Goal: Task Accomplishment & Management: Use online tool/utility

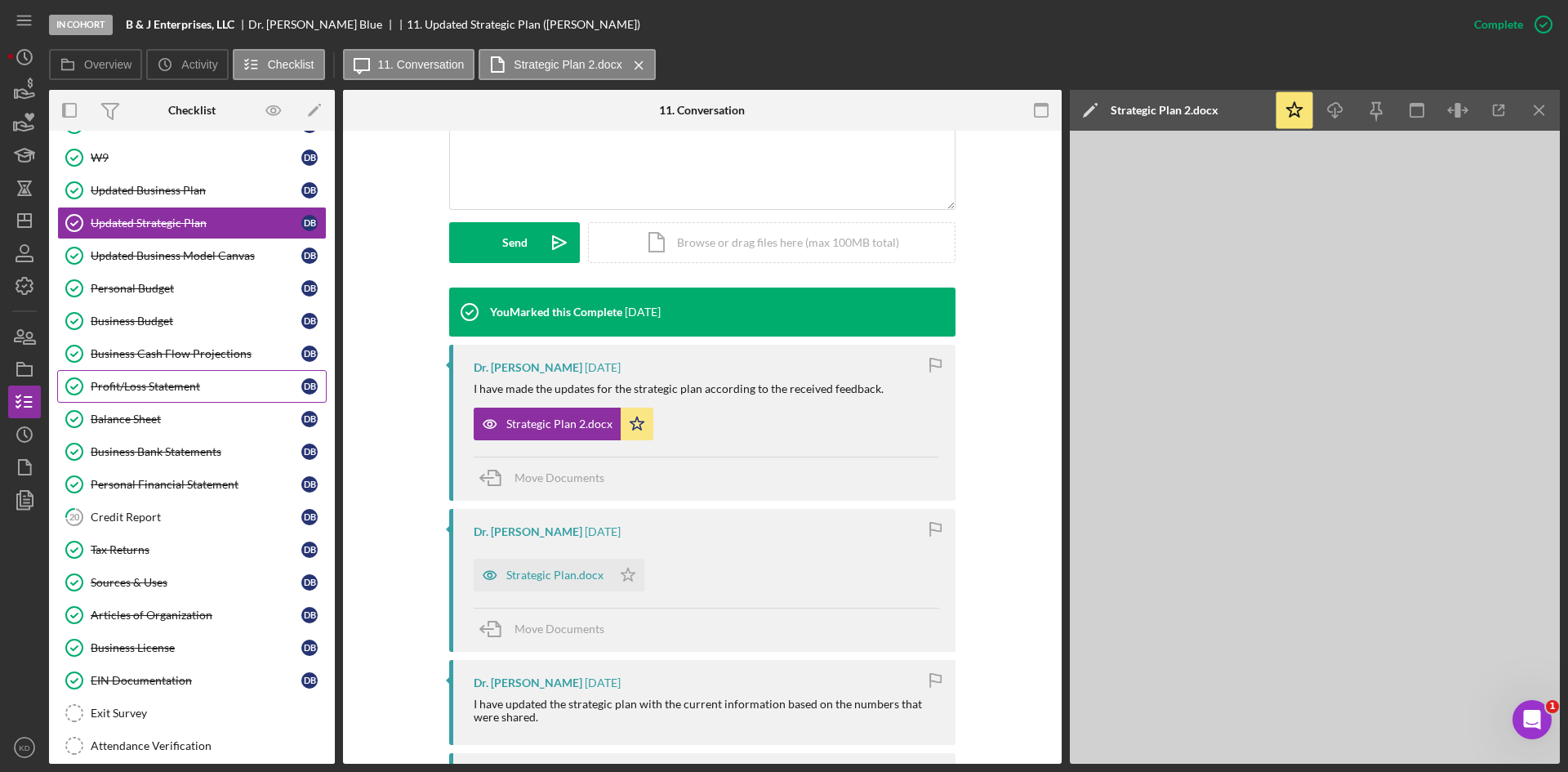
scroll to position [225, 0]
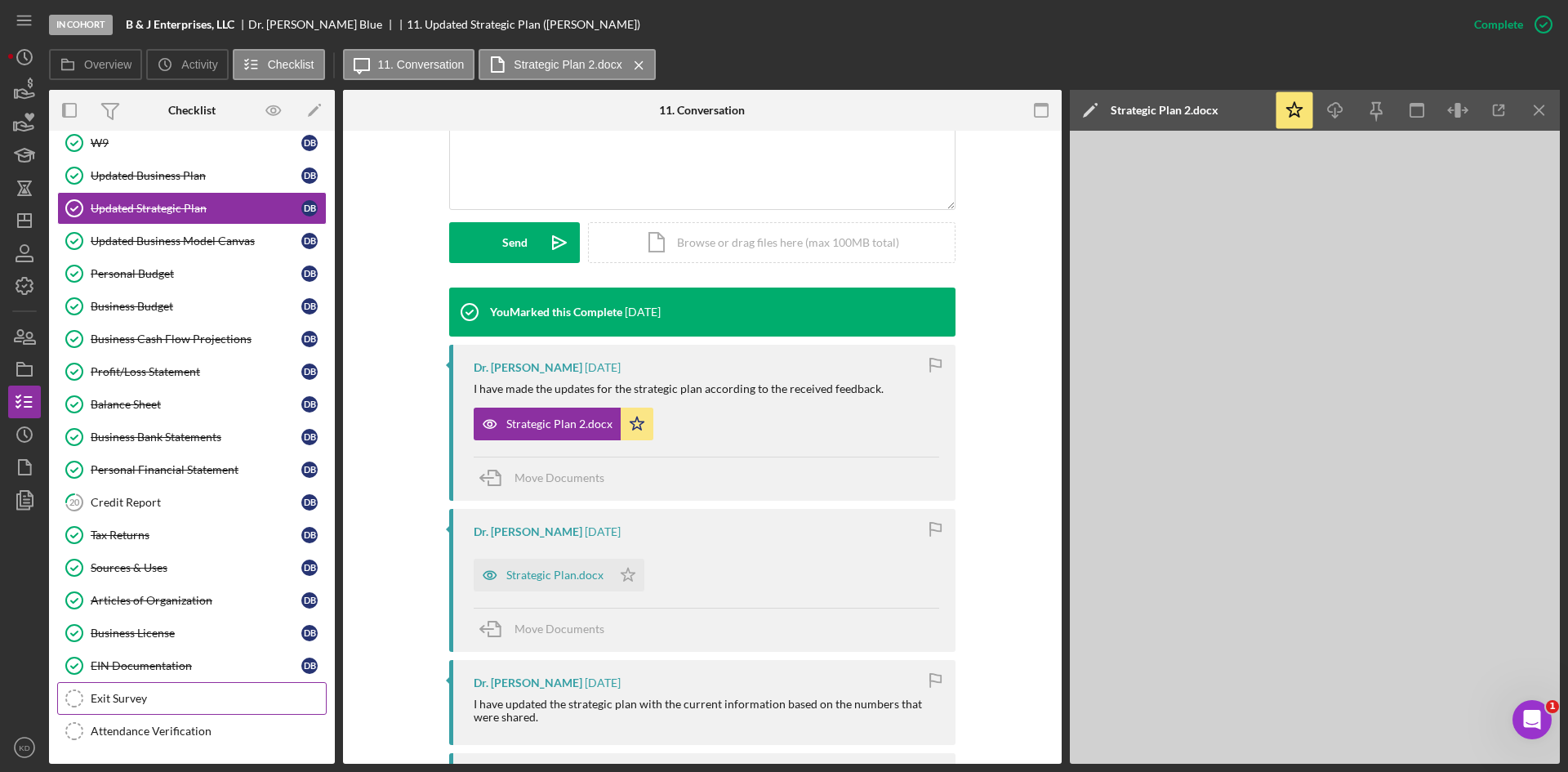
click at [126, 703] on div "Exit Survey" at bounding box center [207, 699] width 235 height 13
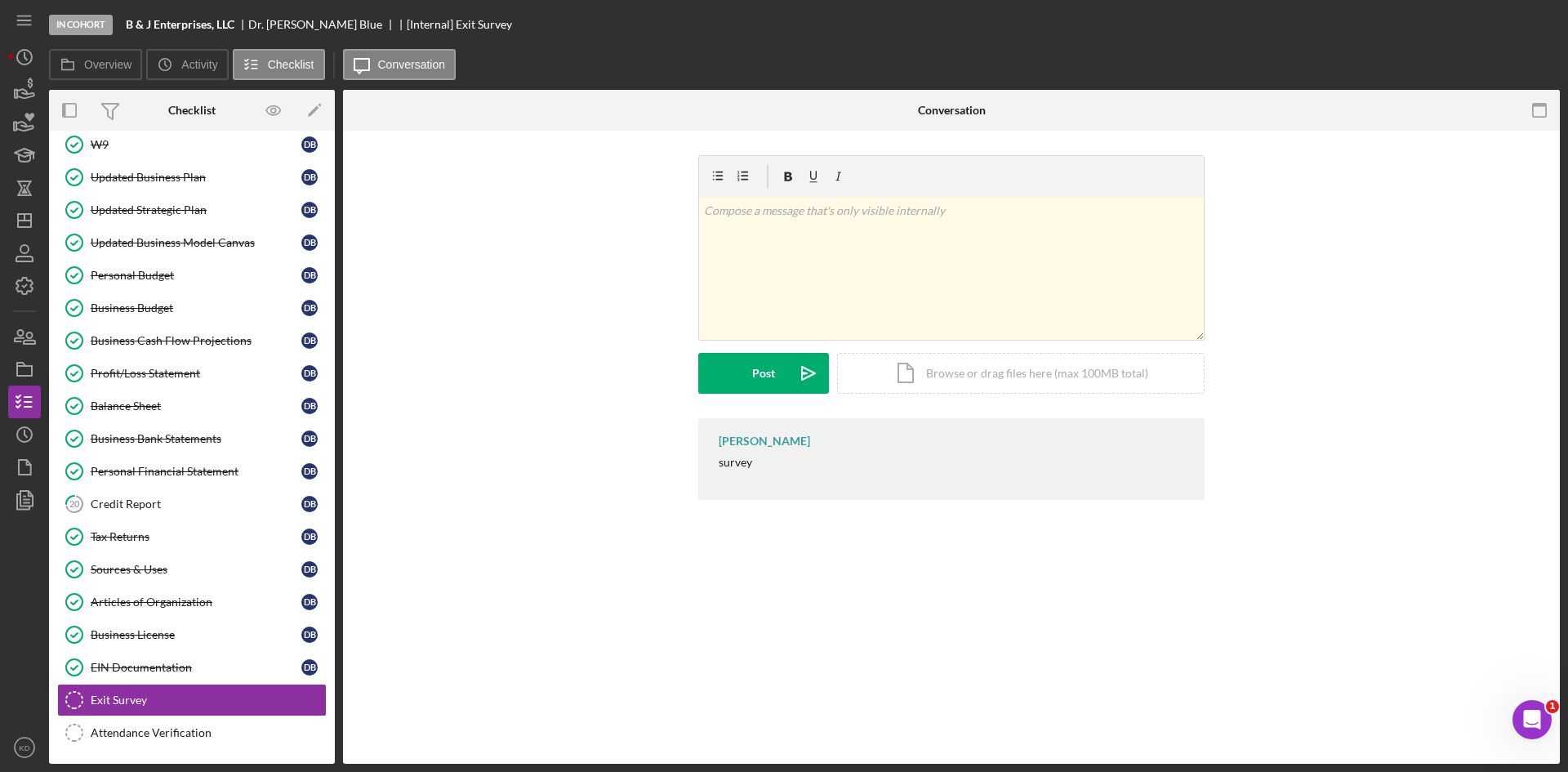
scroll to position [225, 0]
click at [313, 110] on polygon "button" at bounding box center [313, 112] width 11 height 11
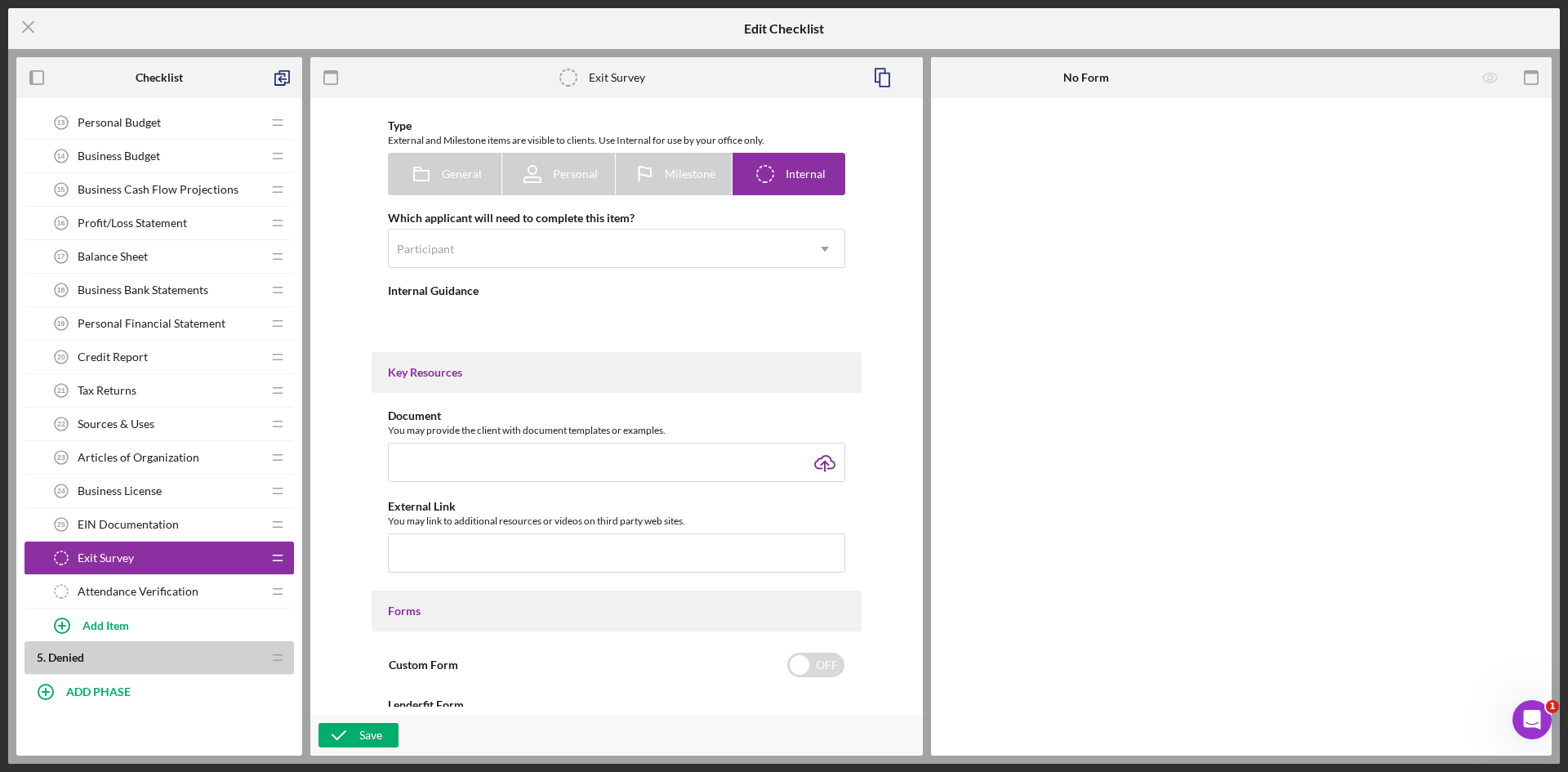
scroll to position [901, 0]
click at [278, 561] on icon "Icon/Drag" at bounding box center [277, 556] width 33 height 33
type textarea "<div>survey</div>"
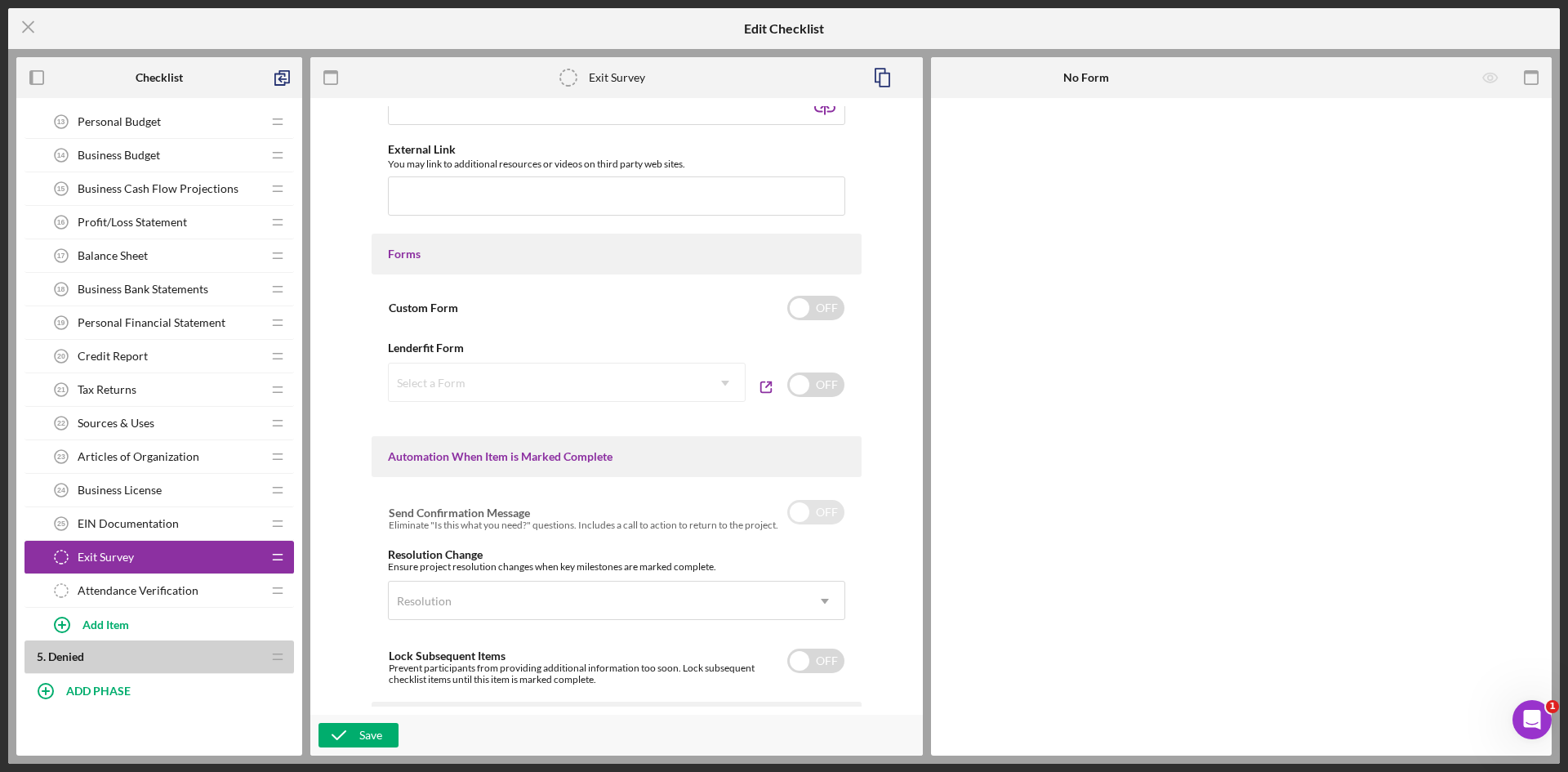
scroll to position [438, 0]
click at [805, 303] on input "checkbox" at bounding box center [816, 309] width 57 height 24
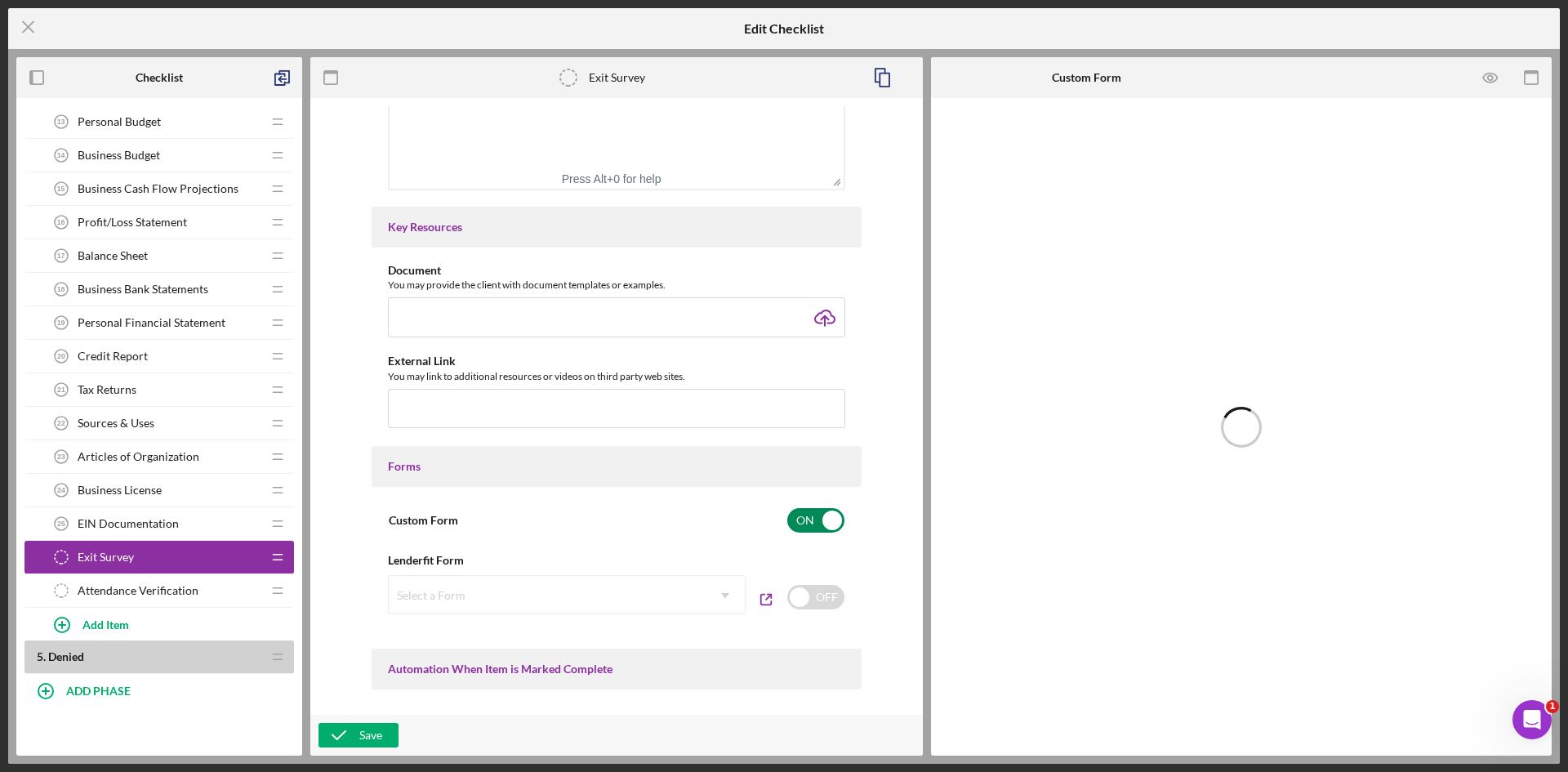
scroll to position [648, 0]
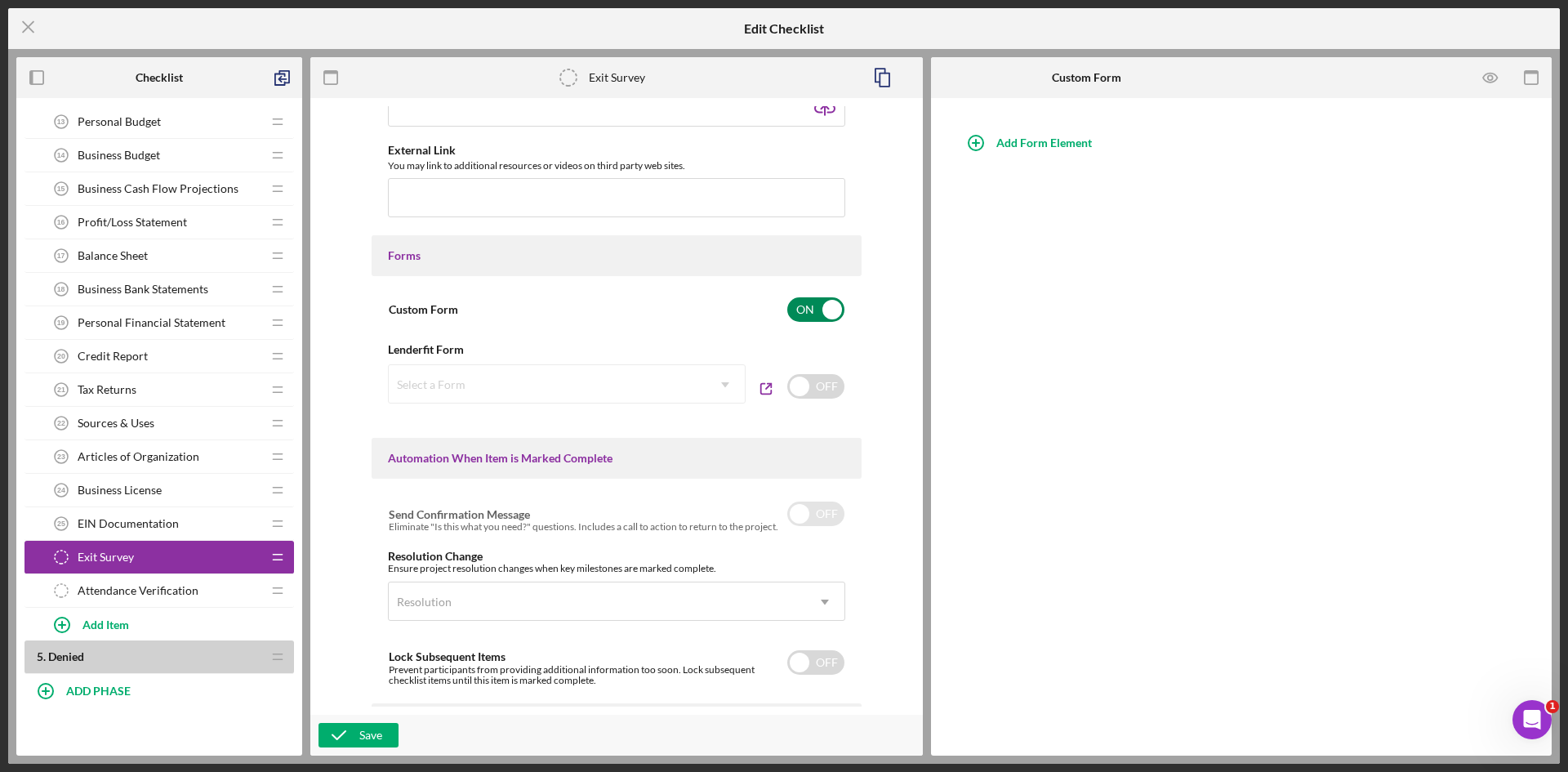
click at [790, 314] on input "checkbox" at bounding box center [816, 310] width 57 height 24
checkbox input "false"
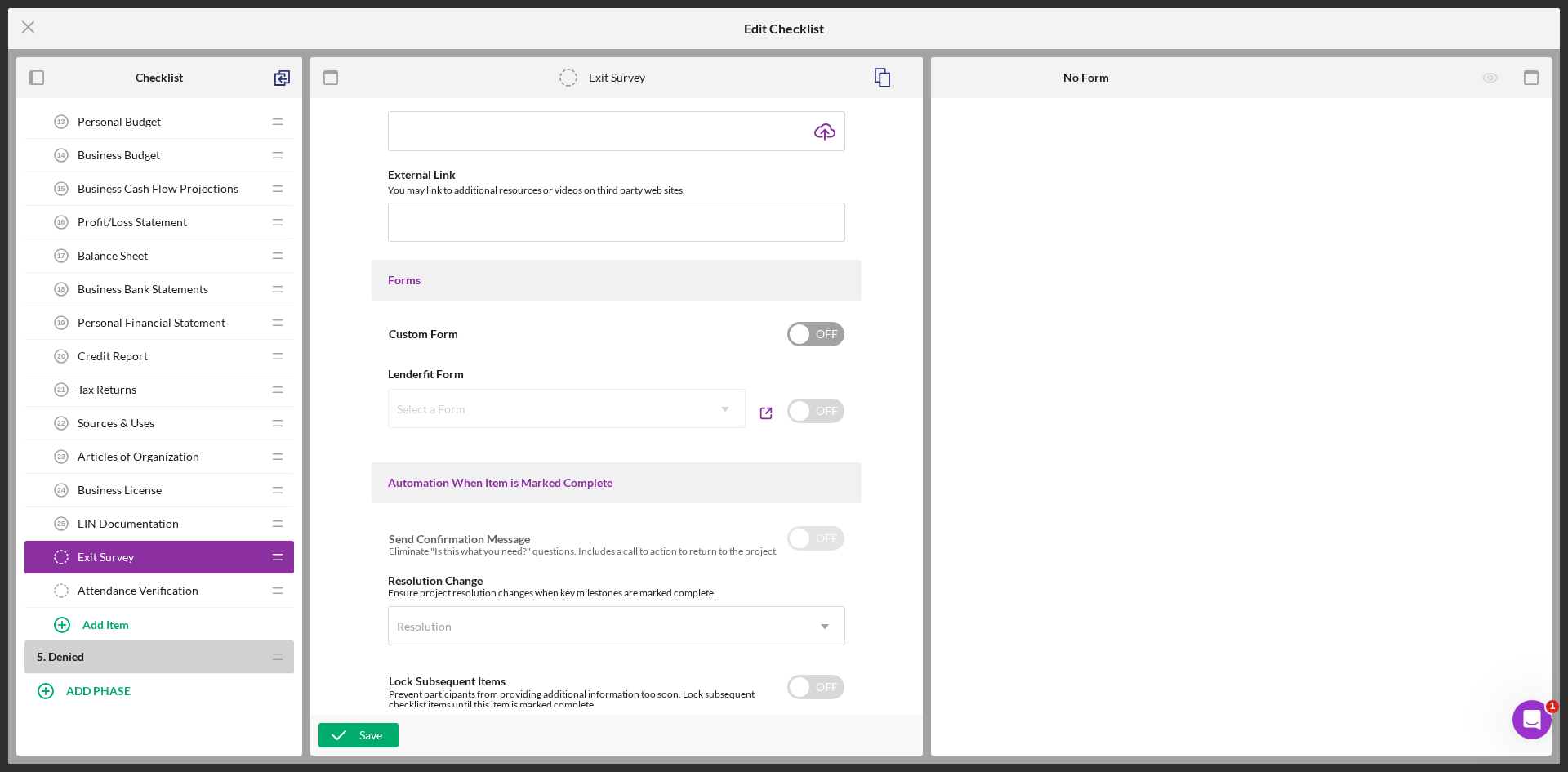
scroll to position [673, 0]
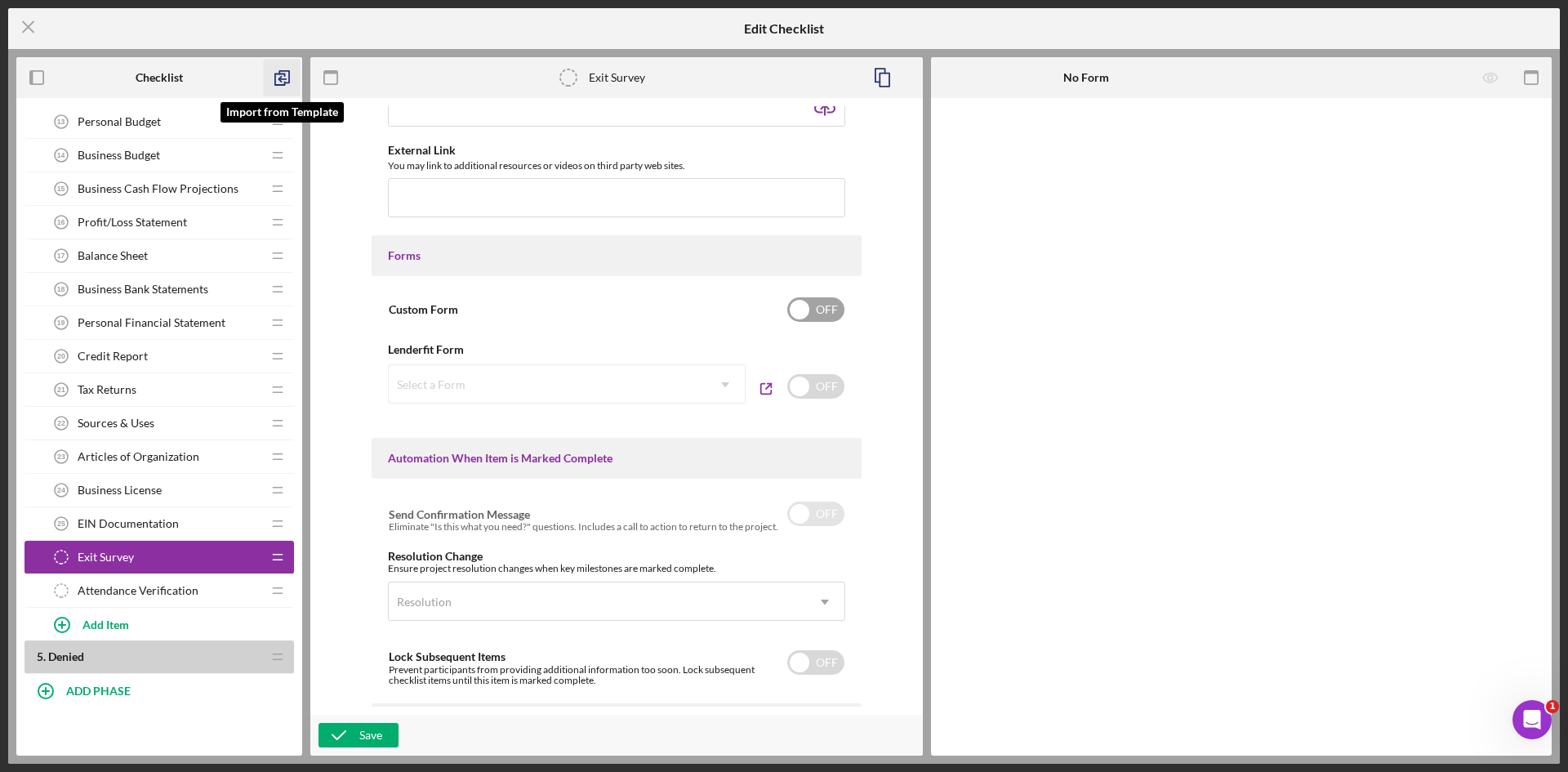
click at [284, 74] on polyline "button" at bounding box center [280, 80] width 10 height 11
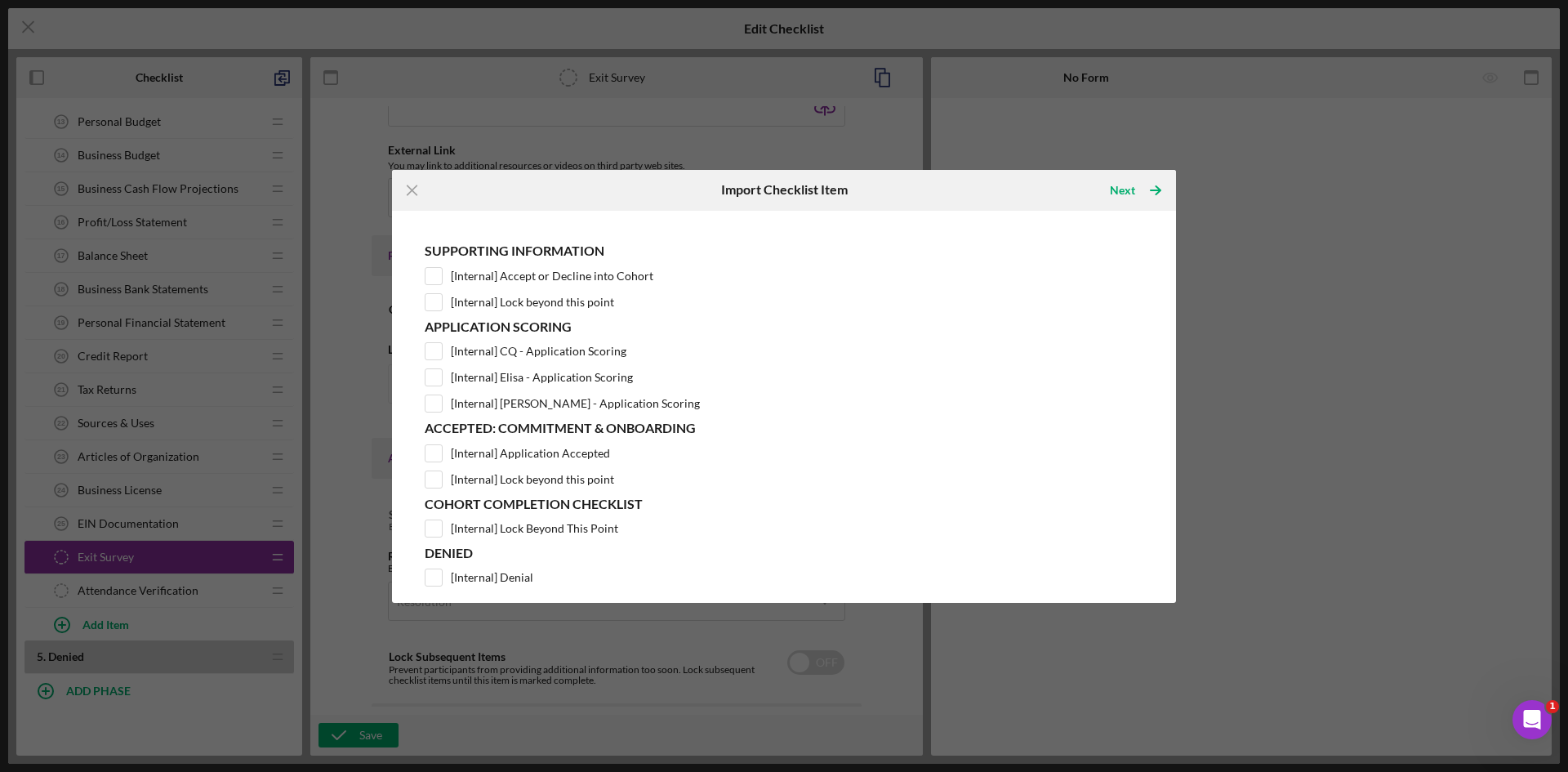
scroll to position [73, 0]
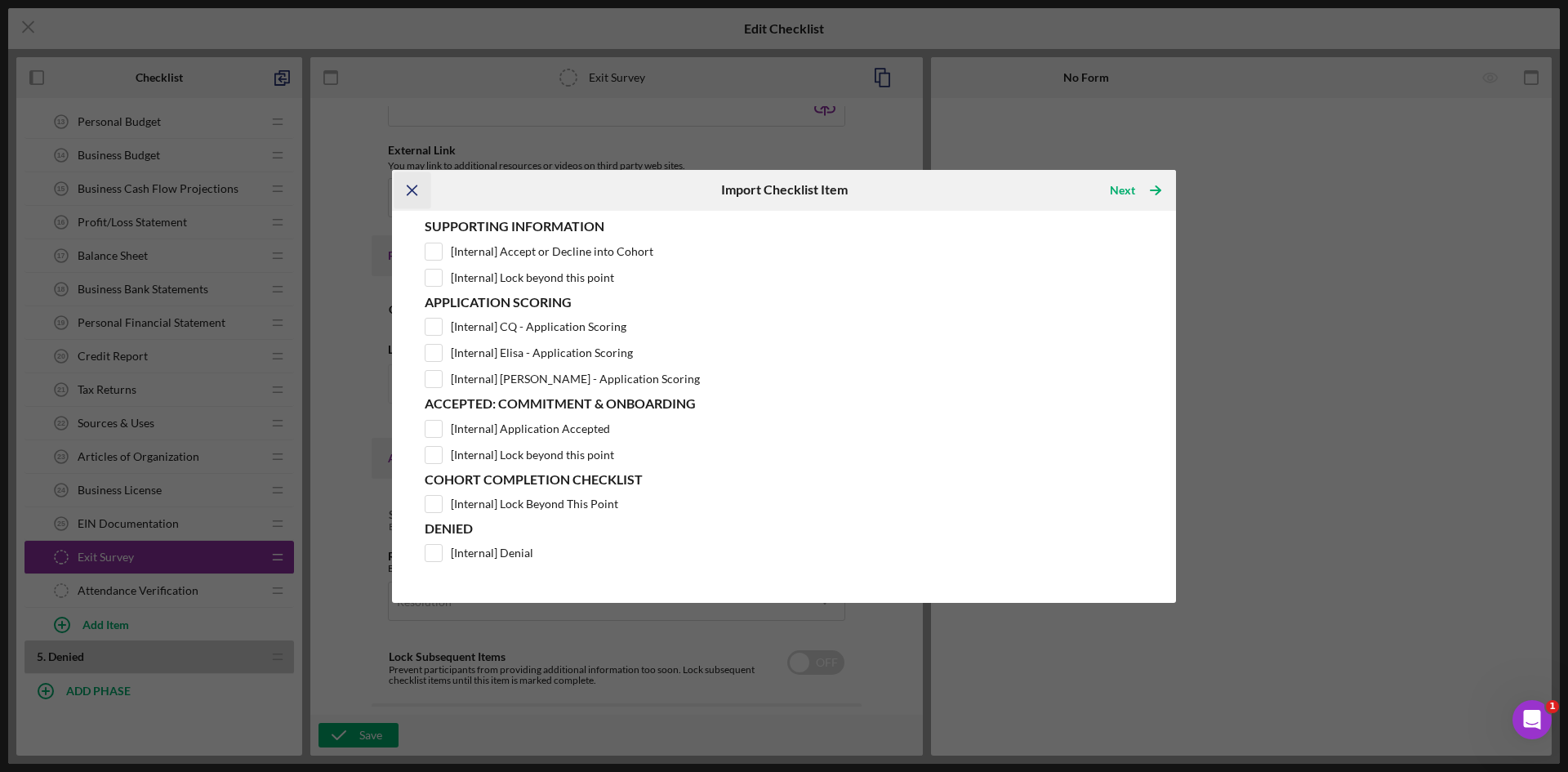
click at [413, 191] on icon "Icon/Menu Close" at bounding box center [413, 190] width 37 height 37
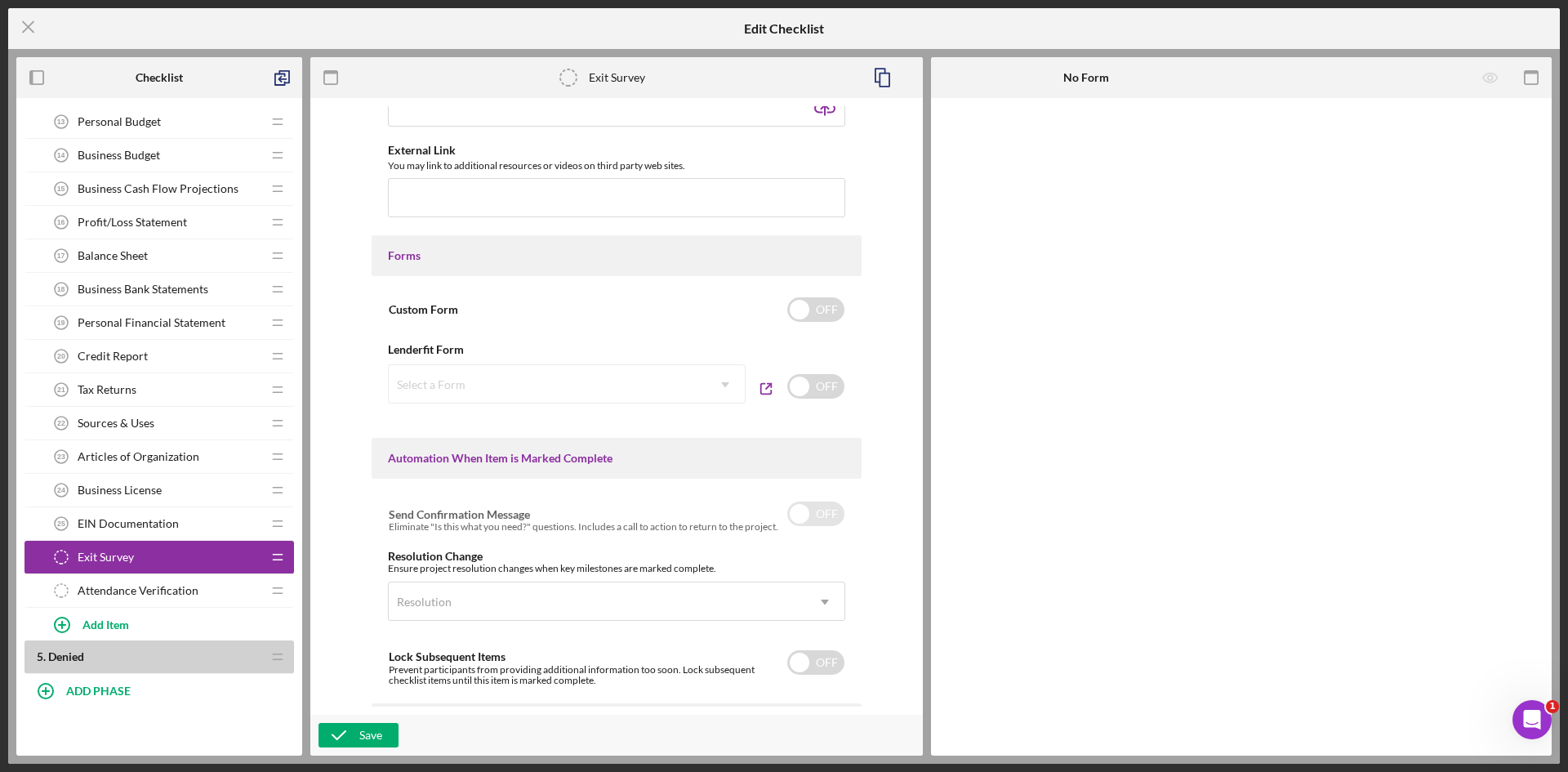
click at [276, 562] on icon "Icon/Drag" at bounding box center [277, 556] width 33 height 33
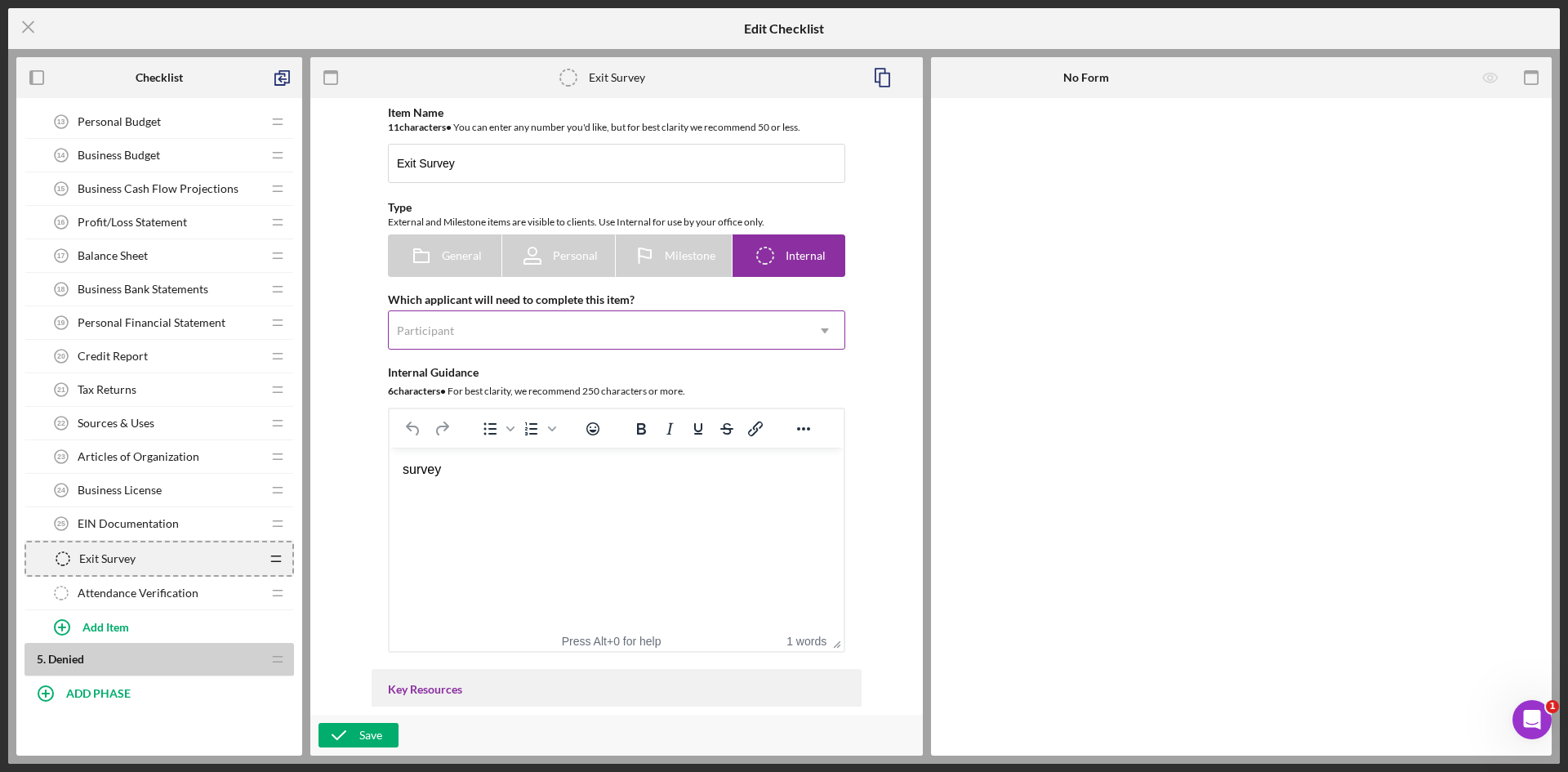
click at [566, 327] on div "Participant" at bounding box center [597, 330] width 417 height 37
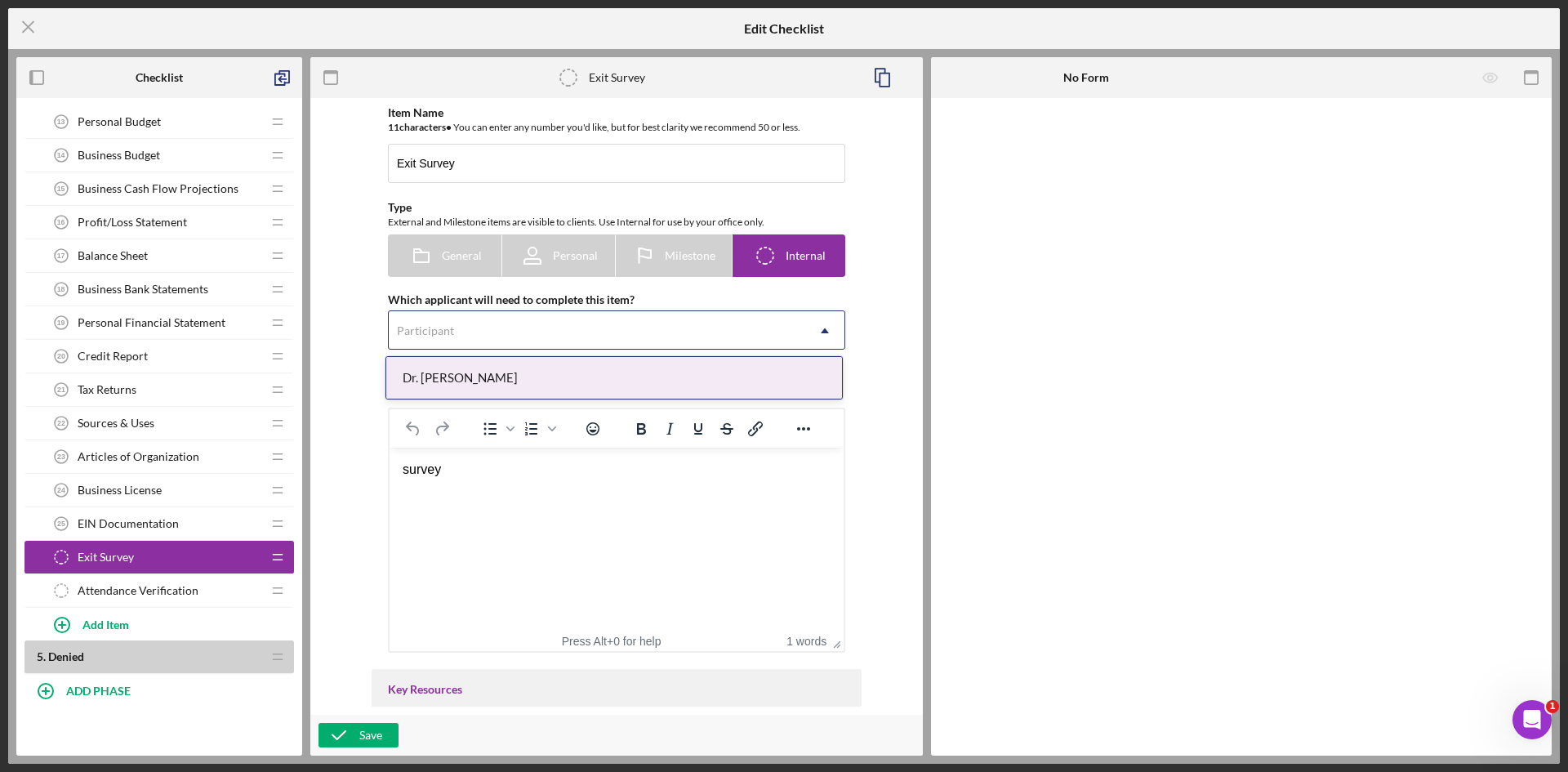
click at [566, 327] on div "Participant" at bounding box center [597, 330] width 417 height 37
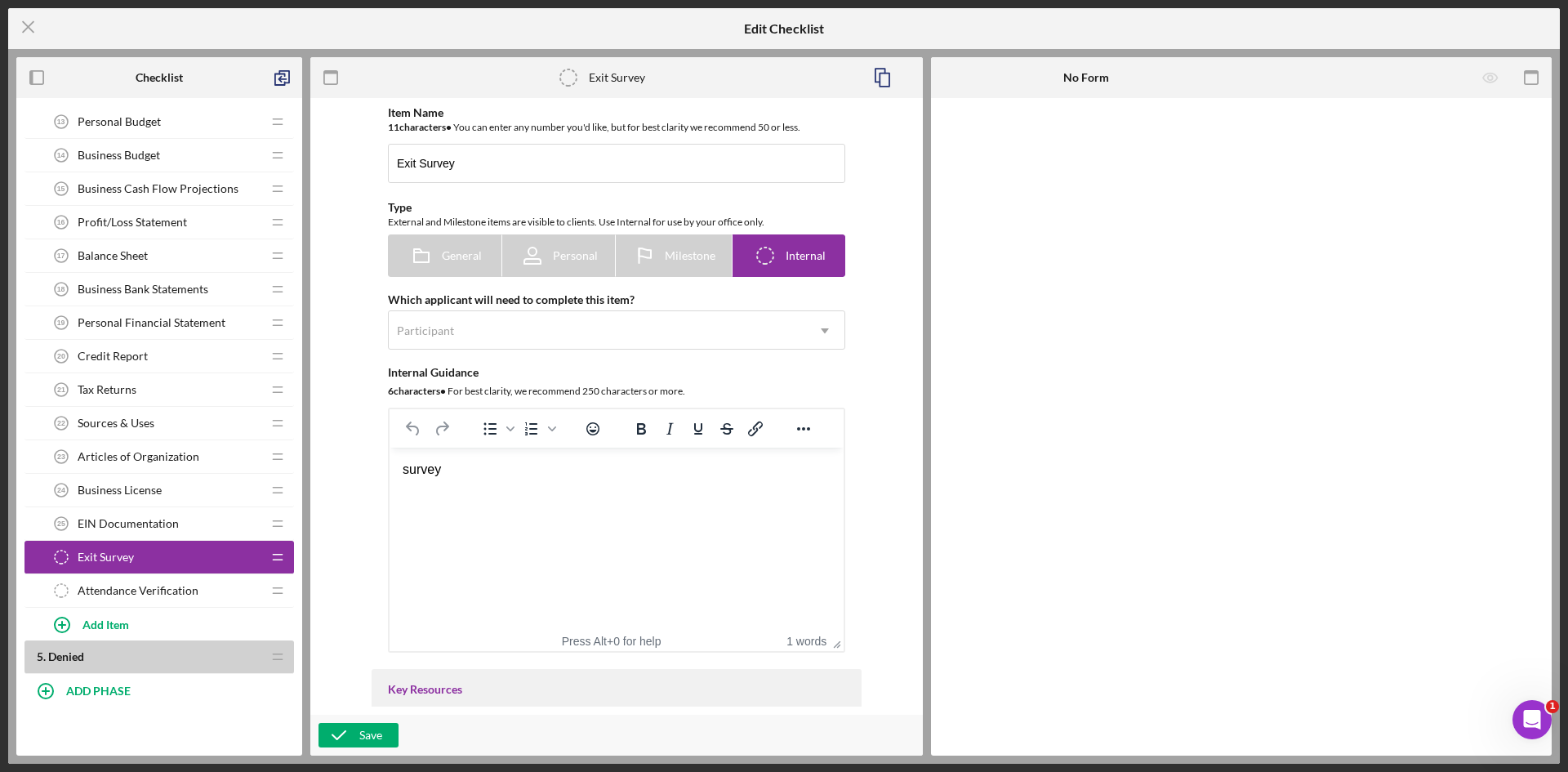
click at [888, 167] on div "Item Name 11 character s • You can enter any number you'd like, but for best cl…" at bounding box center [616, 406] width 596 height 600
click at [876, 79] on icon "button" at bounding box center [883, 78] width 37 height 37
click at [95, 557] on span "Exit Survey" at bounding box center [105, 557] width 57 height 13
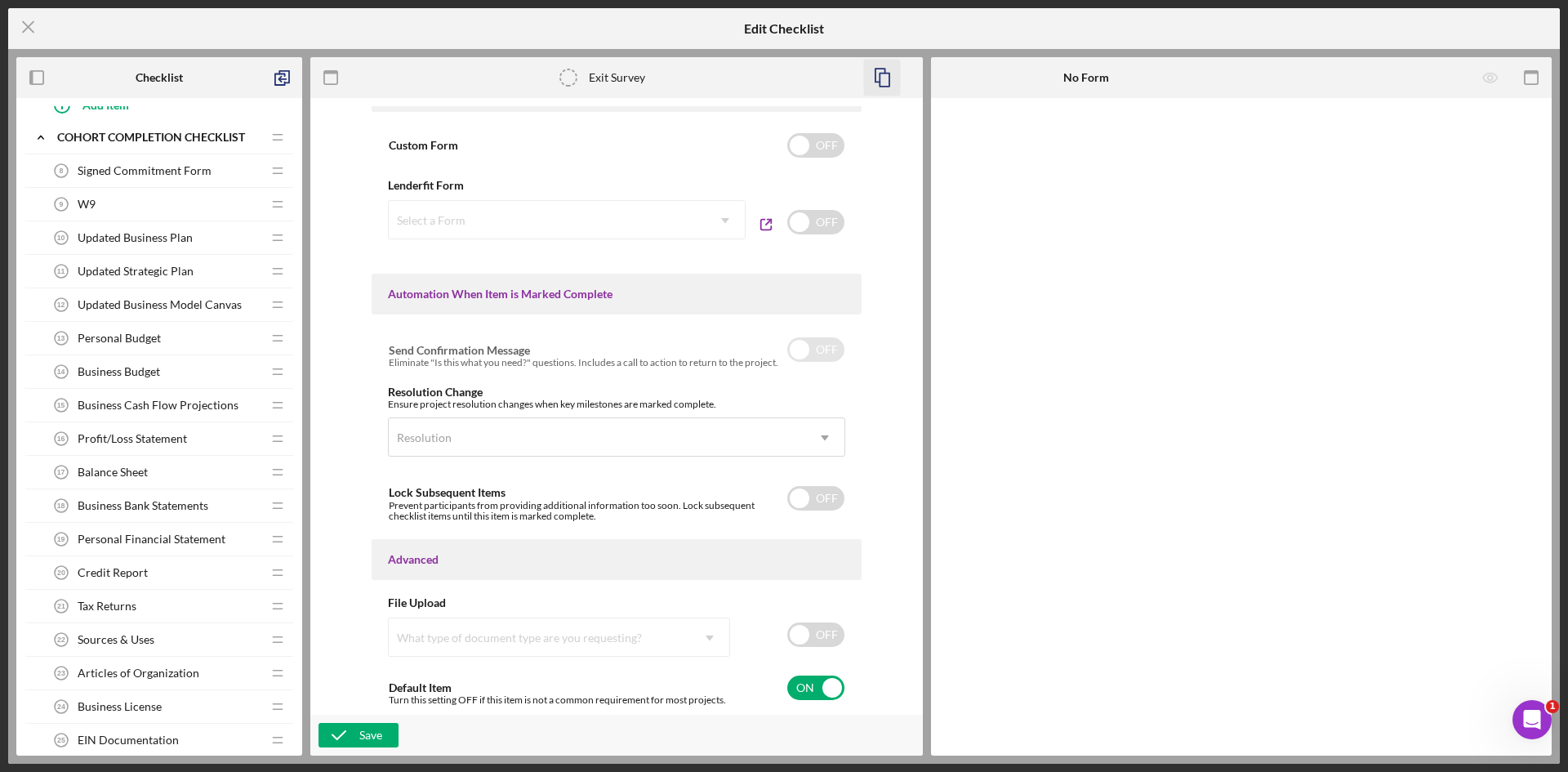
scroll to position [493, 0]
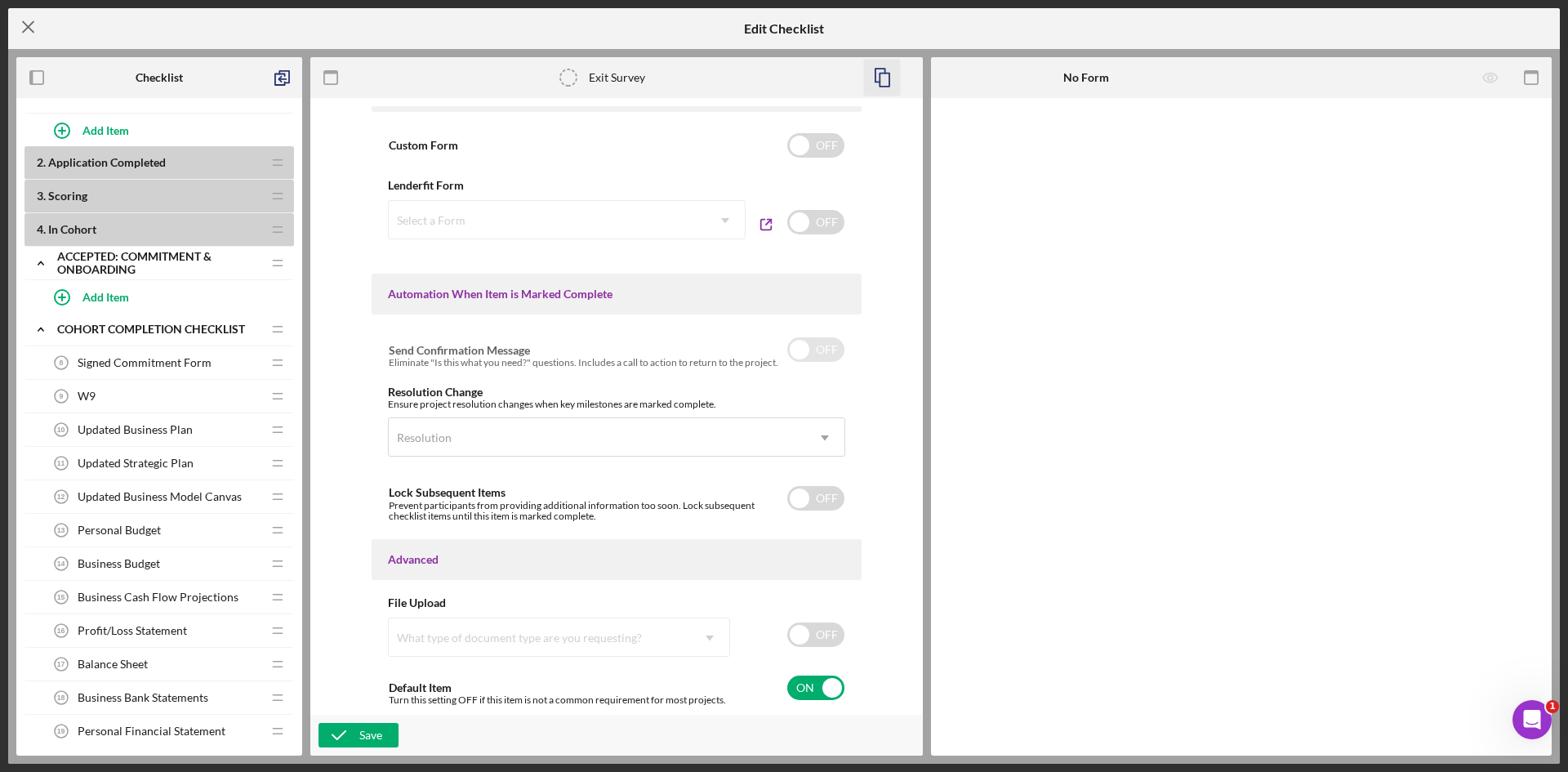
click at [27, 19] on icon "Icon/Menu Close" at bounding box center [29, 27] width 41 height 41
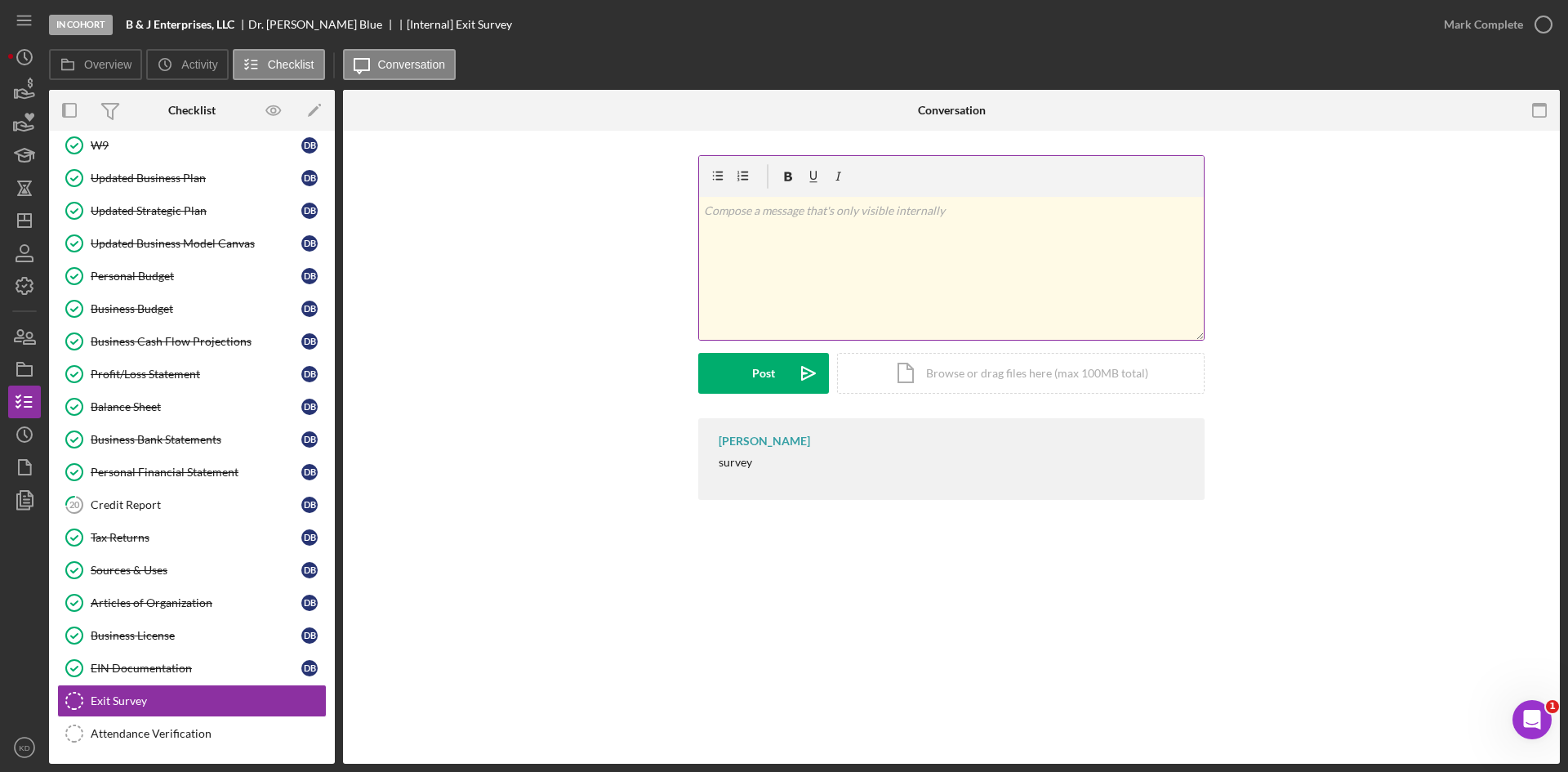
scroll to position [225, 0]
click at [878, 472] on div "[PERSON_NAME] survey" at bounding box center [951, 459] width 506 height 82
click at [1540, 113] on icon "button" at bounding box center [1540, 111] width 37 height 37
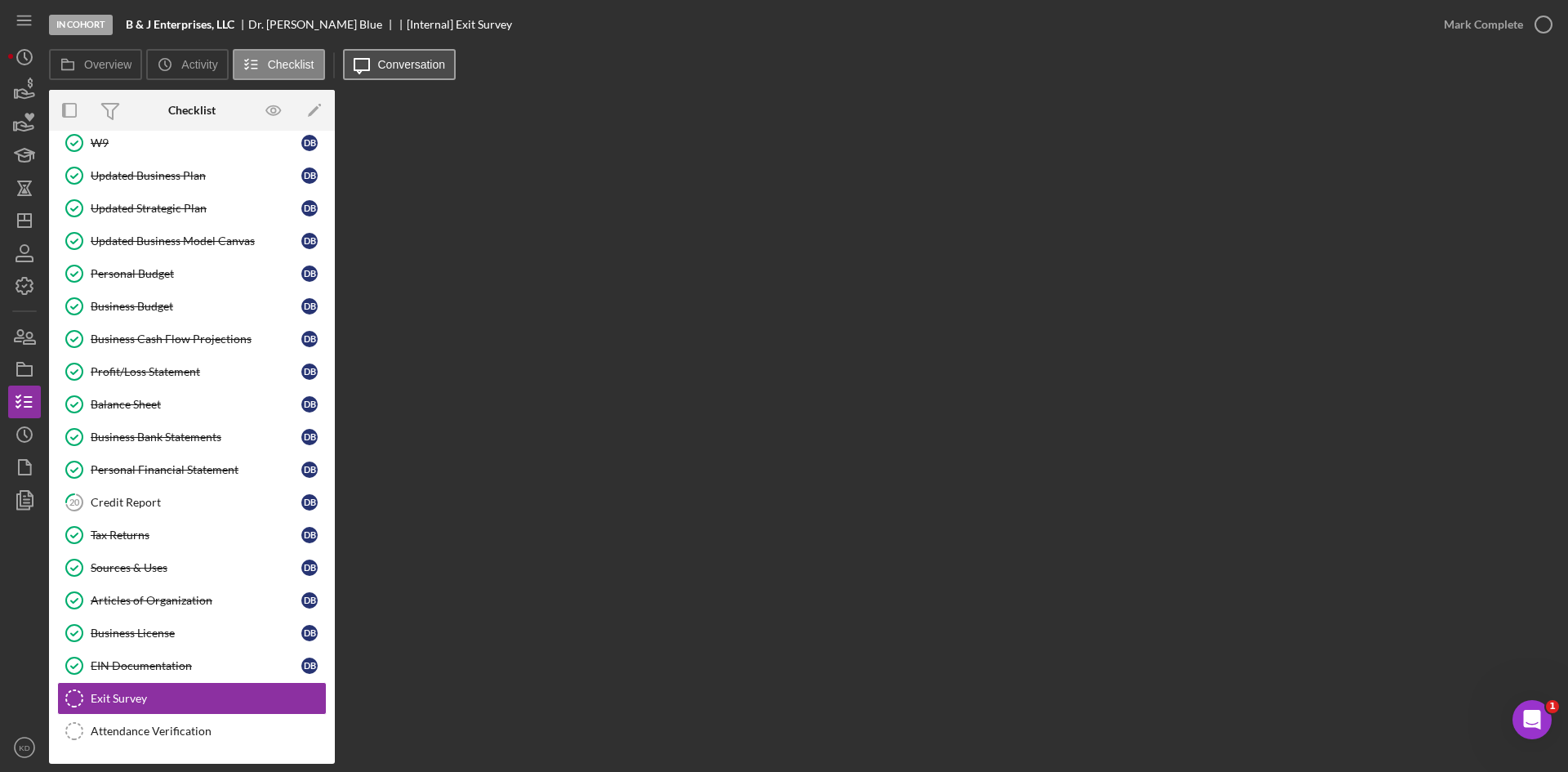
click at [416, 71] on label "Conversation" at bounding box center [412, 64] width 68 height 13
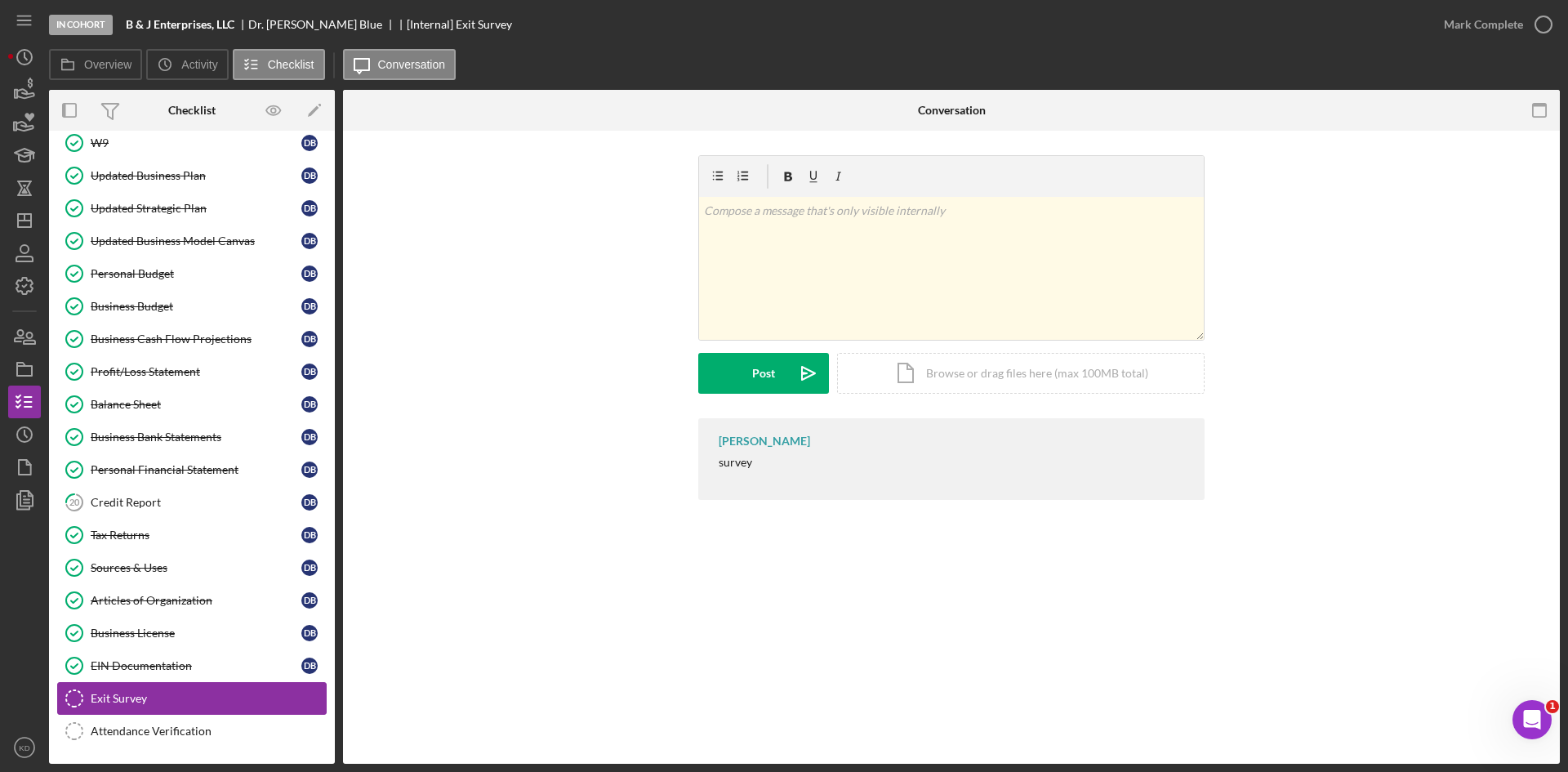
click at [205, 696] on div "Exit Survey" at bounding box center [207, 699] width 235 height 13
click at [115, 104] on icon at bounding box center [111, 112] width 17 height 16
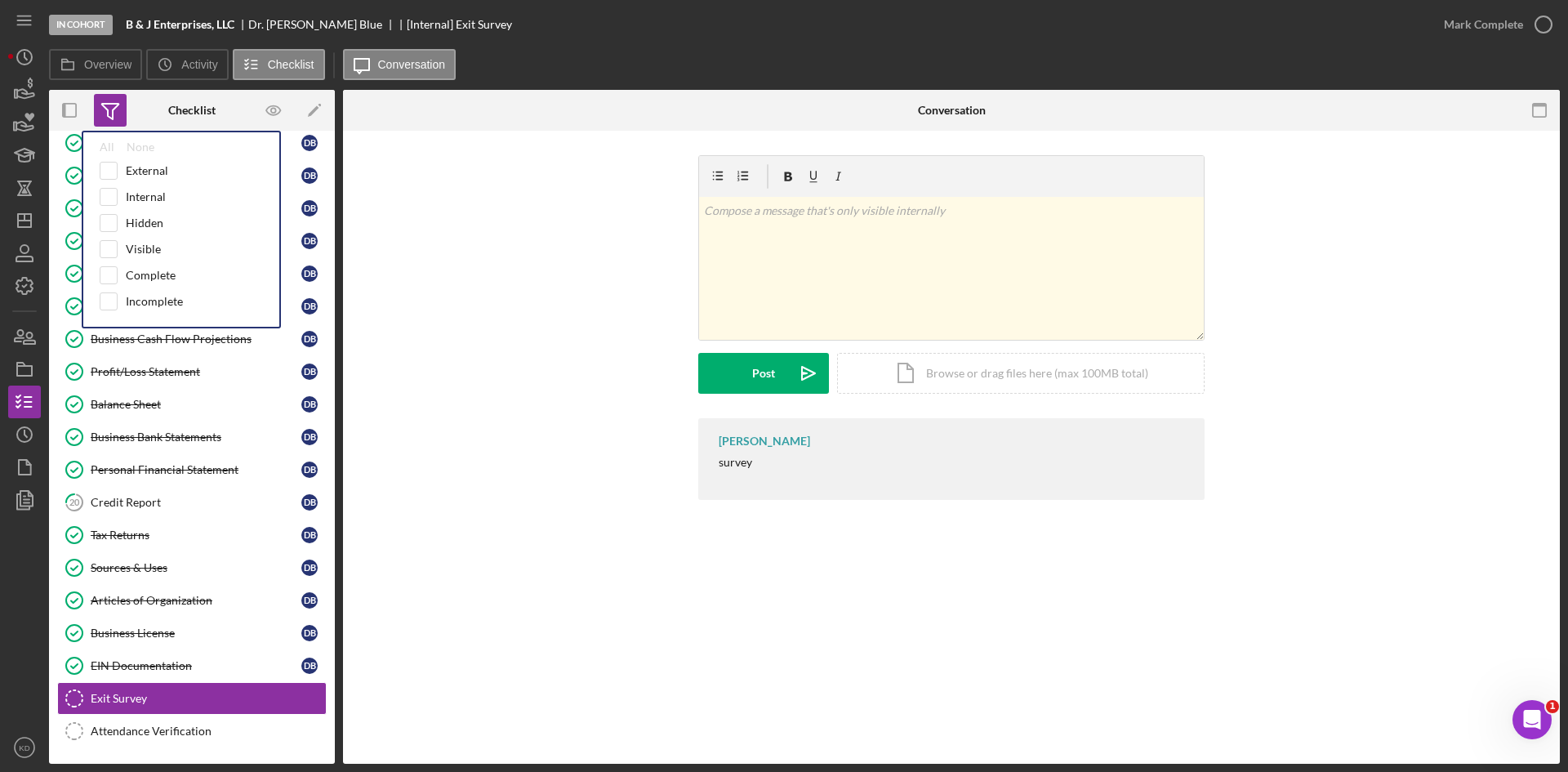
click at [115, 104] on icon at bounding box center [111, 112] width 17 height 16
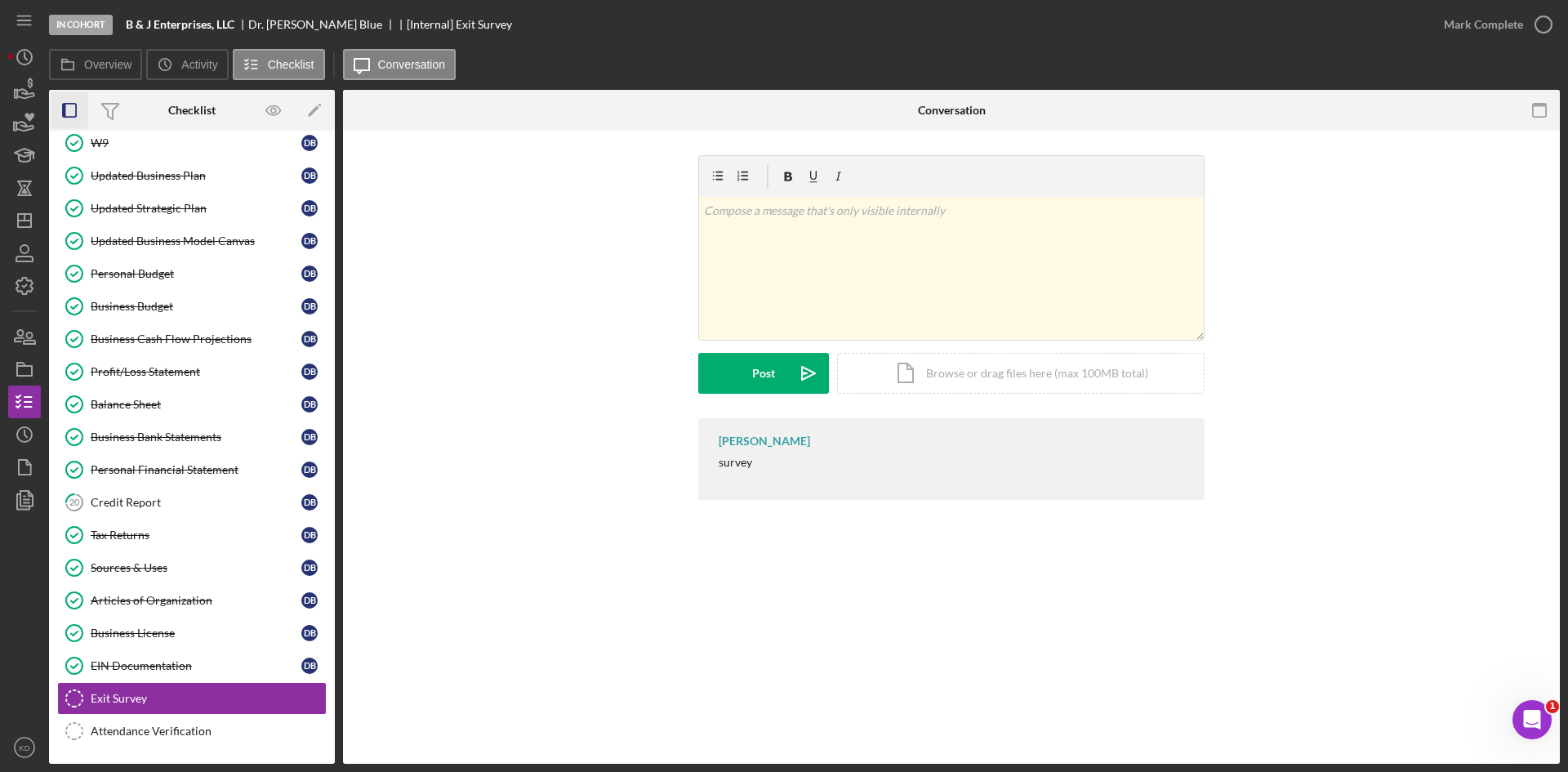
click at [71, 108] on icon "button" at bounding box center [70, 111] width 37 height 37
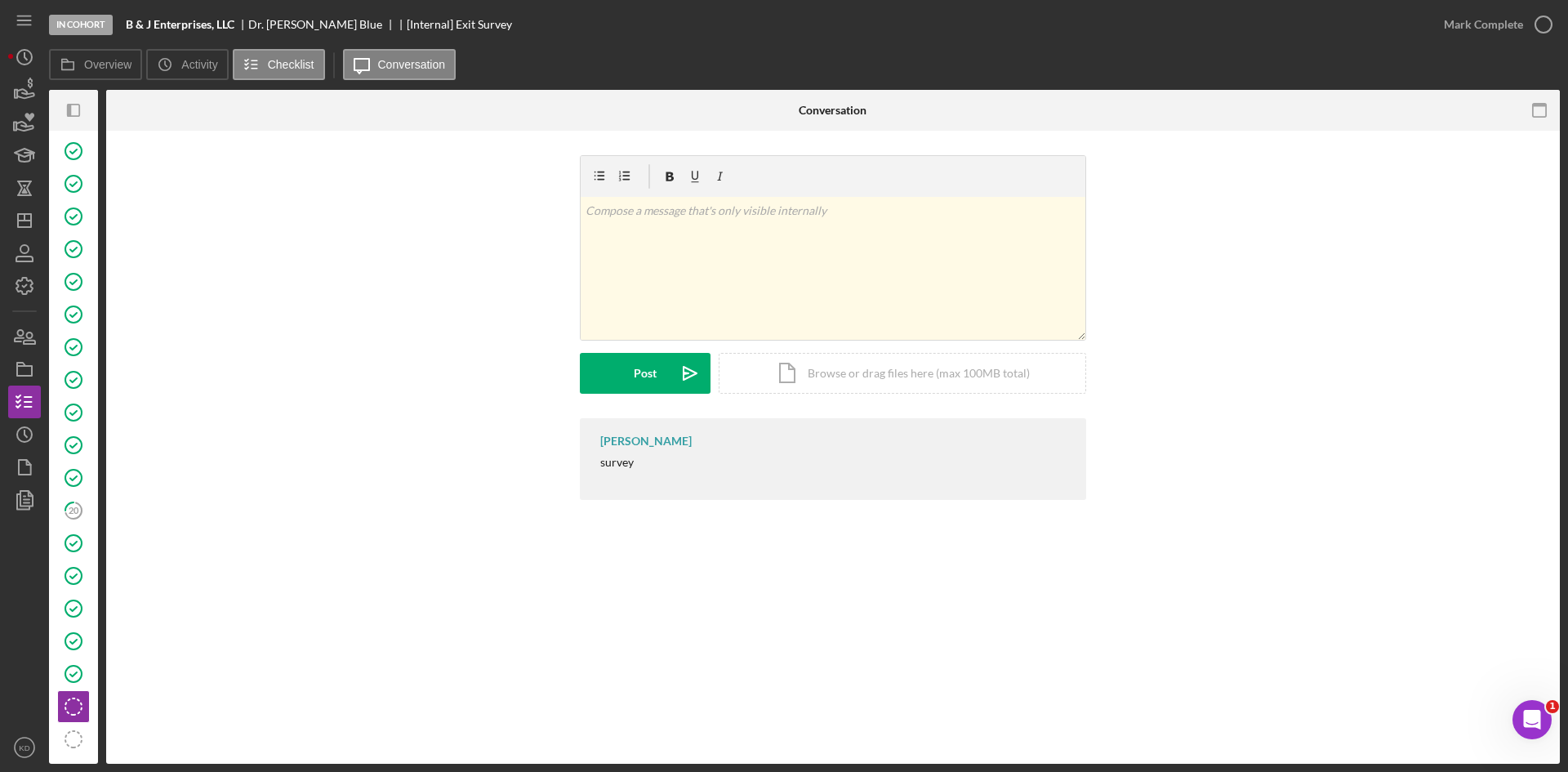
scroll to position [218, 0]
click at [71, 108] on icon "button" at bounding box center [69, 111] width 4 height 13
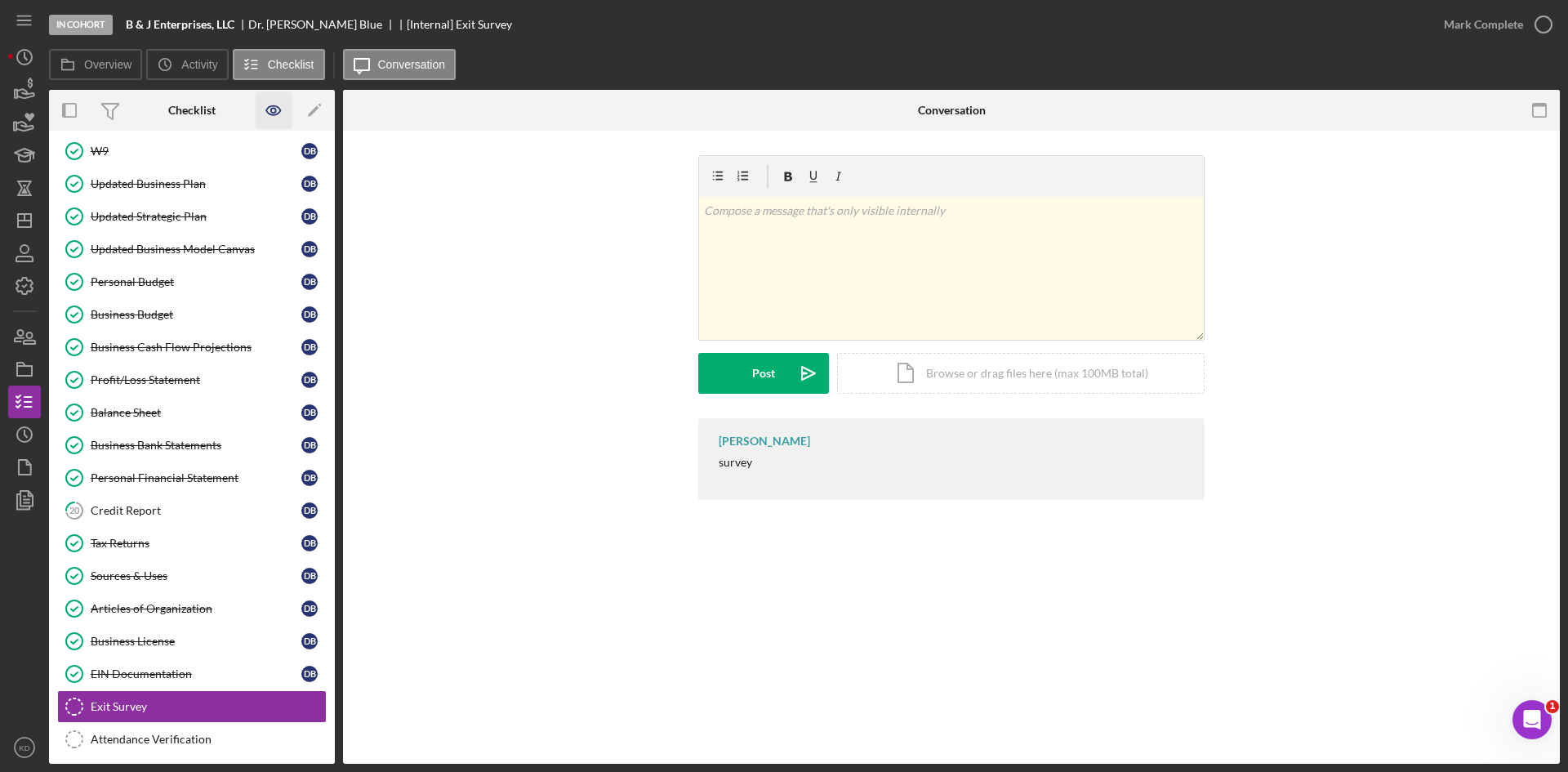
click at [270, 111] on icon "button" at bounding box center [274, 111] width 37 height 37
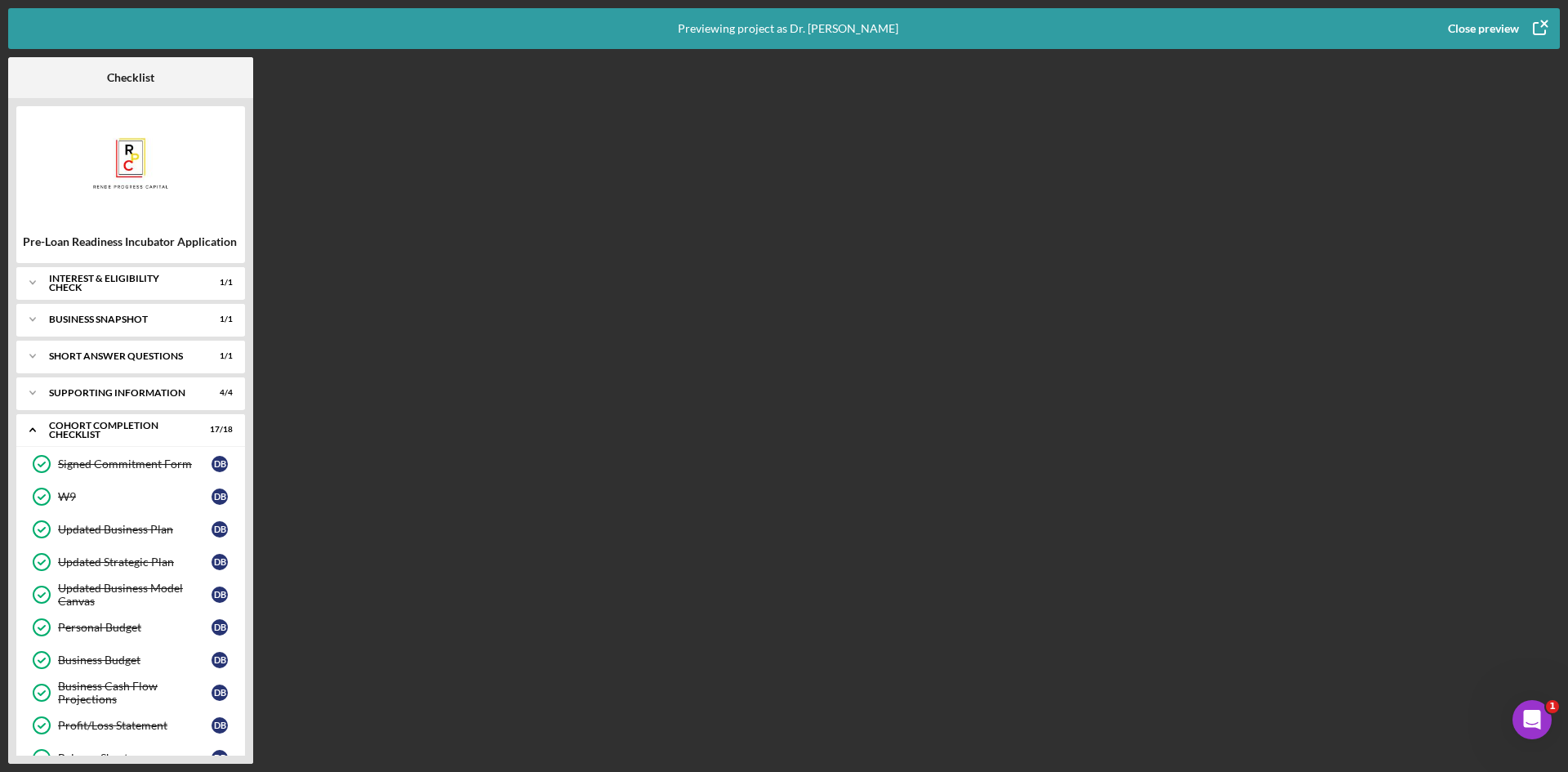
click at [1518, 22] on button "Close preview" at bounding box center [1495, 28] width 128 height 33
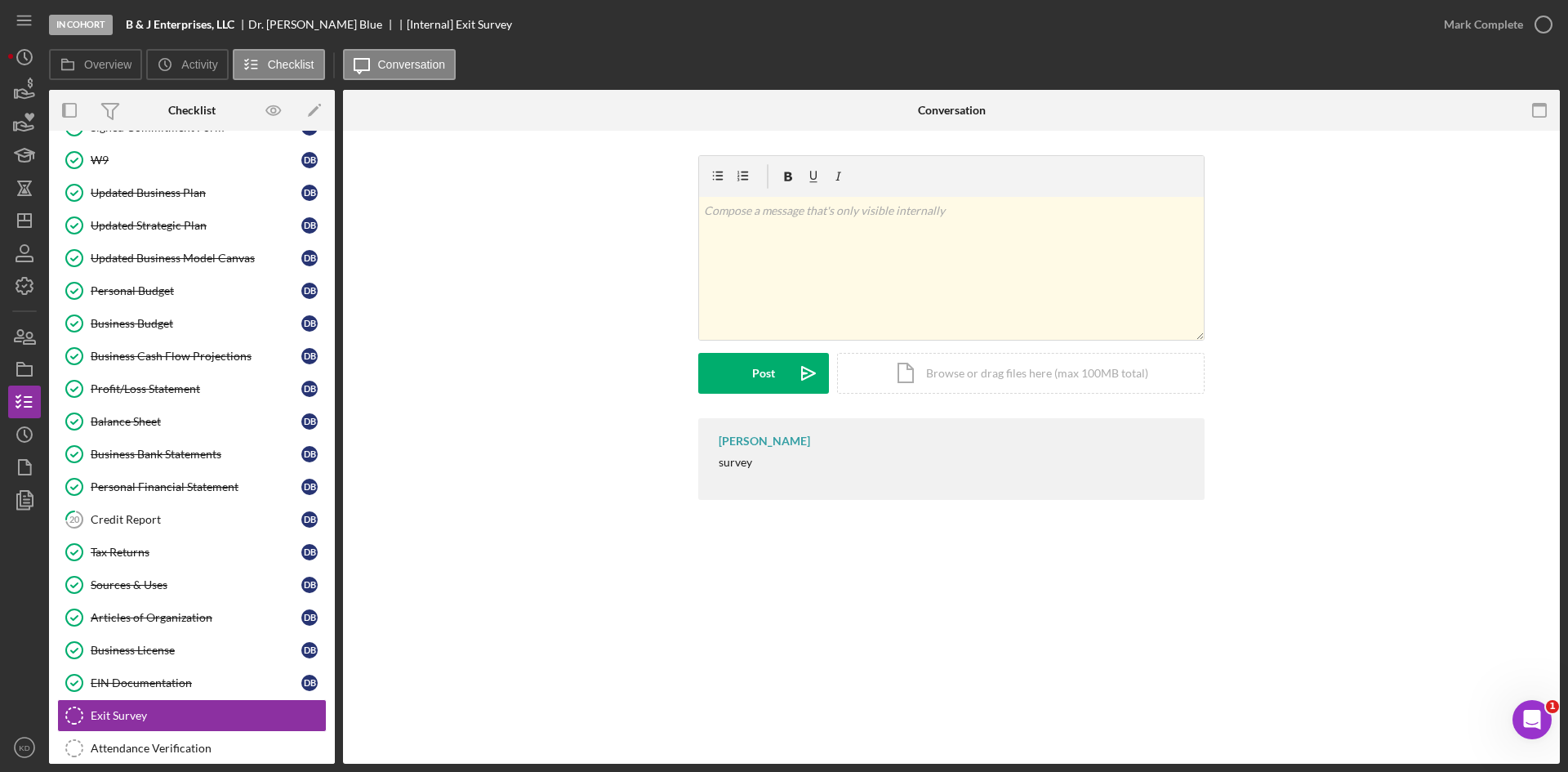
scroll to position [225, 0]
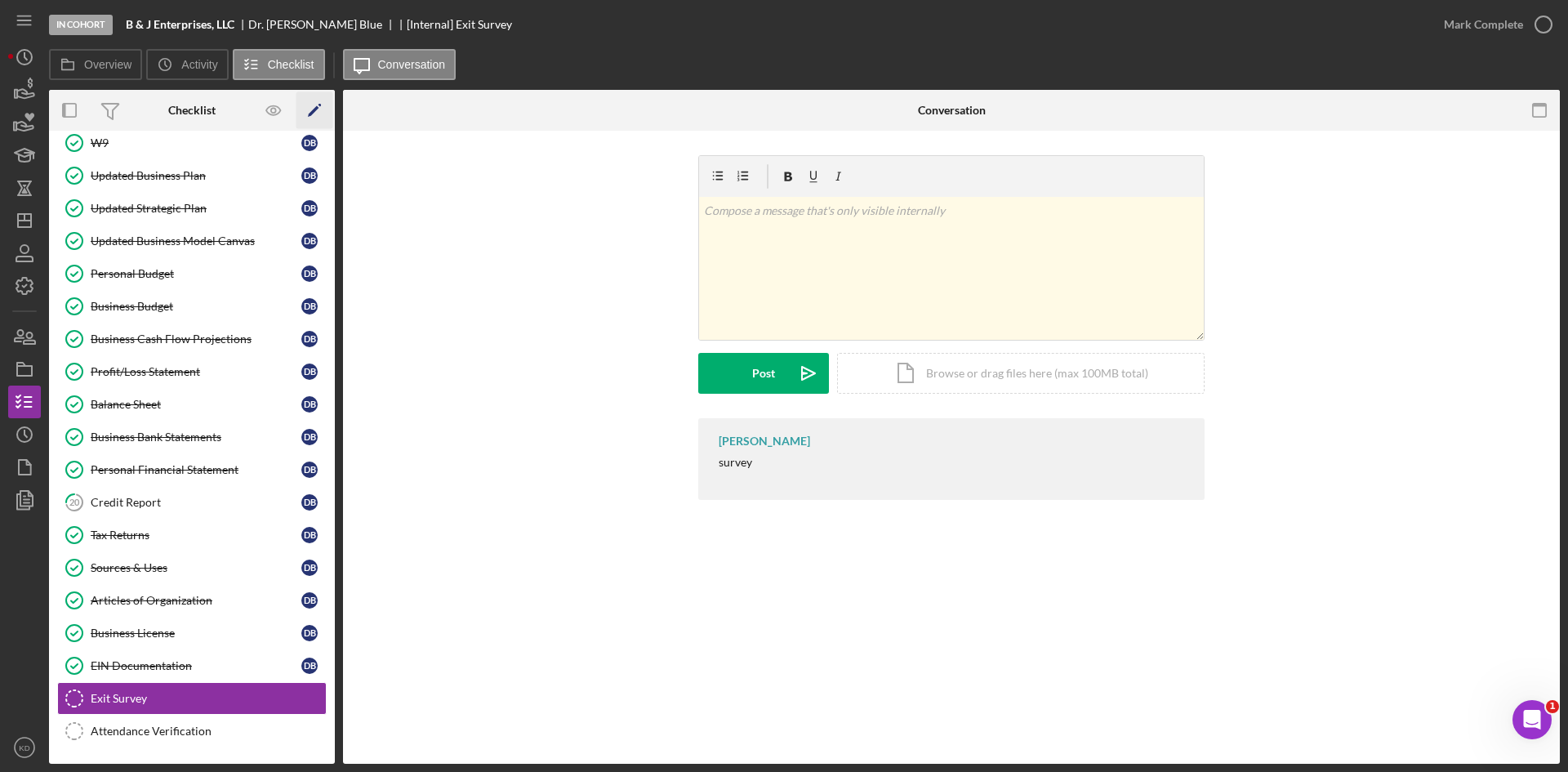
click at [309, 112] on icon "Icon/Edit" at bounding box center [315, 111] width 37 height 37
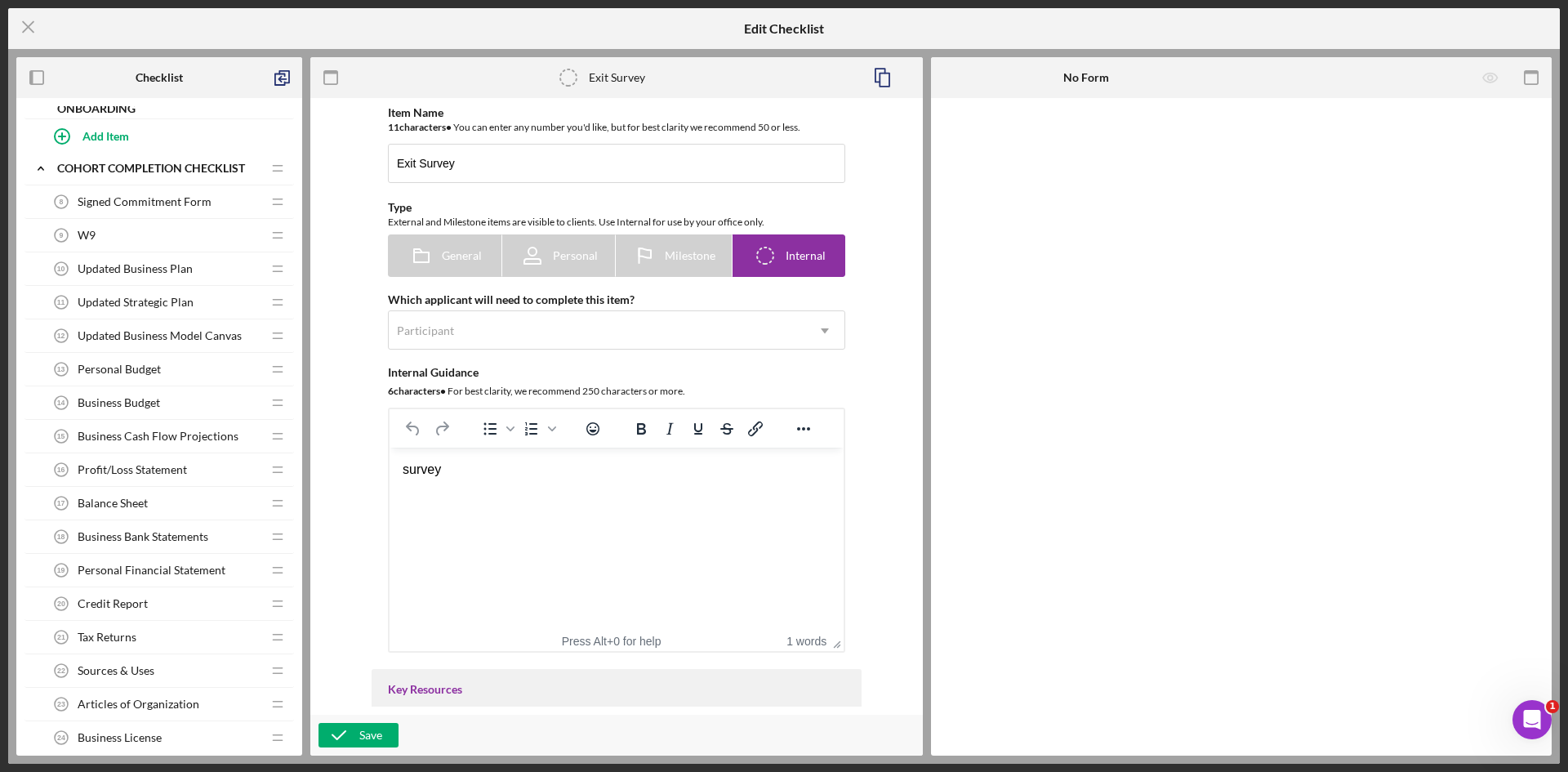
scroll to position [901, 0]
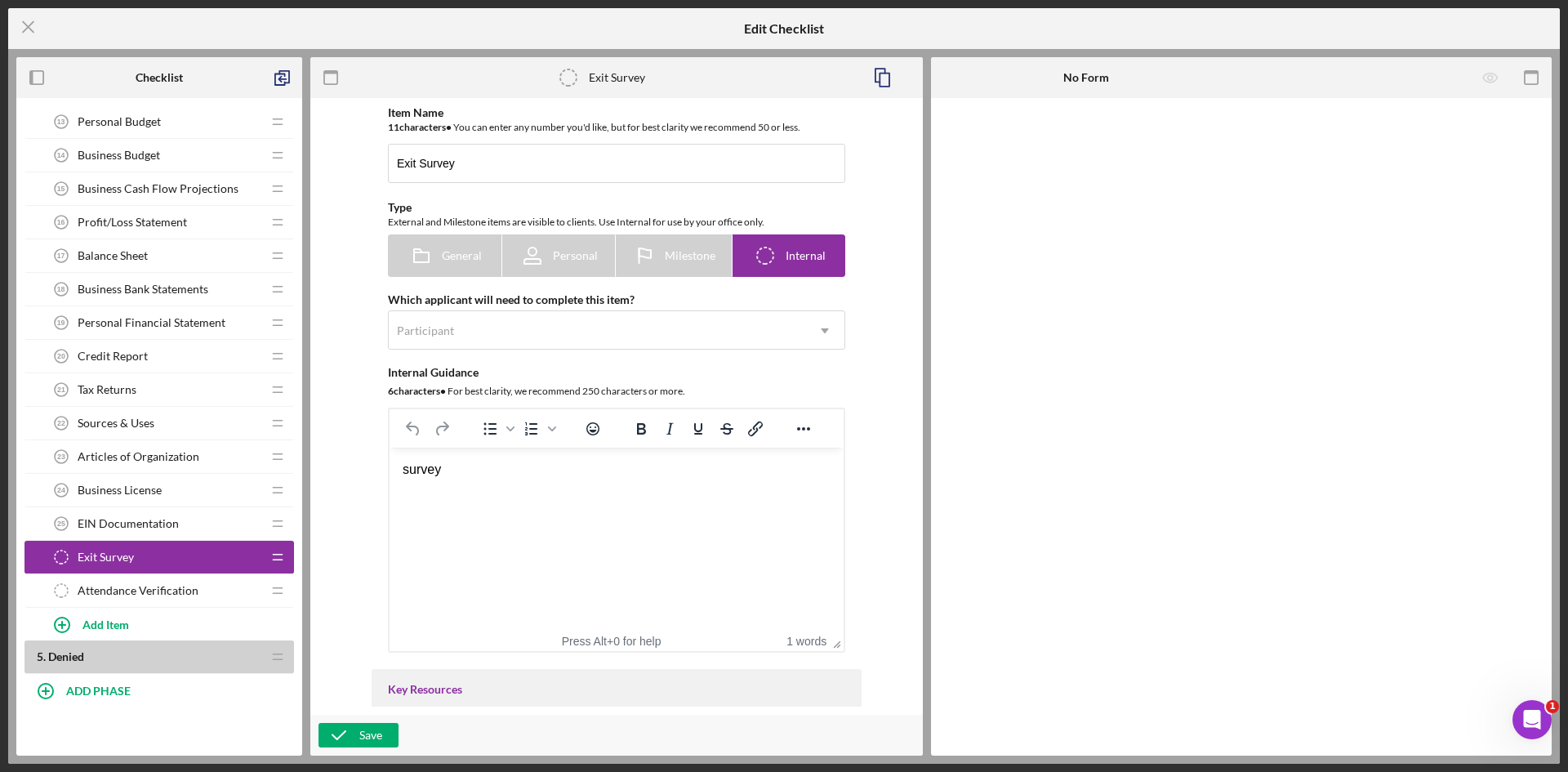
click at [62, 559] on icon "Exit Survey" at bounding box center [60, 556] width 33 height 33
drag, startPoint x: 62, startPoint y: 559, endPoint x: 238, endPoint y: 584, distance: 177.8
click at [238, 584] on div "Attendance Verification Attendance Verification" at bounding box center [153, 590] width 217 height 33
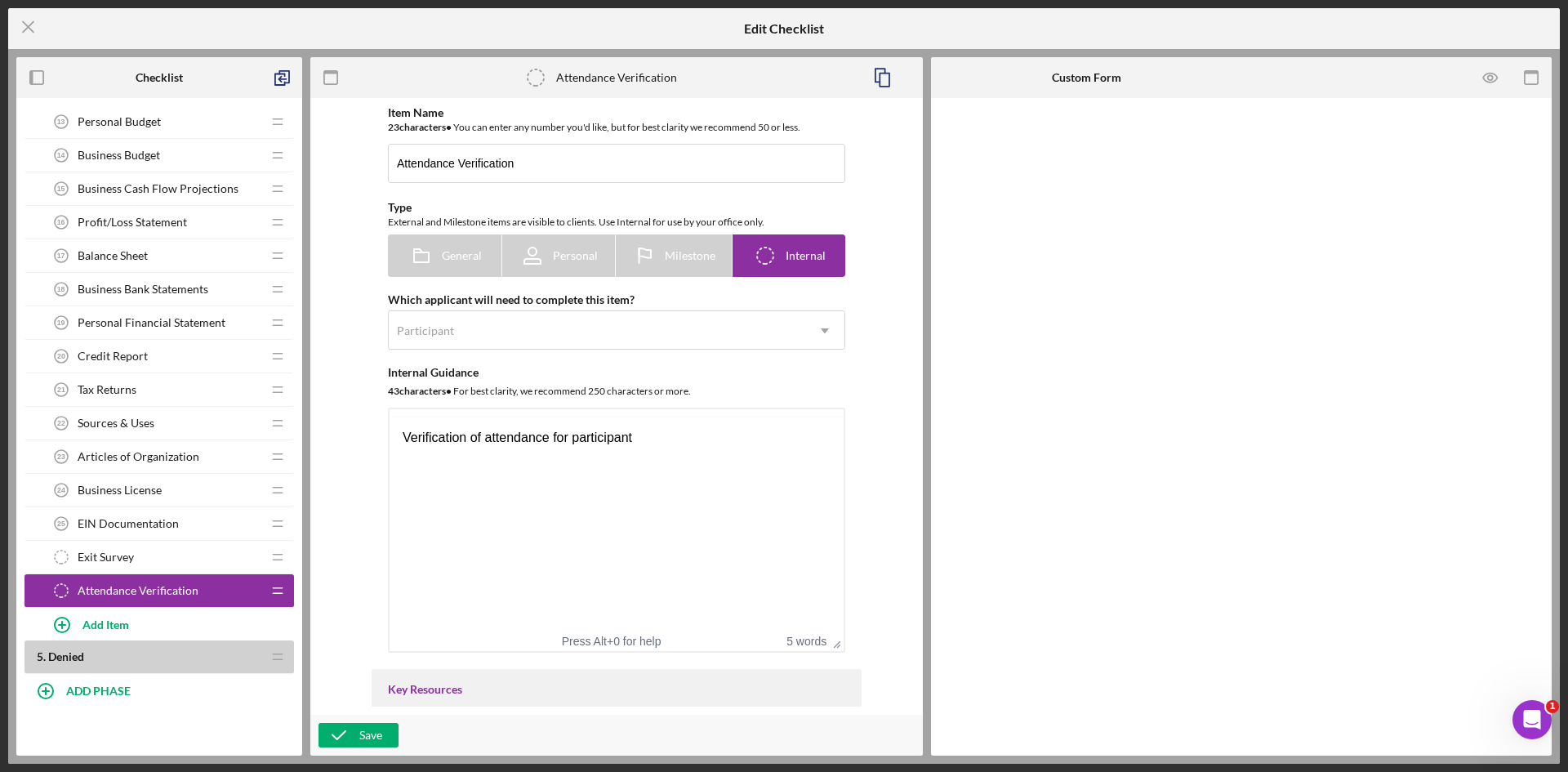
click at [286, 560] on icon "Icon/Drag" at bounding box center [277, 556] width 33 height 33
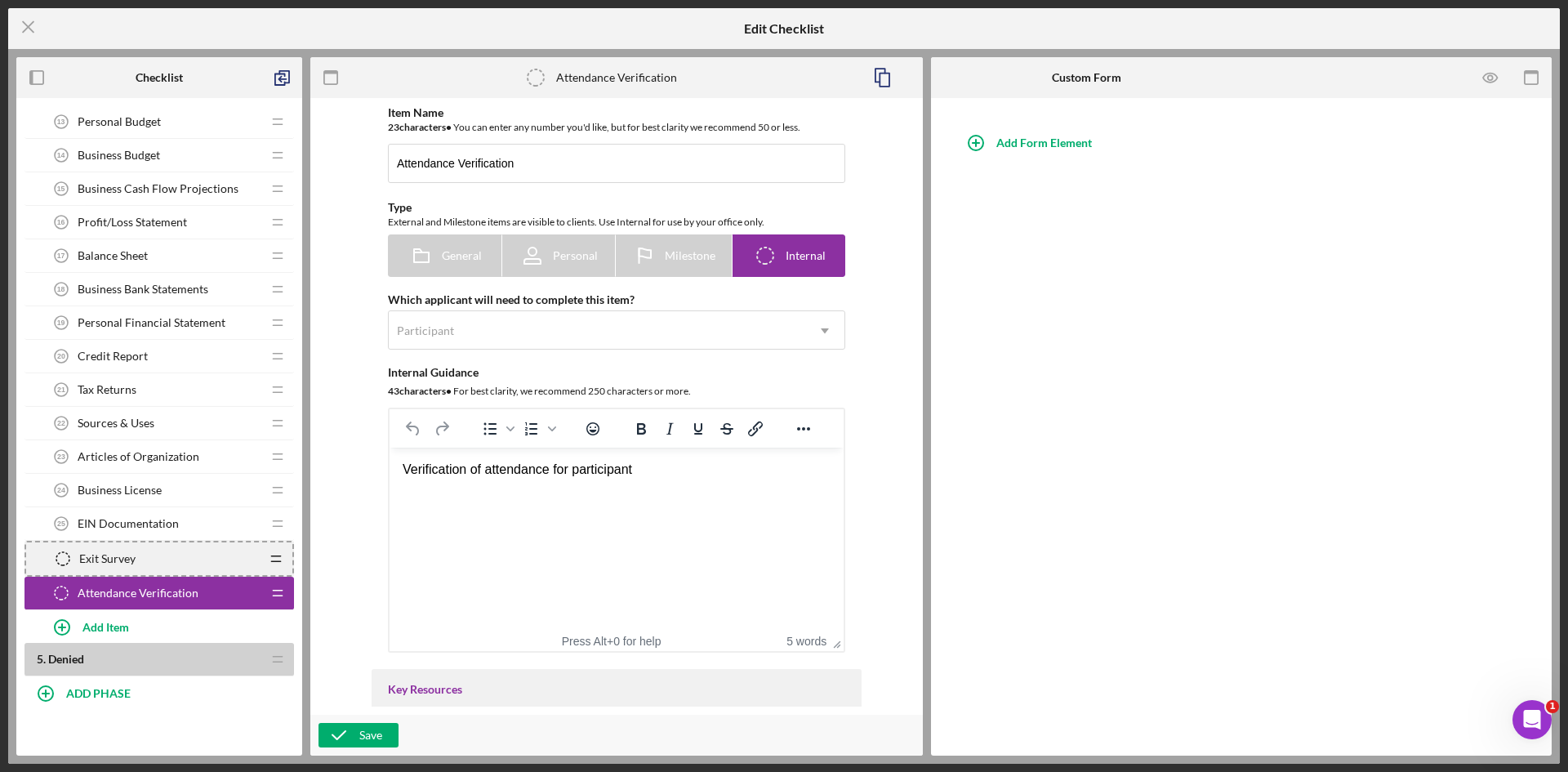
click at [278, 559] on icon "Icon/Drag" at bounding box center [275, 558] width 33 height 33
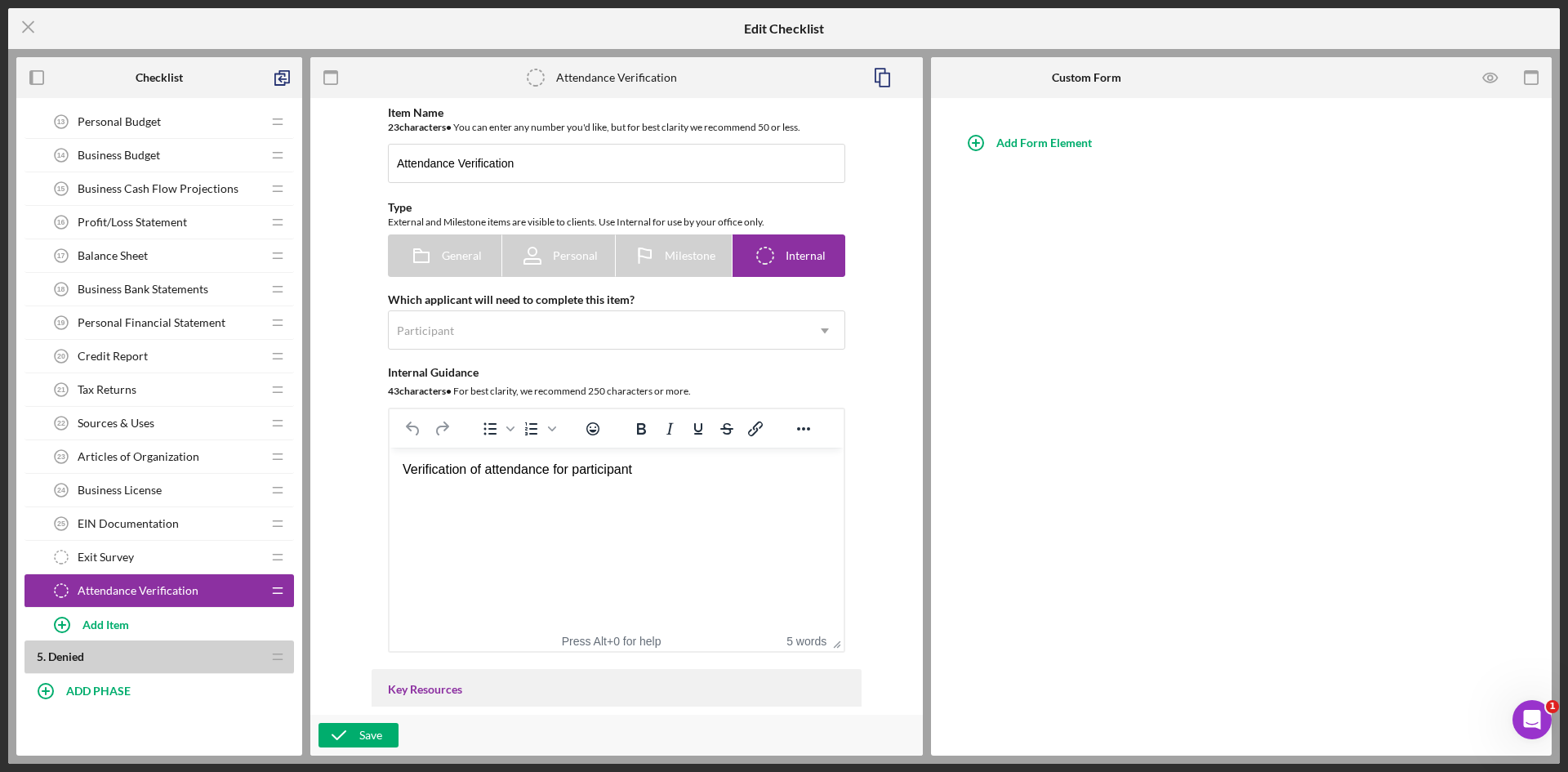
click at [267, 559] on icon "Icon/Drag" at bounding box center [277, 556] width 33 height 33
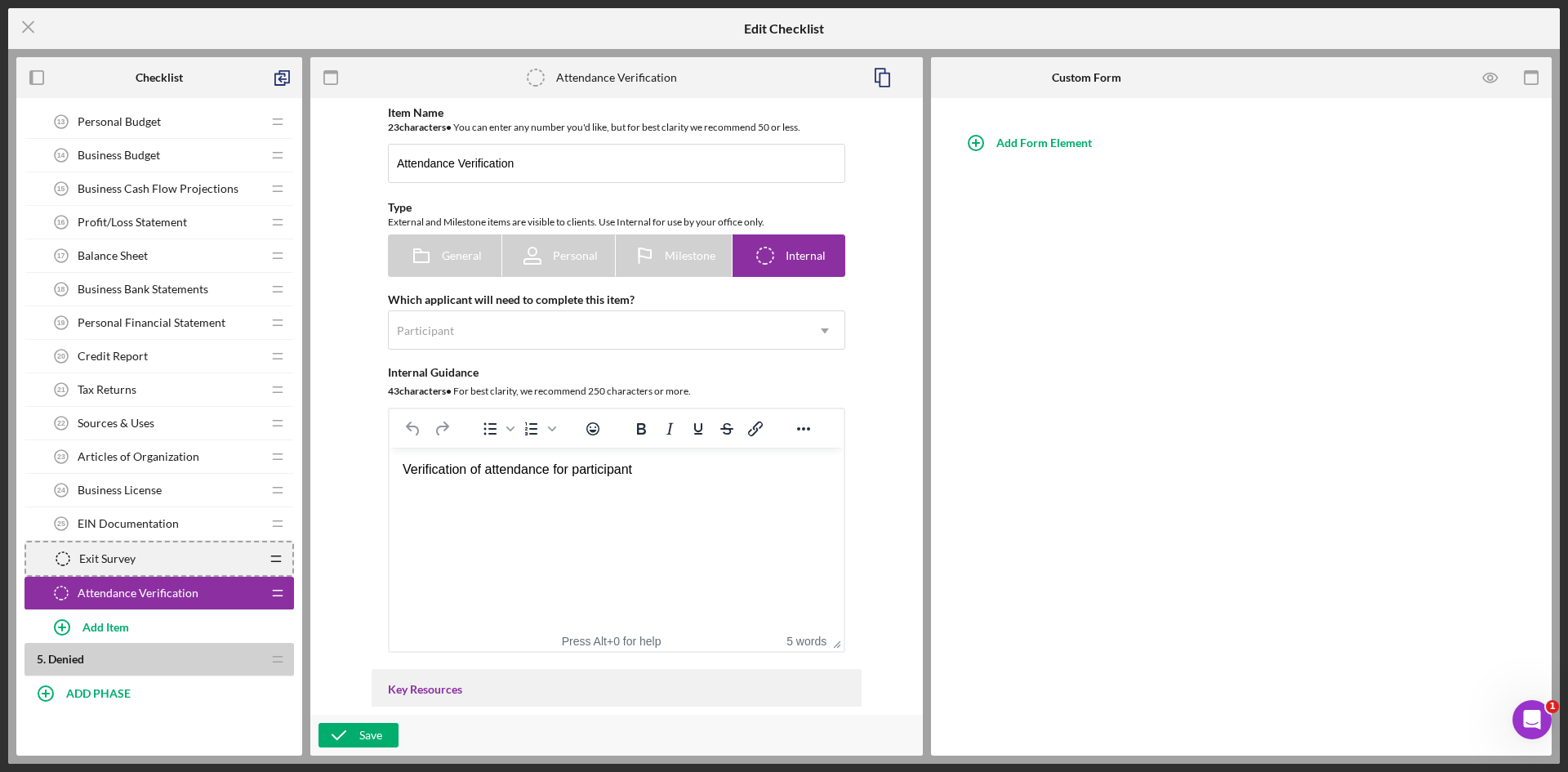
click at [190, 559] on div "Exit Survey Exit Survey" at bounding box center [153, 558] width 213 height 33
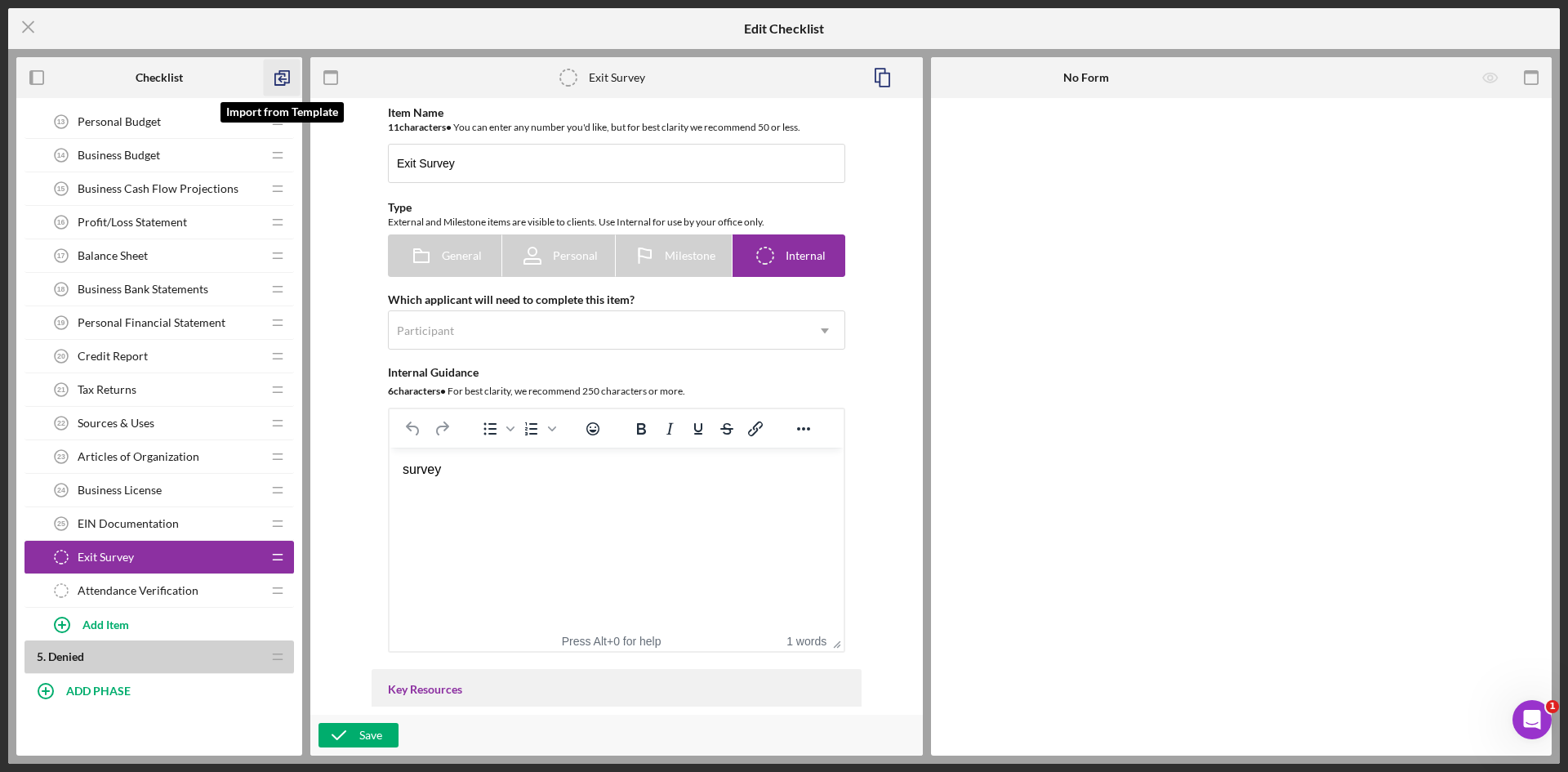
click at [291, 77] on icon "button" at bounding box center [283, 78] width 37 height 37
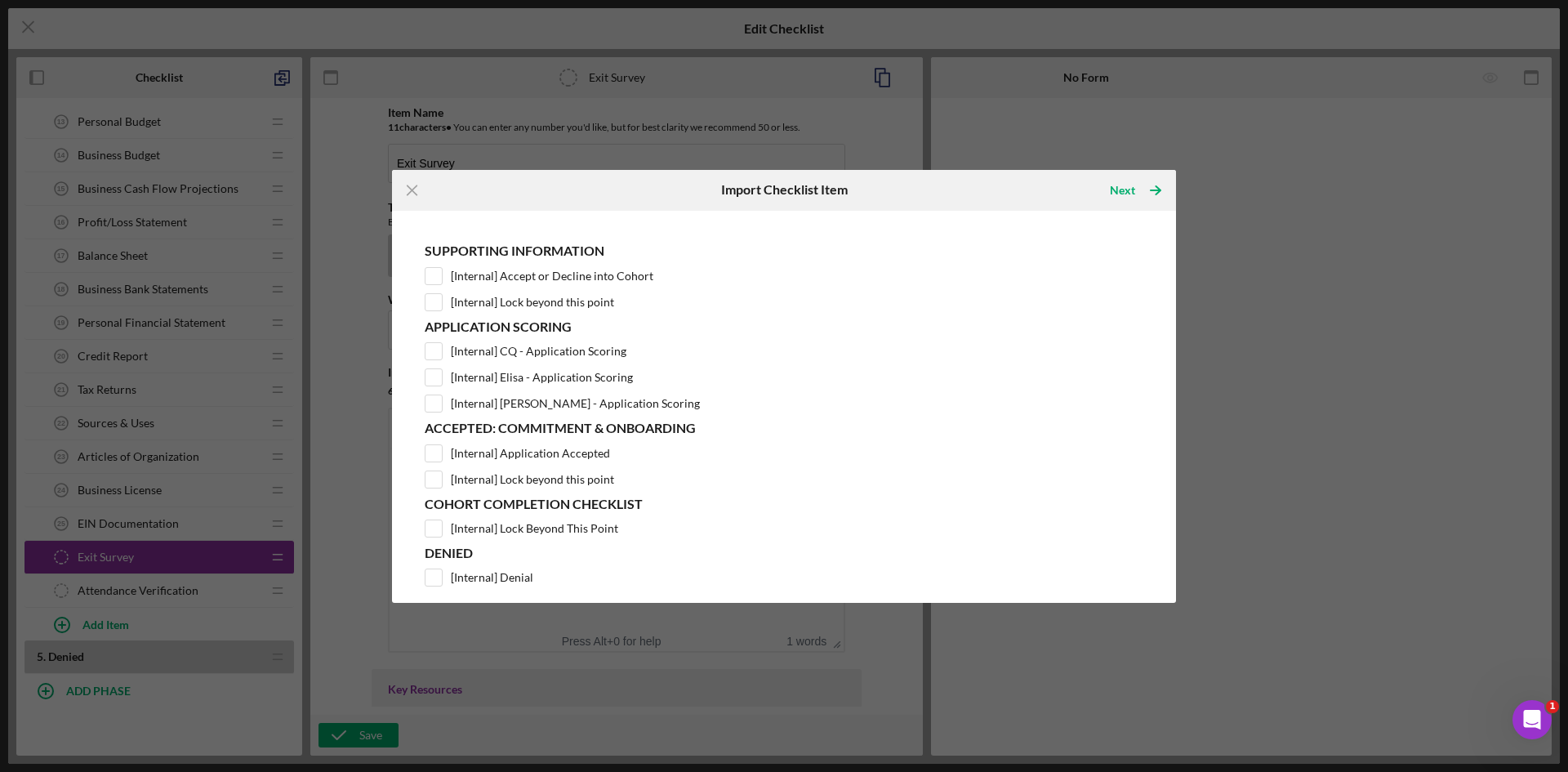
scroll to position [73, 0]
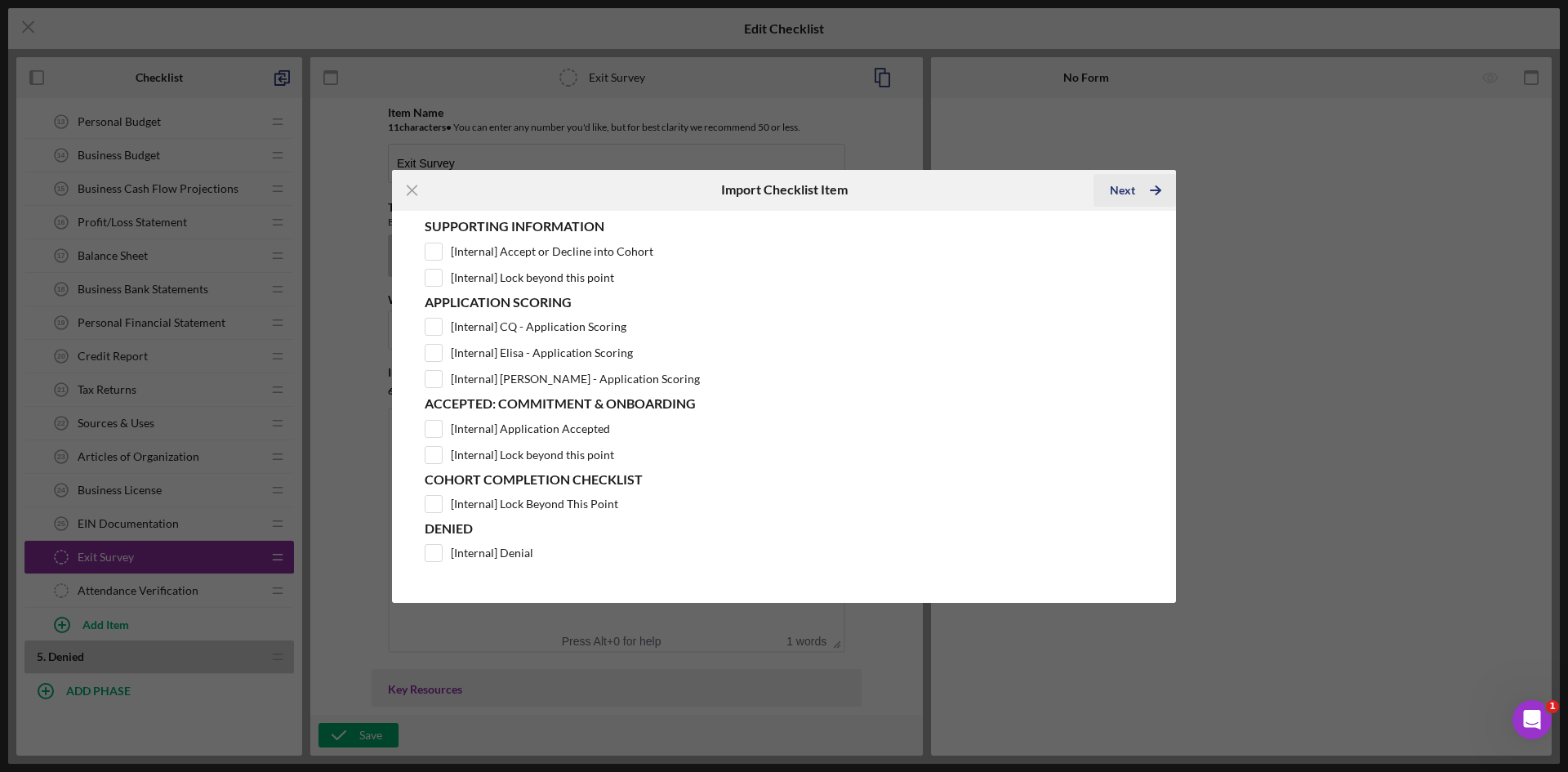
click at [1133, 191] on div "Next" at bounding box center [1122, 190] width 25 height 33
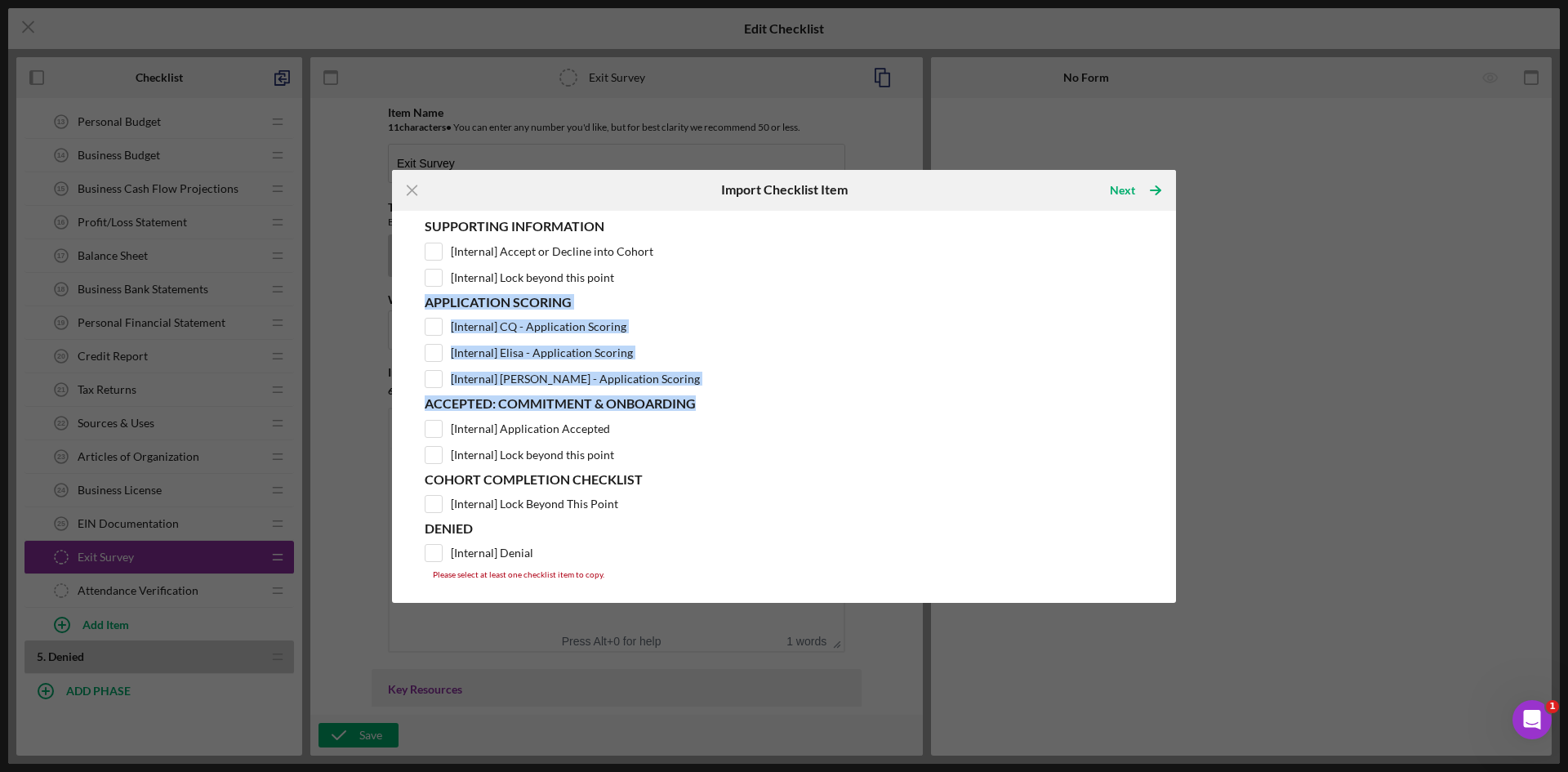
drag, startPoint x: 1163, startPoint y: 398, endPoint x: 1156, endPoint y: 264, distance: 134.2
click at [1156, 264] on div "Product Template Pre-Loan Readiness Incubator Application Supporting Informatio…" at bounding box center [783, 406] width 767 height 376
click at [1148, 406] on div "Product Template Pre-Loan Readiness Incubator Application Supporting Informatio…" at bounding box center [783, 406] width 767 height 376
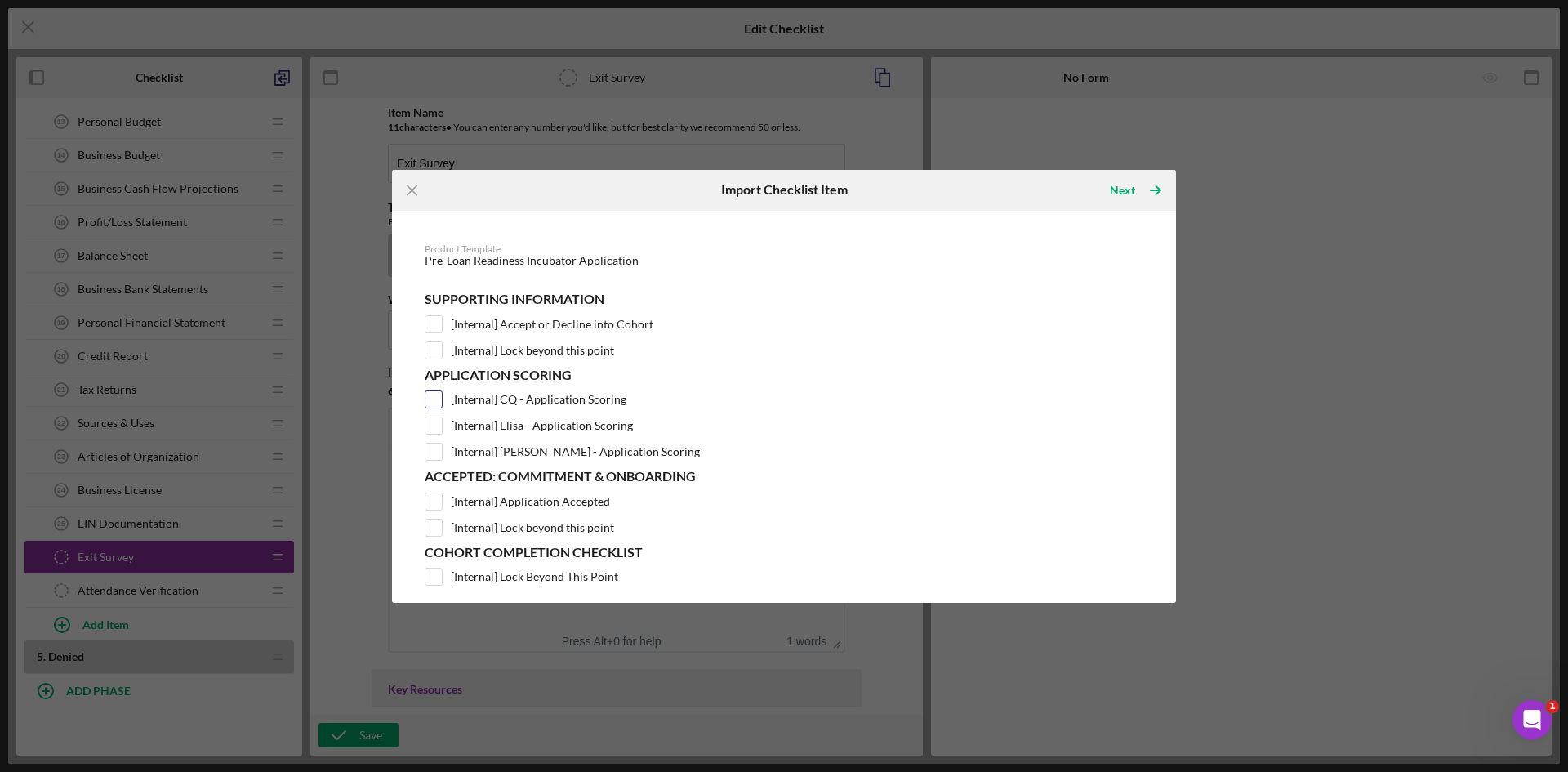
scroll to position [83, 0]
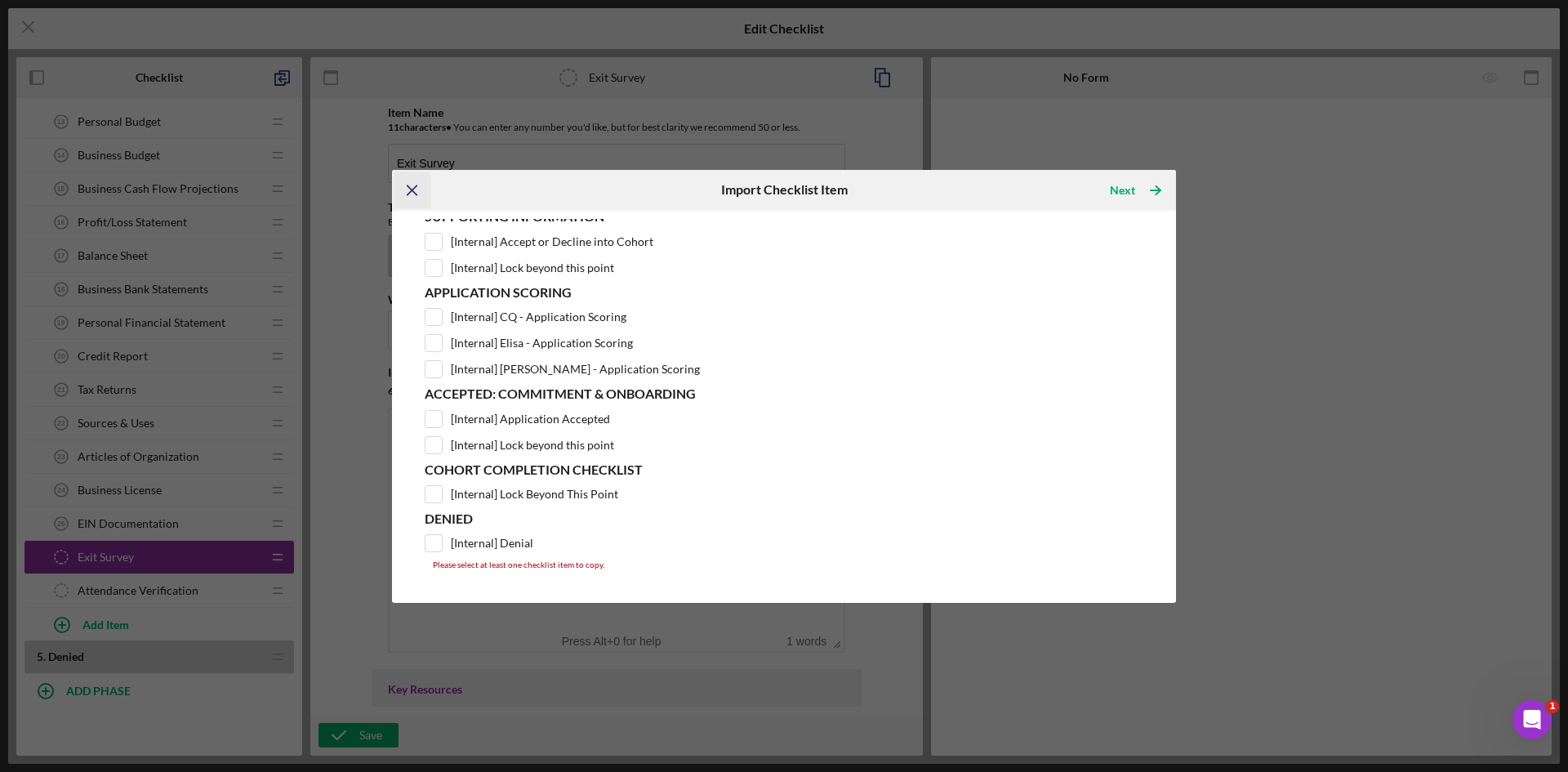
click at [413, 191] on icon "Icon/Menu Close" at bounding box center [413, 190] width 37 height 37
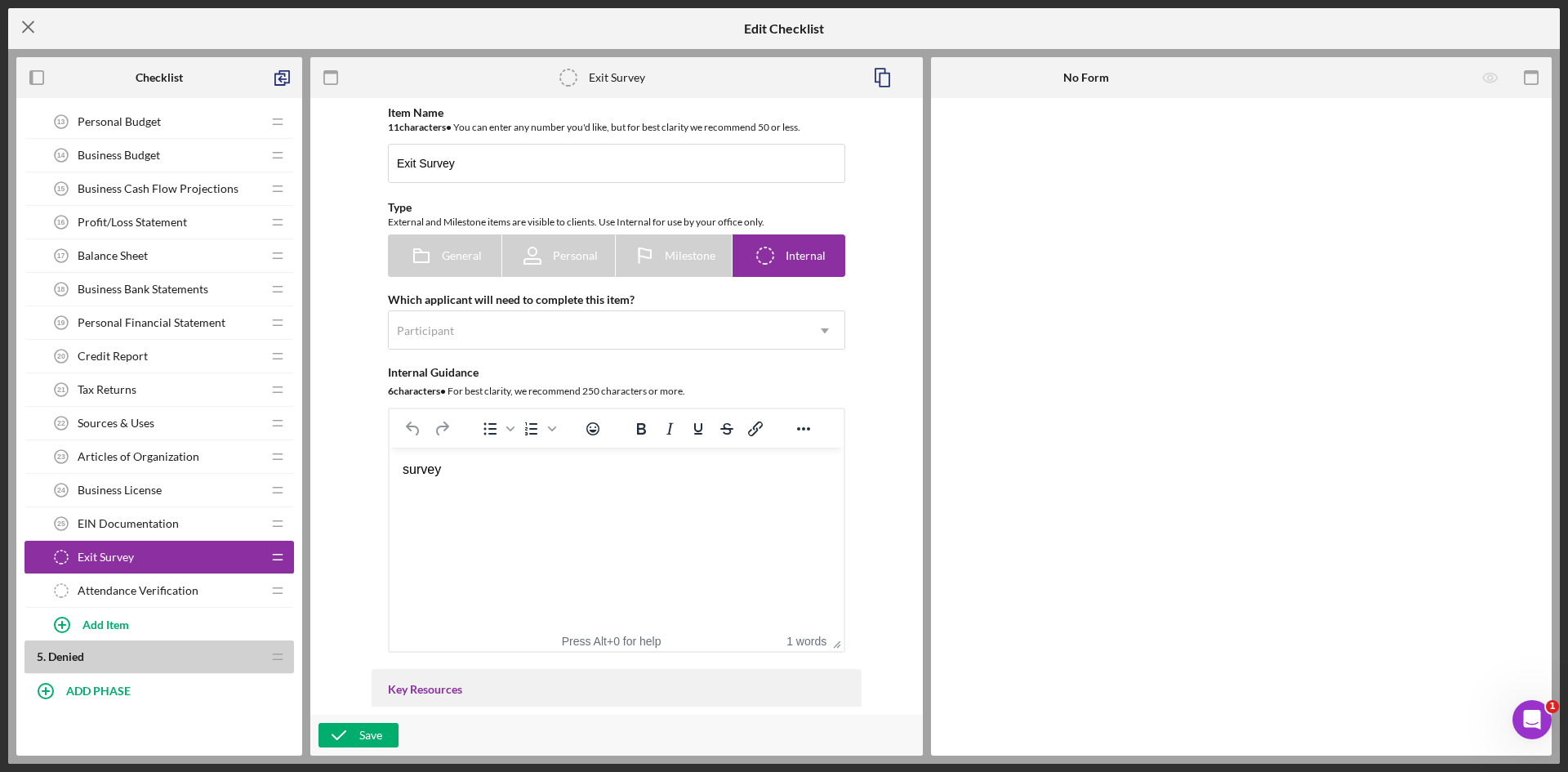
click at [26, 30] on line at bounding box center [28, 27] width 10 height 10
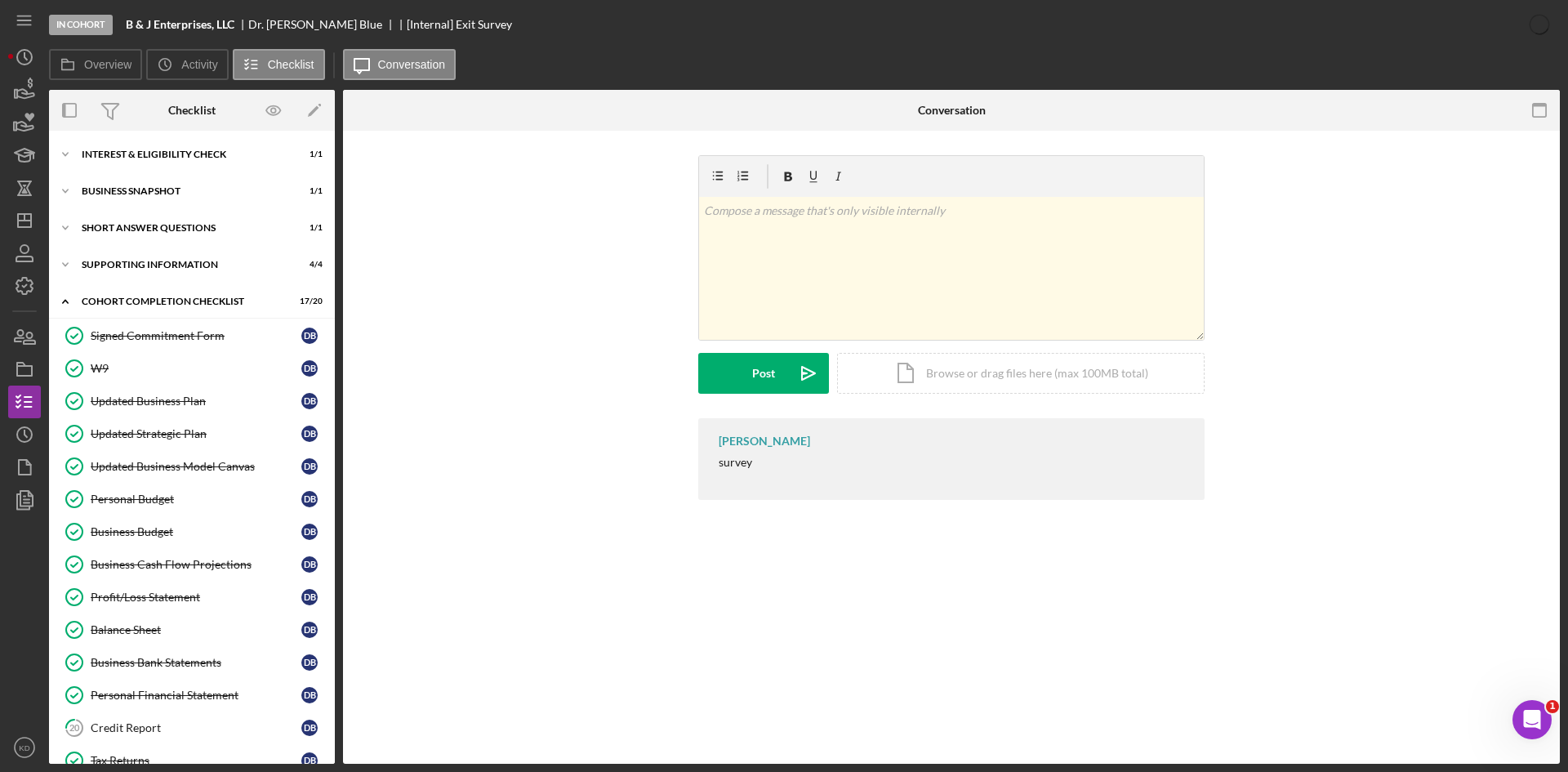
scroll to position [225, 0]
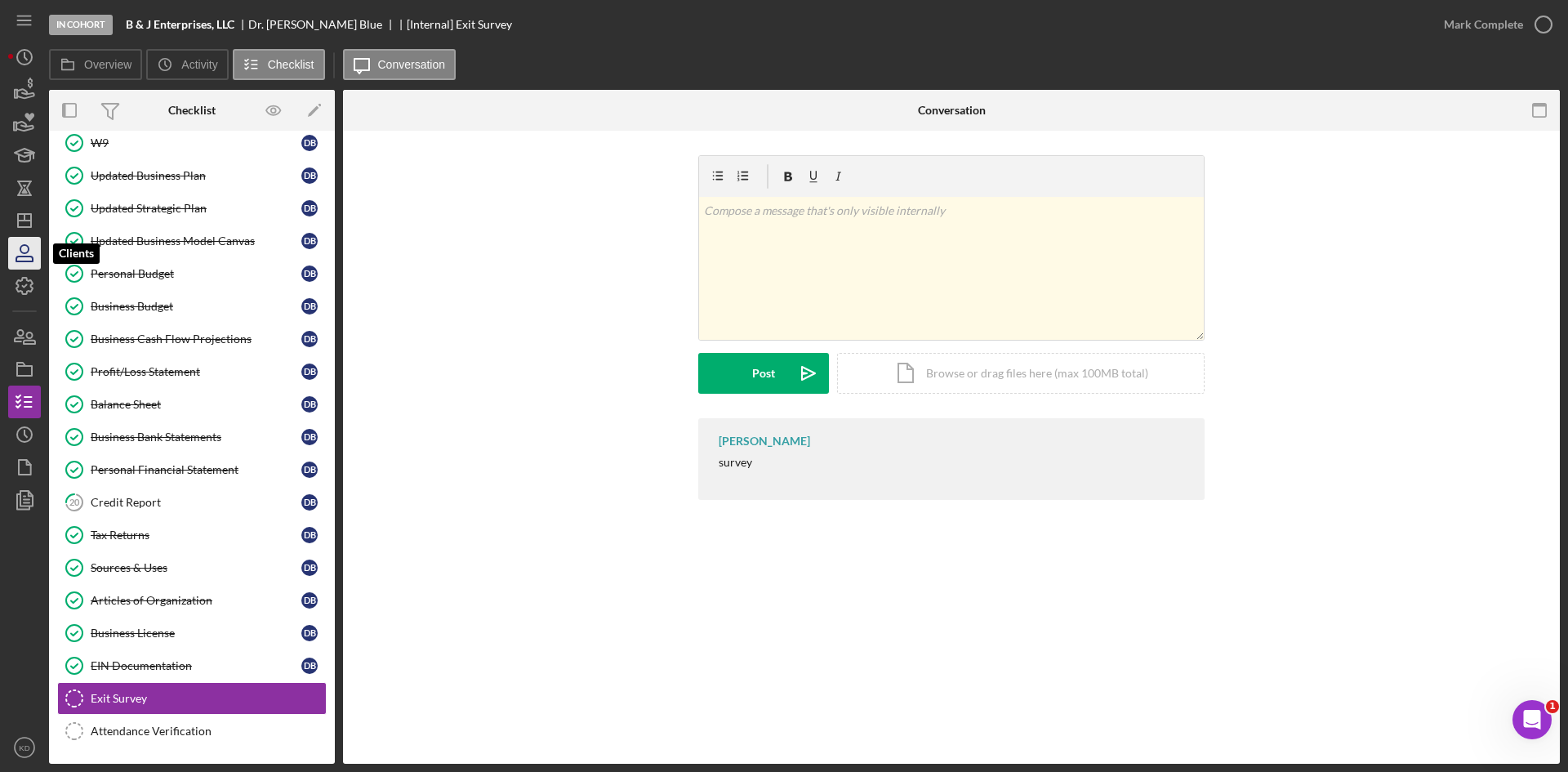
click at [20, 250] on icon "button" at bounding box center [24, 253] width 41 height 41
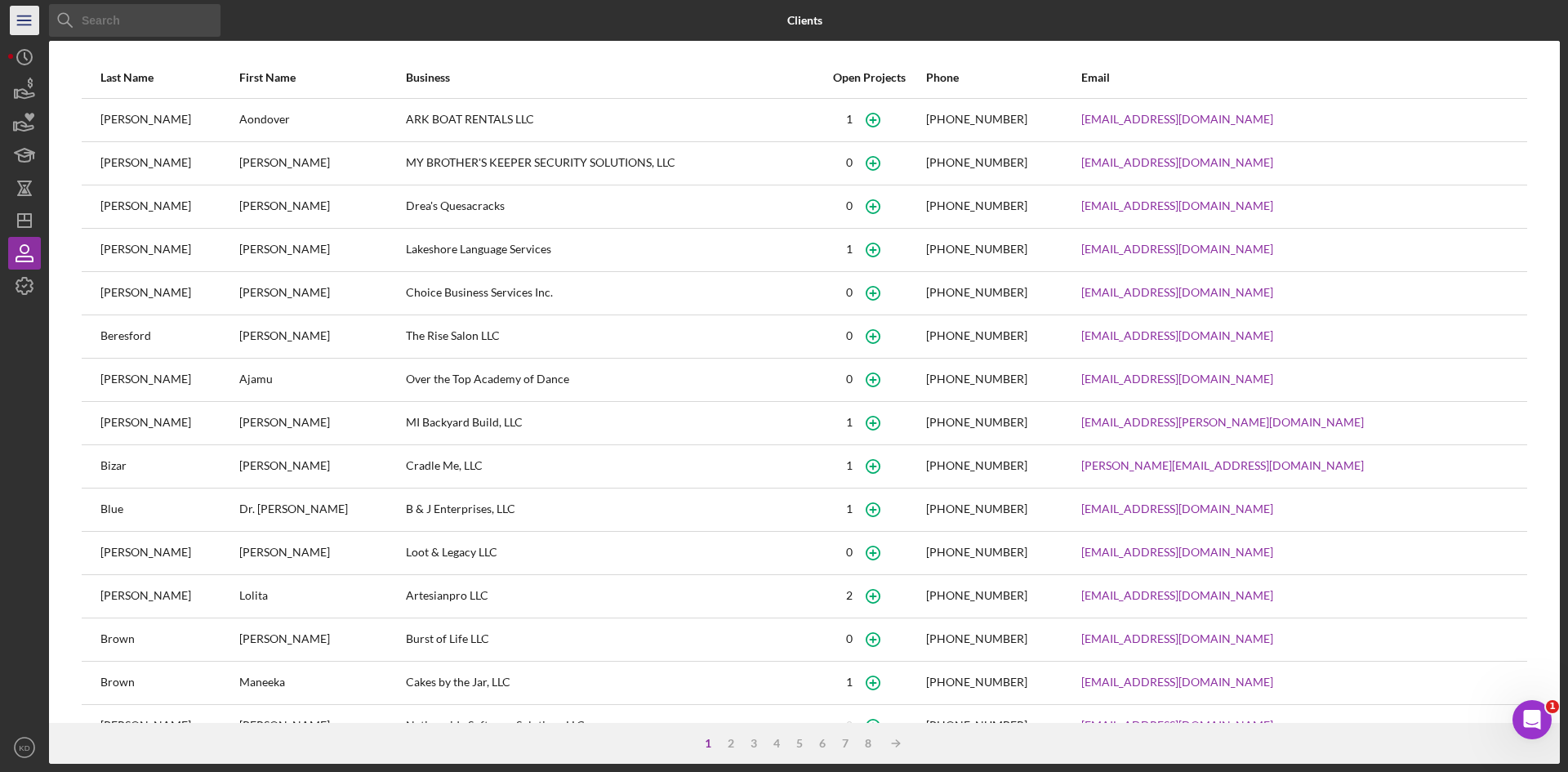
click at [30, 24] on line "button" at bounding box center [23, 24] width 13 height 0
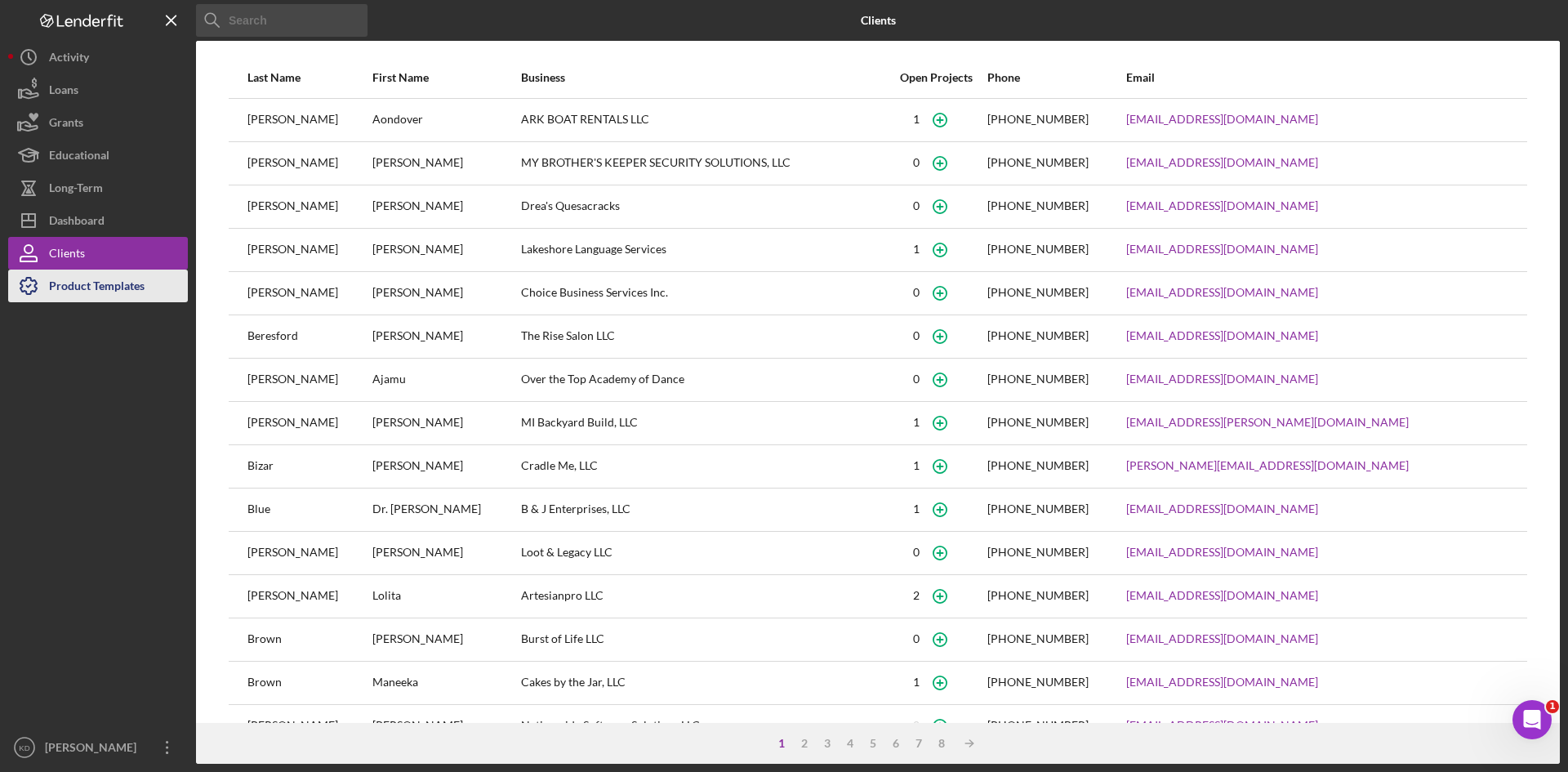
click at [151, 285] on button "Product Templates" at bounding box center [98, 286] width 179 height 33
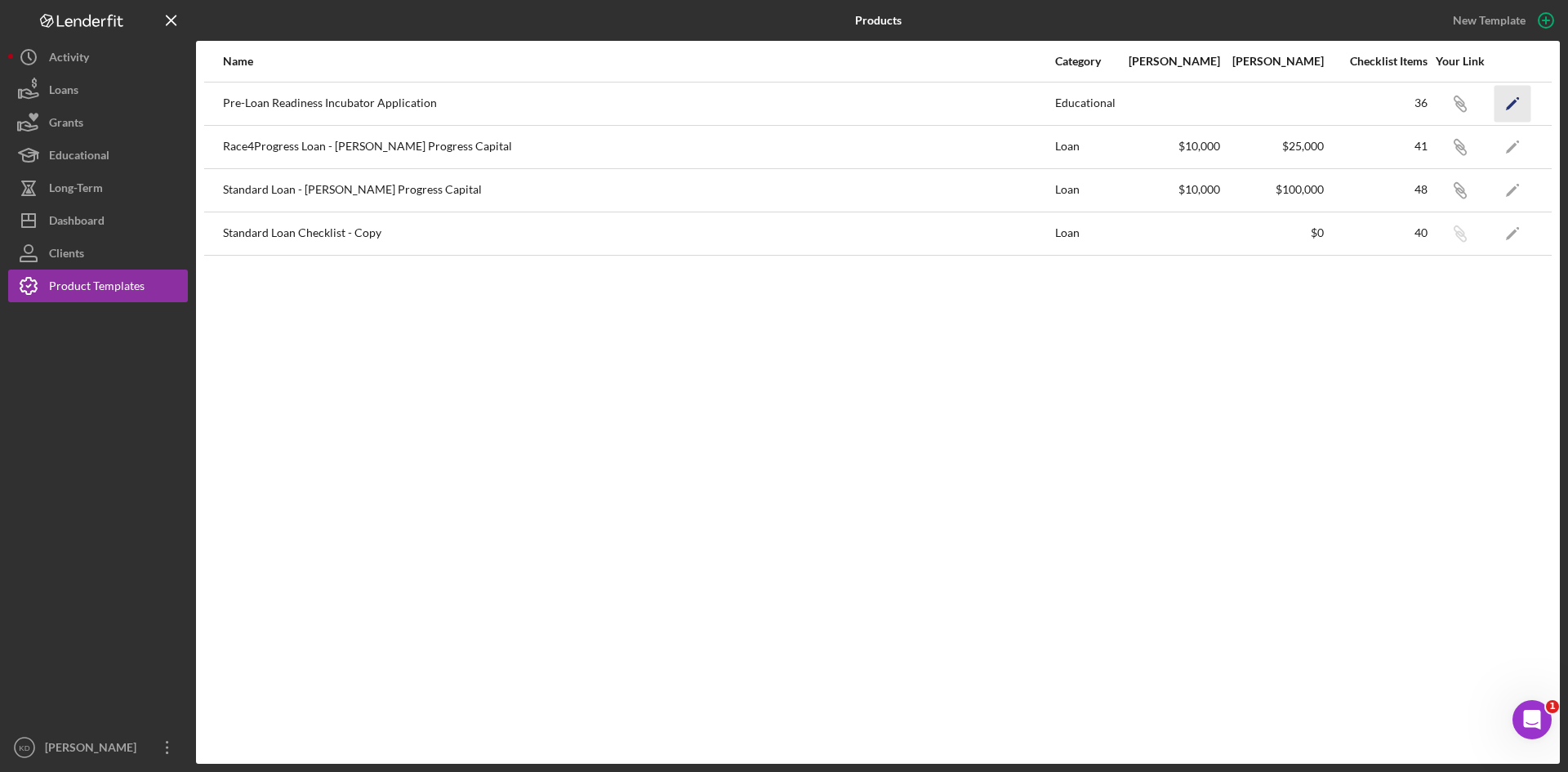
click at [1499, 105] on icon "Icon/Edit" at bounding box center [1513, 103] width 37 height 37
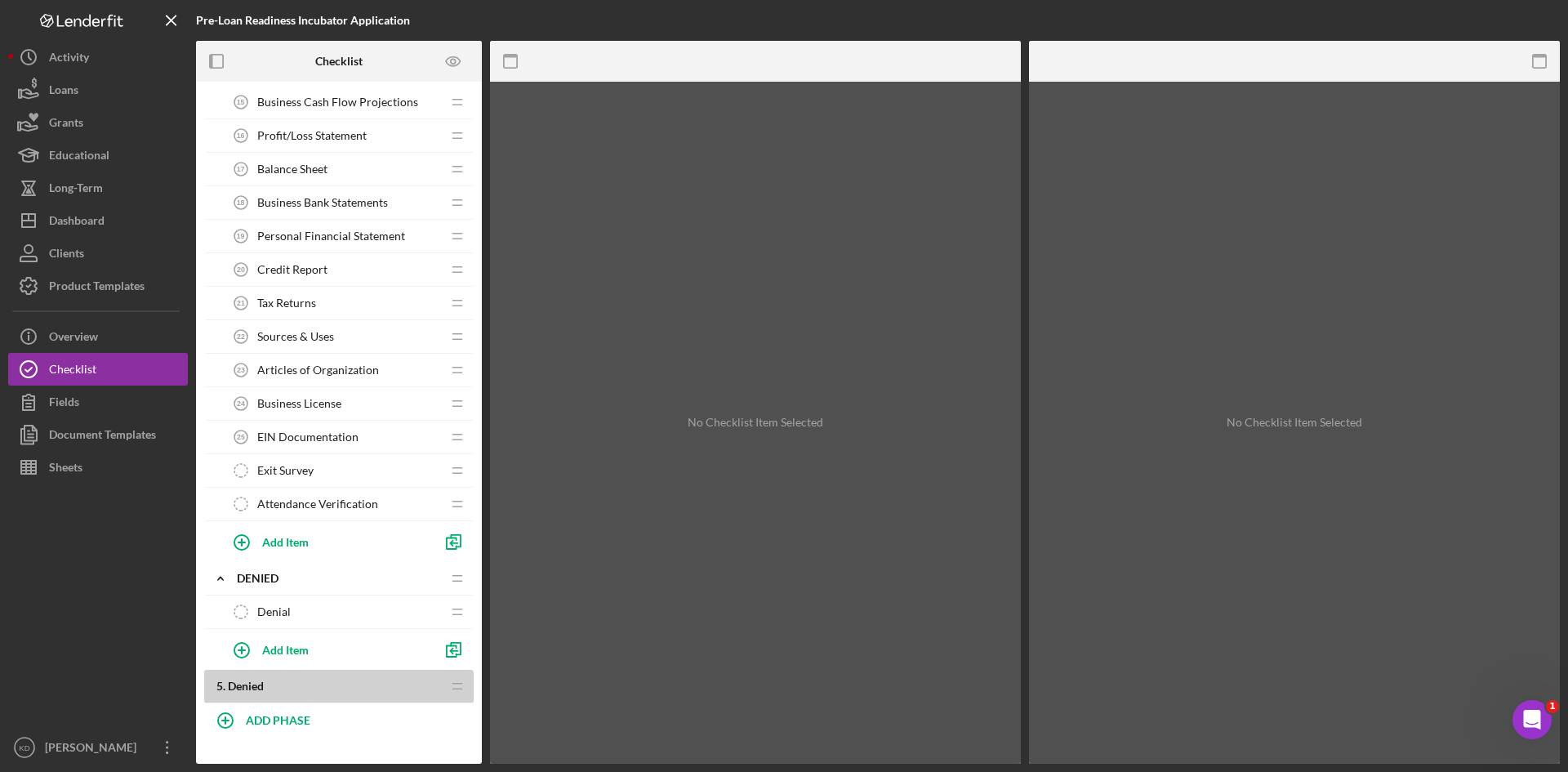
scroll to position [1376, 0]
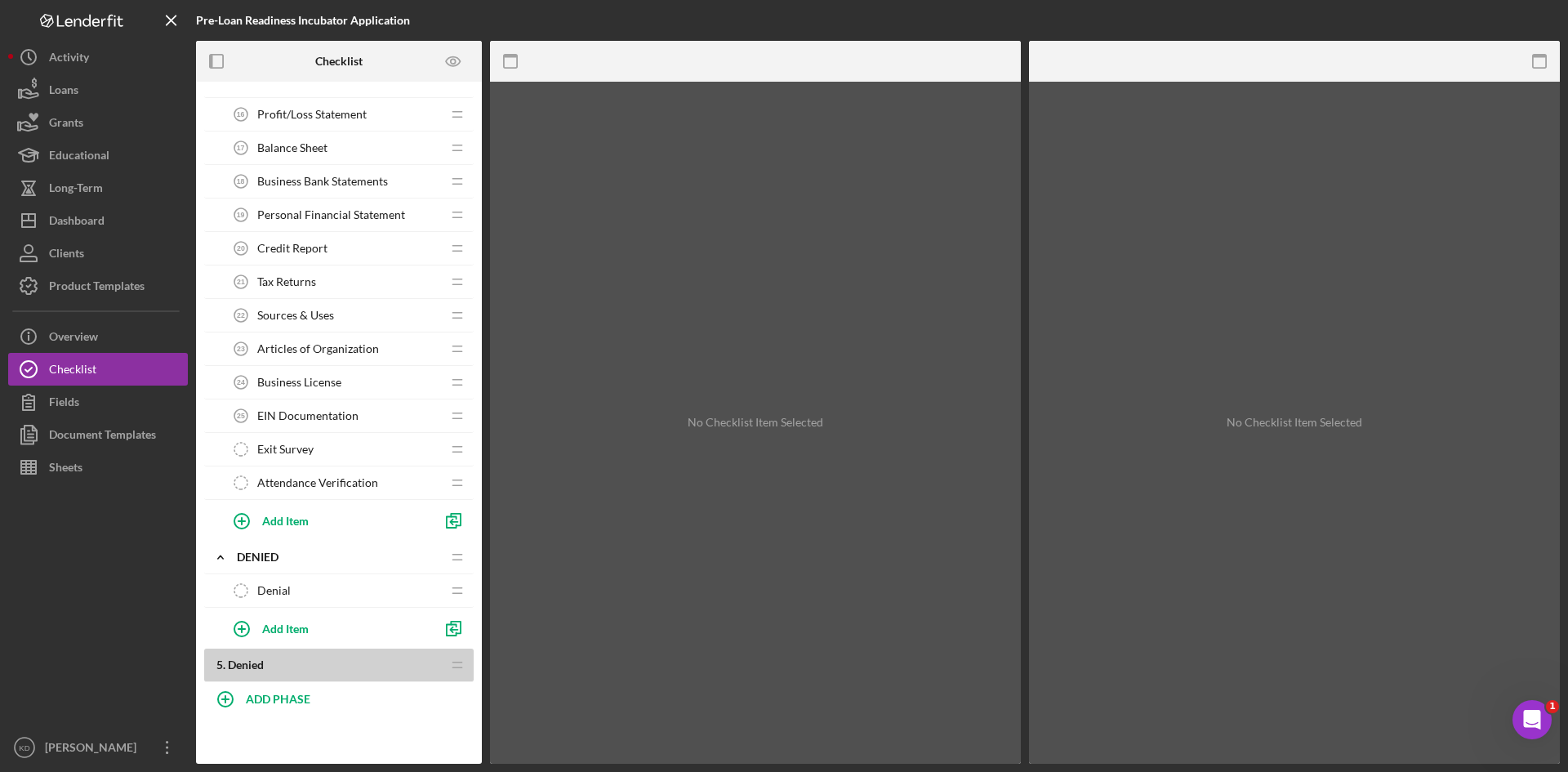
click at [347, 452] on div "Exit Survey Exit Survey" at bounding box center [332, 448] width 217 height 33
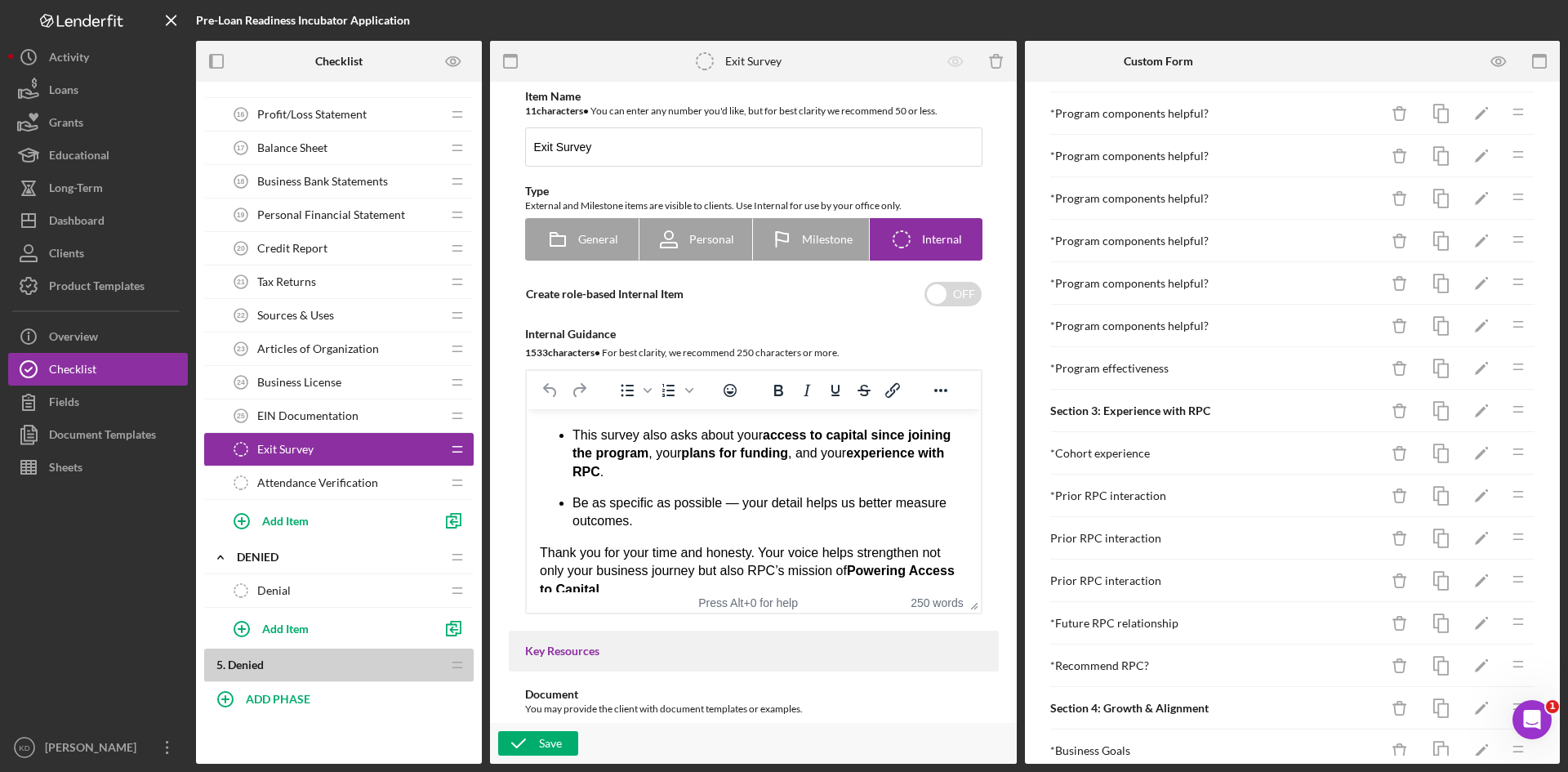
scroll to position [720, 0]
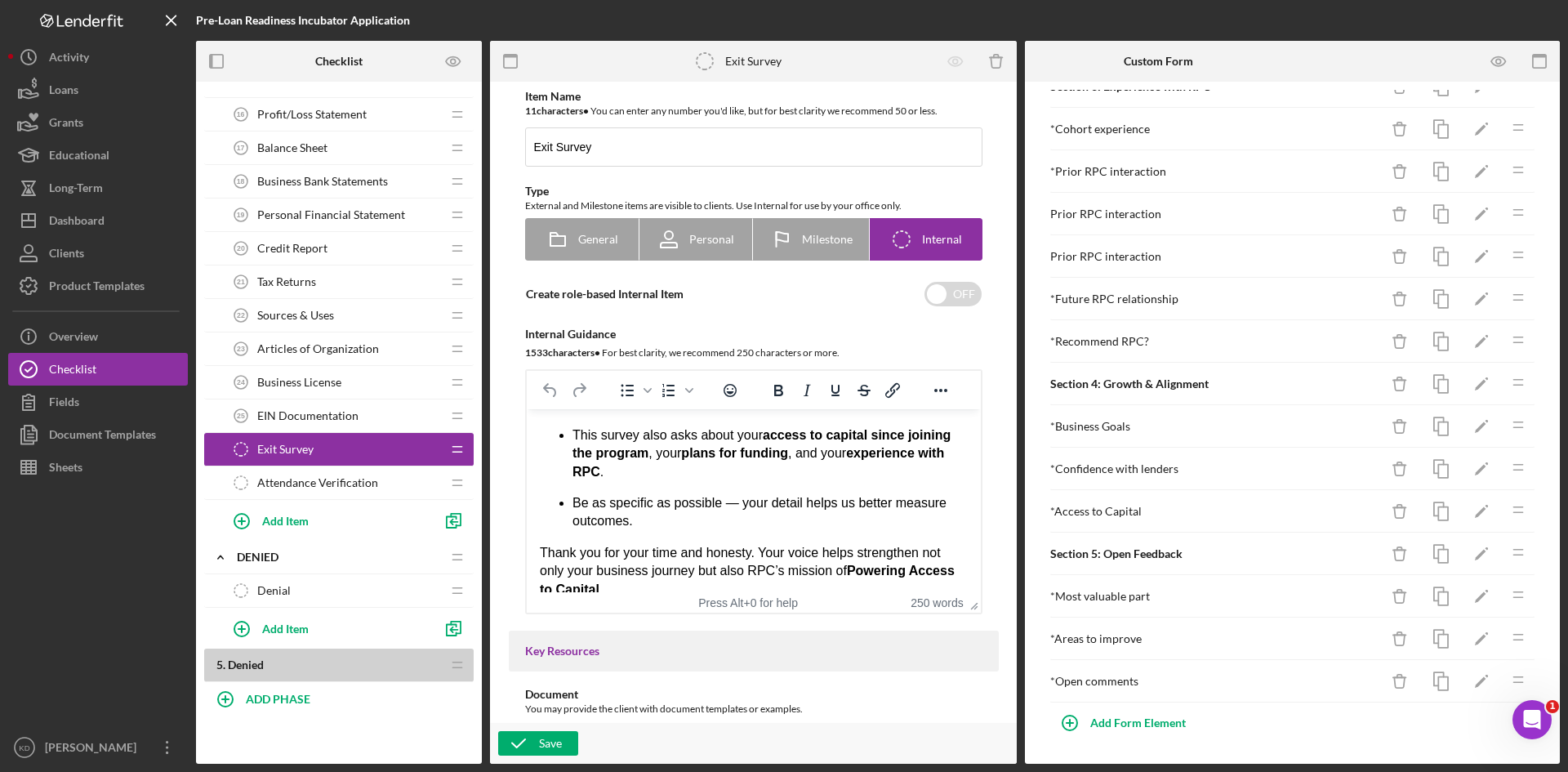
click at [336, 452] on div "Exit Survey Exit Survey" at bounding box center [332, 448] width 217 height 33
drag, startPoint x: 336, startPoint y: 452, endPoint x: 305, endPoint y: 450, distance: 31.1
click at [305, 450] on span "Exit Survey" at bounding box center [286, 449] width 57 height 13
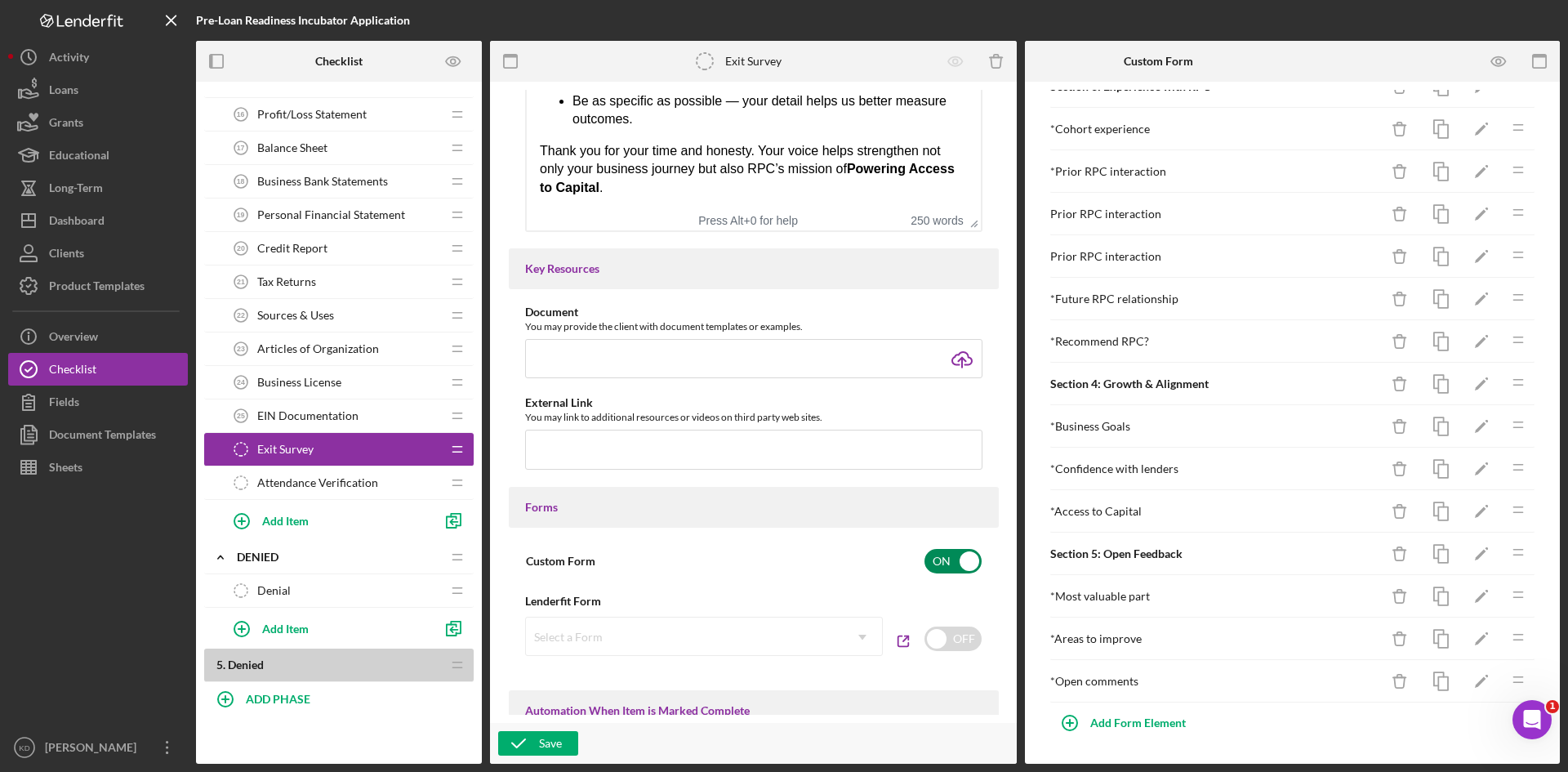
scroll to position [0, 0]
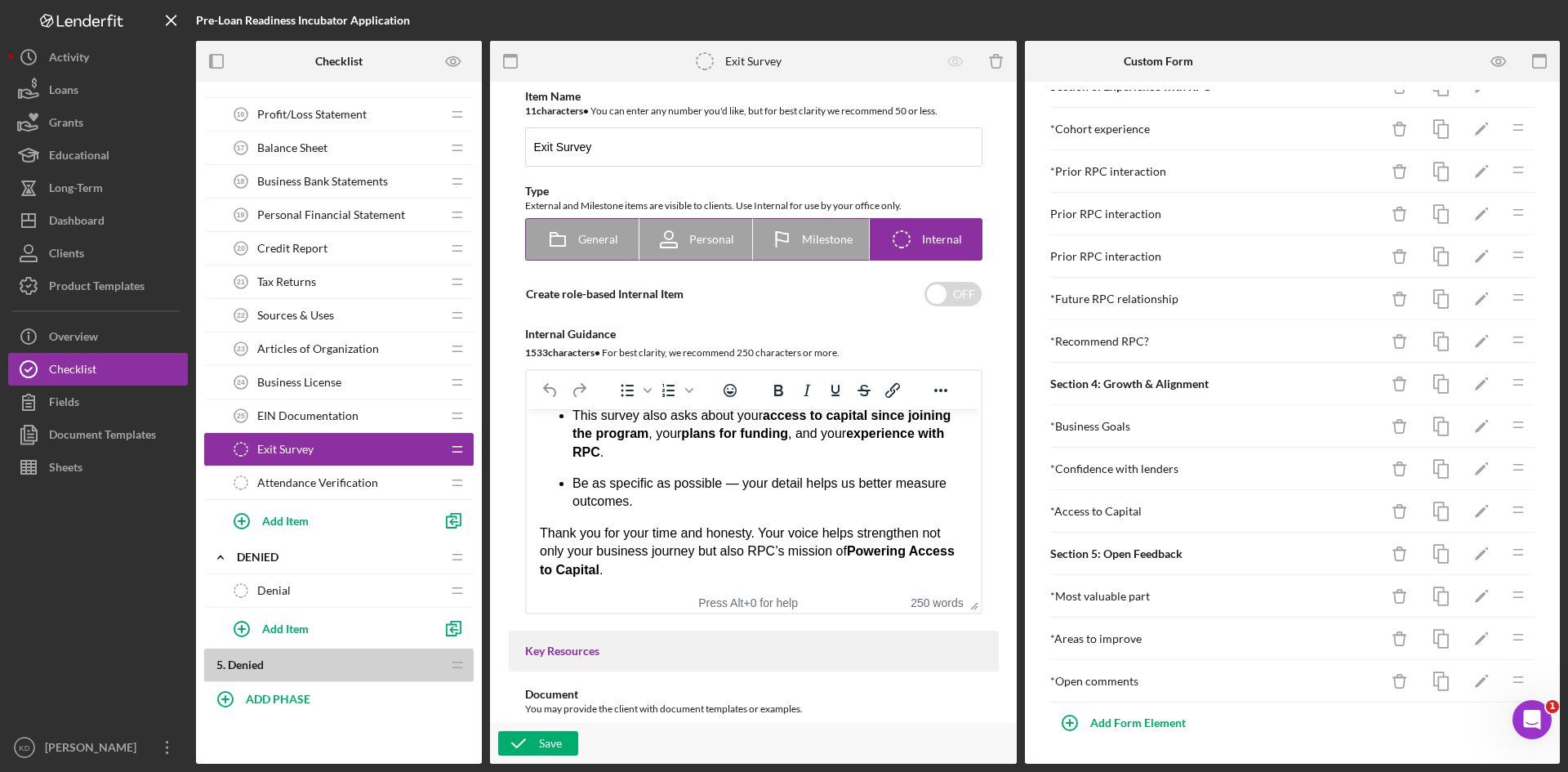
click at [562, 246] on rect at bounding box center [558, 241] width 15 height 10
radio input "true"
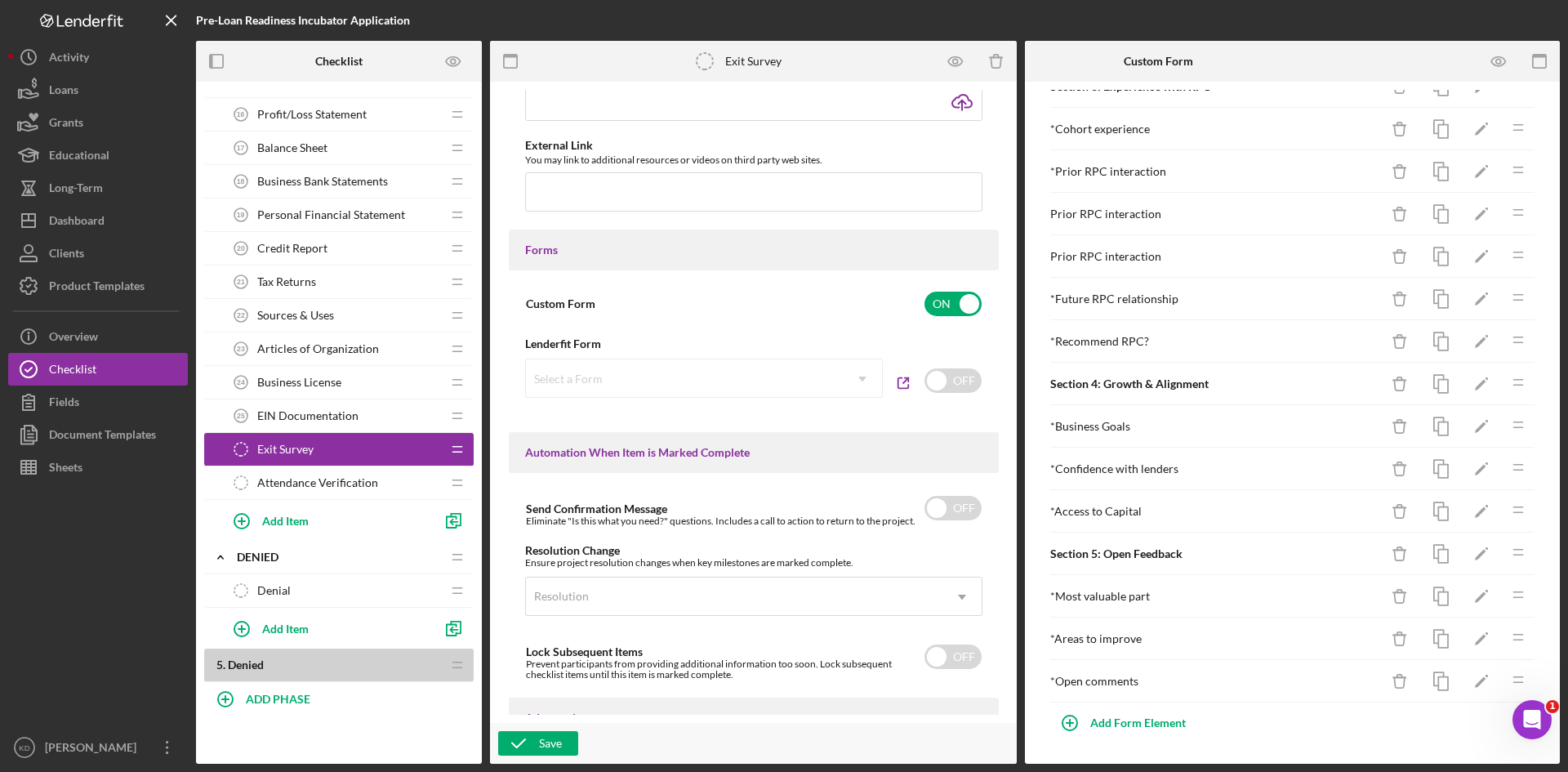
scroll to position [885, 0]
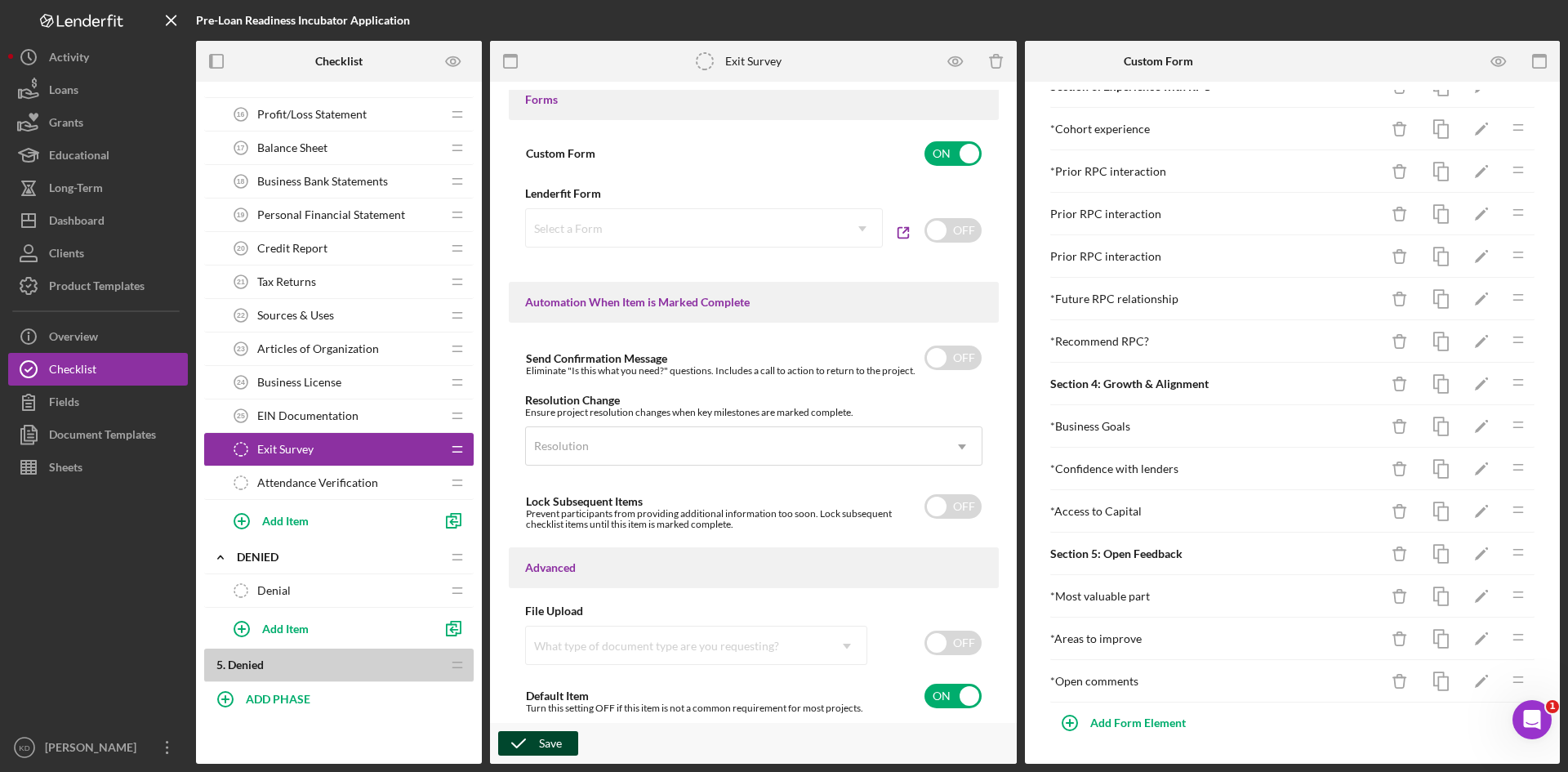
click at [525, 745] on icon "button" at bounding box center [519, 743] width 41 height 41
click at [531, 735] on icon "button" at bounding box center [519, 743] width 41 height 41
click at [459, 526] on polyline "button" at bounding box center [456, 519] width 10 height 11
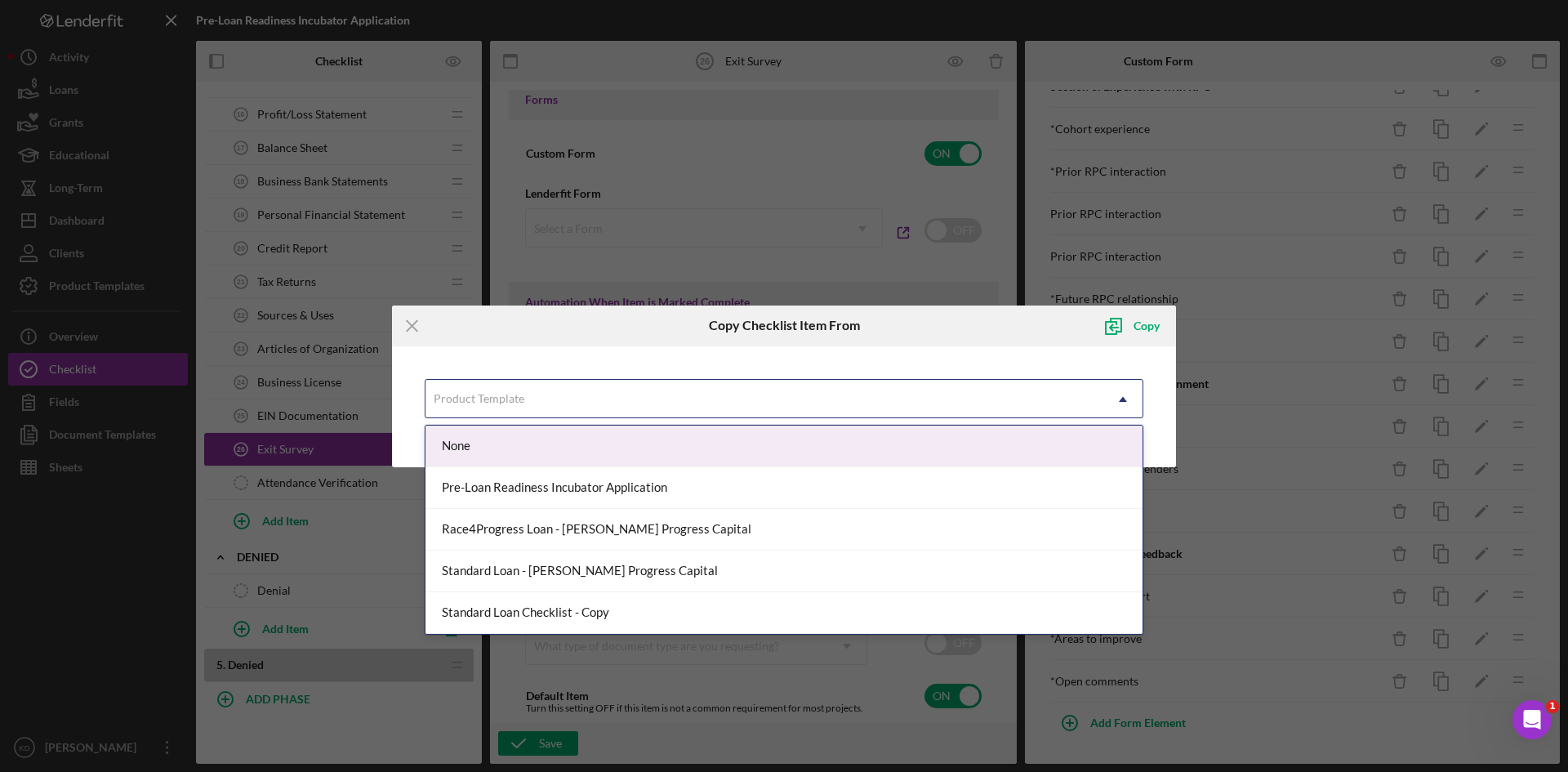
click at [513, 406] on div "Product Template" at bounding box center [764, 399] width 678 height 37
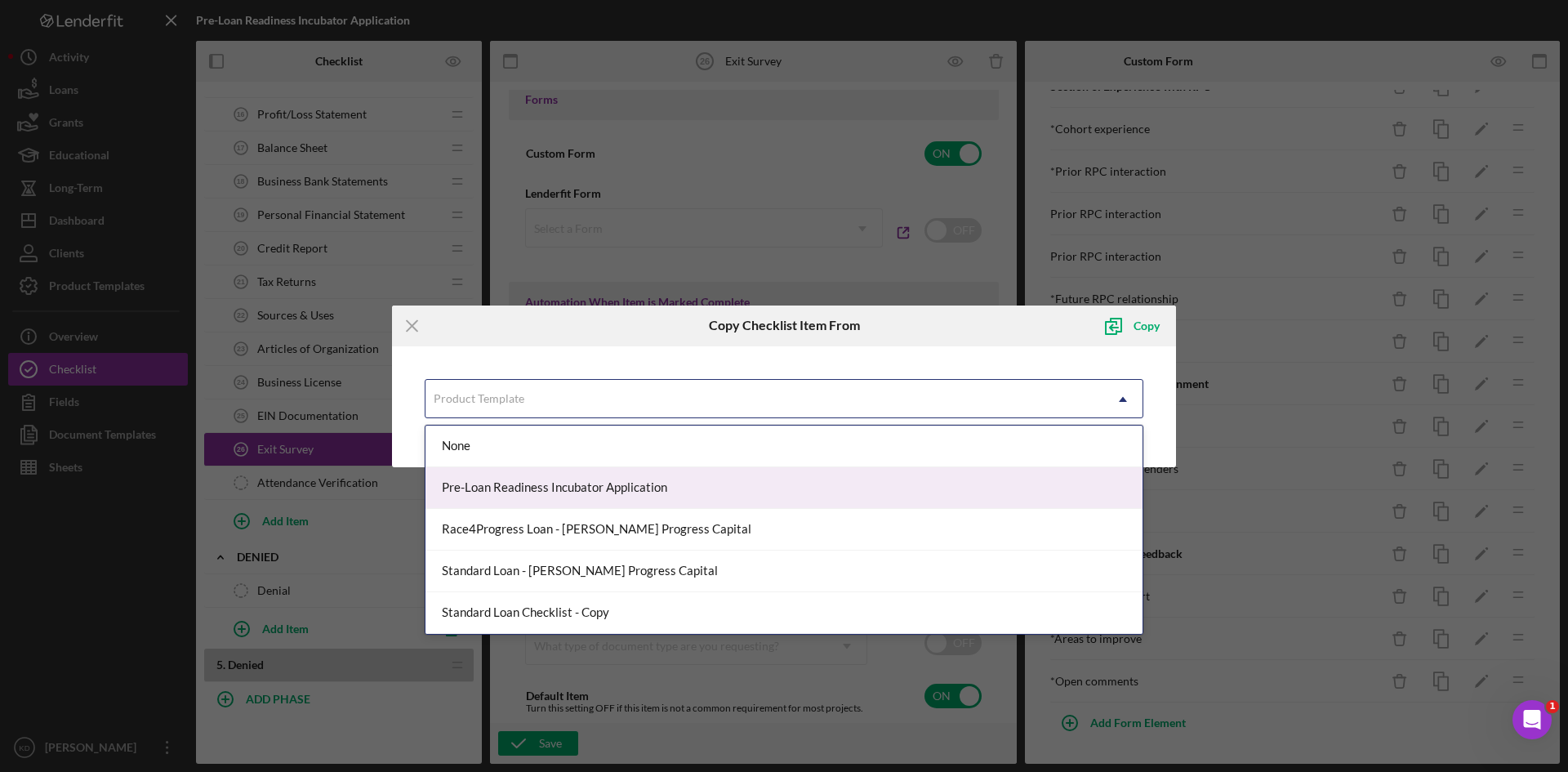
click at [593, 491] on div "Pre-Loan Readiness Incubator Application" at bounding box center [783, 487] width 717 height 42
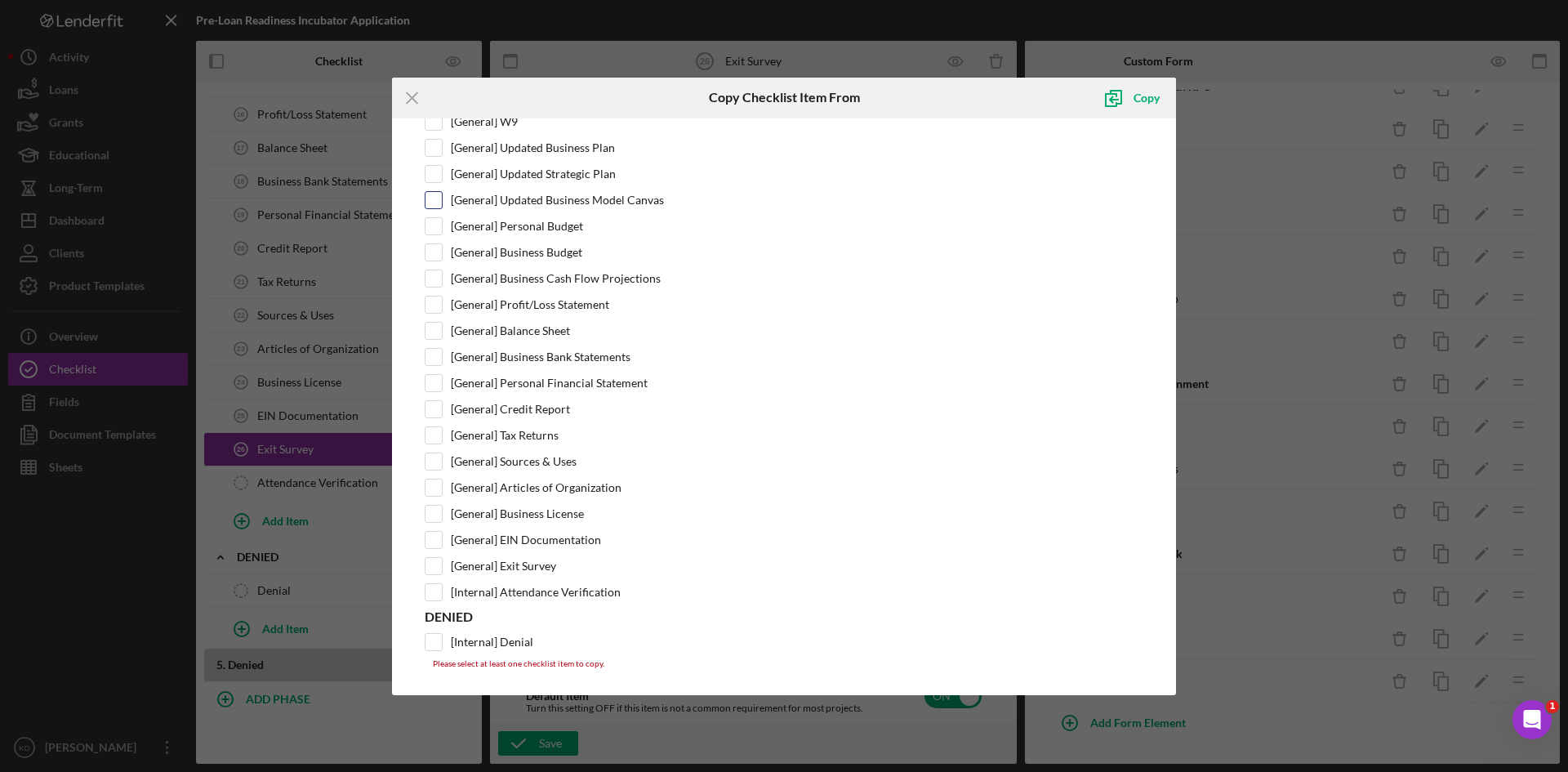
scroll to position [680, 0]
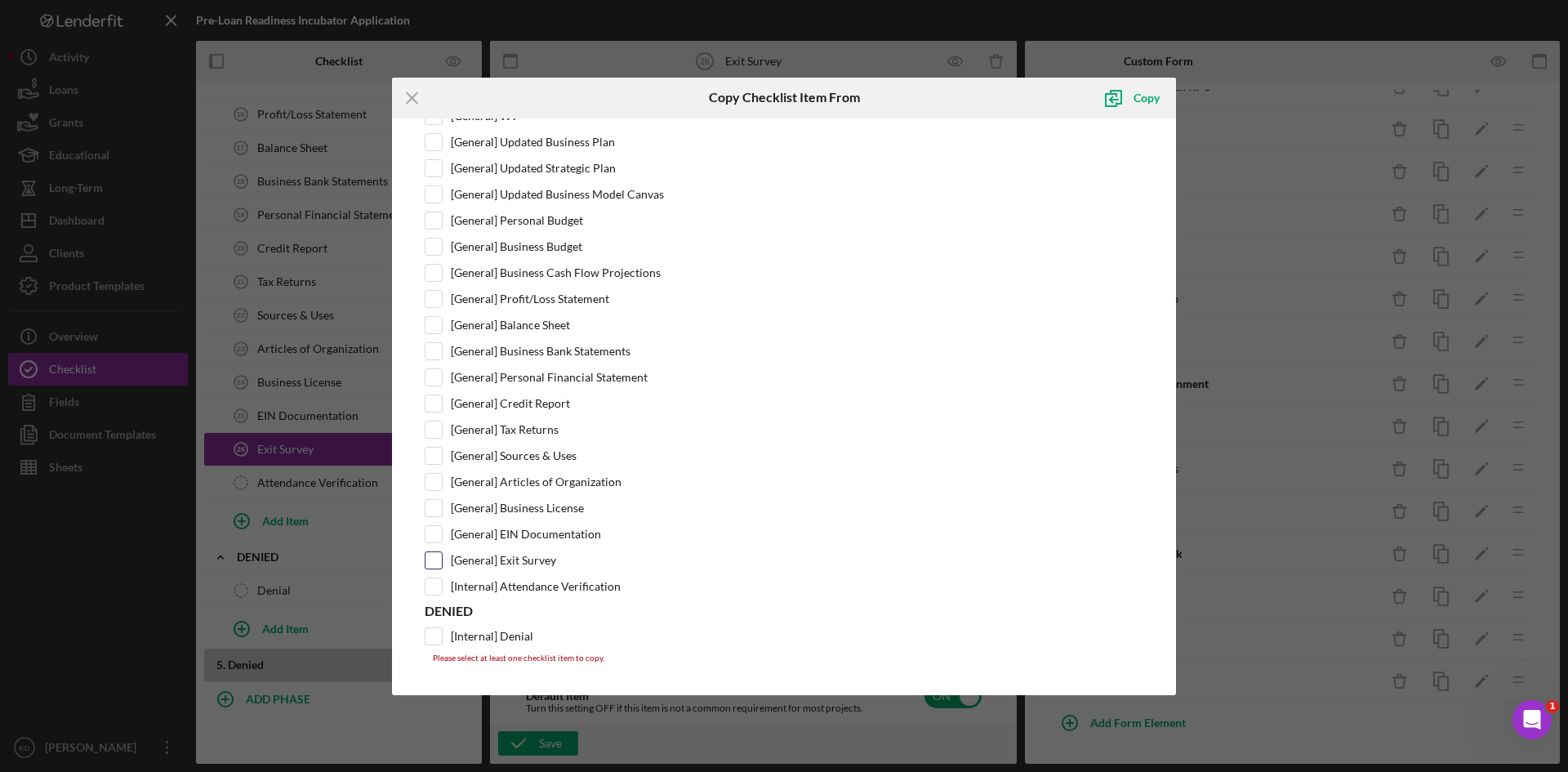
click at [434, 563] on input "[General] Exit Survey" at bounding box center [433, 561] width 17 height 17
checkbox input "true"
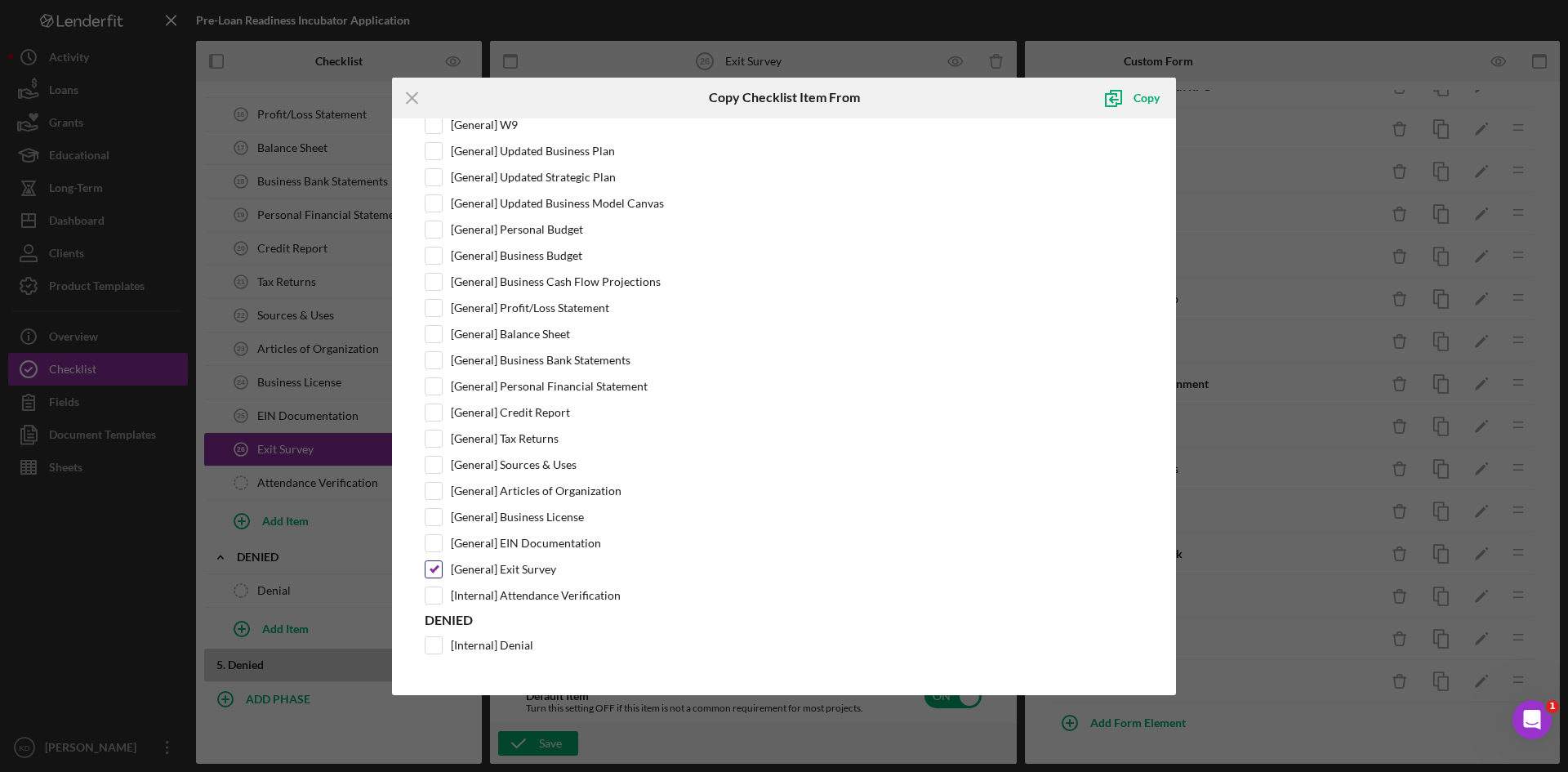
scroll to position [671, 0]
click at [1149, 107] on div "Copy" at bounding box center [1147, 98] width 26 height 33
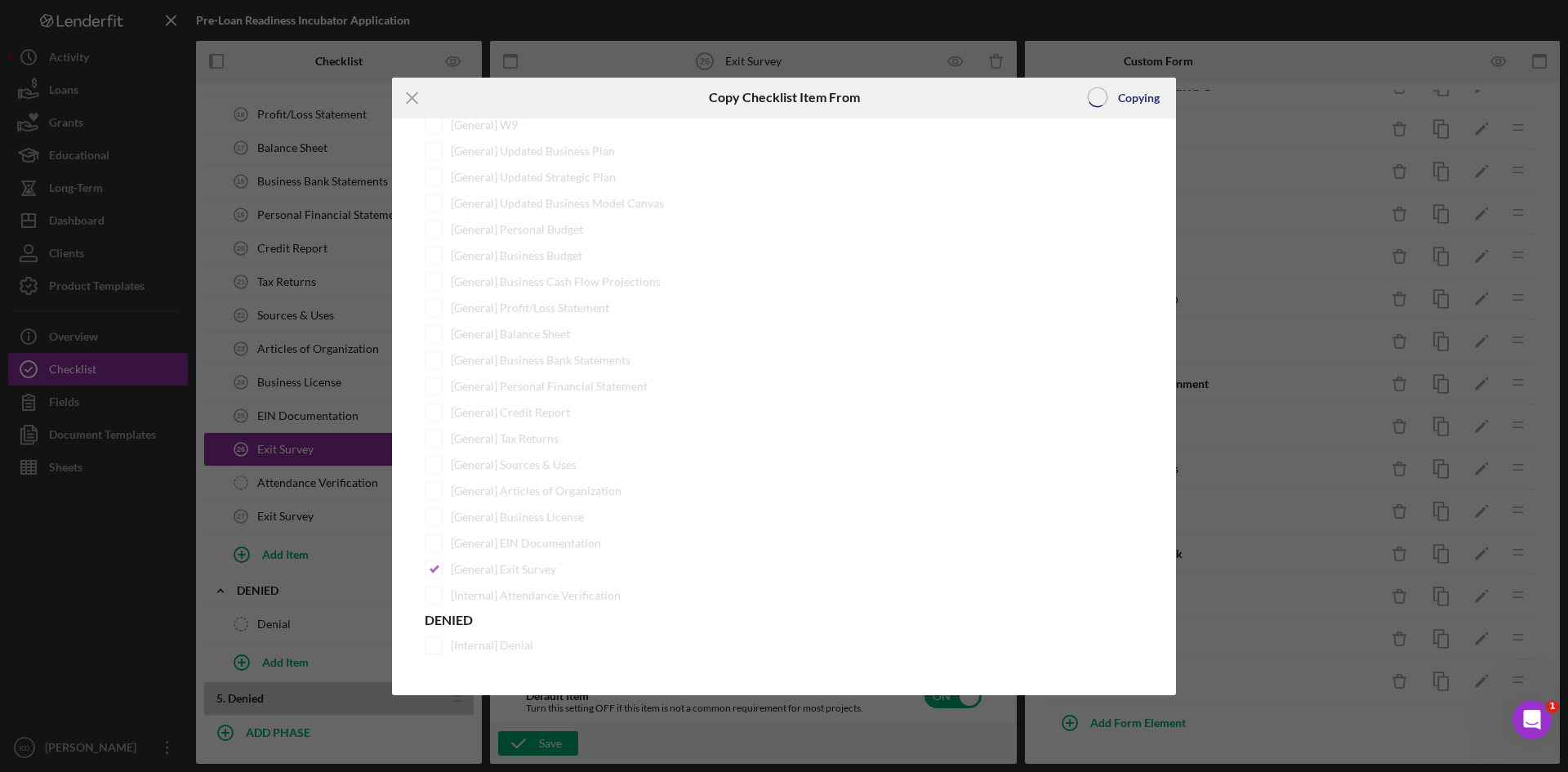
scroll to position [0, 0]
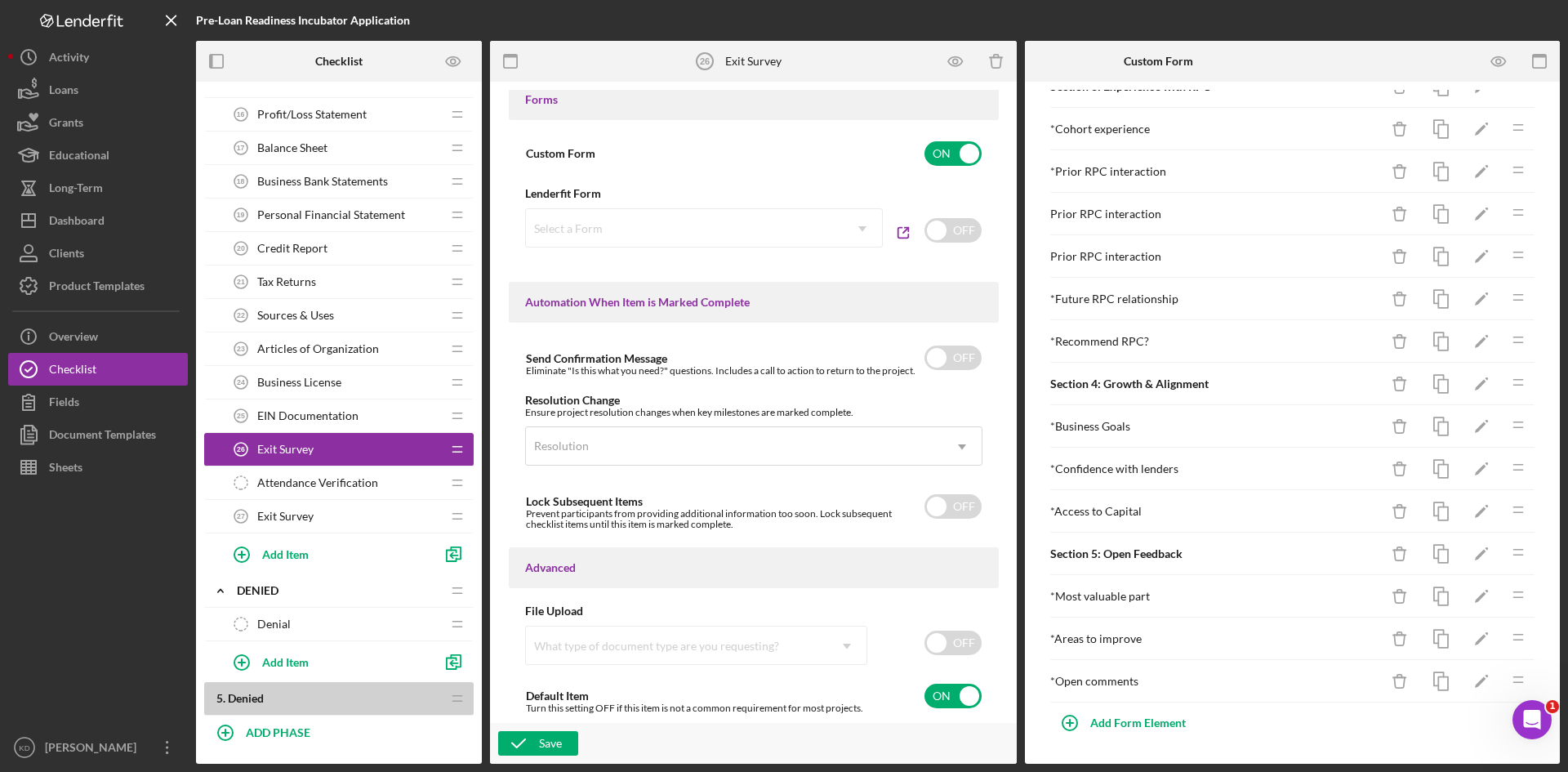
click at [285, 456] on span "Exit Survey" at bounding box center [286, 449] width 57 height 13
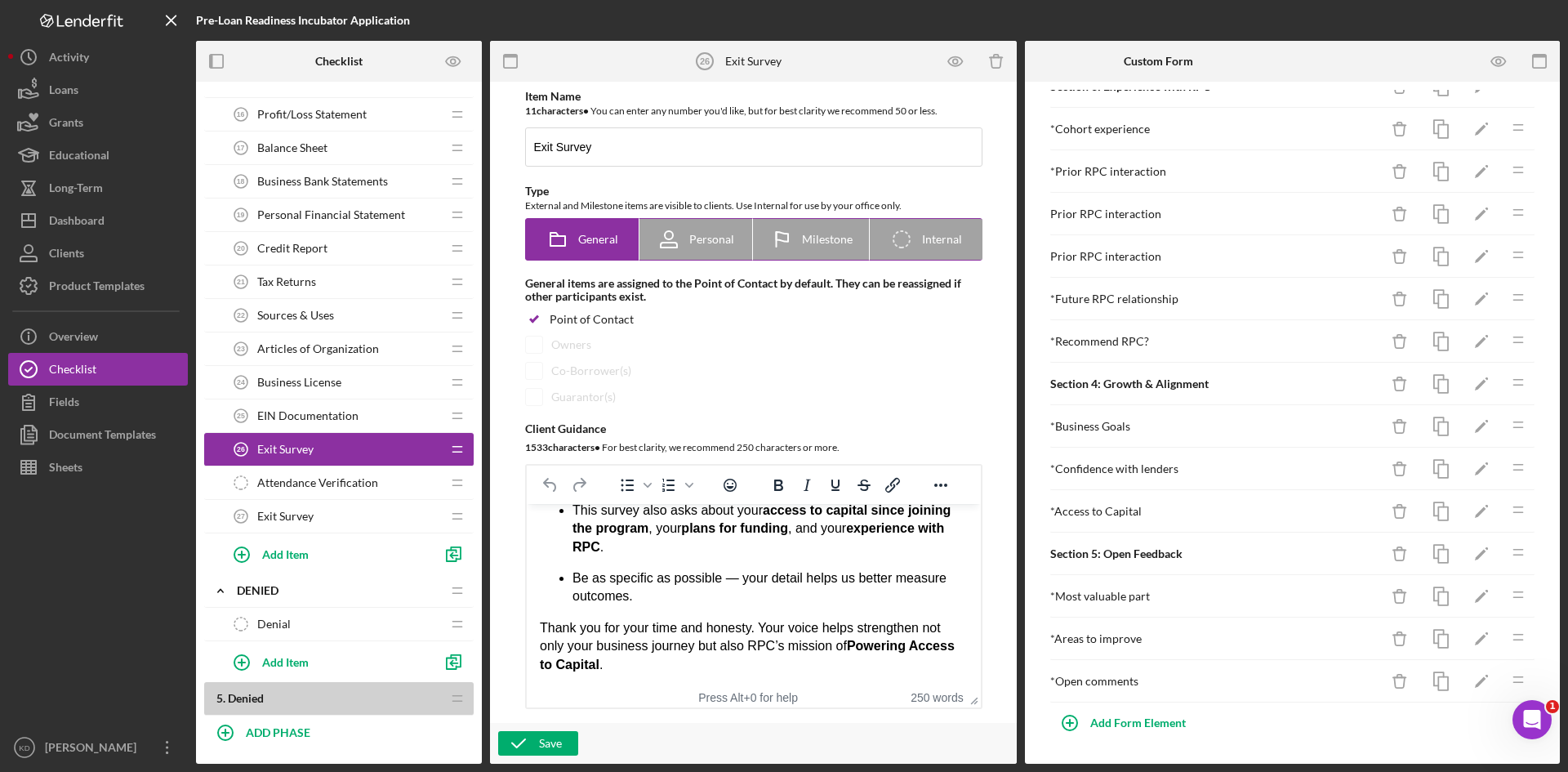
click at [922, 233] on span "Internal" at bounding box center [941, 239] width 40 height 13
radio input "false"
radio input "true"
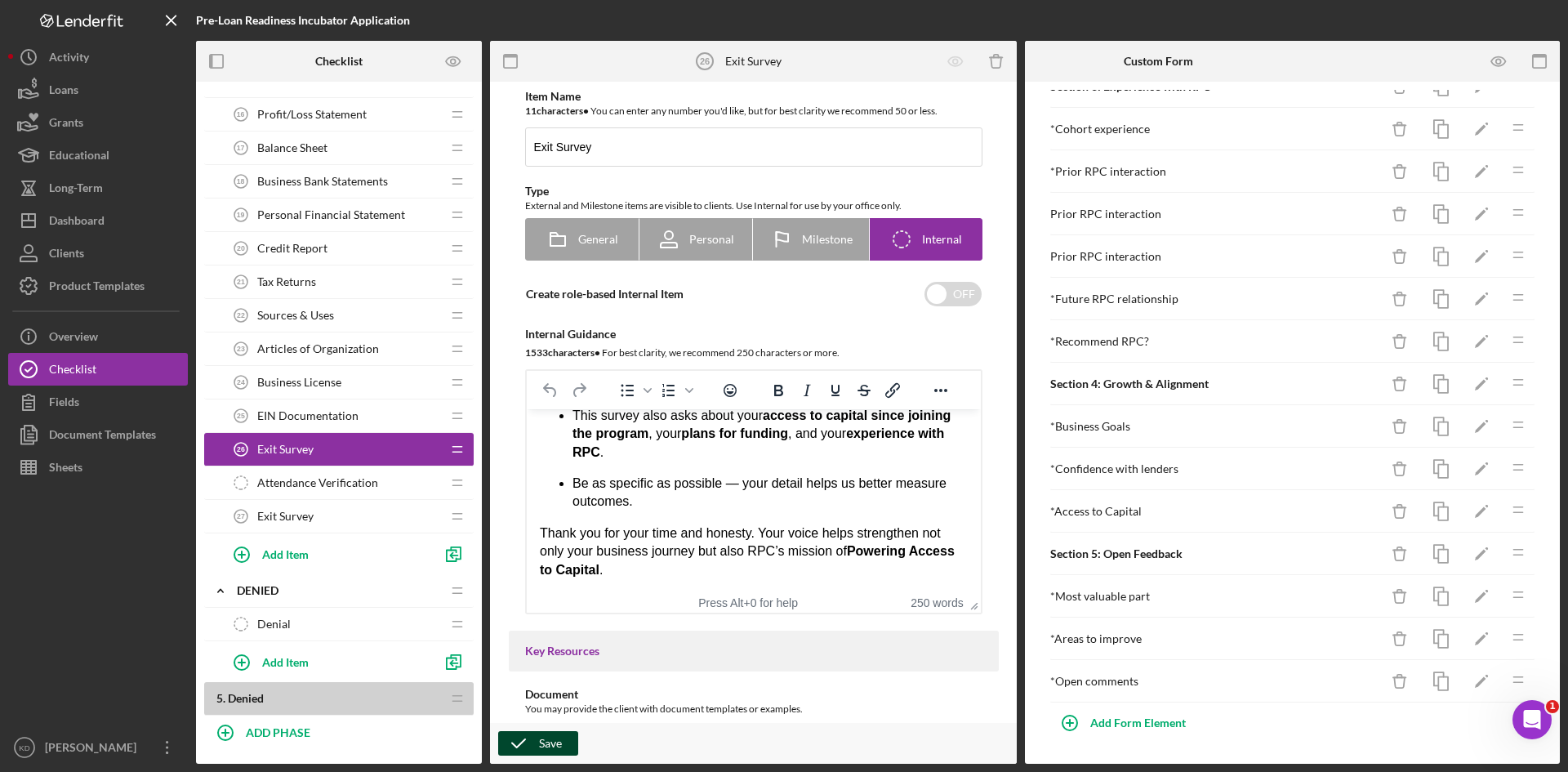
click at [534, 739] on icon "button" at bounding box center [519, 743] width 41 height 41
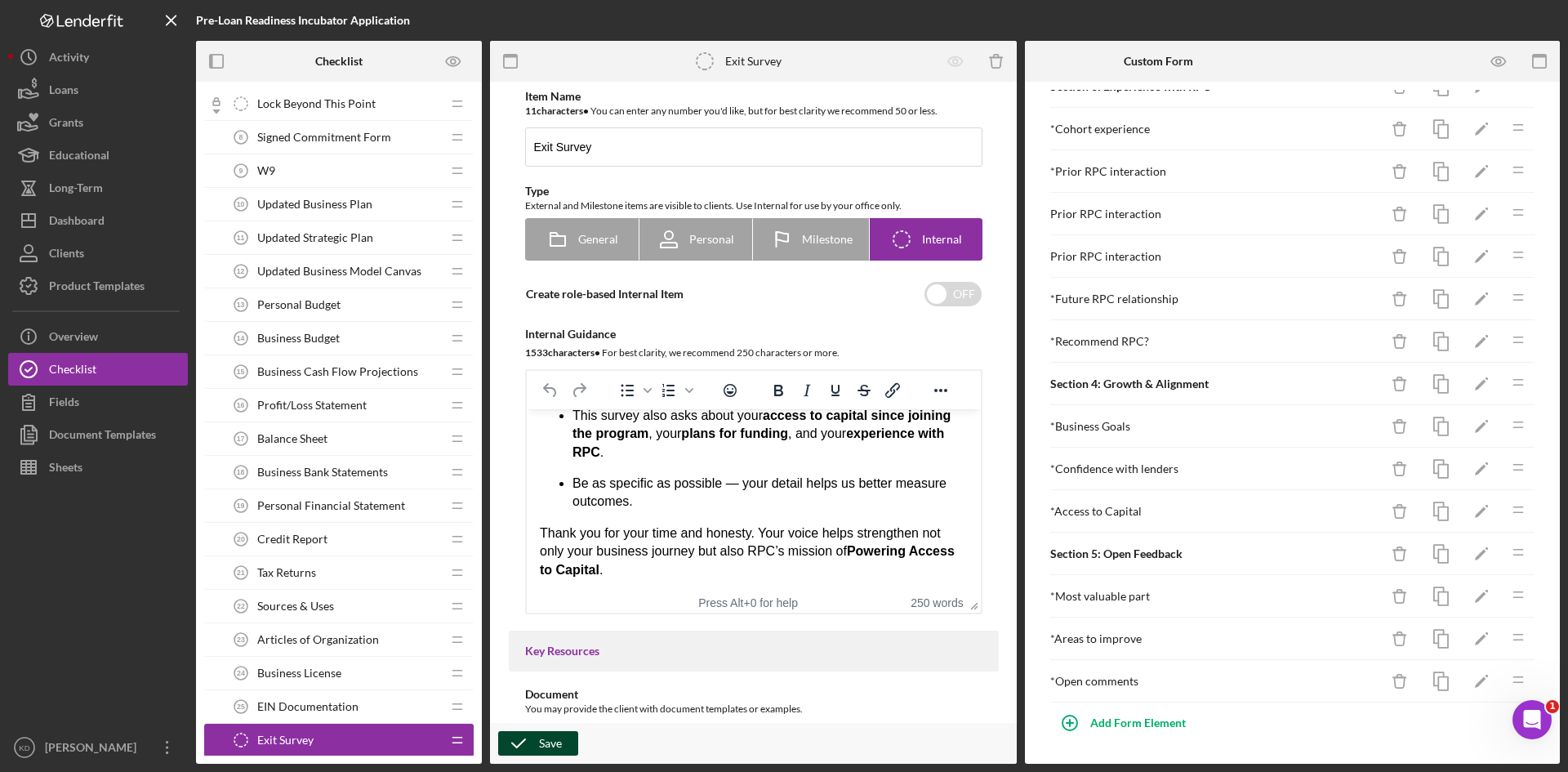
scroll to position [1376, 0]
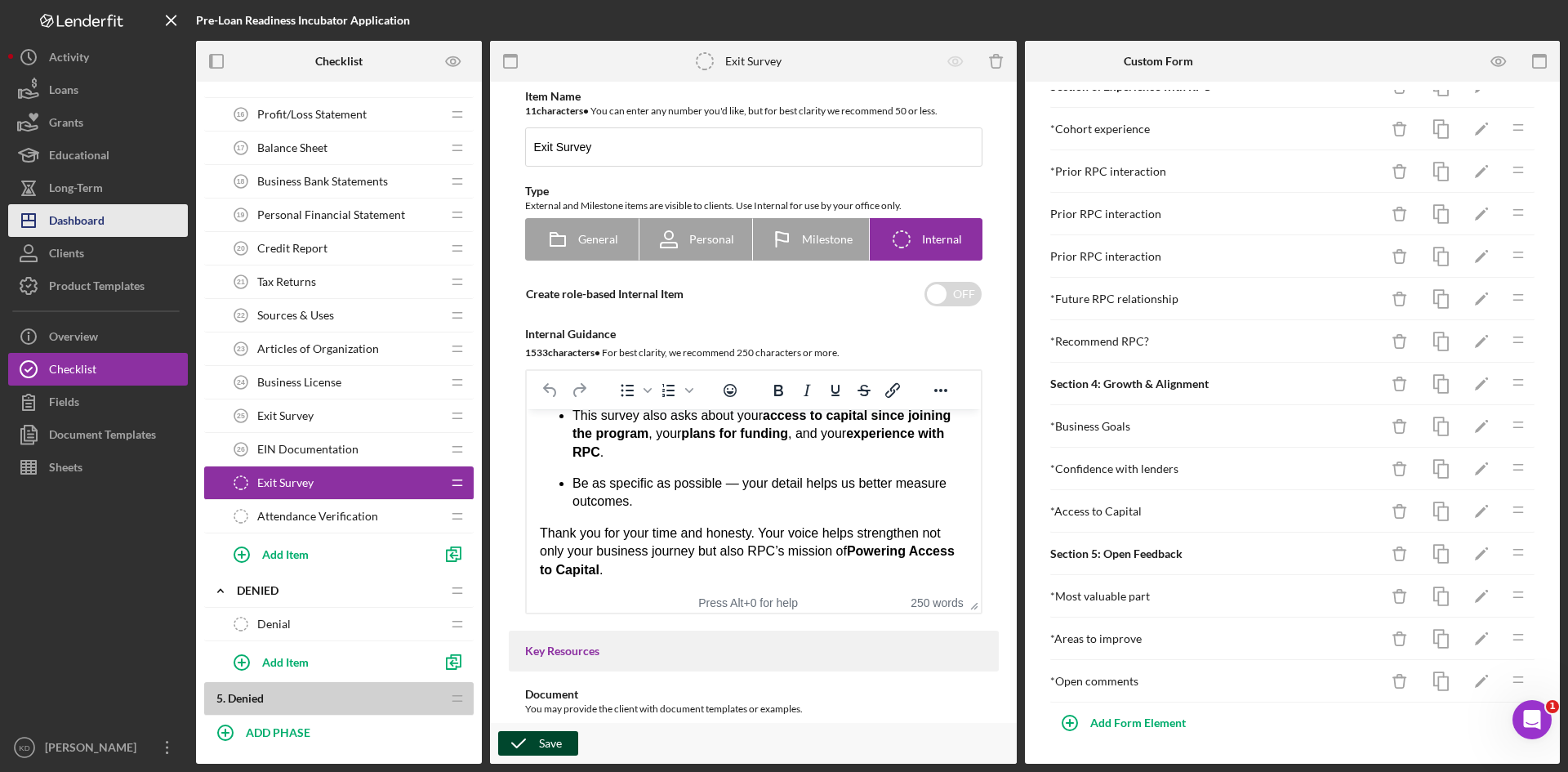
click at [77, 229] on div "Dashboard" at bounding box center [77, 223] width 56 height 37
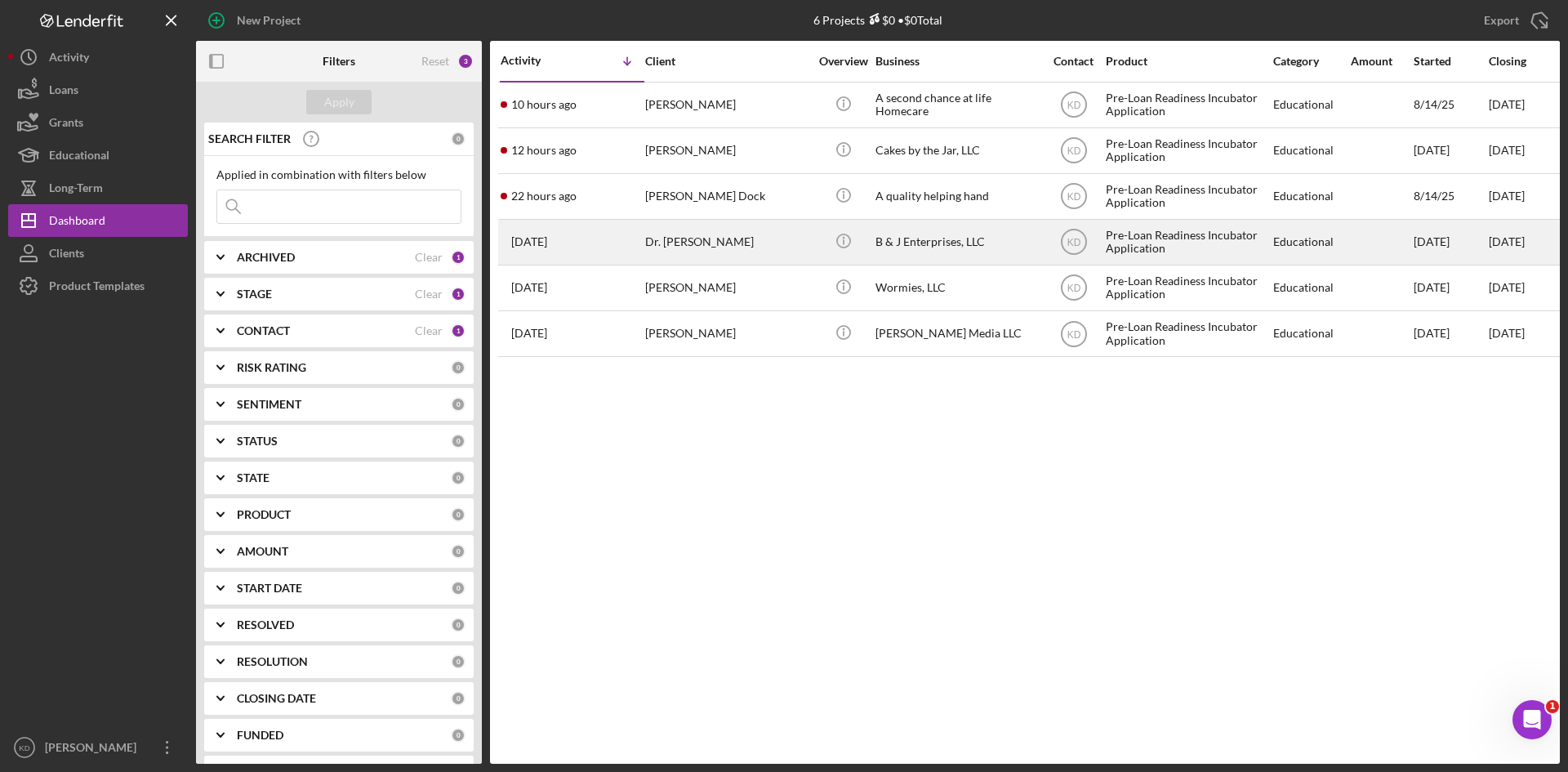
click at [895, 232] on div "B & J Enterprises, LLC" at bounding box center [957, 242] width 164 height 44
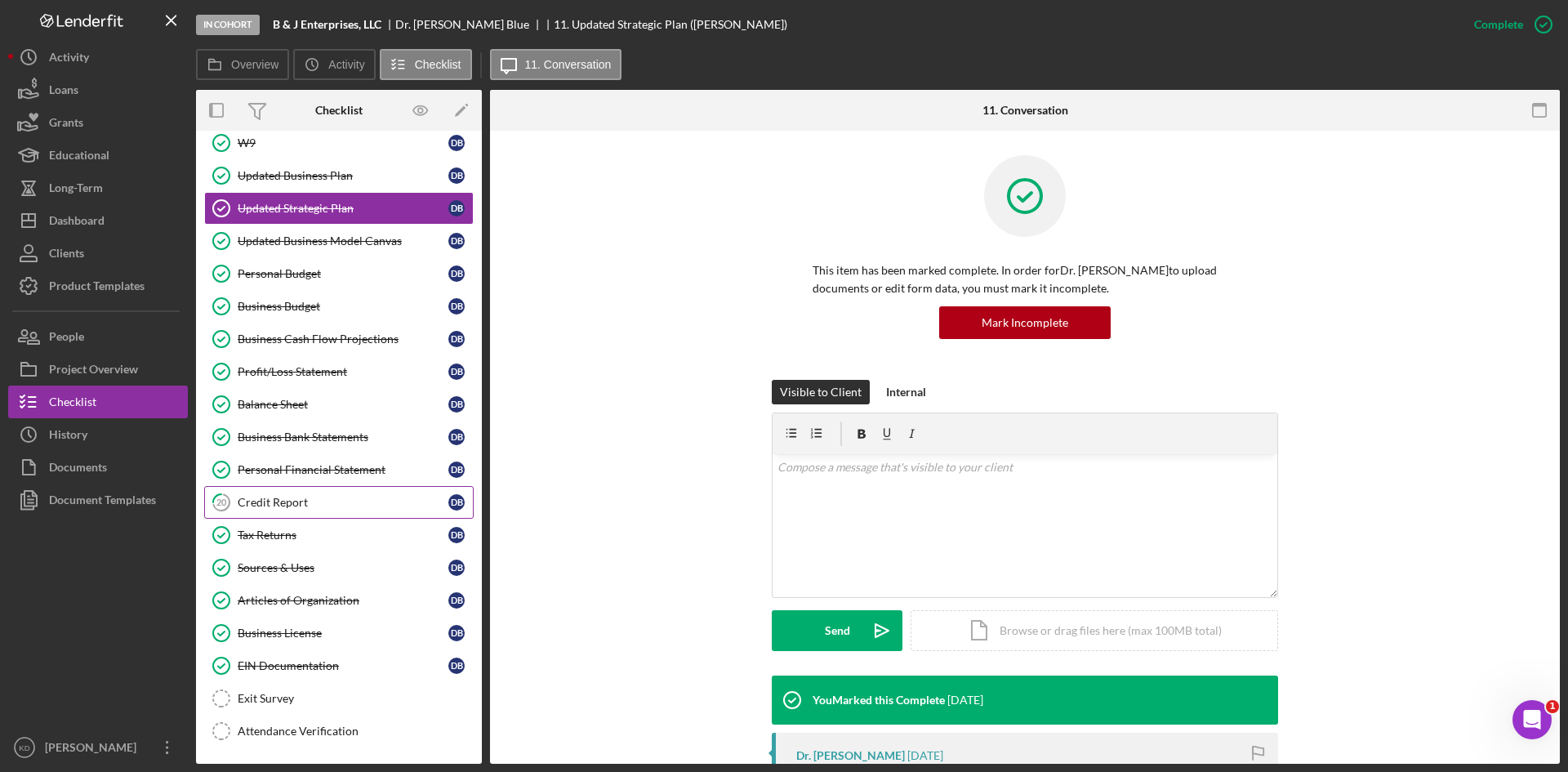
click at [260, 494] on link "20 Credit Report D B" at bounding box center [339, 501] width 270 height 33
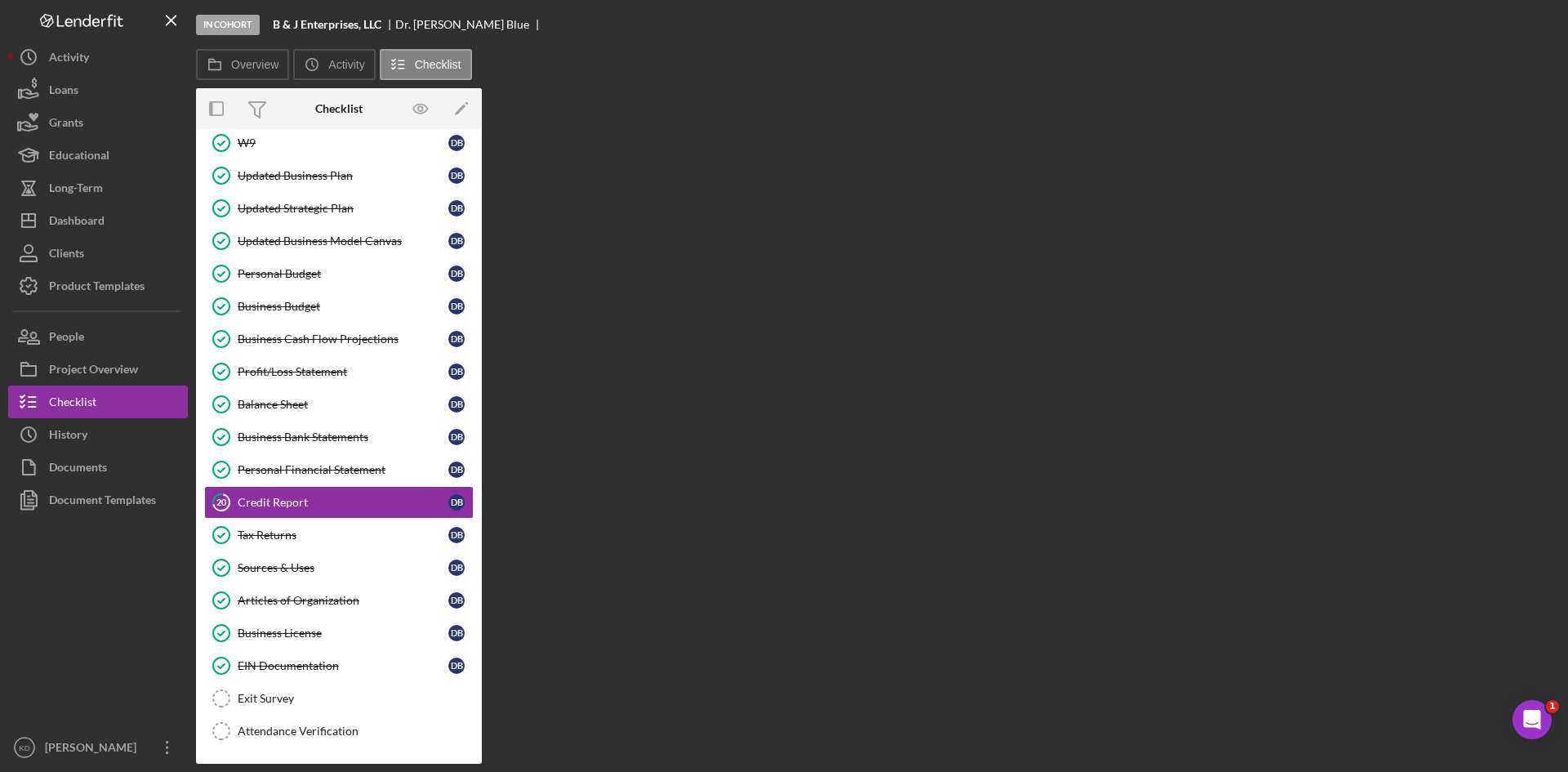
scroll to position [225, 0]
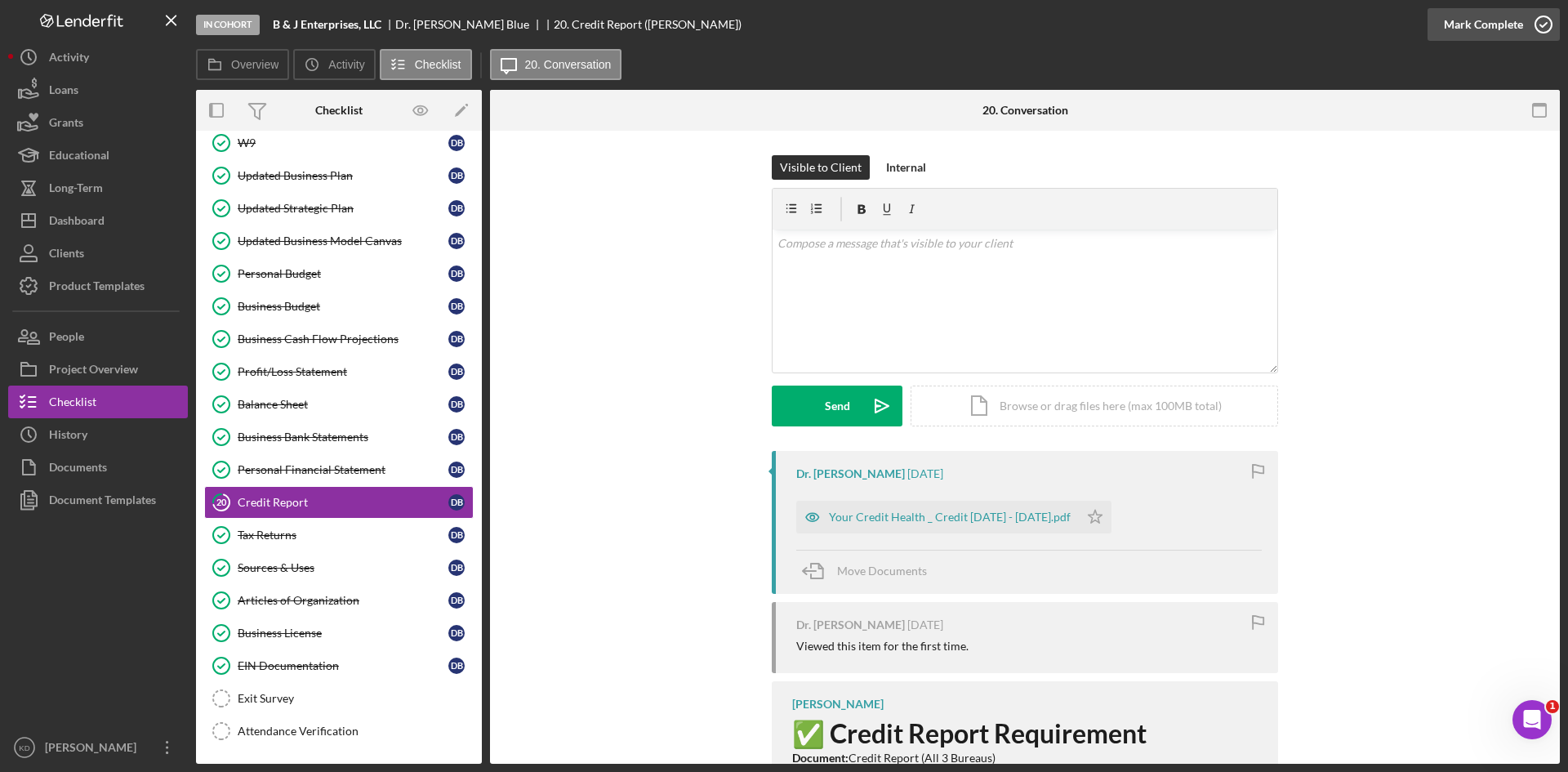
click at [1494, 20] on div "Mark Complete" at bounding box center [1483, 24] width 79 height 33
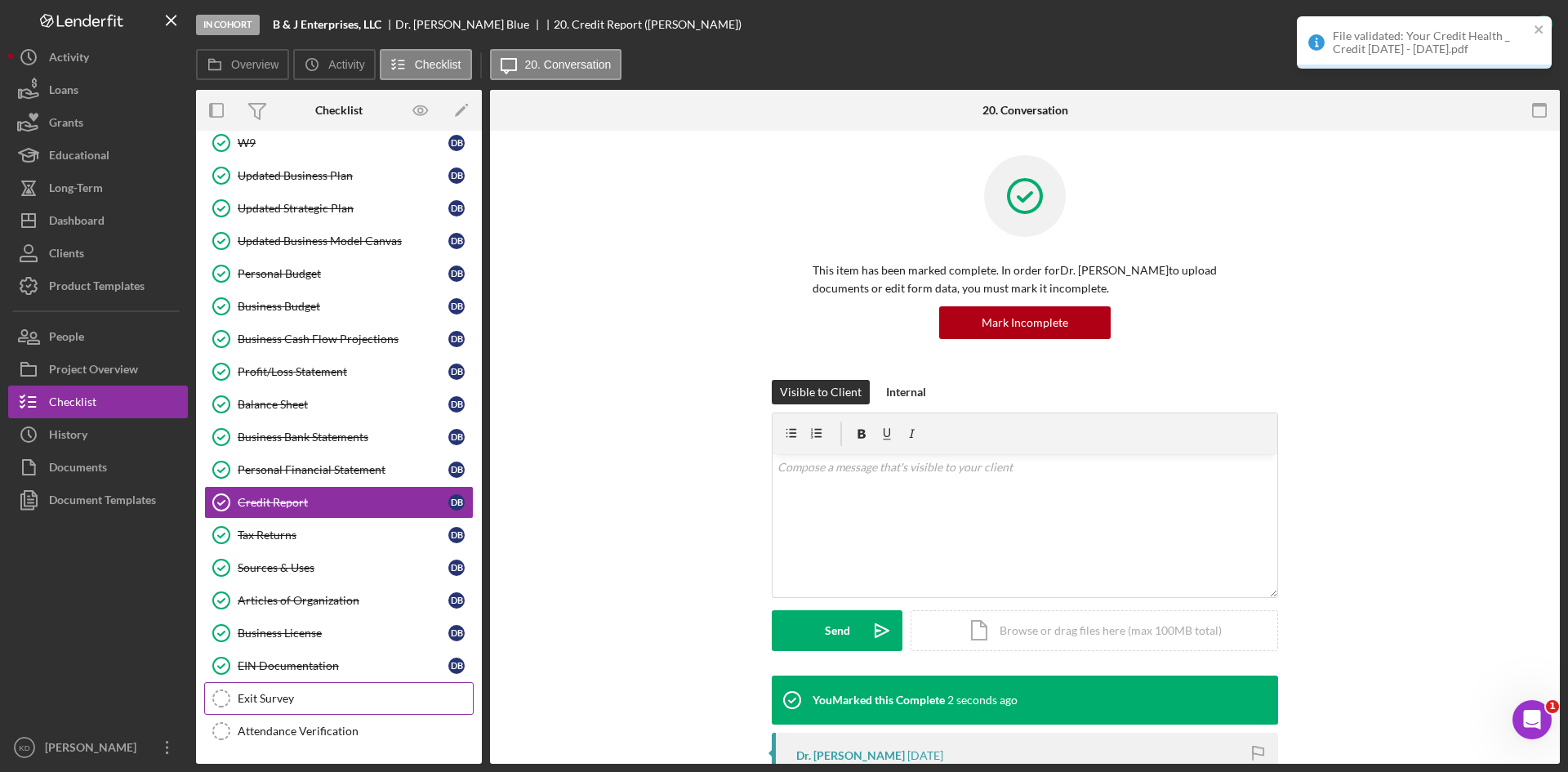
click at [285, 703] on div "Exit Survey" at bounding box center [355, 699] width 235 height 13
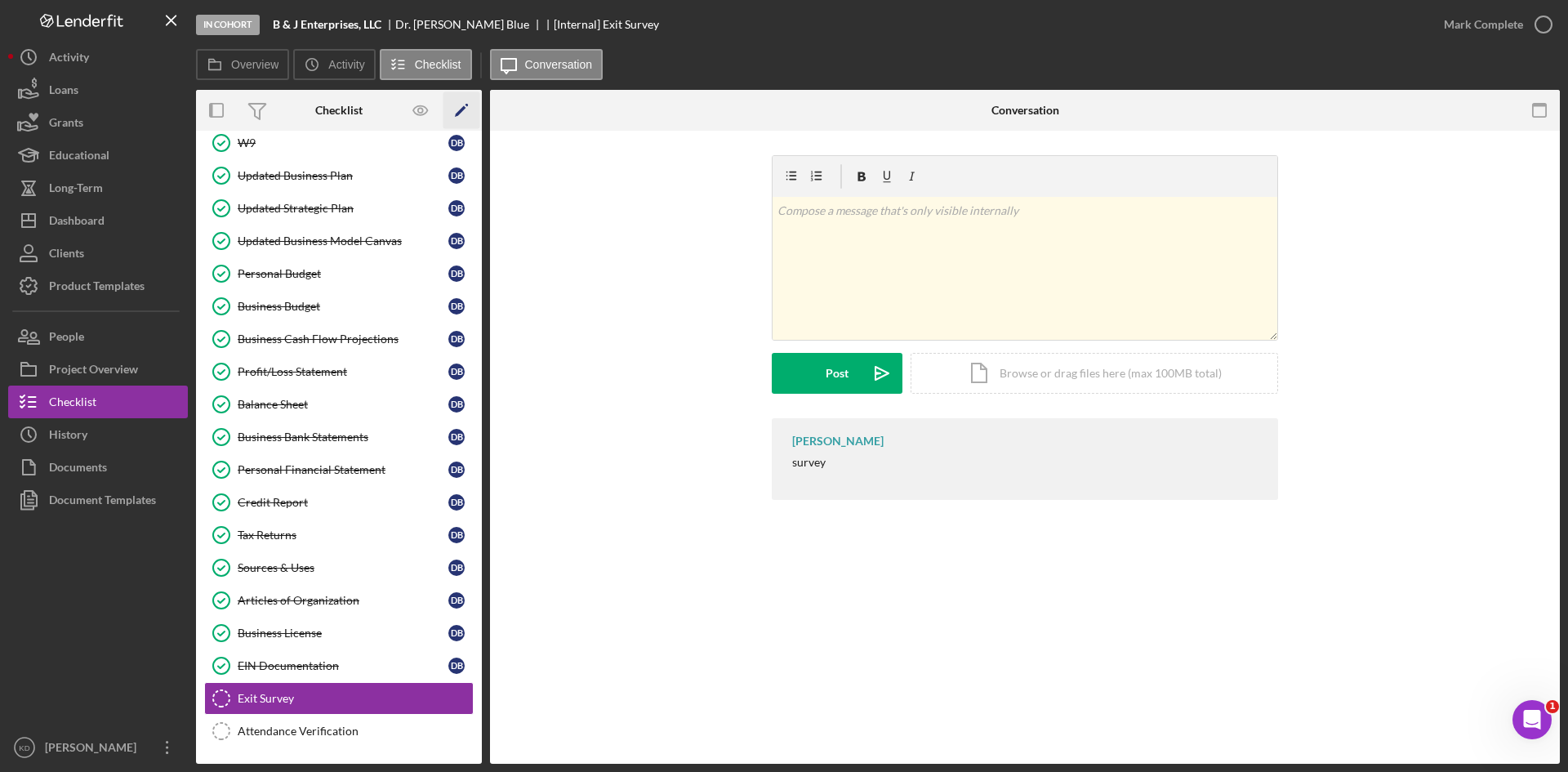
click at [458, 113] on polygon "button" at bounding box center [460, 112] width 11 height 11
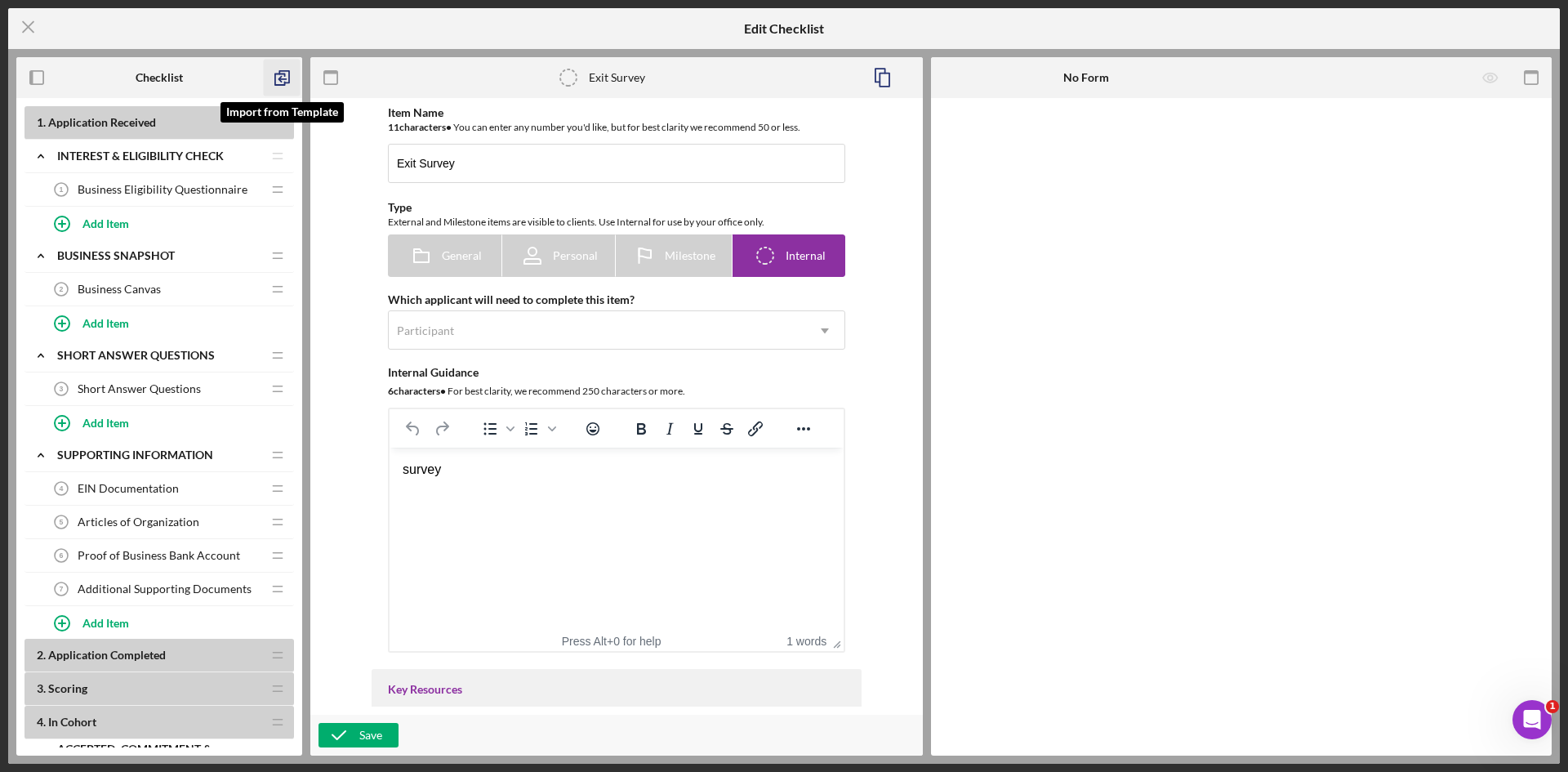
click at [283, 76] on icon "button" at bounding box center [283, 78] width 37 height 37
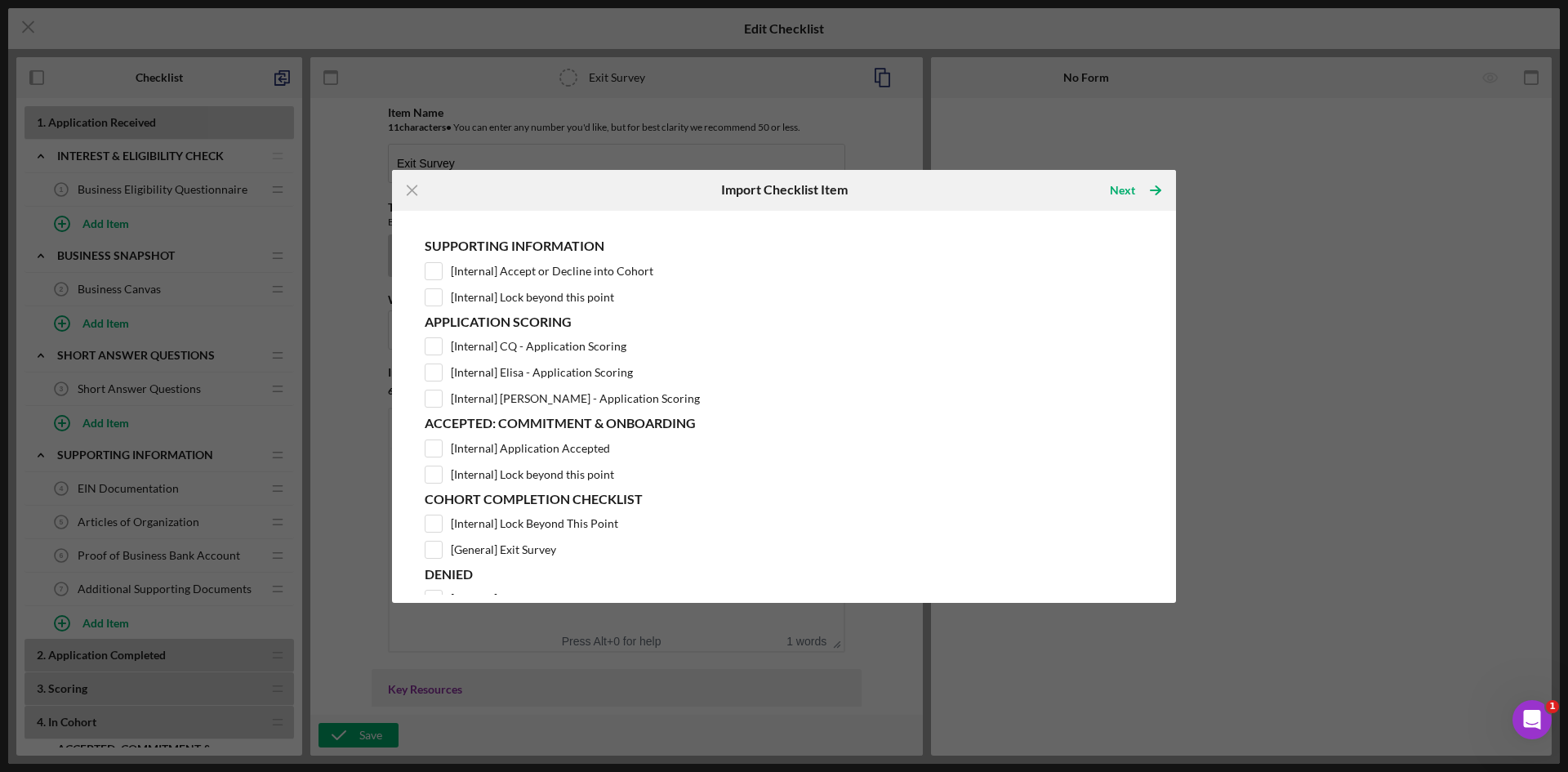
scroll to position [82, 0]
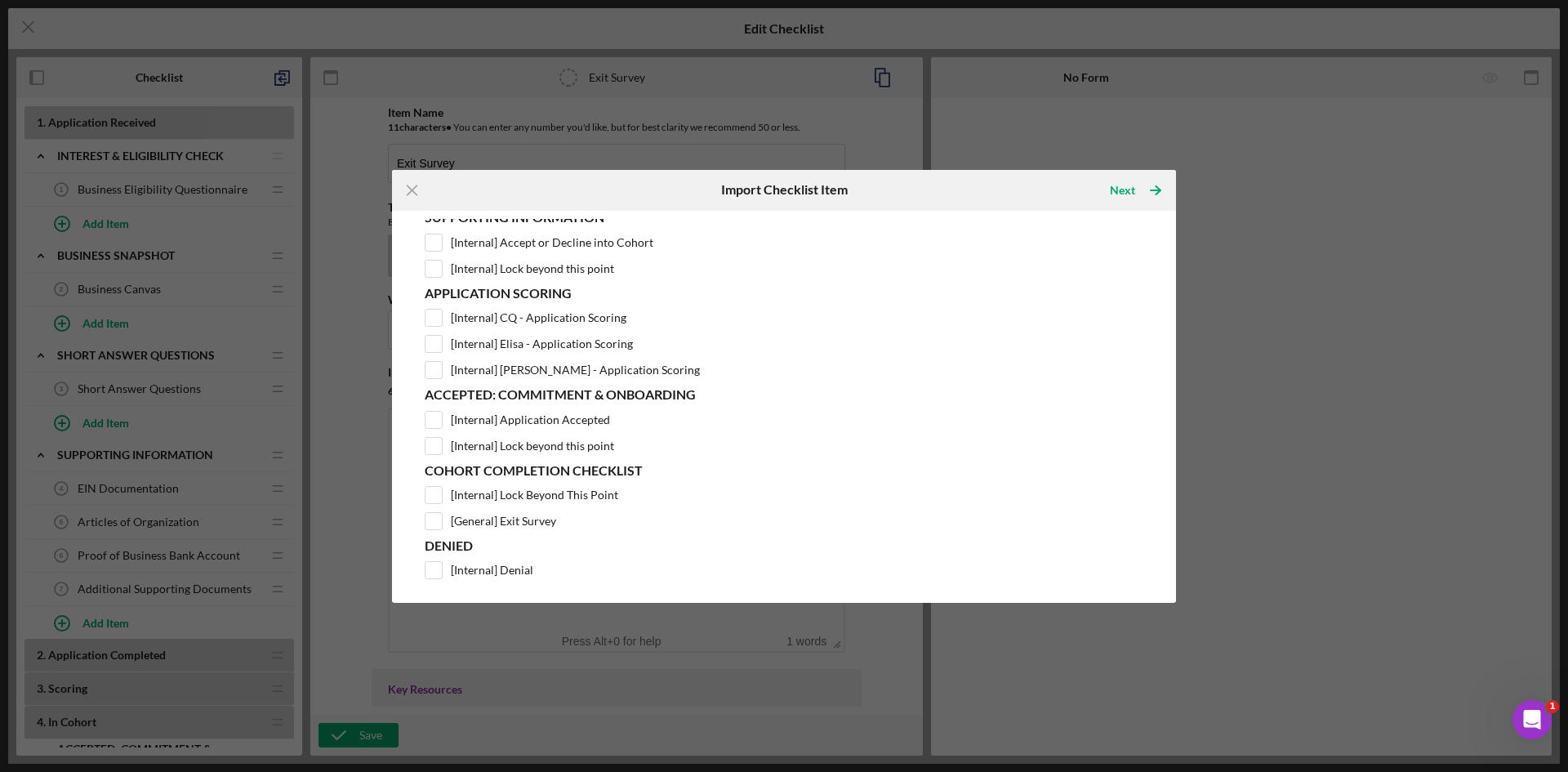
click at [424, 522] on div "Product Template Pre-Loan Readiness Incubator Application Supporting Informatio…" at bounding box center [783, 406] width 767 height 376
click at [446, 522] on div "[General] Exit Survey" at bounding box center [784, 521] width 719 height 18
click at [439, 522] on input "[General] Exit Survey" at bounding box center [433, 521] width 17 height 17
checkbox input "true"
click at [1123, 187] on div "Next" at bounding box center [1122, 190] width 25 height 33
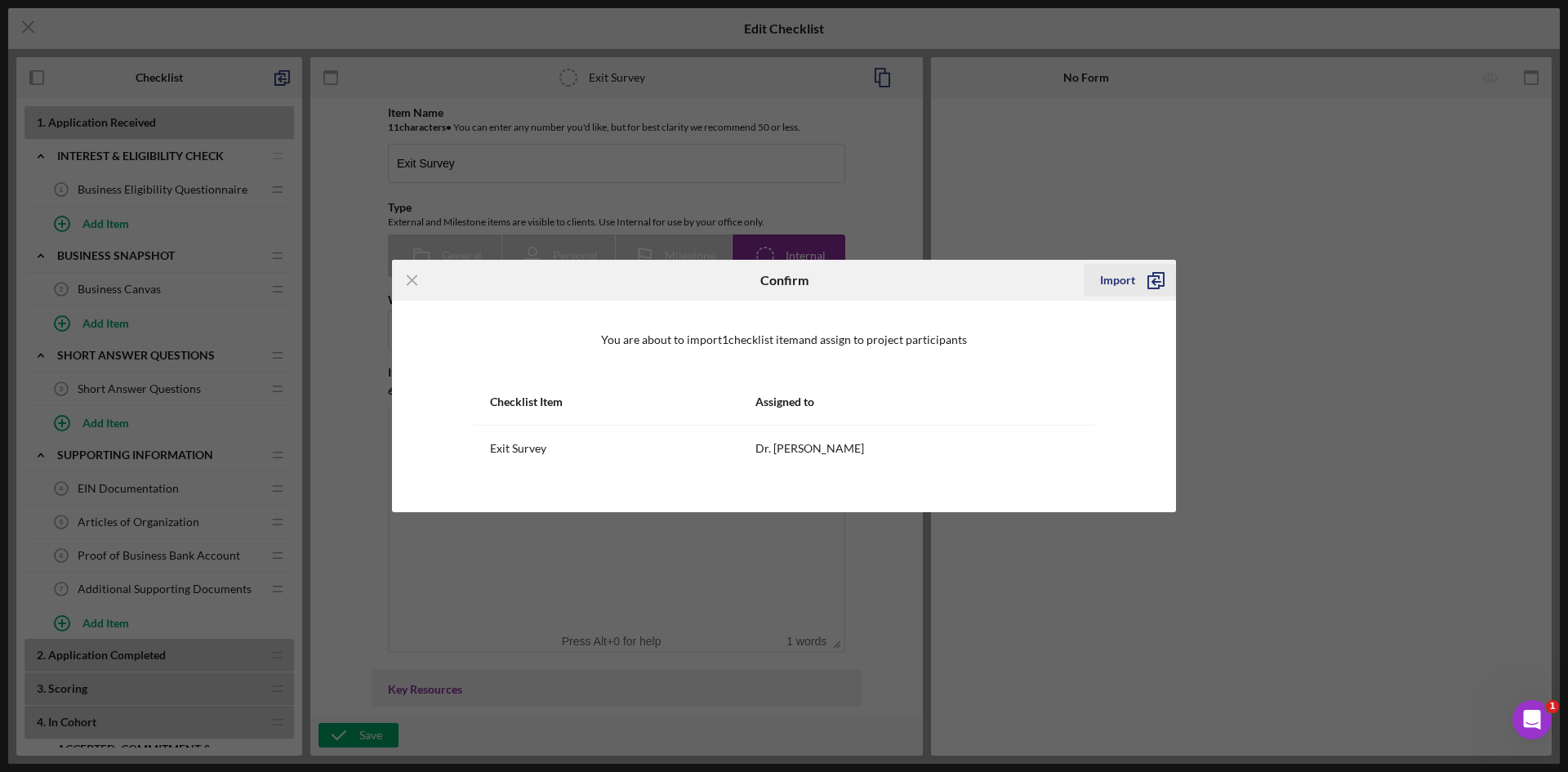
click at [1137, 282] on icon "submit" at bounding box center [1156, 280] width 41 height 41
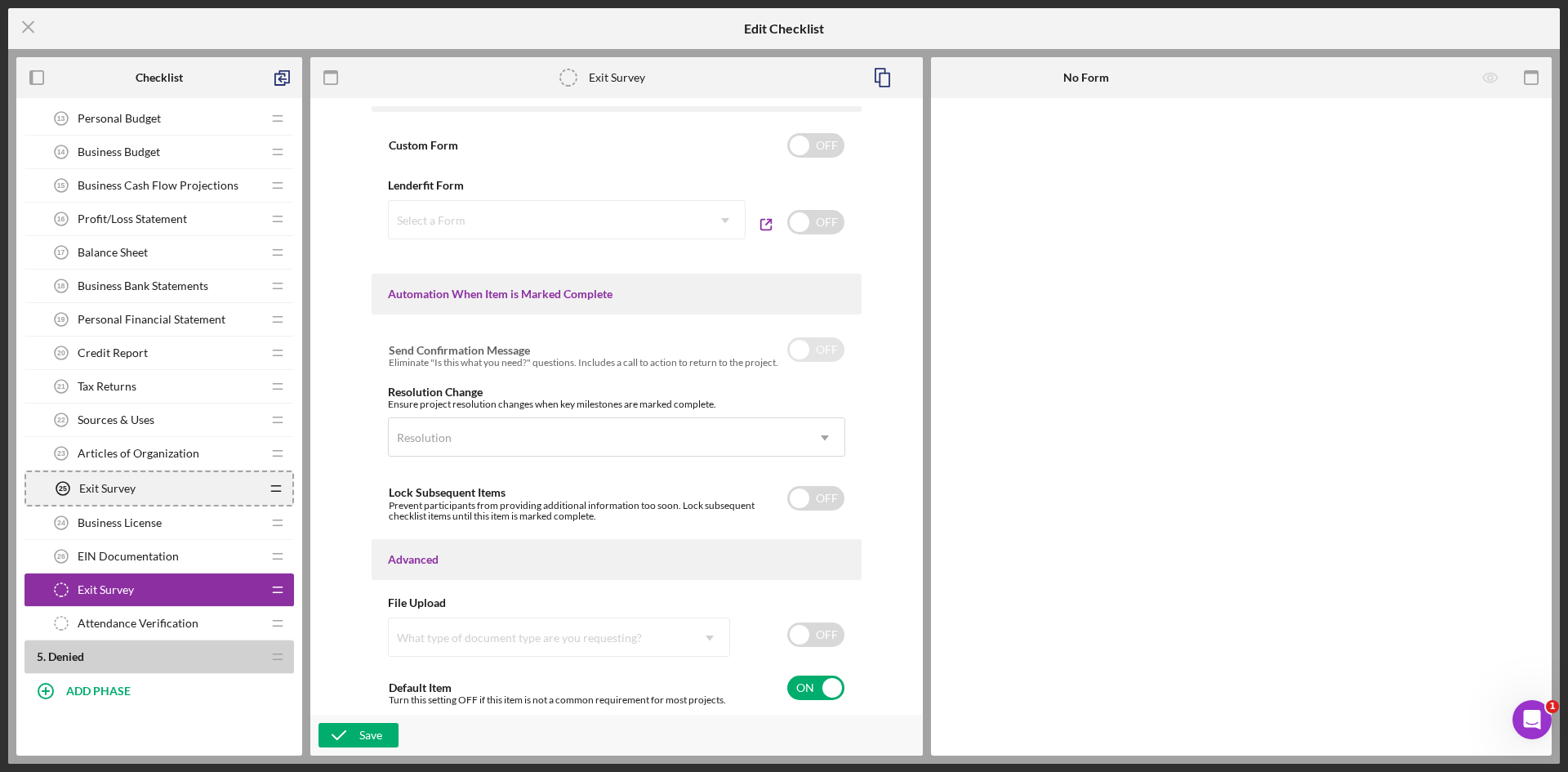
scroll to position [740, 0]
click at [283, 539] on icon "Icon/Drag" at bounding box center [277, 555] width 33 height 33
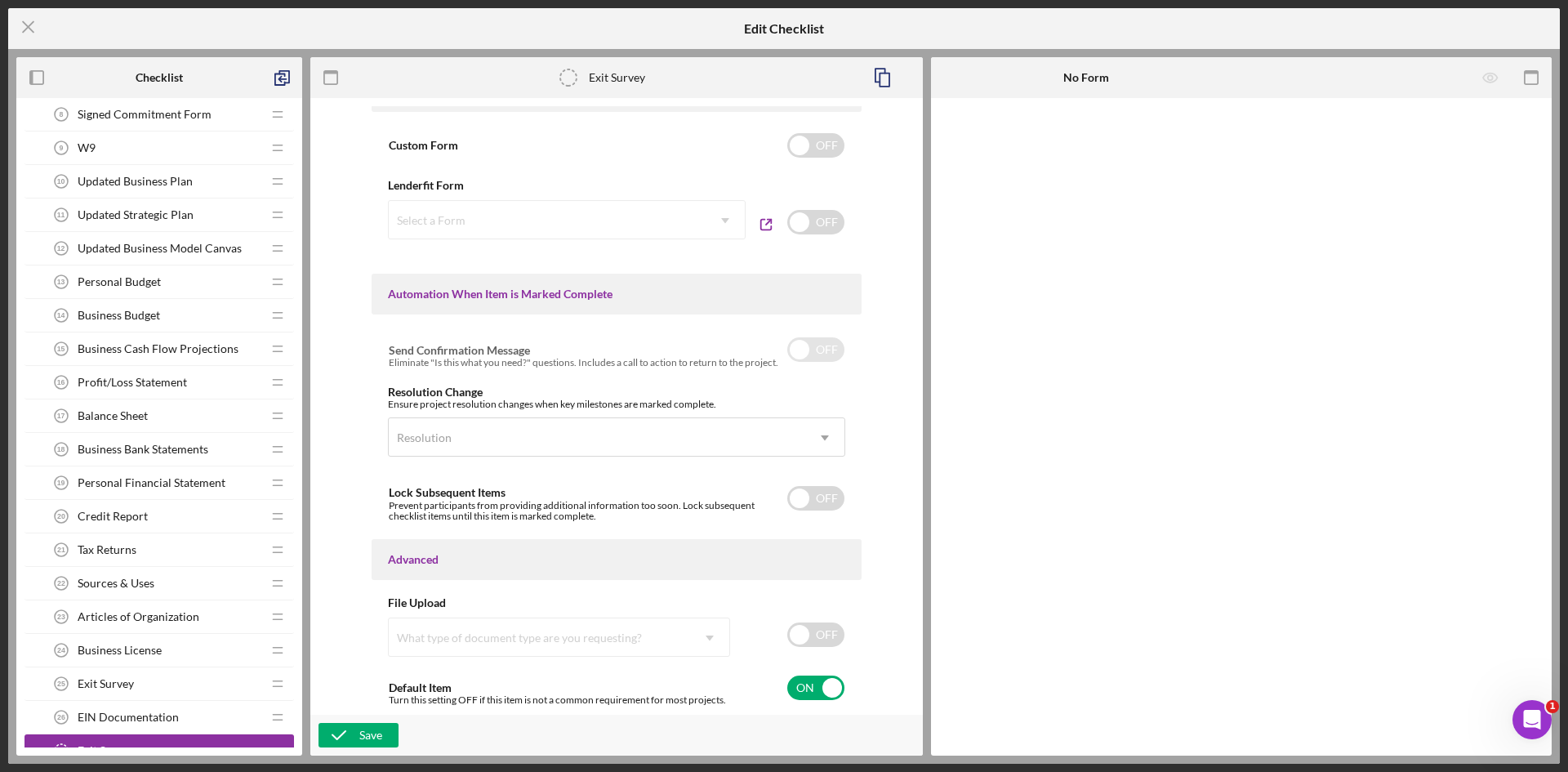
scroll to position [935, 0]
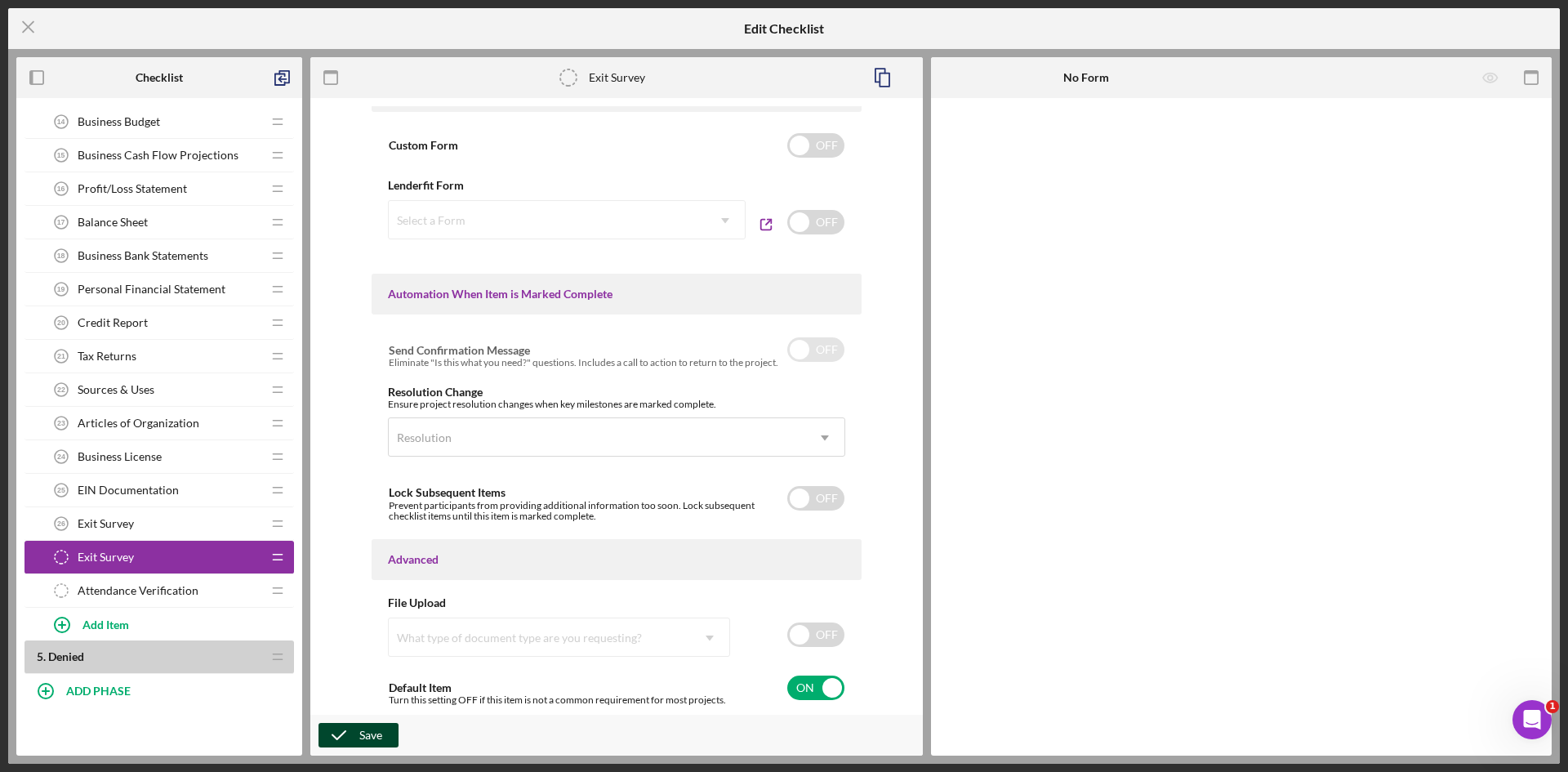
click at [360, 739] on div "Save" at bounding box center [370, 735] width 23 height 24
click at [355, 731] on icon "button" at bounding box center [339, 735] width 41 height 41
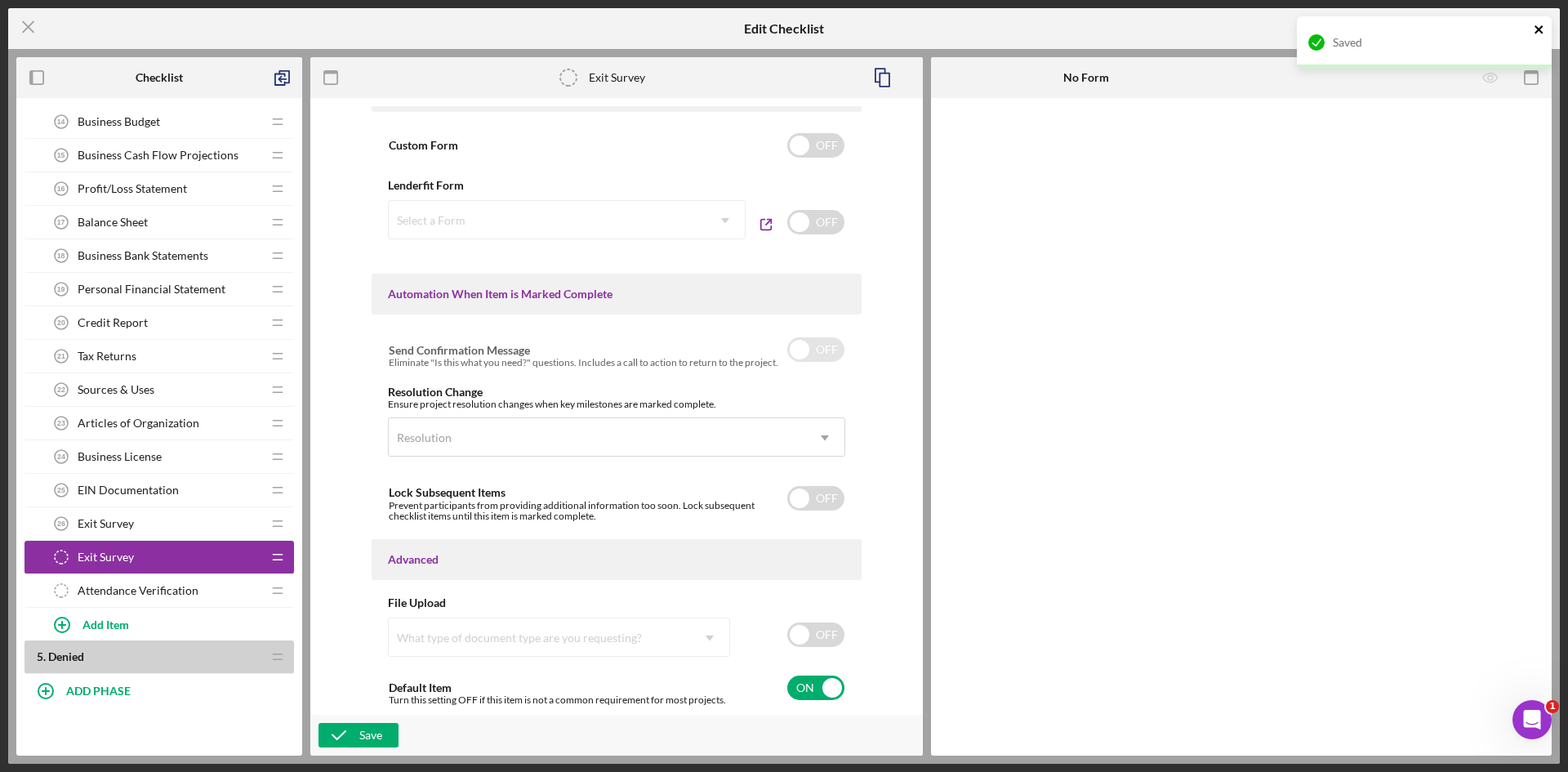
click at [1538, 33] on icon "close" at bounding box center [1539, 30] width 11 height 13
click at [33, 23] on line at bounding box center [28, 27] width 10 height 10
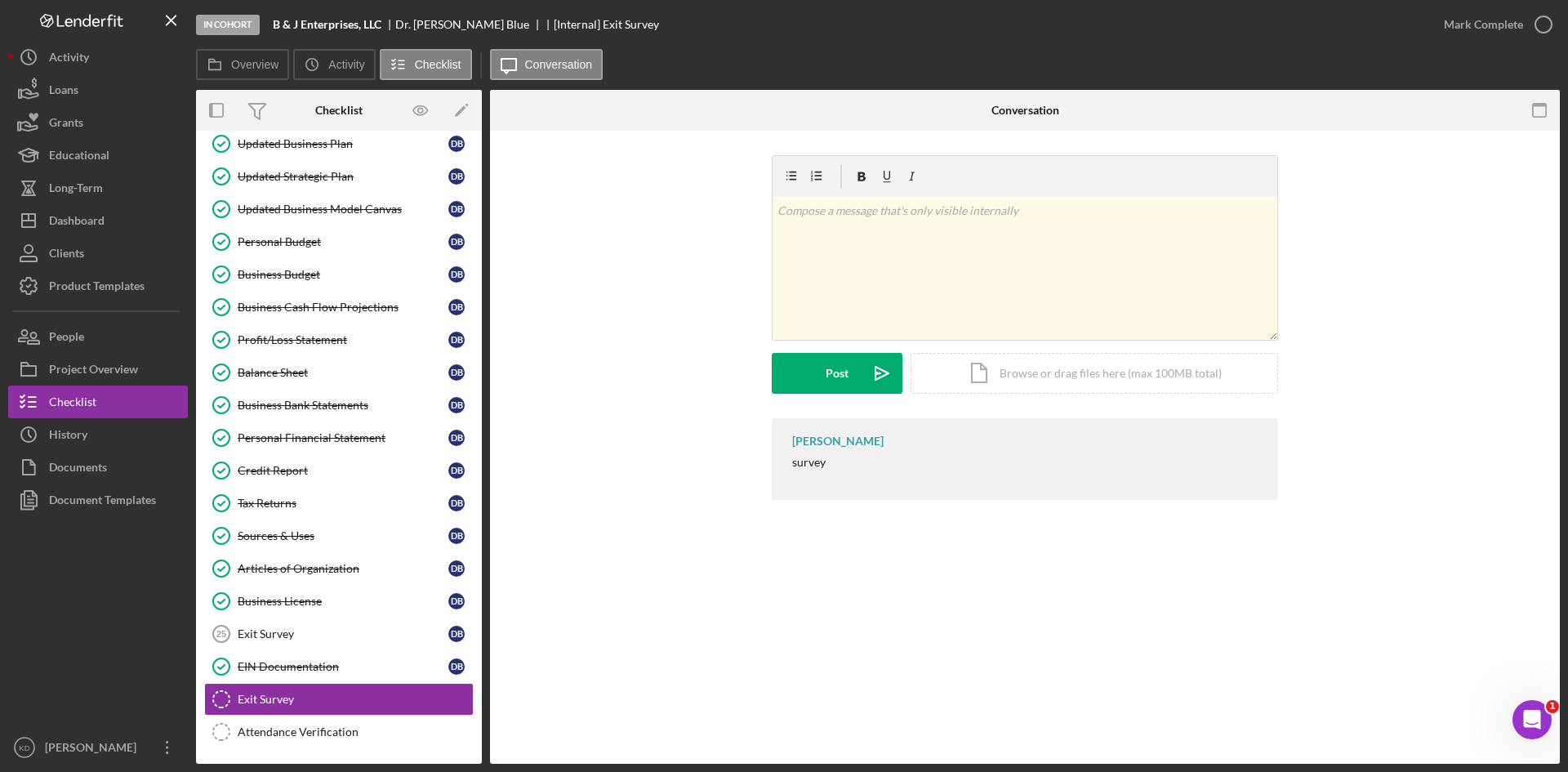
scroll to position [258, 0]
click at [254, 673] on link "Exit Survey 26 Exit Survey D B" at bounding box center [339, 665] width 270 height 33
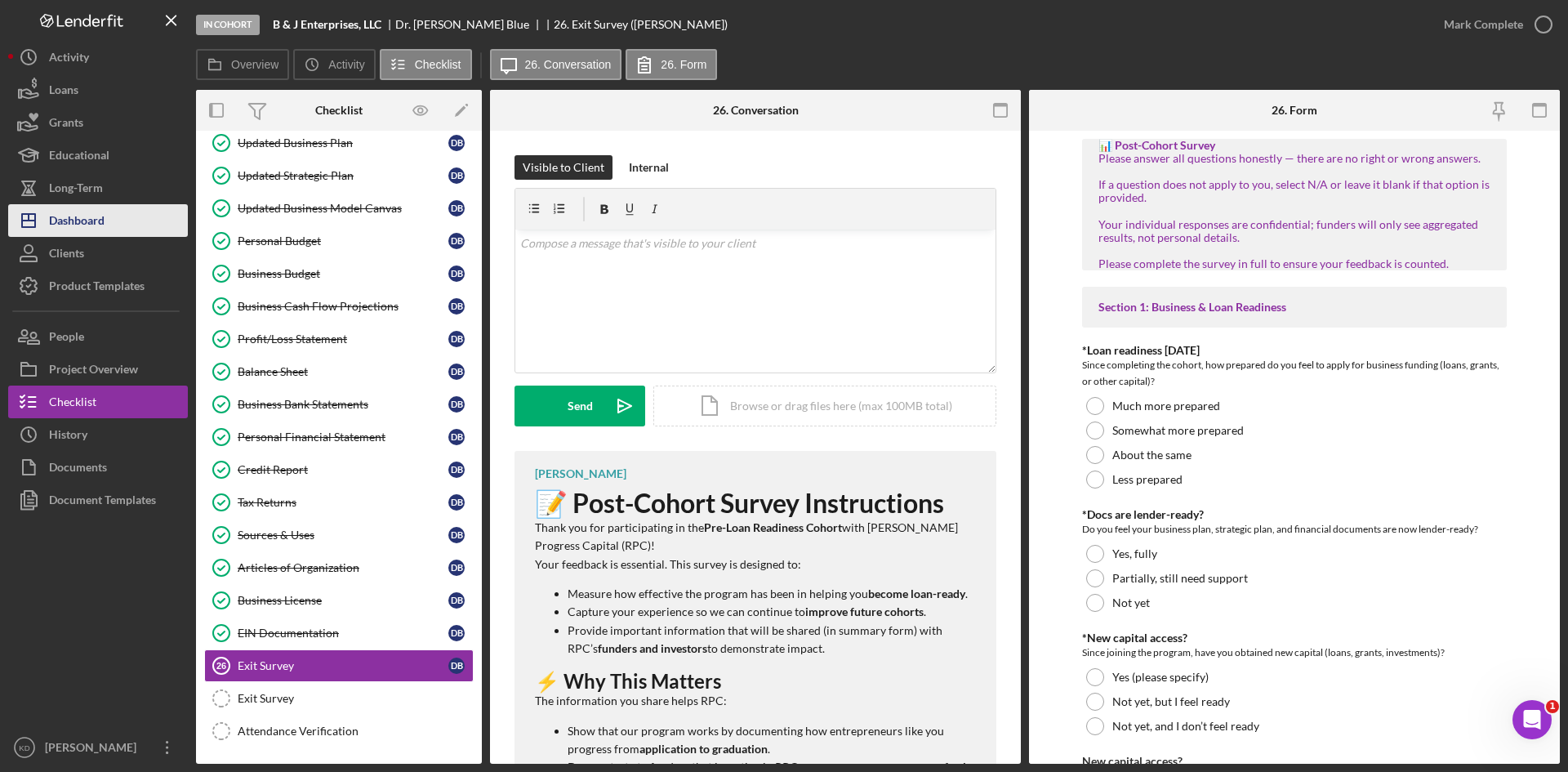
click at [66, 230] on div "Dashboard" at bounding box center [77, 223] width 56 height 37
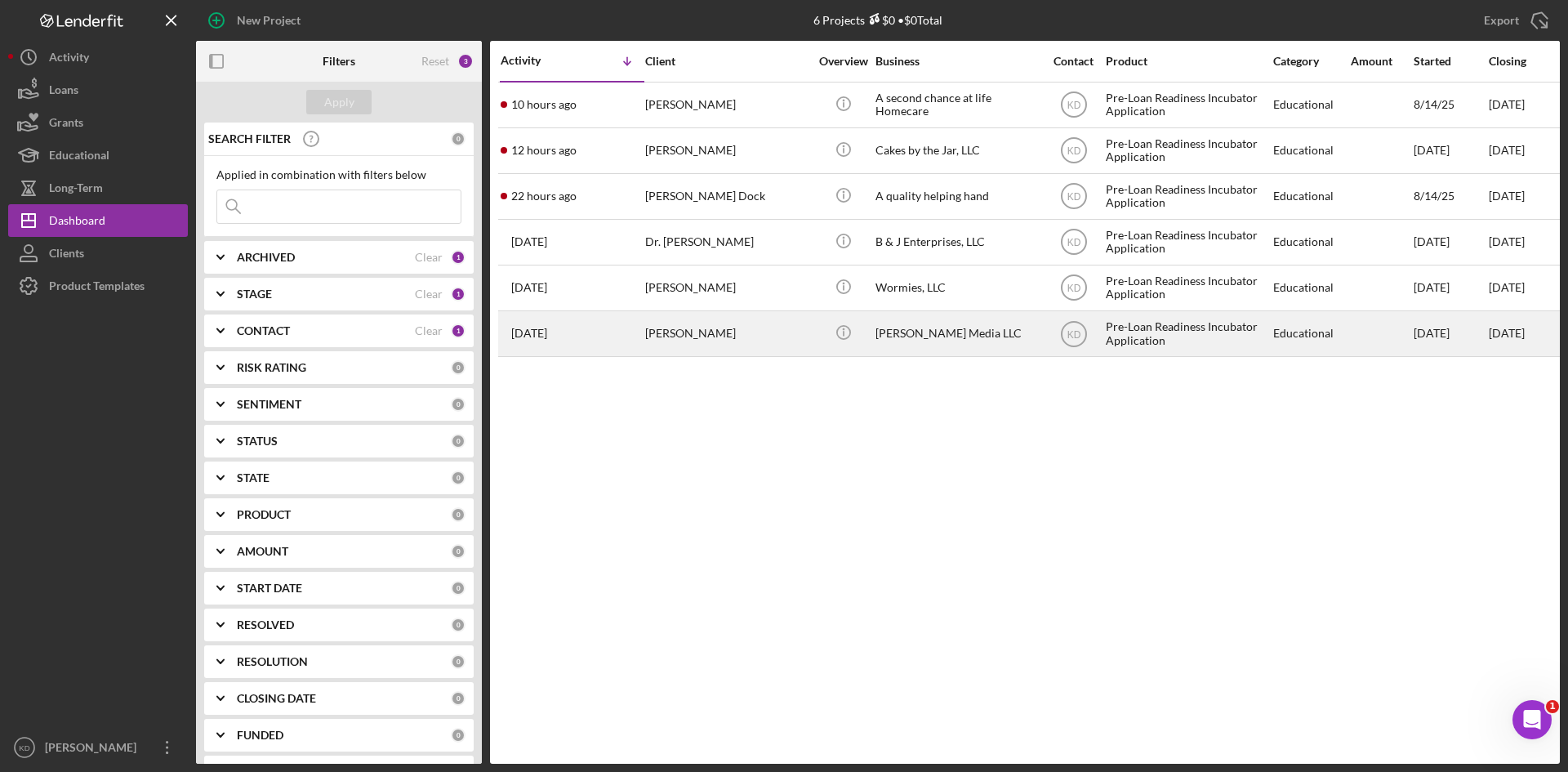
click at [738, 324] on div "[PERSON_NAME]" at bounding box center [727, 333] width 164 height 44
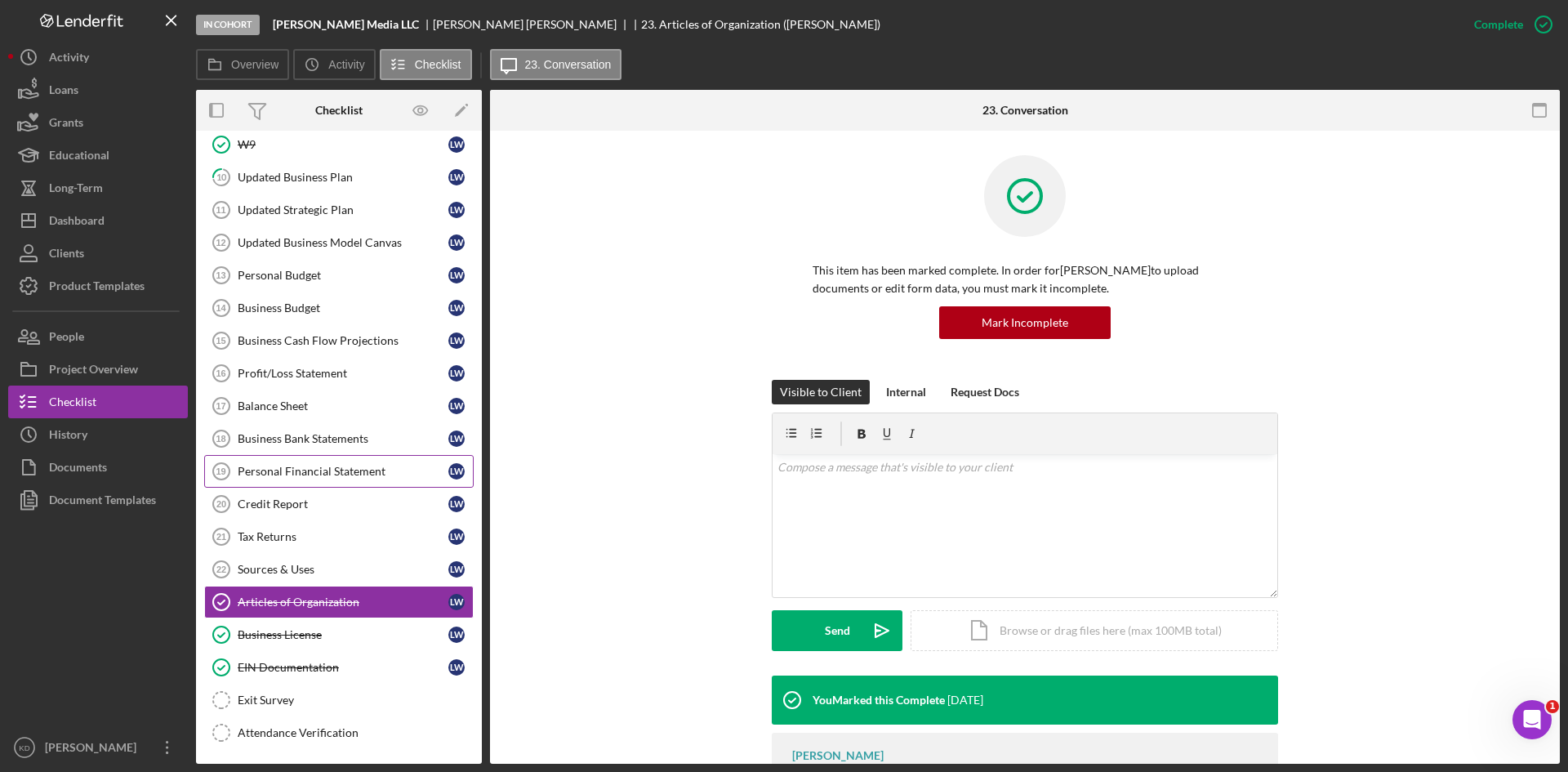
scroll to position [225, 0]
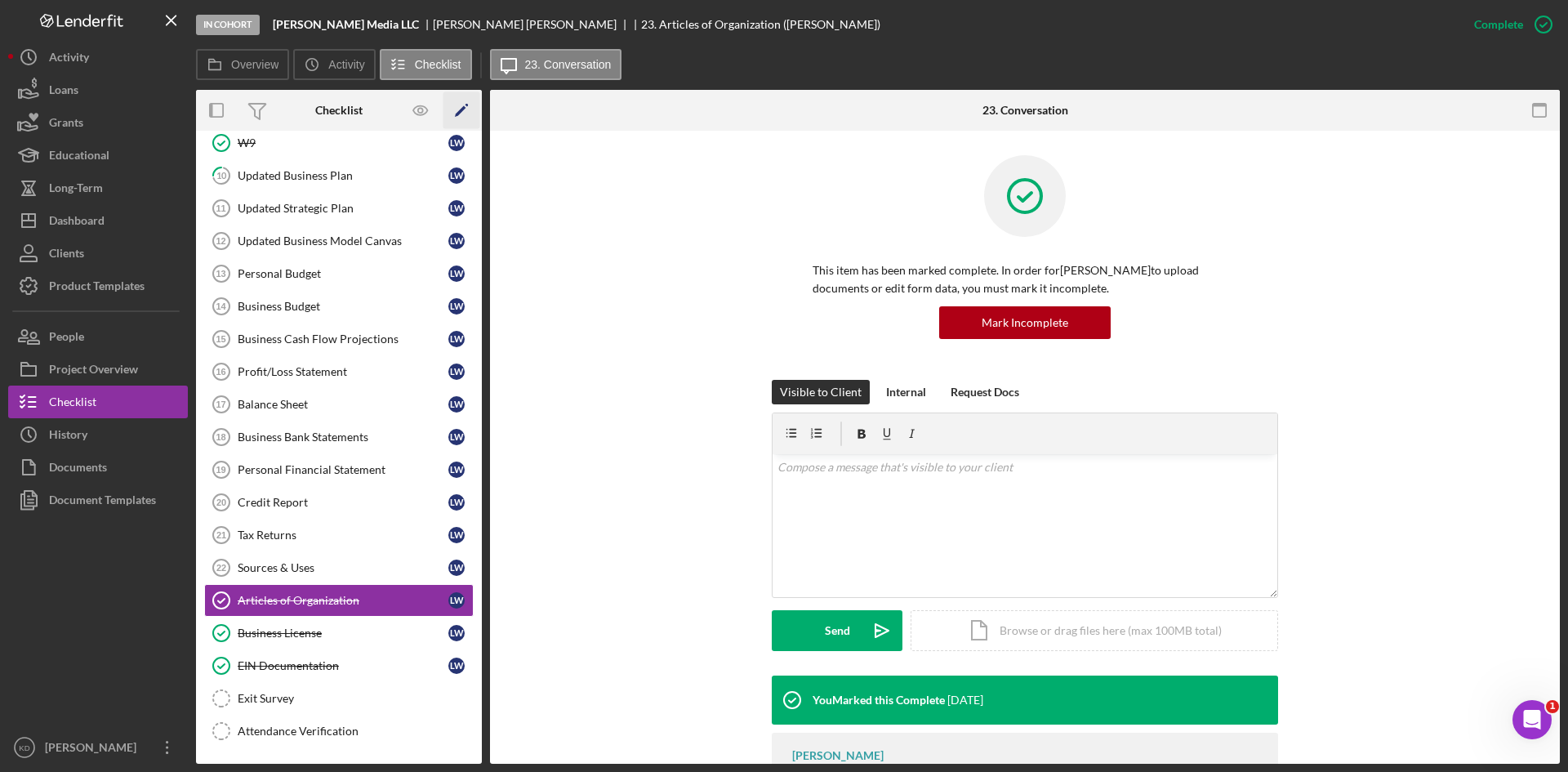
click at [472, 112] on icon "Icon/Edit" at bounding box center [462, 111] width 37 height 37
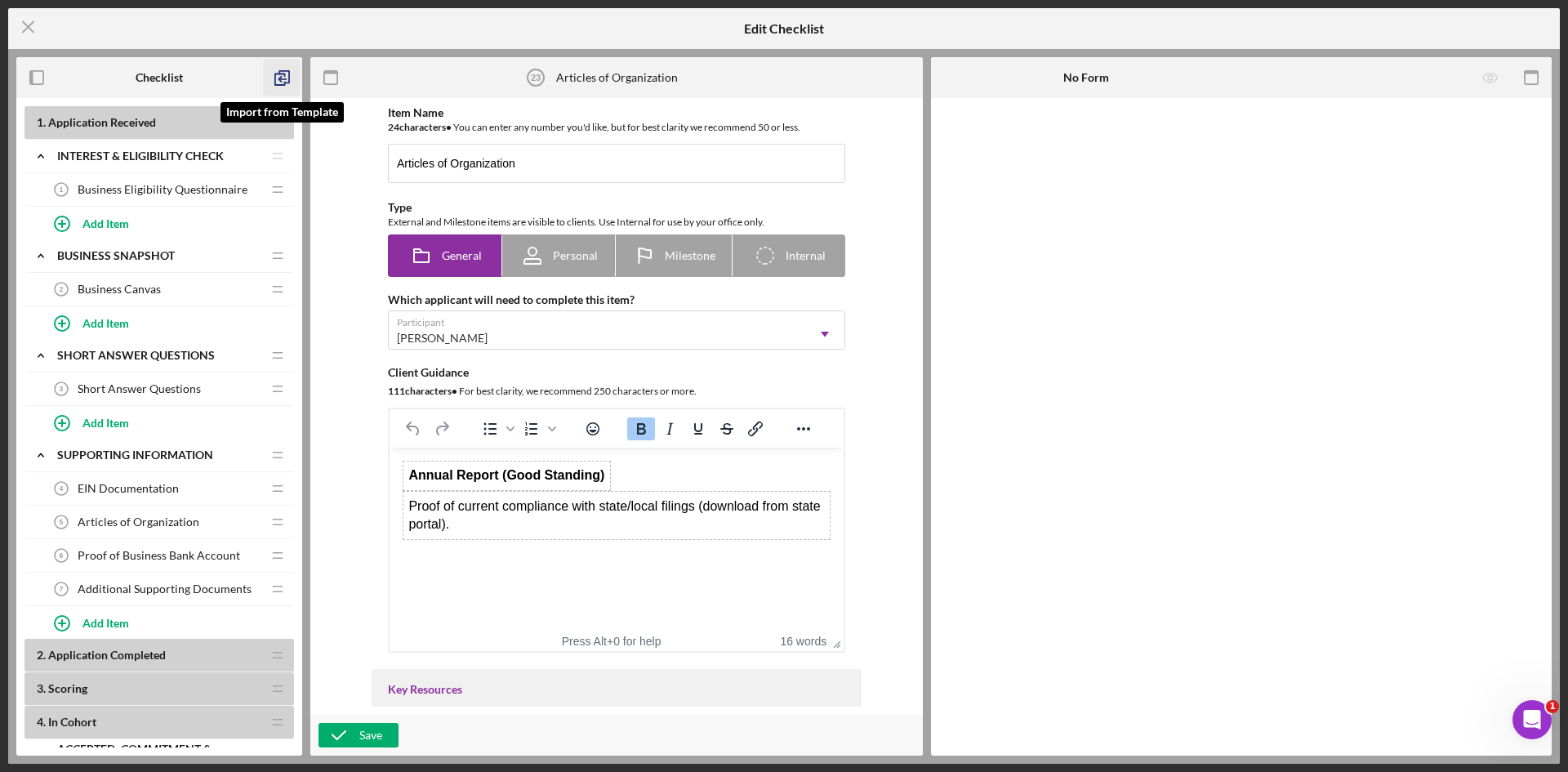
click at [283, 84] on icon "button" at bounding box center [283, 78] width 37 height 37
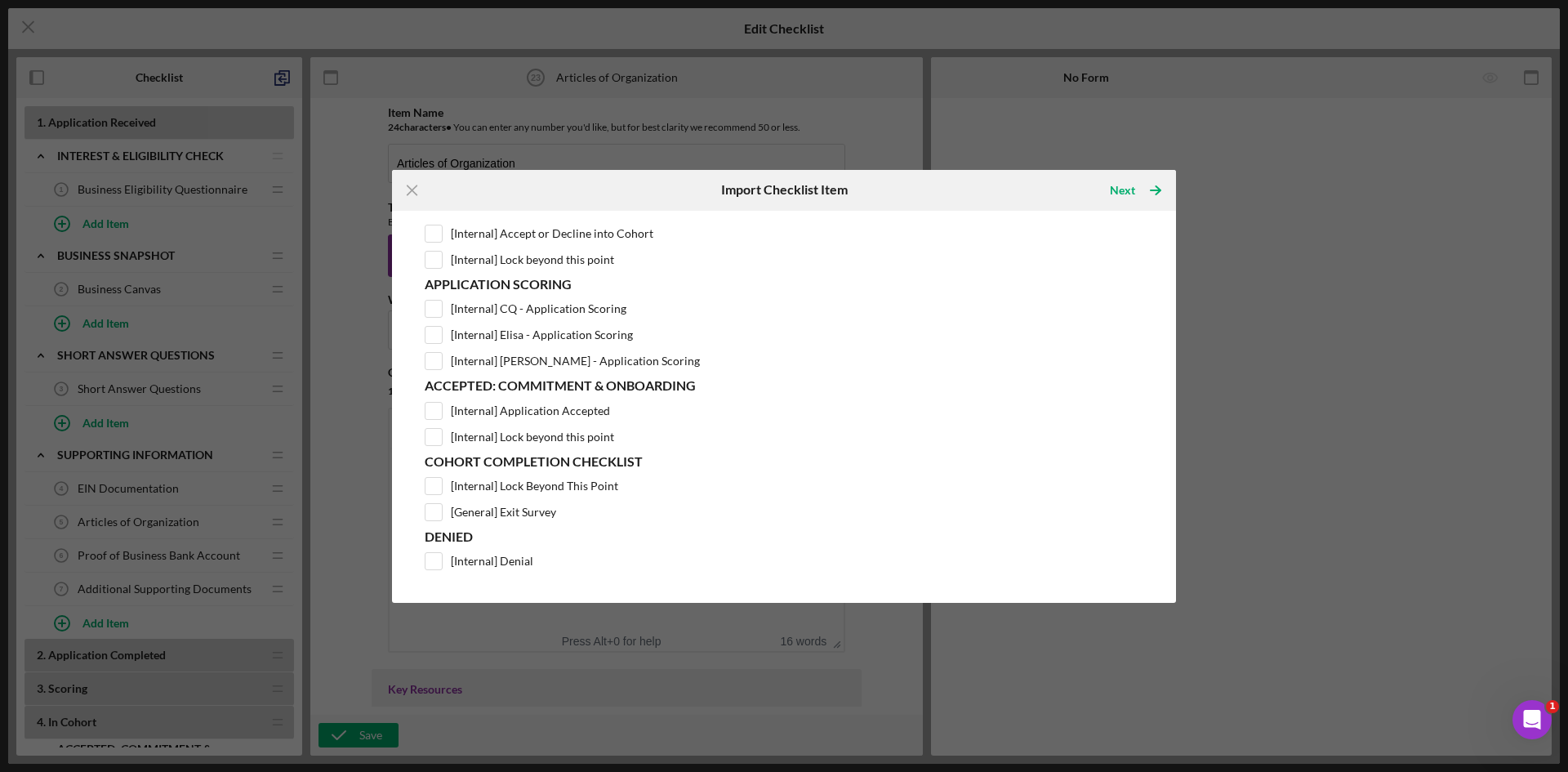
scroll to position [99, 0]
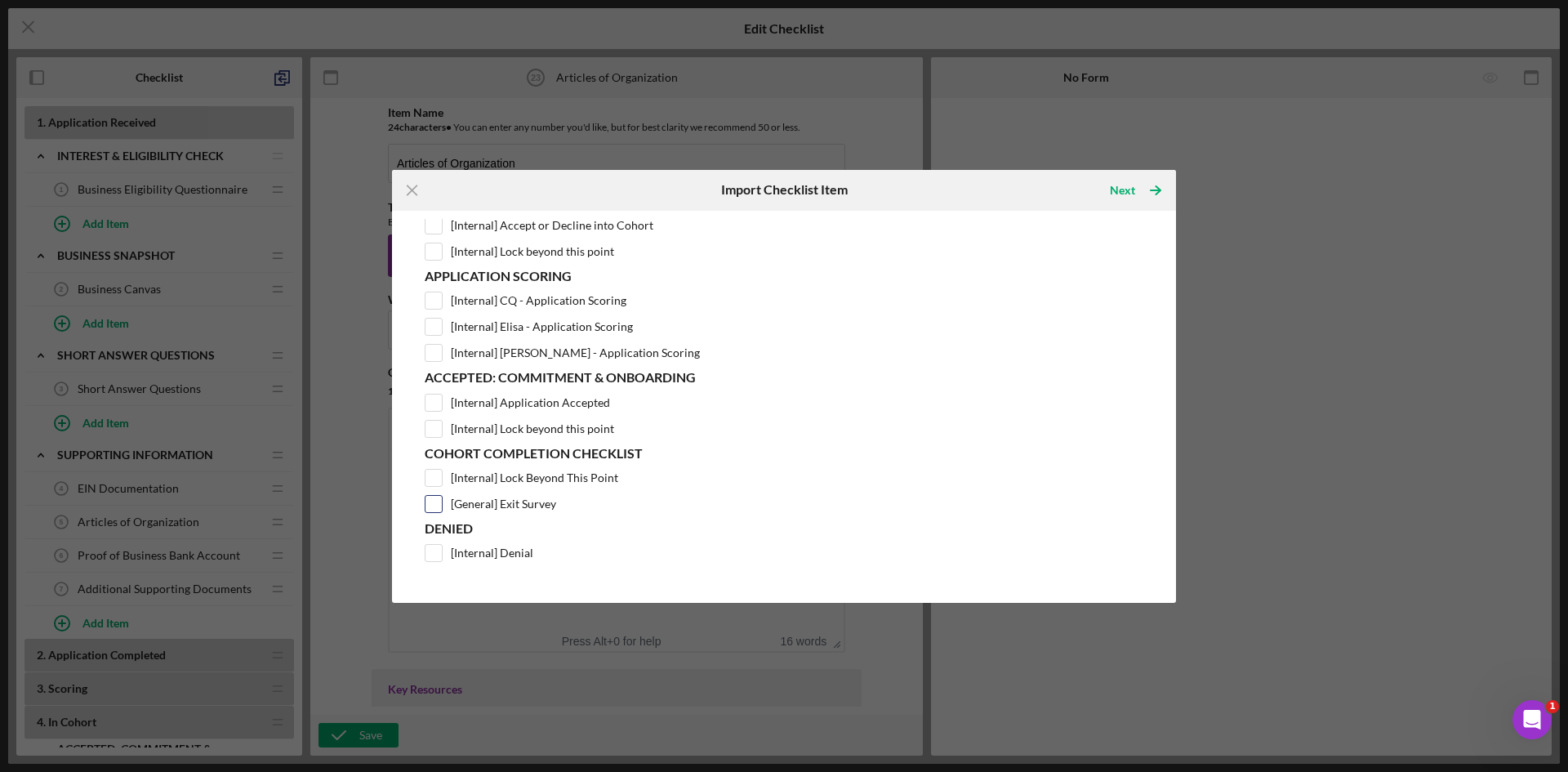
click at [432, 501] on input "[General] Exit Survey" at bounding box center [433, 504] width 17 height 17
checkbox input "true"
click at [1121, 184] on div "Next" at bounding box center [1122, 190] width 25 height 33
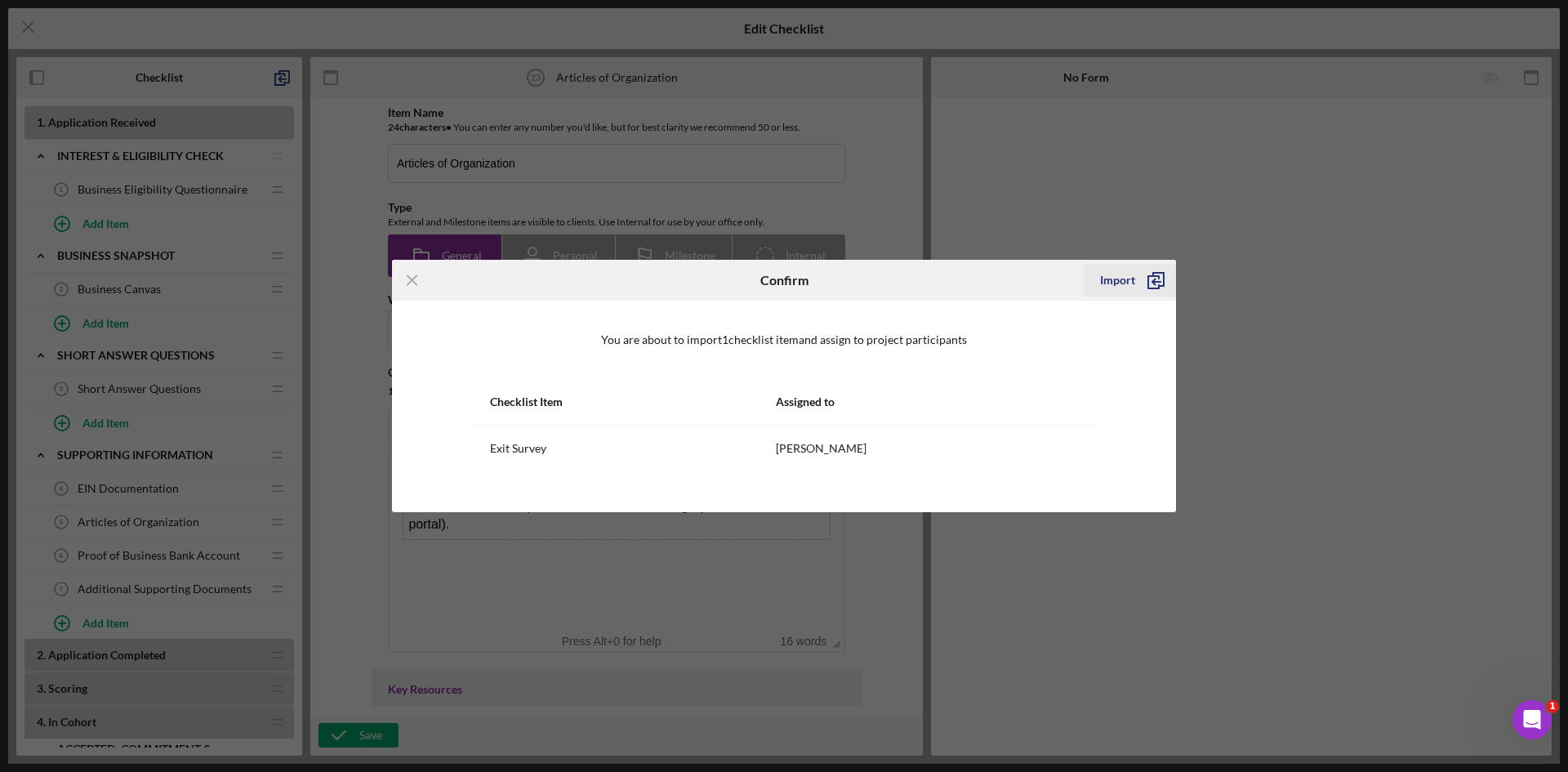
click at [1130, 276] on div "Import" at bounding box center [1118, 280] width 35 height 33
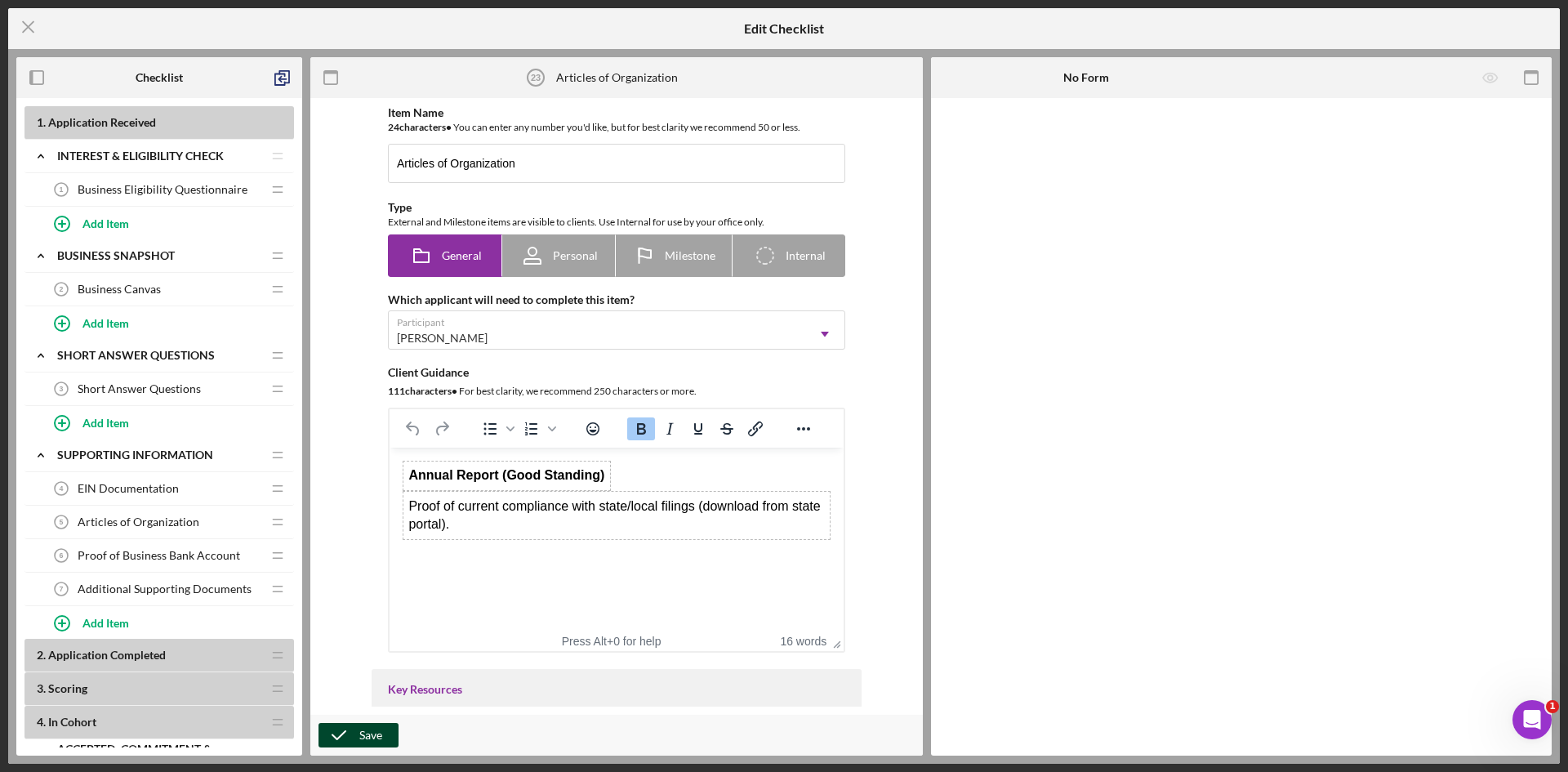
click at [363, 740] on div "Save" at bounding box center [370, 735] width 23 height 24
click at [27, 27] on line at bounding box center [28, 27] width 10 height 10
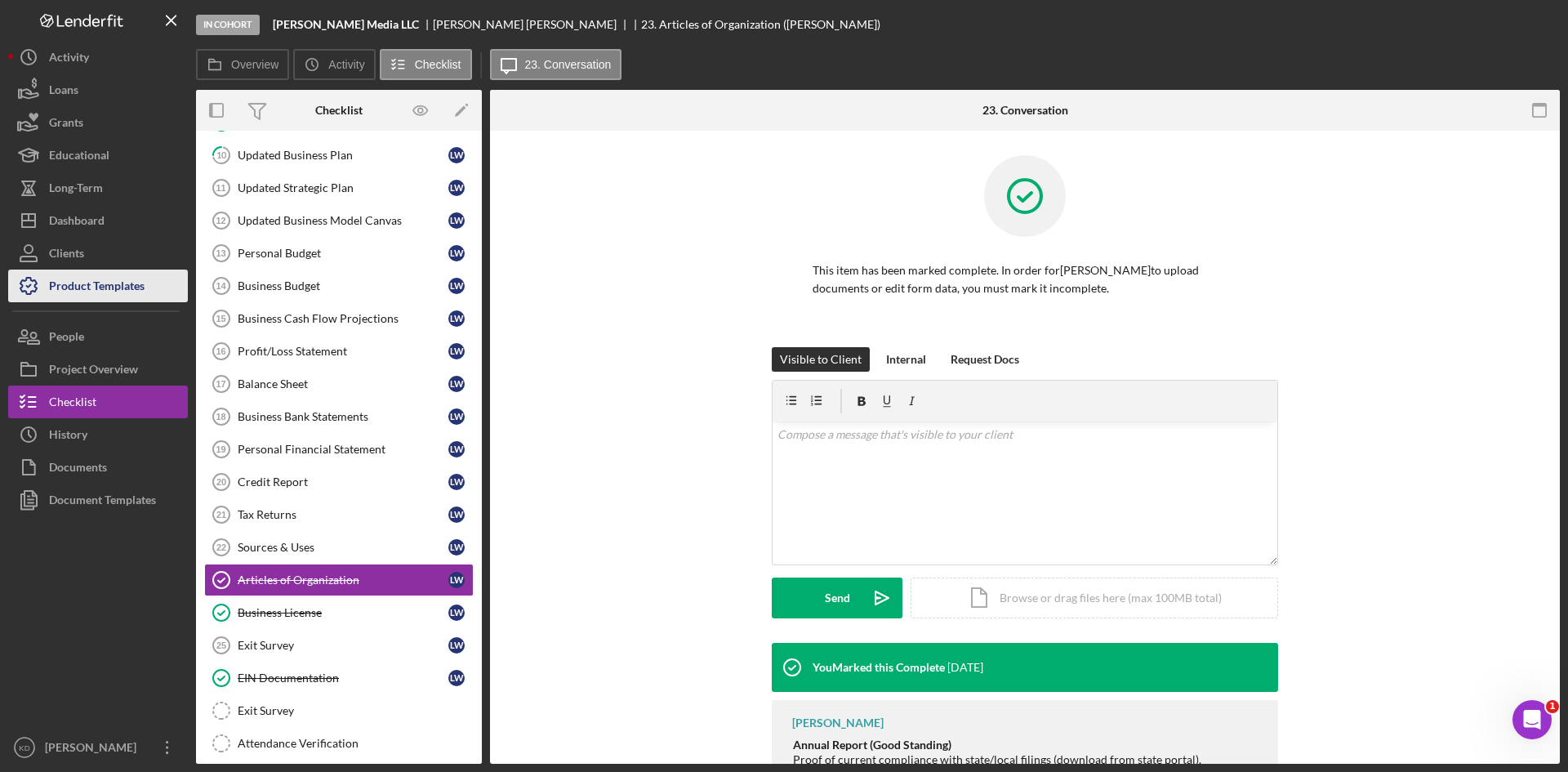
scroll to position [258, 0]
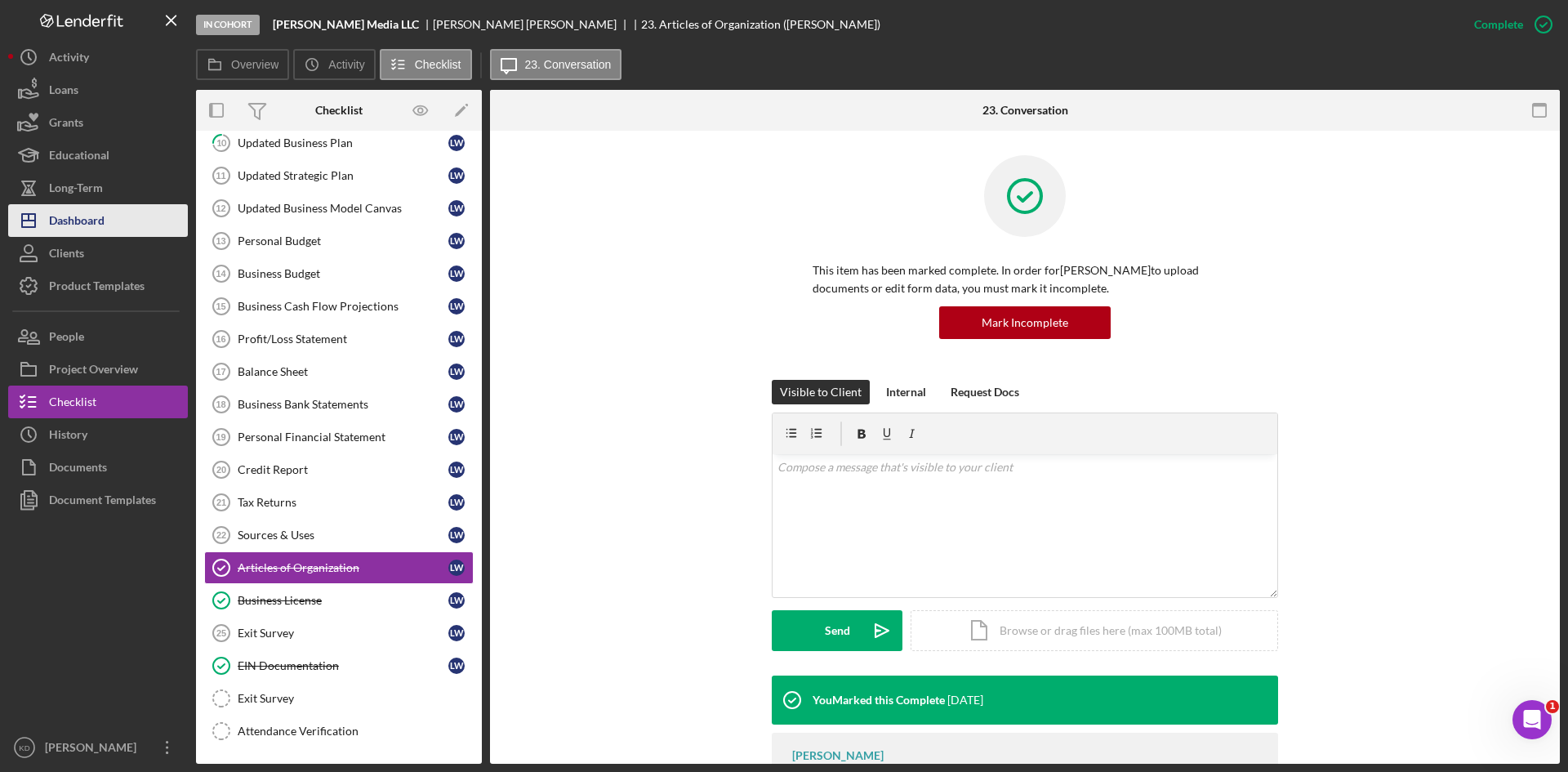
click at [105, 220] on button "Icon/Dashboard Dashboard" at bounding box center [98, 220] width 179 height 33
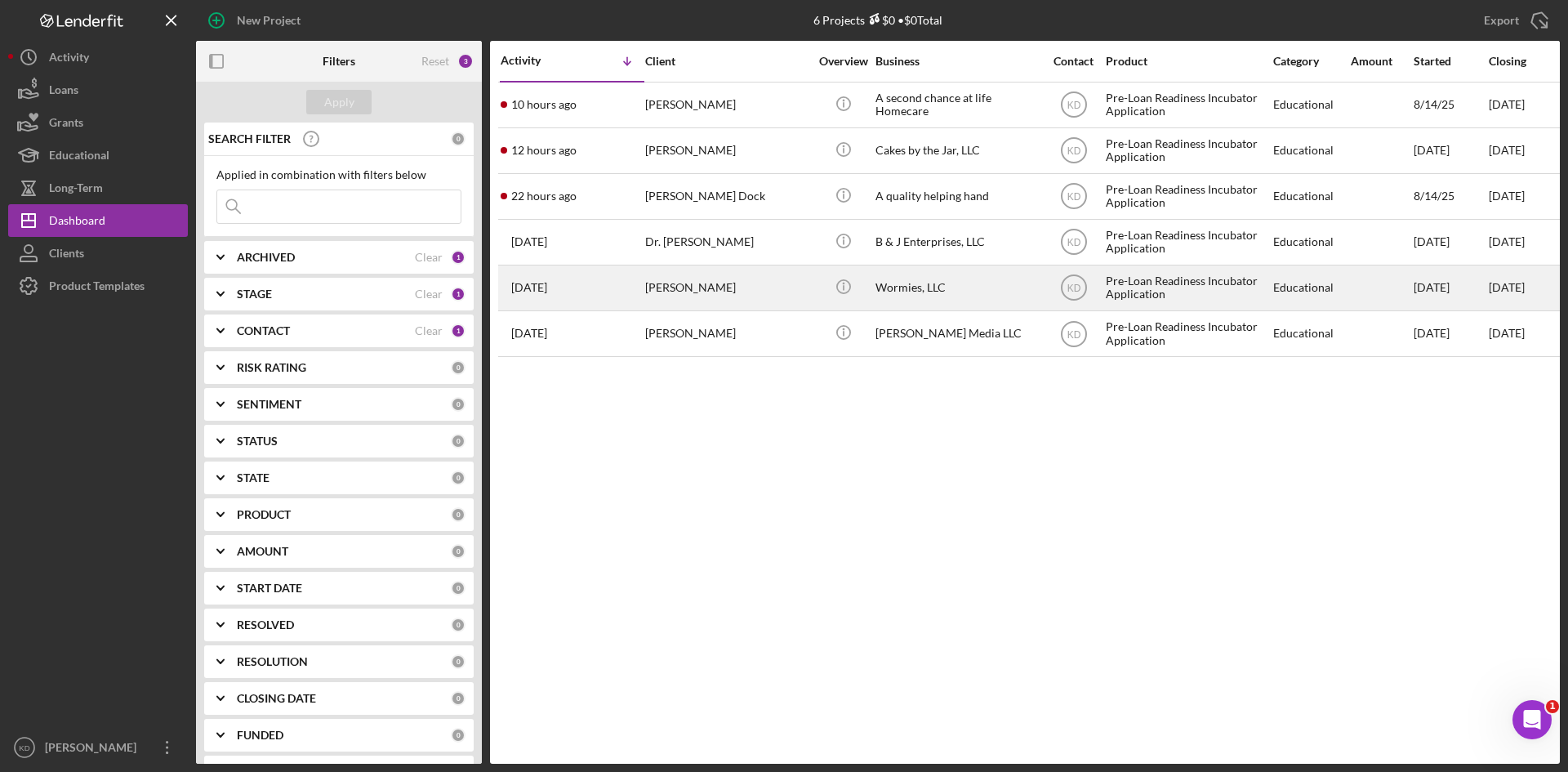
click at [808, 283] on td "[PERSON_NAME]" at bounding box center [728, 287] width 167 height 46
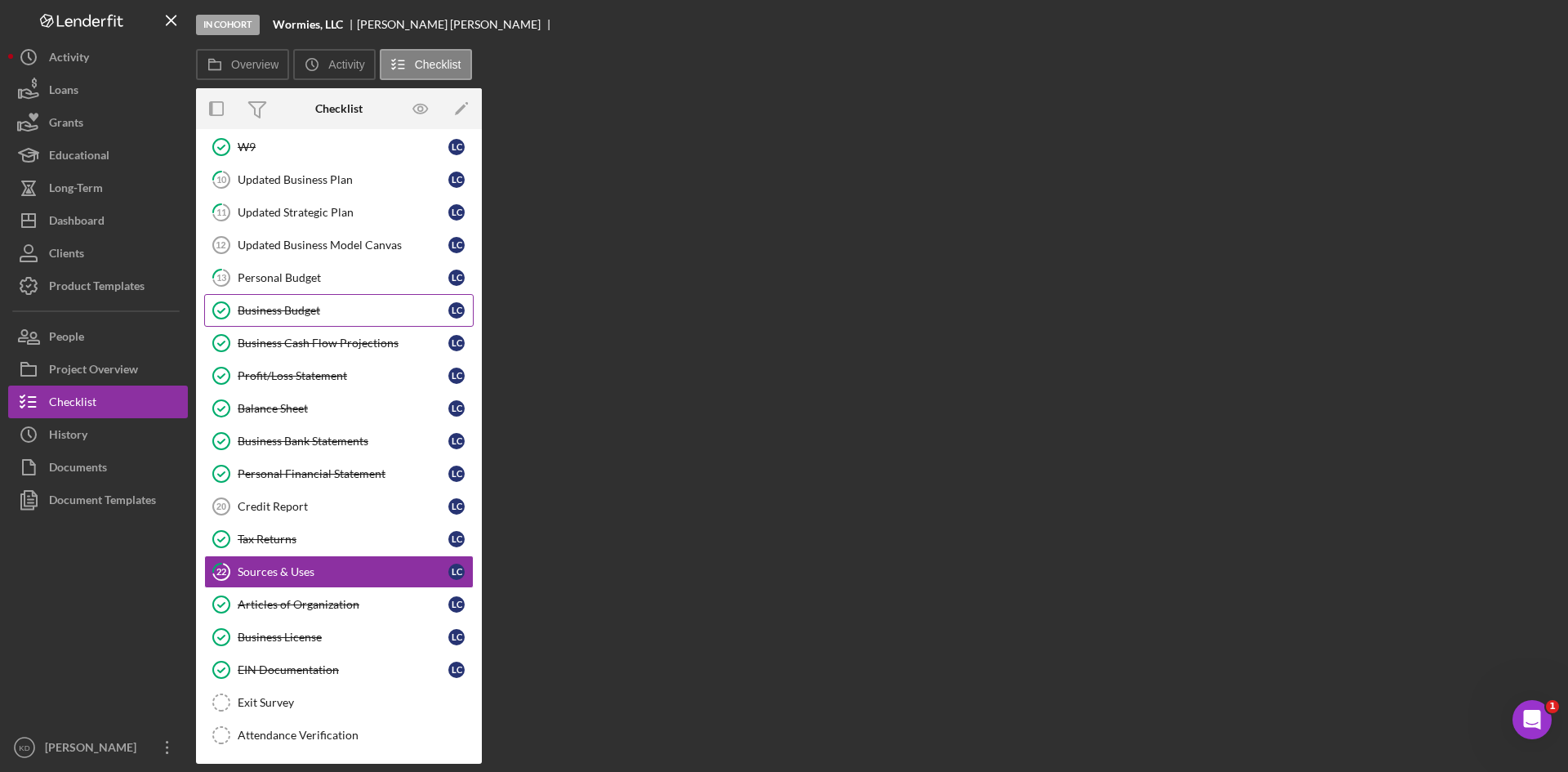
scroll to position [257, 0]
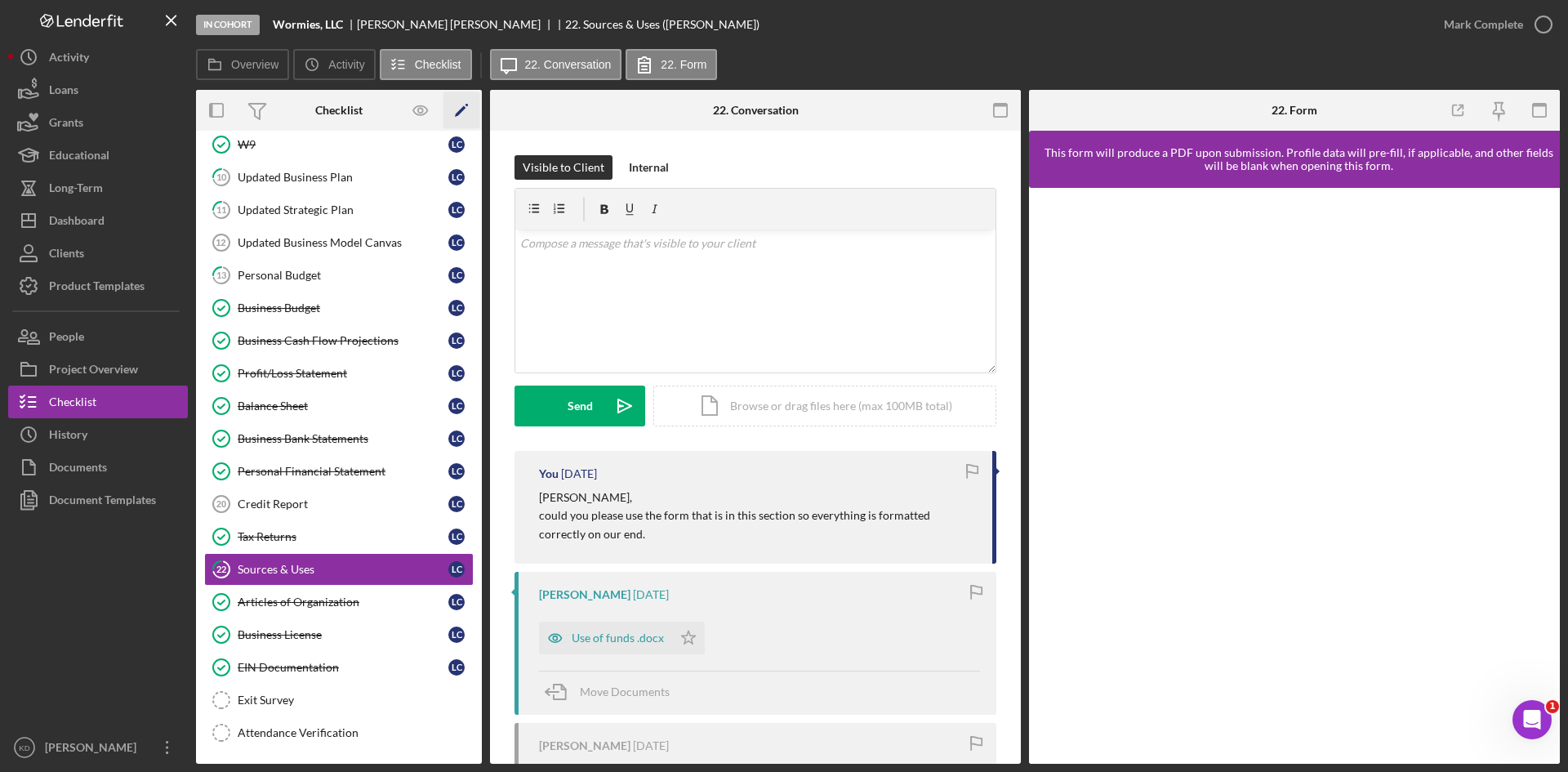
click at [454, 113] on icon "Icon/Edit" at bounding box center [462, 111] width 37 height 37
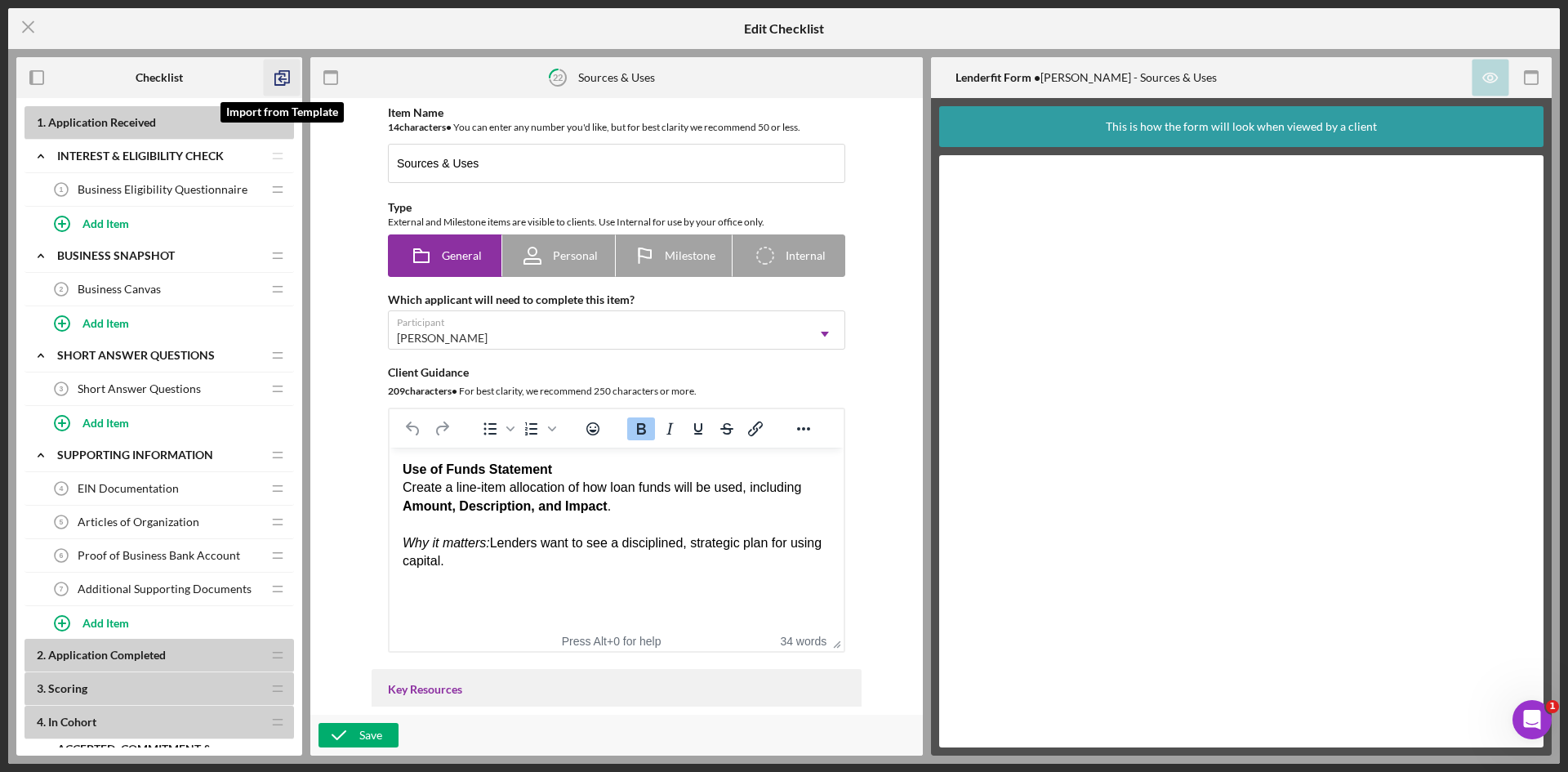
click at [287, 76] on icon "button" at bounding box center [283, 78] width 37 height 37
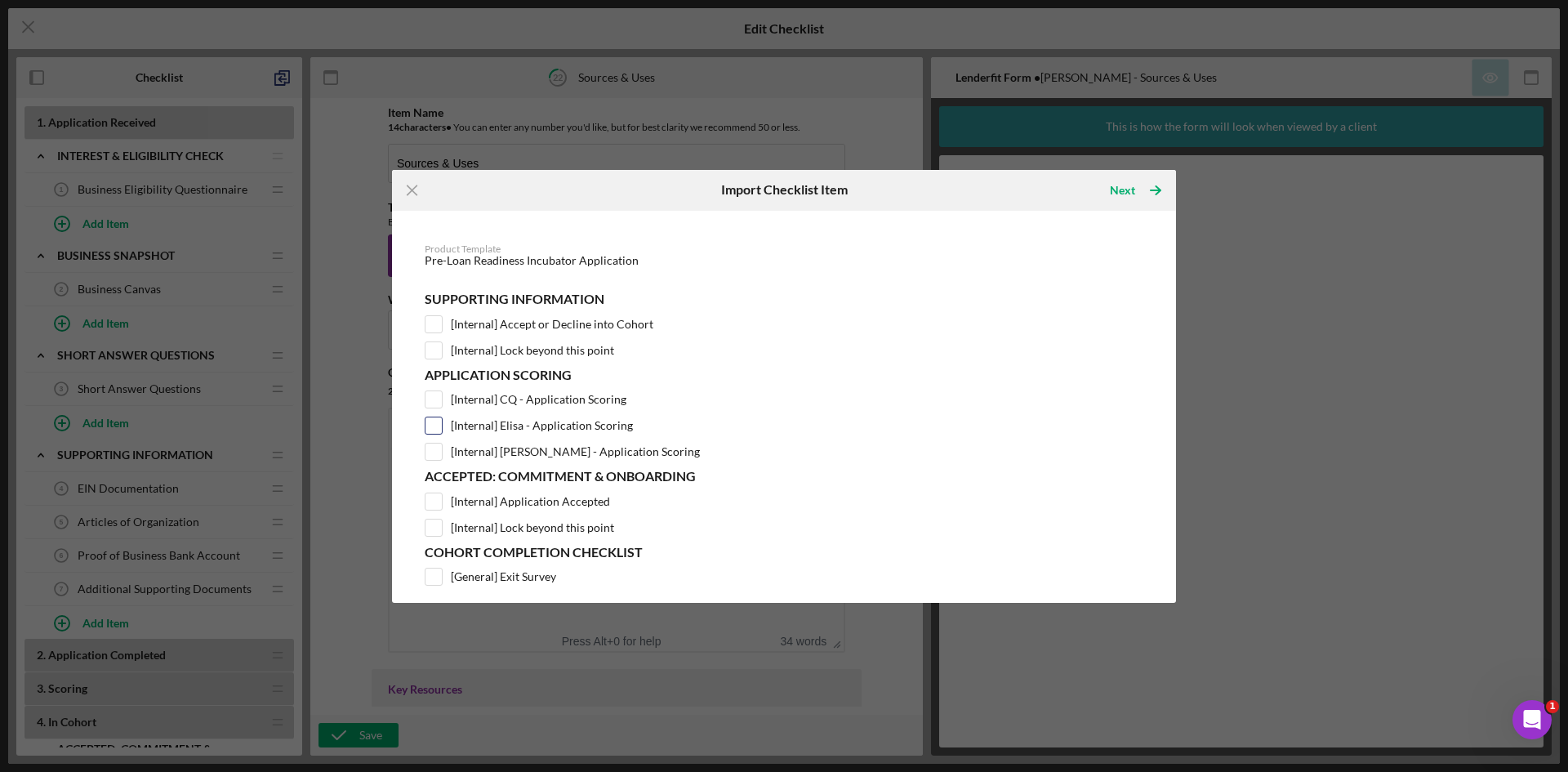
scroll to position [73, 0]
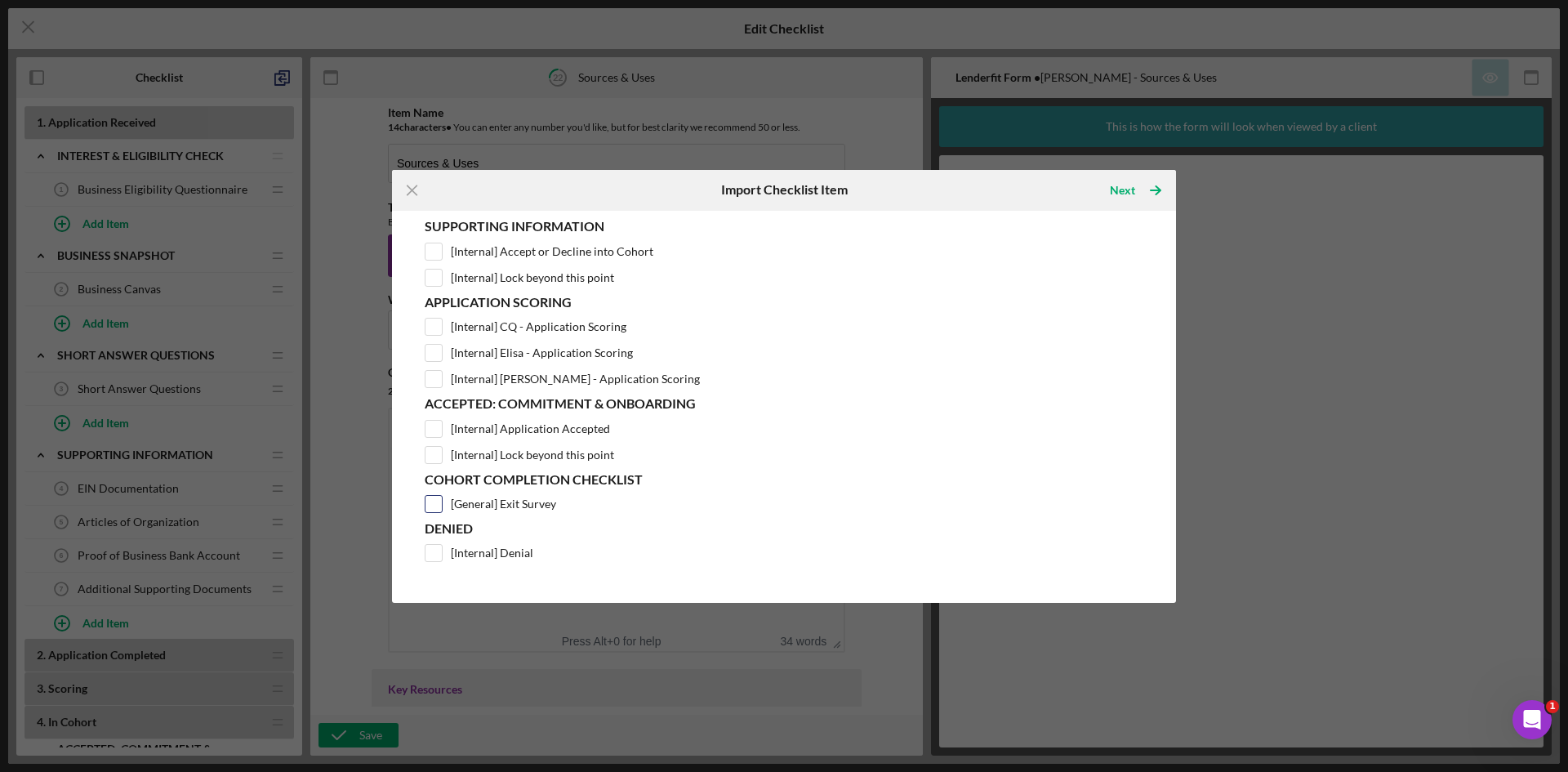
click at [442, 503] on div at bounding box center [433, 503] width 18 height 18
click at [435, 502] on input "[General] Exit Survey" at bounding box center [433, 504] width 17 height 17
checkbox input "true"
click at [1129, 184] on div "Next" at bounding box center [1122, 190] width 25 height 33
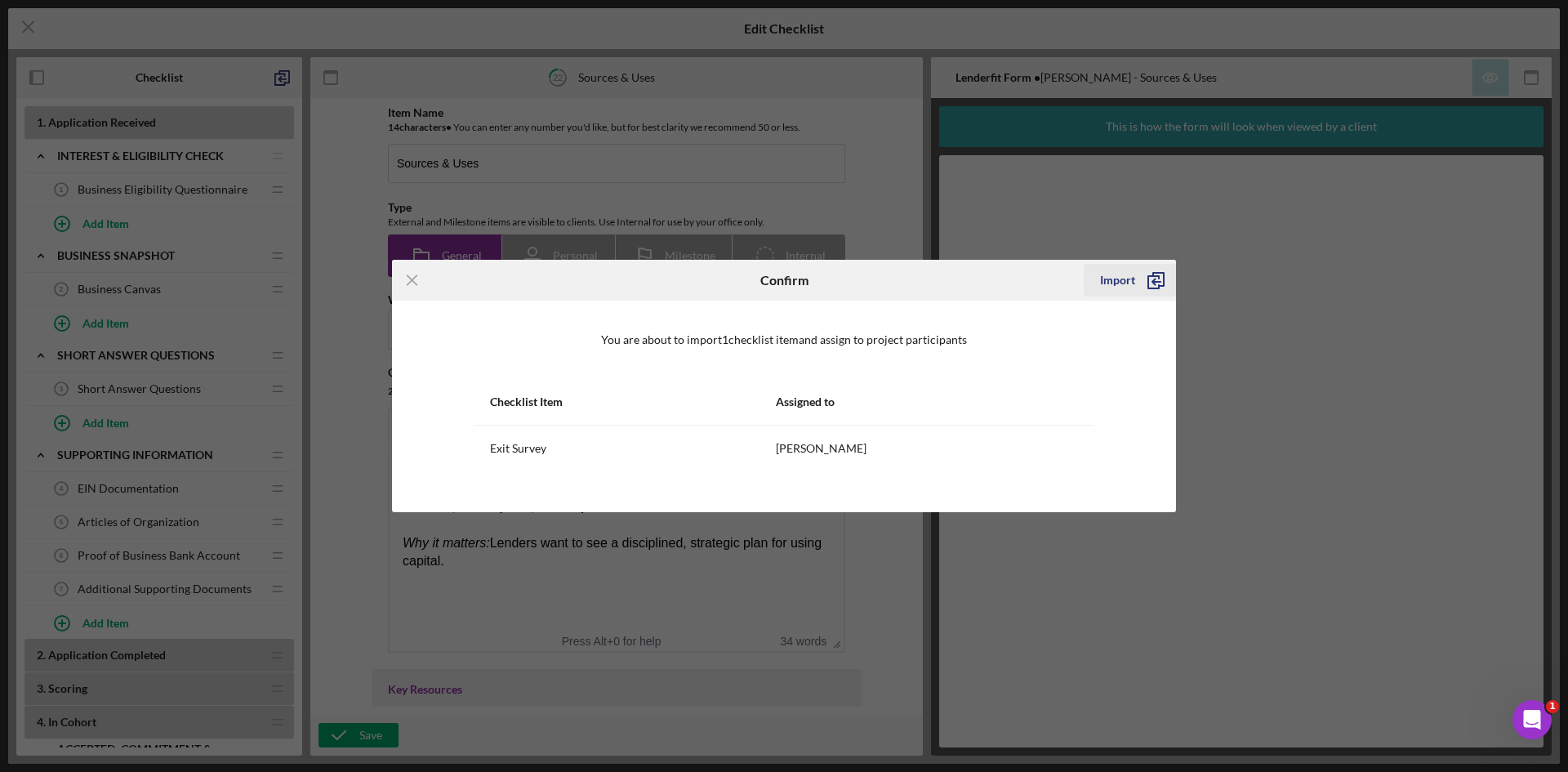
click at [1131, 285] on div "Import" at bounding box center [1118, 280] width 35 height 33
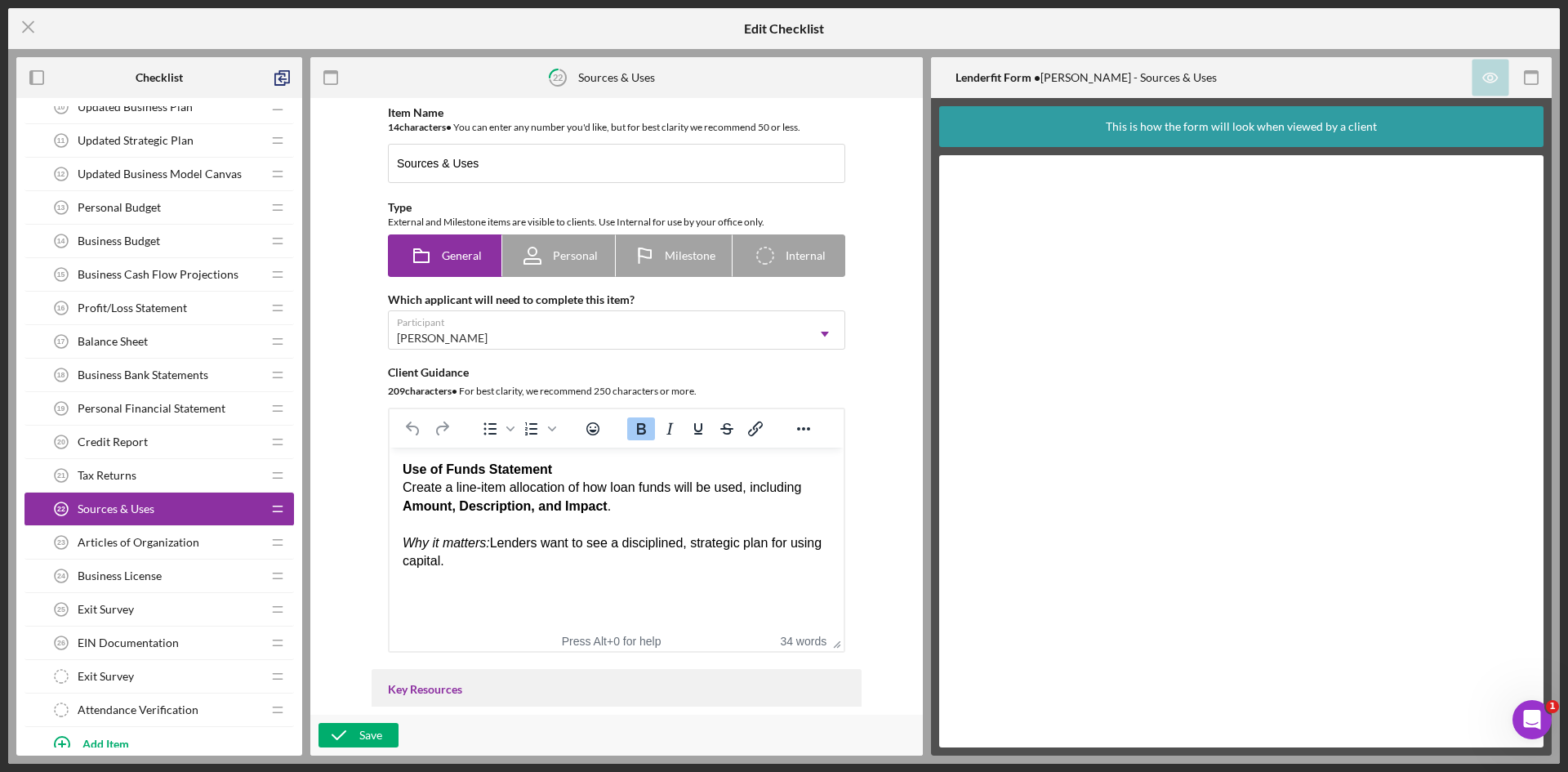
scroll to position [968, 0]
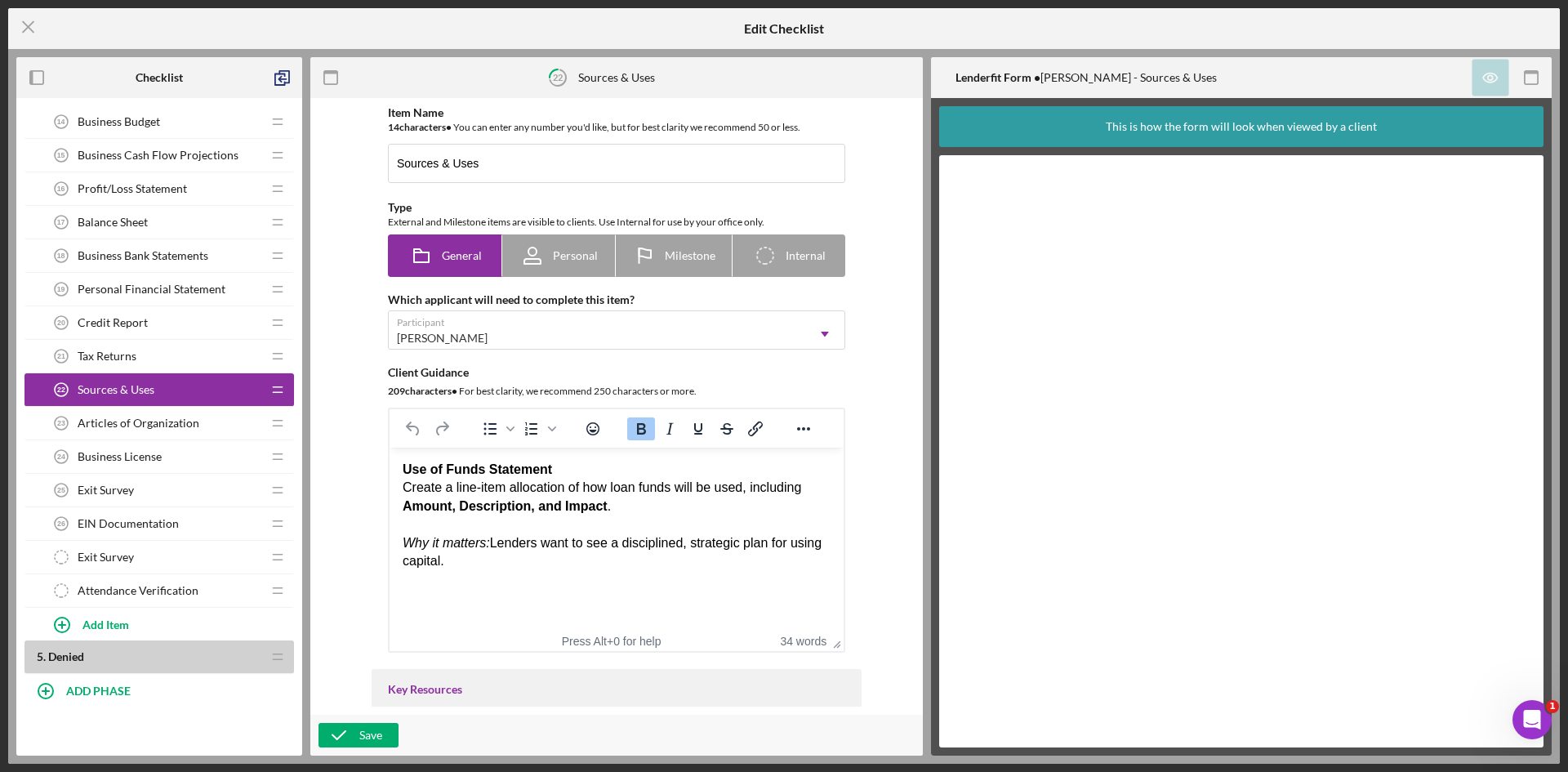
click at [115, 496] on span "Exit Survey" at bounding box center [105, 490] width 57 height 13
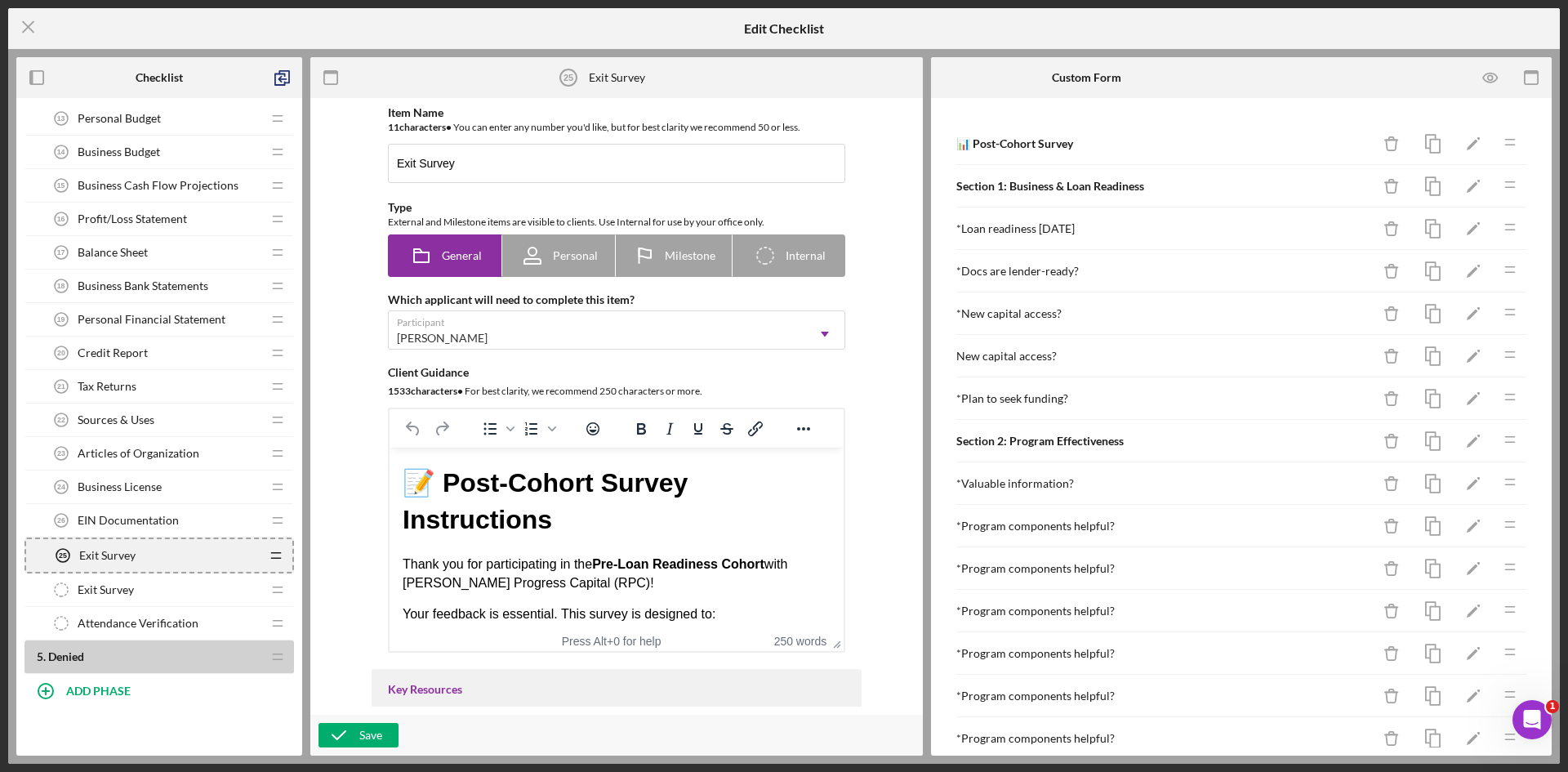
scroll to position [968, 0]
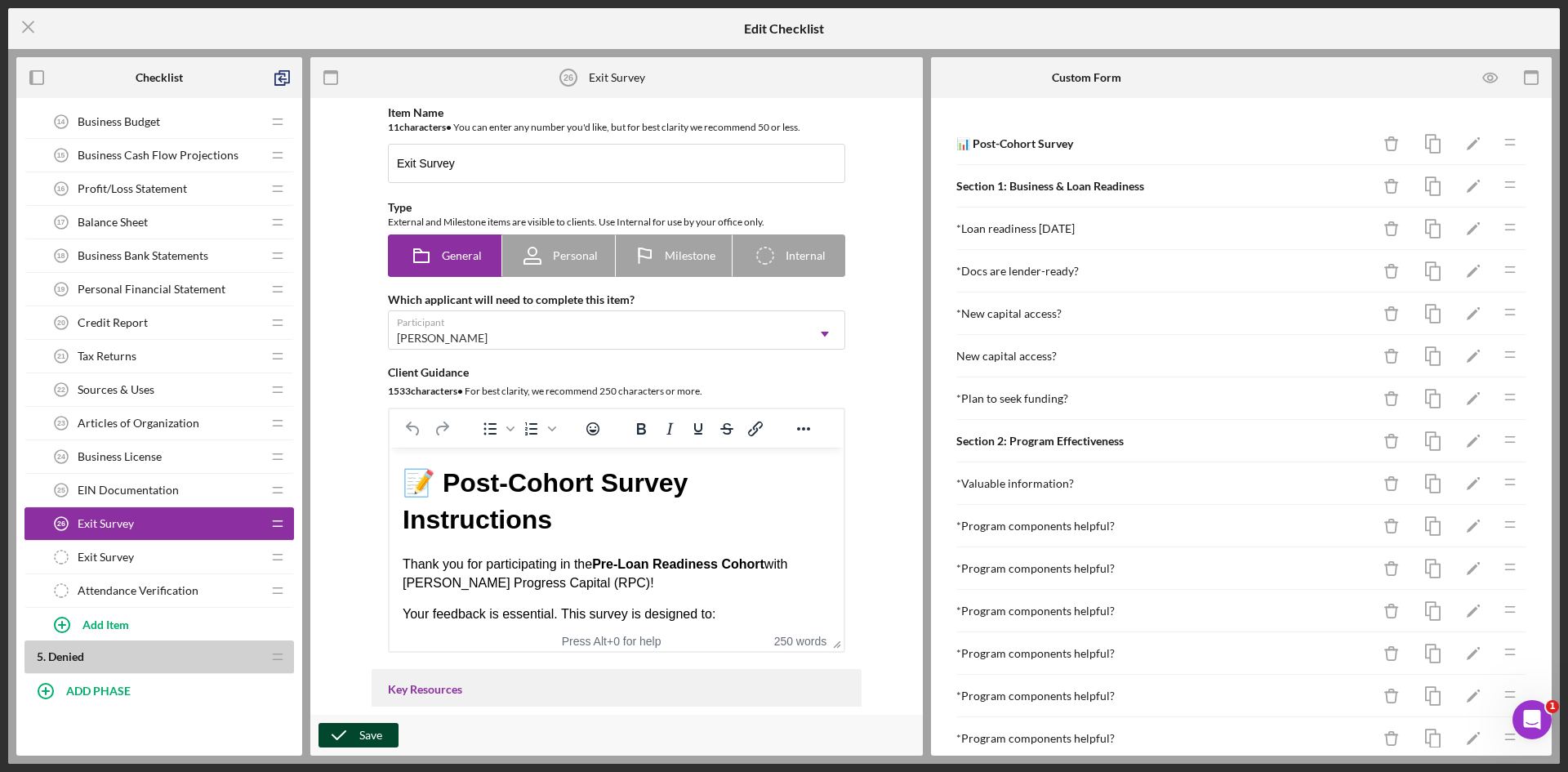
click at [366, 735] on div "Save" at bounding box center [370, 735] width 23 height 24
click at [24, 29] on icon "Icon/Menu Close" at bounding box center [29, 27] width 41 height 41
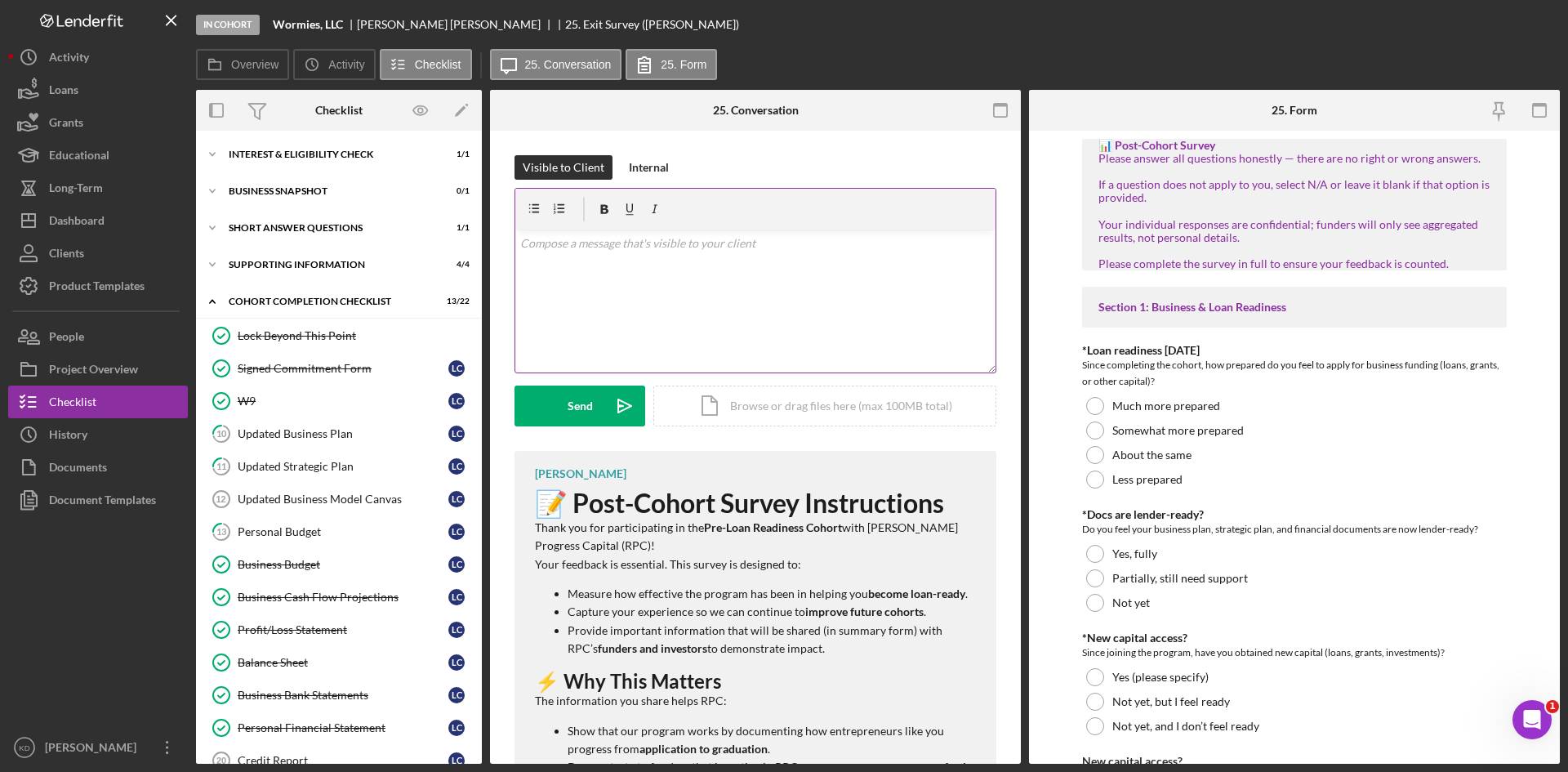
scroll to position [291, 0]
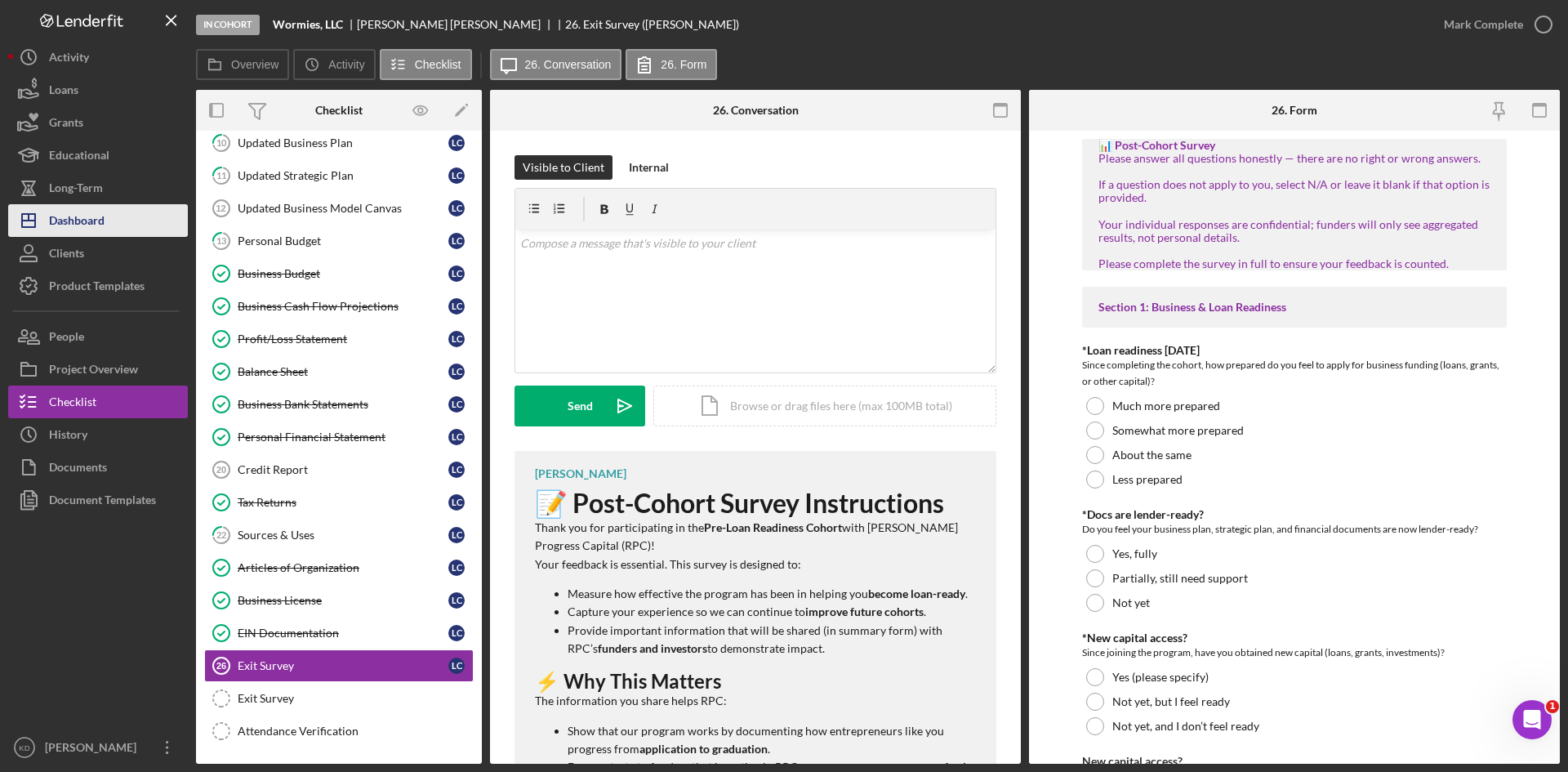
click at [77, 217] on div "Dashboard" at bounding box center [77, 223] width 56 height 37
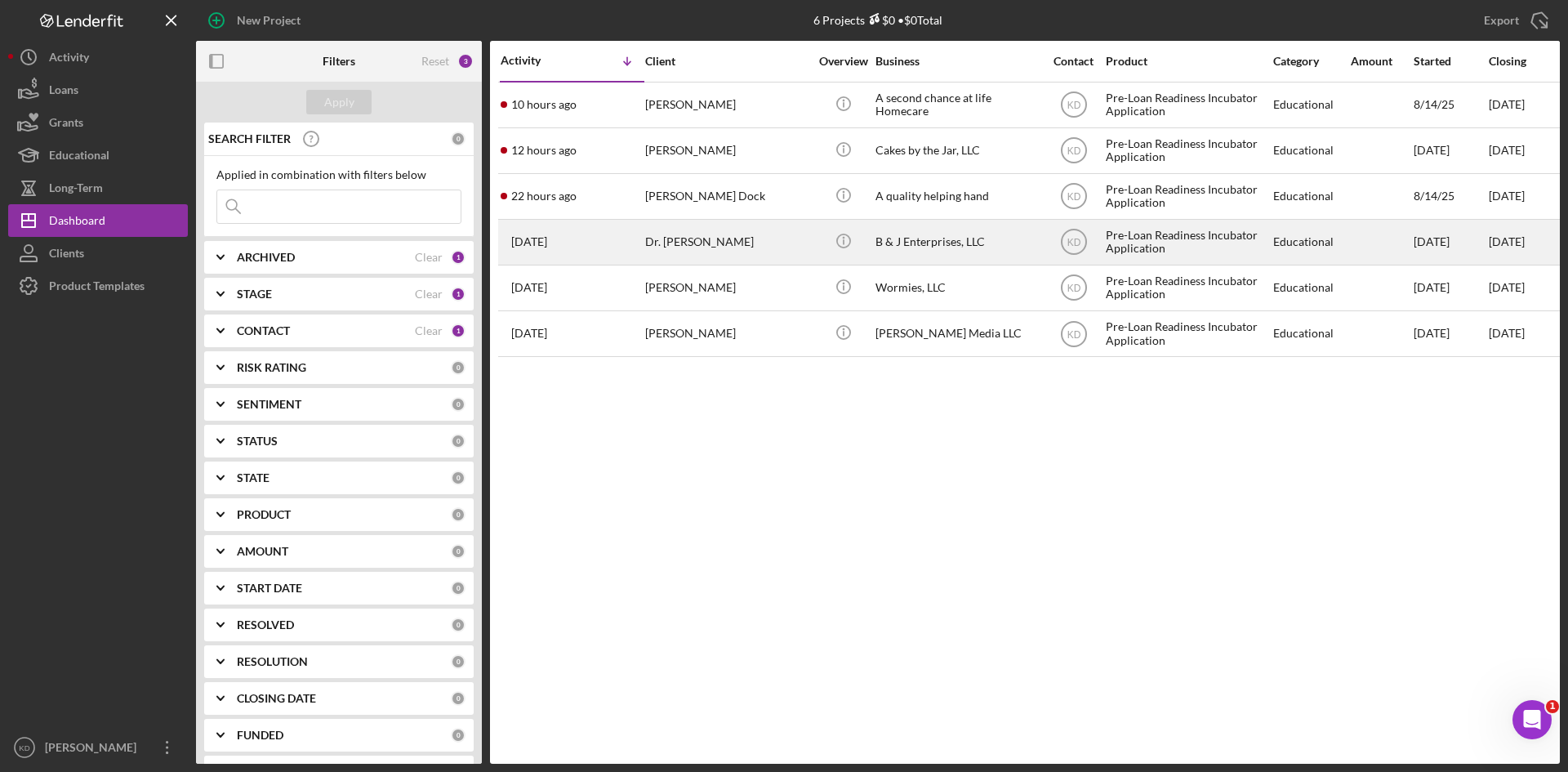
click at [771, 238] on div "Dr. [PERSON_NAME]" at bounding box center [727, 242] width 164 height 44
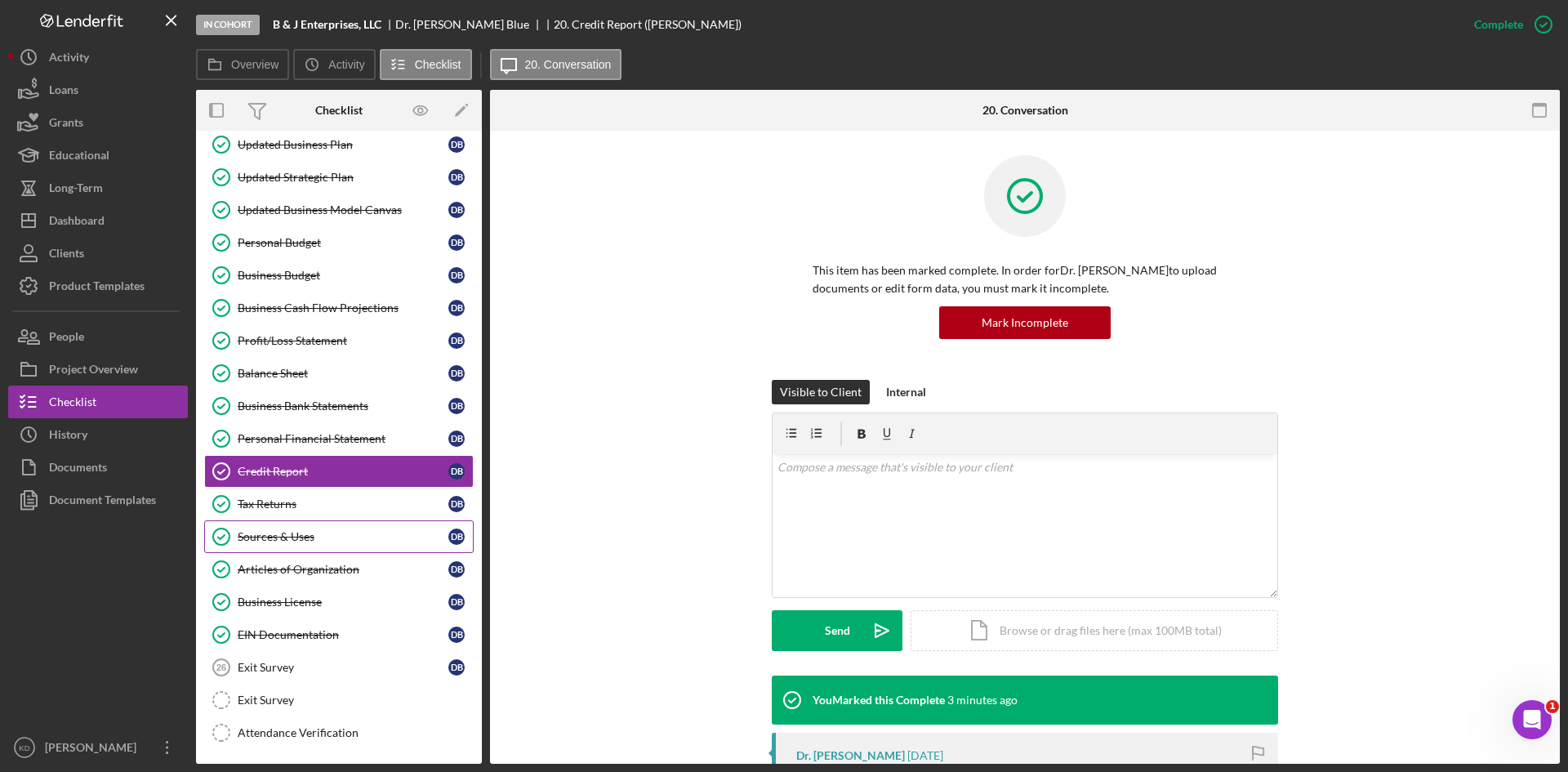
scroll to position [258, 0]
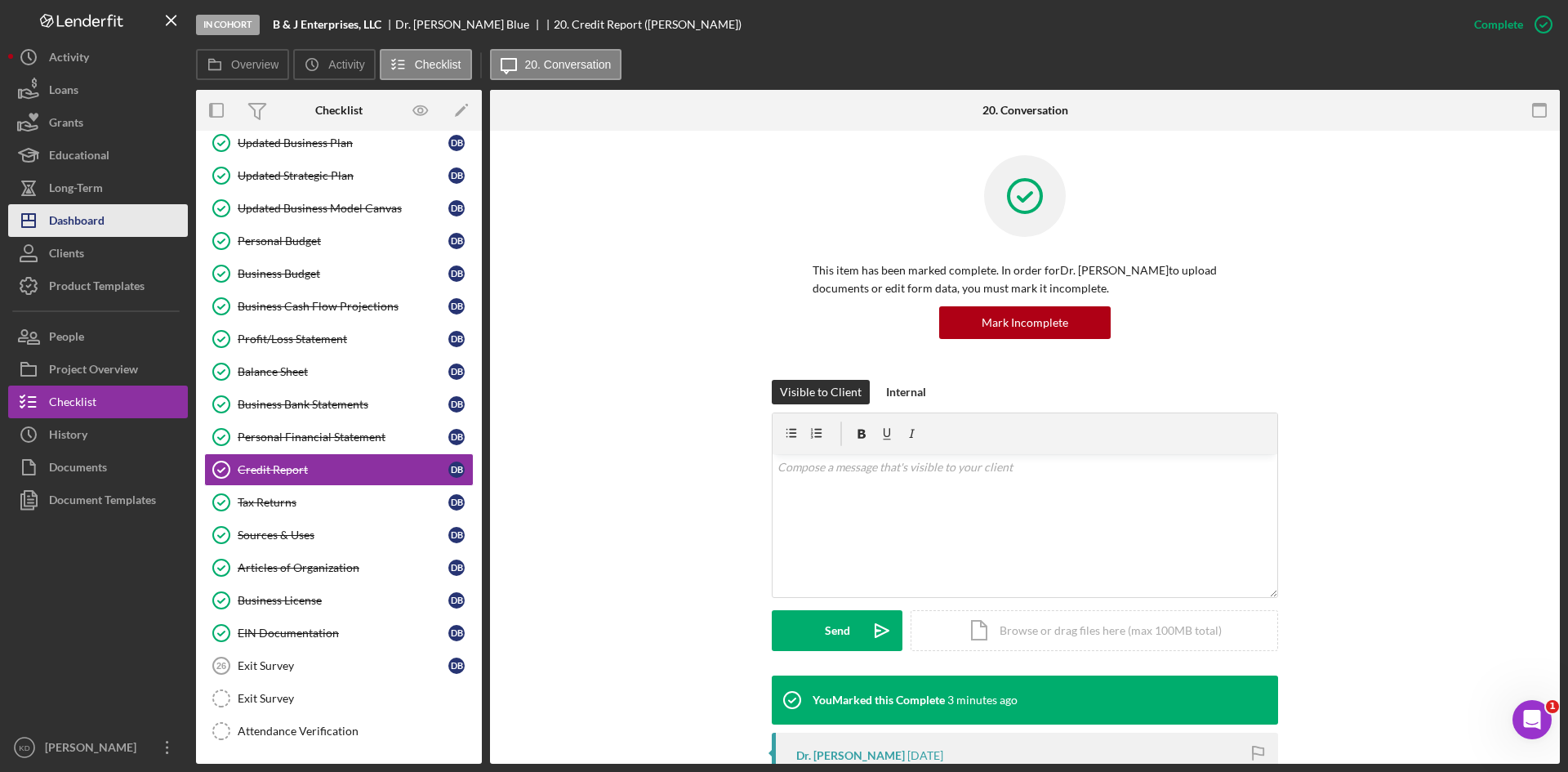
click at [95, 220] on div "Dashboard" at bounding box center [77, 223] width 56 height 37
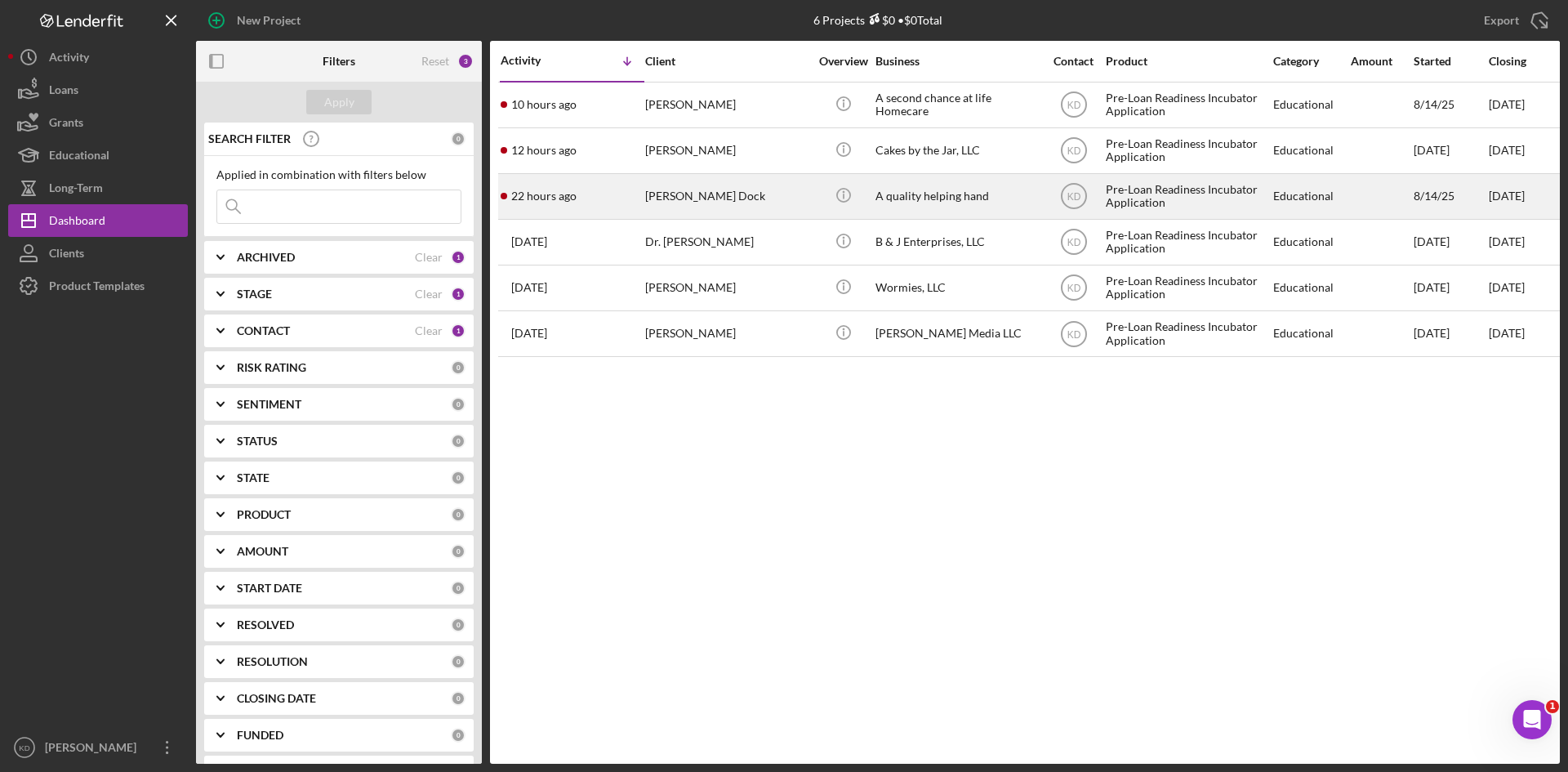
click at [766, 189] on div "[PERSON_NAME] Dock" at bounding box center [727, 196] width 164 height 44
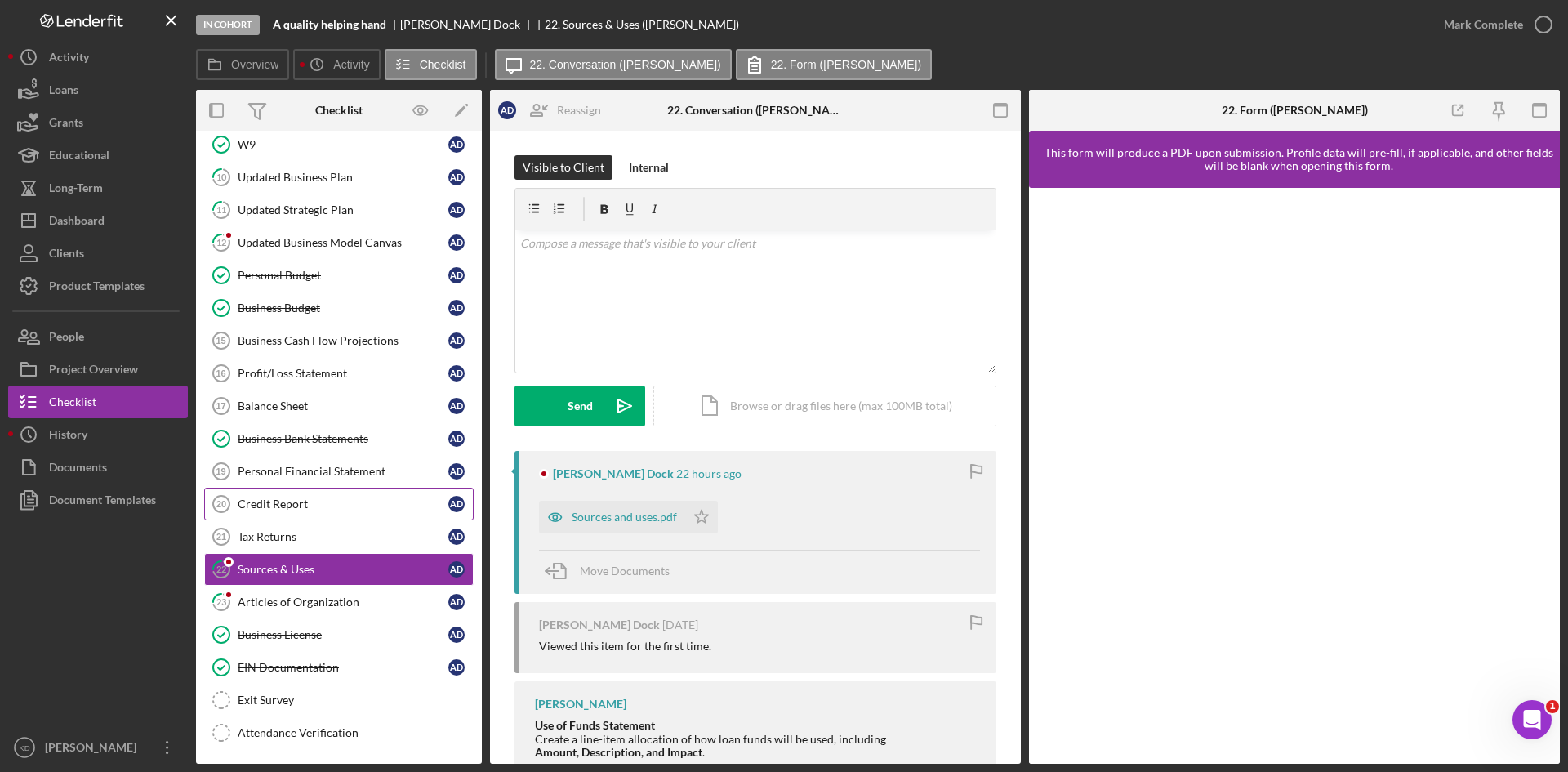
scroll to position [294, 0]
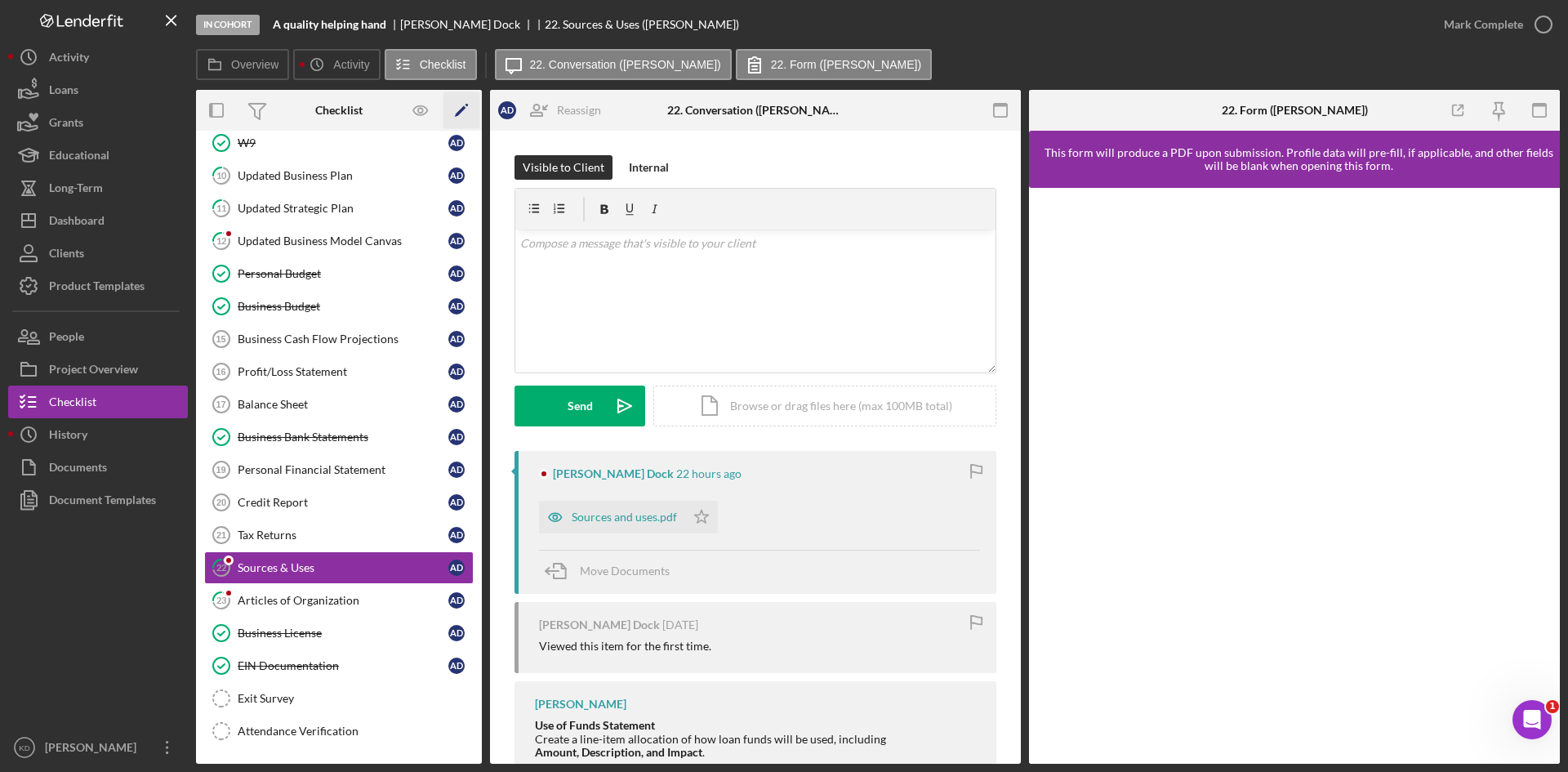
click at [458, 112] on icon "Icon/Edit" at bounding box center [462, 111] width 37 height 37
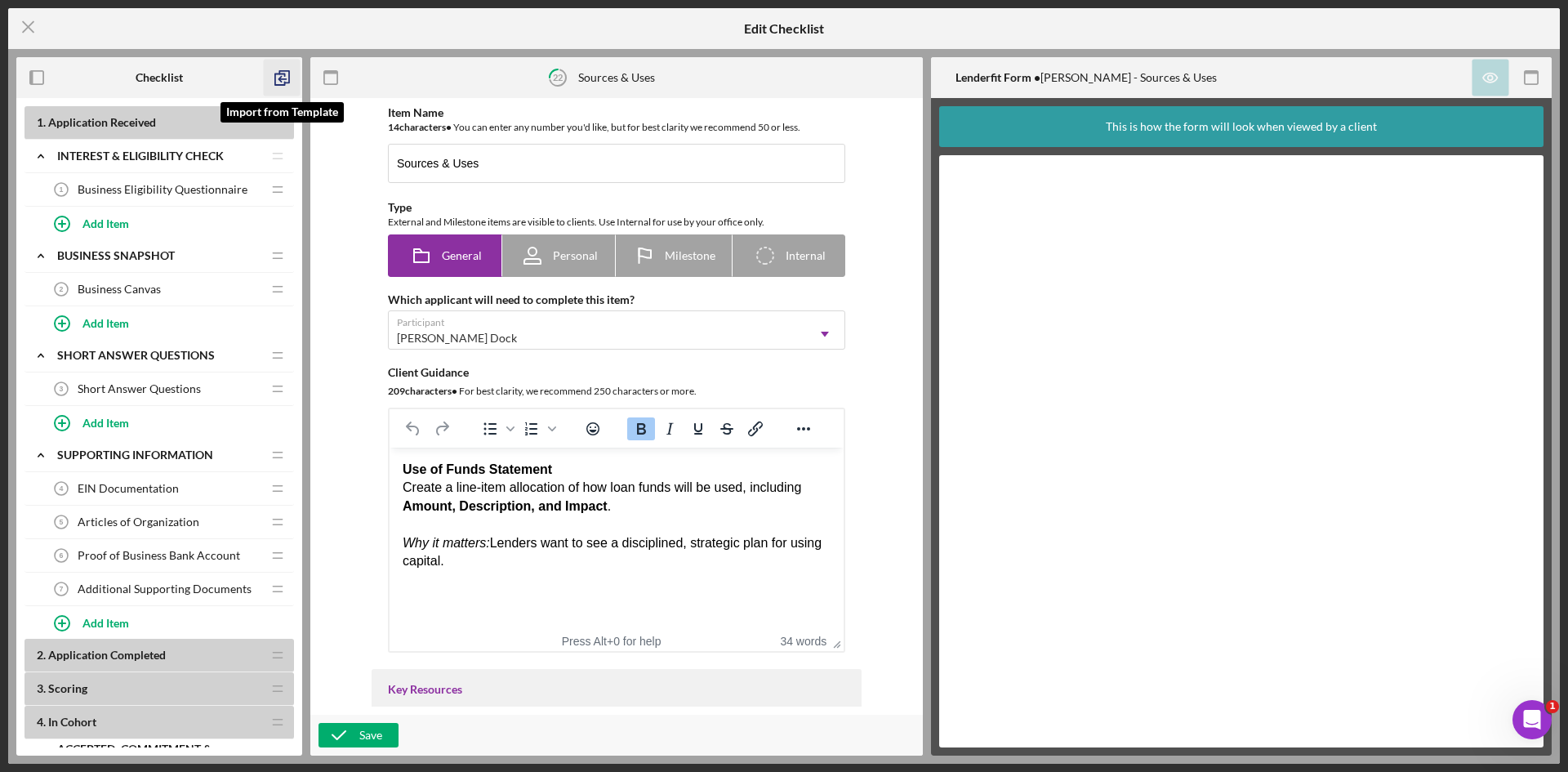
click at [278, 76] on icon "button" at bounding box center [283, 78] width 37 height 37
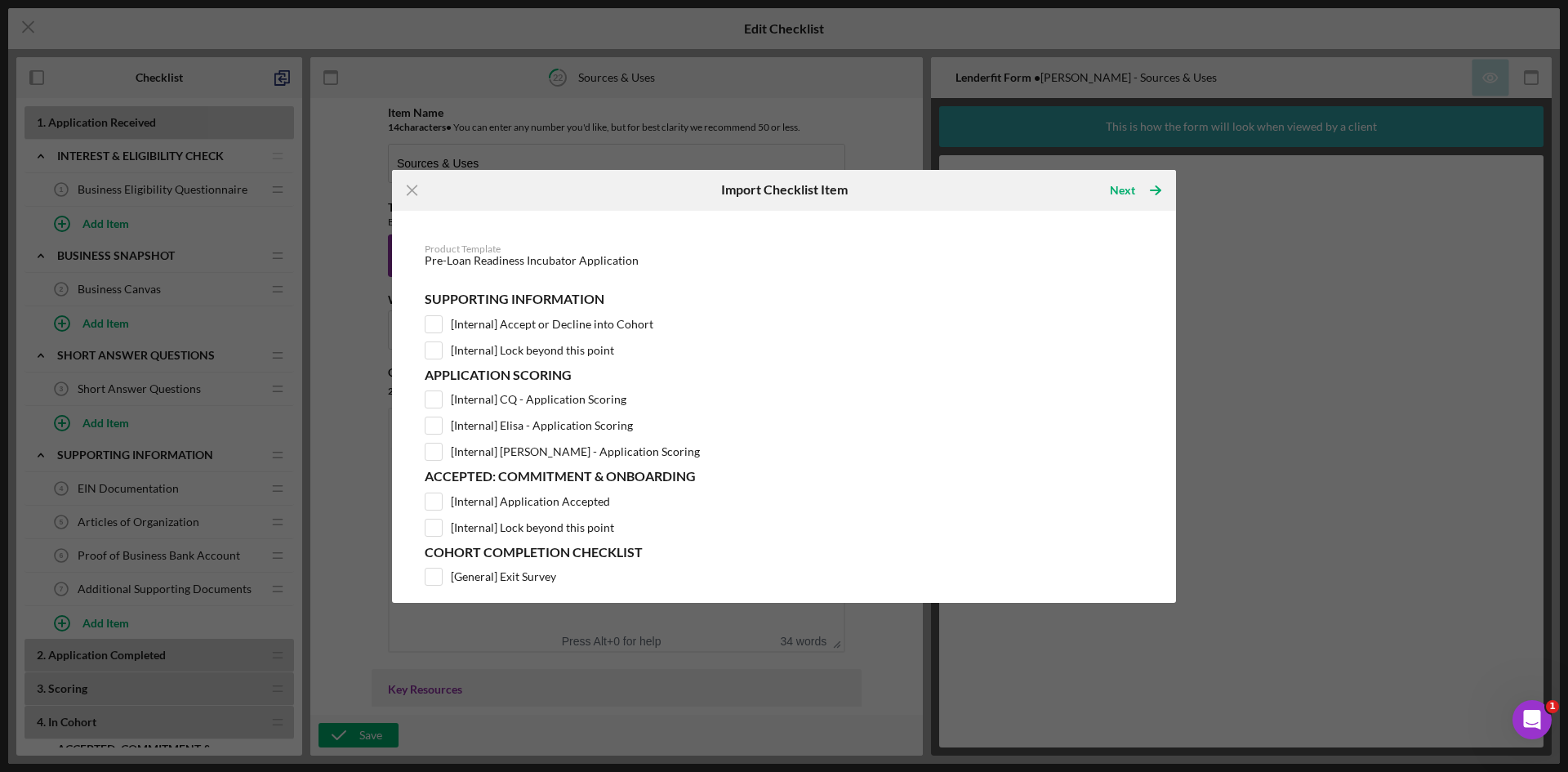
scroll to position [73, 0]
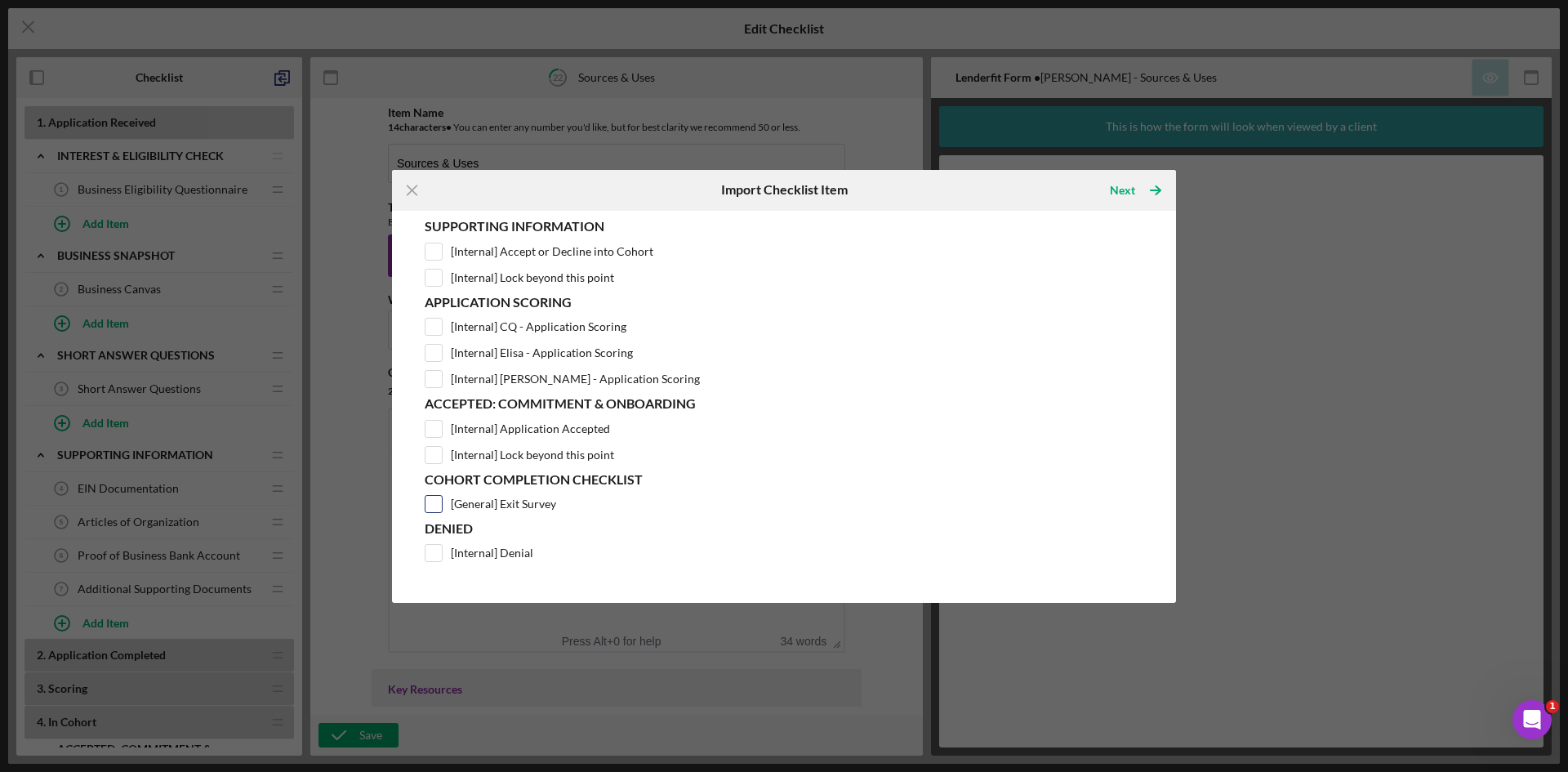
click at [436, 501] on input "[General] Exit Survey" at bounding box center [433, 504] width 17 height 17
checkbox input "true"
click at [1146, 184] on icon "Icon/Table Pagination Arrow" at bounding box center [1156, 191] width 41 height 41
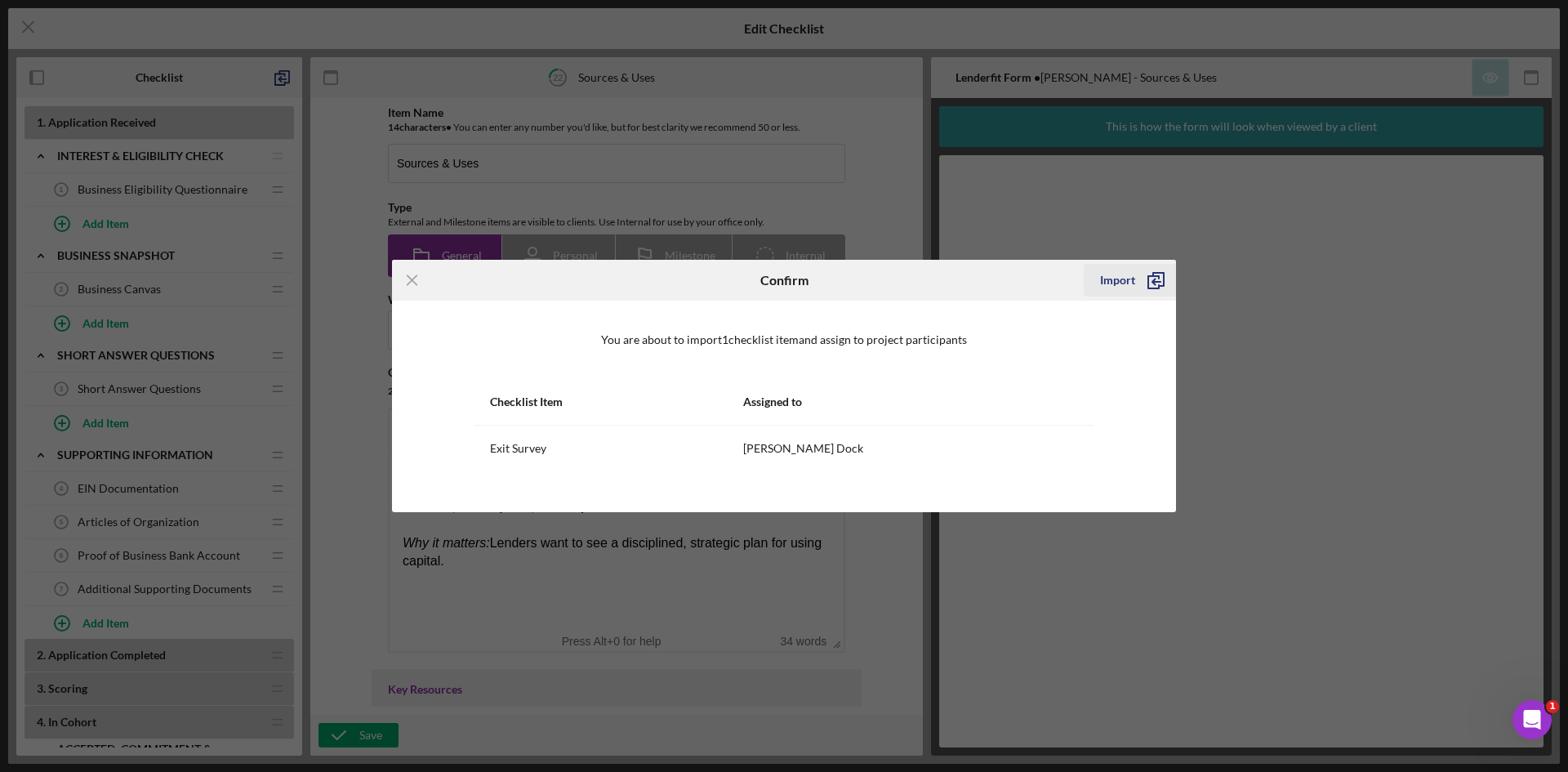
click at [1133, 275] on div "Import" at bounding box center [1118, 280] width 35 height 33
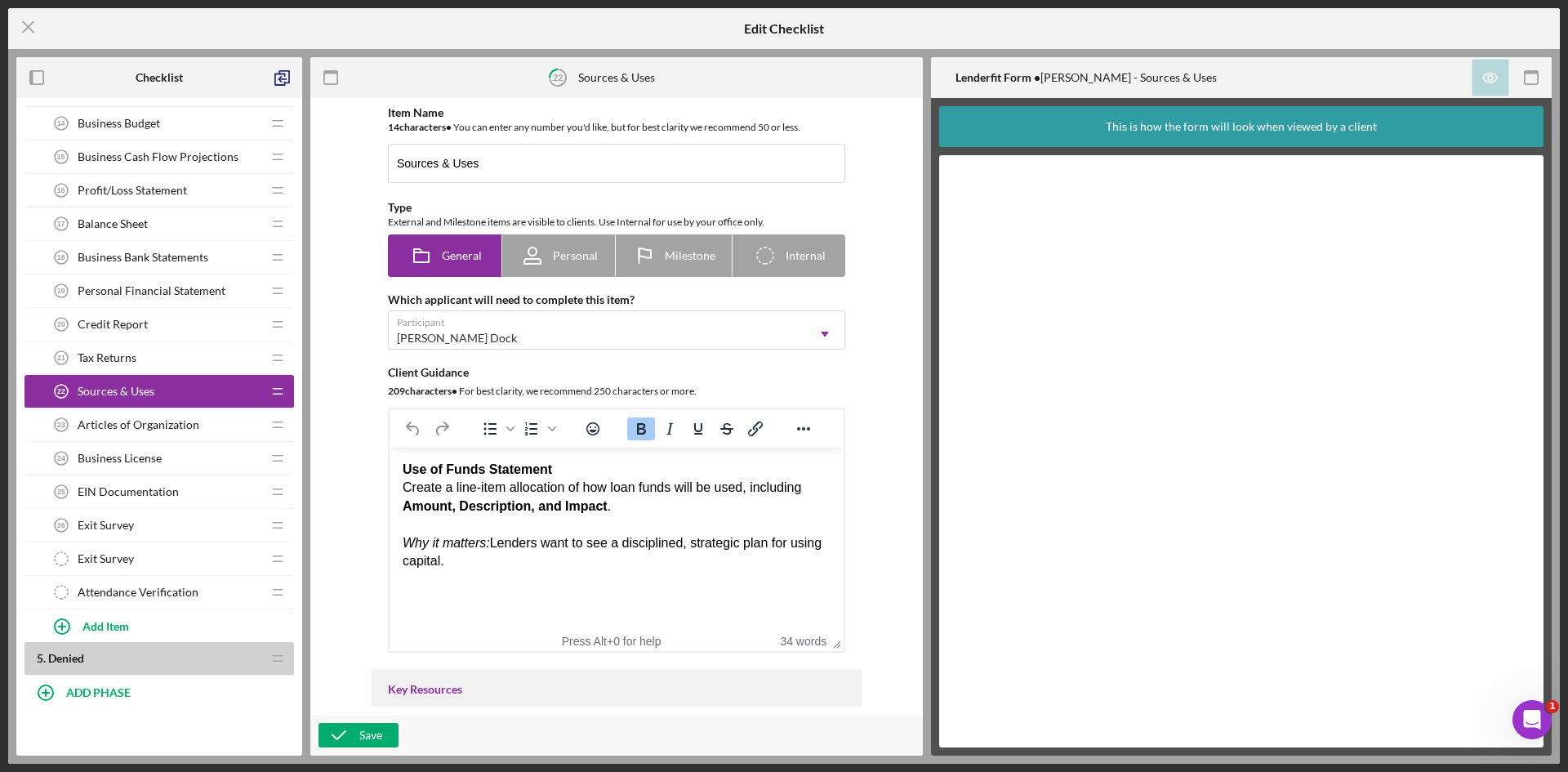
scroll to position [968, 0]
click at [365, 731] on div "Save" at bounding box center [370, 735] width 23 height 24
click at [24, 25] on icon "Icon/Menu Close" at bounding box center [29, 27] width 41 height 41
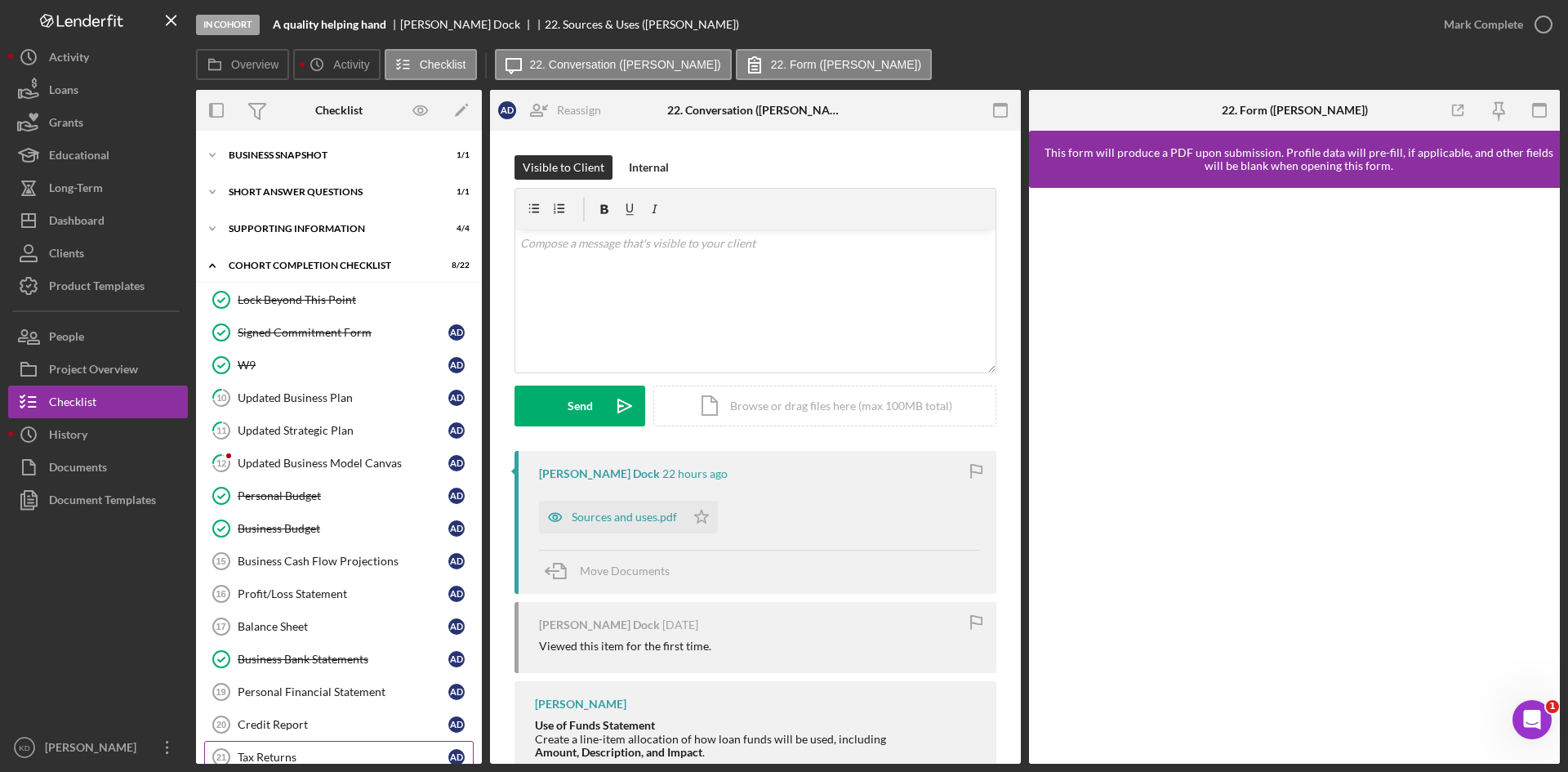
scroll to position [326, 0]
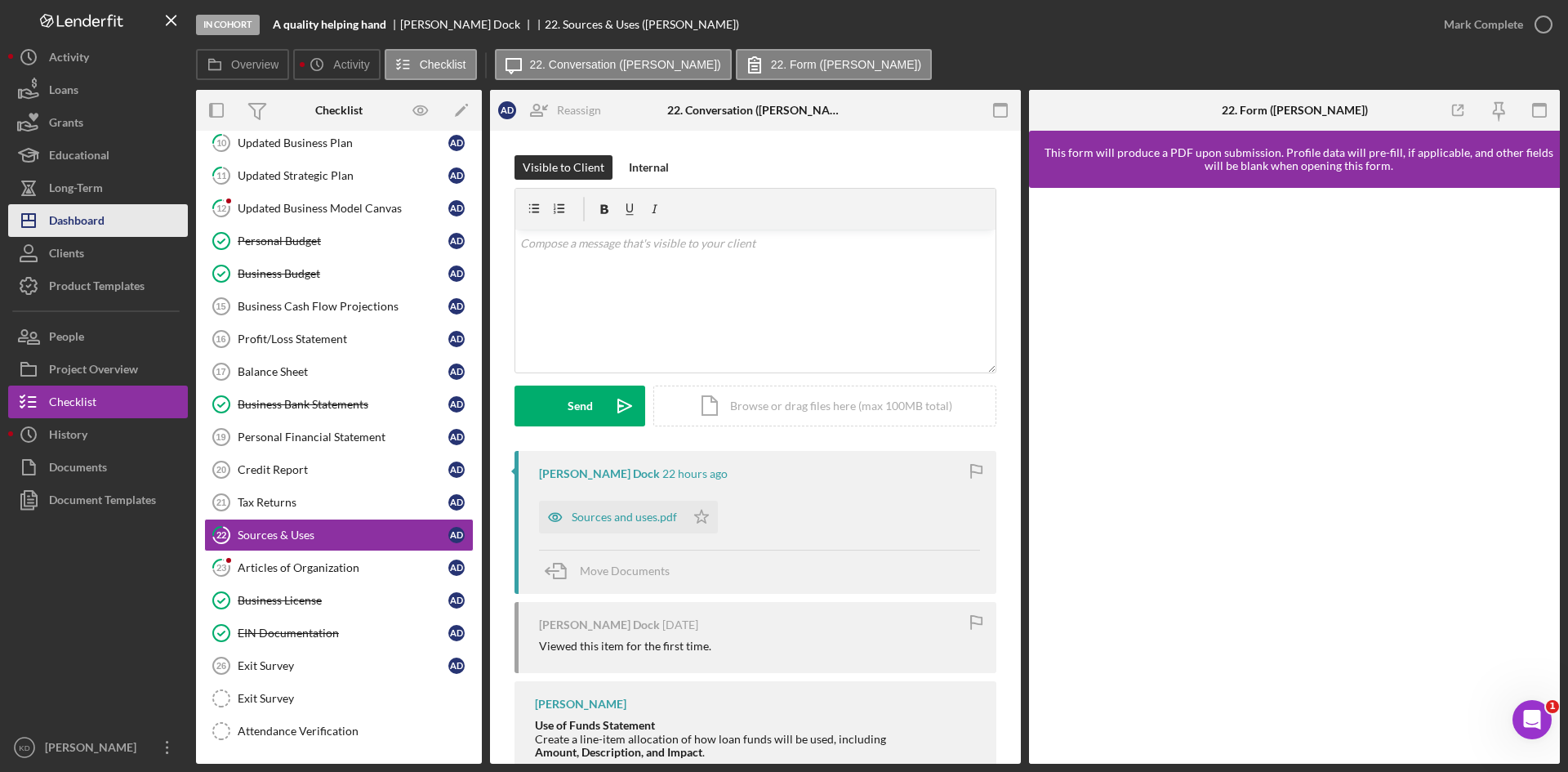
click at [97, 210] on div "Dashboard" at bounding box center [77, 223] width 56 height 37
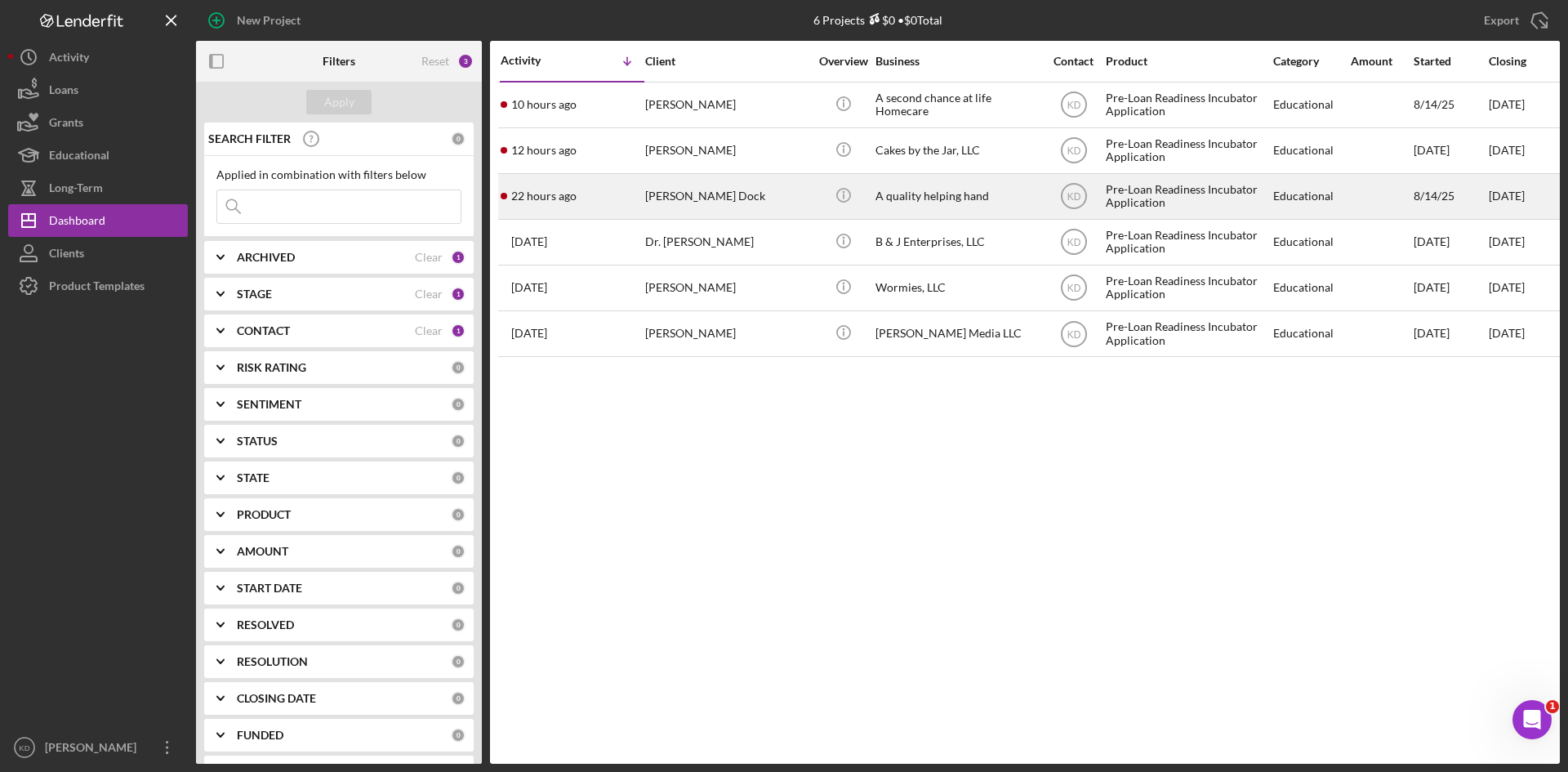
click at [810, 198] on td "[PERSON_NAME] Dock" at bounding box center [728, 195] width 167 height 46
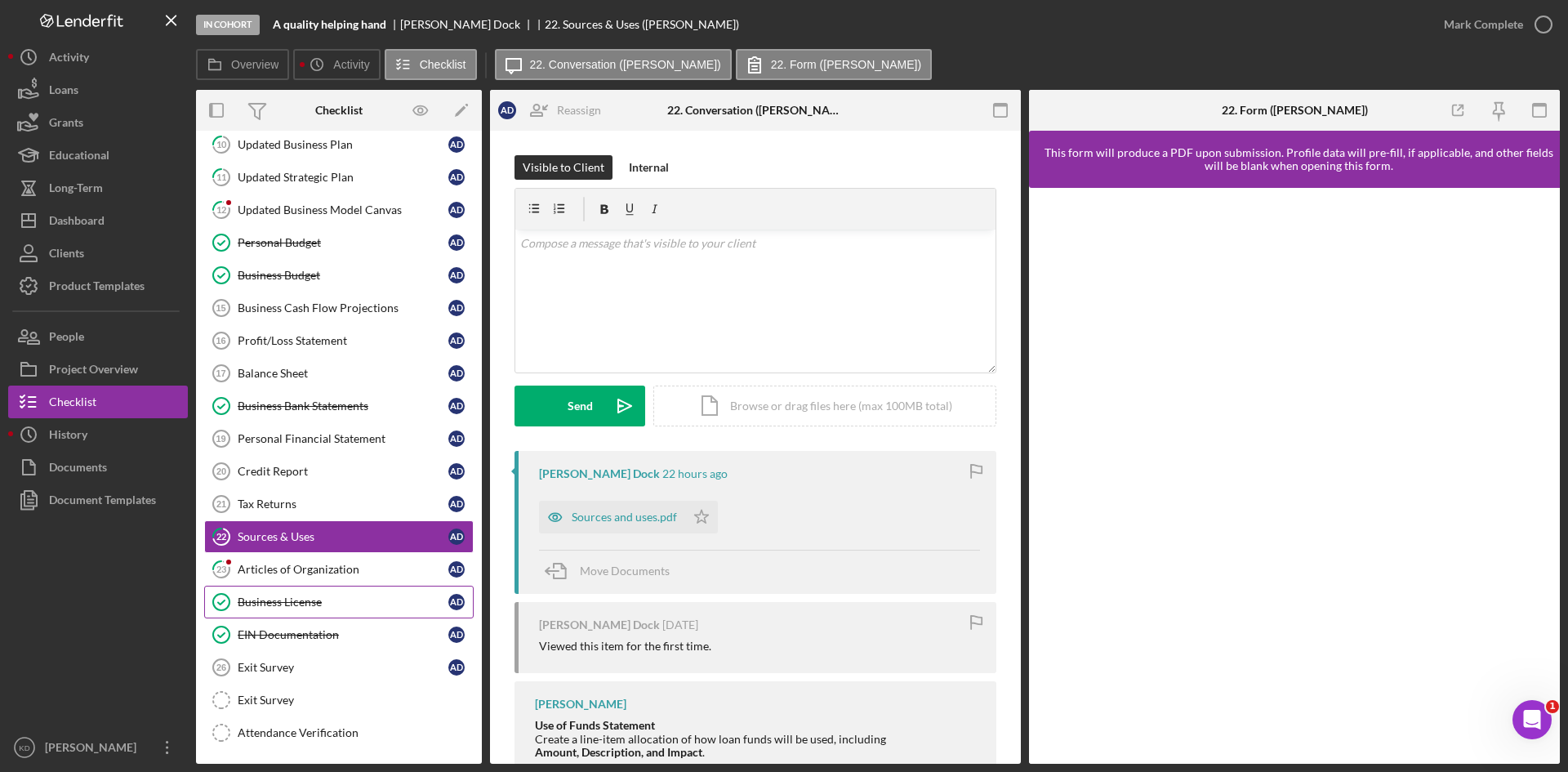
scroll to position [326, 0]
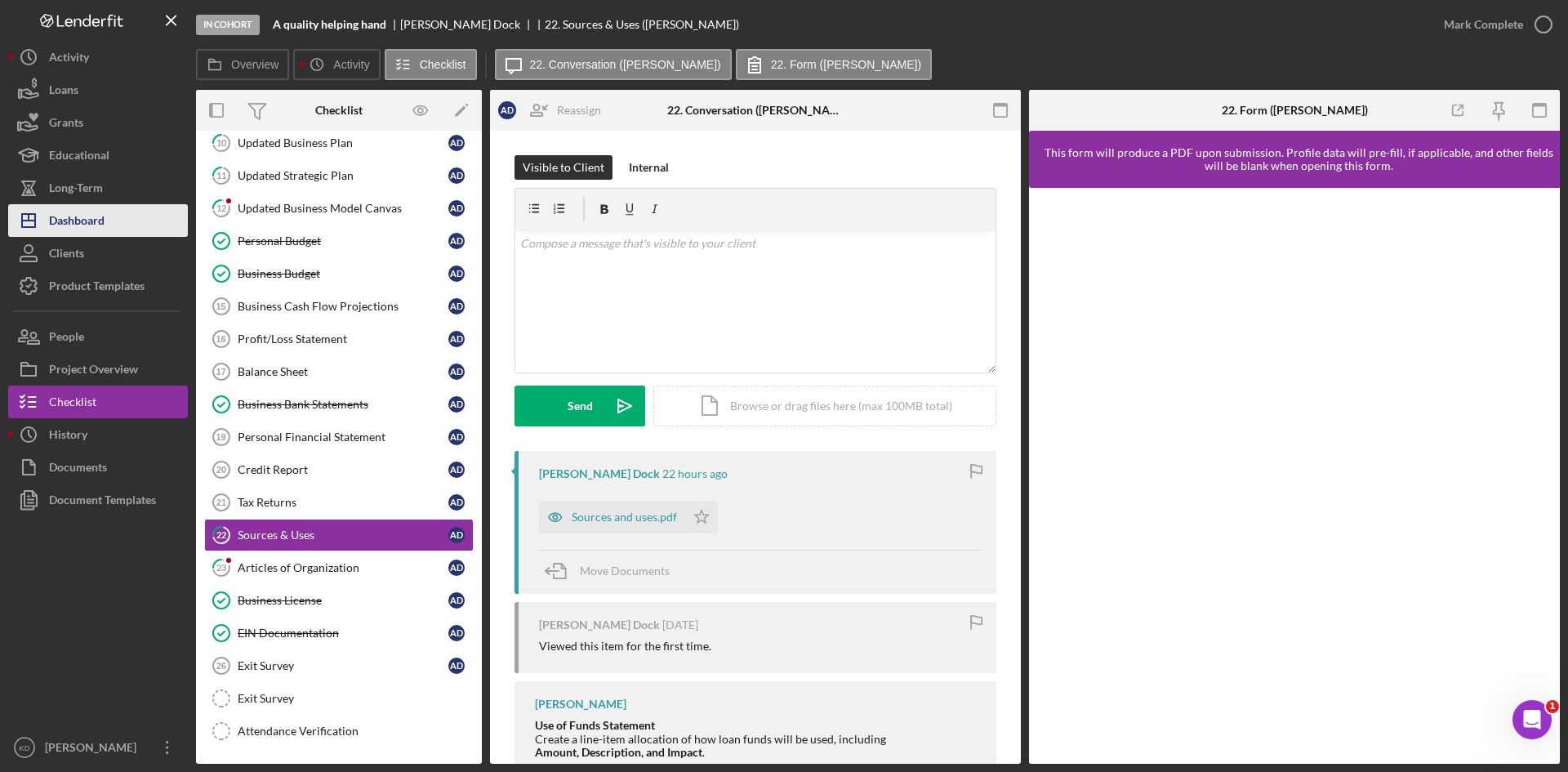
click at [107, 227] on button "Icon/Dashboard Dashboard" at bounding box center [98, 220] width 179 height 33
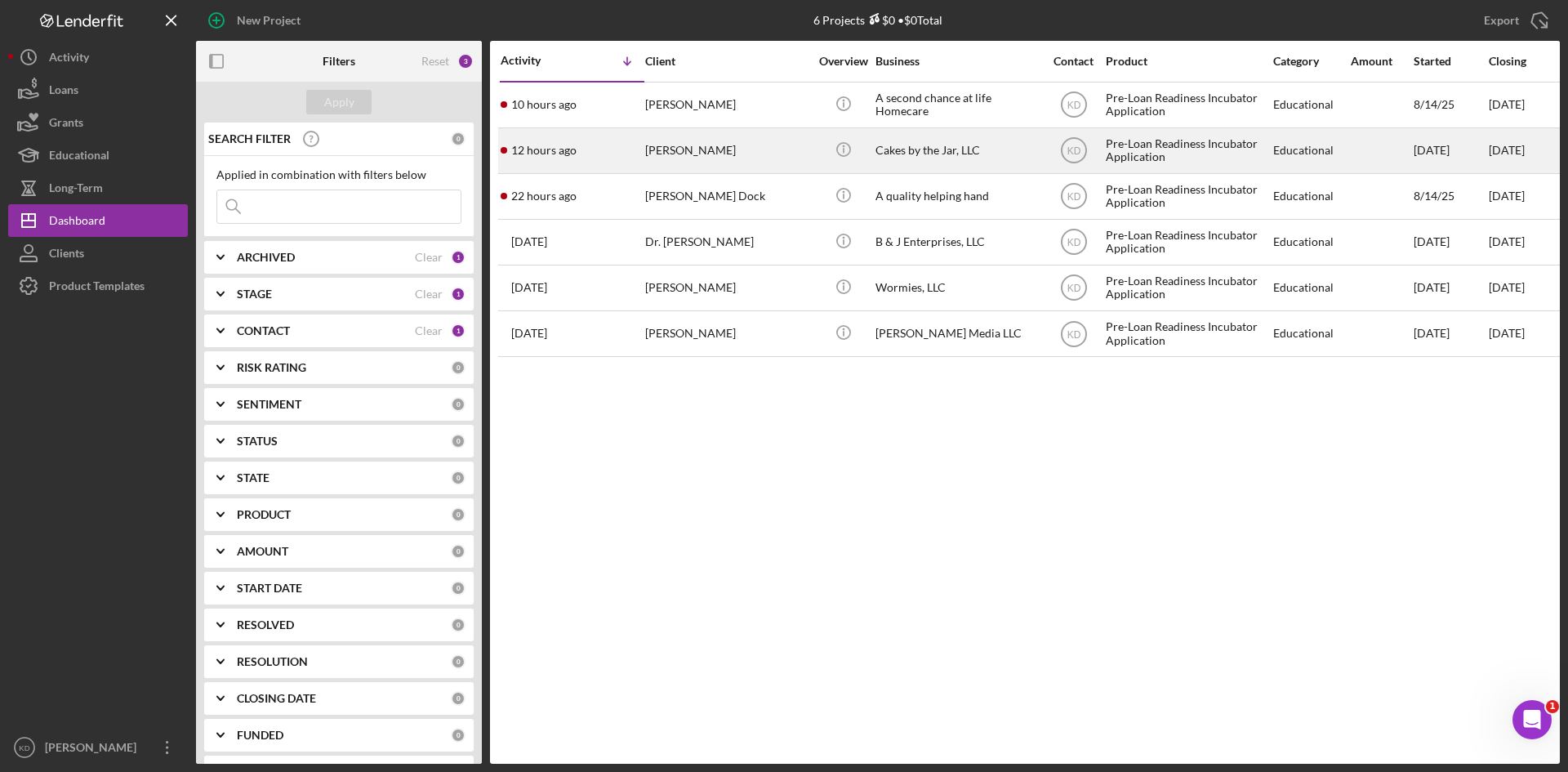
click at [793, 156] on div "[PERSON_NAME]" at bounding box center [727, 151] width 164 height 44
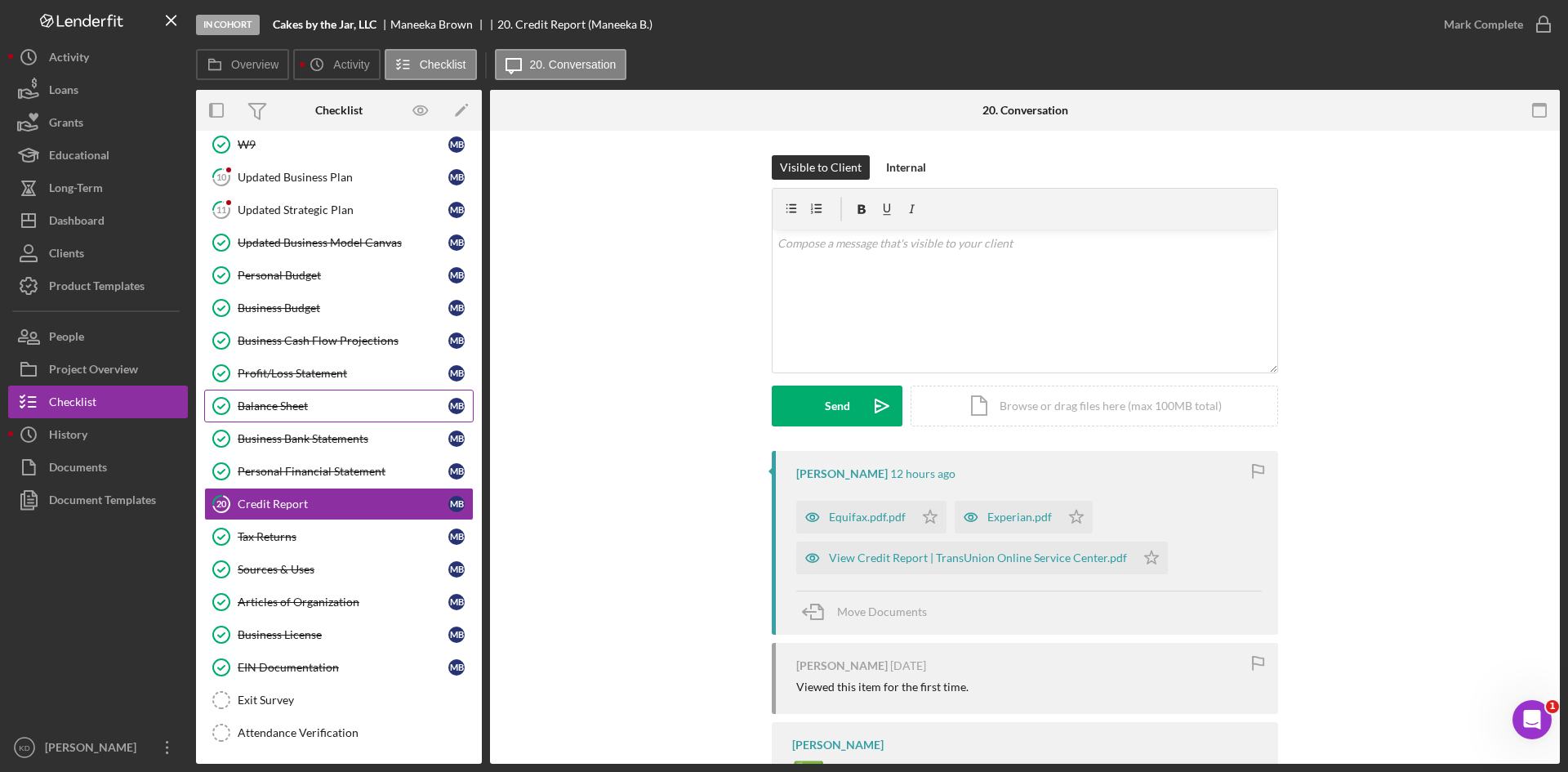
scroll to position [225, 0]
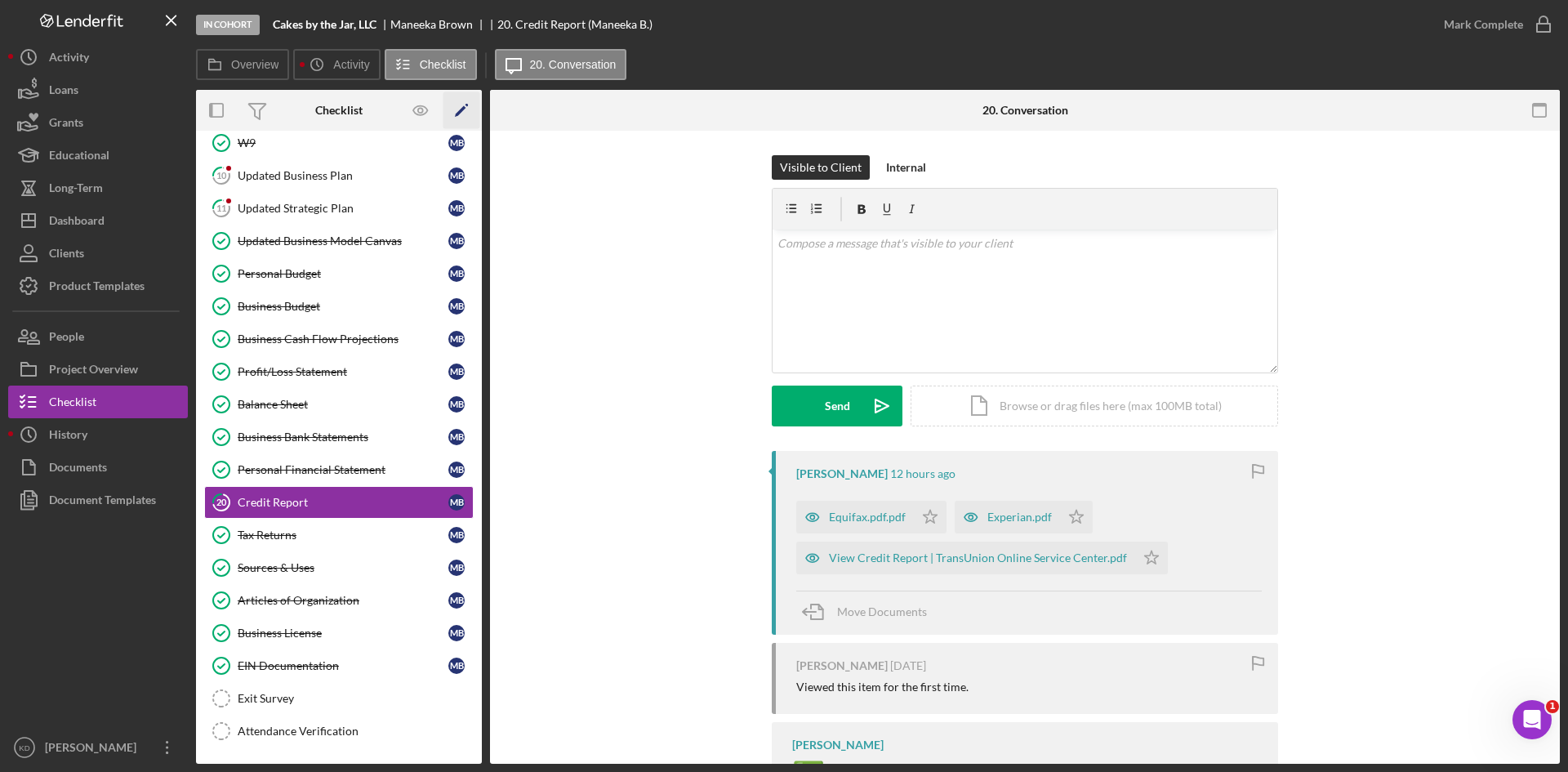
click at [464, 112] on icon "Icon/Edit" at bounding box center [462, 111] width 37 height 37
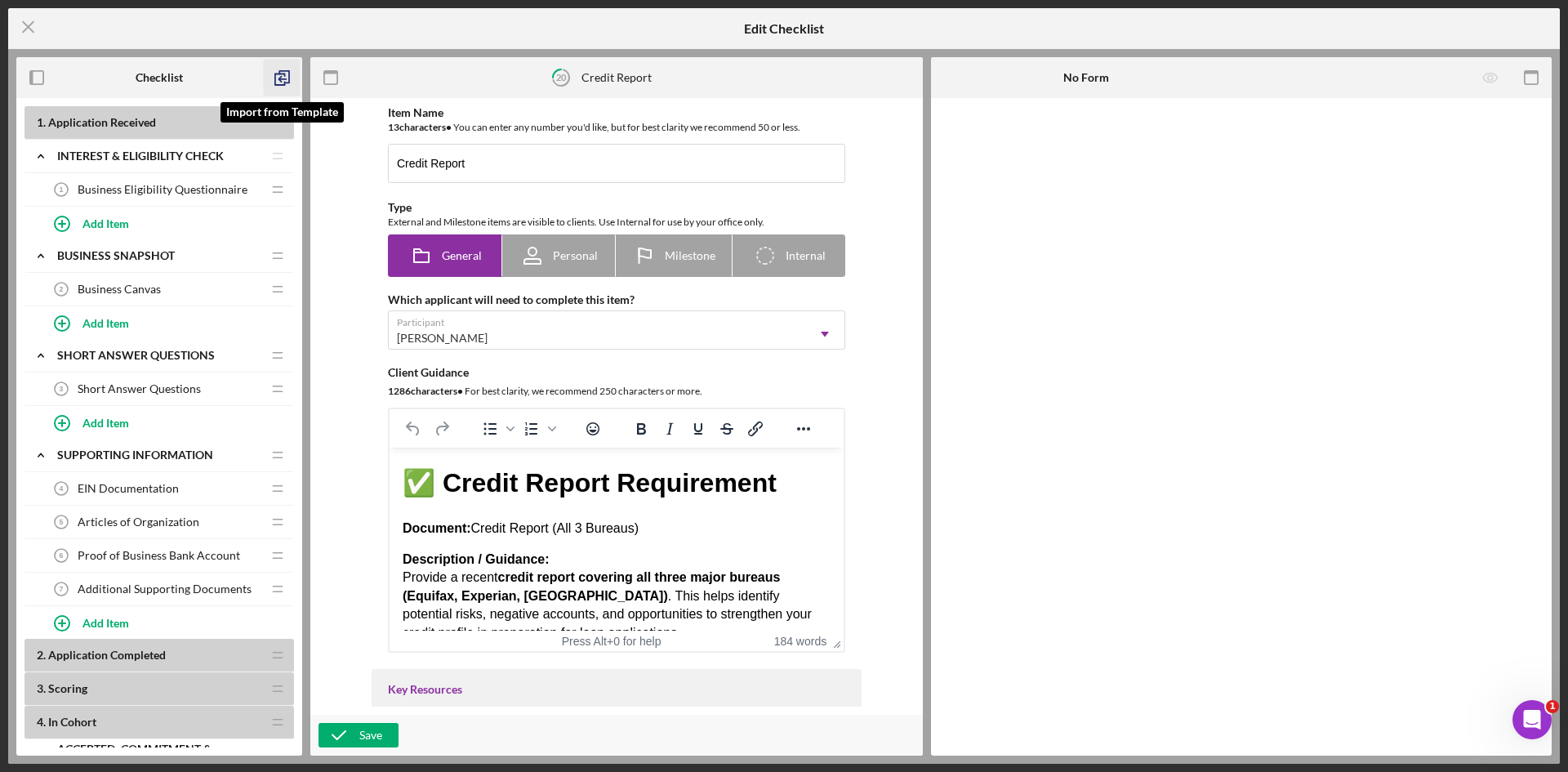
click at [284, 73] on icon "button" at bounding box center [283, 78] width 37 height 37
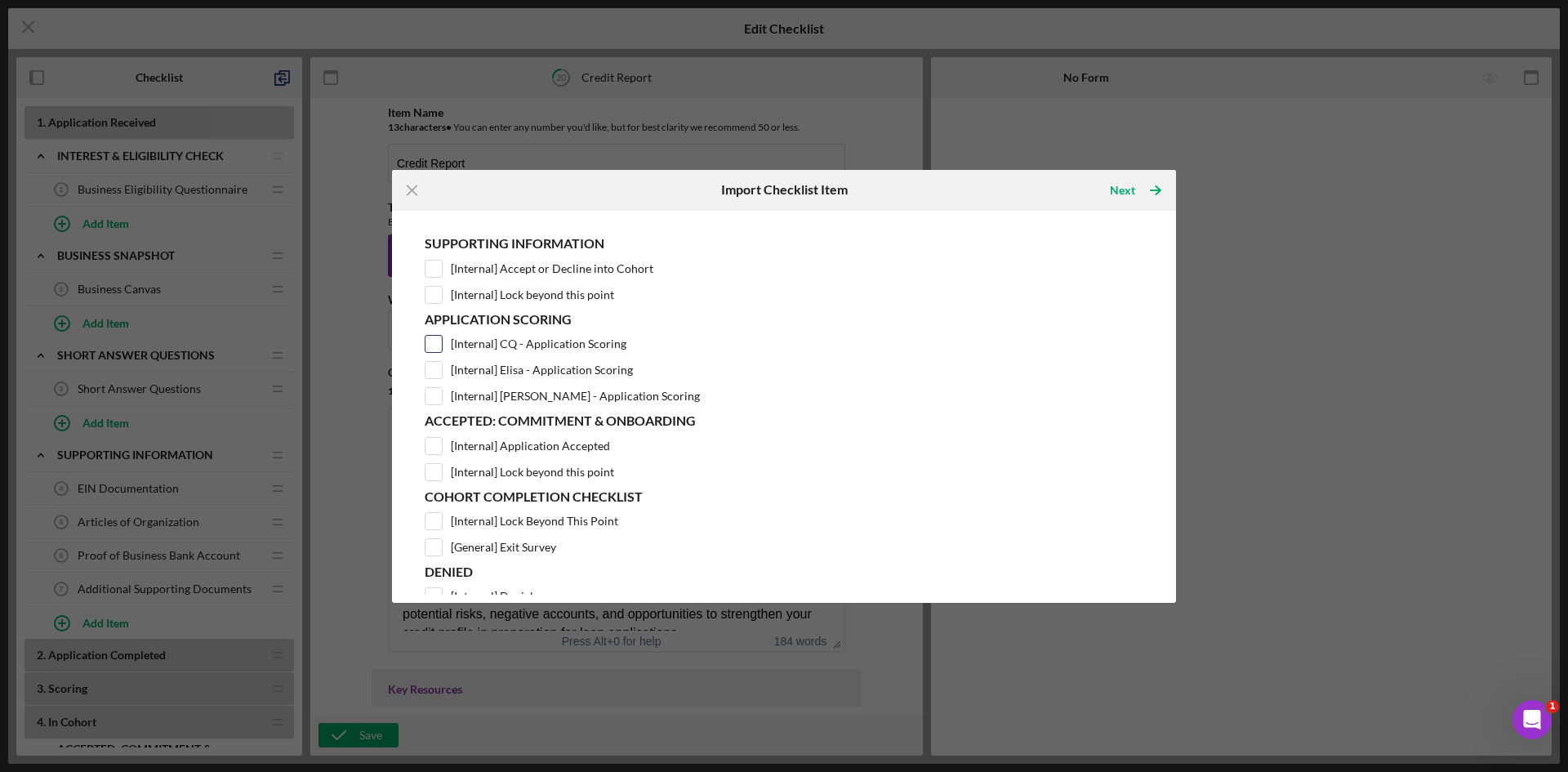
scroll to position [99, 0]
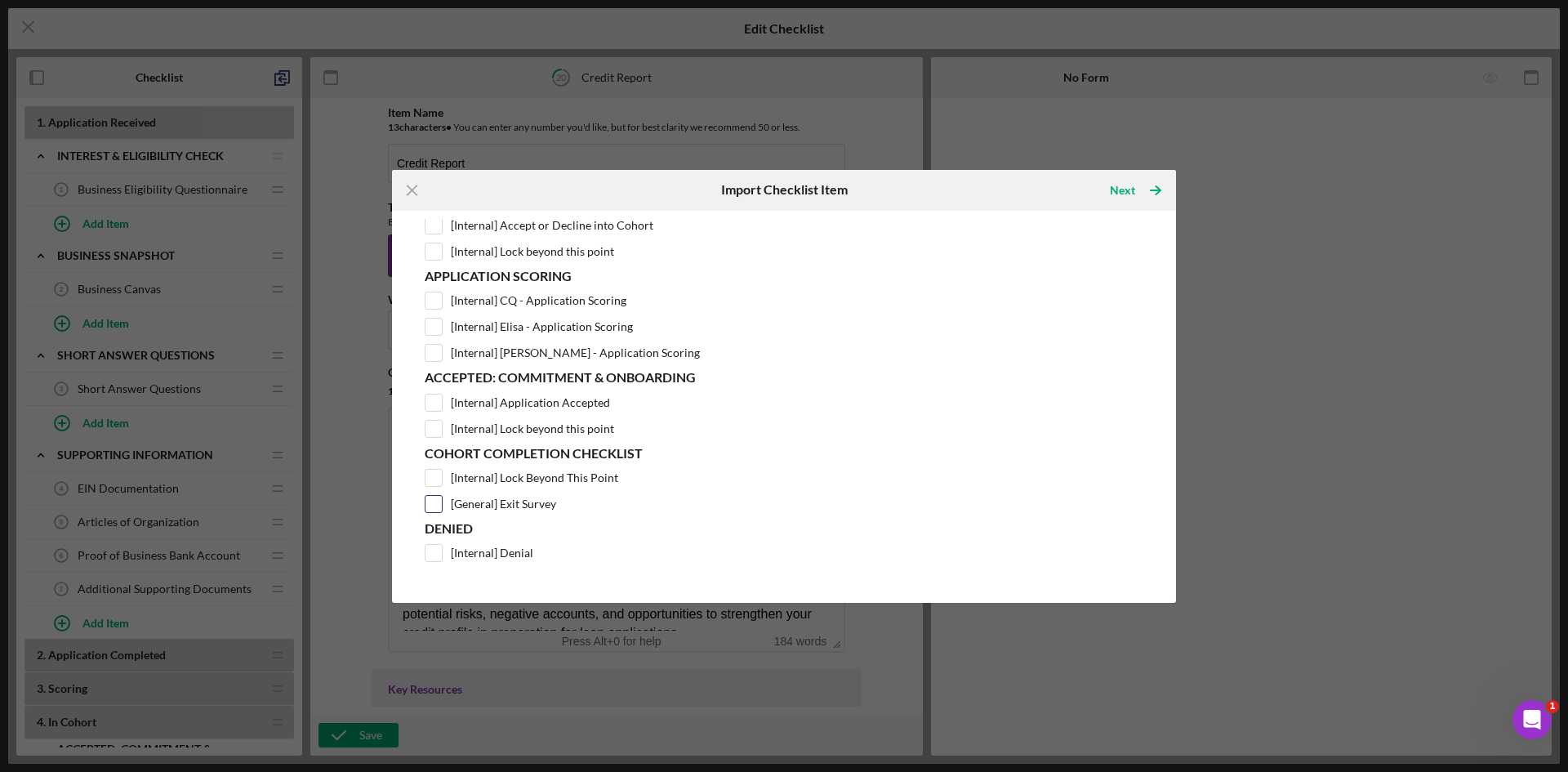
click at [435, 508] on input "[General] Exit Survey" at bounding box center [433, 504] width 17 height 17
checkbox input "true"
click at [1147, 198] on icon "Icon/Table Pagination Arrow" at bounding box center [1156, 191] width 41 height 41
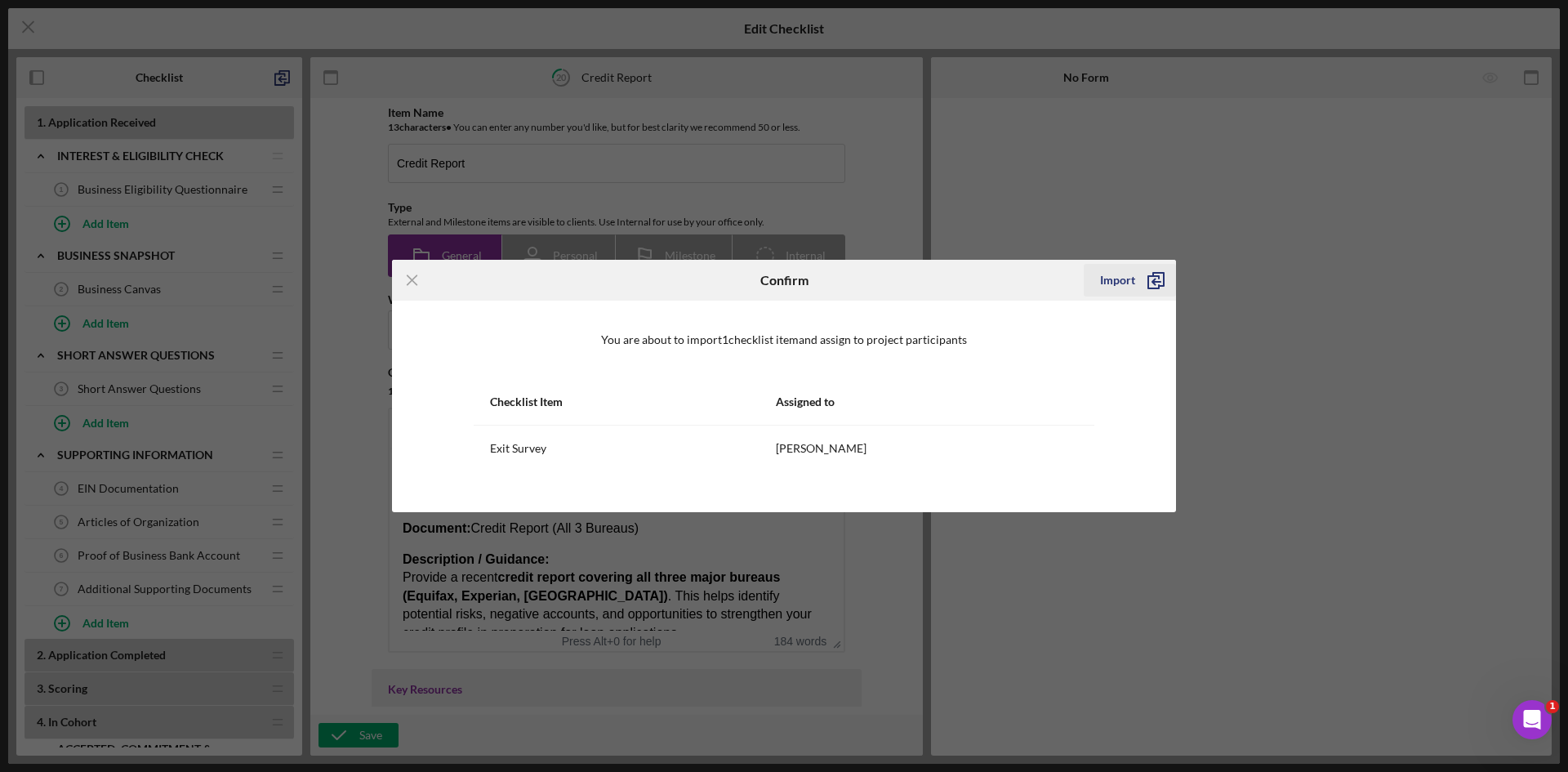
click at [1148, 274] on icon "submit" at bounding box center [1156, 280] width 41 height 41
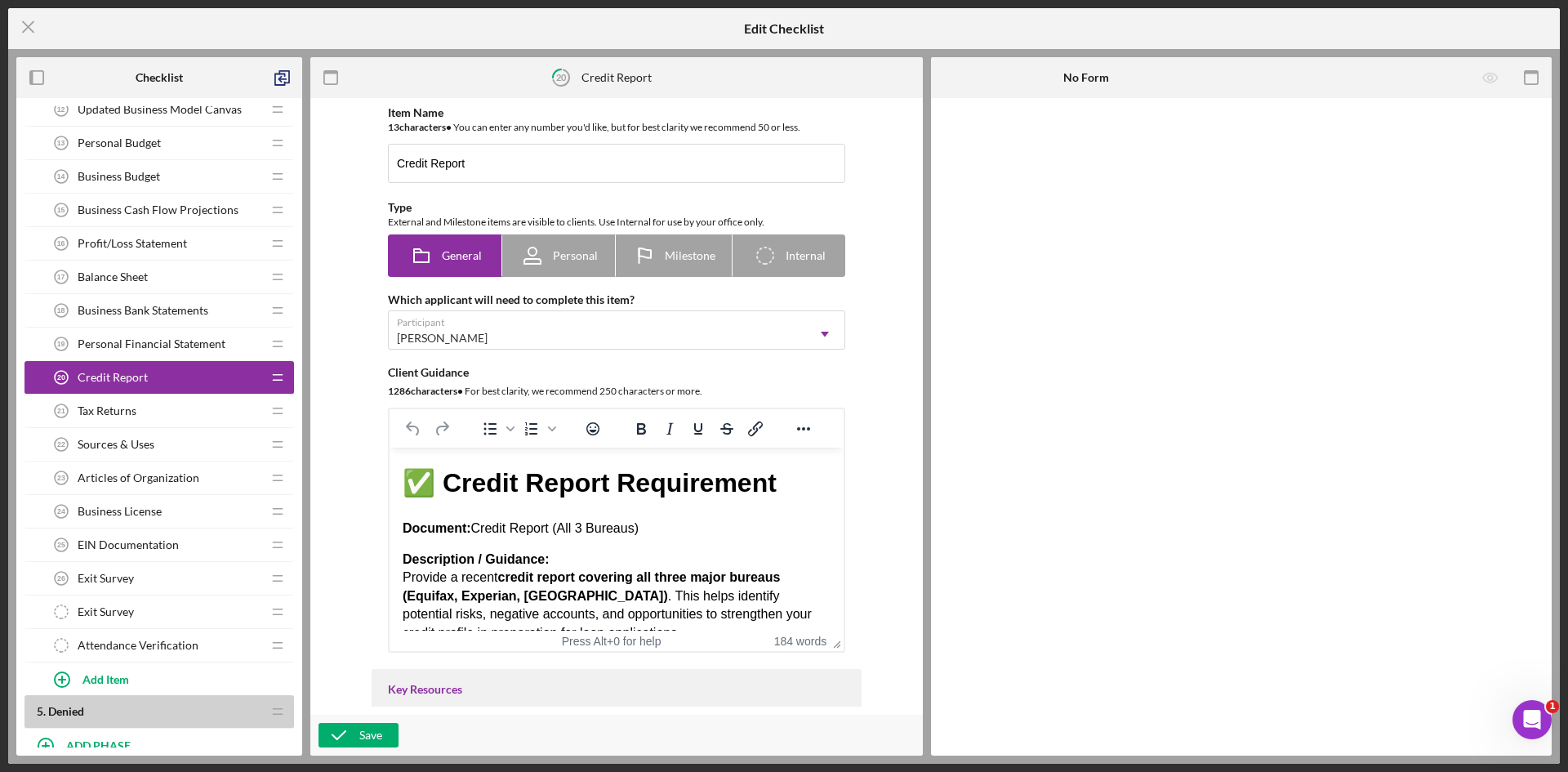
scroll to position [935, 0]
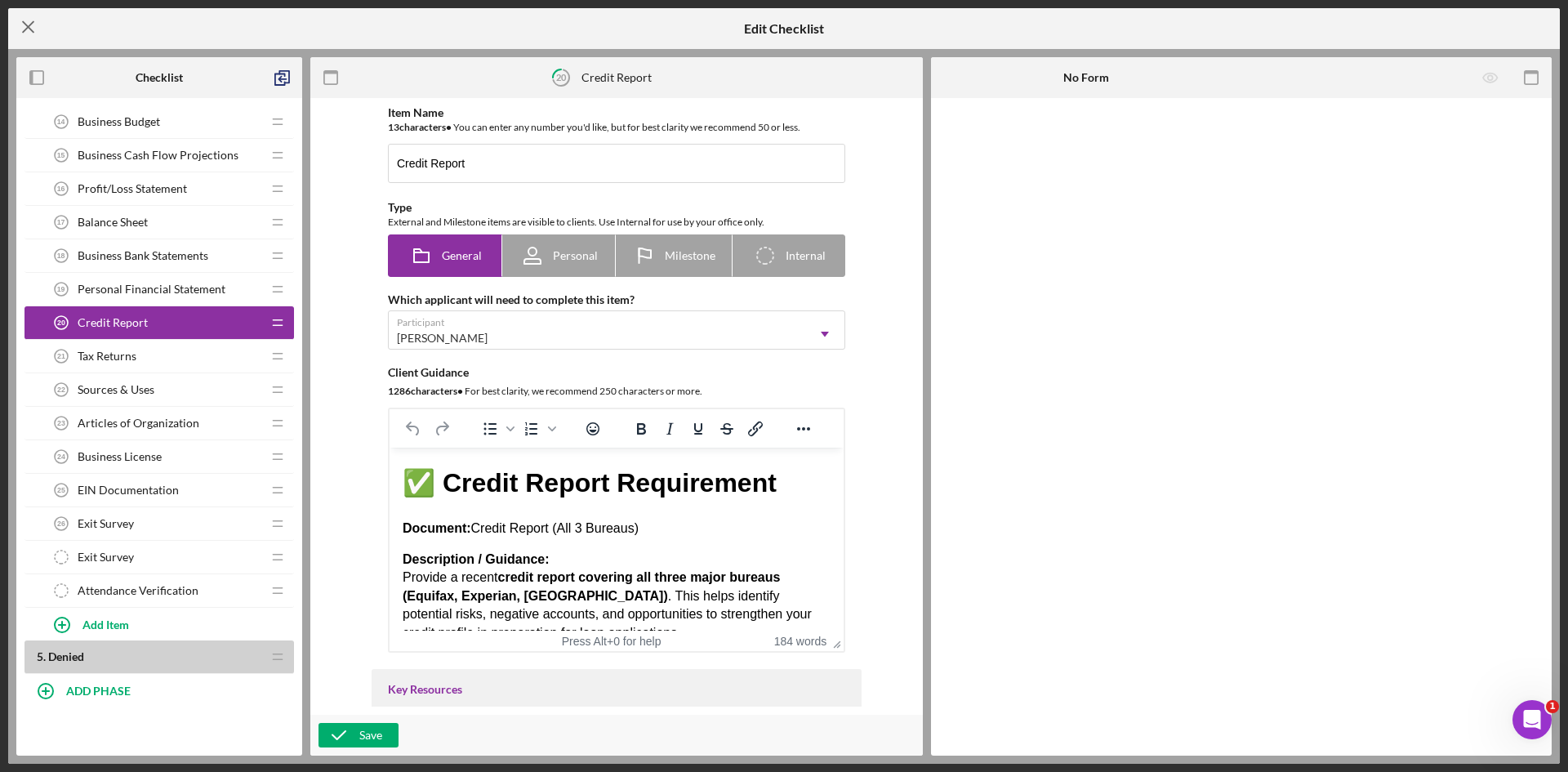
click at [27, 35] on icon "Icon/Menu Close" at bounding box center [29, 27] width 41 height 41
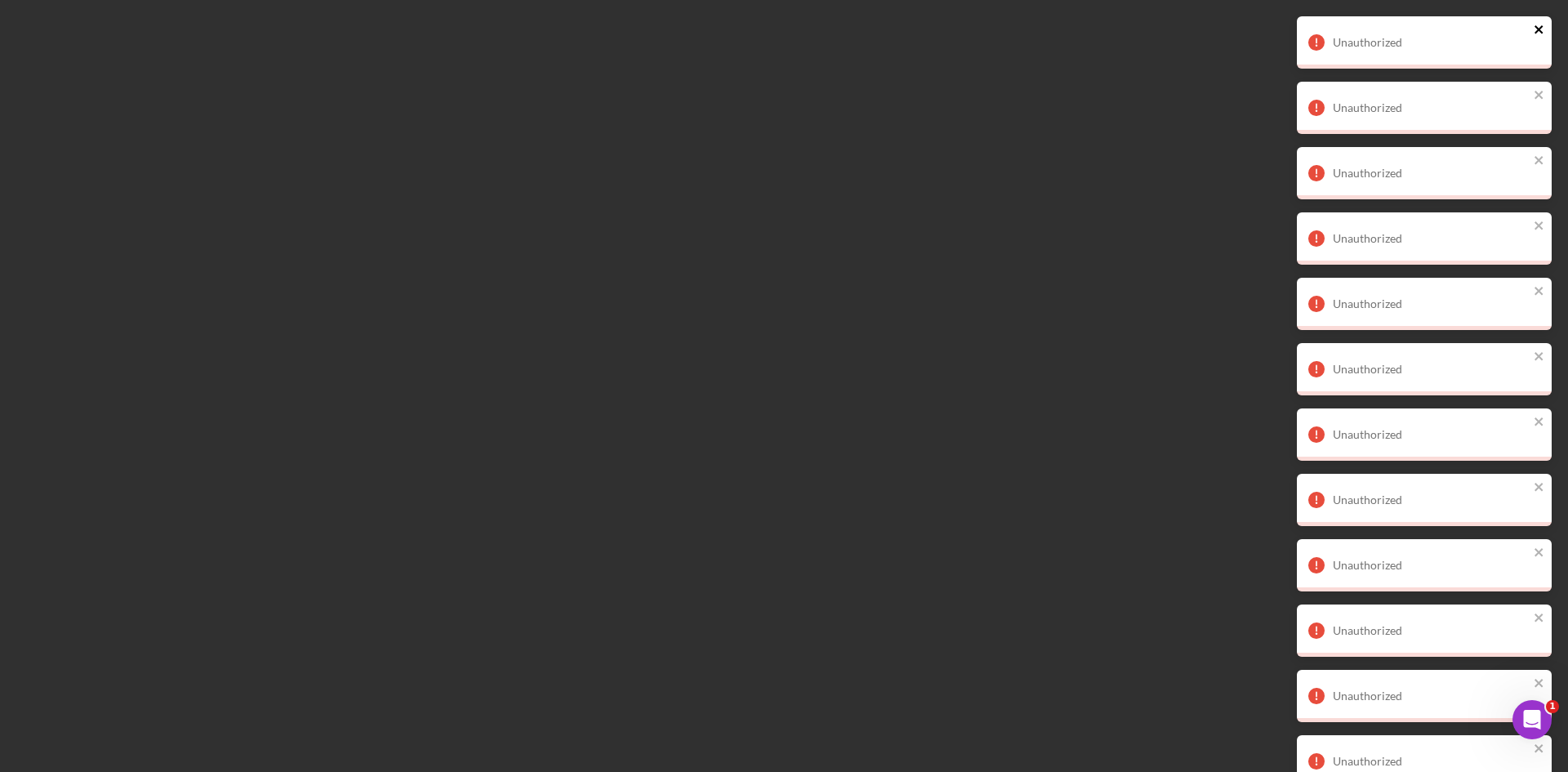
click at [1541, 30] on icon "close" at bounding box center [1539, 30] width 11 height 13
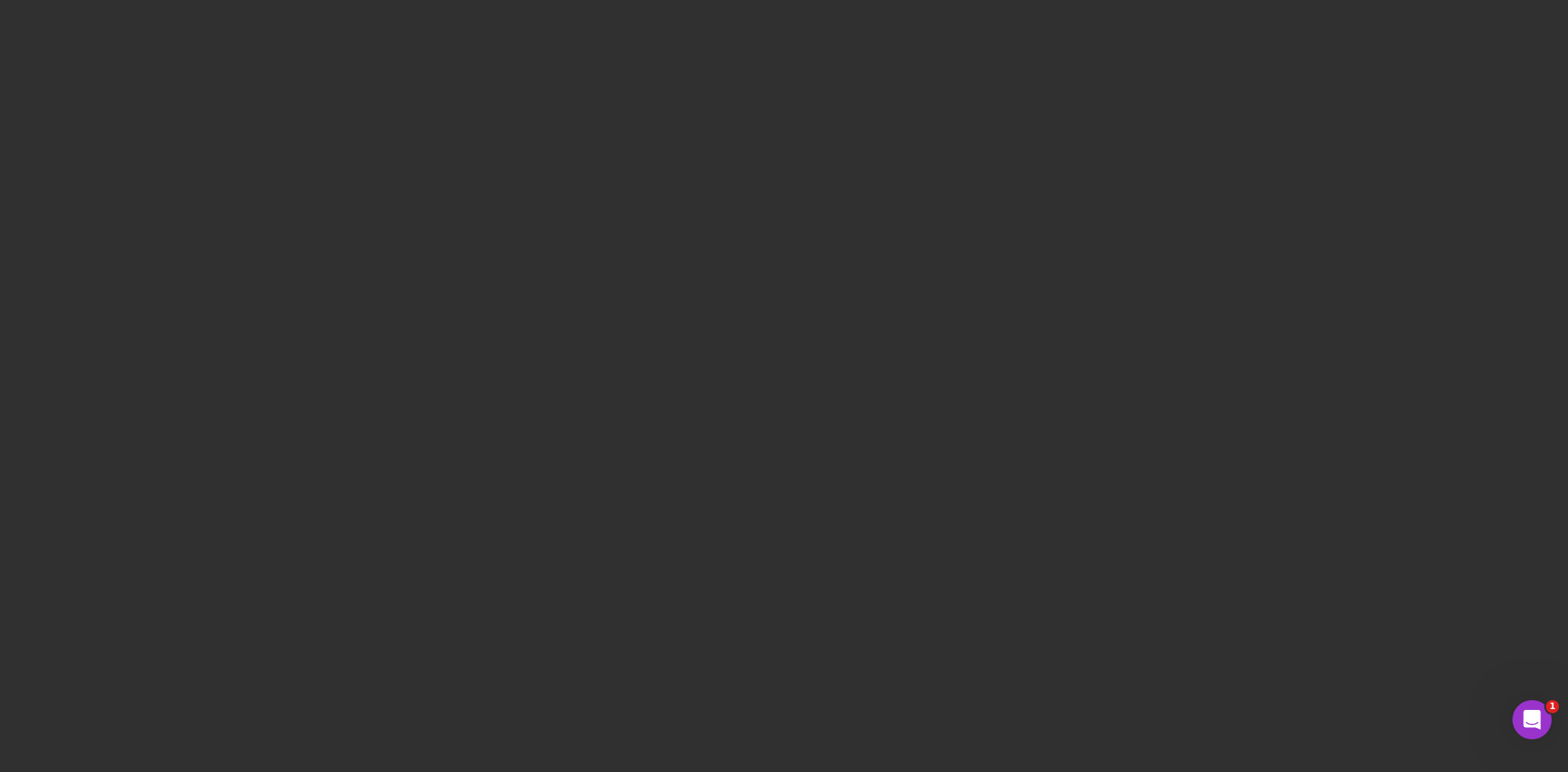
click at [1537, 90] on div "Unauthorized Unauthorized Unauthorized Unauthorized Unauthorized Unauthorized U…" at bounding box center [1424, 441] width 261 height 856
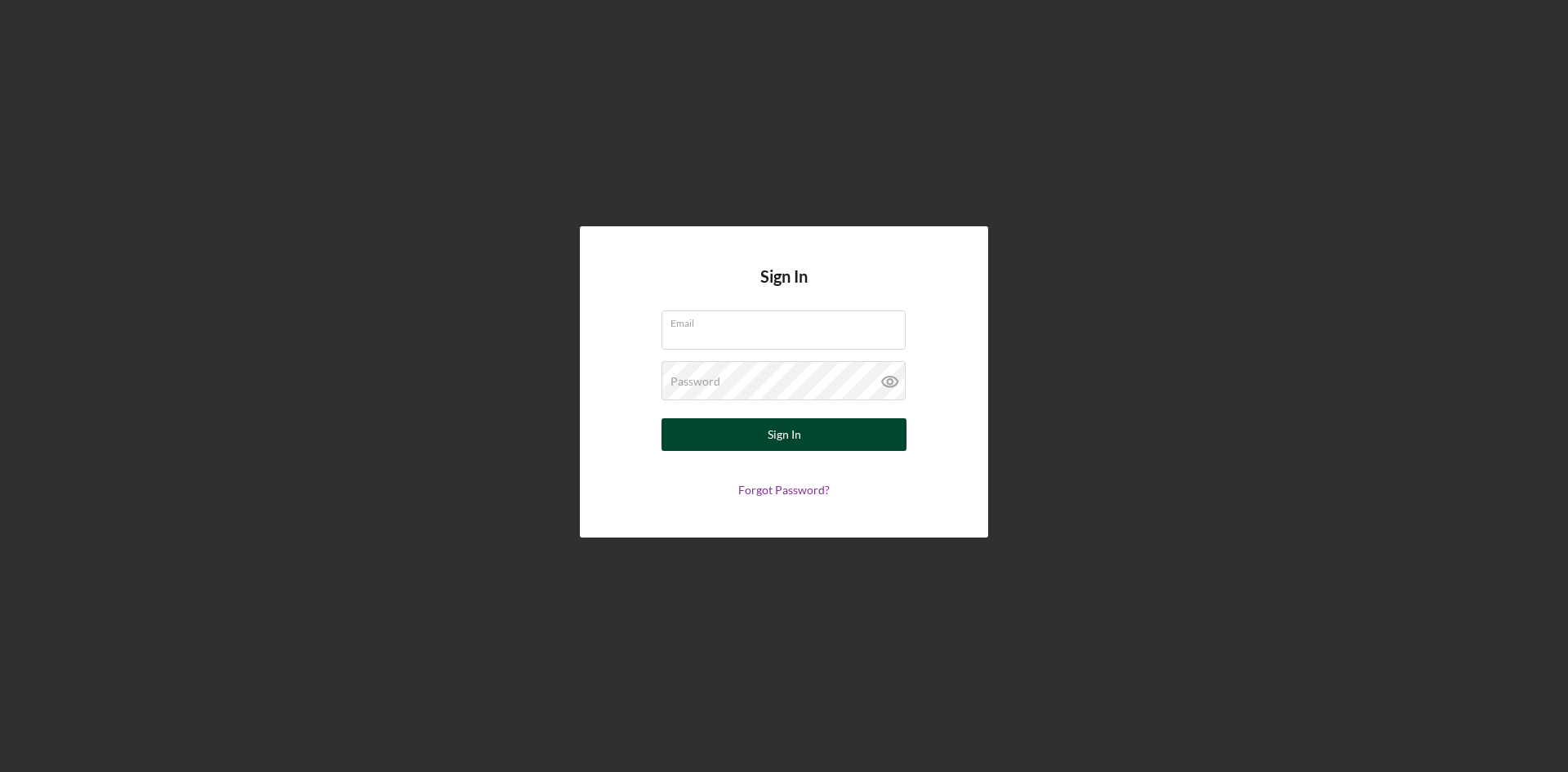
type input "[EMAIL_ADDRESS][DOMAIN_NAME]"
click at [791, 442] on div "Sign In" at bounding box center [784, 434] width 33 height 33
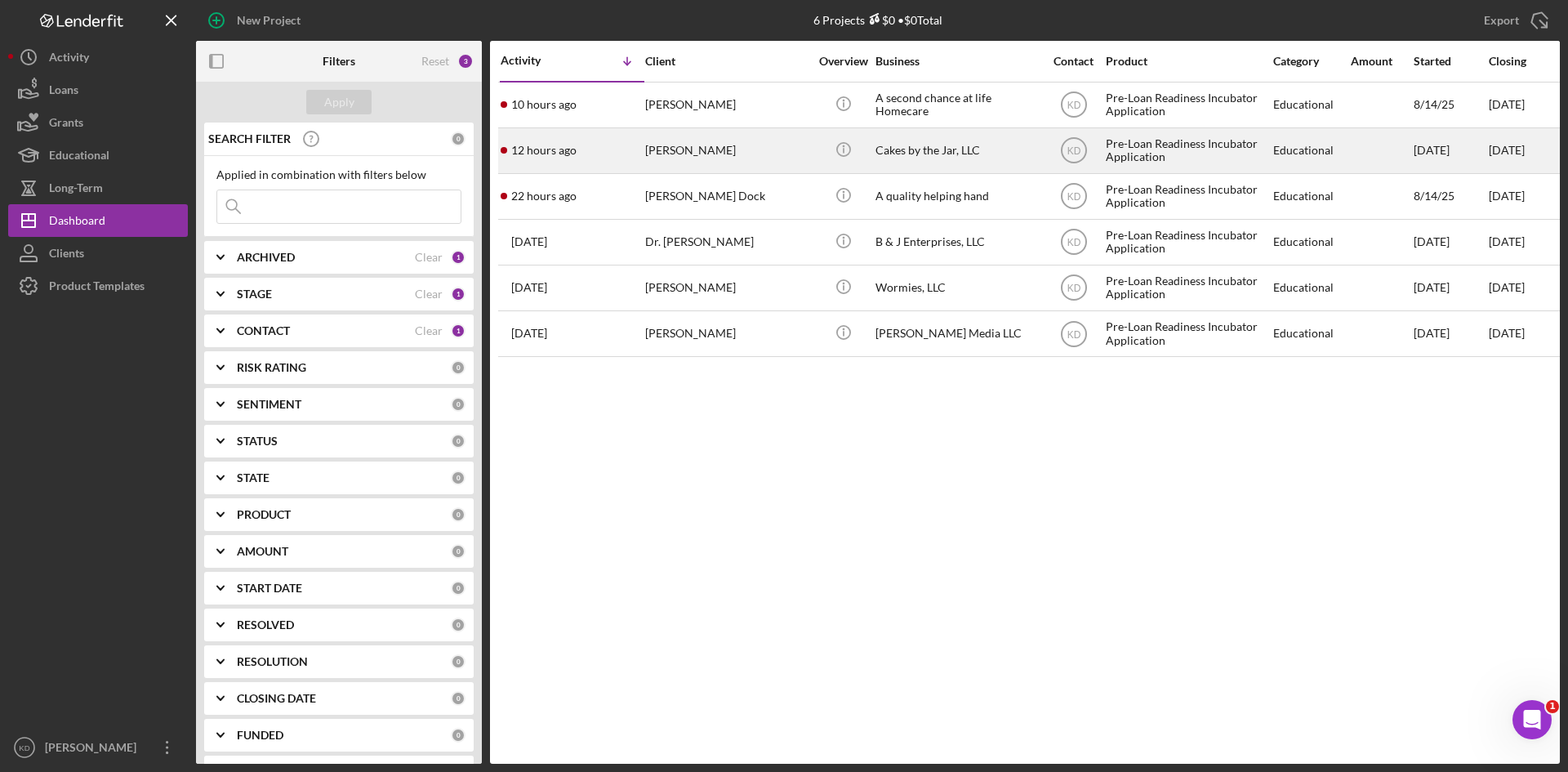
click at [746, 153] on div "[PERSON_NAME]" at bounding box center [727, 151] width 164 height 44
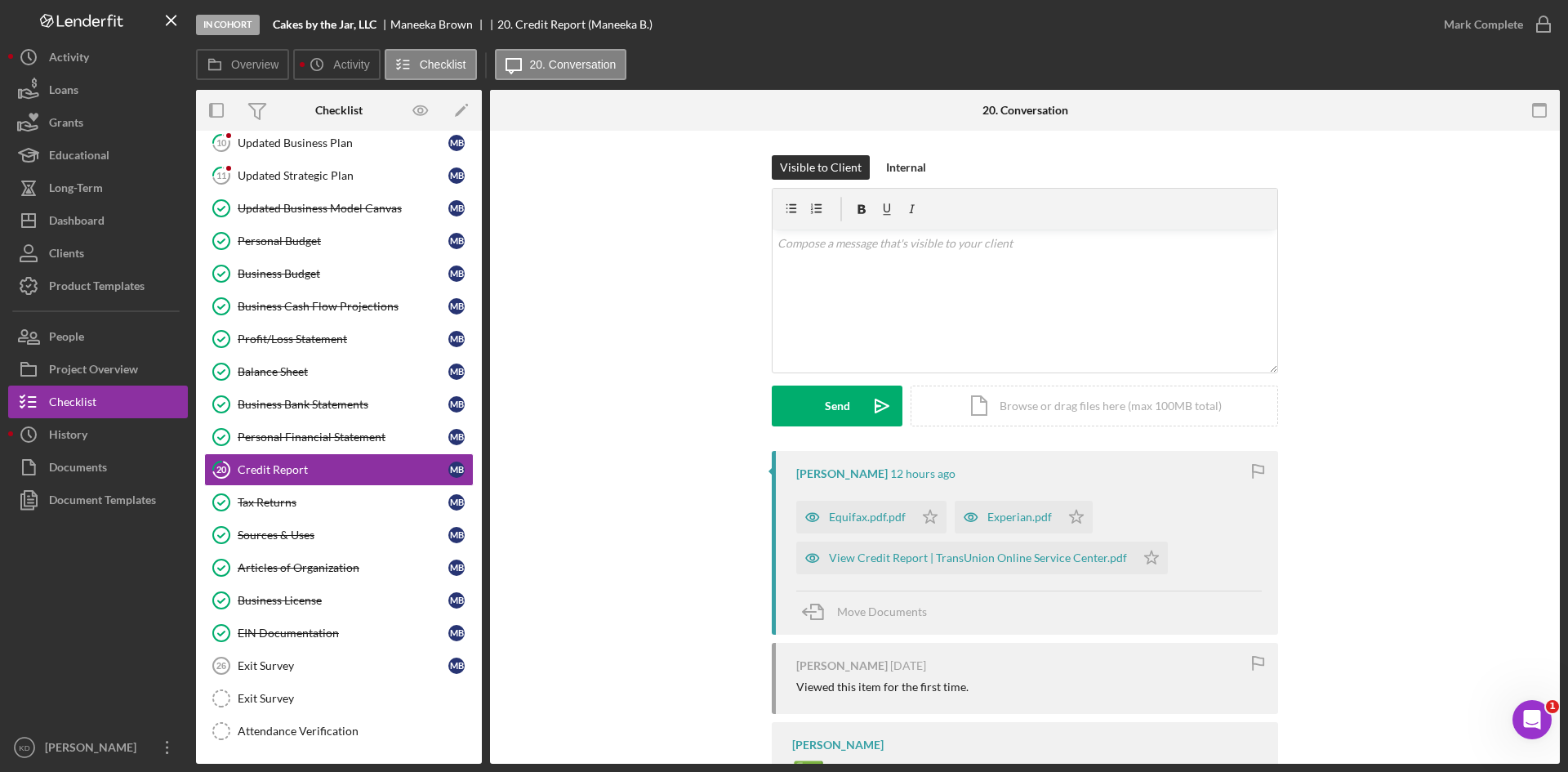
scroll to position [326, 0]
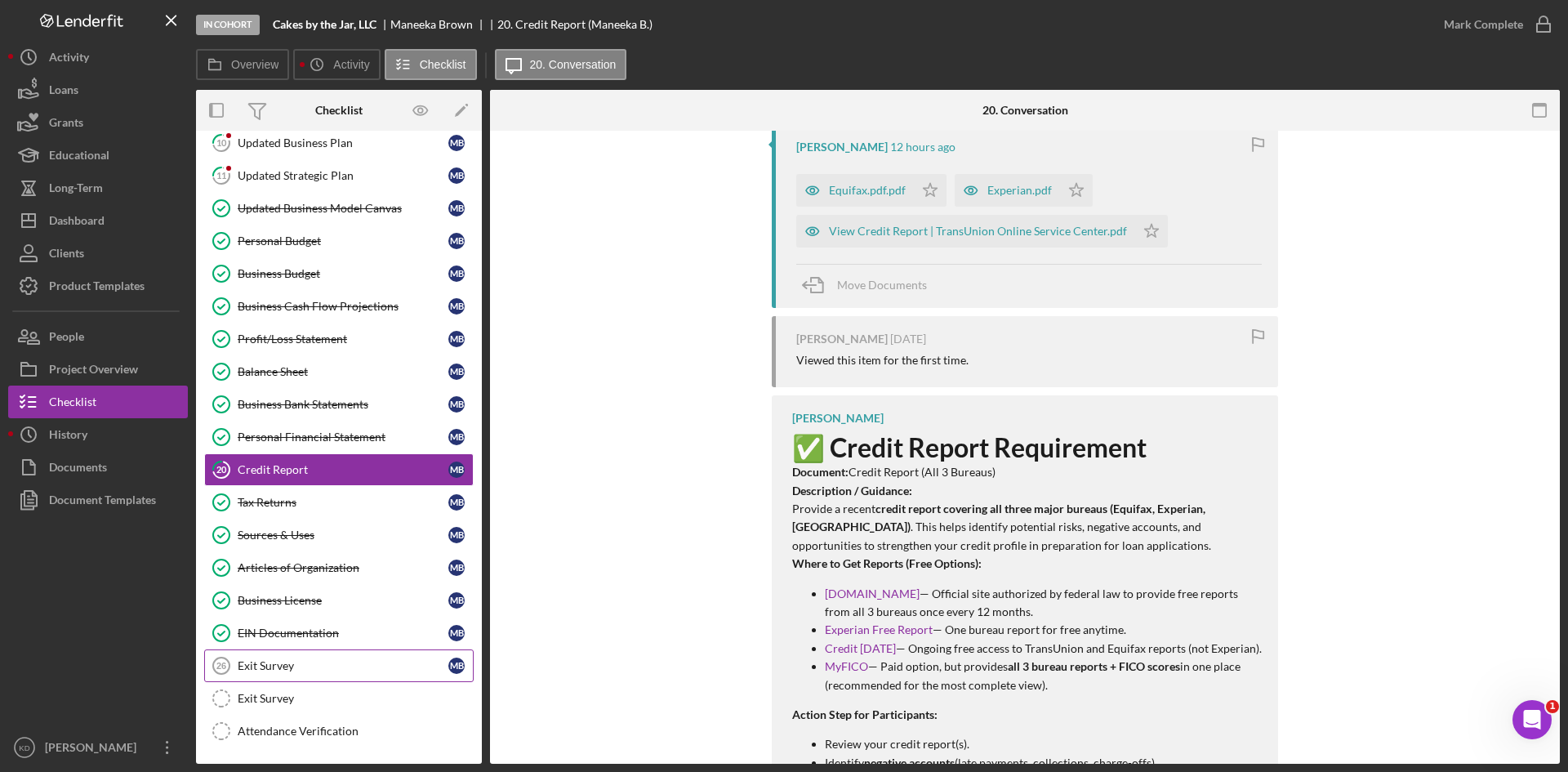
click at [297, 664] on div "Exit Survey" at bounding box center [343, 666] width 211 height 13
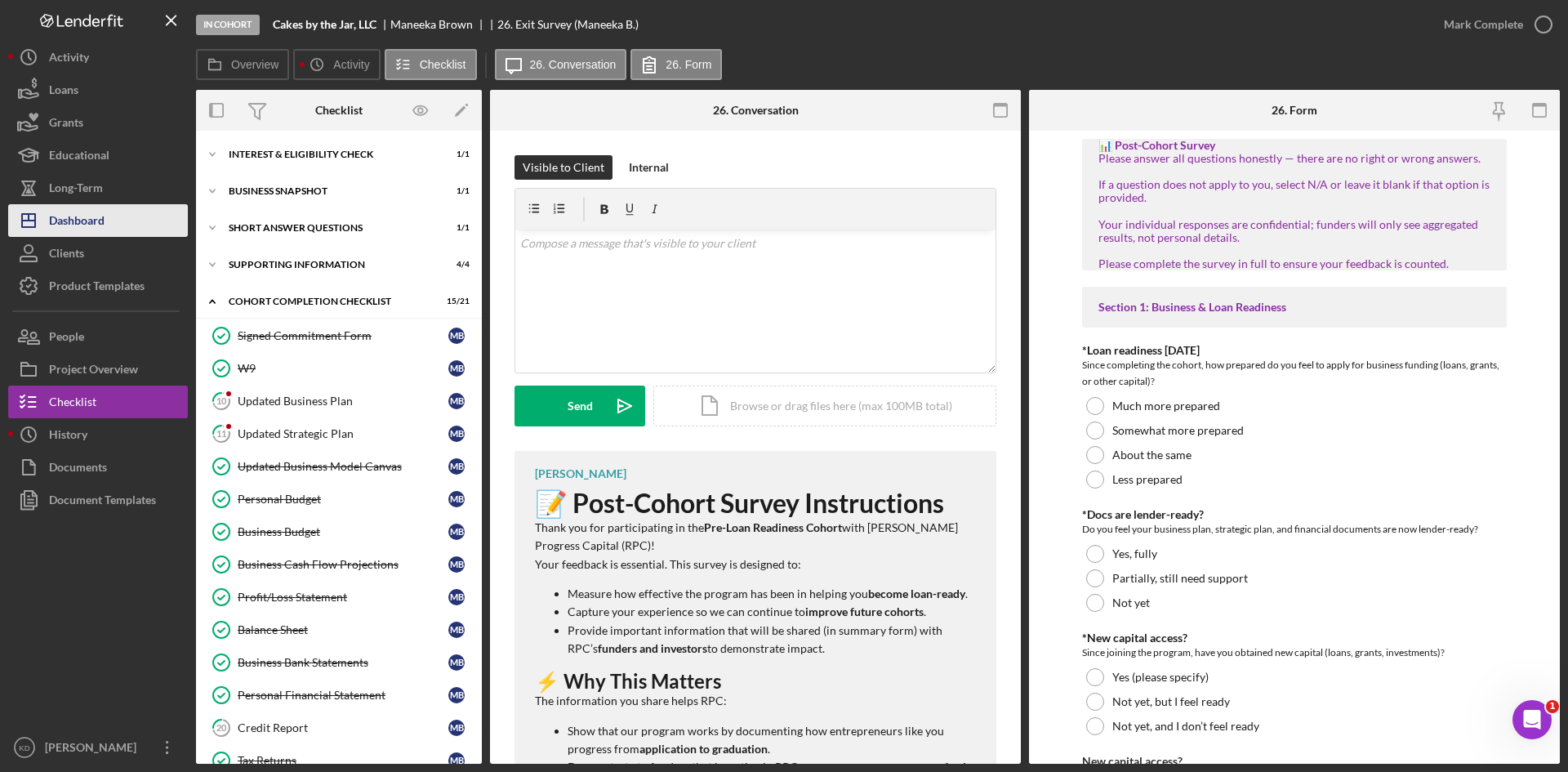
click at [115, 225] on button "Icon/Dashboard Dashboard" at bounding box center [98, 220] width 179 height 33
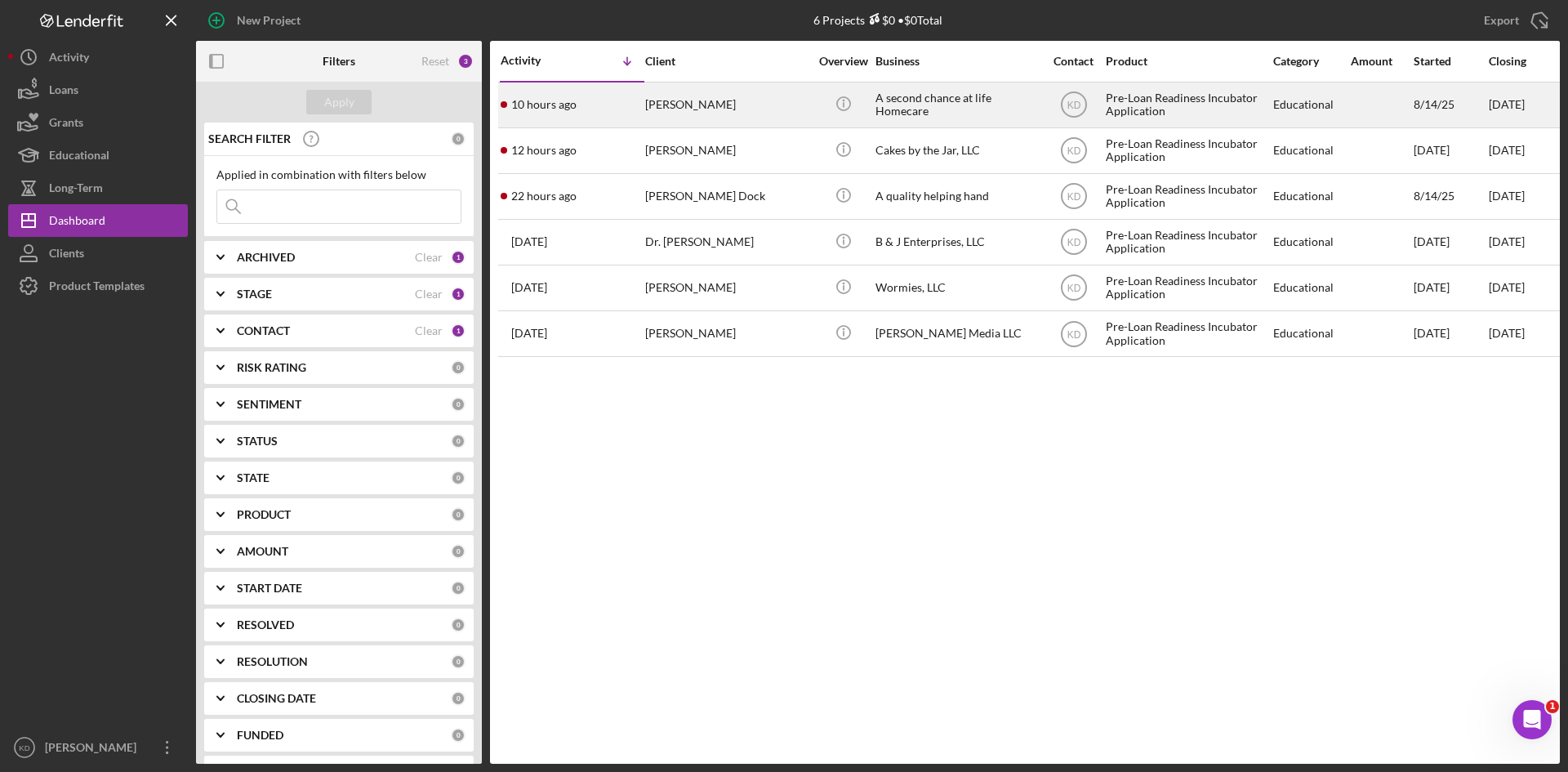
click at [772, 111] on div "[PERSON_NAME]" at bounding box center [727, 105] width 164 height 44
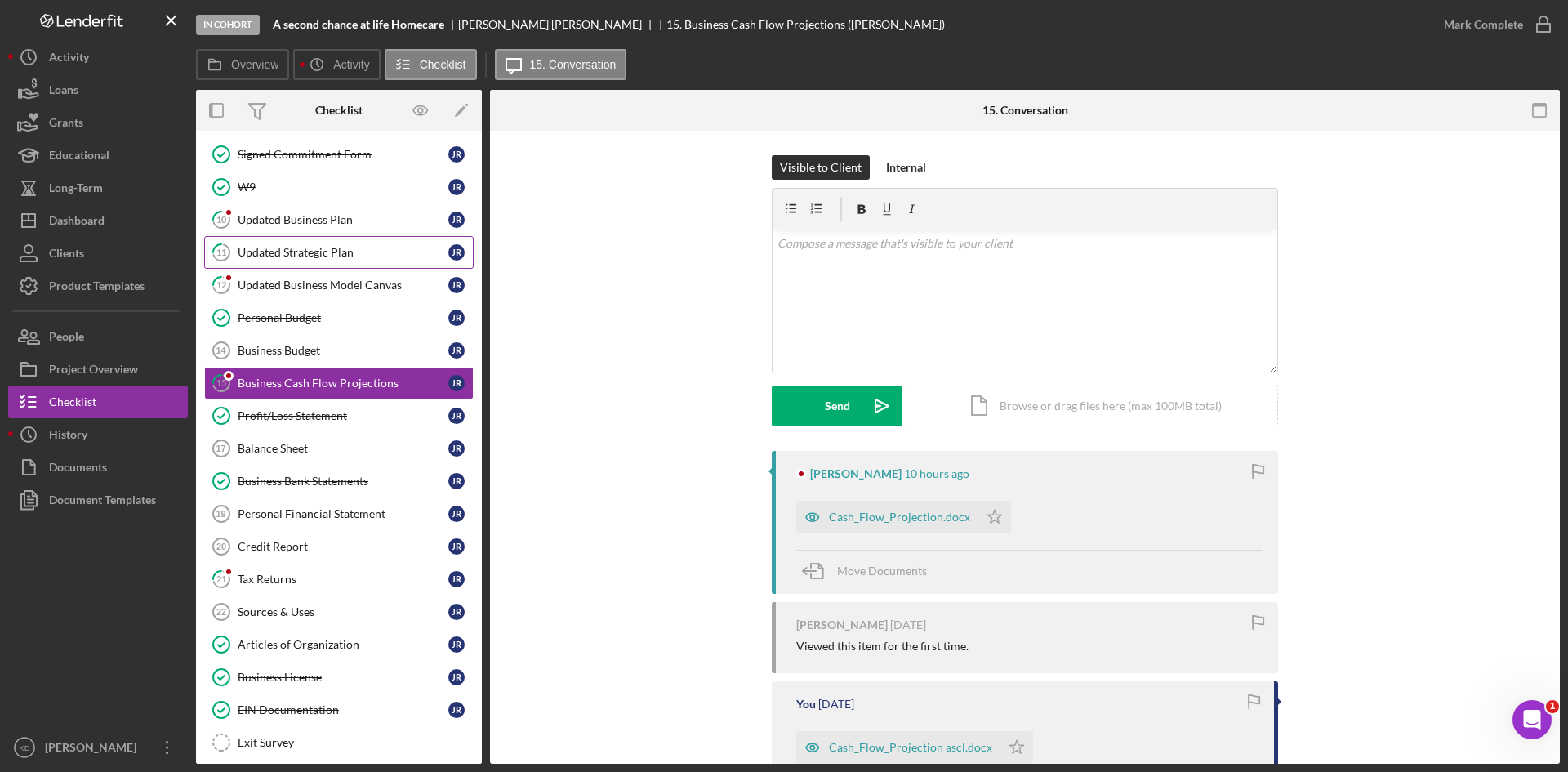
scroll to position [258, 0]
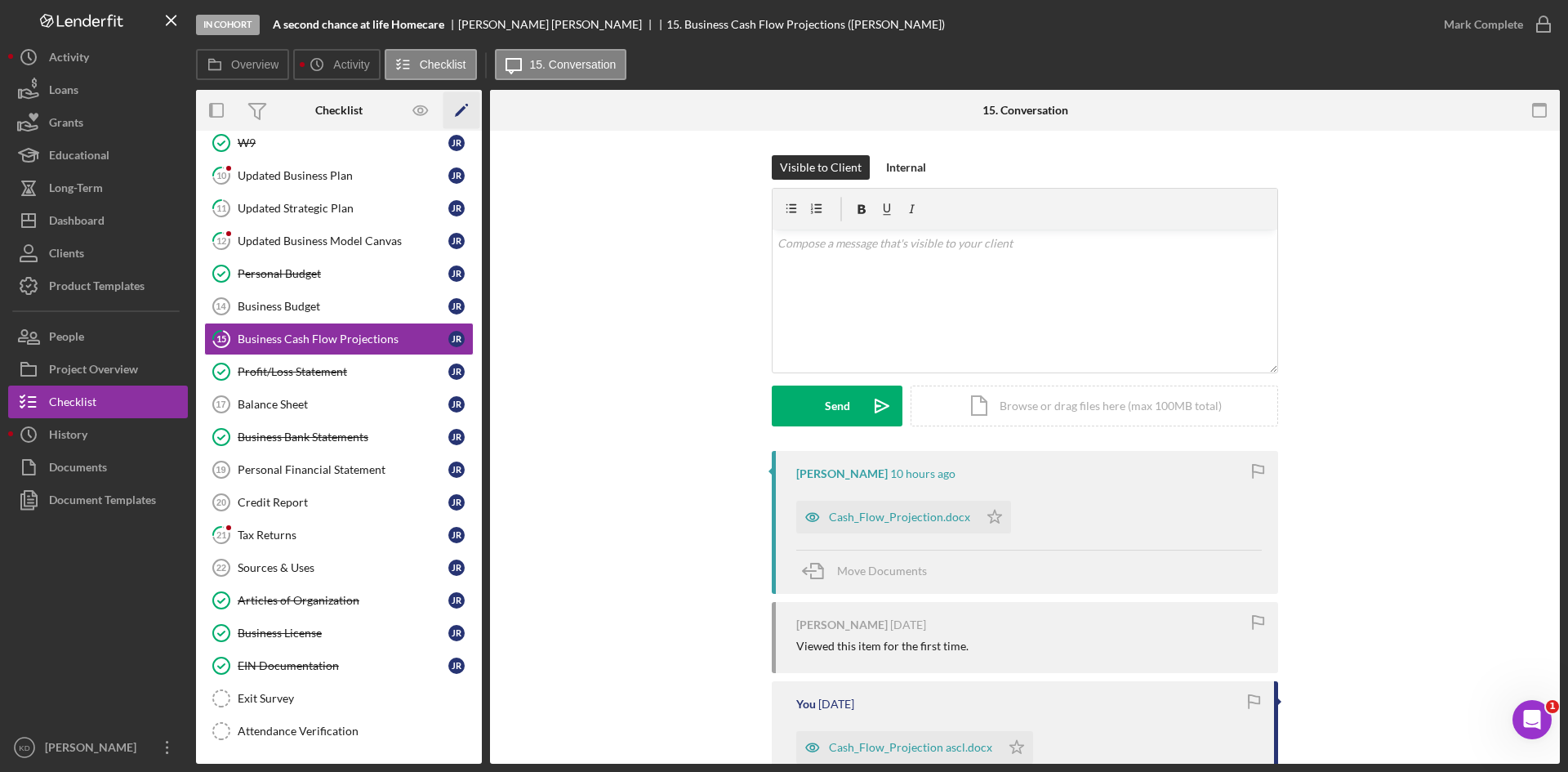
click at [464, 104] on icon "Icon/Edit" at bounding box center [462, 111] width 37 height 37
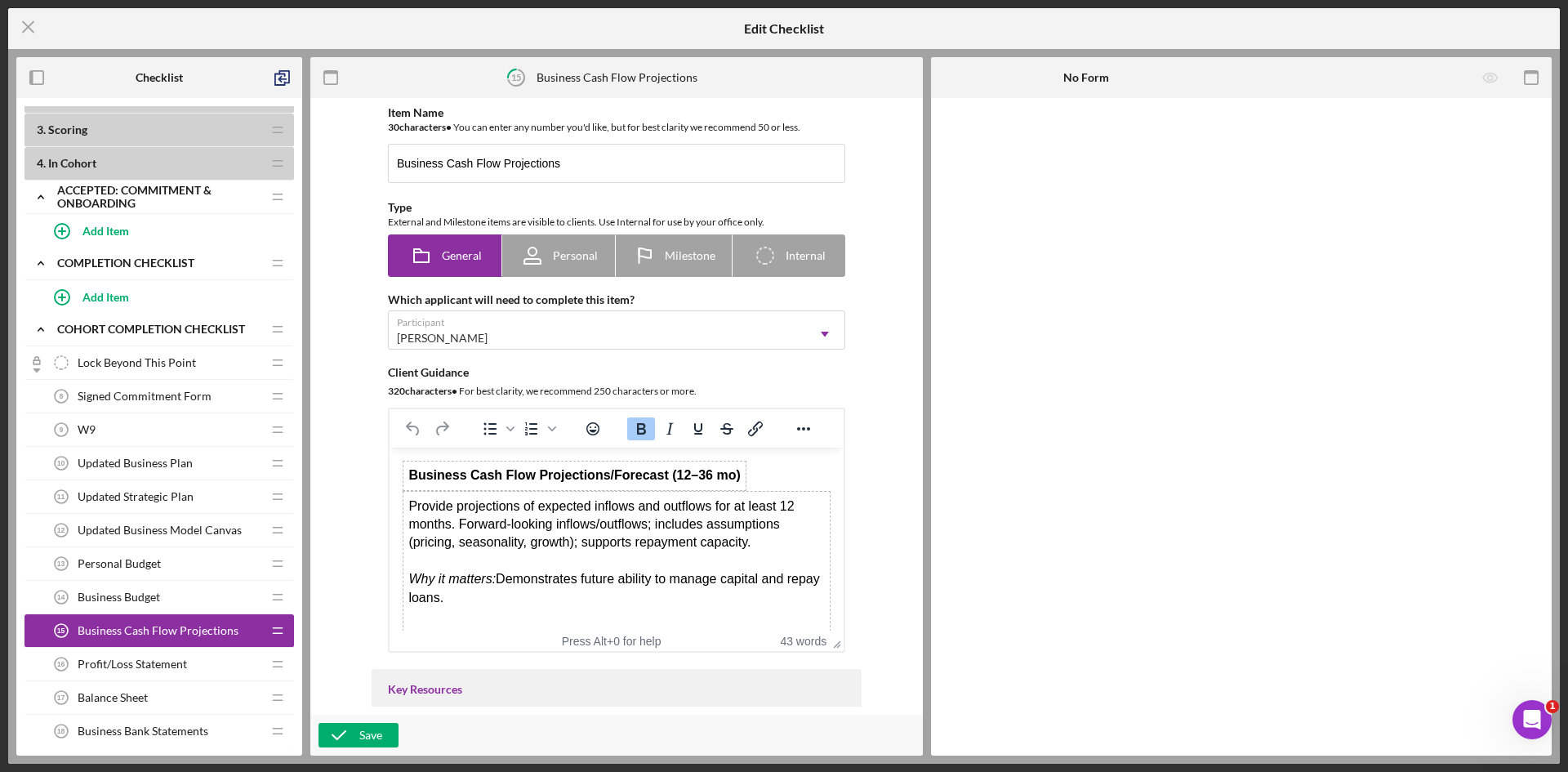
scroll to position [817, 0]
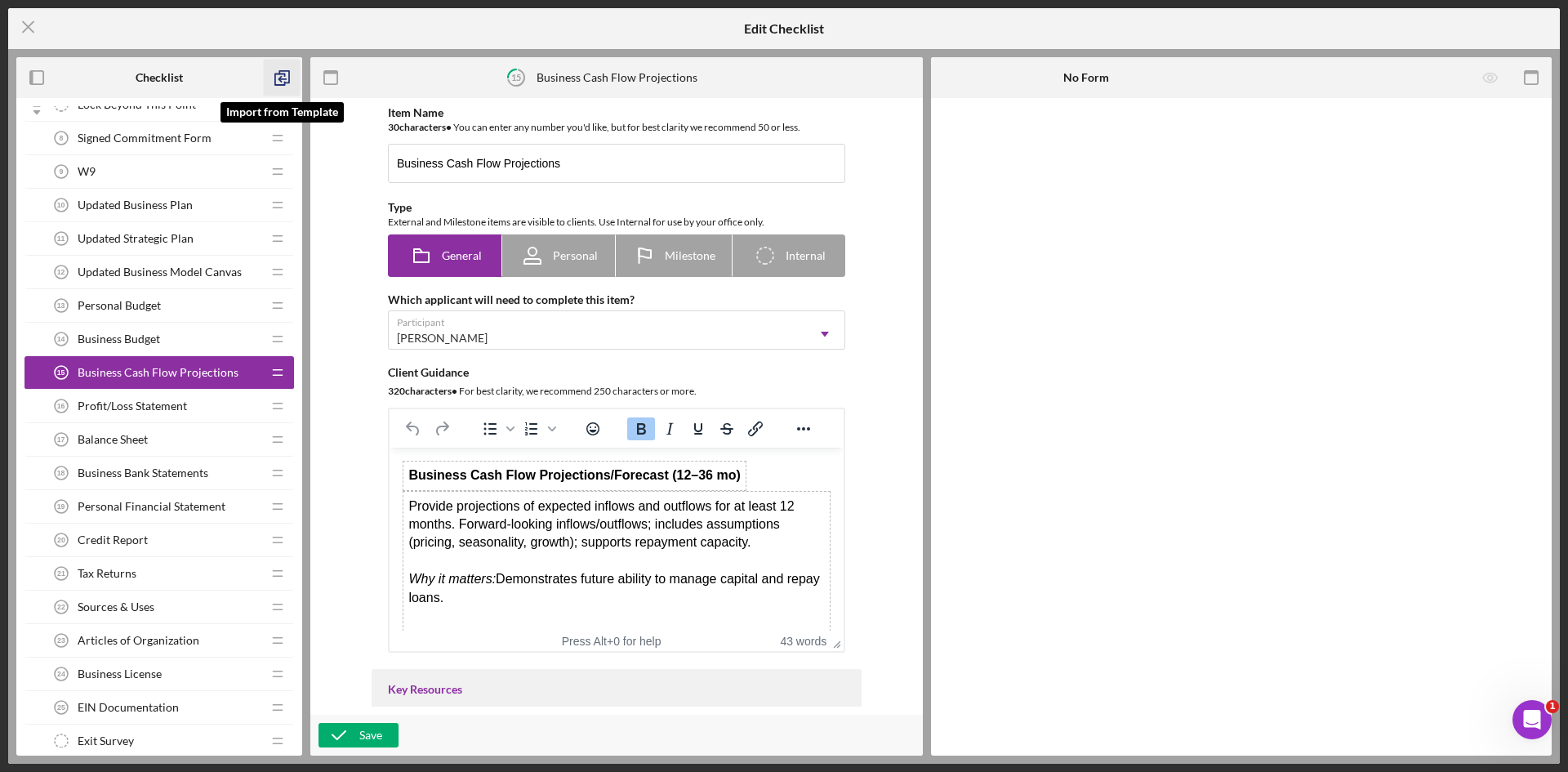
click at [280, 73] on polyline "button" at bounding box center [284, 76] width 10 height 11
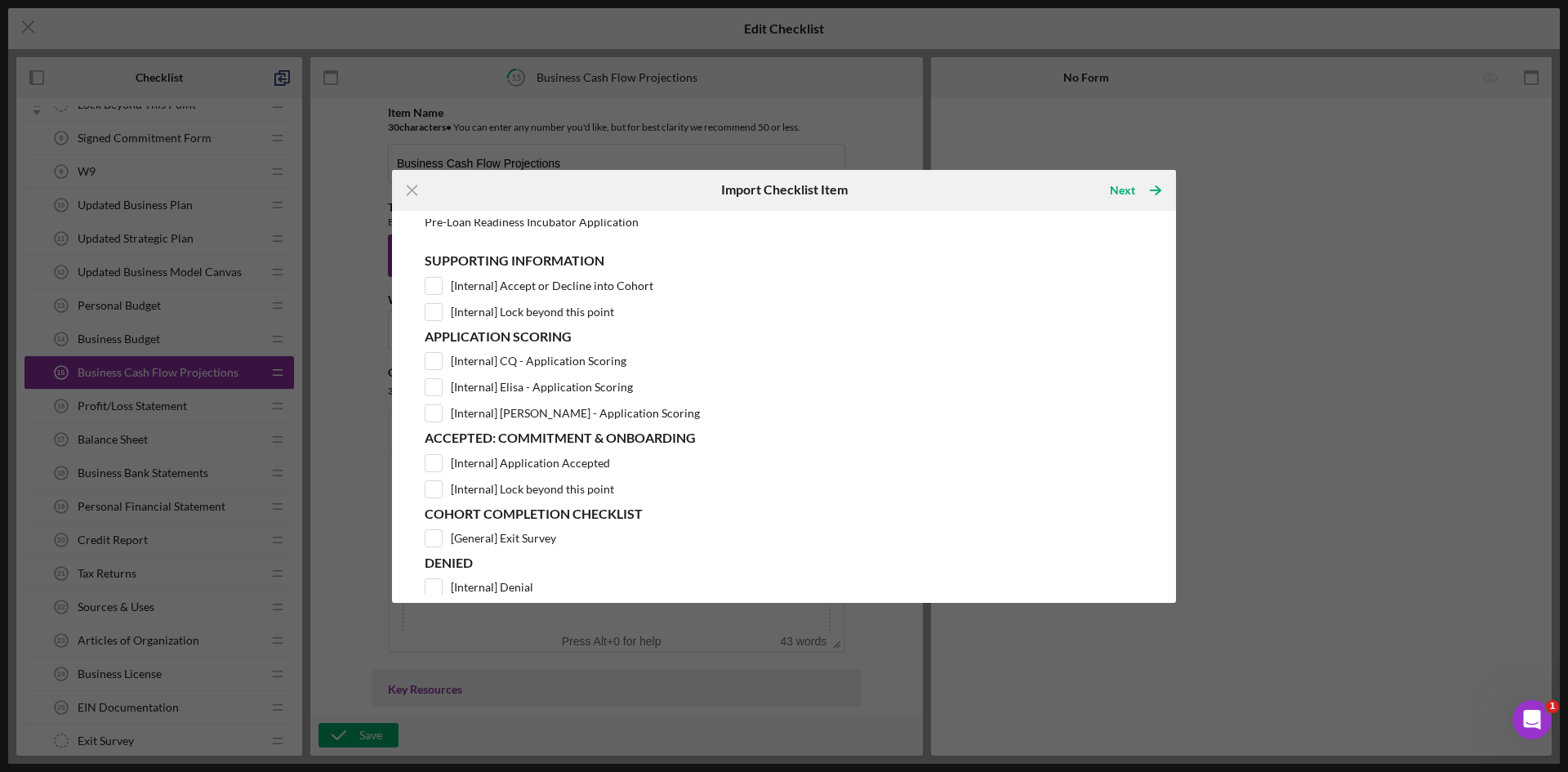
scroll to position [73, 0]
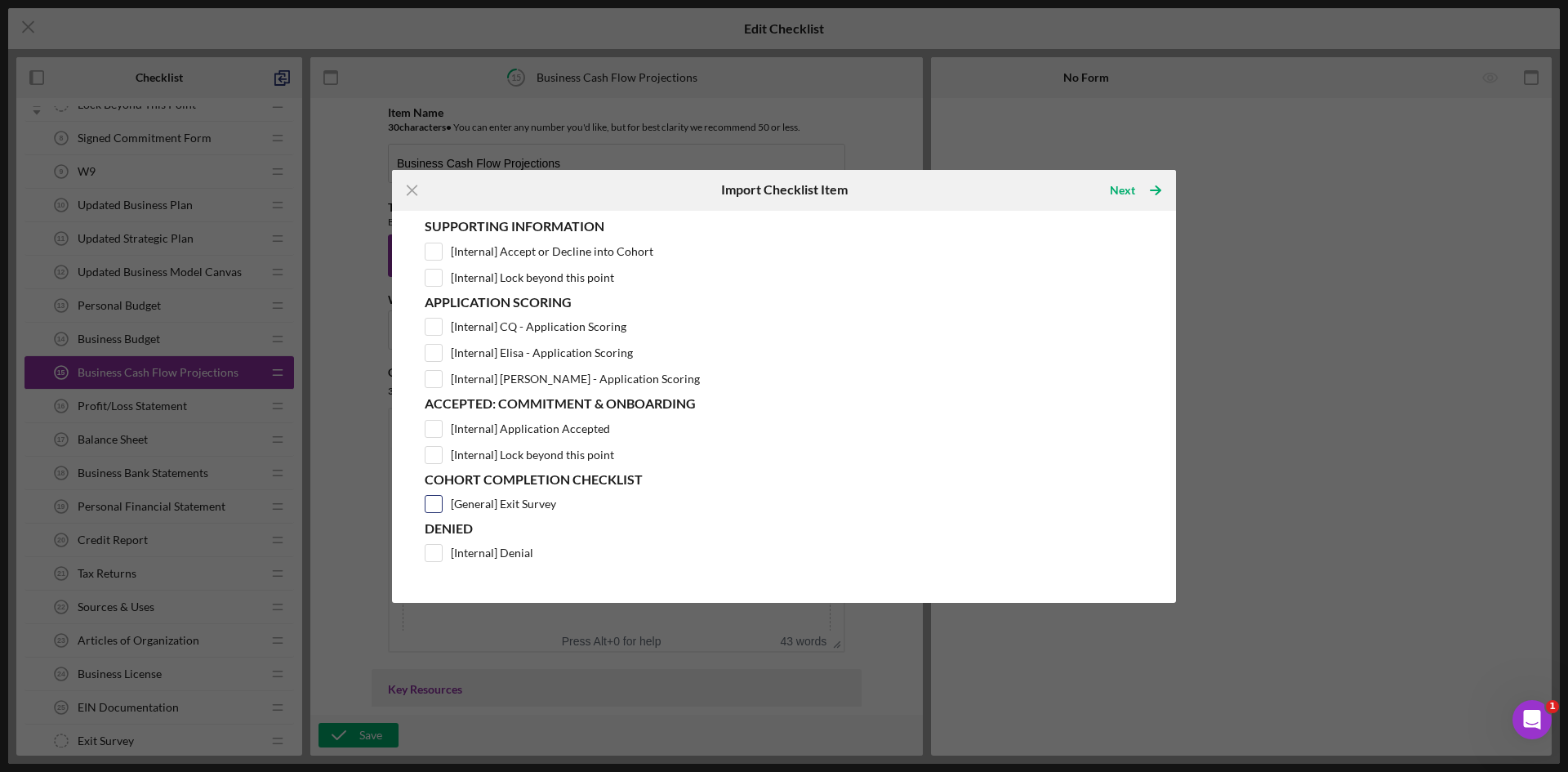
click at [436, 507] on input "[General] Exit Survey" at bounding box center [433, 504] width 17 height 17
checkbox input "true"
click at [1149, 192] on icon "Icon/Table Pagination Arrow" at bounding box center [1156, 191] width 41 height 41
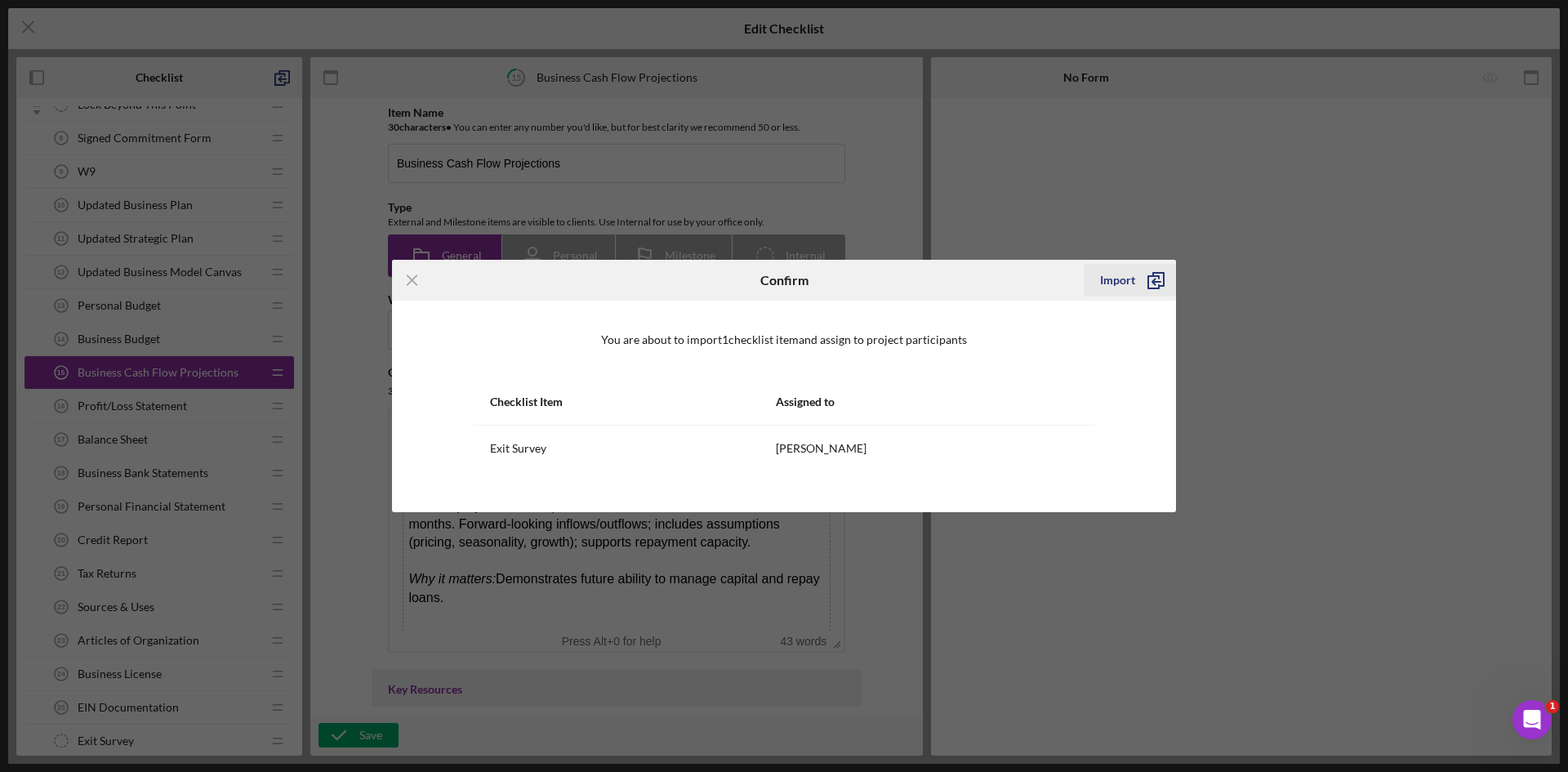
click at [1149, 285] on polyline "submit" at bounding box center [1153, 282] width 10 height 12
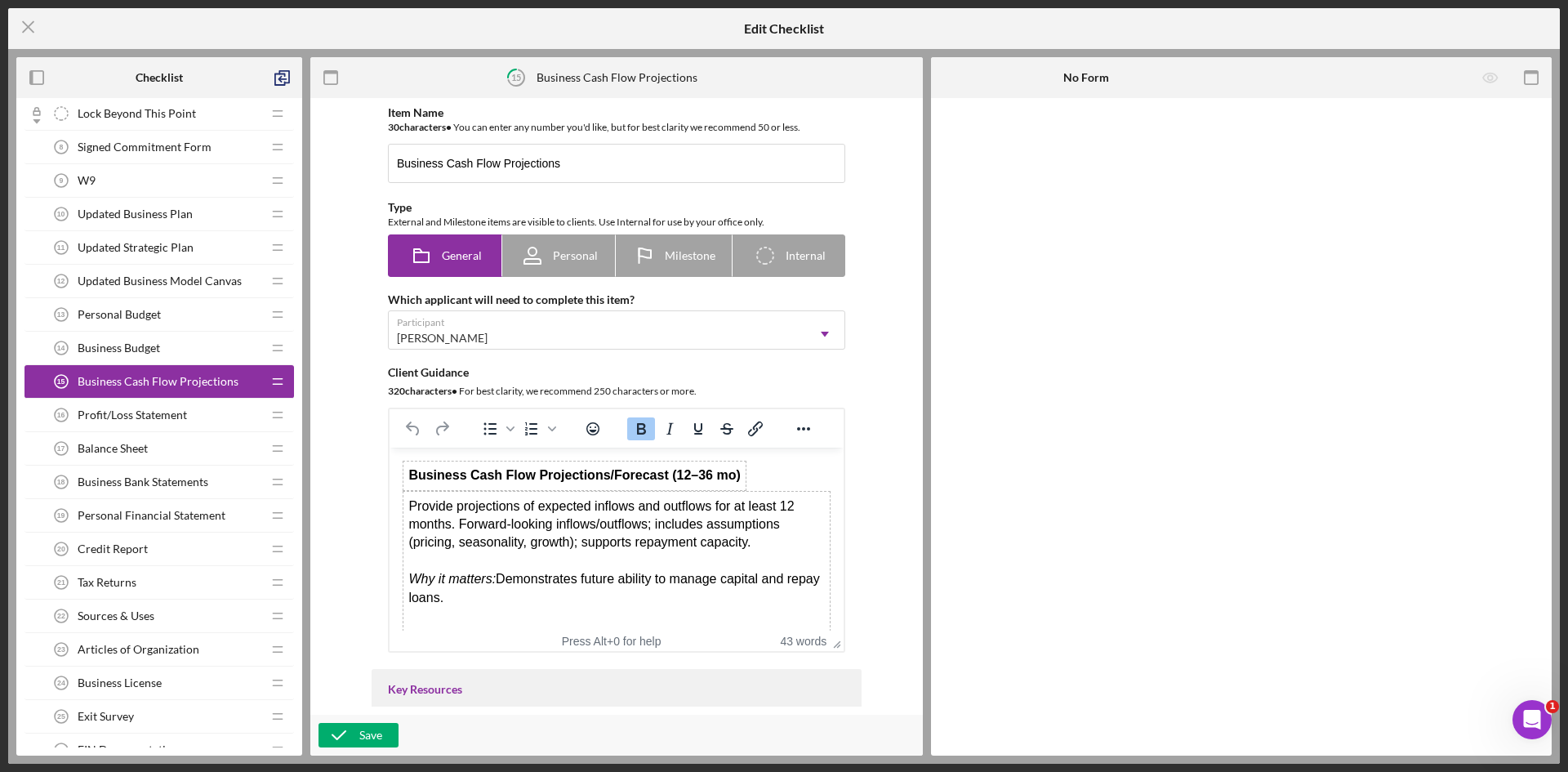
scroll to position [1034, 0]
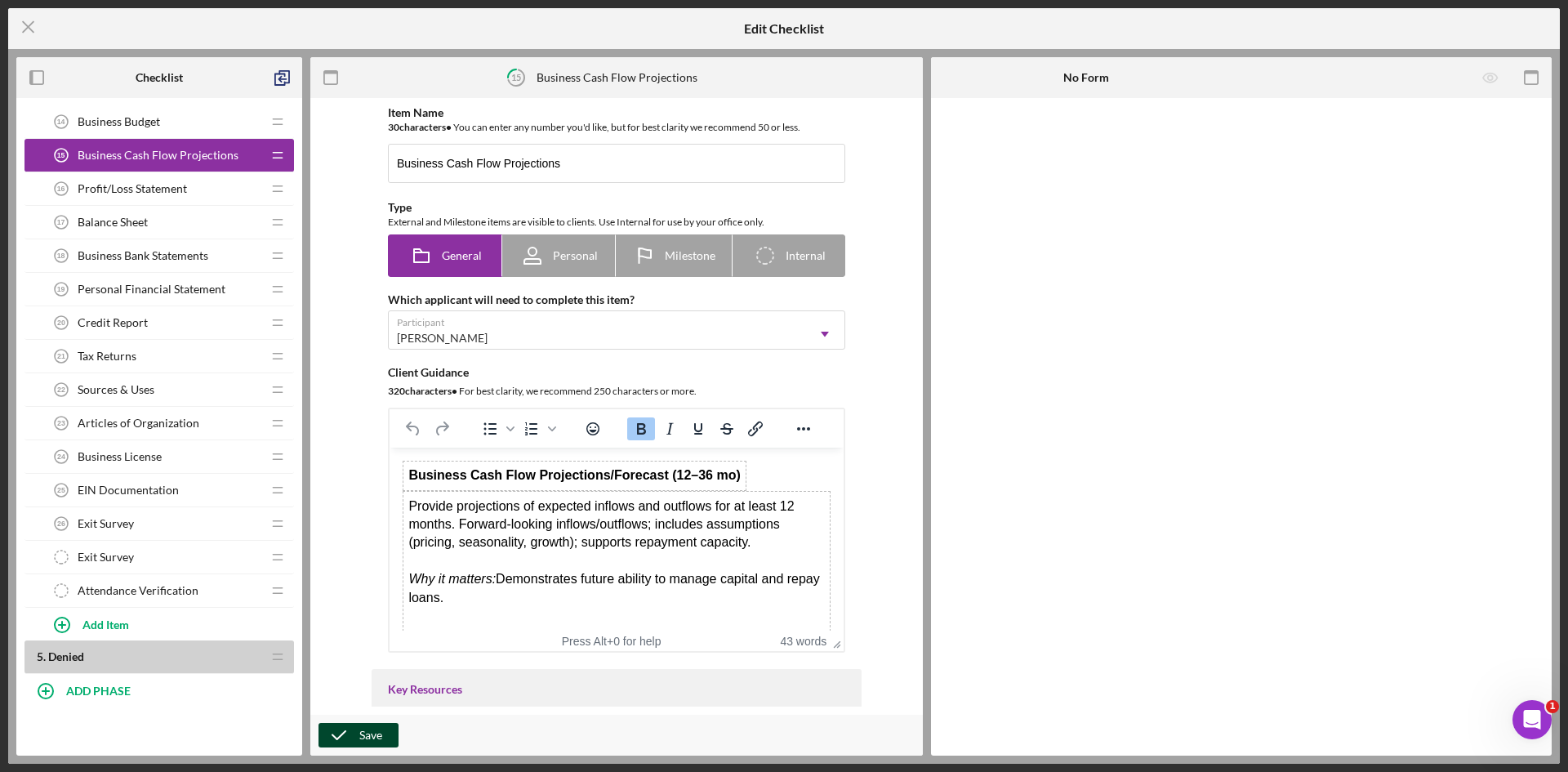
click at [343, 734] on polyline "button" at bounding box center [339, 735] width 13 height 8
click at [33, 30] on icon "Icon/Menu Close" at bounding box center [29, 27] width 41 height 41
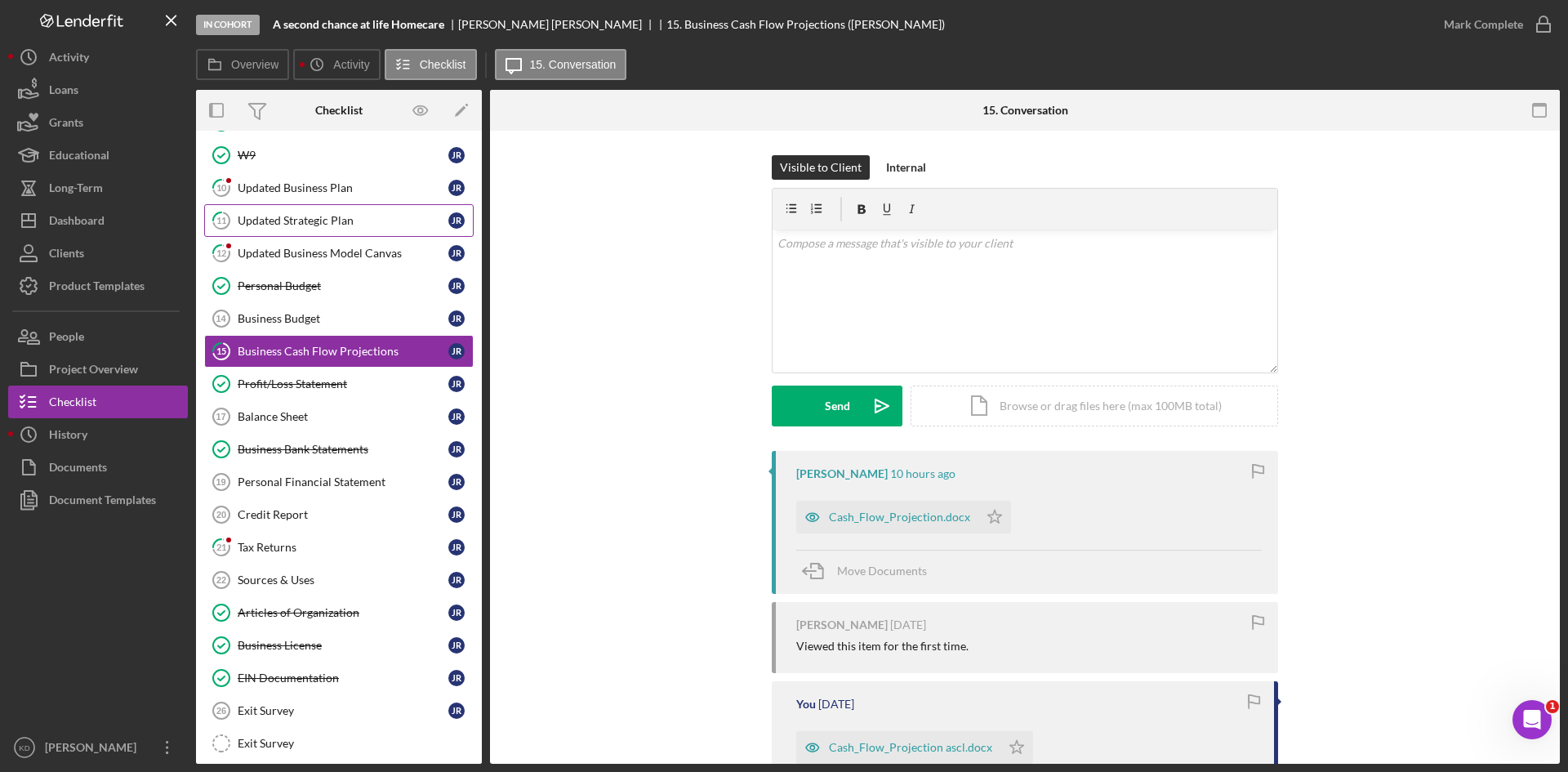
scroll to position [291, 0]
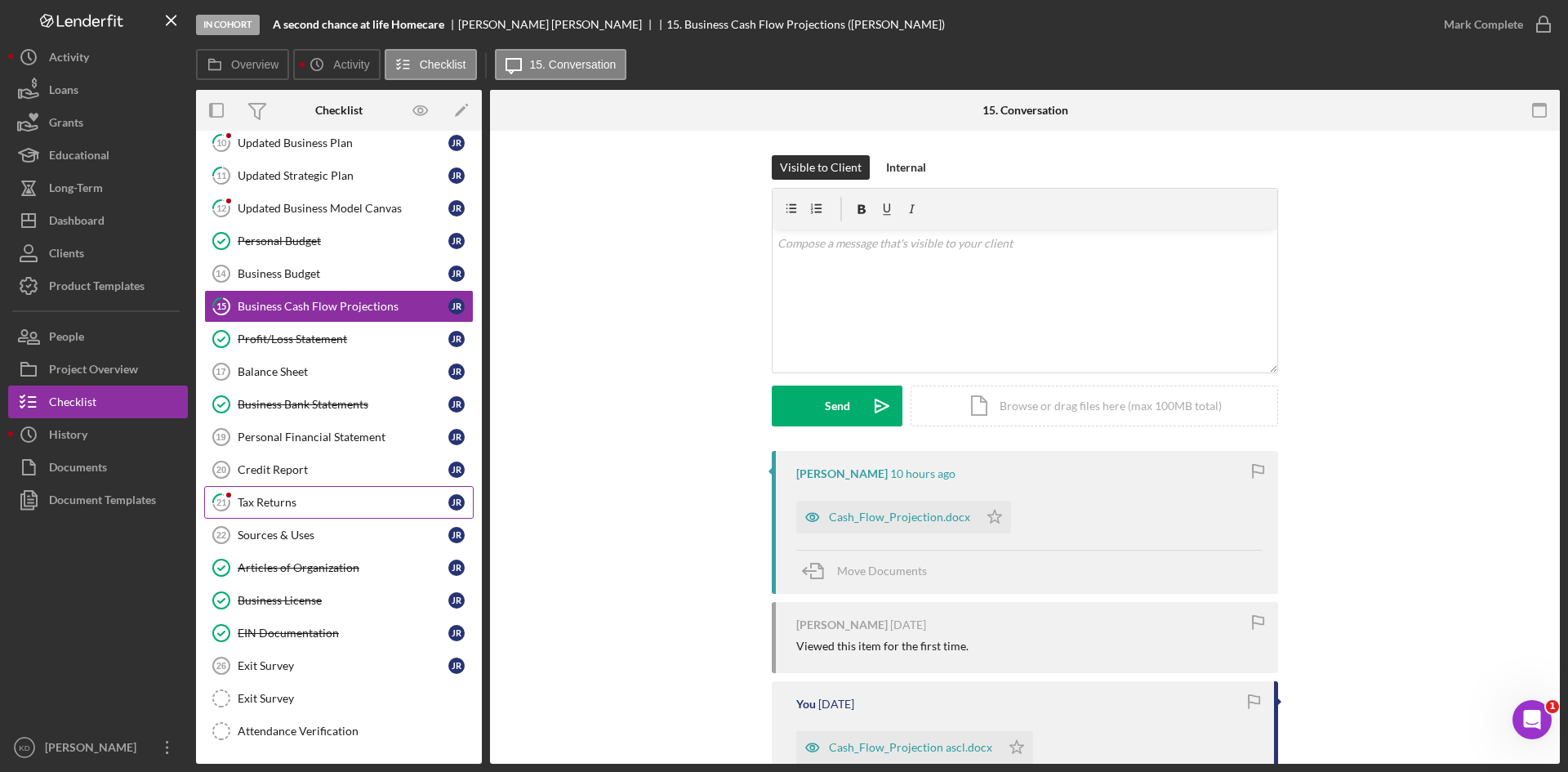
click at [351, 501] on div "Tax Returns" at bounding box center [343, 502] width 211 height 13
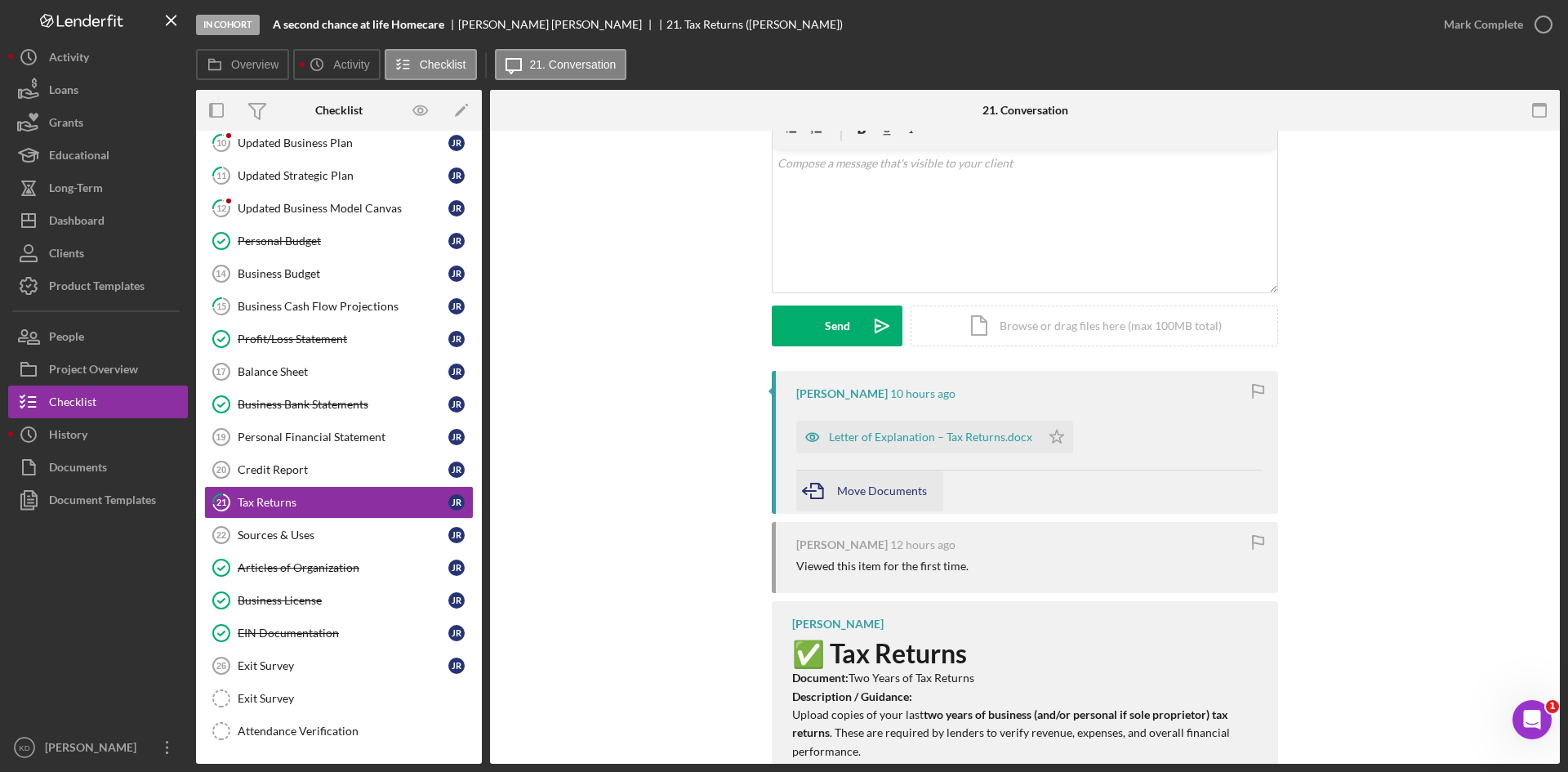
scroll to position [46, 0]
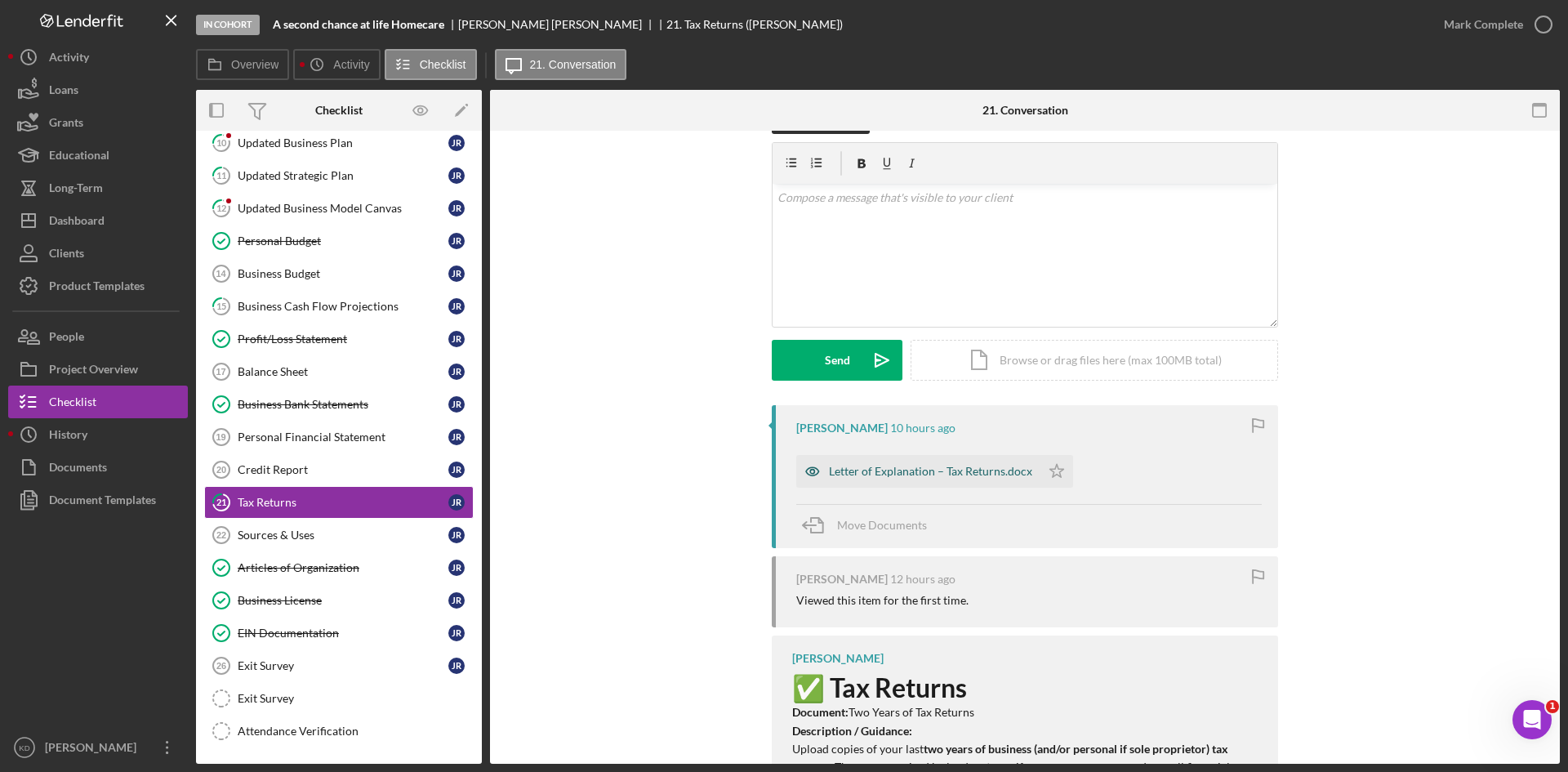
click at [923, 475] on div "Letter of Explanation – Tax Returns.docx" at bounding box center [930, 472] width 204 height 13
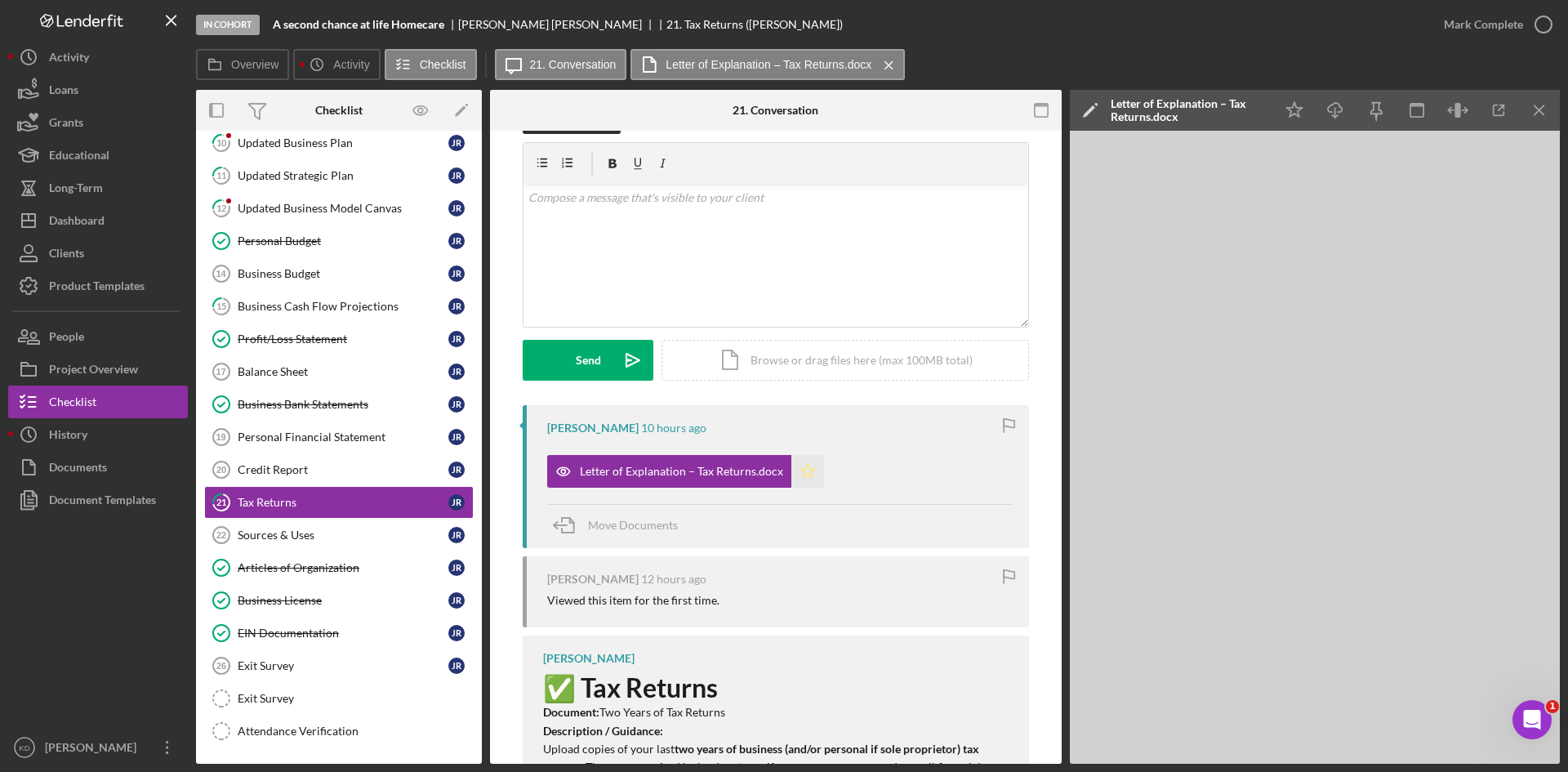
click at [792, 470] on icon "Icon/Star" at bounding box center [807, 471] width 33 height 33
click at [1541, 32] on icon "button" at bounding box center [1544, 24] width 41 height 41
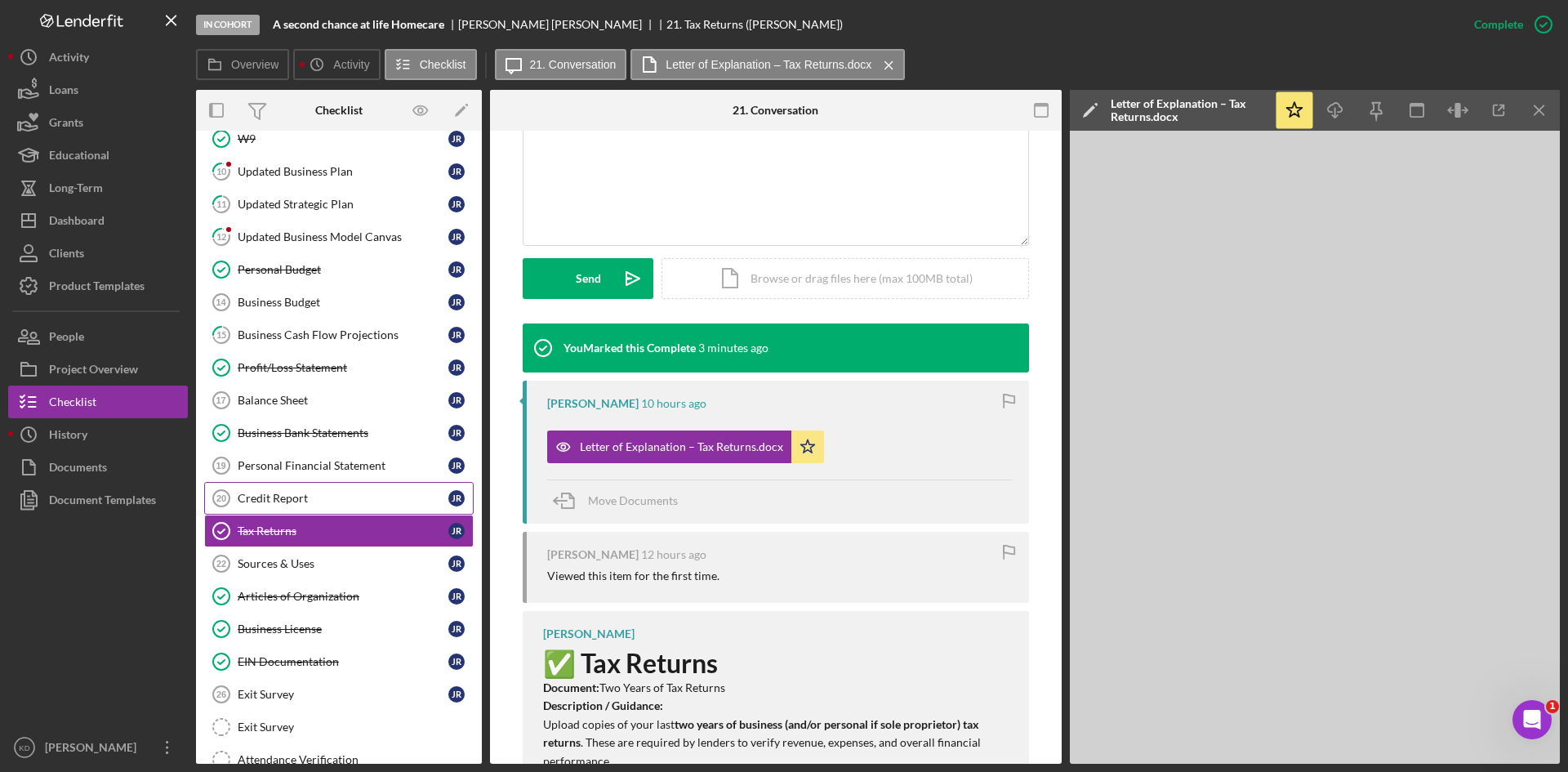
scroll to position [291, 0]
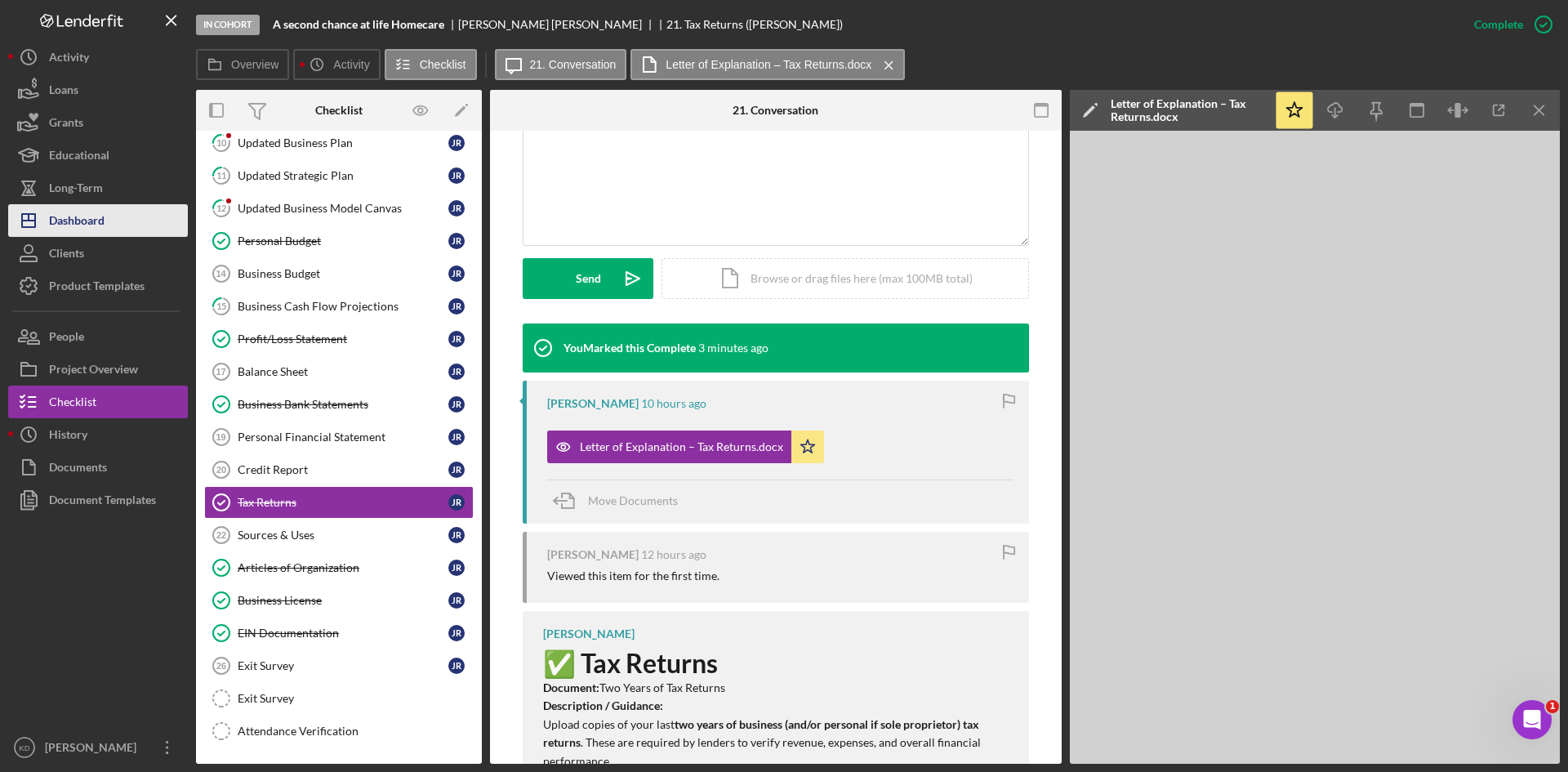
drag, startPoint x: 127, startPoint y: 207, endPoint x: 117, endPoint y: 206, distance: 10.0
click at [126, 207] on button "Icon/Dashboard Dashboard" at bounding box center [98, 220] width 179 height 33
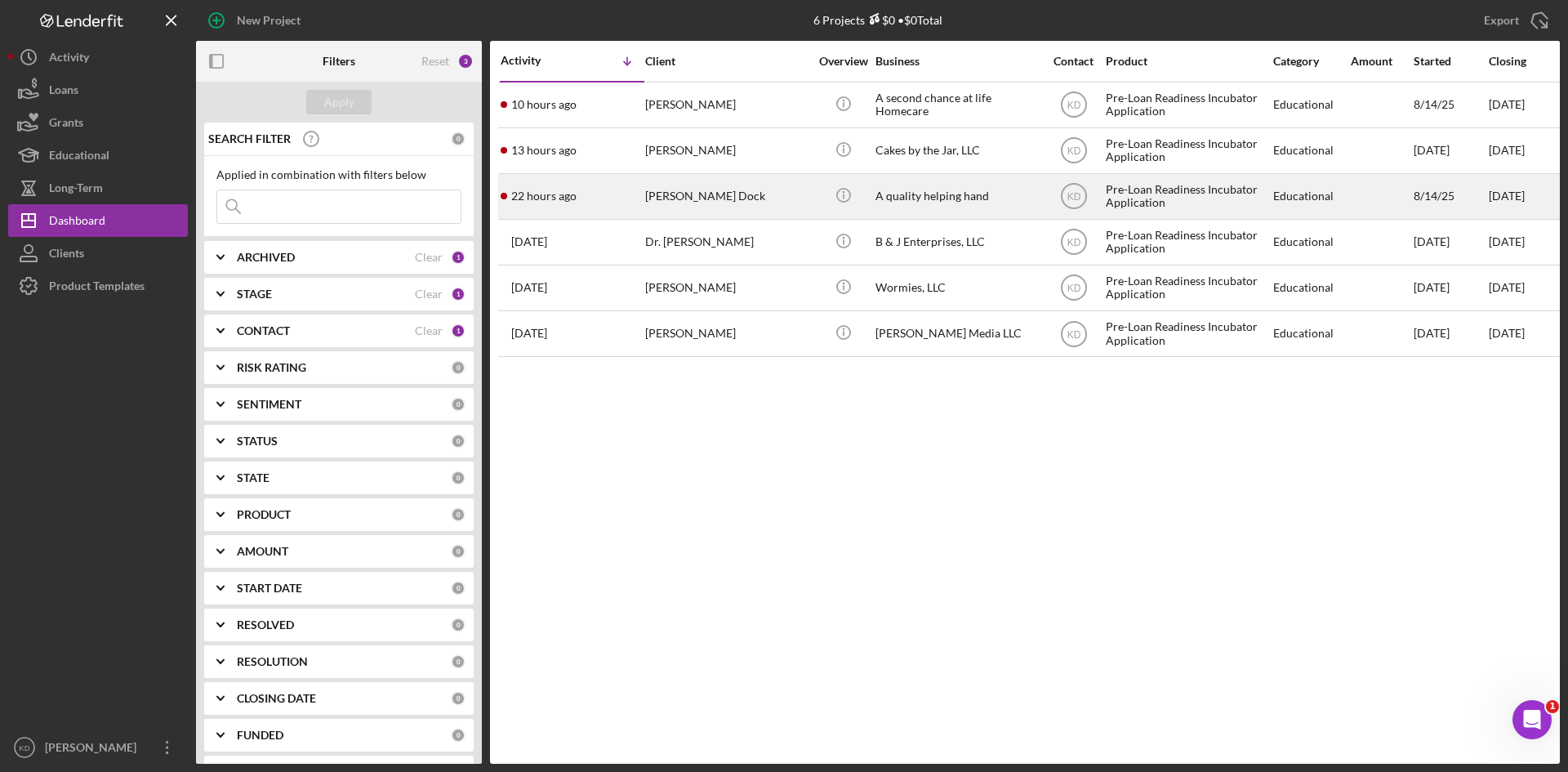
click at [937, 198] on div "A quality helping hand" at bounding box center [957, 196] width 164 height 44
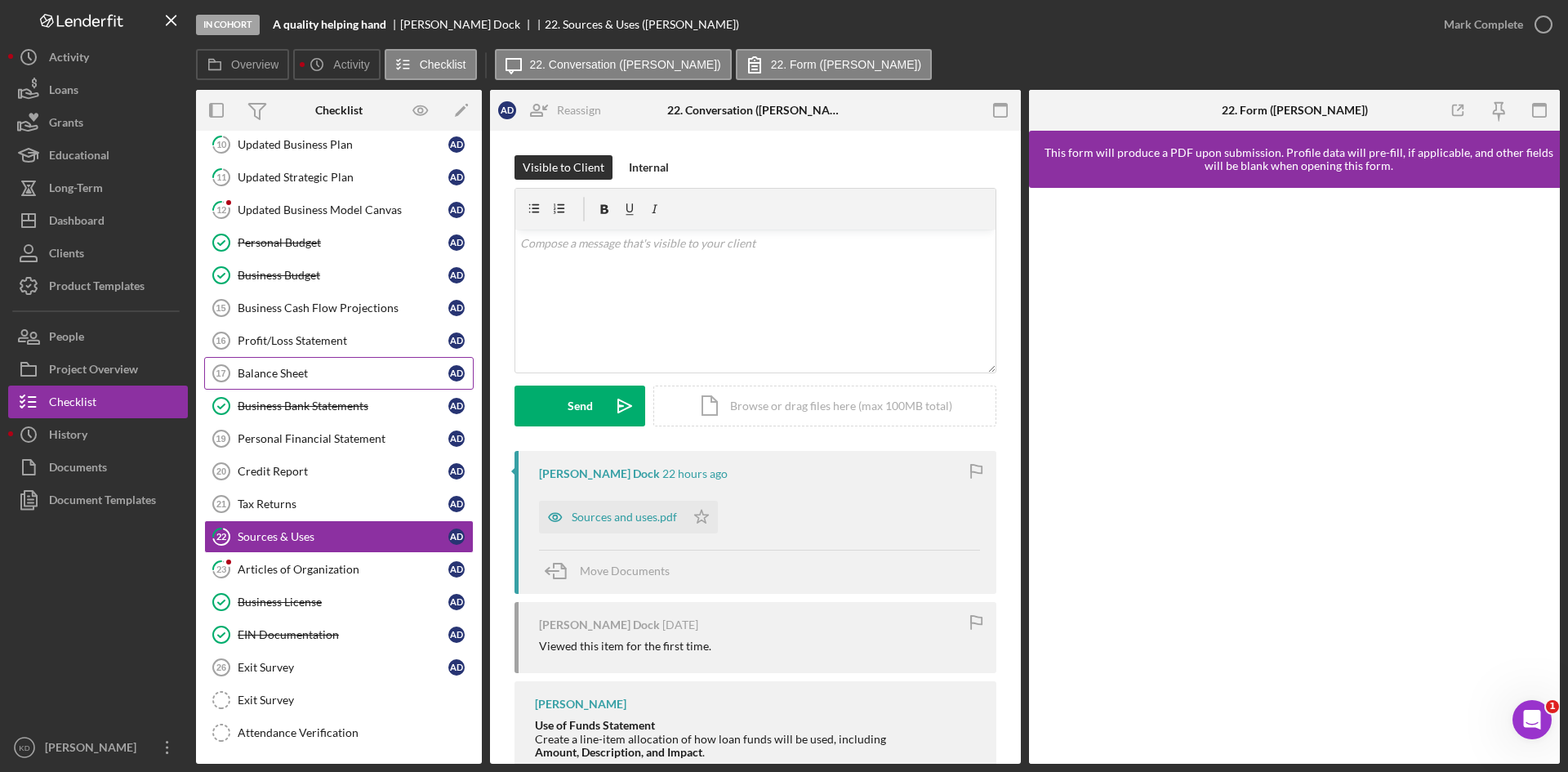
scroll to position [326, 0]
click at [353, 567] on div "Articles of Organization" at bounding box center [343, 567] width 211 height 13
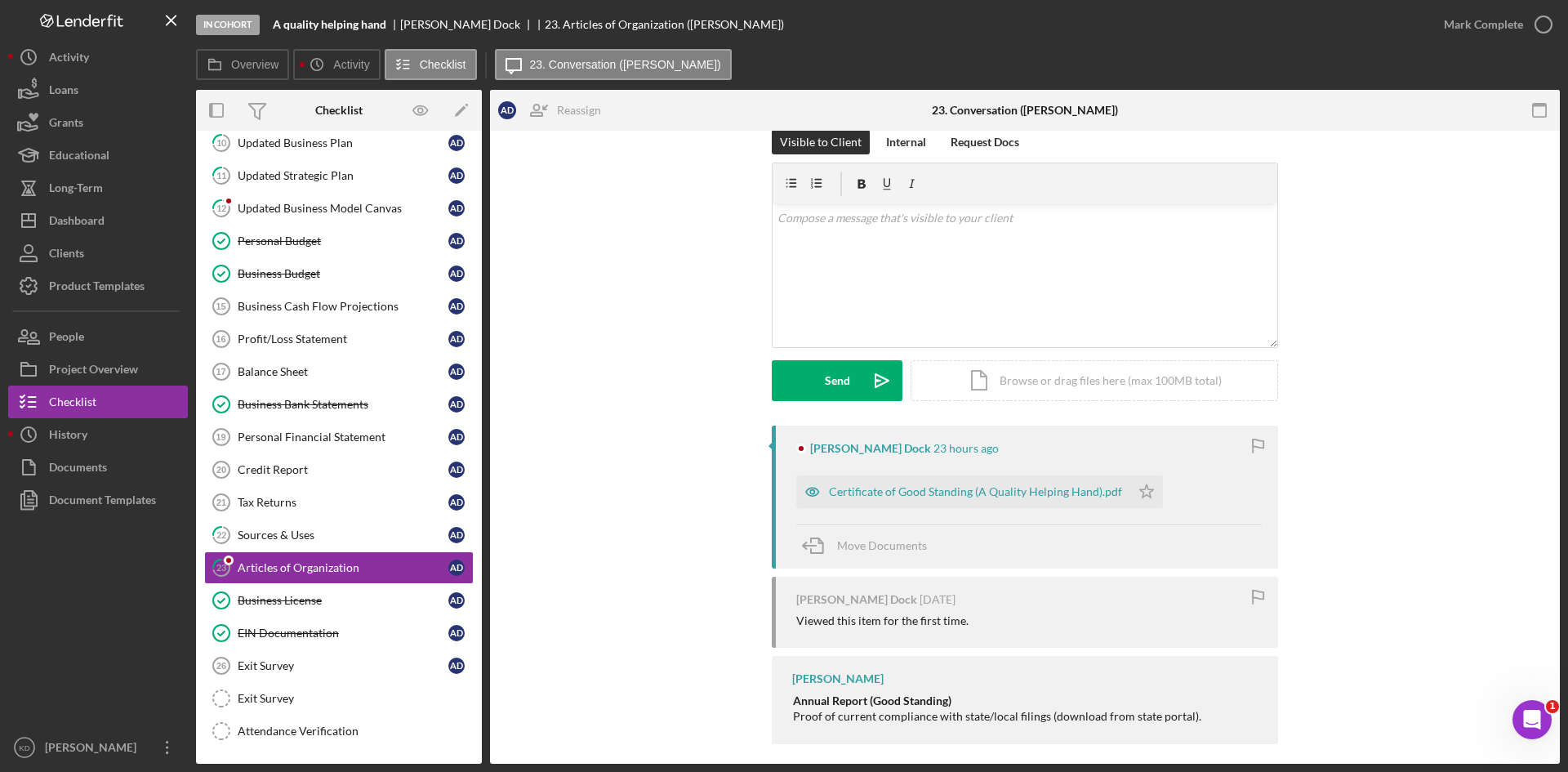
scroll to position [38, 0]
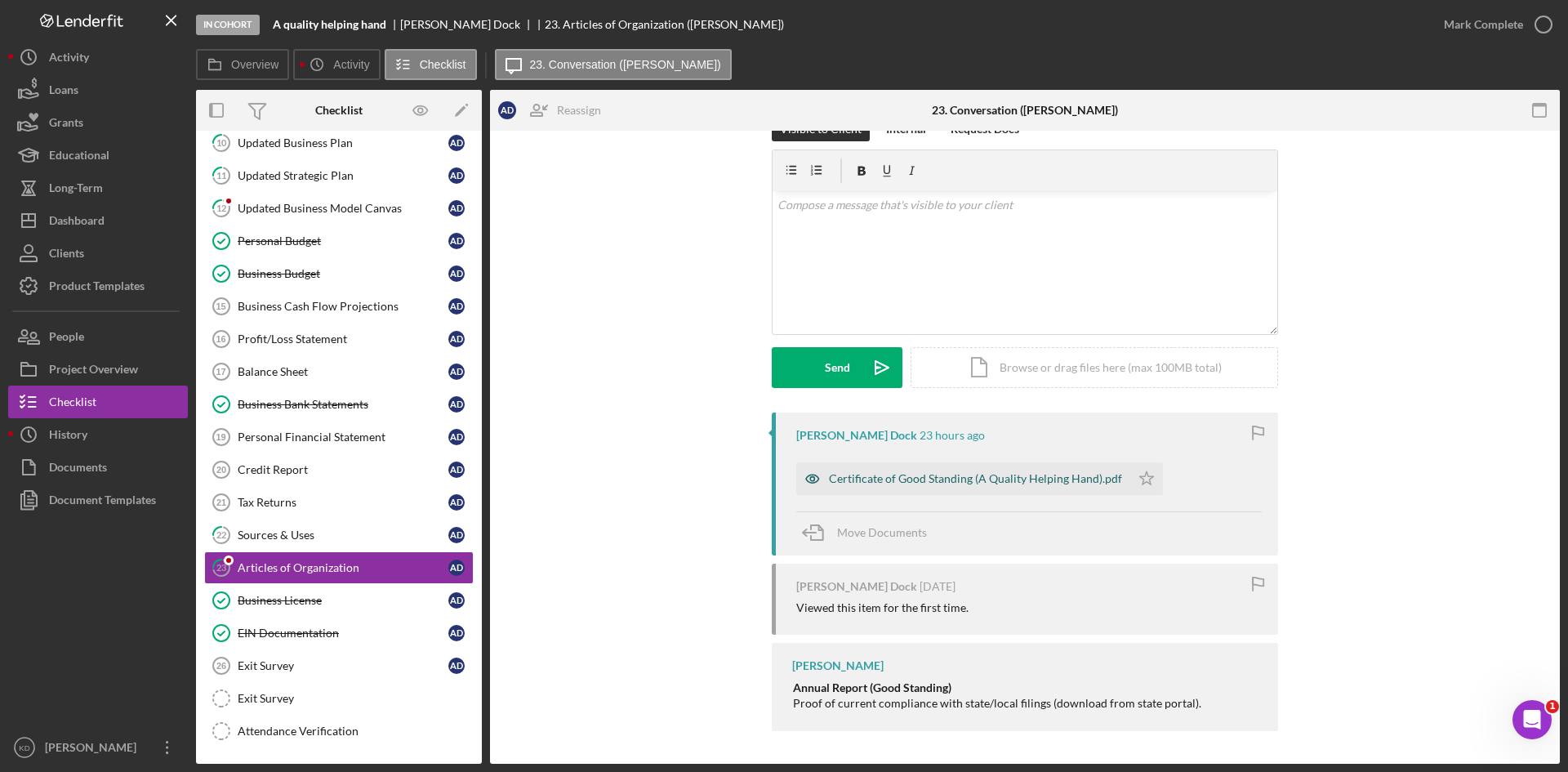
click at [946, 478] on div "Certificate of Good Standing (A Quality Helping Hand).pdf" at bounding box center [975, 479] width 293 height 13
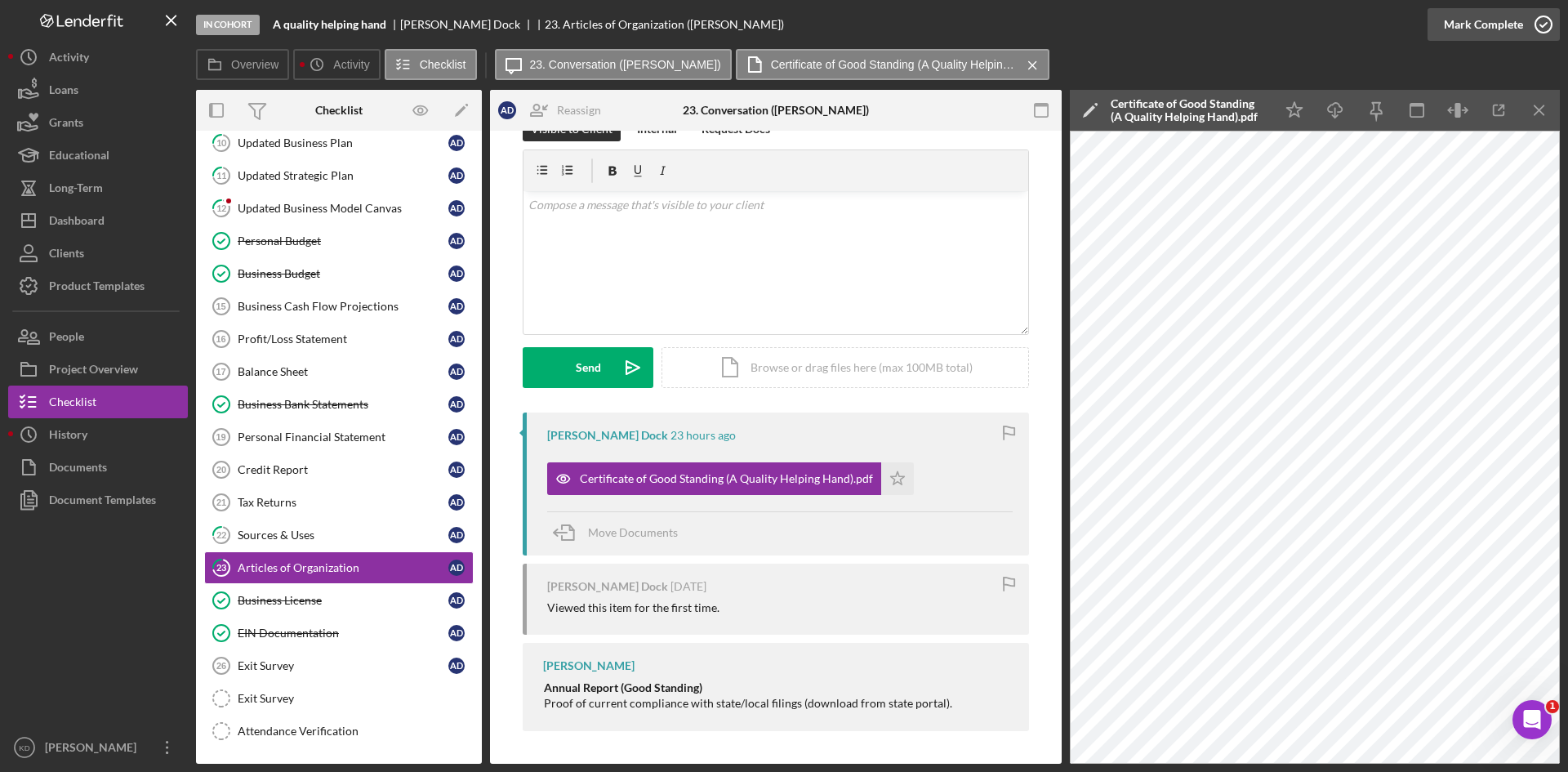
click at [1515, 30] on div "Mark Complete" at bounding box center [1483, 24] width 79 height 33
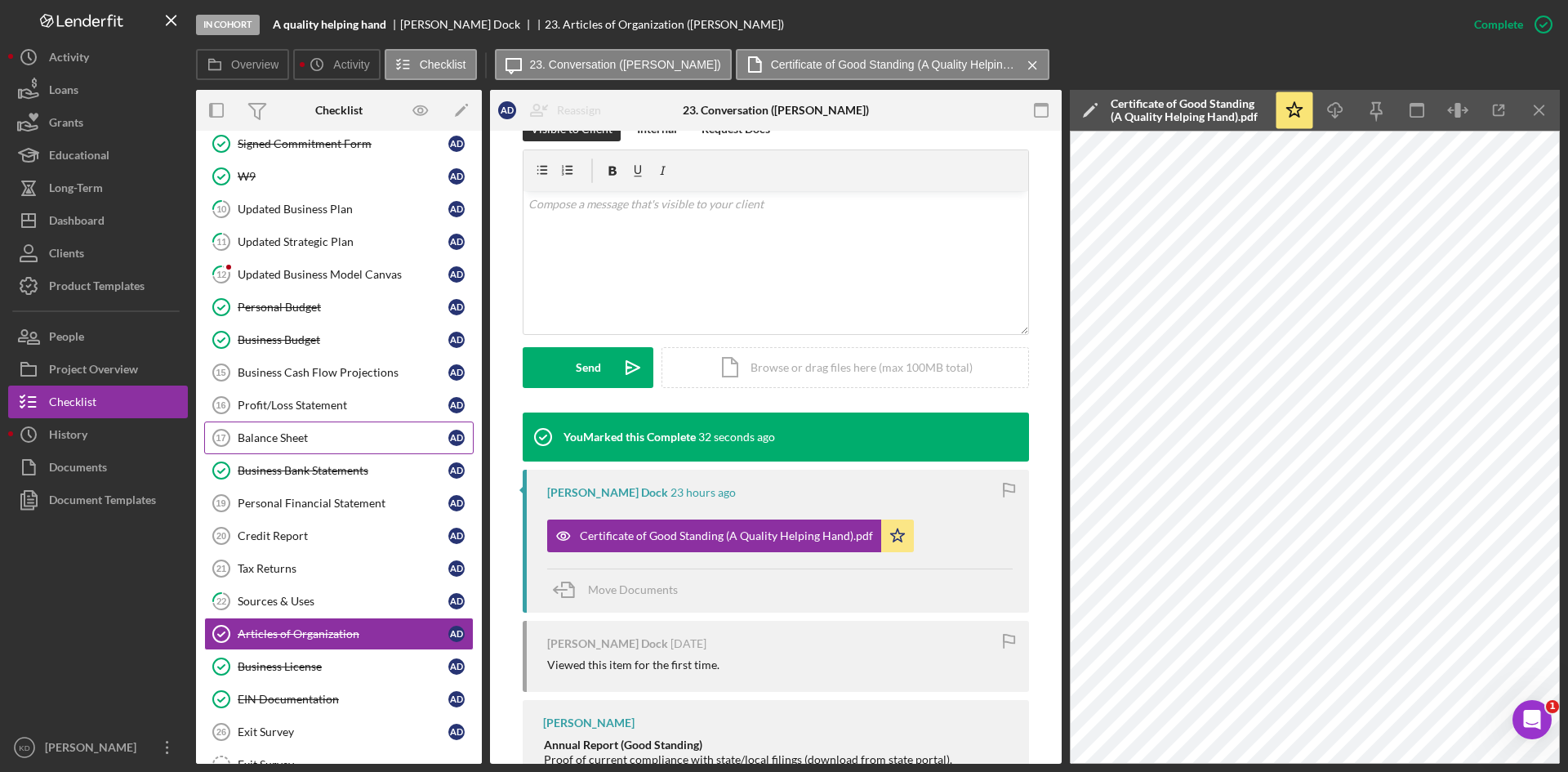
scroll to position [326, 0]
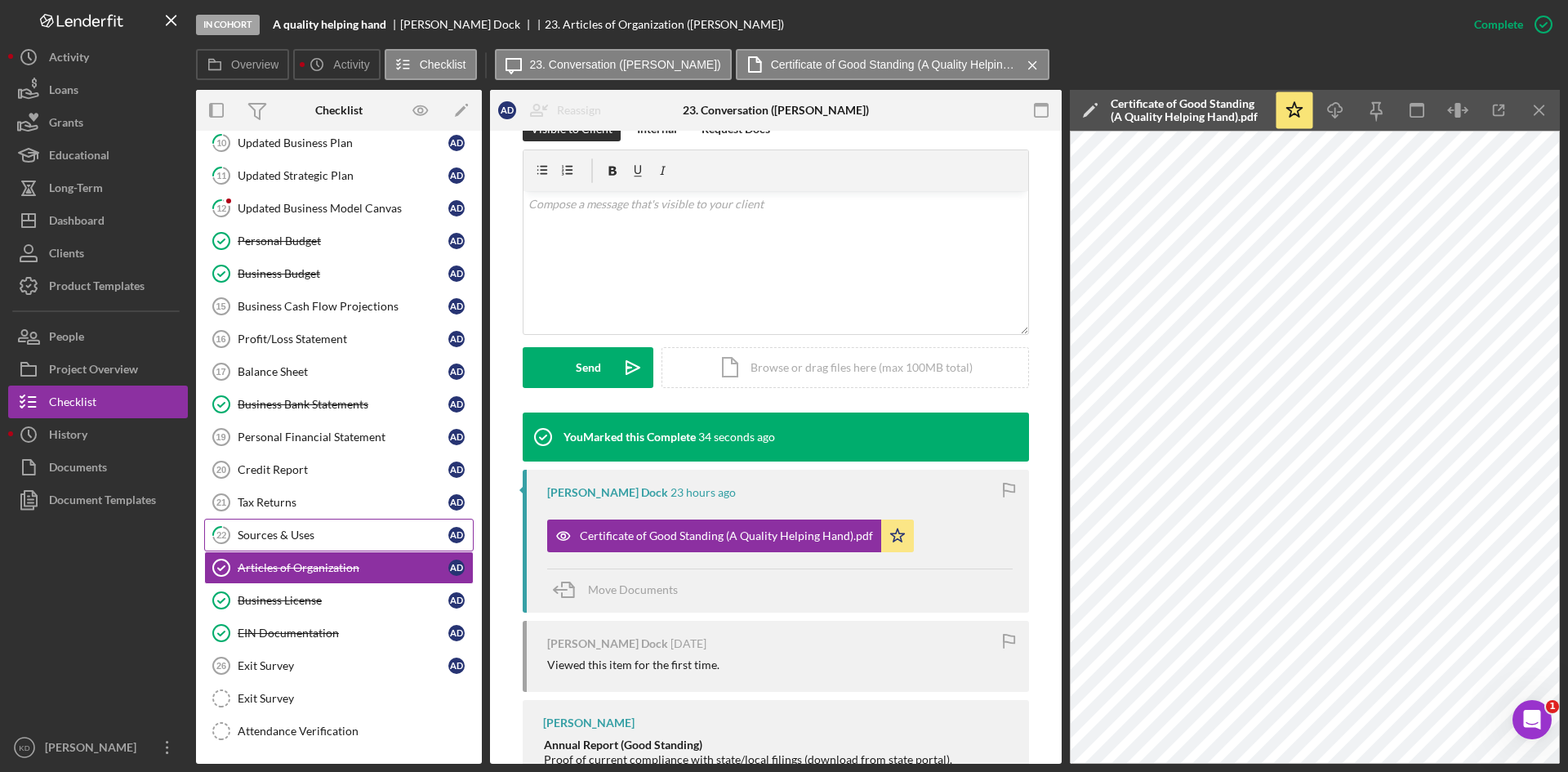
click at [343, 535] on div "Sources & Uses" at bounding box center [343, 535] width 211 height 13
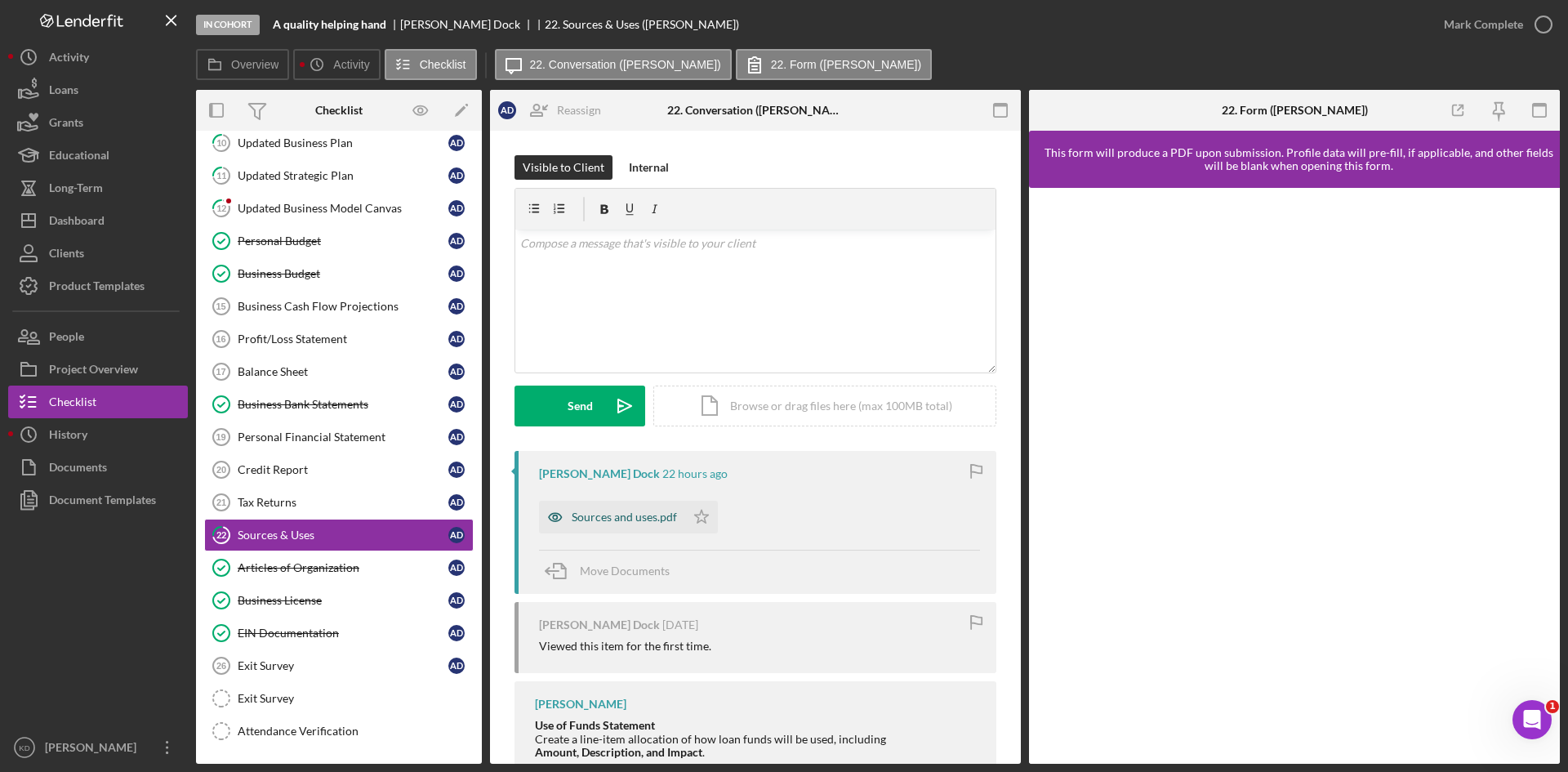
click at [613, 528] on div "Sources and uses.pdf" at bounding box center [612, 516] width 146 height 33
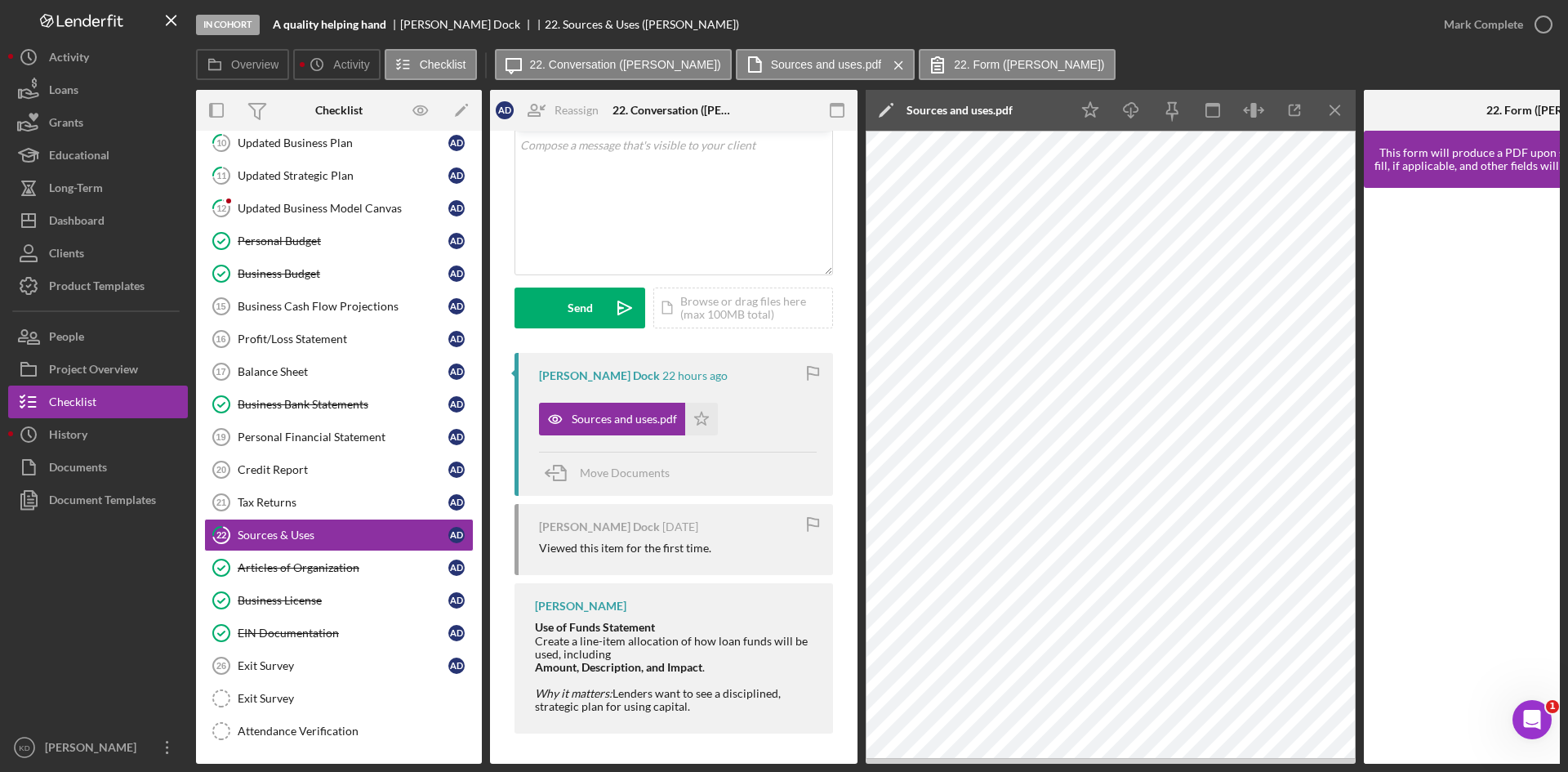
scroll to position [105, 0]
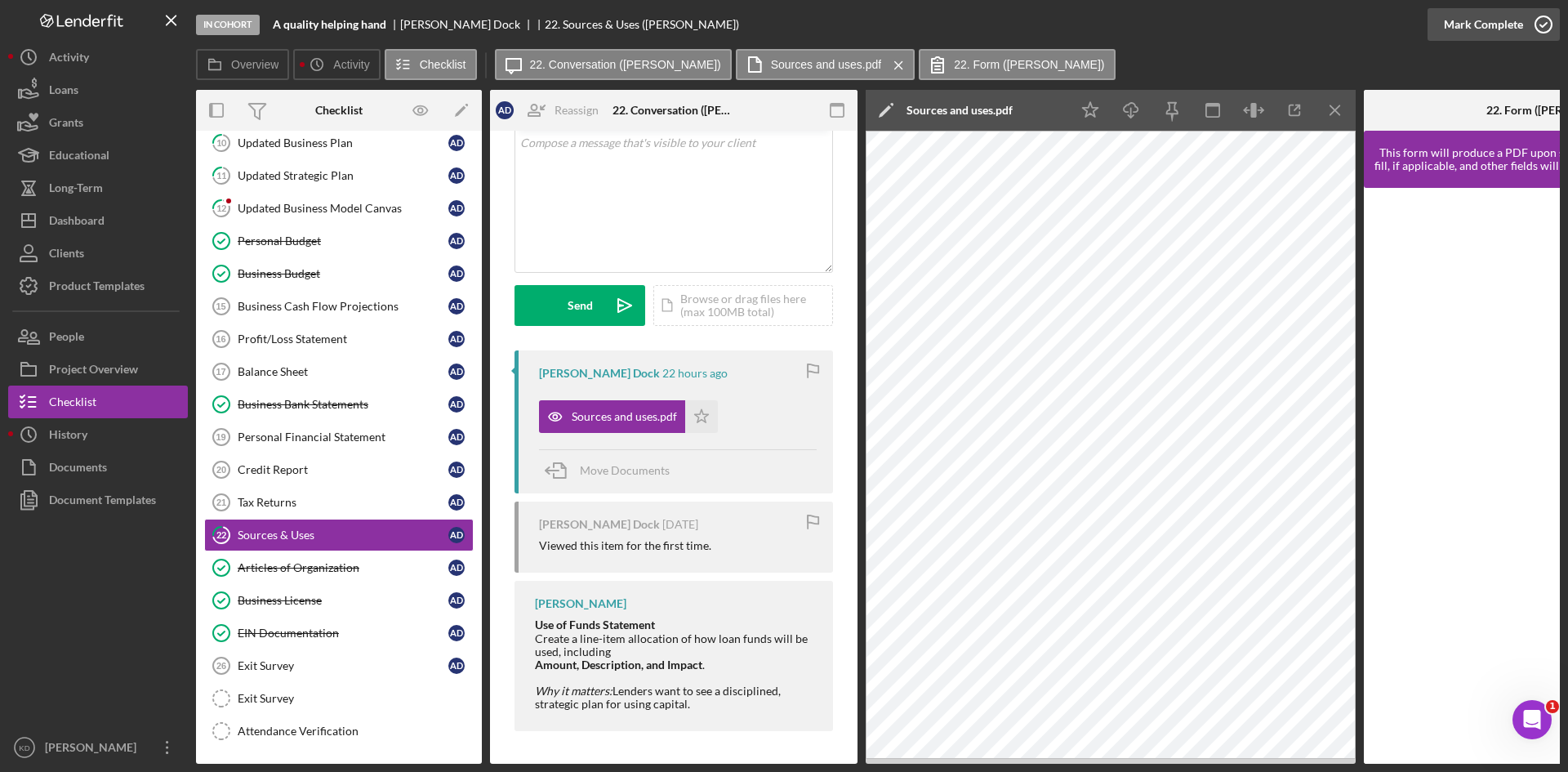
click at [1534, 34] on icon "button" at bounding box center [1544, 24] width 41 height 41
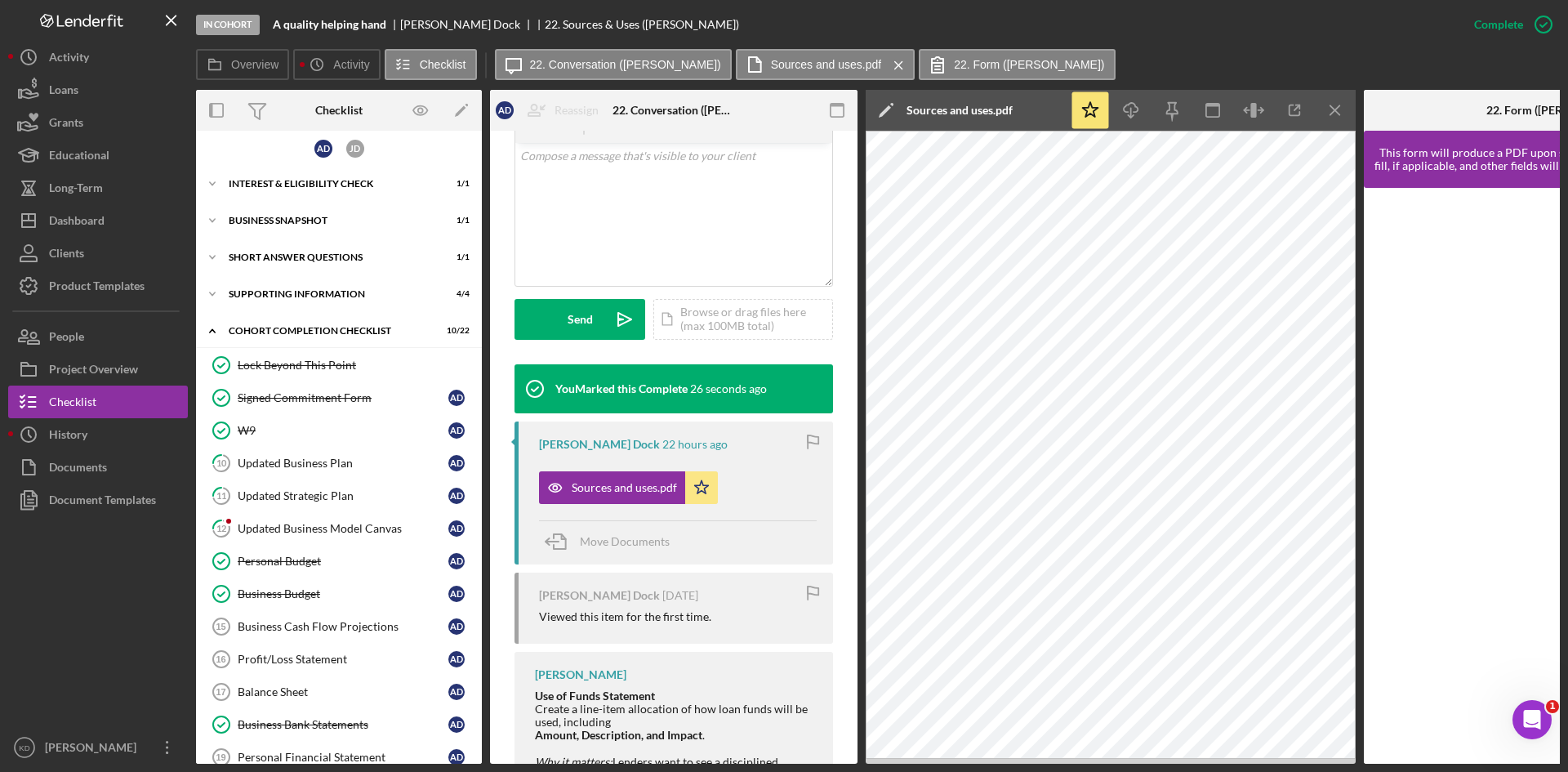
scroll to position [5, 0]
click at [97, 216] on div "Dashboard" at bounding box center [77, 223] width 56 height 37
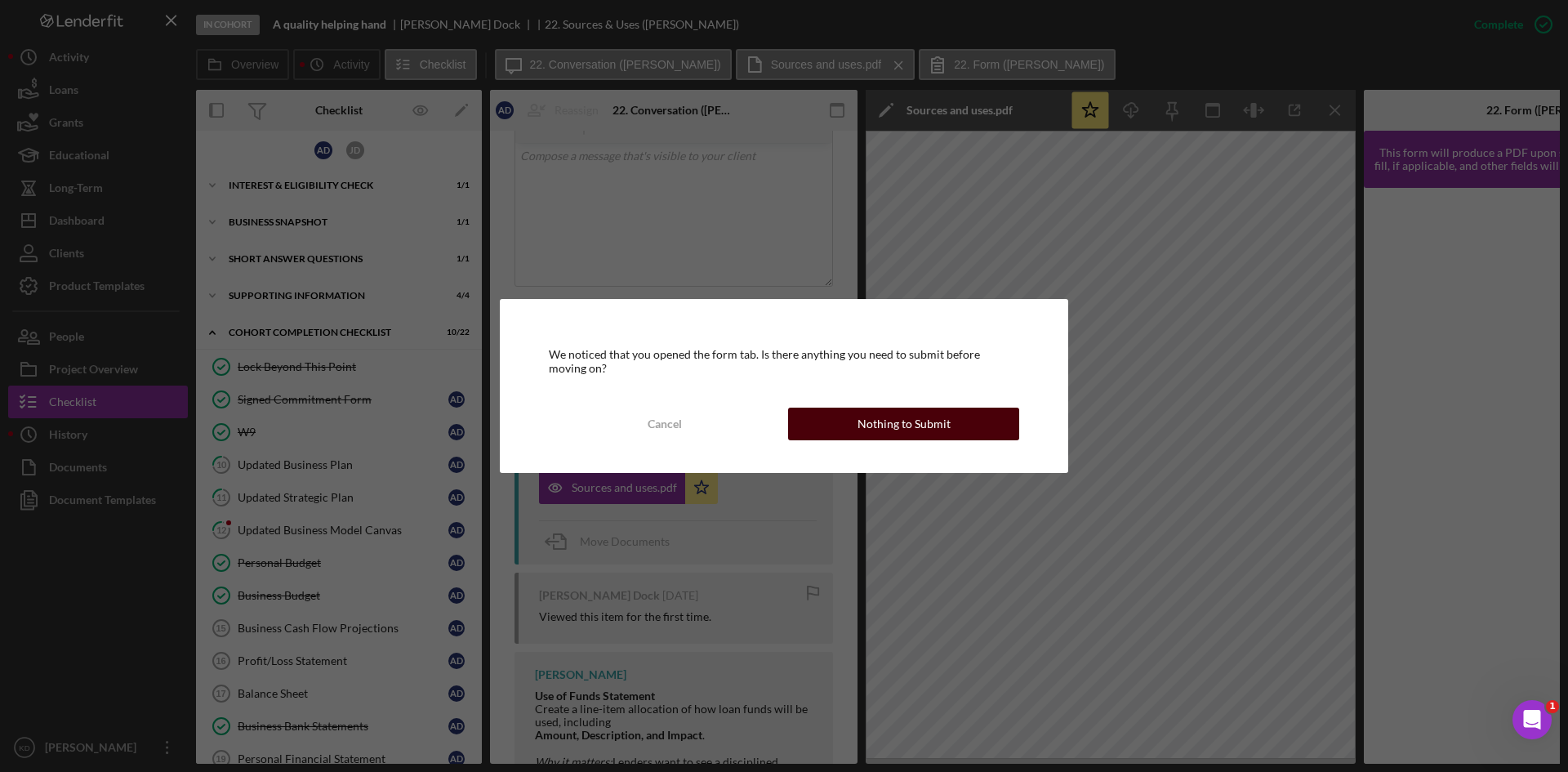
click at [937, 423] on div "Nothing to Submit" at bounding box center [904, 423] width 93 height 33
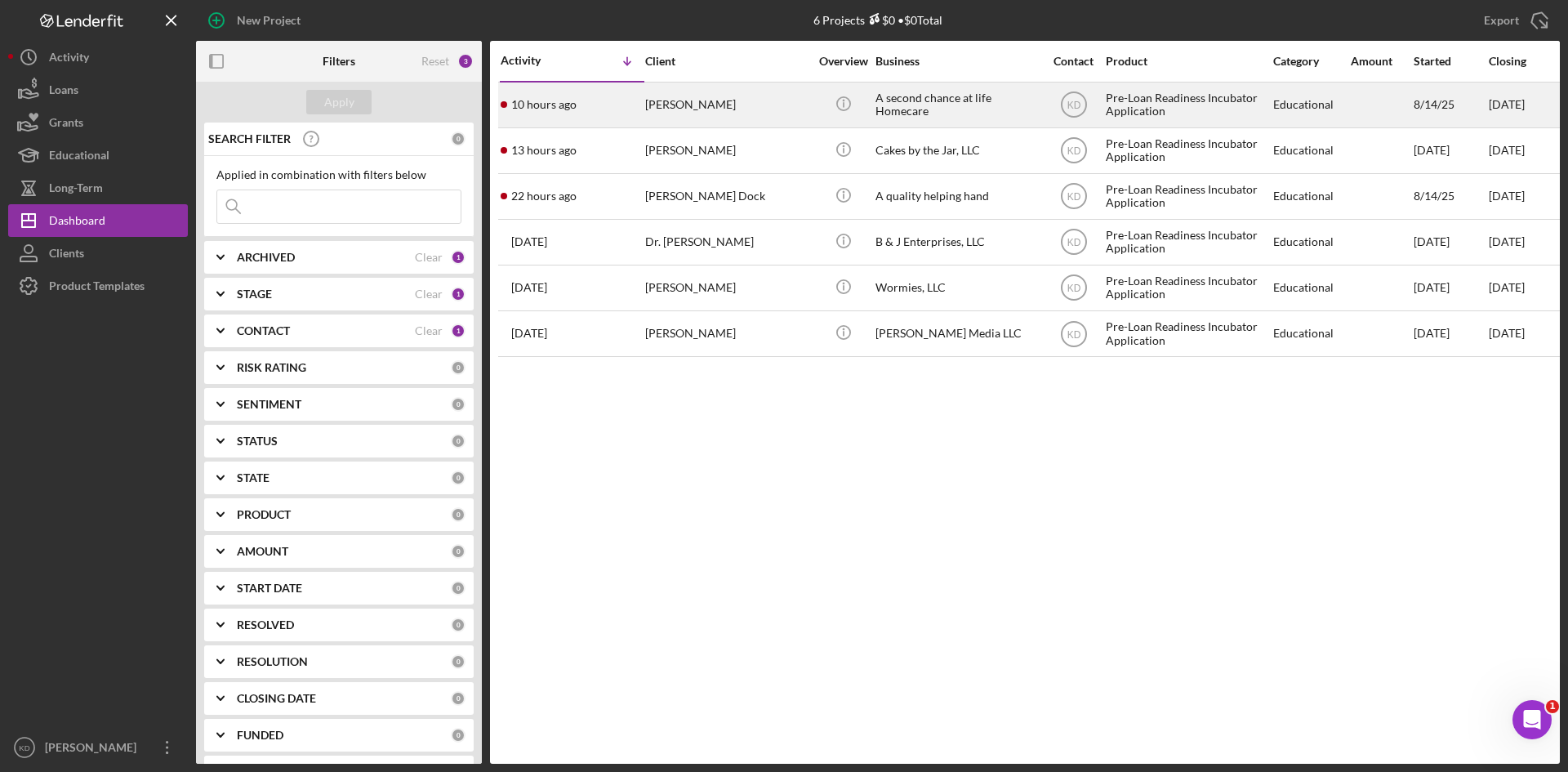
click at [748, 113] on div "[PERSON_NAME]" at bounding box center [727, 105] width 164 height 44
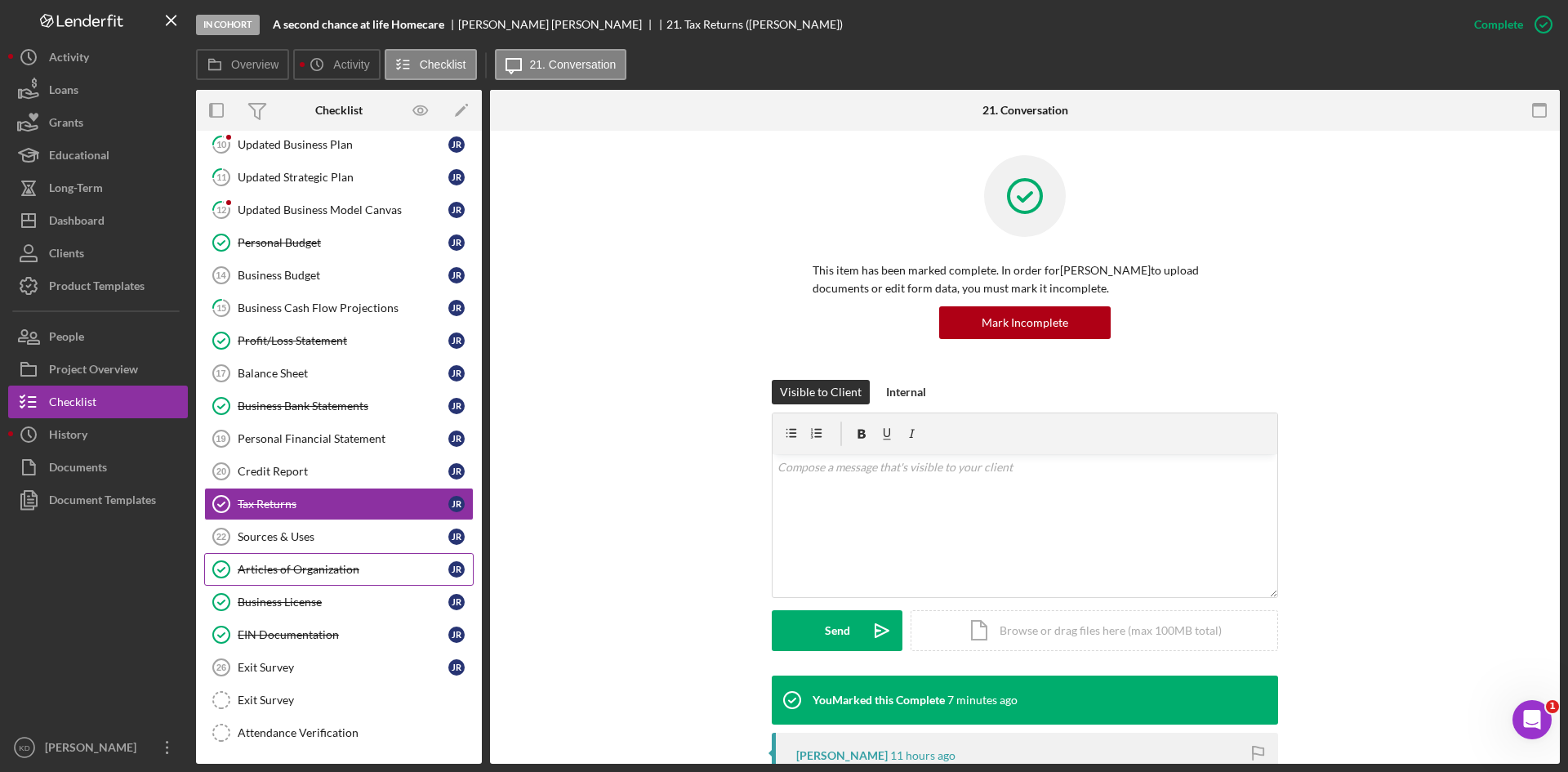
scroll to position [126, 0]
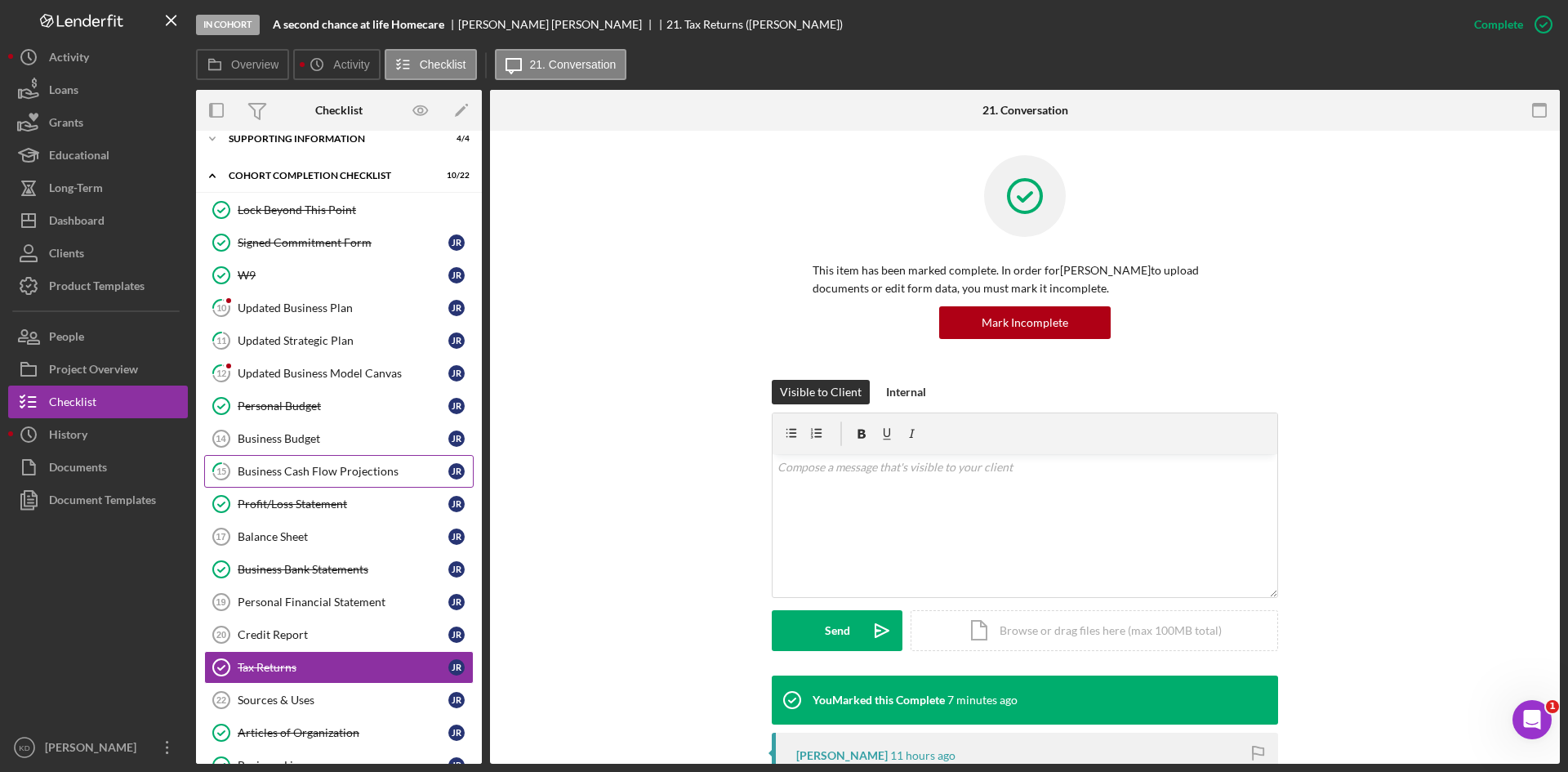
click at [350, 480] on link "15 Business Cash Flow Projections J R" at bounding box center [339, 471] width 270 height 33
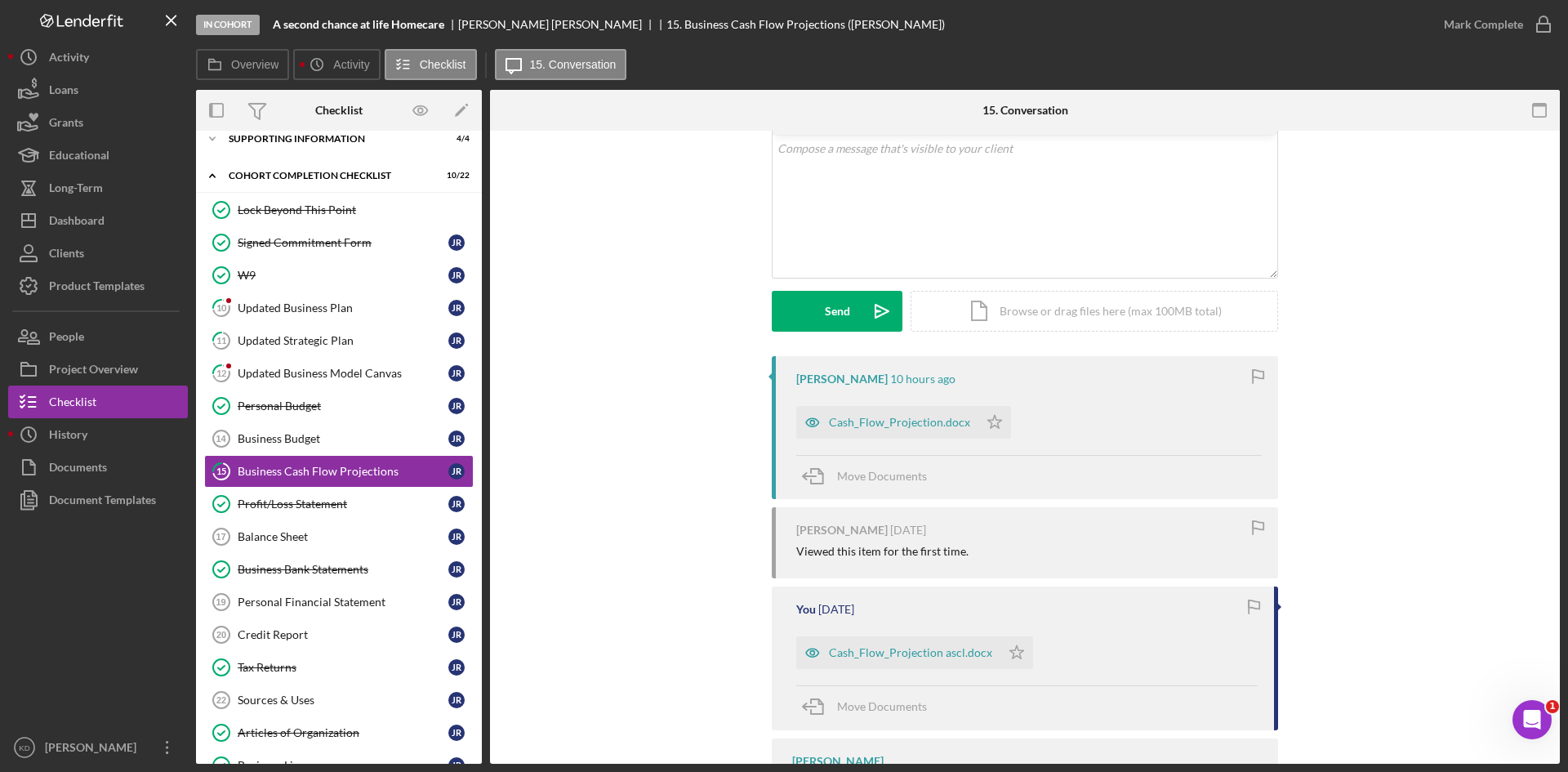
scroll to position [164, 0]
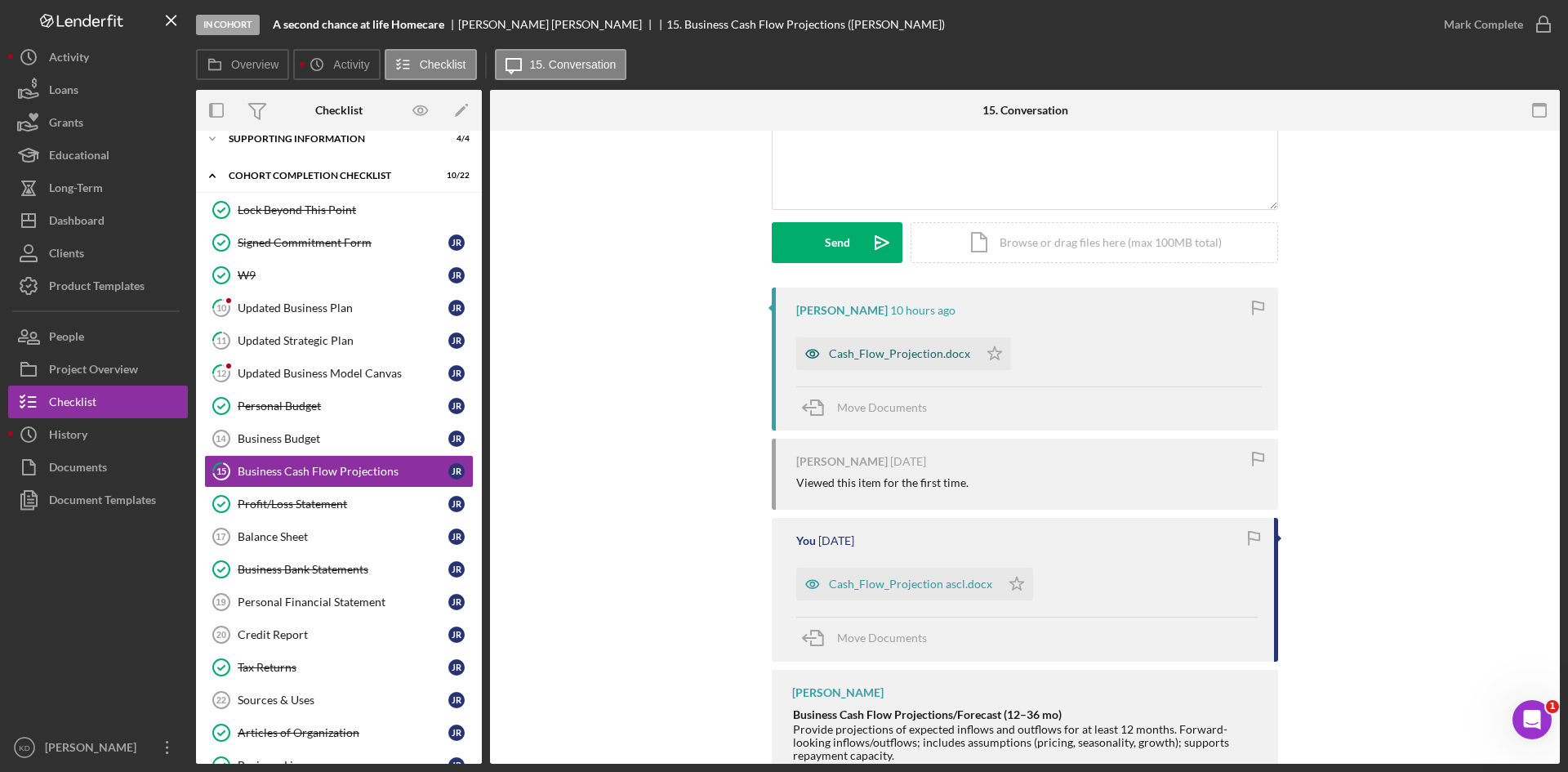
click at [847, 347] on div "Cash_Flow_Projection.docx" at bounding box center [899, 353] width 141 height 13
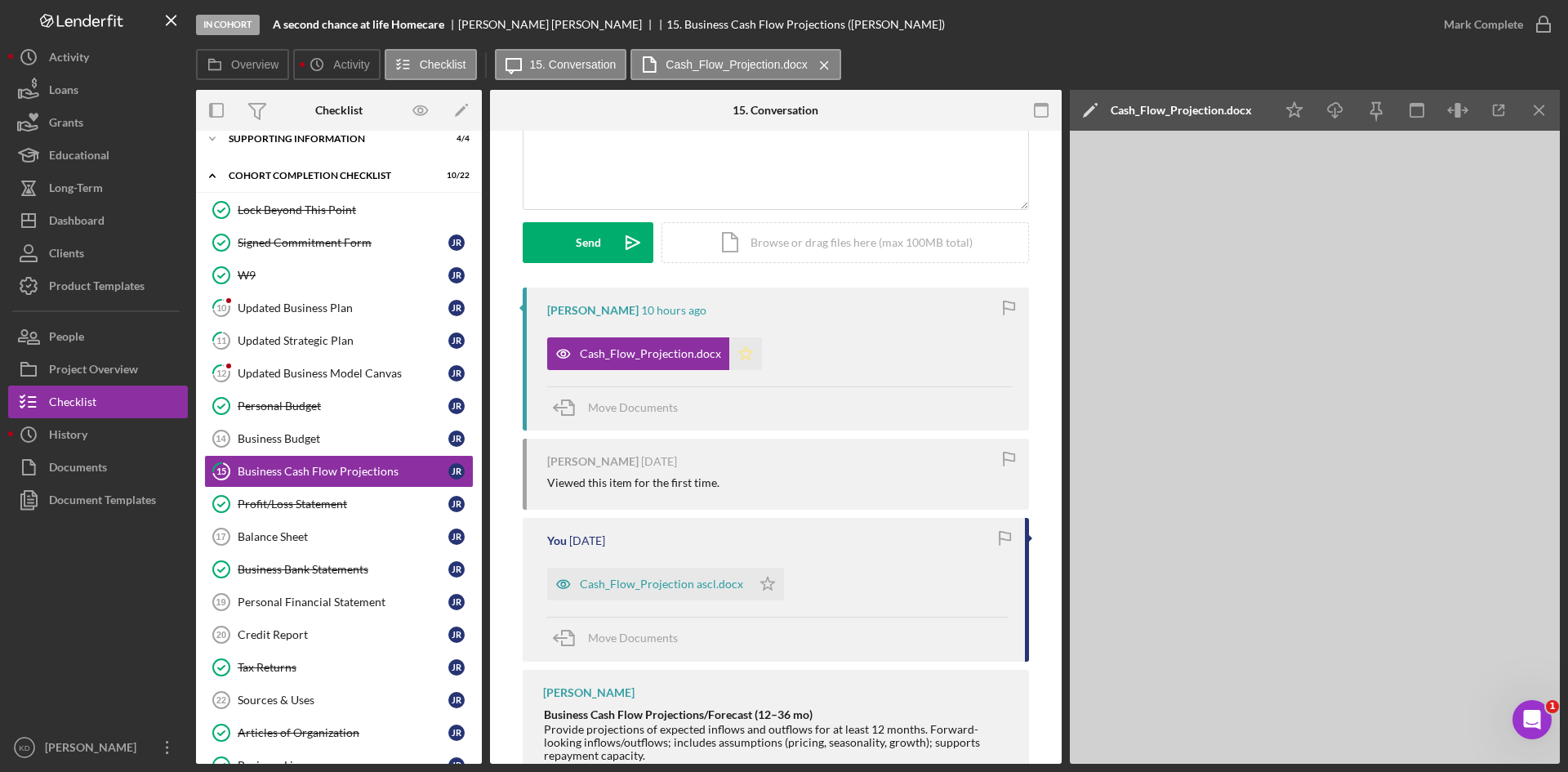
click at [747, 356] on icon "Icon/Star" at bounding box center [745, 353] width 33 height 33
click at [764, 593] on icon "Icon/Star" at bounding box center [767, 583] width 33 height 33
click at [1547, 28] on icon "button" at bounding box center [1544, 24] width 41 height 41
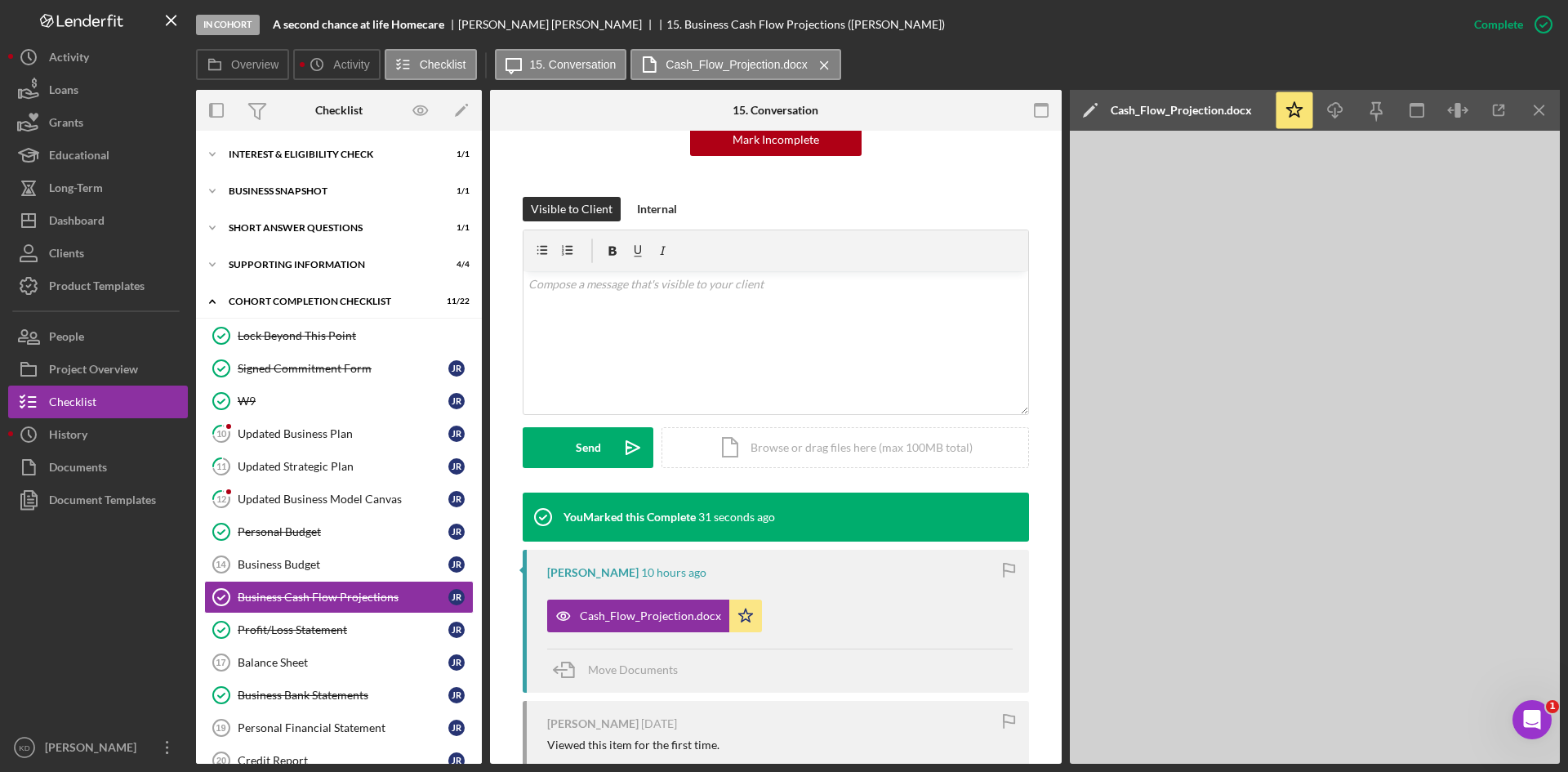
scroll to position [143, 0]
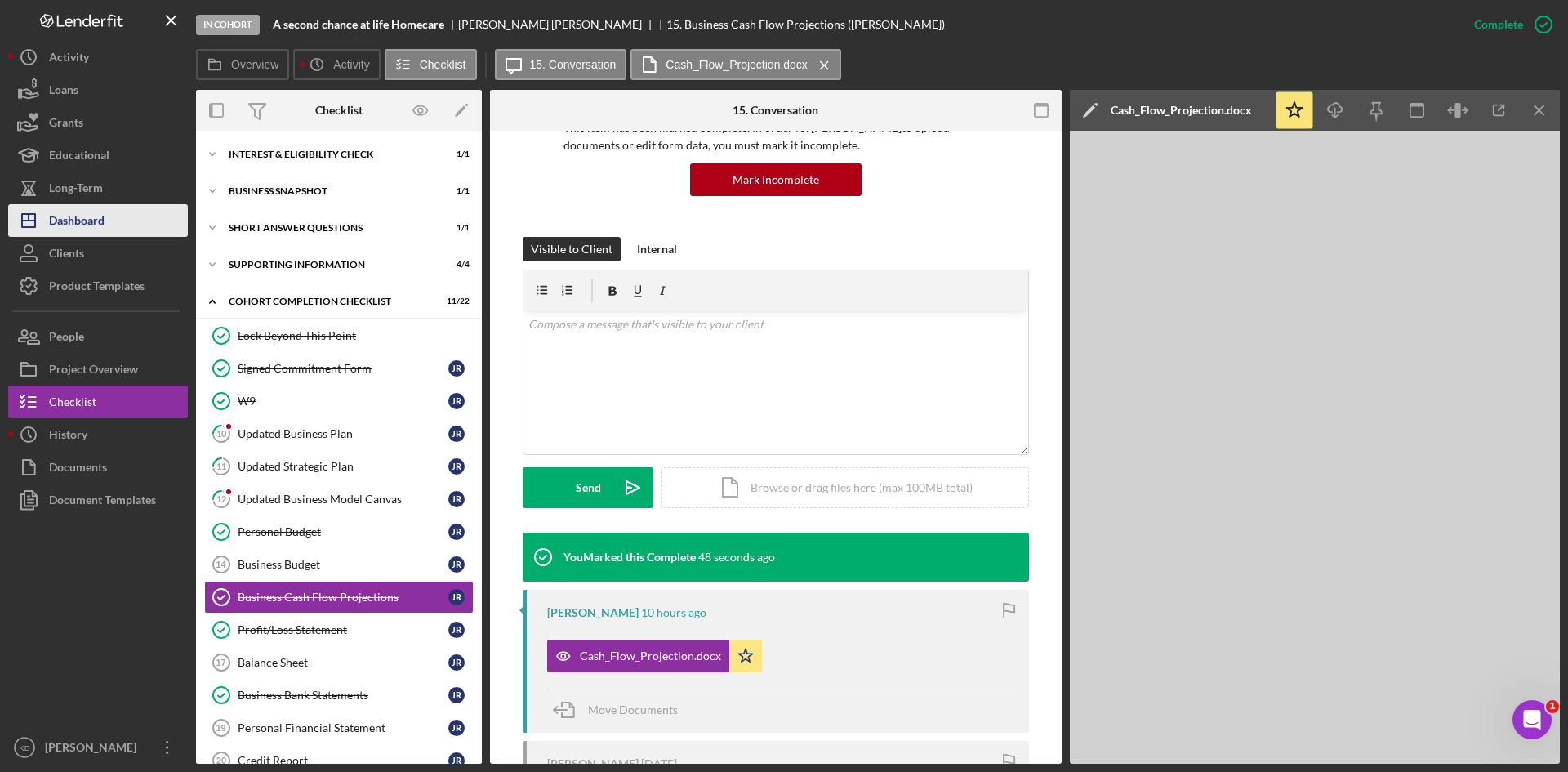
click at [109, 220] on button "Icon/Dashboard Dashboard" at bounding box center [98, 220] width 179 height 33
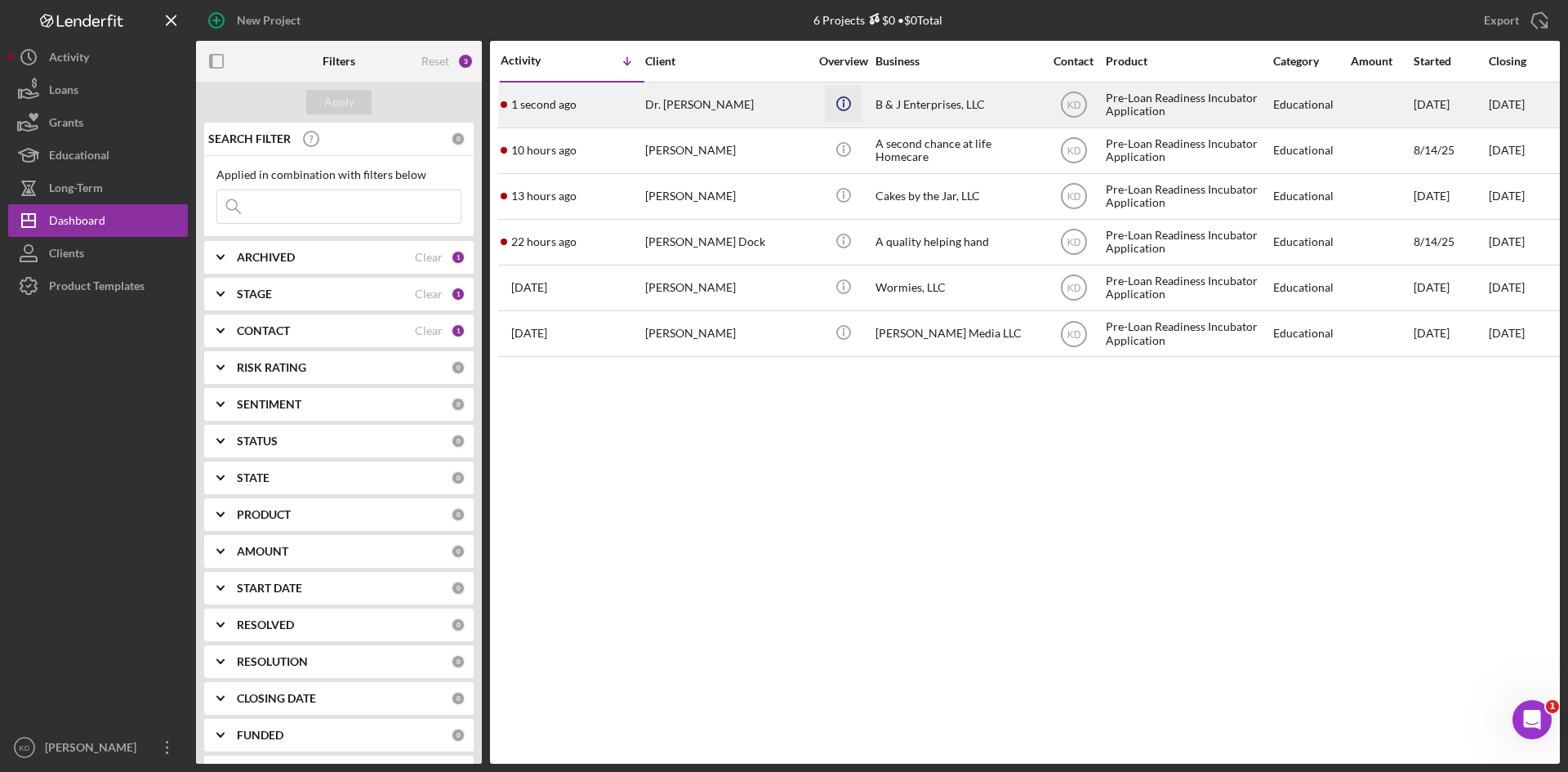
click at [825, 113] on icon "Icon/Info" at bounding box center [844, 103] width 37 height 37
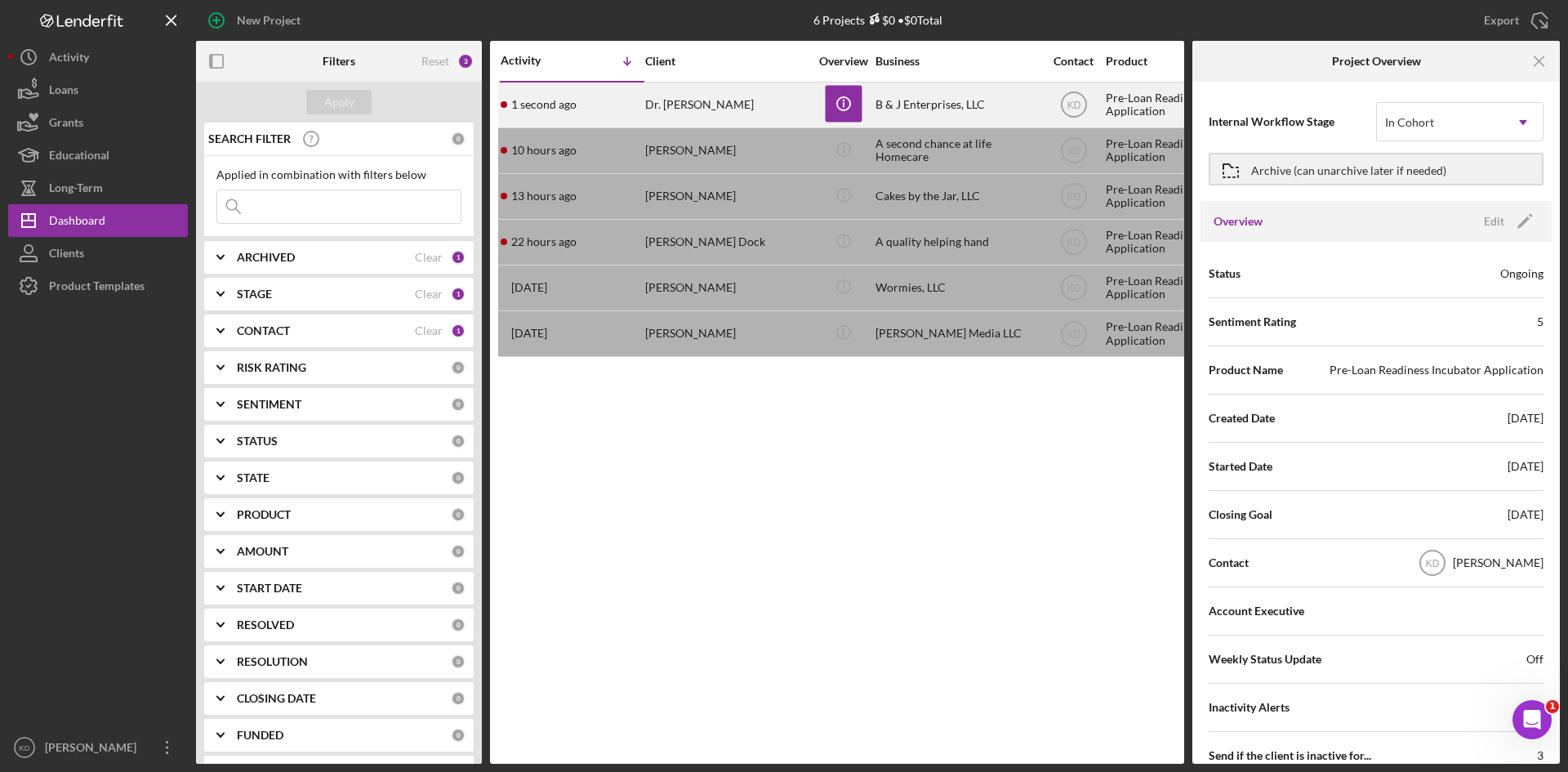
click at [782, 115] on div "Dr. [PERSON_NAME]" at bounding box center [727, 105] width 164 height 44
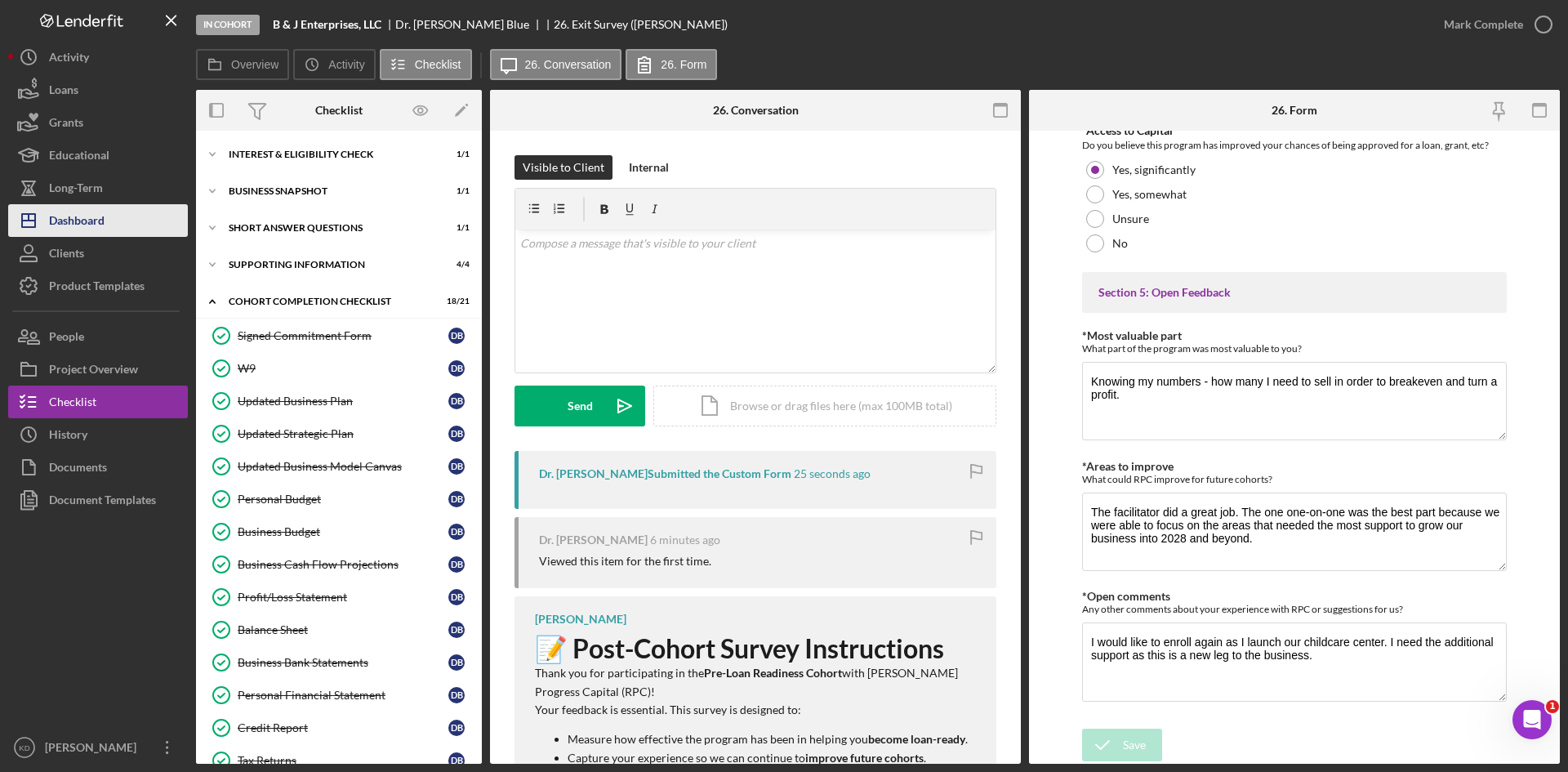
click at [147, 216] on button "Icon/Dashboard Dashboard" at bounding box center [98, 220] width 179 height 33
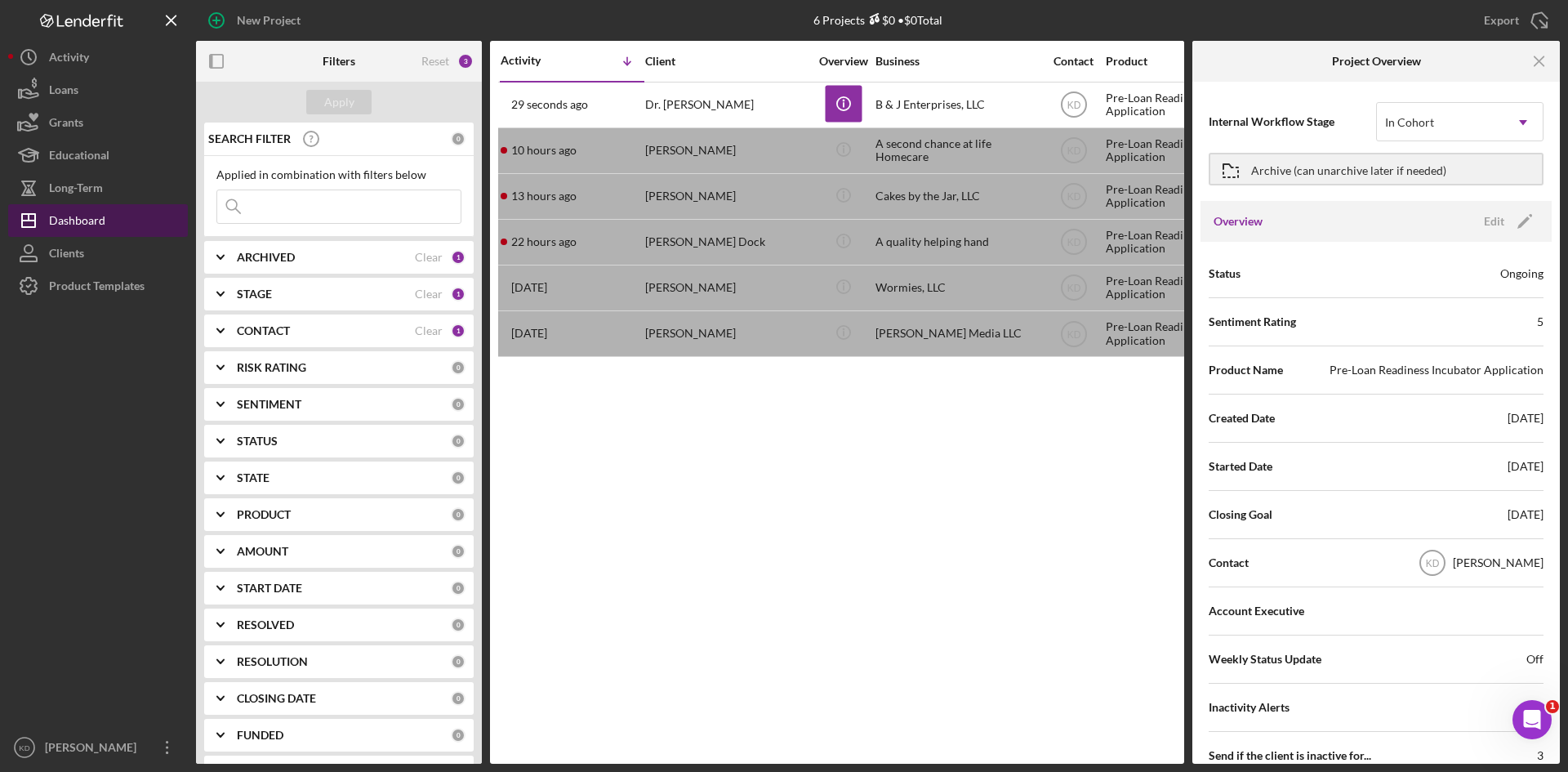
click at [95, 205] on div "Dashboard" at bounding box center [77, 223] width 57 height 37
click at [95, 217] on div "Dashboard" at bounding box center [77, 223] width 57 height 37
click at [884, 458] on div "Activity Icon/Table Sort Arrow Client Overview Business Contact Product Categor…" at bounding box center [837, 402] width 694 height 723
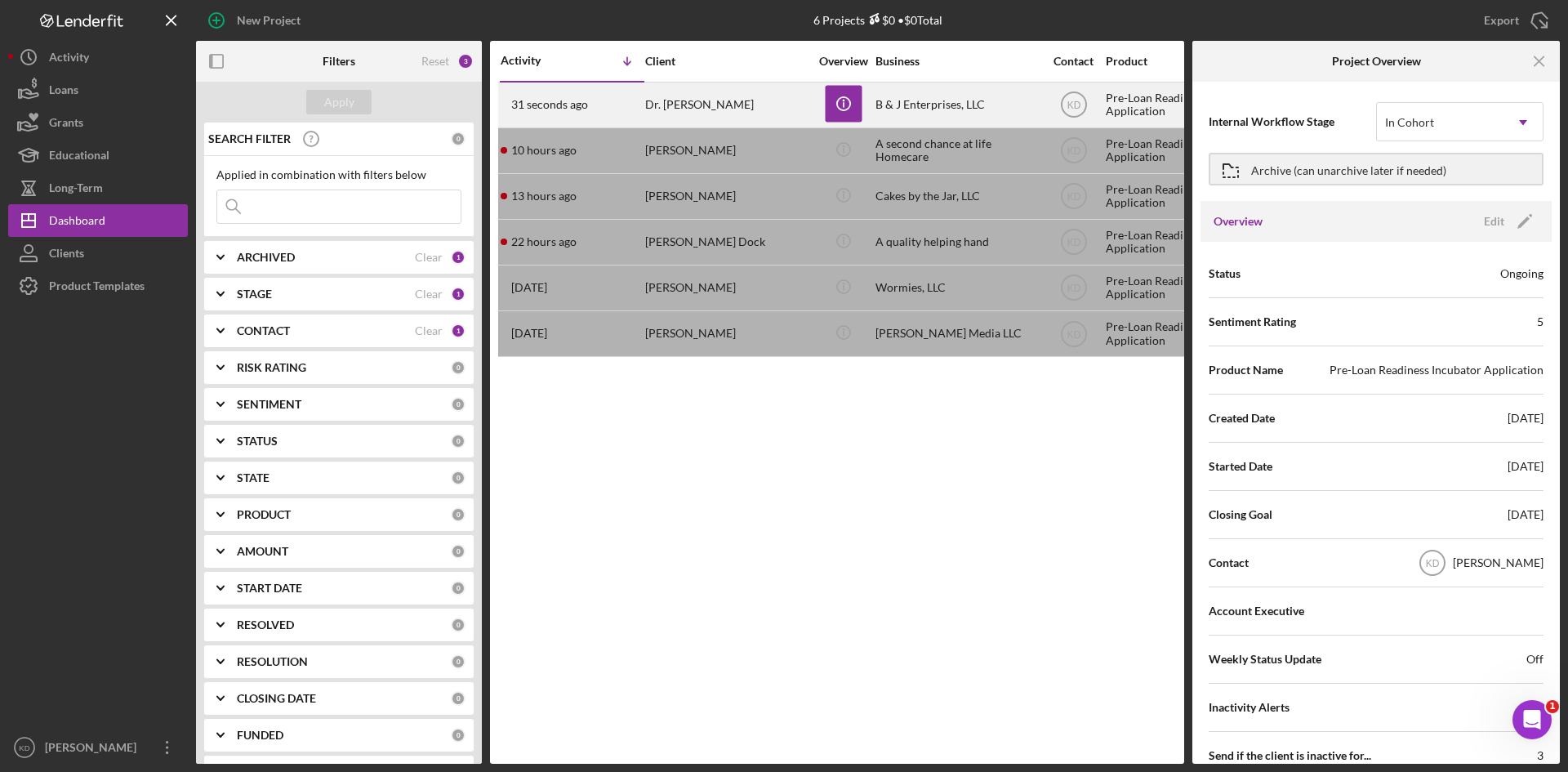
click at [614, 104] on div "31 seconds ago Dr. Andrea Blue" at bounding box center [572, 105] width 143 height 44
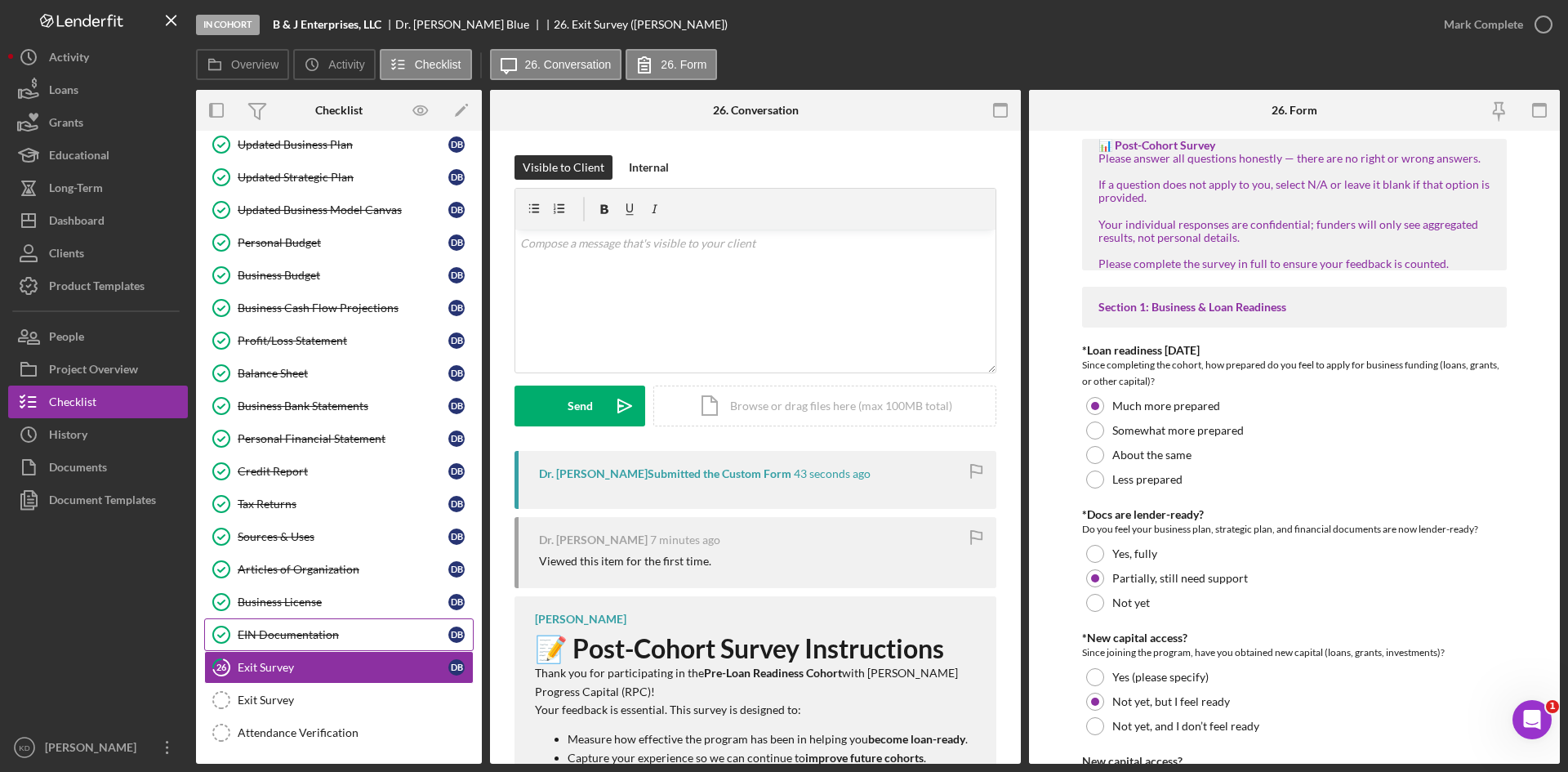
click at [309, 634] on div "EIN Documentation" at bounding box center [343, 634] width 211 height 13
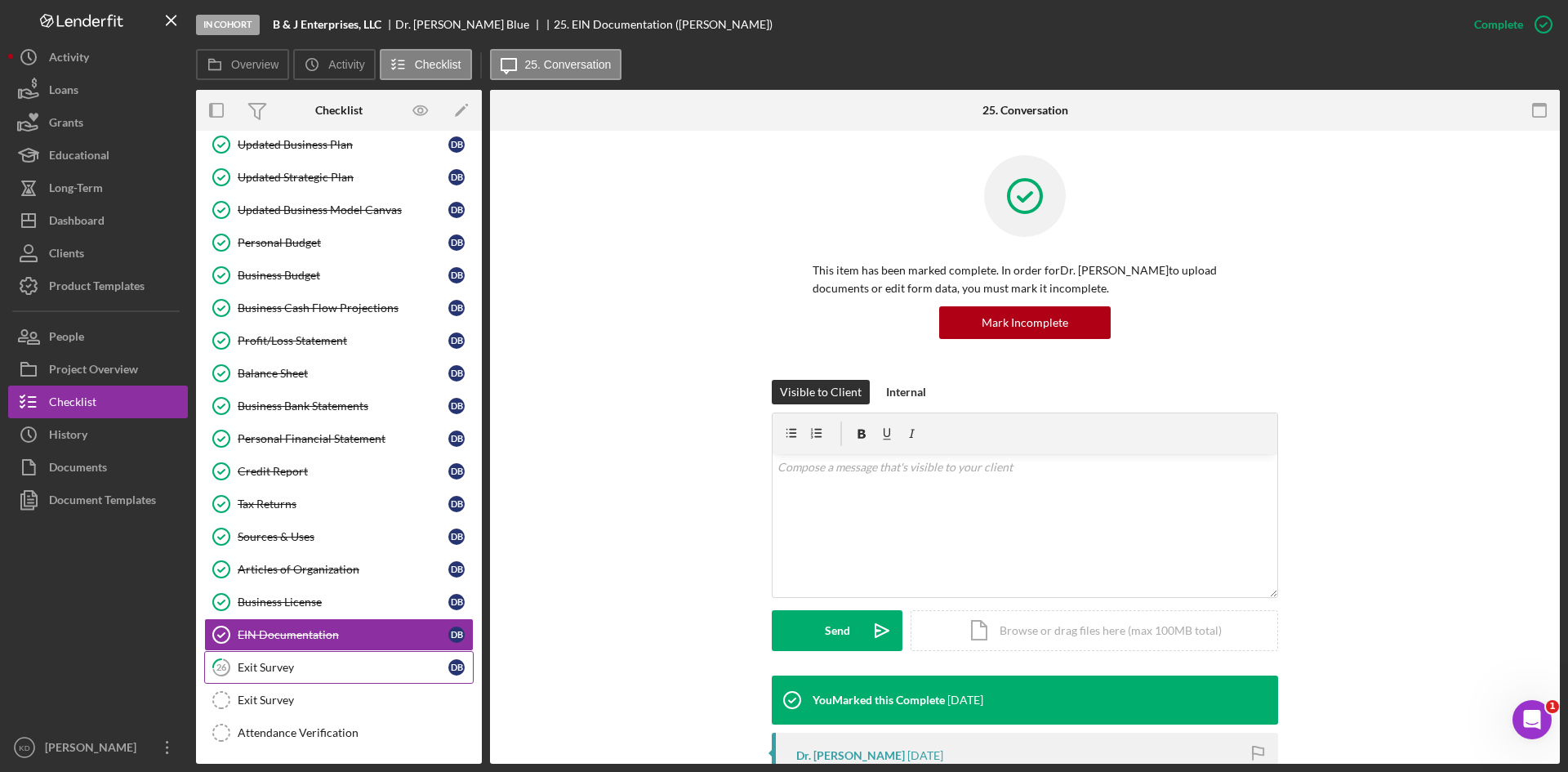
click at [308, 670] on div "Exit Survey" at bounding box center [343, 667] width 211 height 13
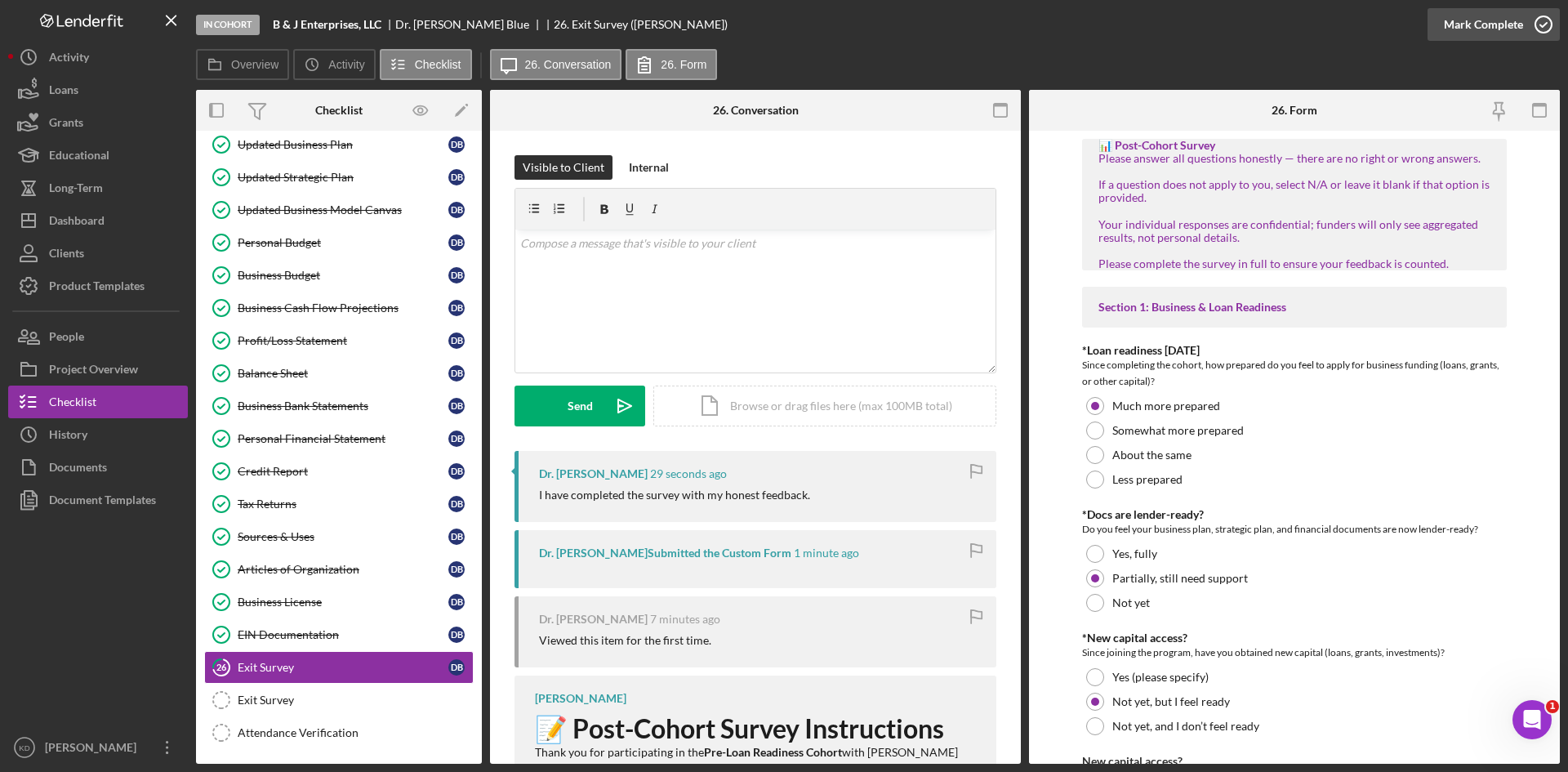
click at [1532, 24] on icon "button" at bounding box center [1544, 24] width 41 height 41
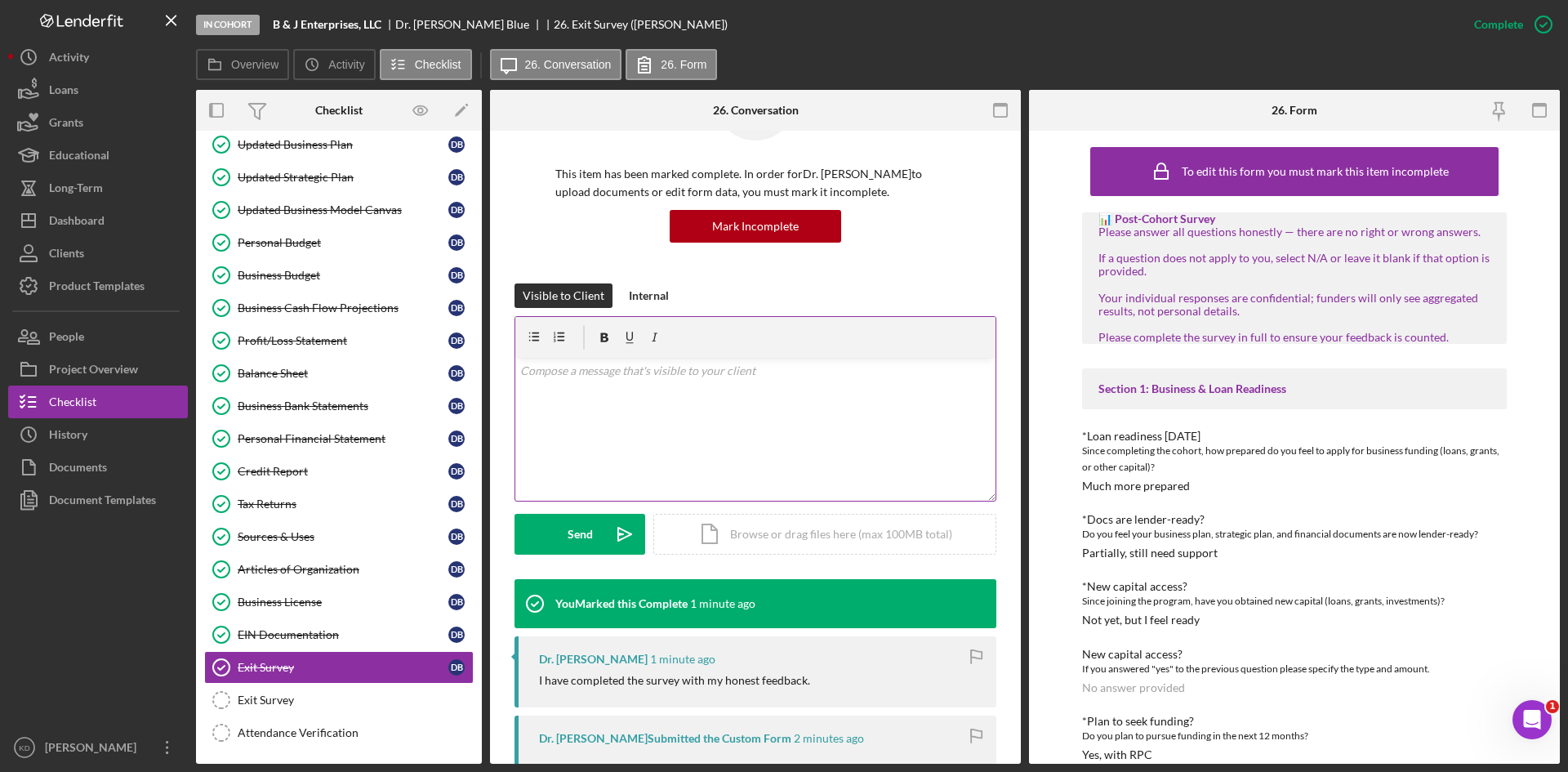
scroll to position [164, 0]
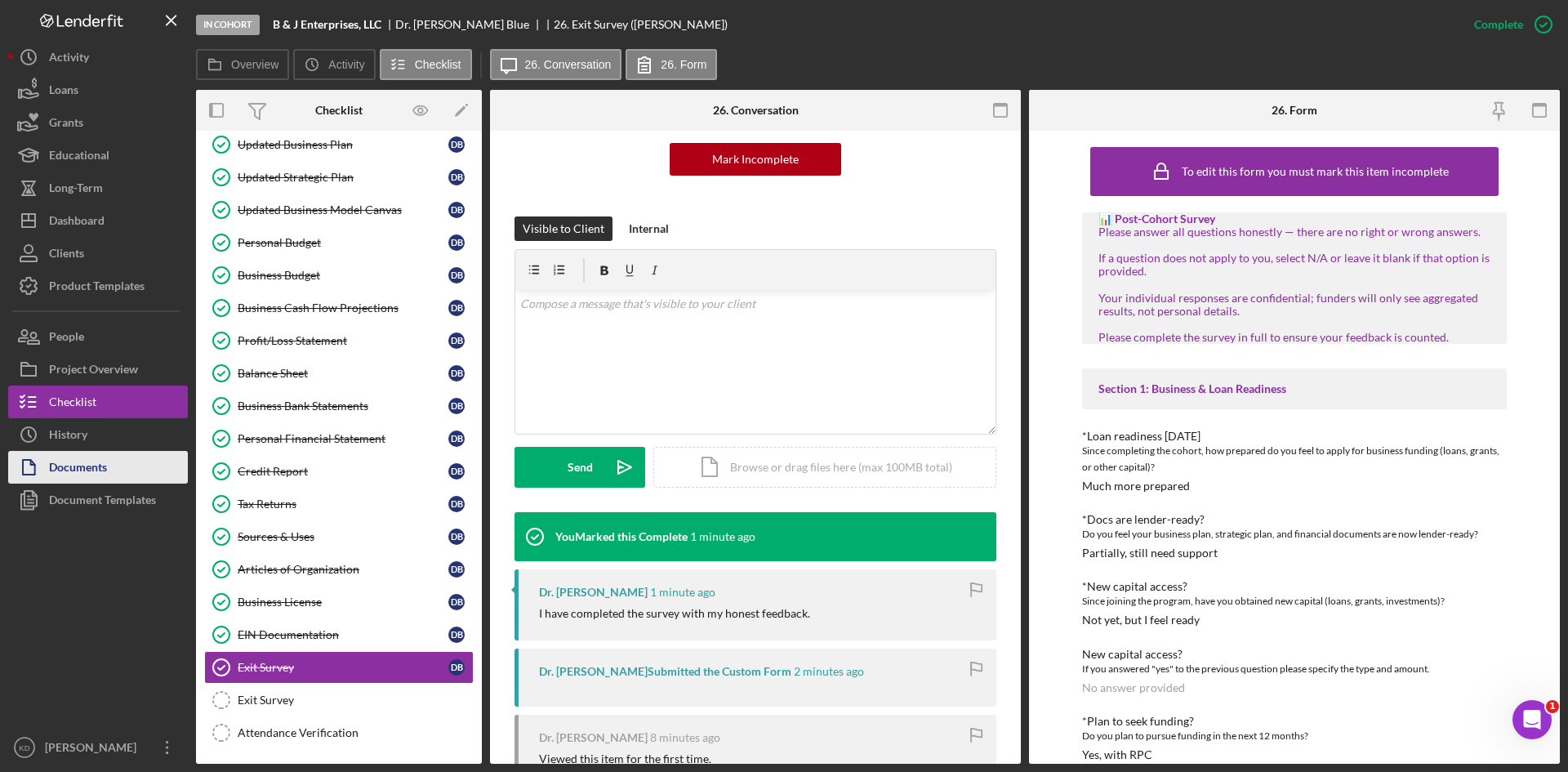
click at [89, 468] on div "Documents" at bounding box center [78, 470] width 58 height 37
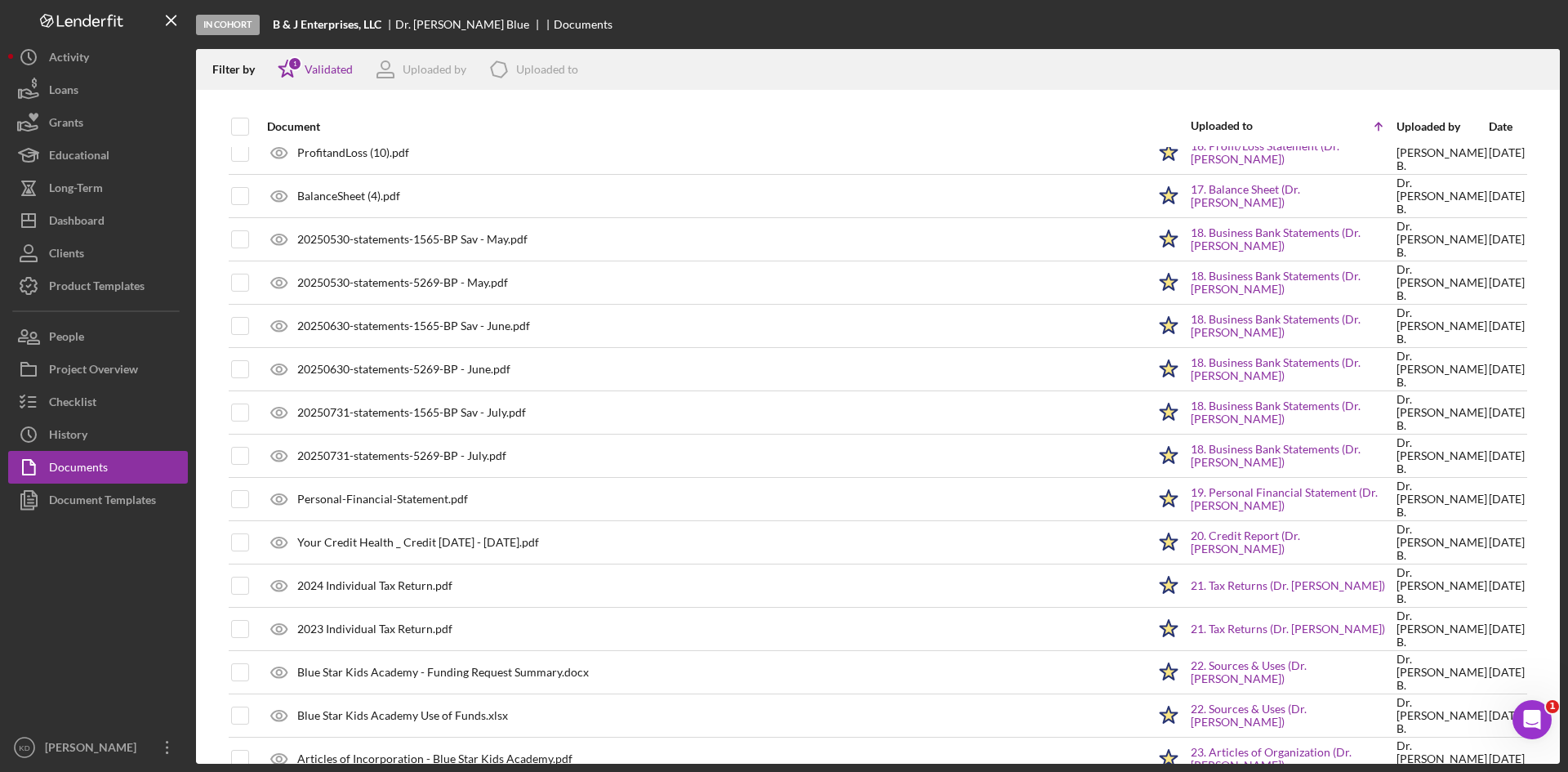
scroll to position [786, 0]
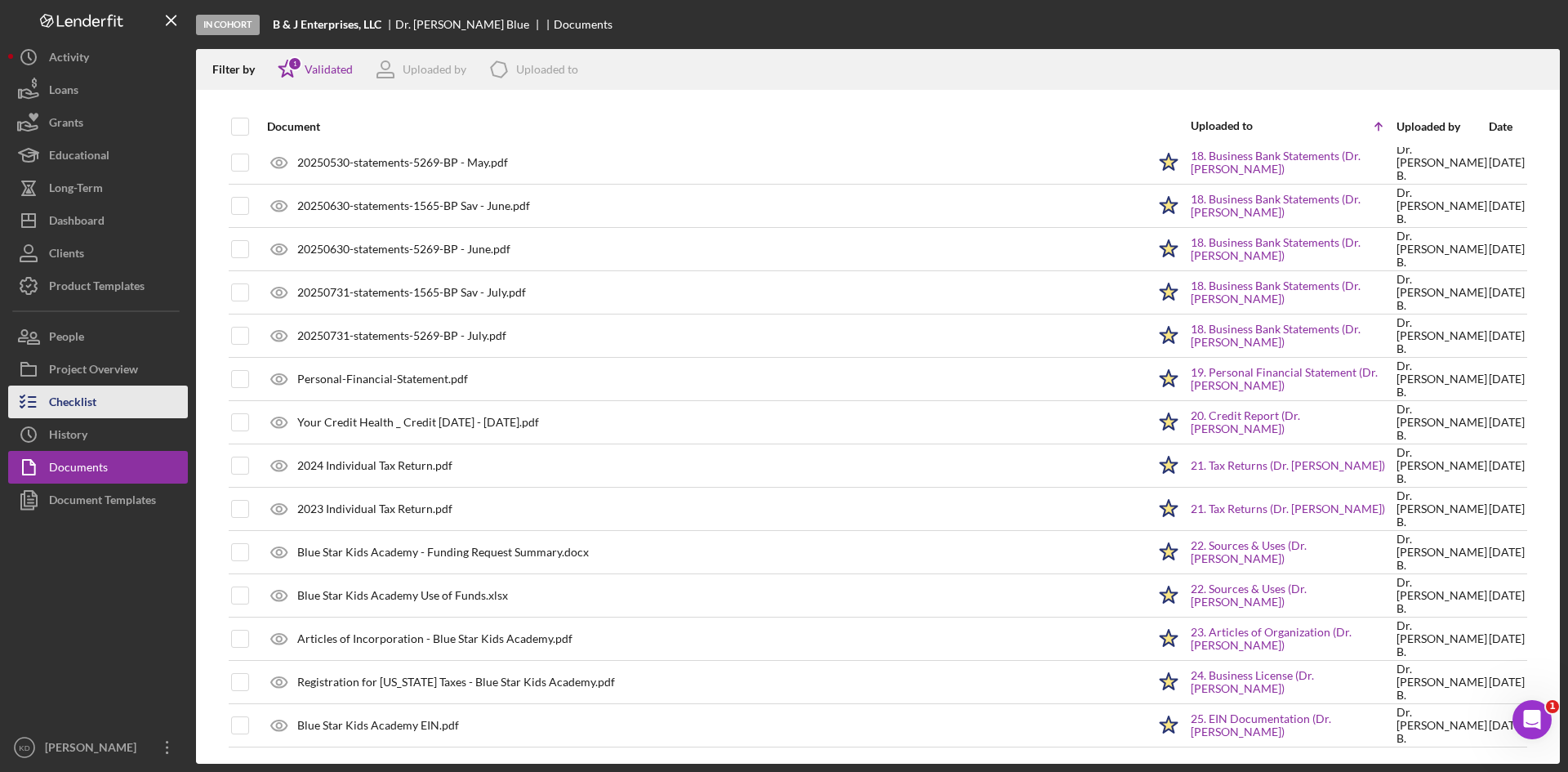
click at [91, 400] on div "Checklist" at bounding box center [73, 404] width 47 height 37
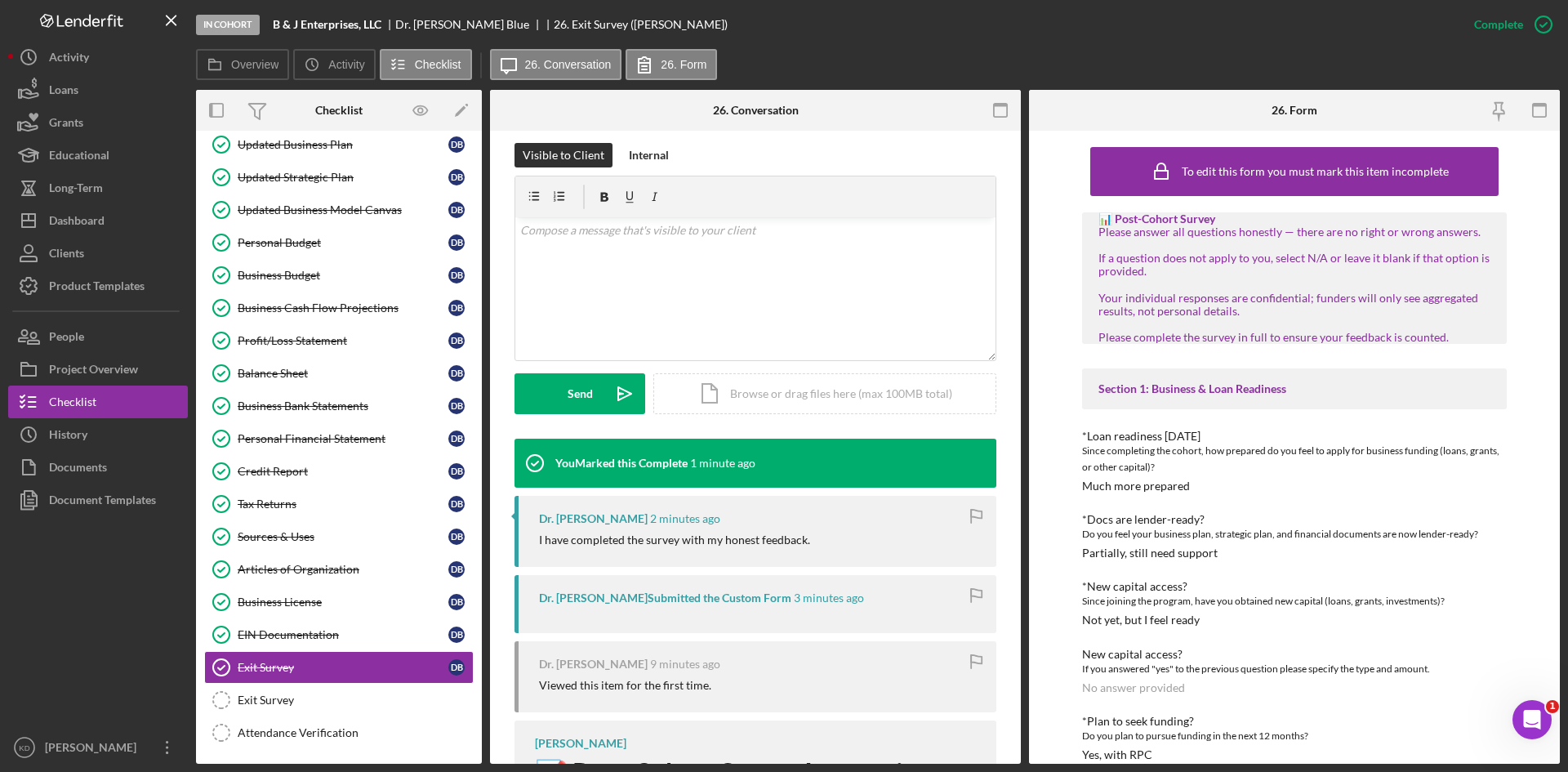
scroll to position [245, 0]
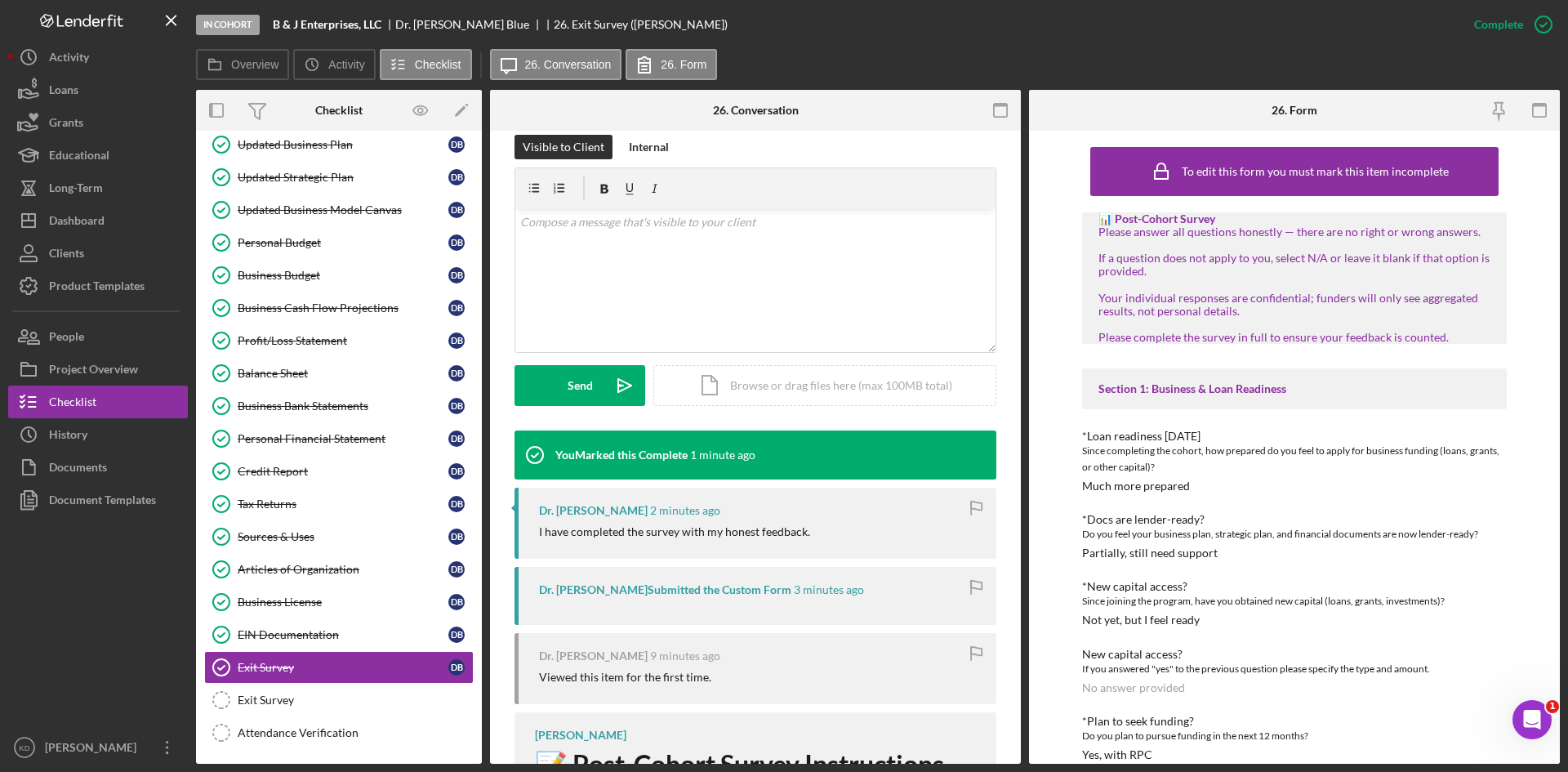
click at [625, 539] on div "Dr. Andrea Blue 2 minutes ago I have completed the survey with my honest feedba…" at bounding box center [755, 523] width 482 height 71
click at [680, 590] on div "Dr. Andrea Blue Submitted the Custom Form" at bounding box center [665, 590] width 252 height 13
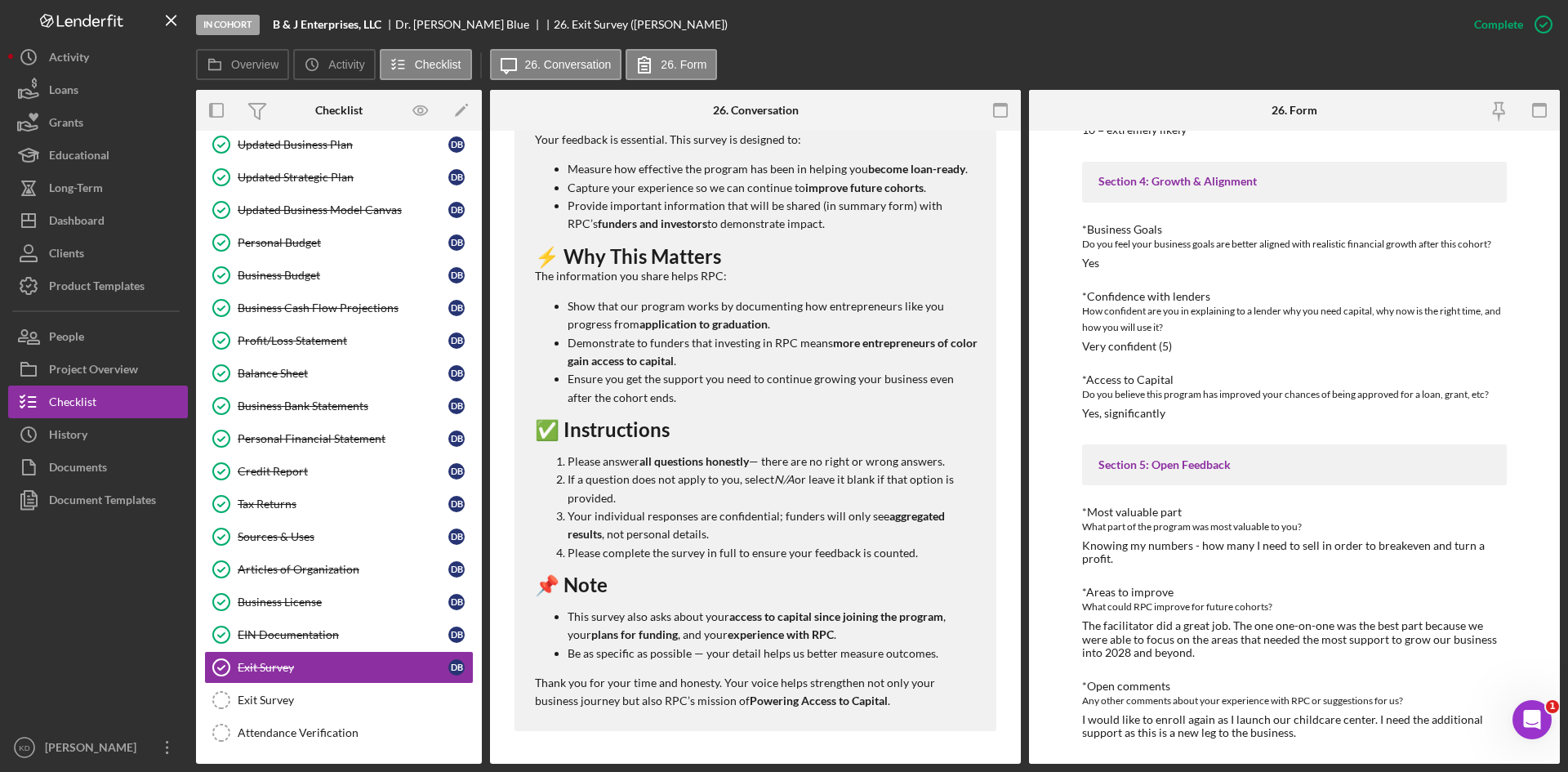
scroll to position [1753, 0]
click at [1534, 115] on icon "button" at bounding box center [1540, 111] width 37 height 37
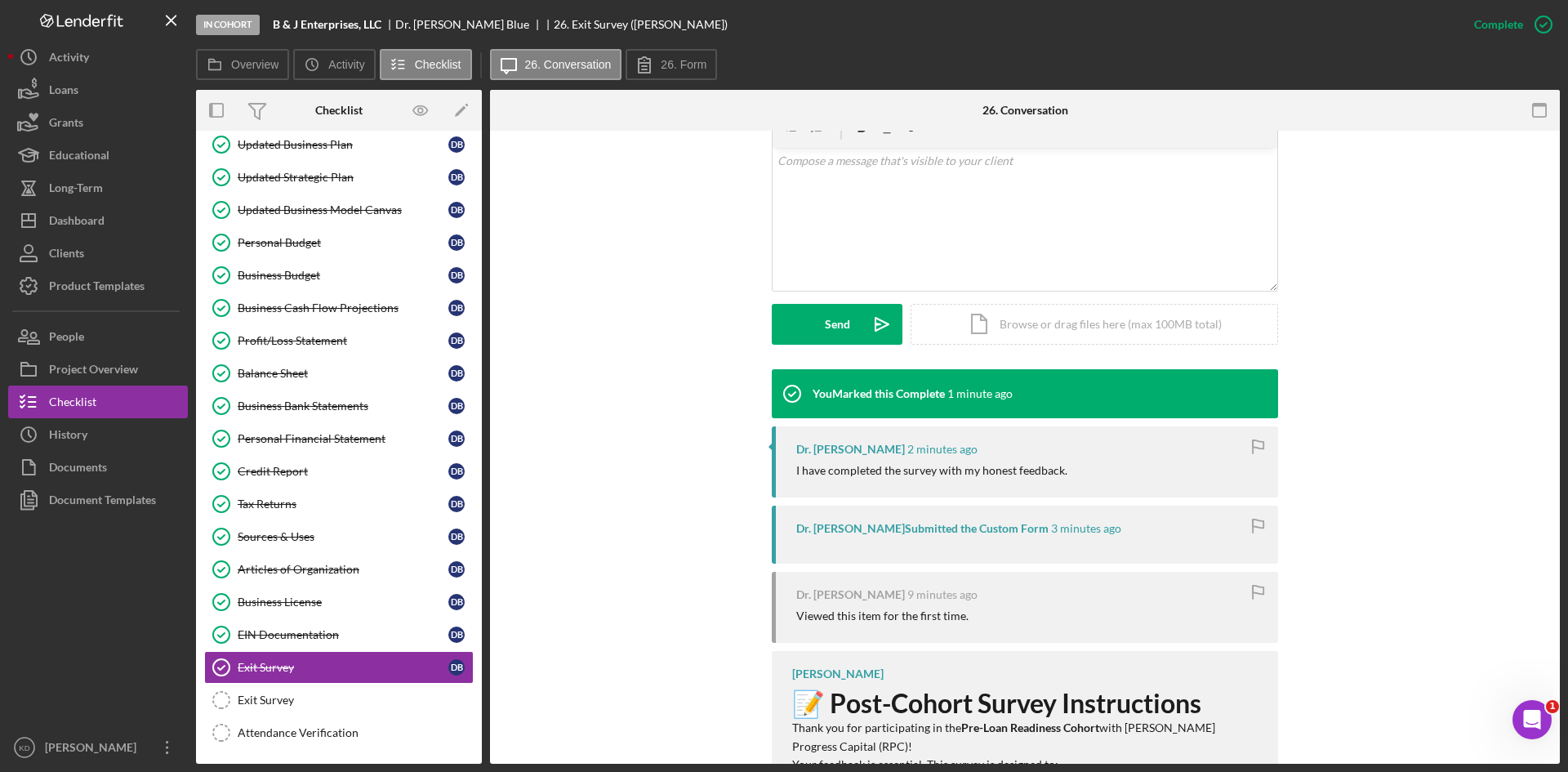
scroll to position [504, 0]
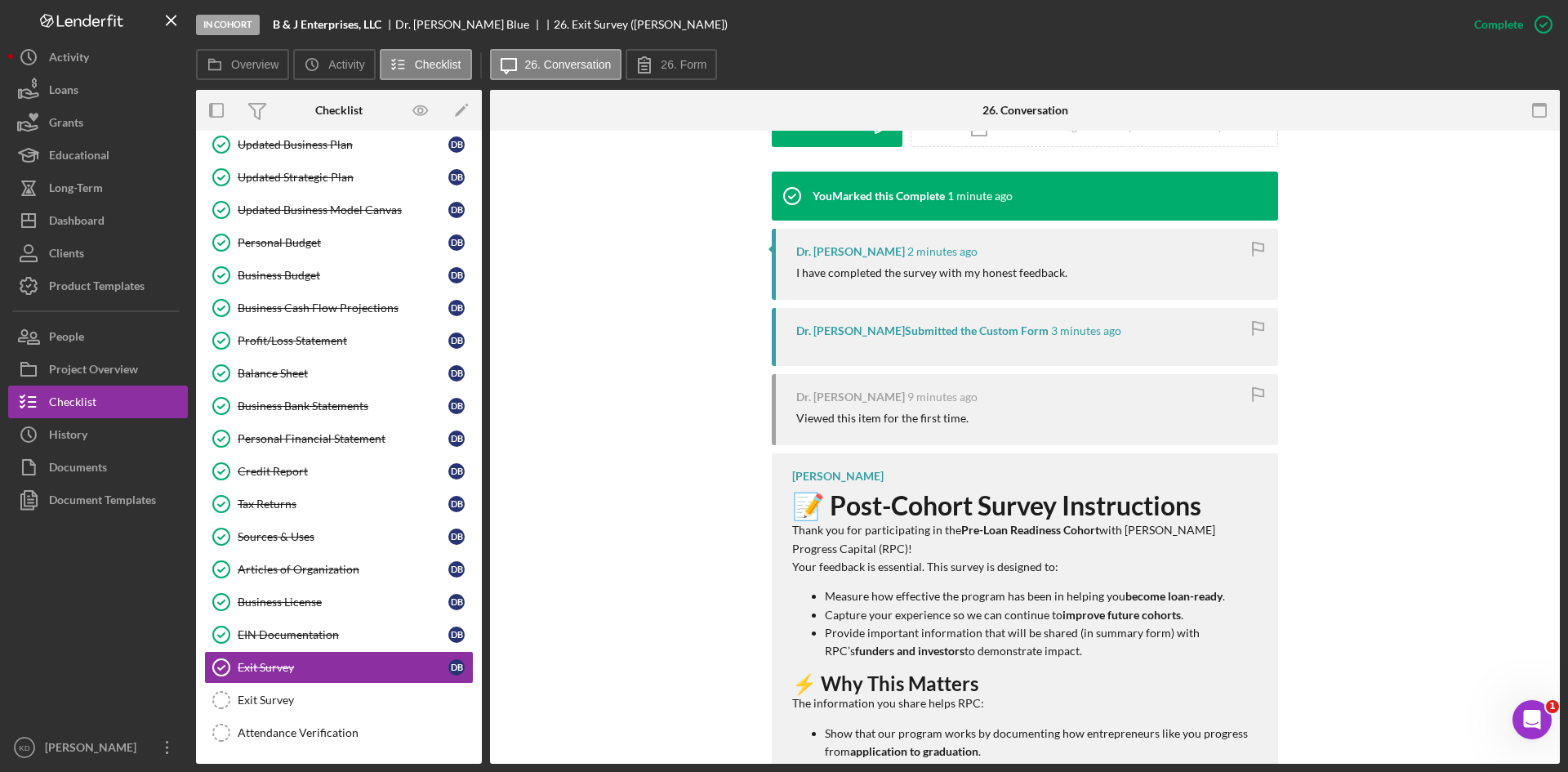
click at [1537, 113] on icon "button" at bounding box center [1540, 111] width 37 height 37
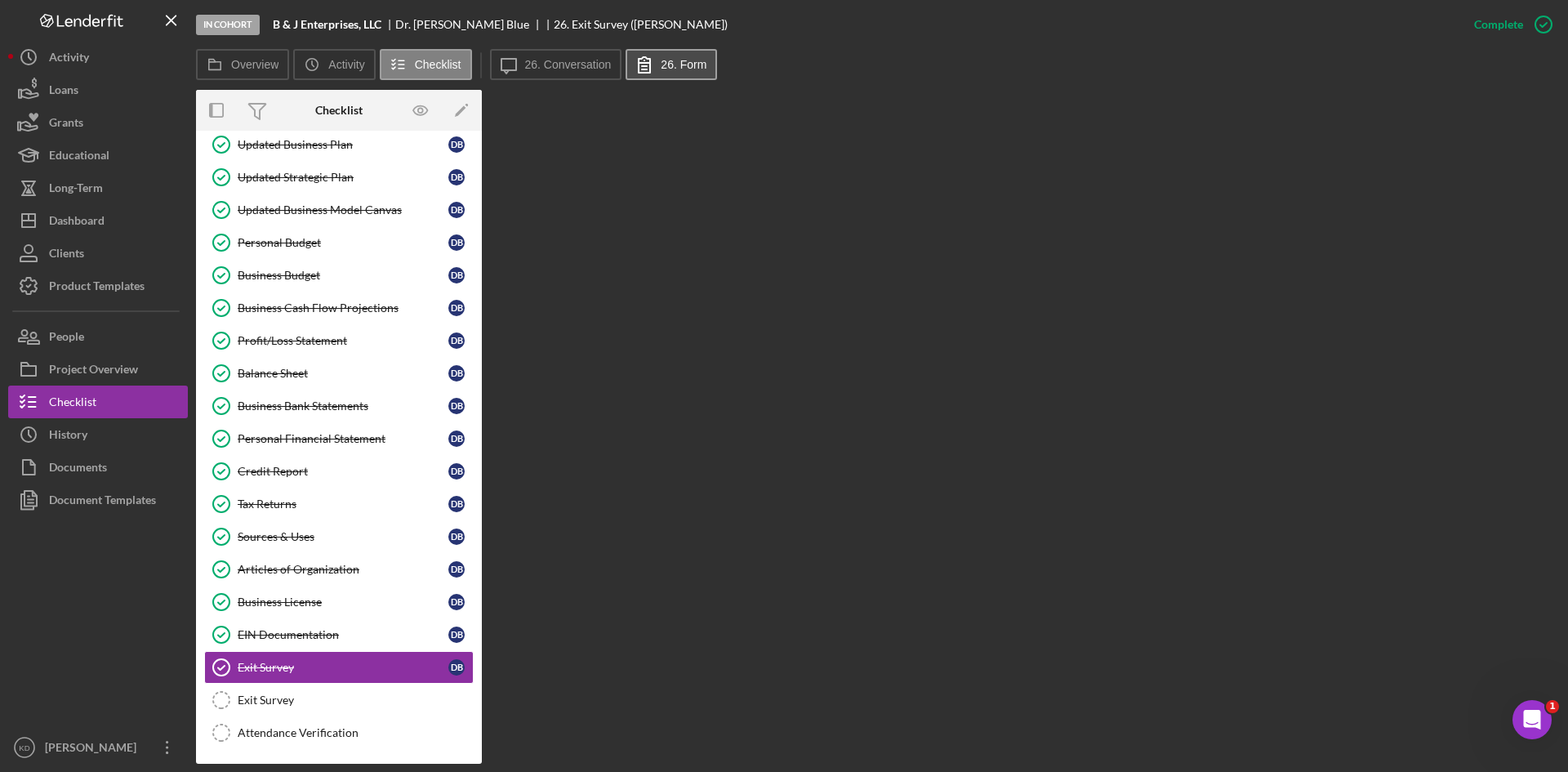
click at [658, 67] on icon at bounding box center [644, 64] width 41 height 41
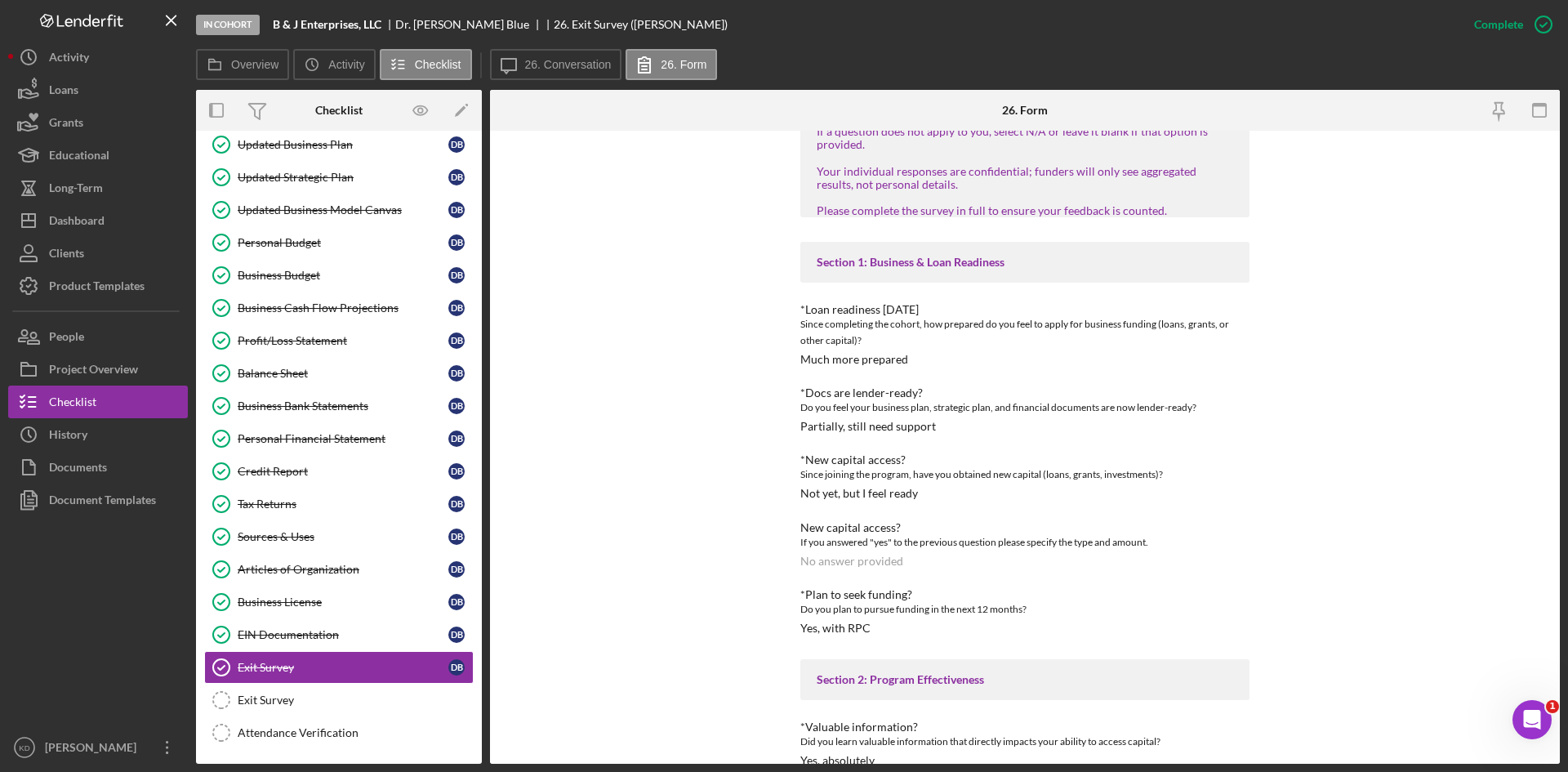
scroll to position [0, 0]
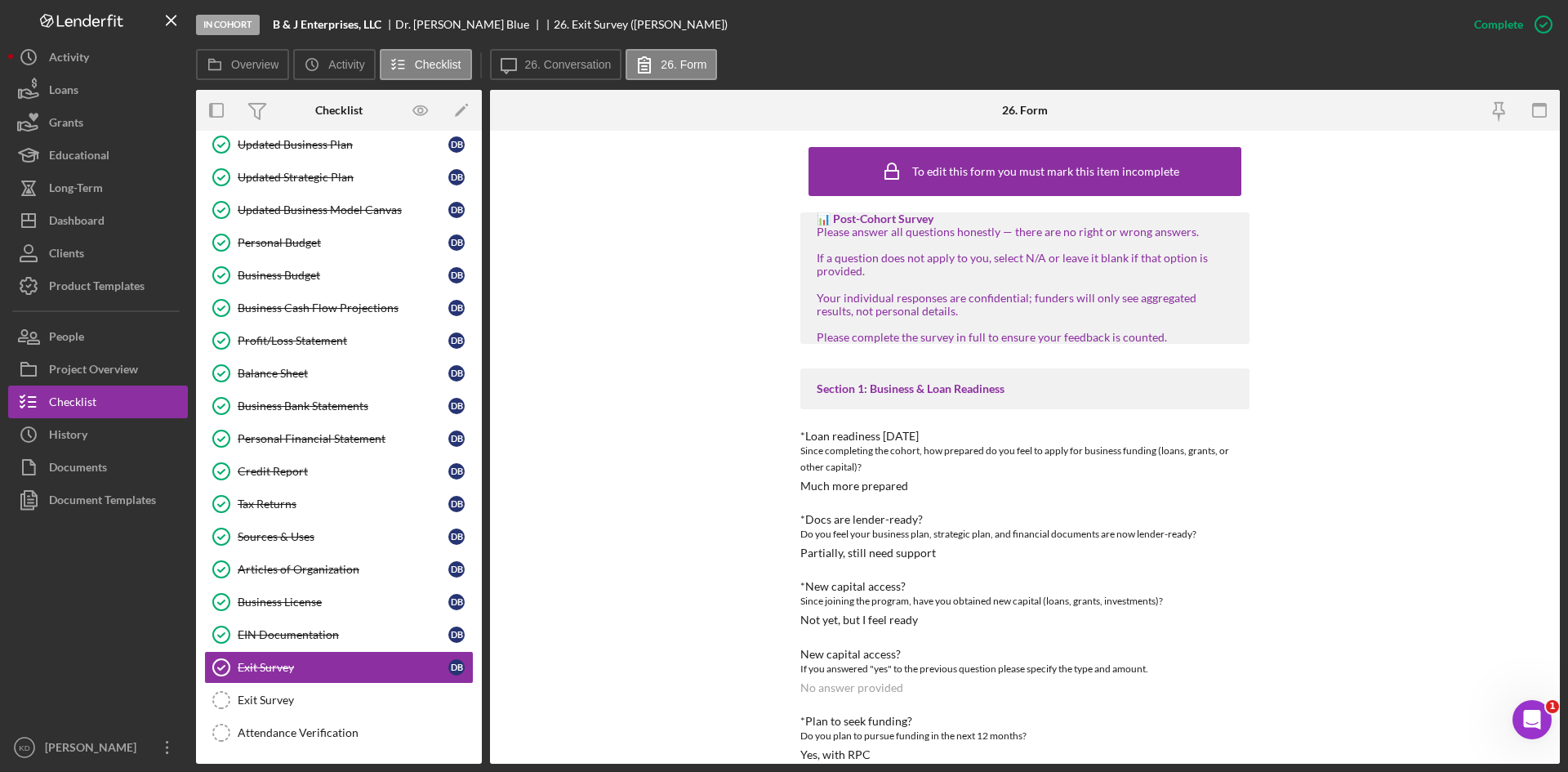
click at [1372, 490] on div "To edit this form you must mark this item incomplete 📊 Post-Cohort Survey Pleas…" at bounding box center [1025, 446] width 1070 height 633
click at [683, 63] on label "26. Form" at bounding box center [683, 64] width 46 height 13
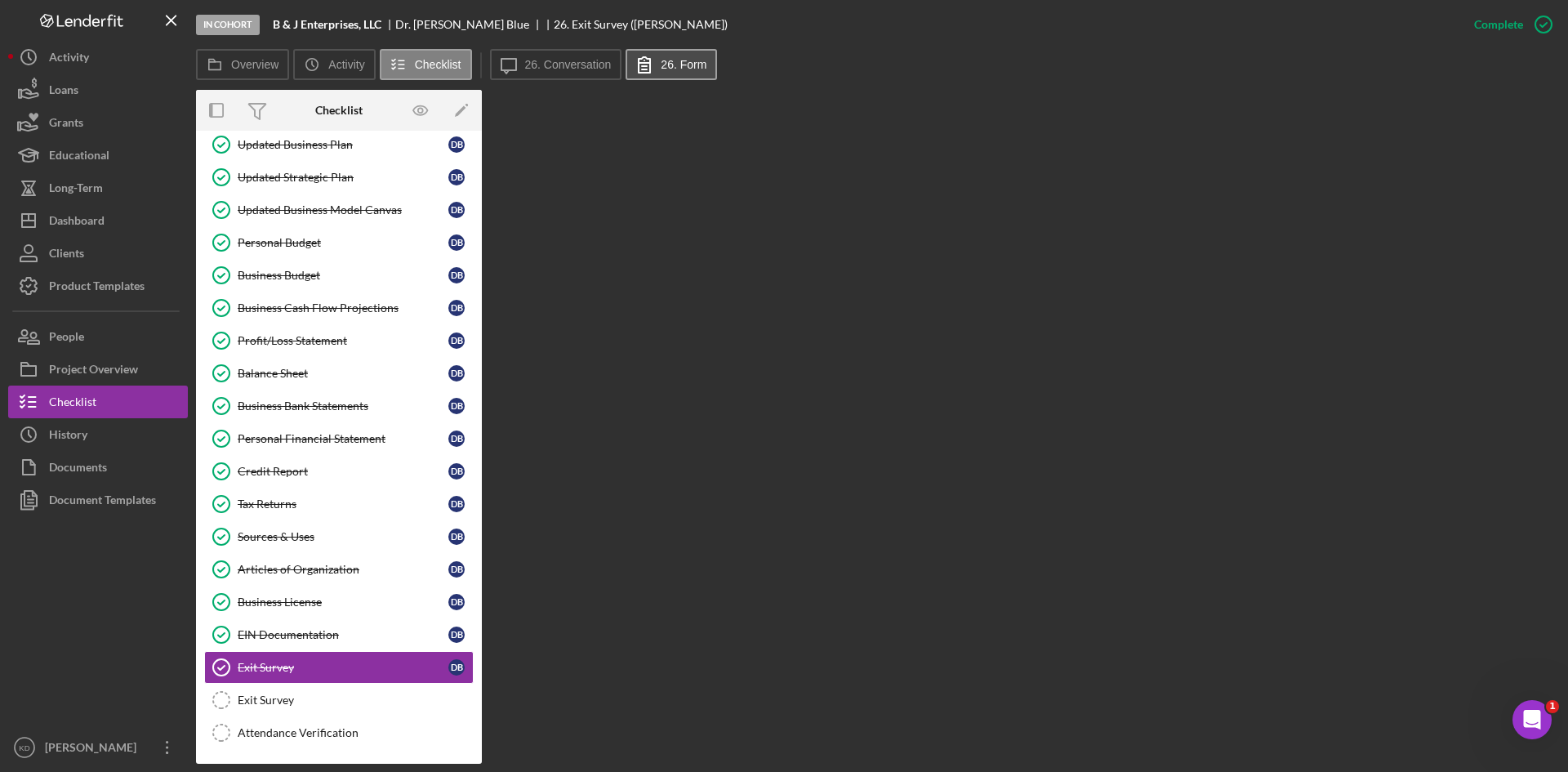
click at [683, 63] on label "26. Form" at bounding box center [683, 64] width 46 height 13
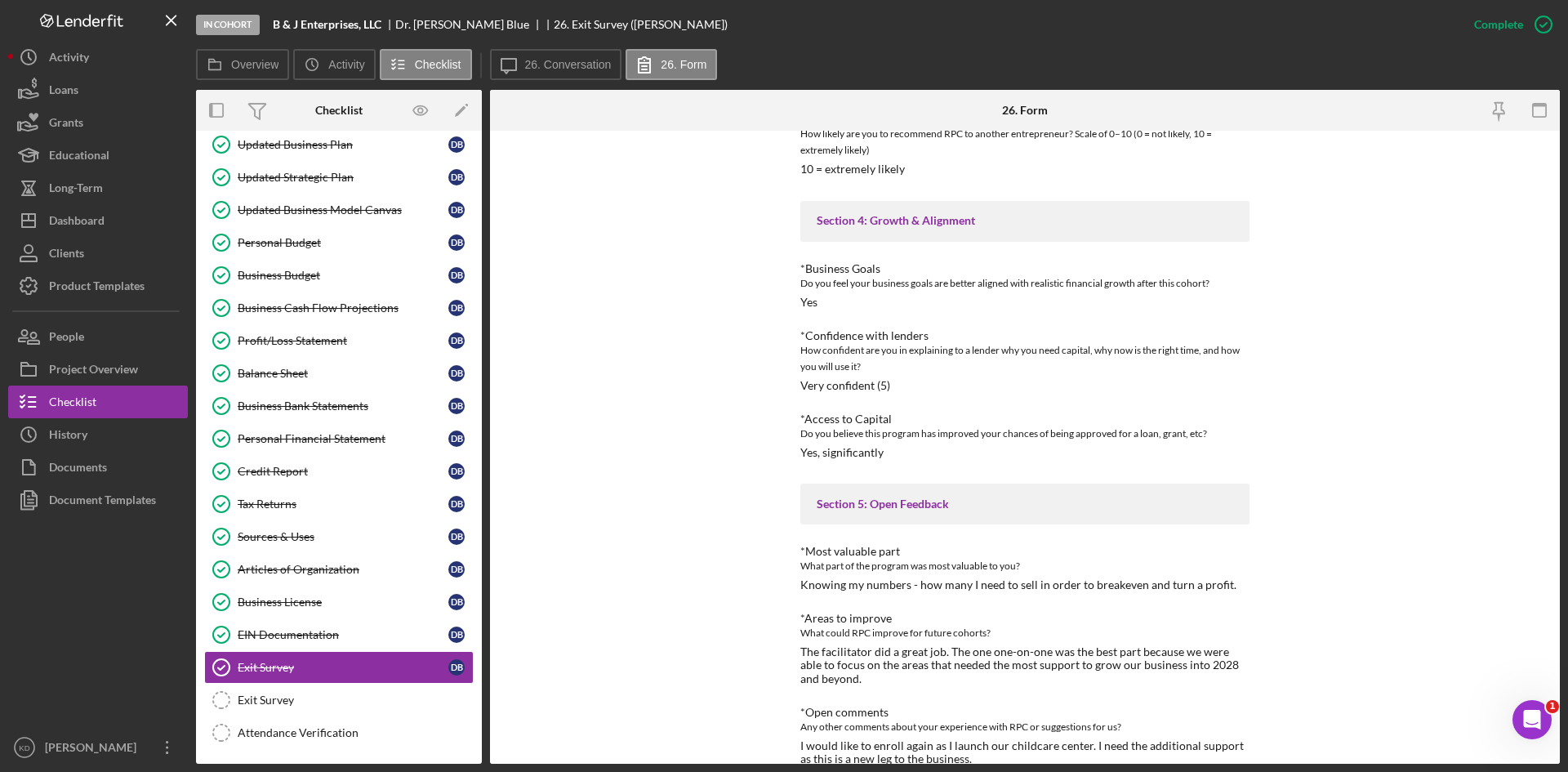
scroll to position [1740, 0]
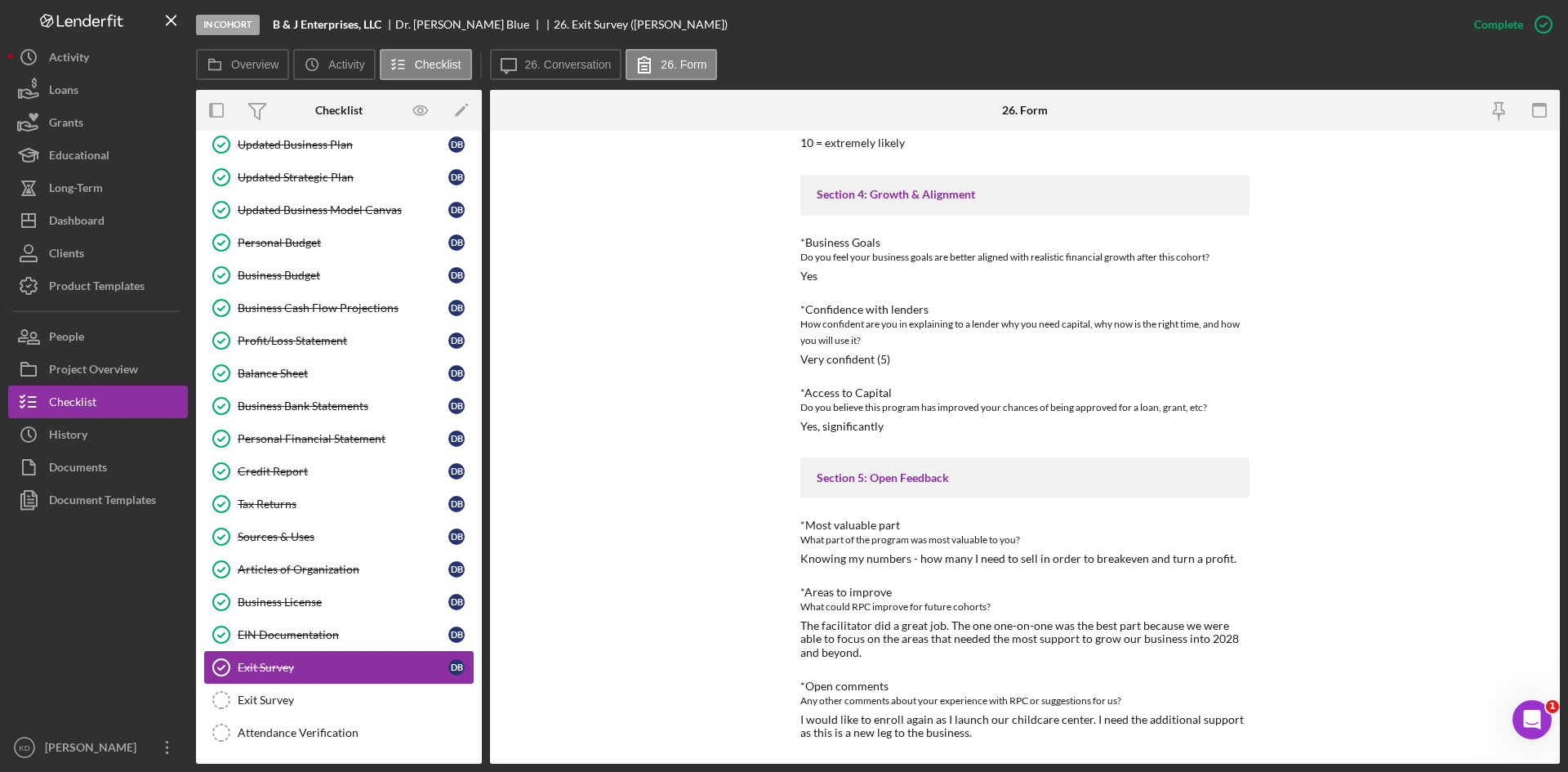
click at [302, 667] on div "Exit Survey" at bounding box center [343, 667] width 211 height 13
click at [1545, 112] on icon "button" at bounding box center [1540, 111] width 37 height 37
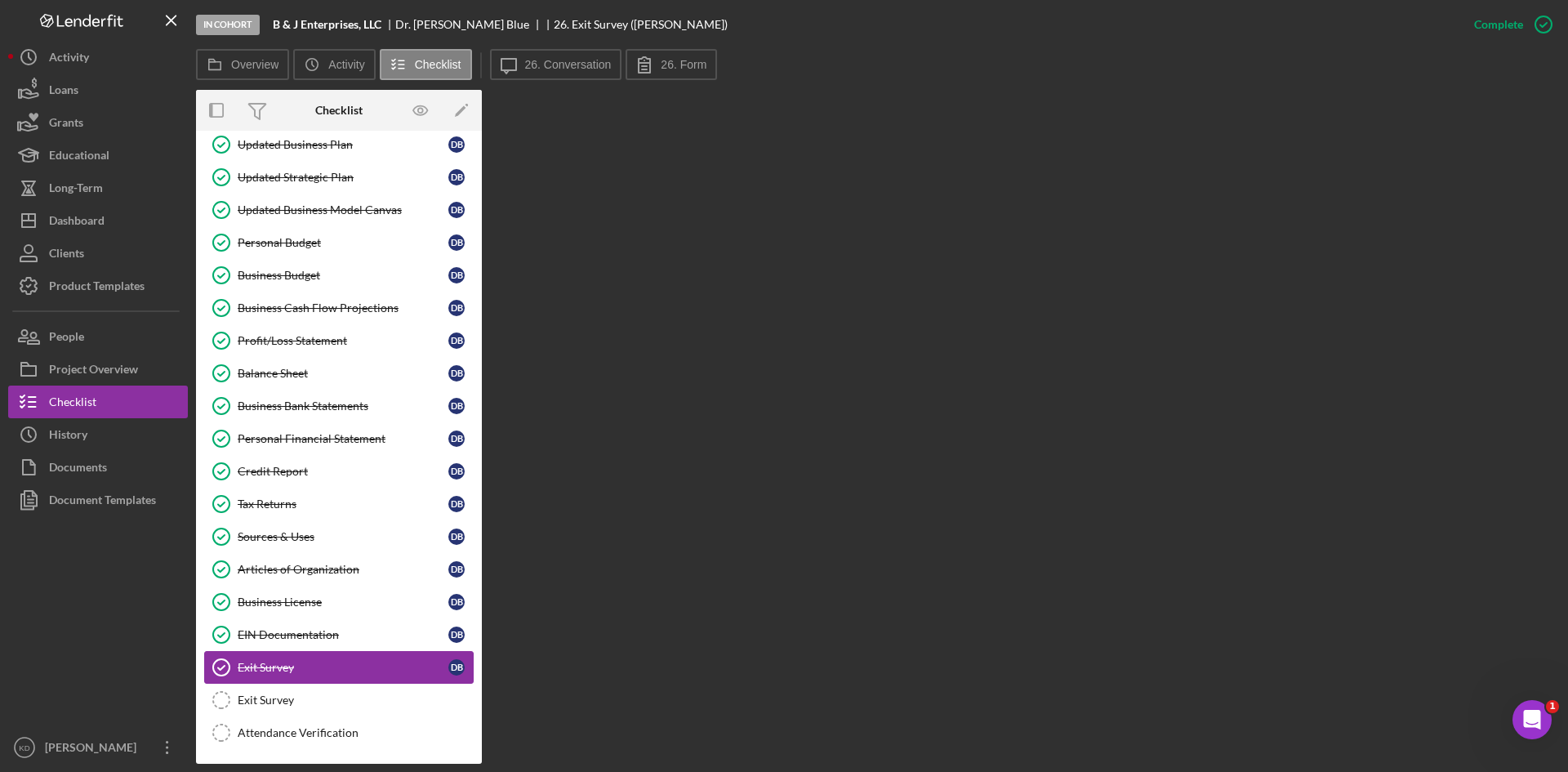
click at [372, 663] on div "Exit Survey" at bounding box center [343, 667] width 211 height 13
click at [579, 68] on label "26. Conversation" at bounding box center [568, 64] width 86 height 13
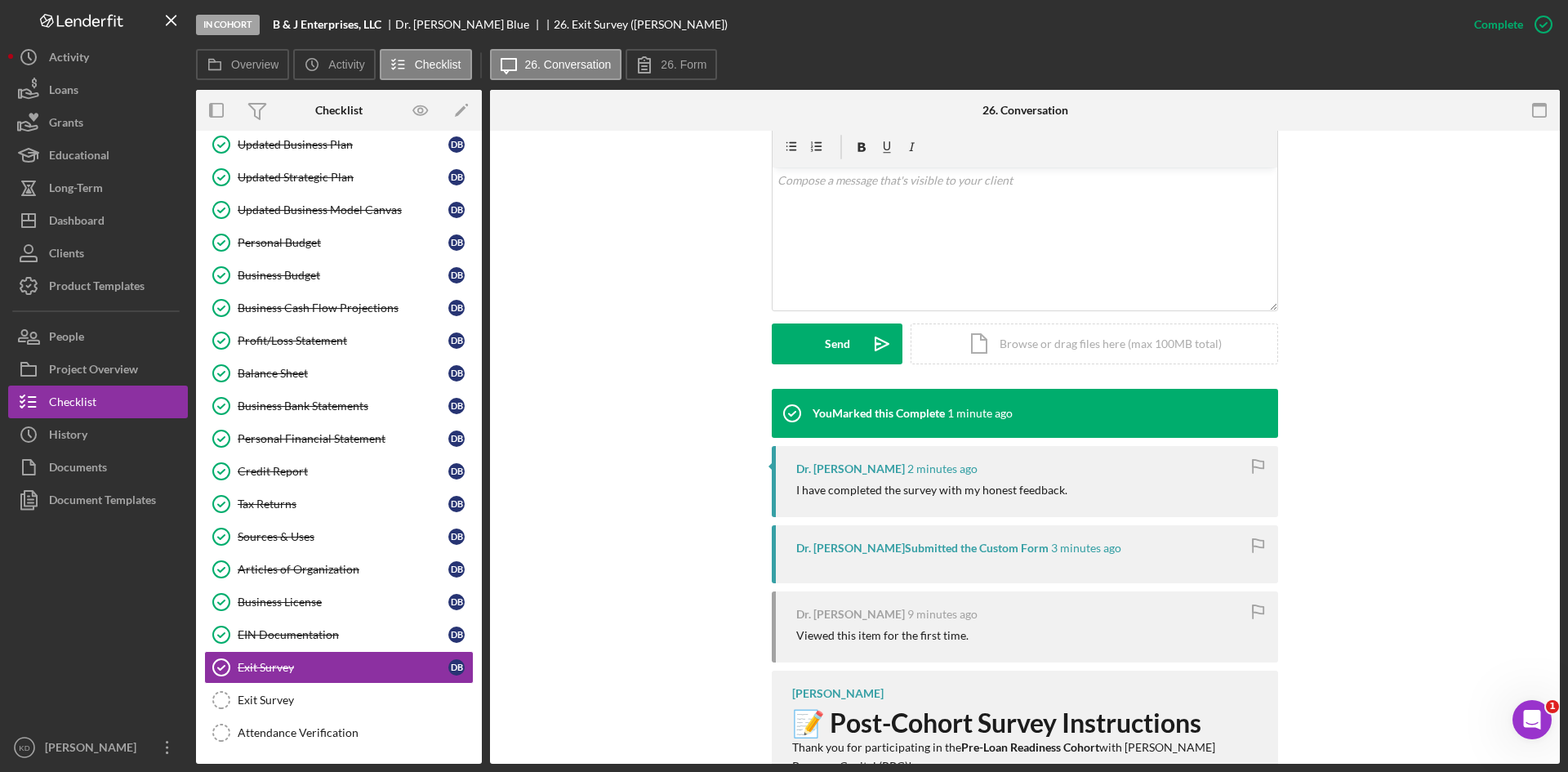
scroll to position [326, 0]
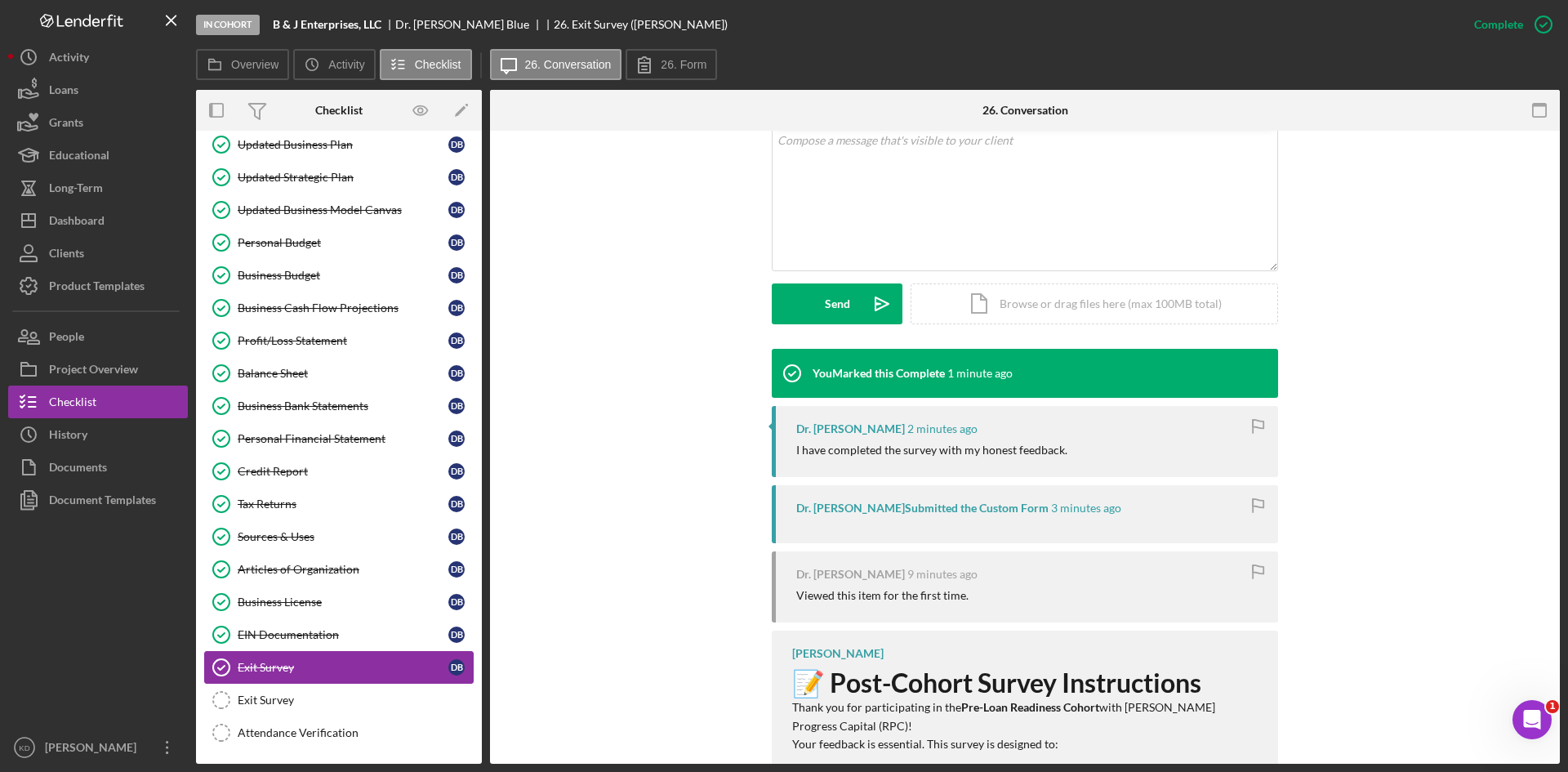
click at [352, 670] on div "Exit Survey" at bounding box center [343, 667] width 211 height 13
click at [649, 73] on icon at bounding box center [644, 64] width 11 height 16
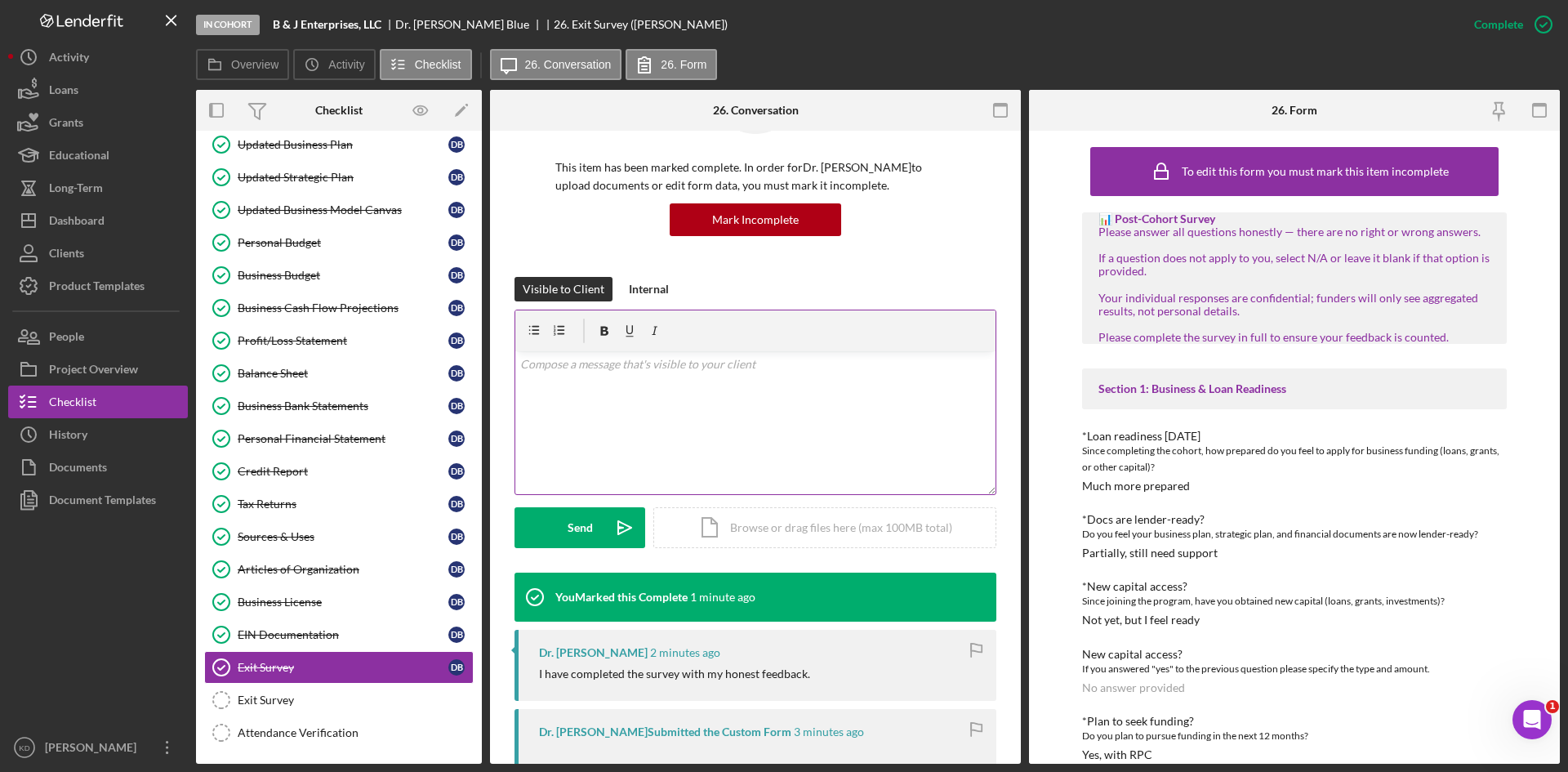
scroll to position [0, 0]
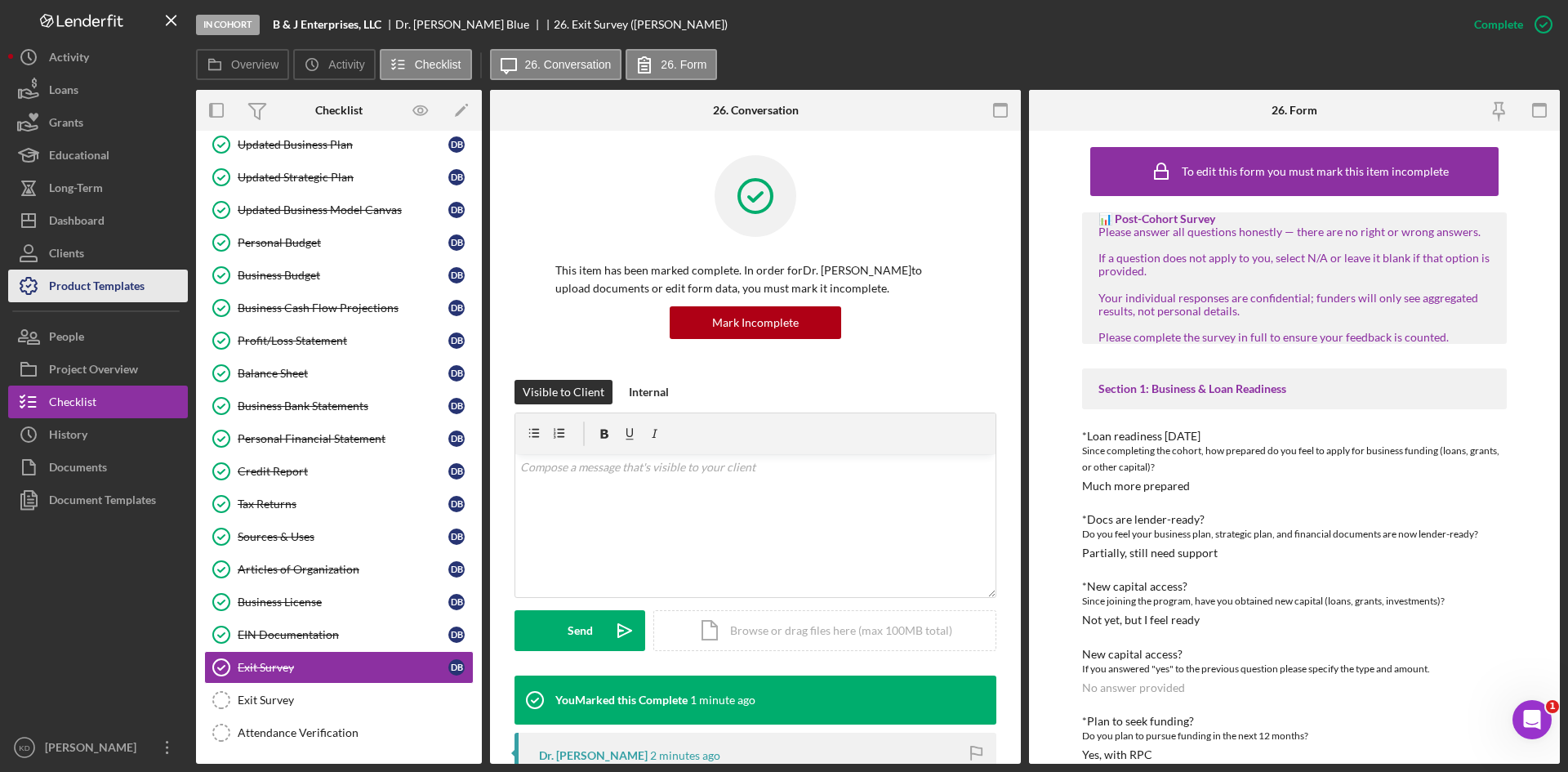
click at [113, 285] on div "Product Templates" at bounding box center [97, 288] width 96 height 37
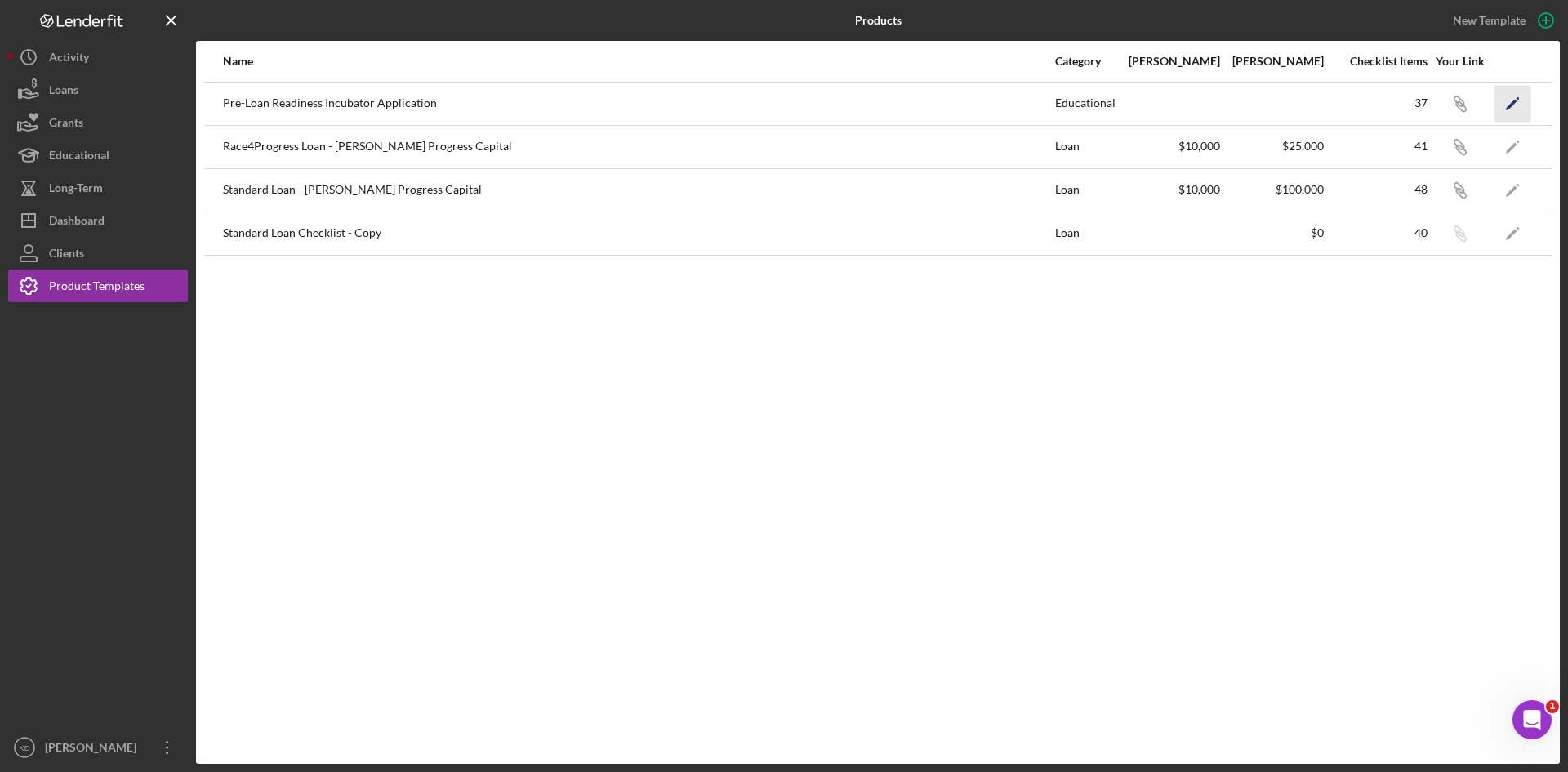
click at [1514, 97] on icon "Icon/Edit" at bounding box center [1513, 103] width 37 height 37
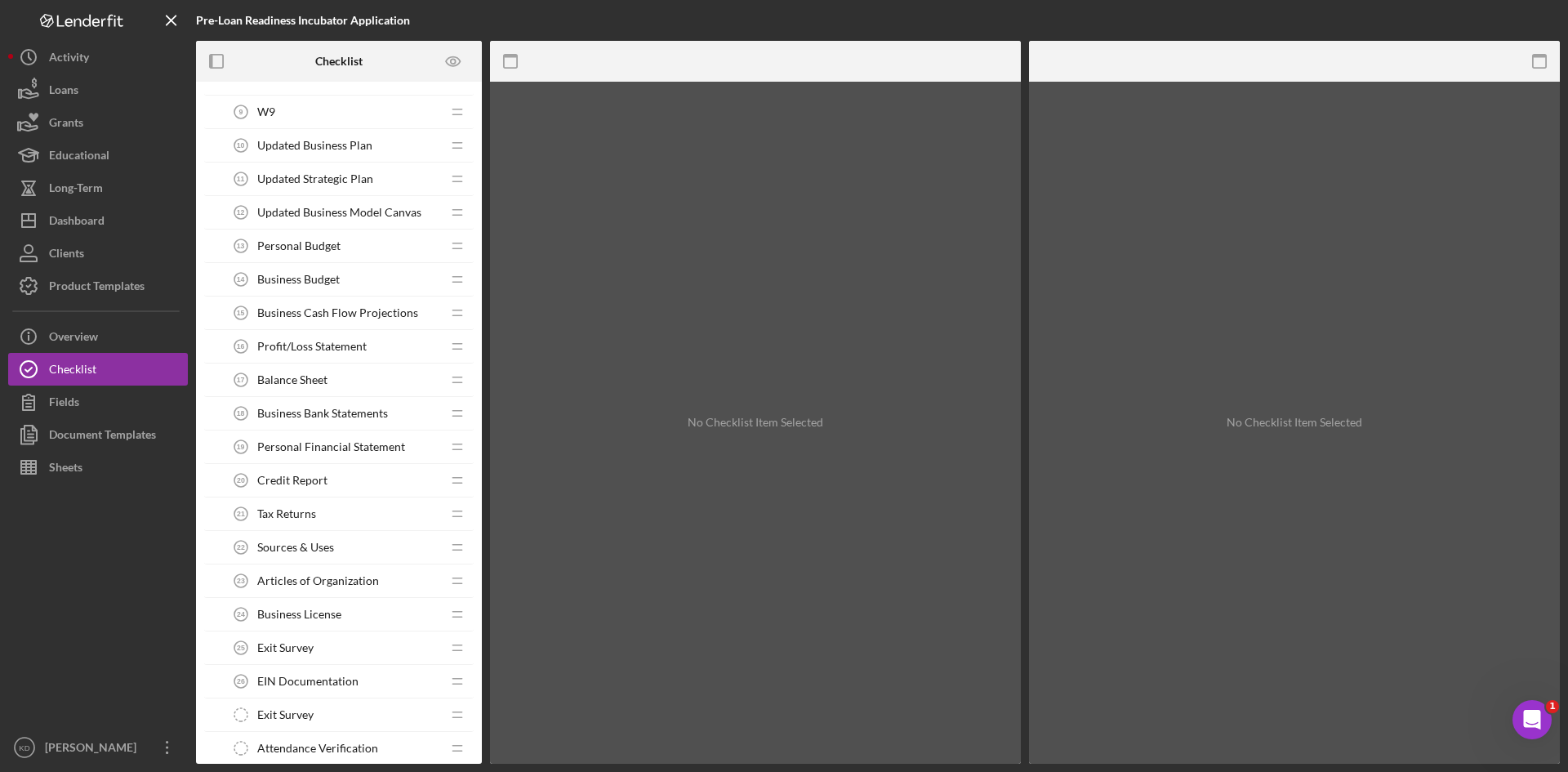
scroll to position [1409, 0]
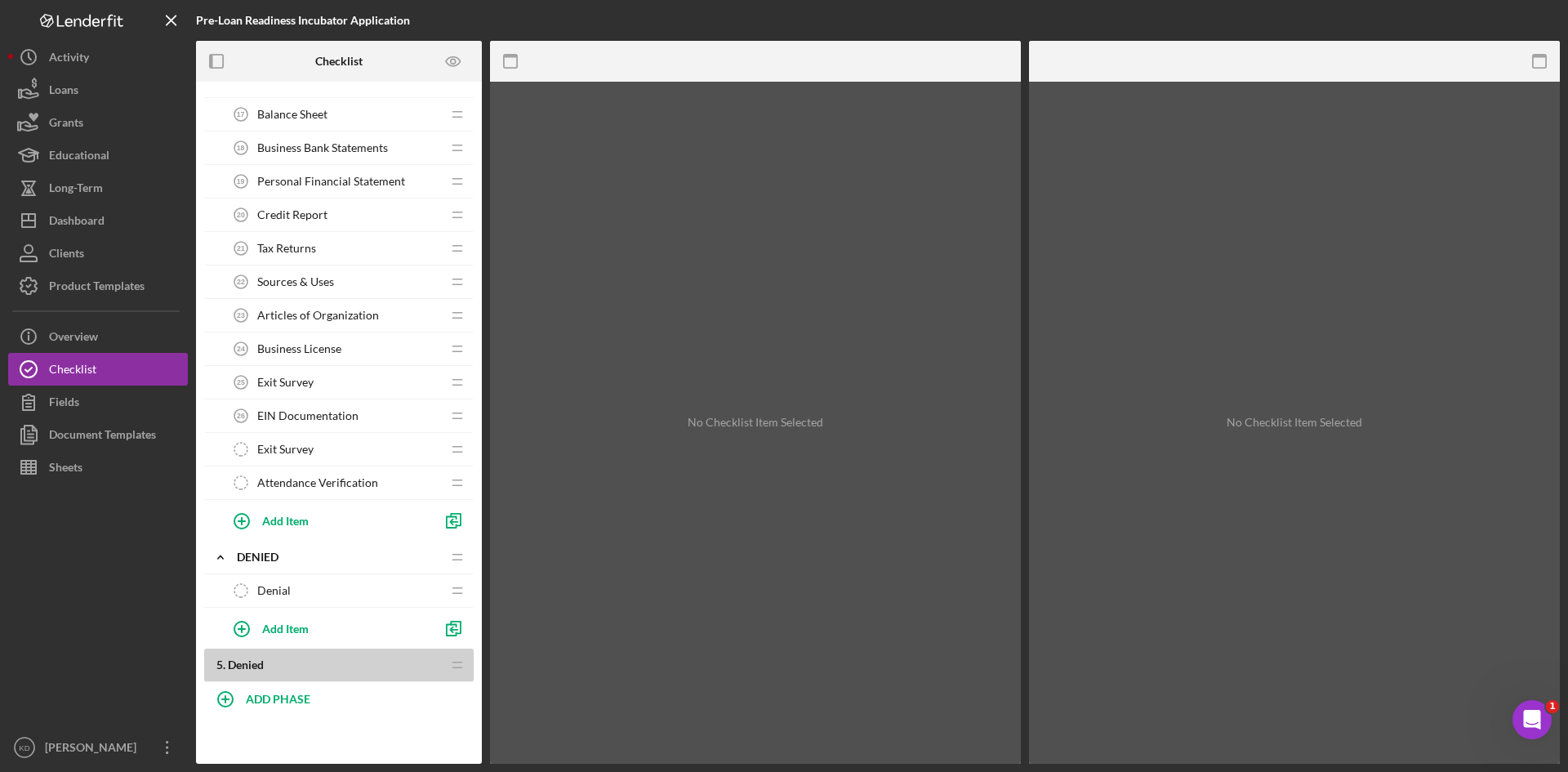
click at [330, 384] on div "Exit Survey 25 Exit Survey" at bounding box center [332, 381] width 217 height 33
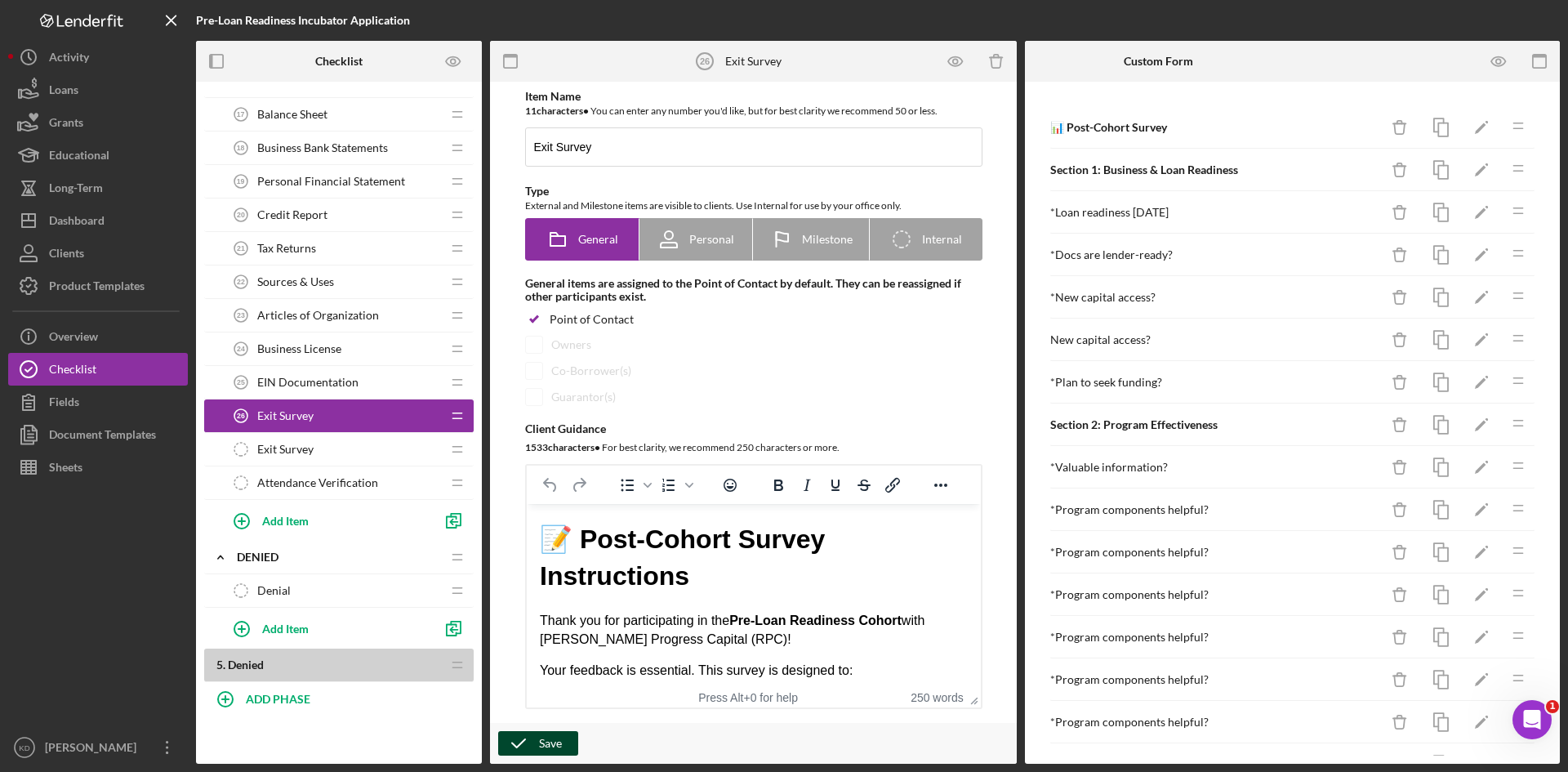
click at [533, 747] on icon "button" at bounding box center [519, 743] width 41 height 41
click at [111, 221] on button "Icon/Dashboard Dashboard" at bounding box center [98, 220] width 179 height 33
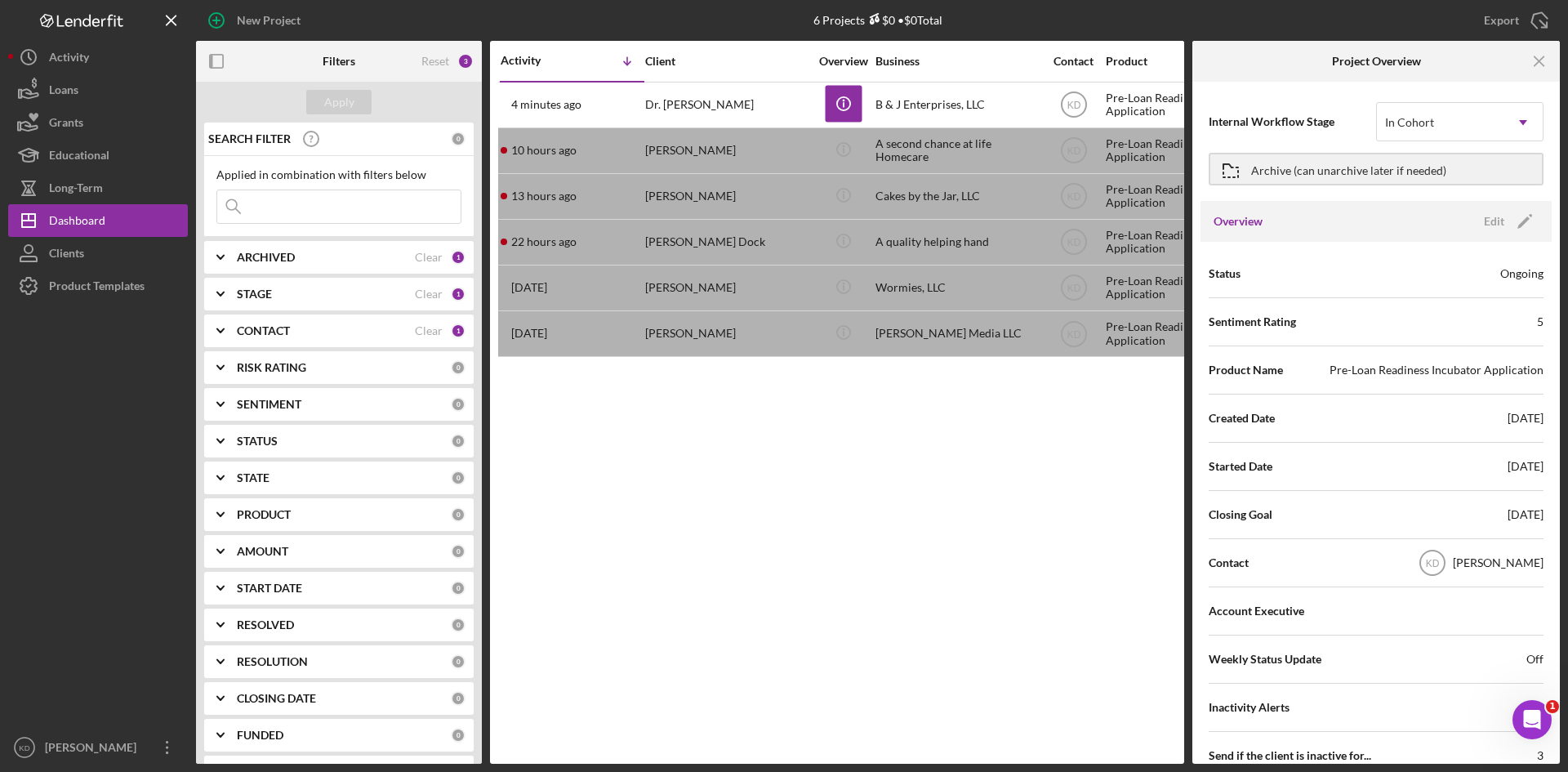
click at [946, 524] on div "Activity Icon/Table Sort Arrow Client Overview Business Contact Product Categor…" at bounding box center [837, 402] width 694 height 723
click at [1544, 65] on line "button" at bounding box center [1539, 61] width 9 height 9
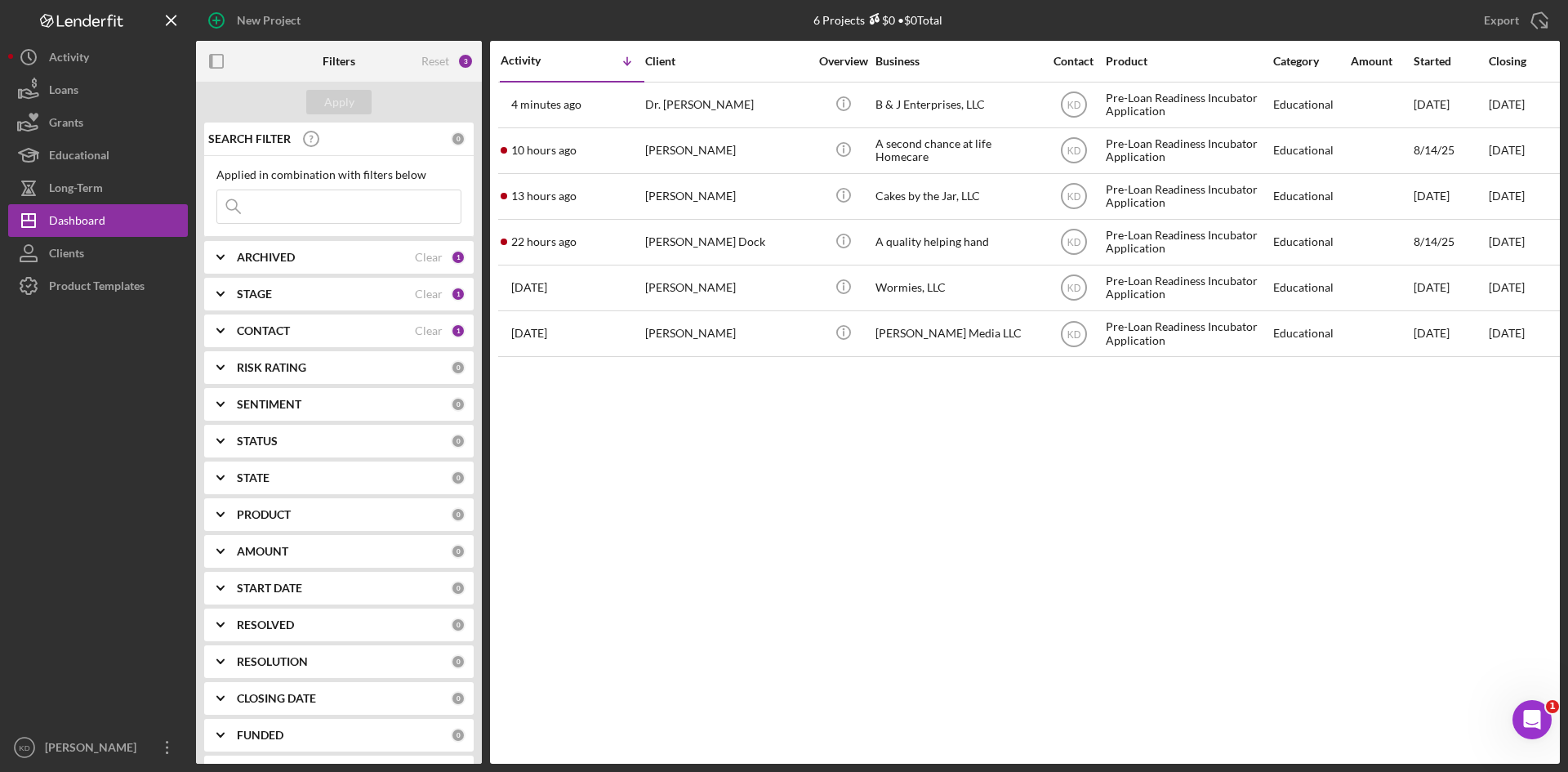
click at [1284, 531] on div "Activity Icon/Table Sort Arrow Client Overview Business Contact Product Categor…" at bounding box center [1025, 402] width 1070 height 723
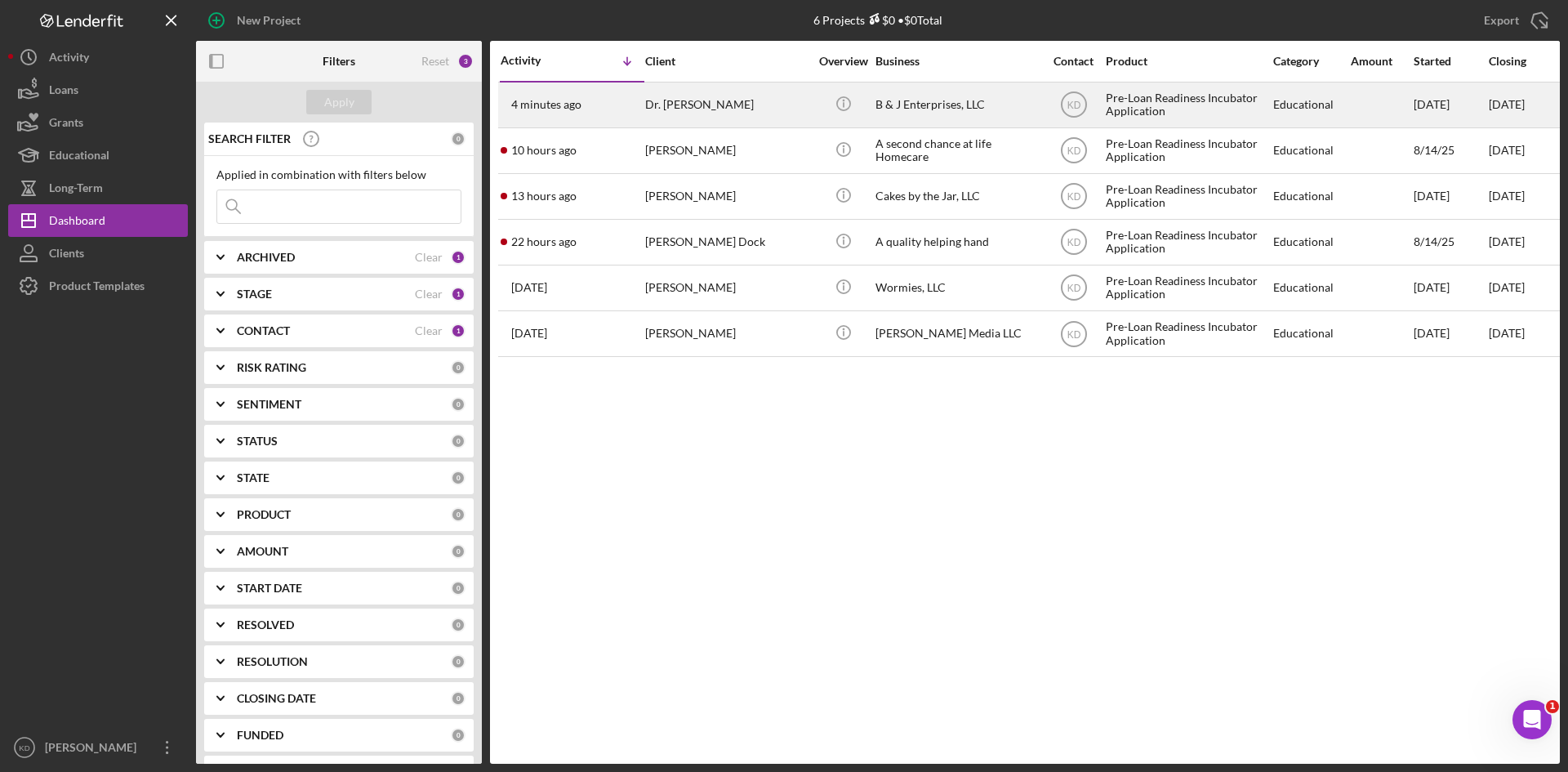
click at [1276, 115] on div "Educational" at bounding box center [1311, 105] width 76 height 44
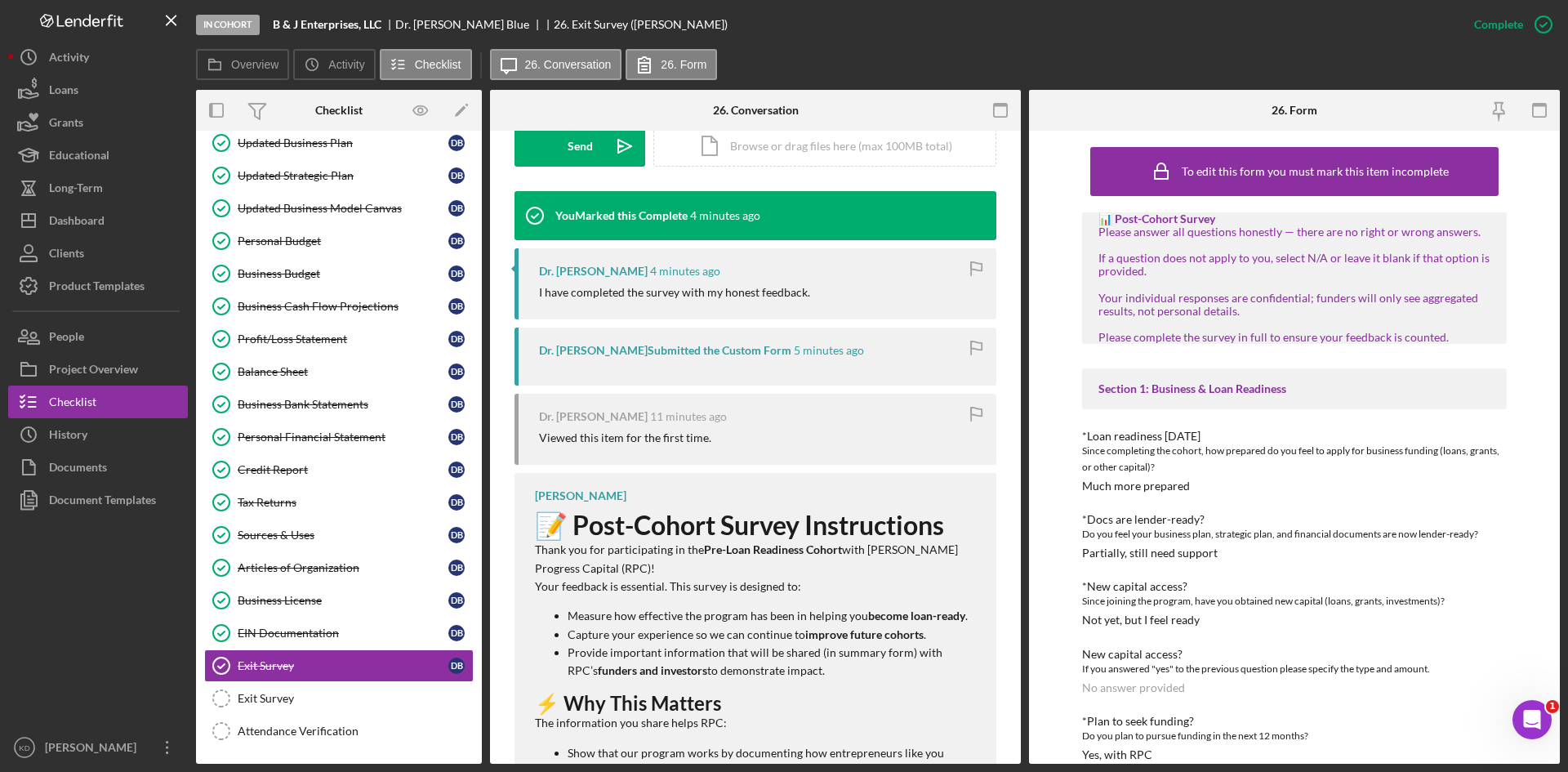
scroll to position [490, 0]
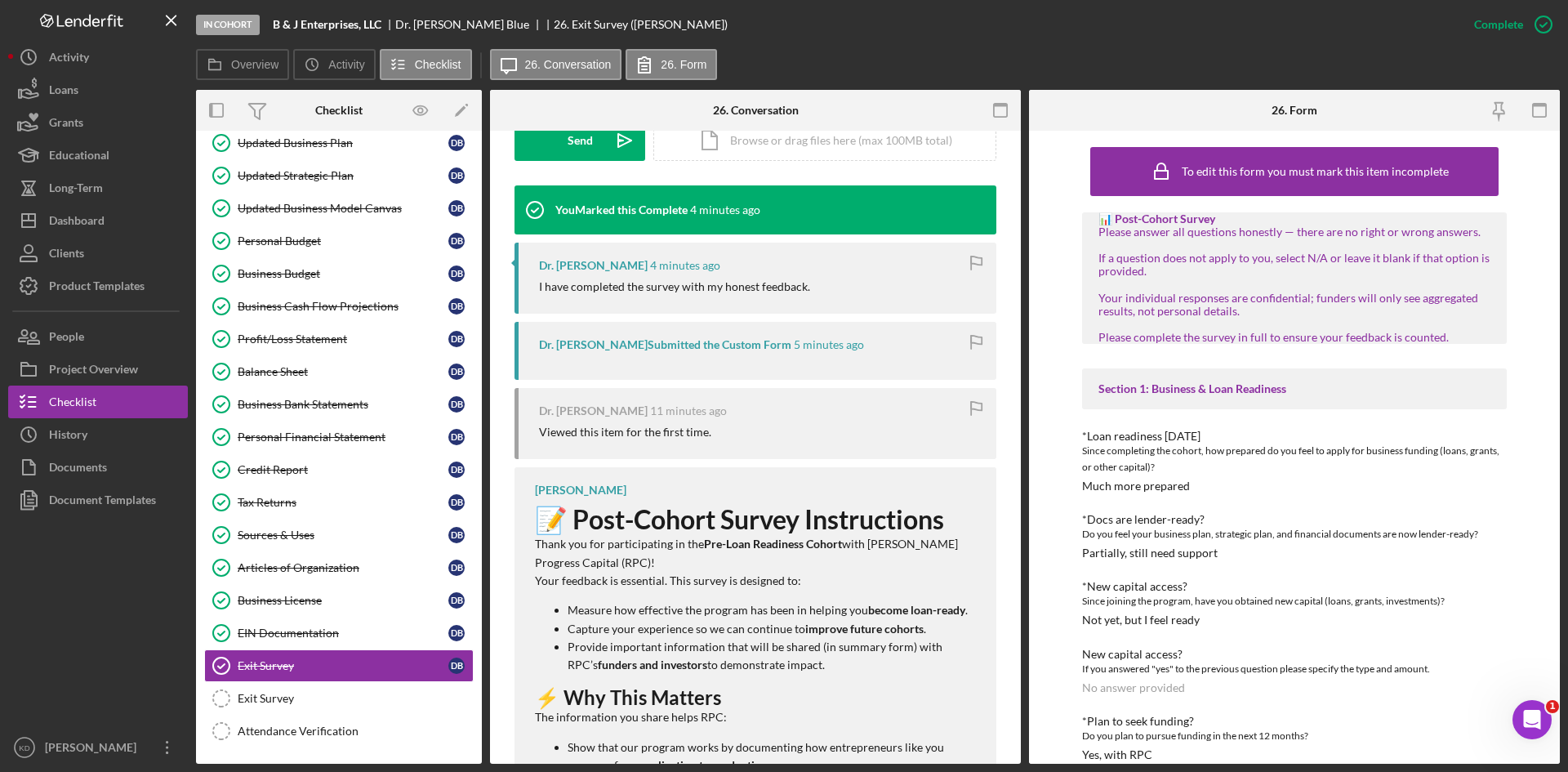
click at [740, 345] on div "Dr. Andrea Blue Submitted the Custom Form" at bounding box center [665, 345] width 252 height 13
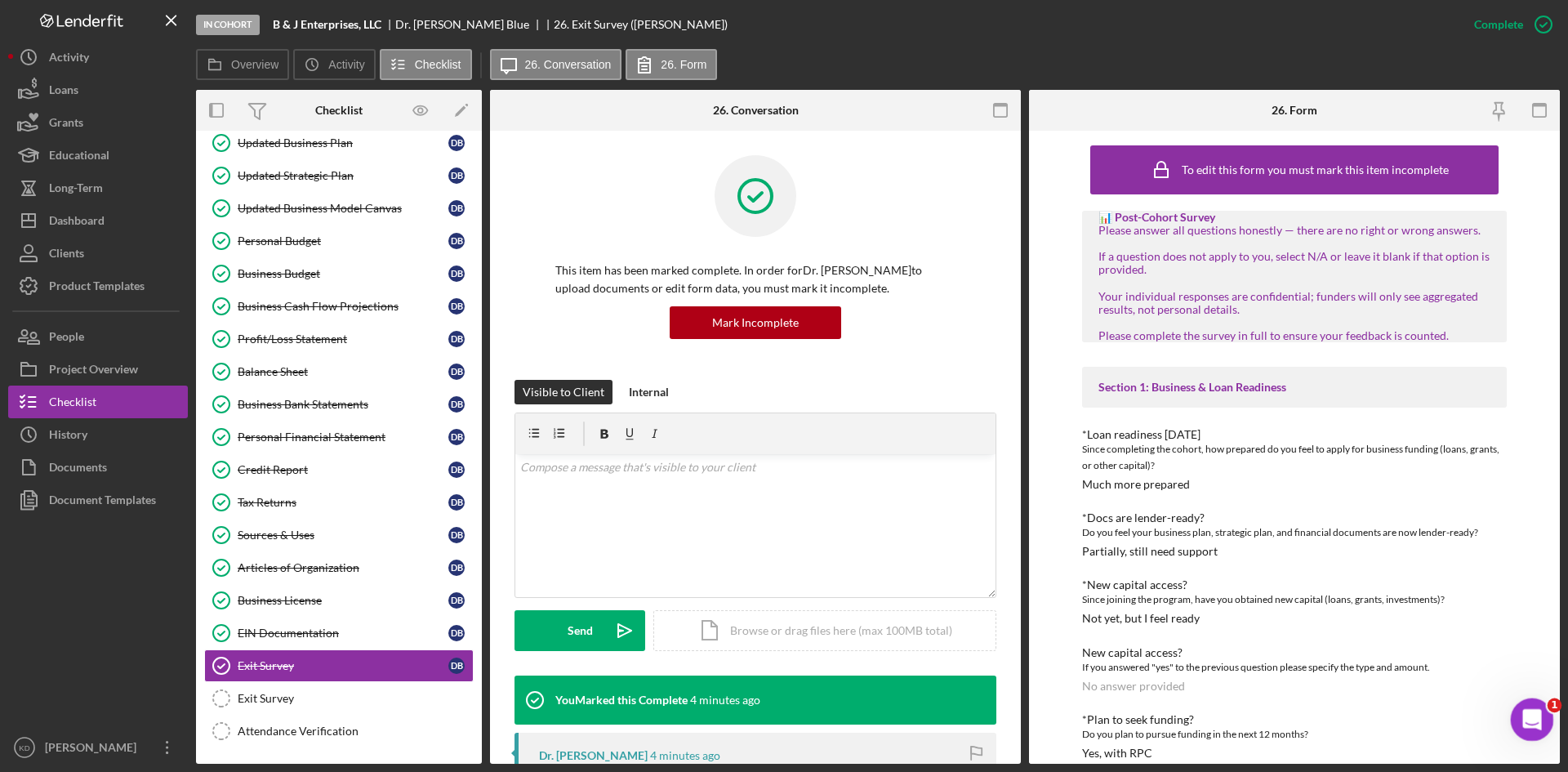
scroll to position [0, 0]
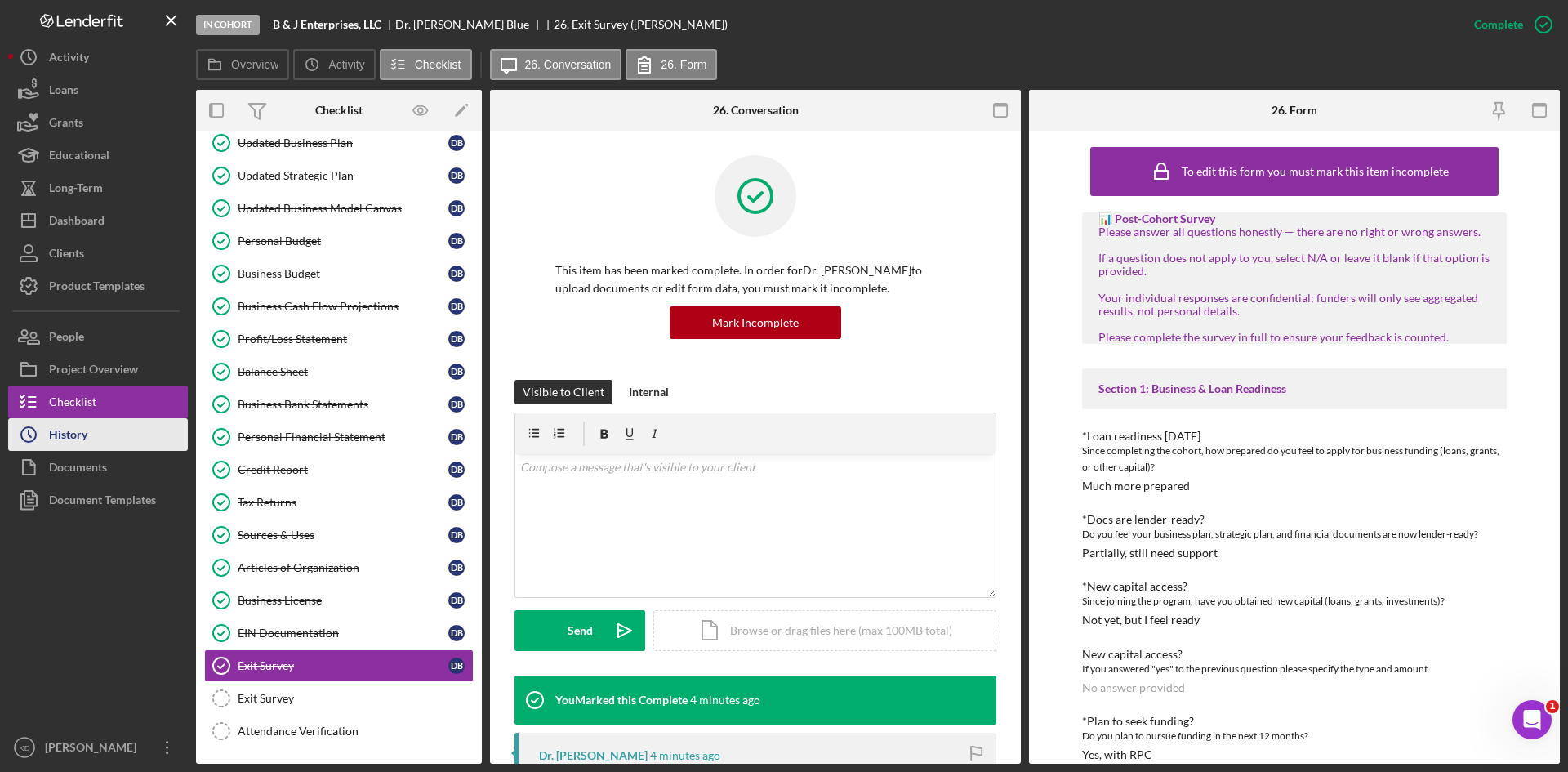
click at [100, 436] on button "Icon/History History" at bounding box center [98, 434] width 179 height 33
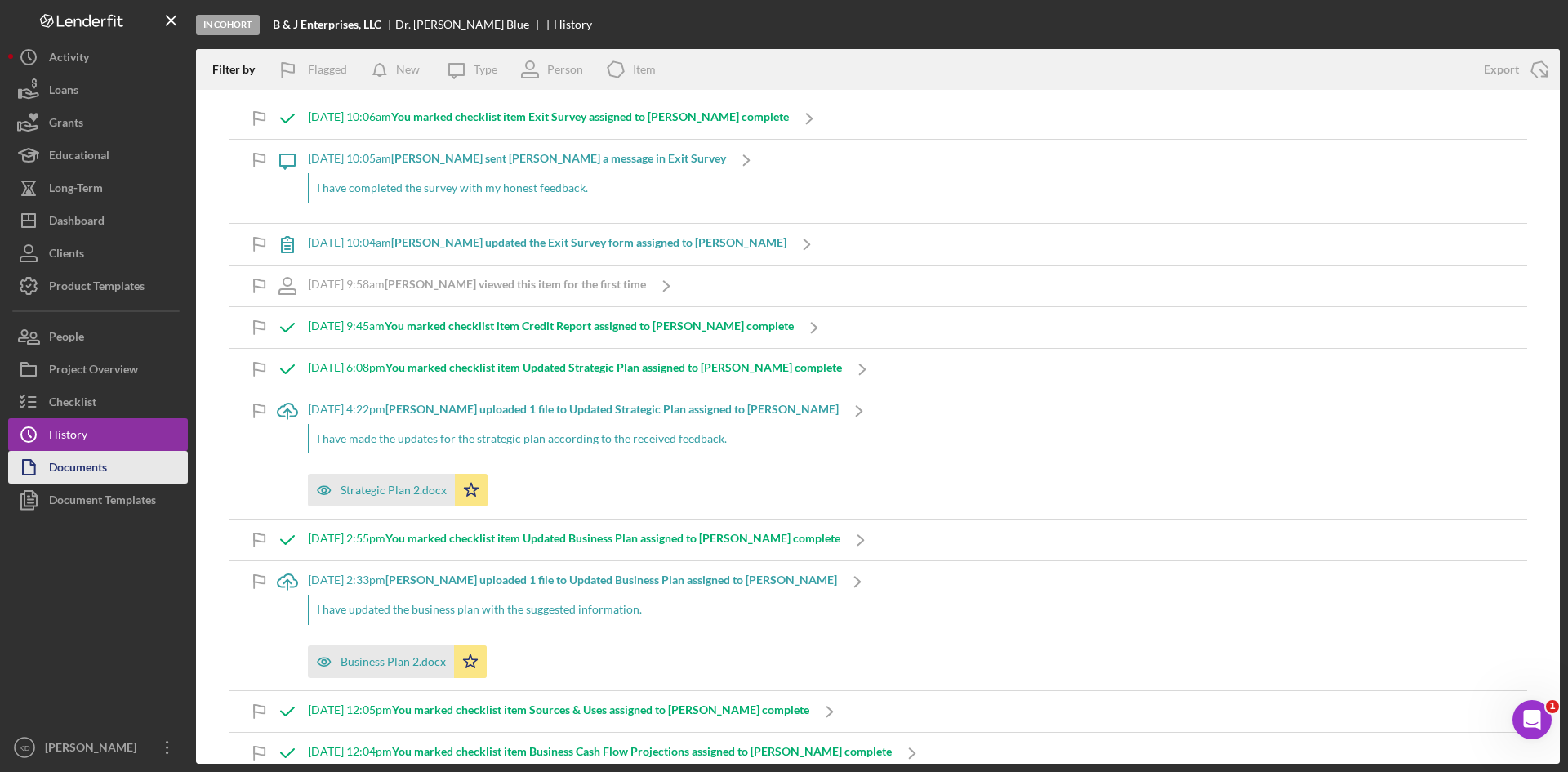
click at [99, 468] on div "Documents" at bounding box center [78, 470] width 58 height 37
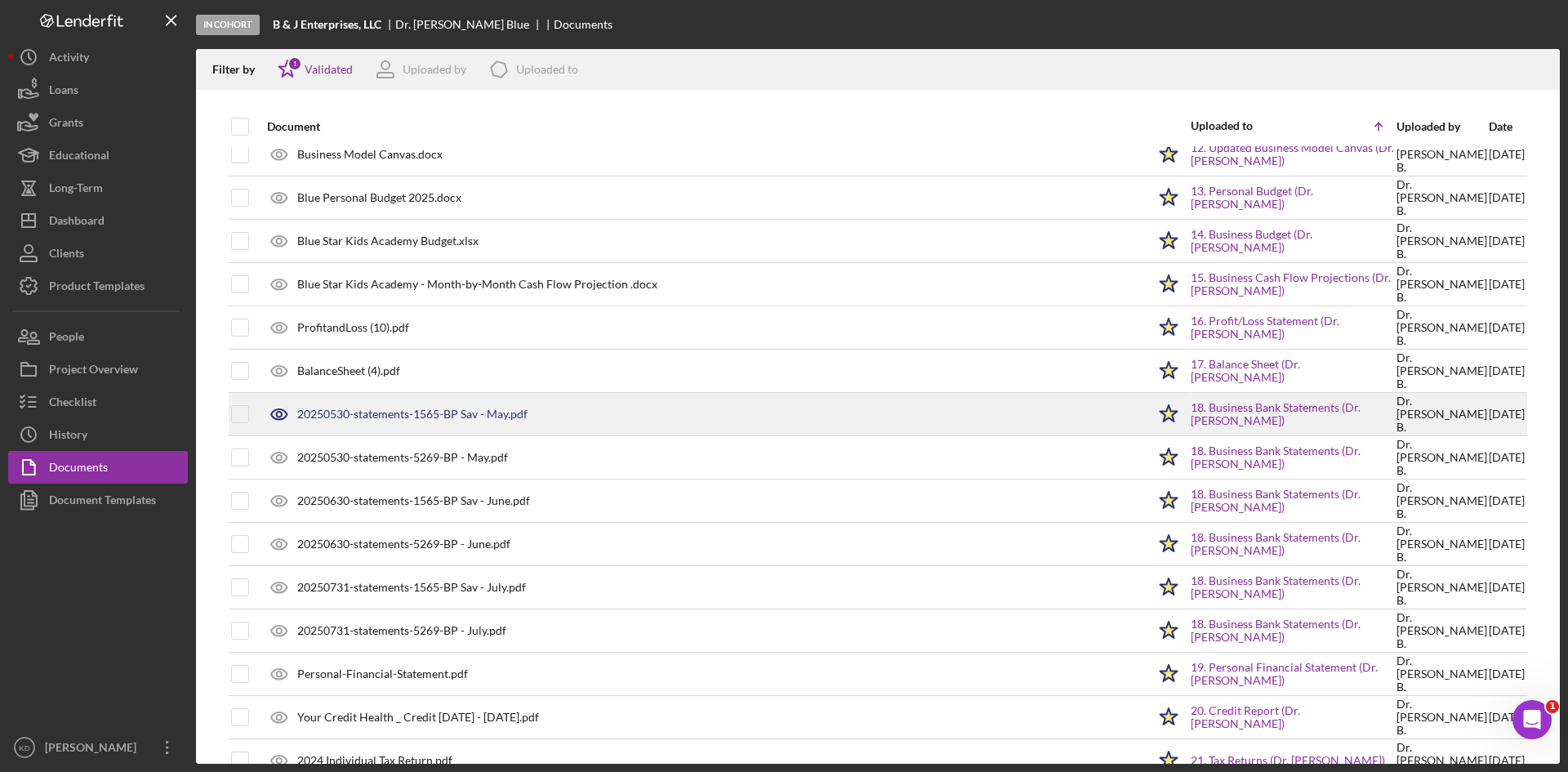
scroll to position [490, 0]
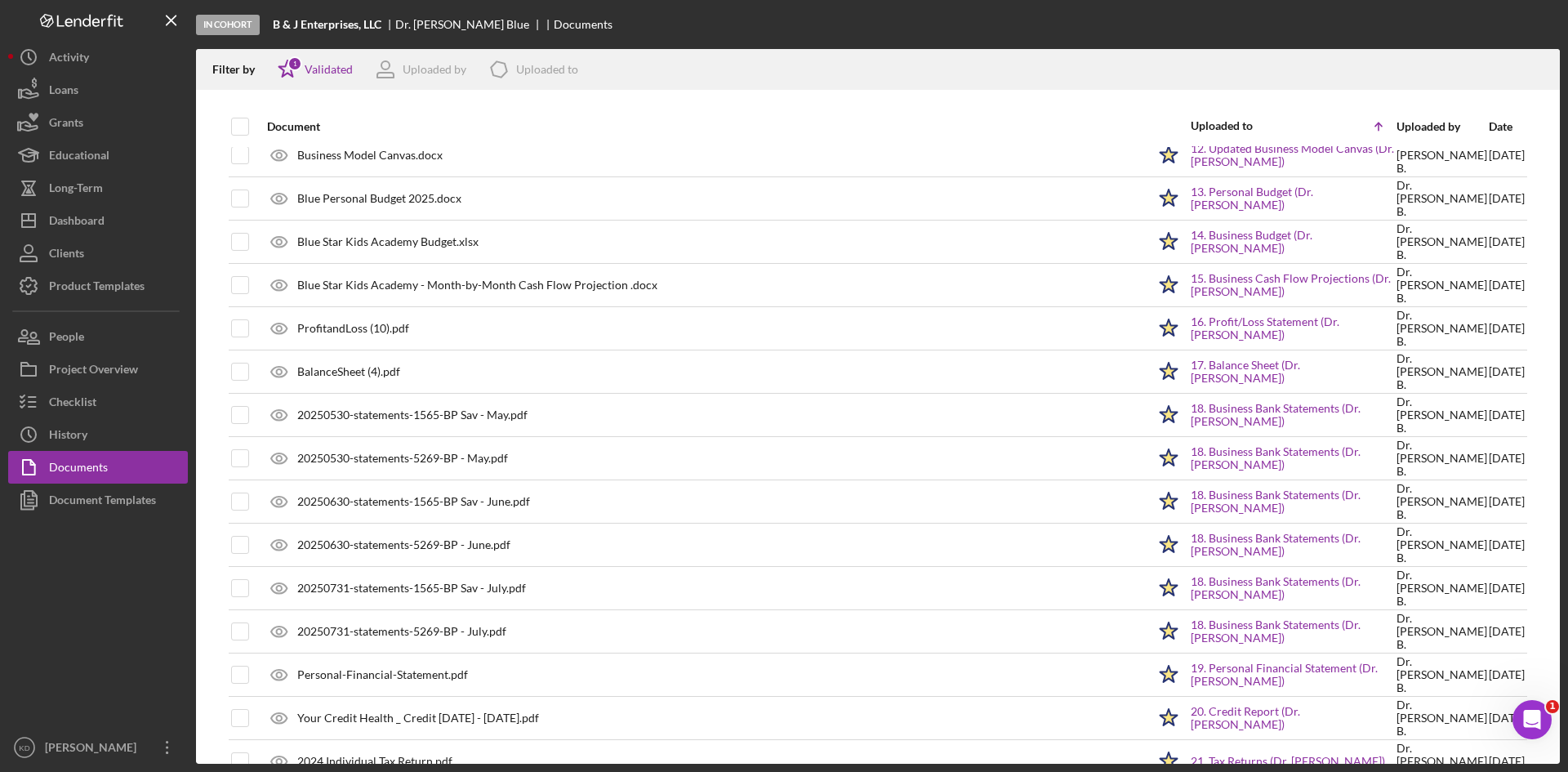
click at [1489, 122] on div "Date" at bounding box center [1507, 126] width 36 height 13
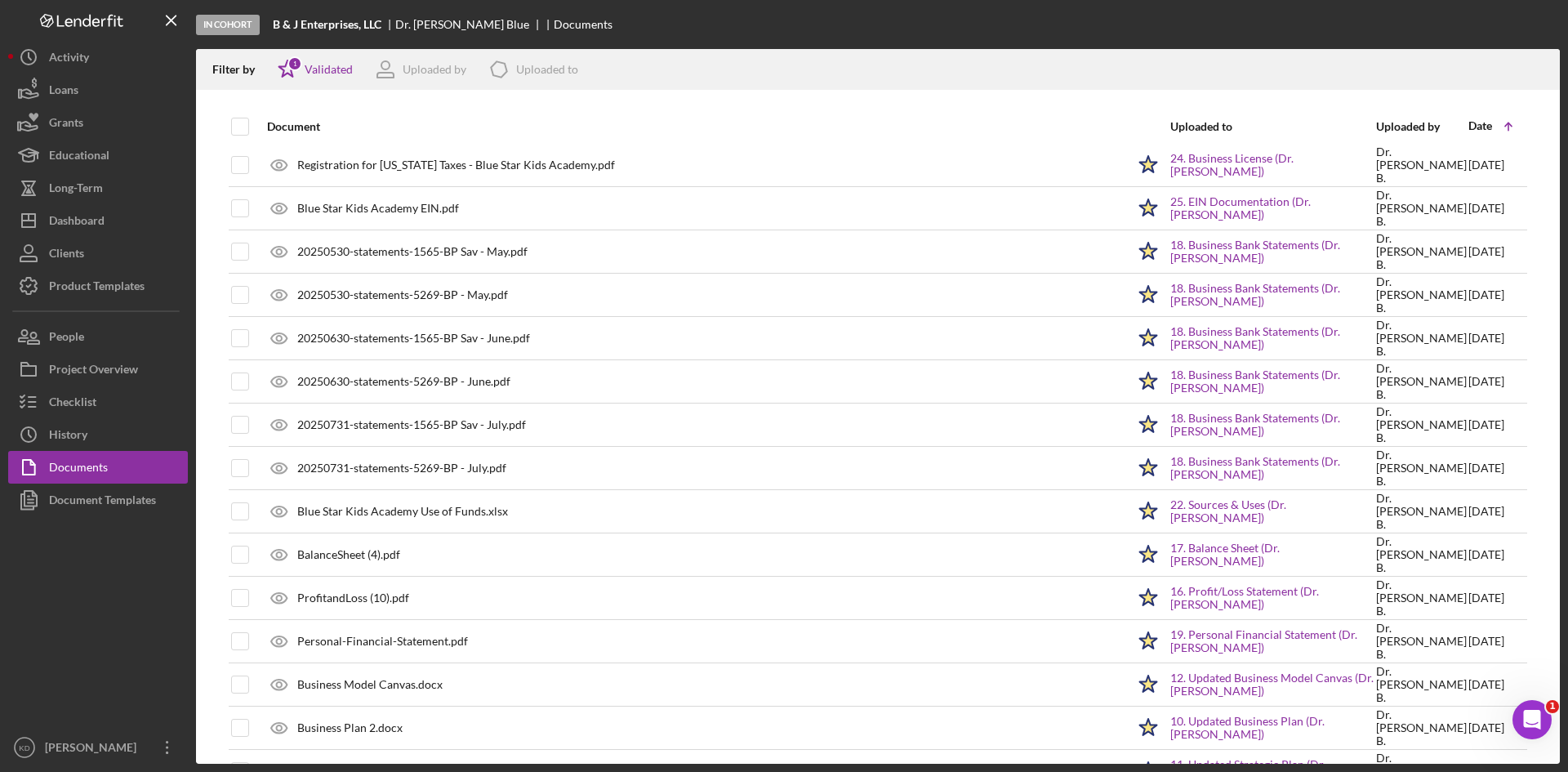
scroll to position [786, 0]
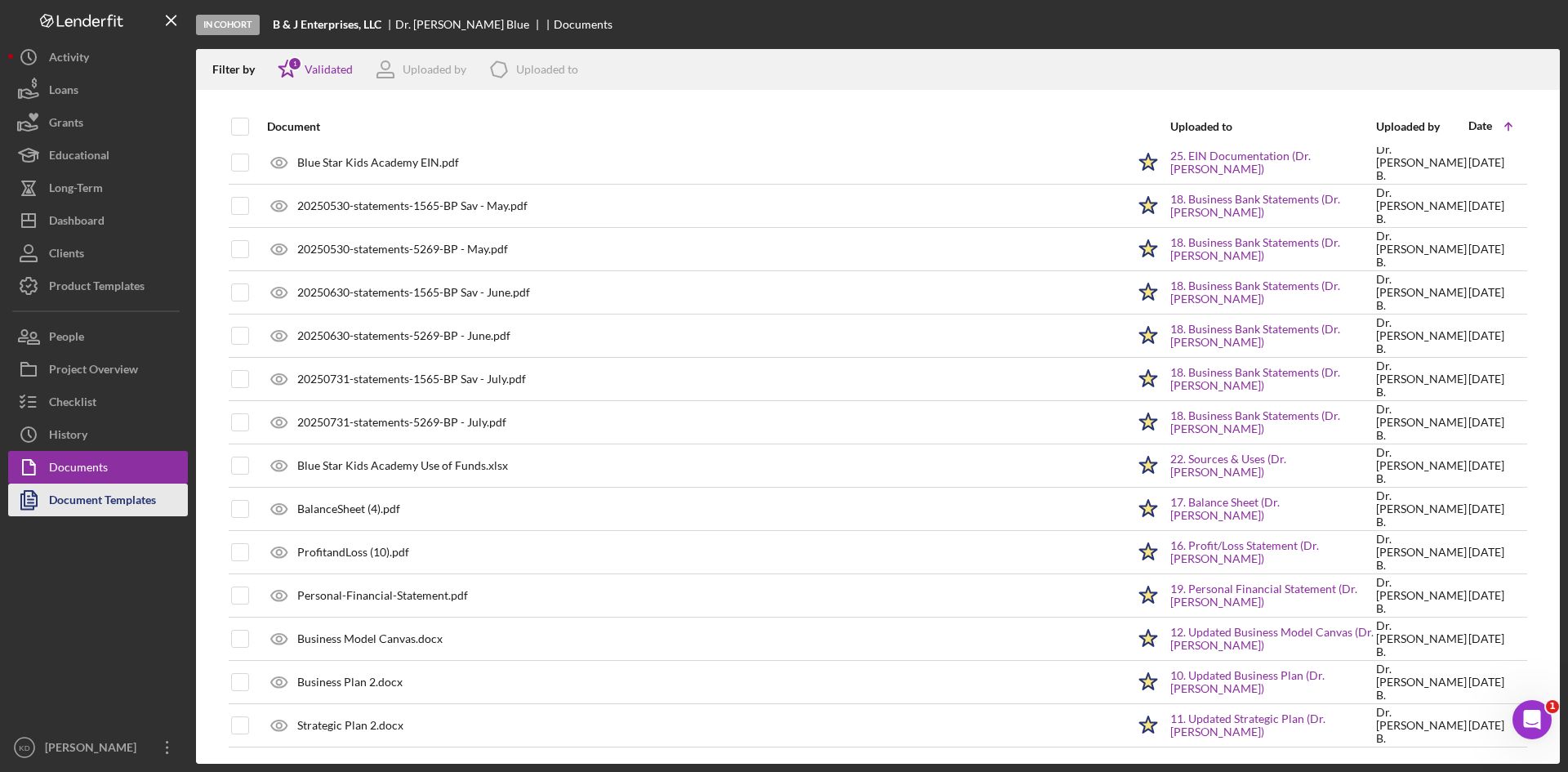
click at [70, 506] on div "Document Templates" at bounding box center [102, 502] width 107 height 37
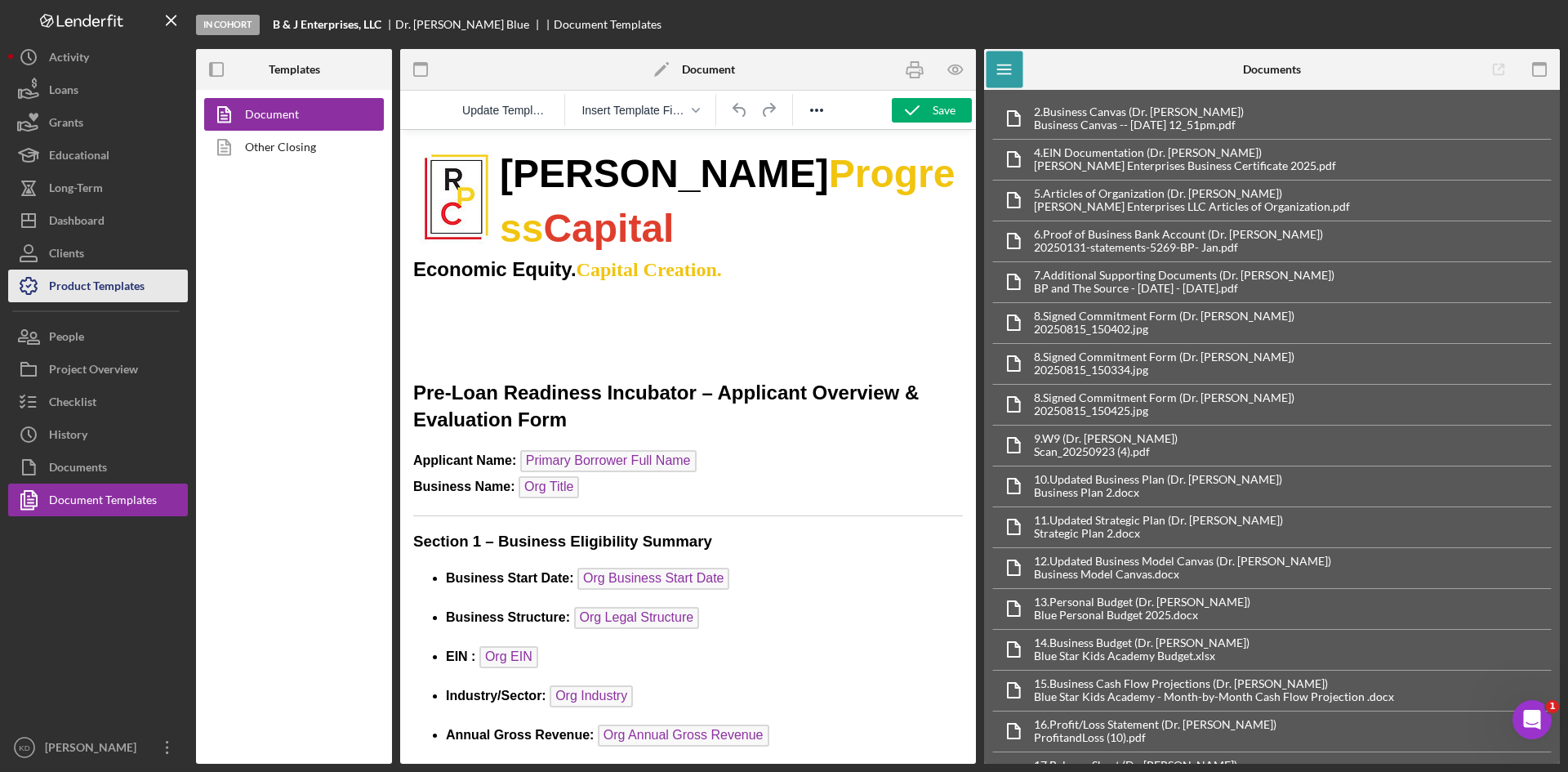
click at [84, 280] on div "Product Templates" at bounding box center [97, 288] width 96 height 37
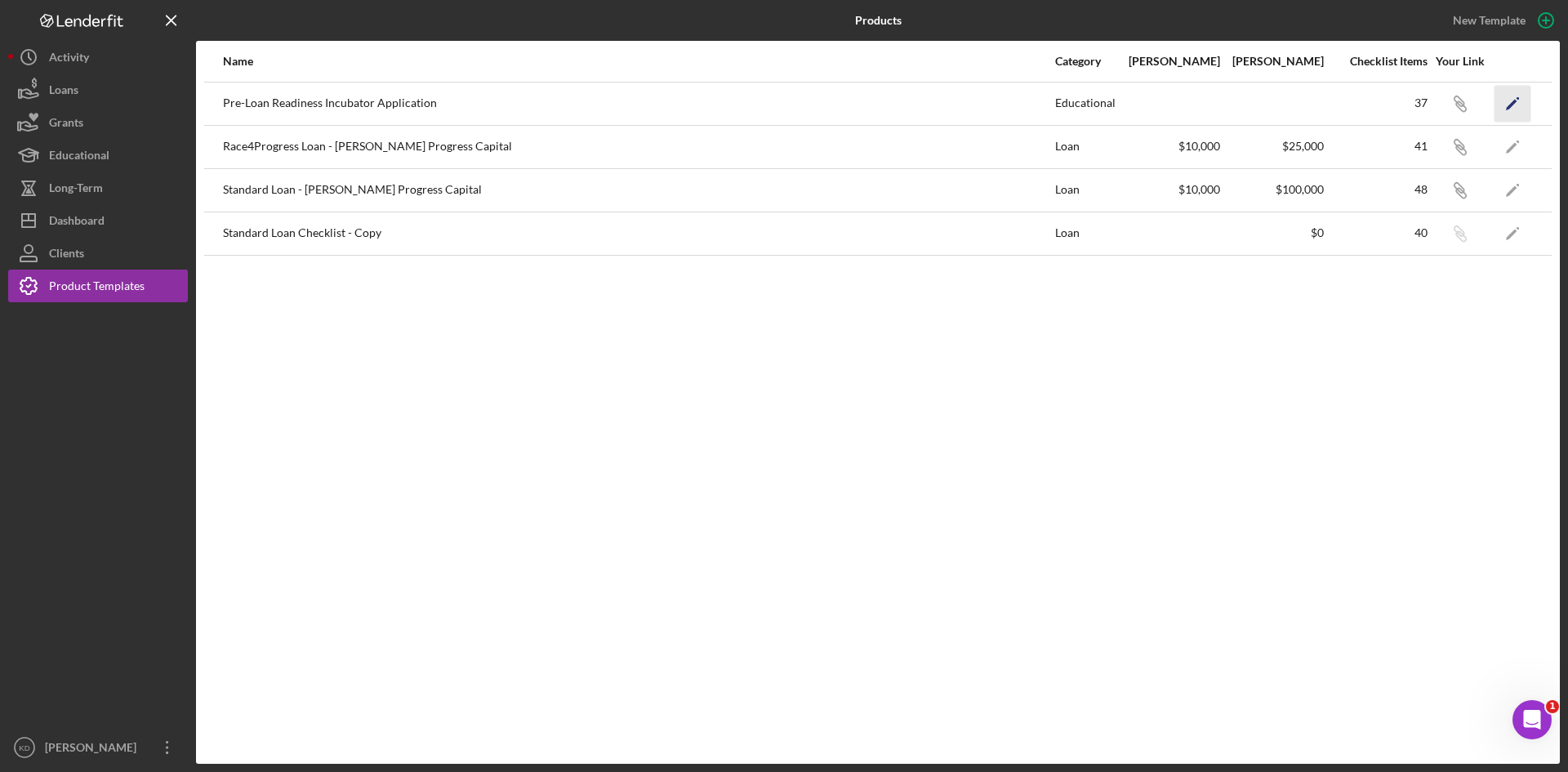
click at [1517, 97] on icon "Icon/Edit" at bounding box center [1513, 103] width 37 height 37
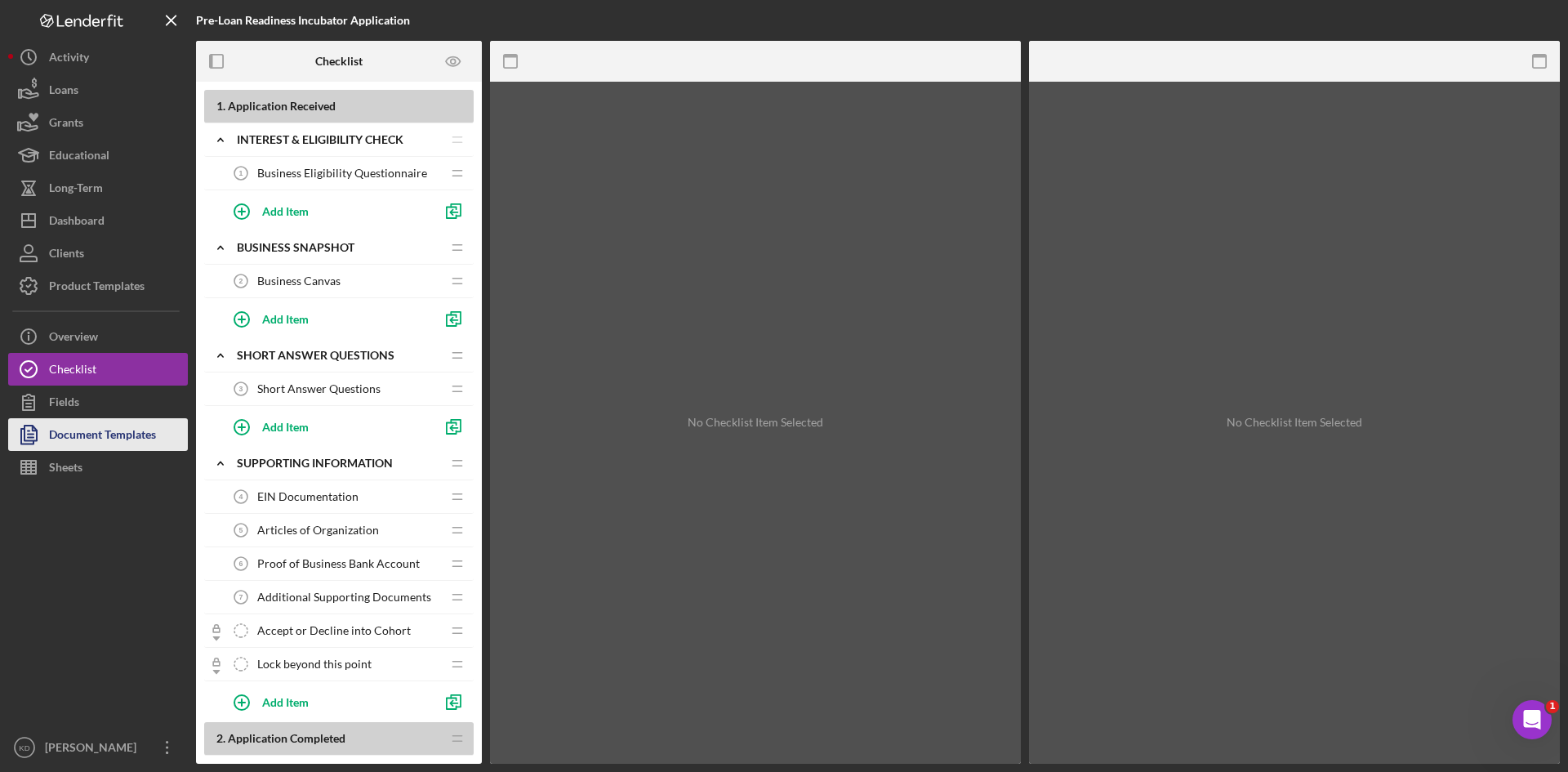
click at [83, 442] on div "Document Templates" at bounding box center [102, 437] width 107 height 37
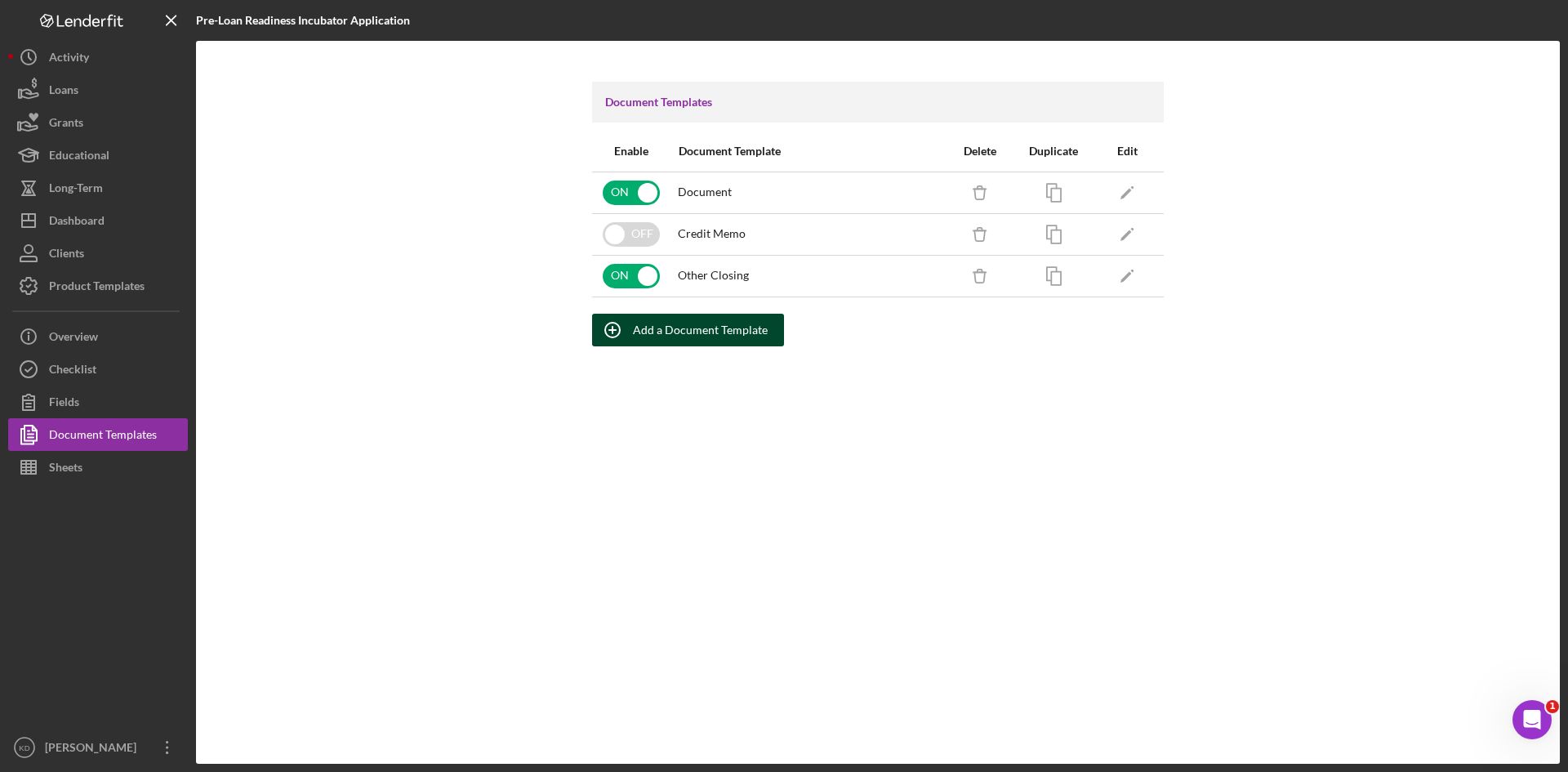
click at [703, 336] on div "Add a Document Template" at bounding box center [700, 329] width 135 height 33
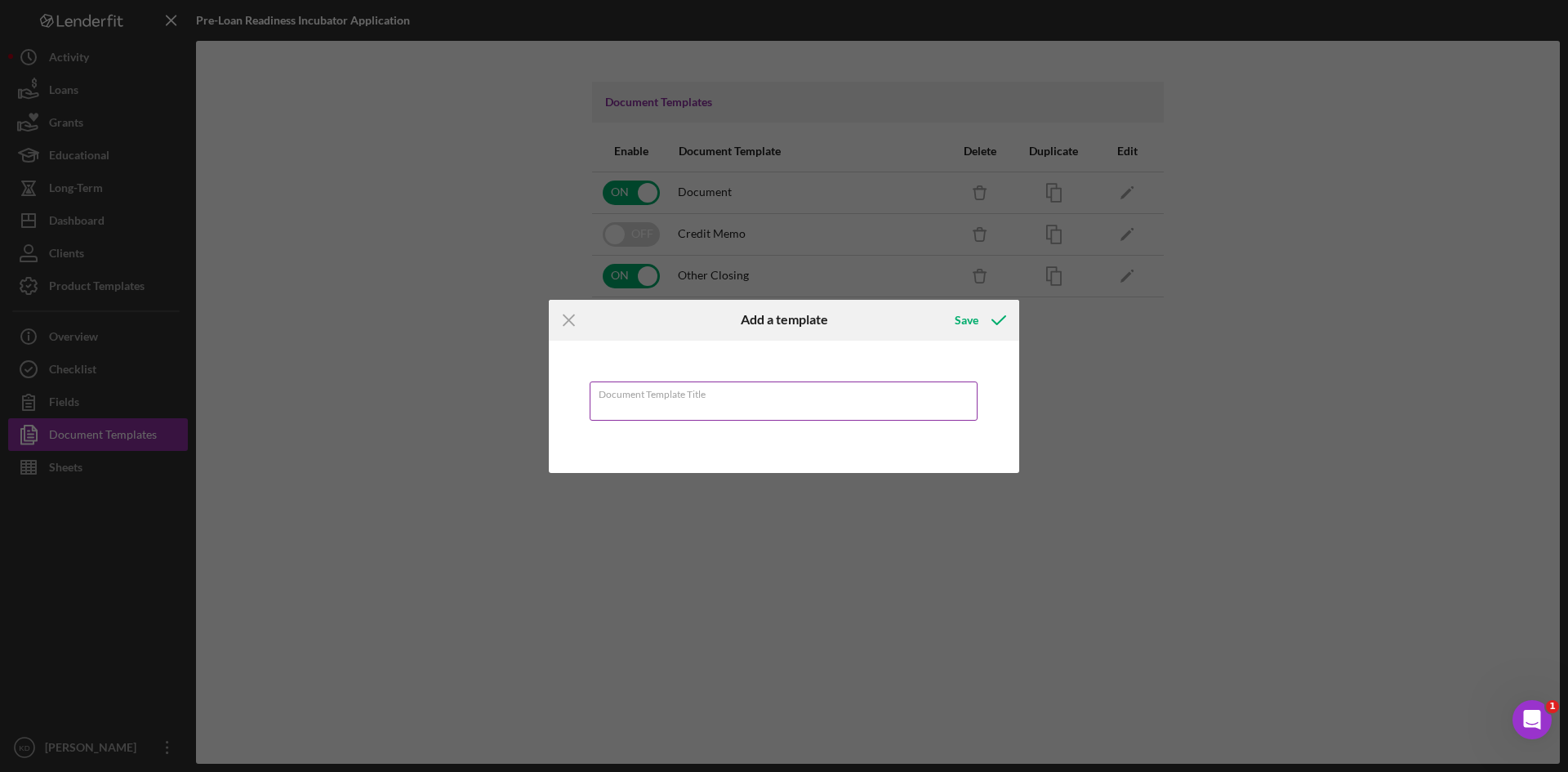
click at [680, 403] on input "Document Template Title" at bounding box center [783, 401] width 388 height 39
type input "Survey Answers"
click at [998, 325] on icon "submit" at bounding box center [999, 320] width 41 height 41
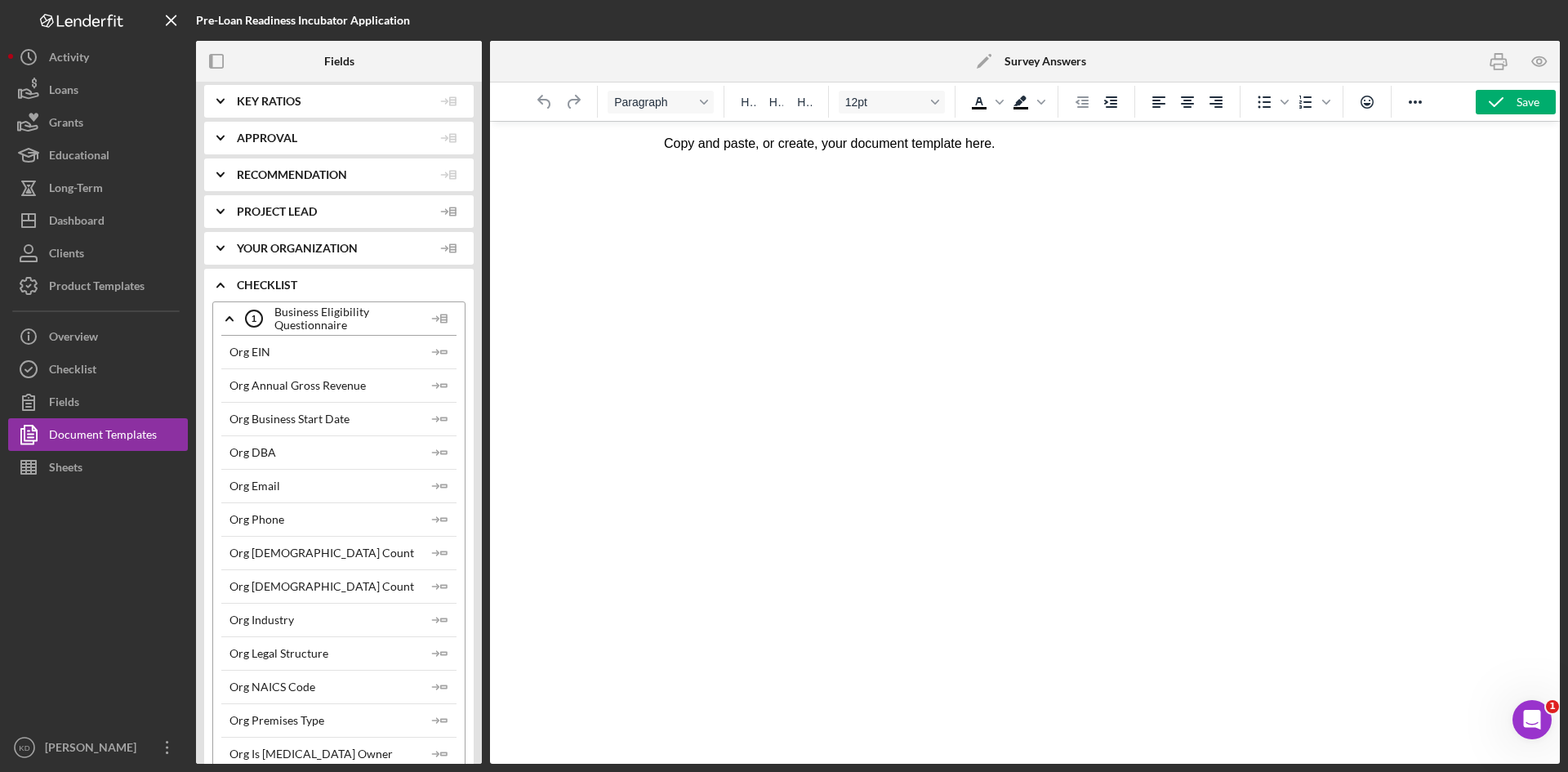
scroll to position [164, 0]
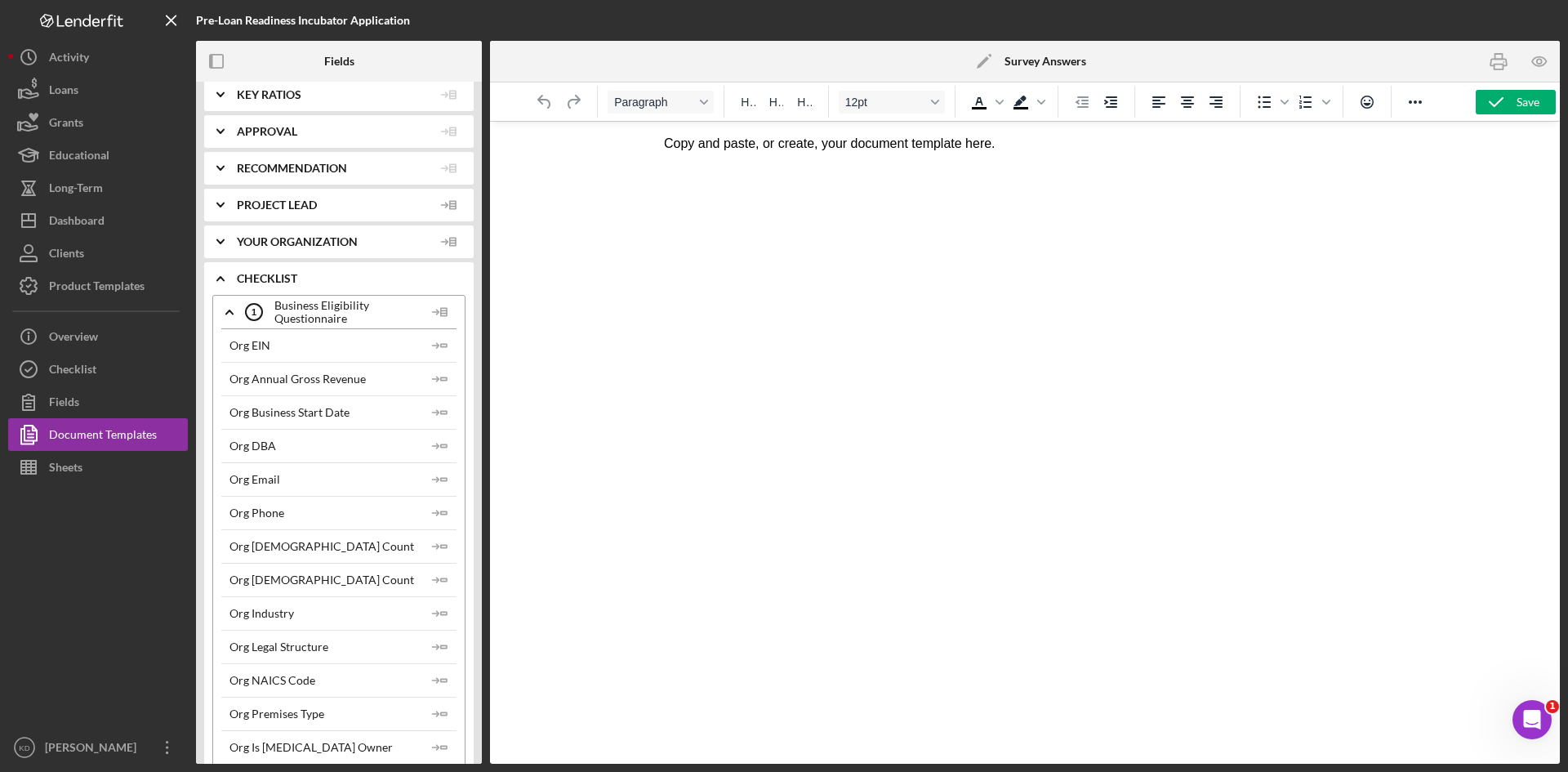
click at [249, 276] on span "Checklist" at bounding box center [352, 278] width 229 height 13
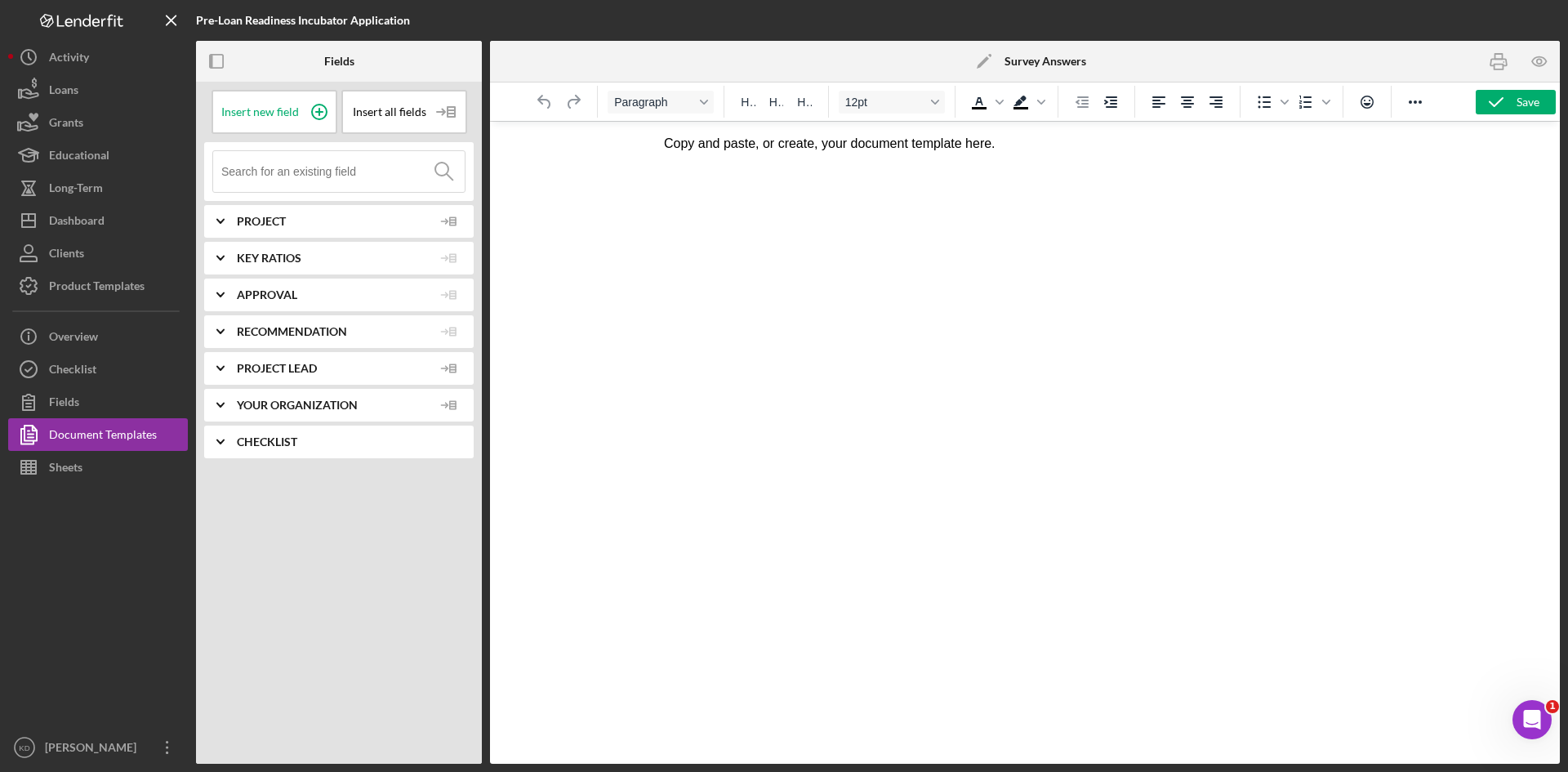
scroll to position [0, 0]
click at [224, 440] on icon "Icon/Expander" at bounding box center [220, 442] width 41 height 41
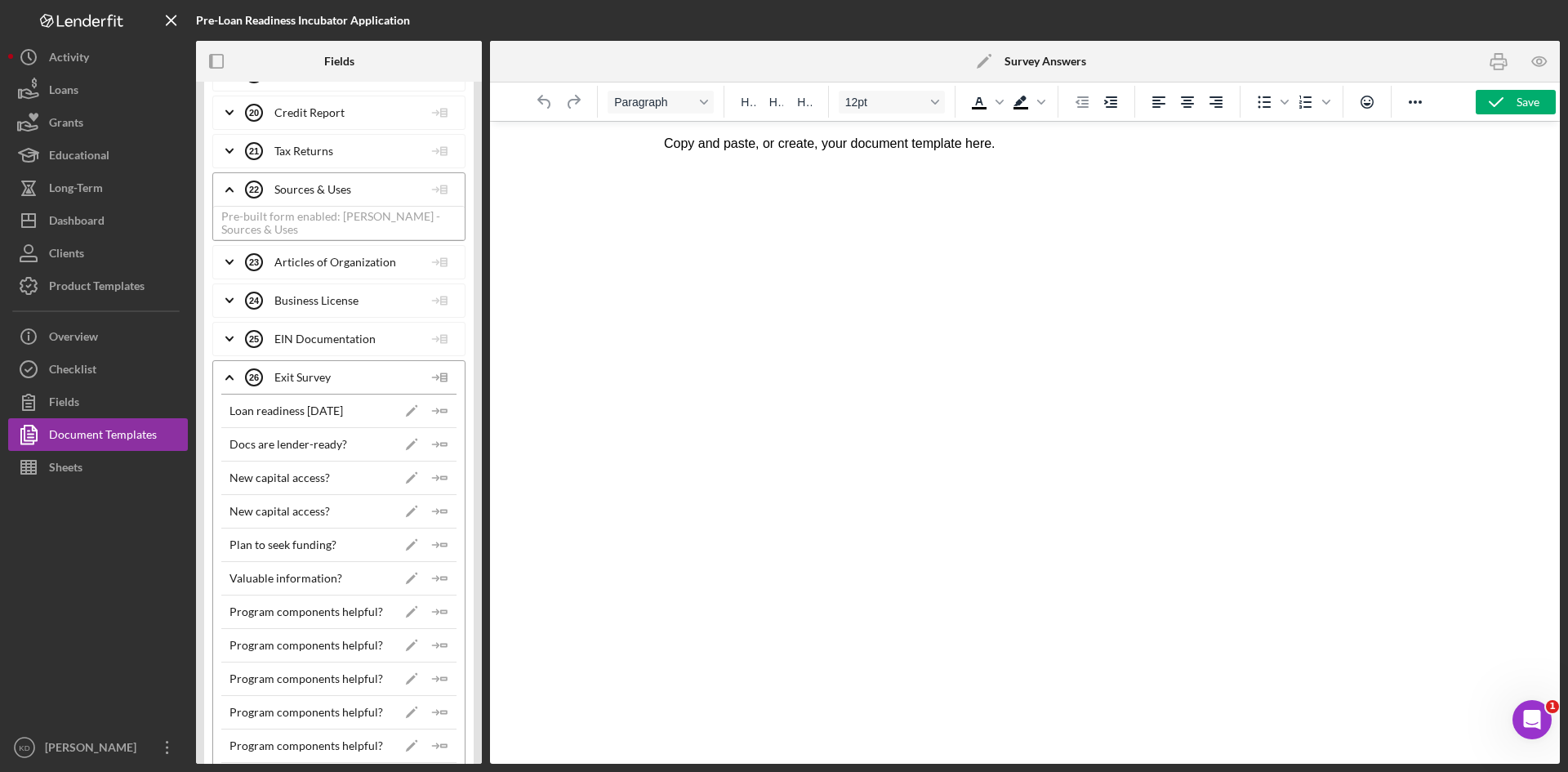
scroll to position [3186, 0]
click at [439, 371] on icon at bounding box center [440, 373] width 33 height 41
click at [452, 412] on div "Insert List" at bounding box center [466, 419] width 74 height 33
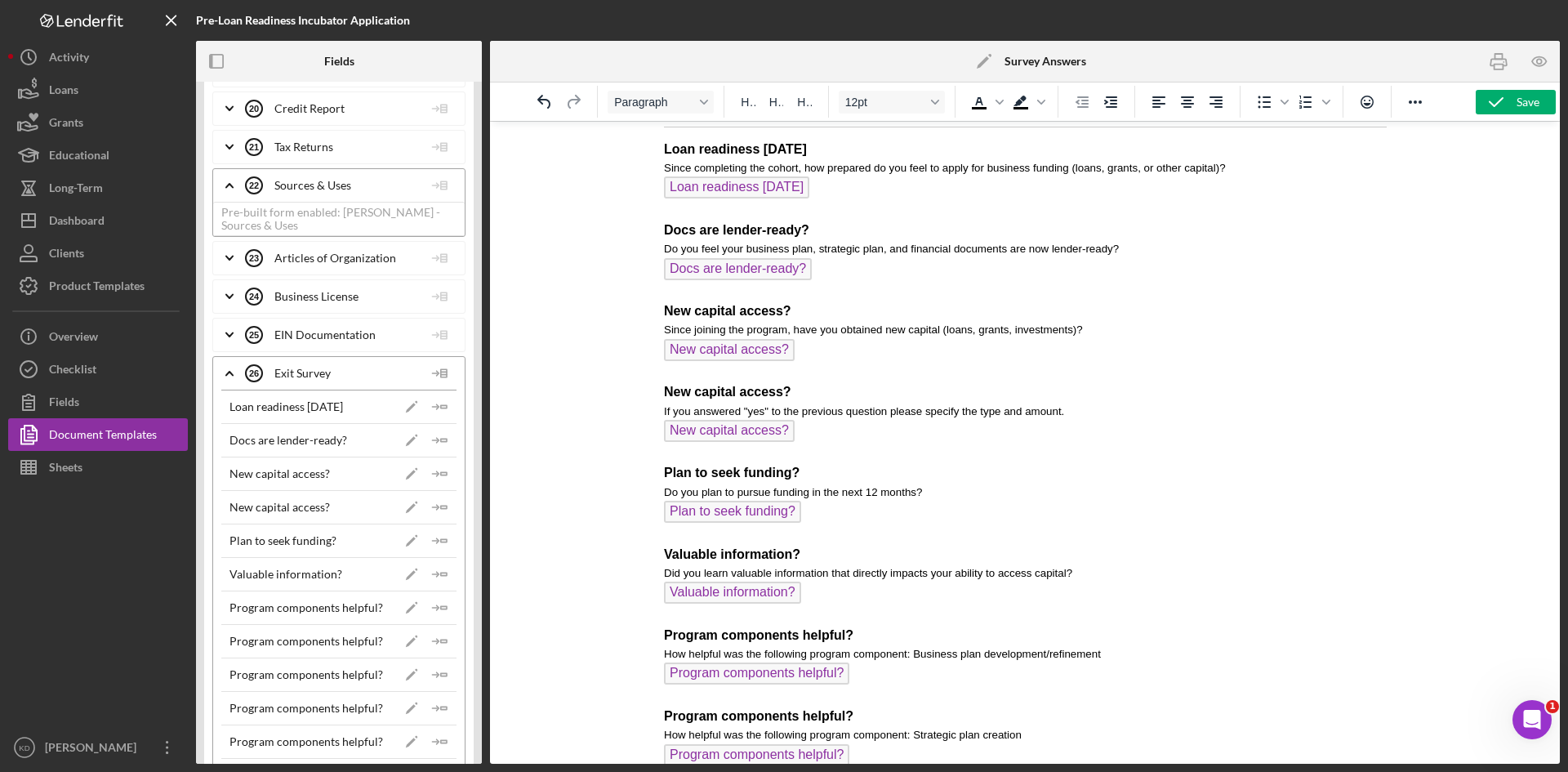
scroll to position [0, 0]
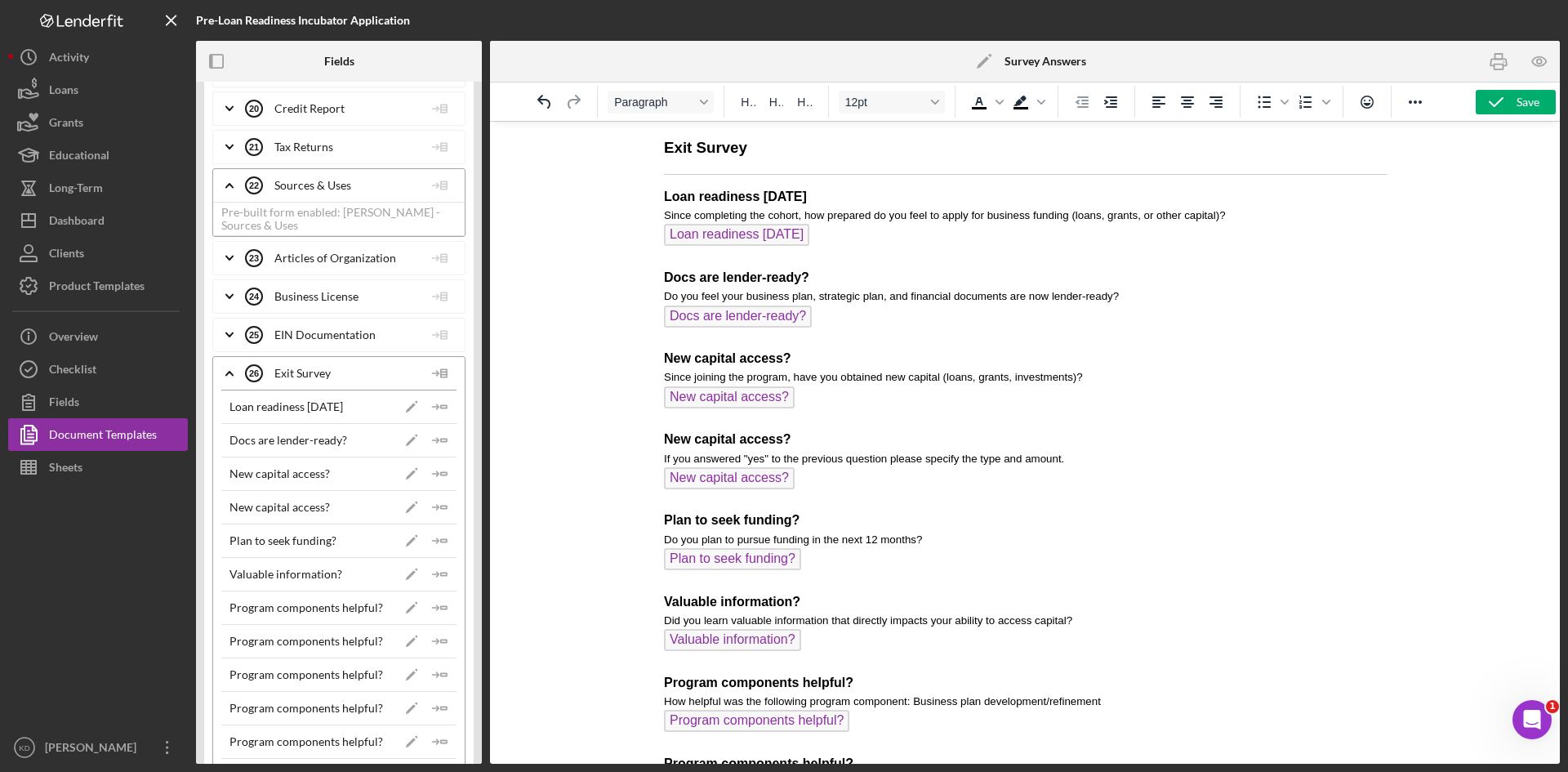
click at [667, 147] on h3 "Exit Survey" at bounding box center [1024, 148] width 723 height 21
click at [1417, 100] on icon "Reveal or hide additional toolbar items" at bounding box center [1415, 101] width 20 height 20
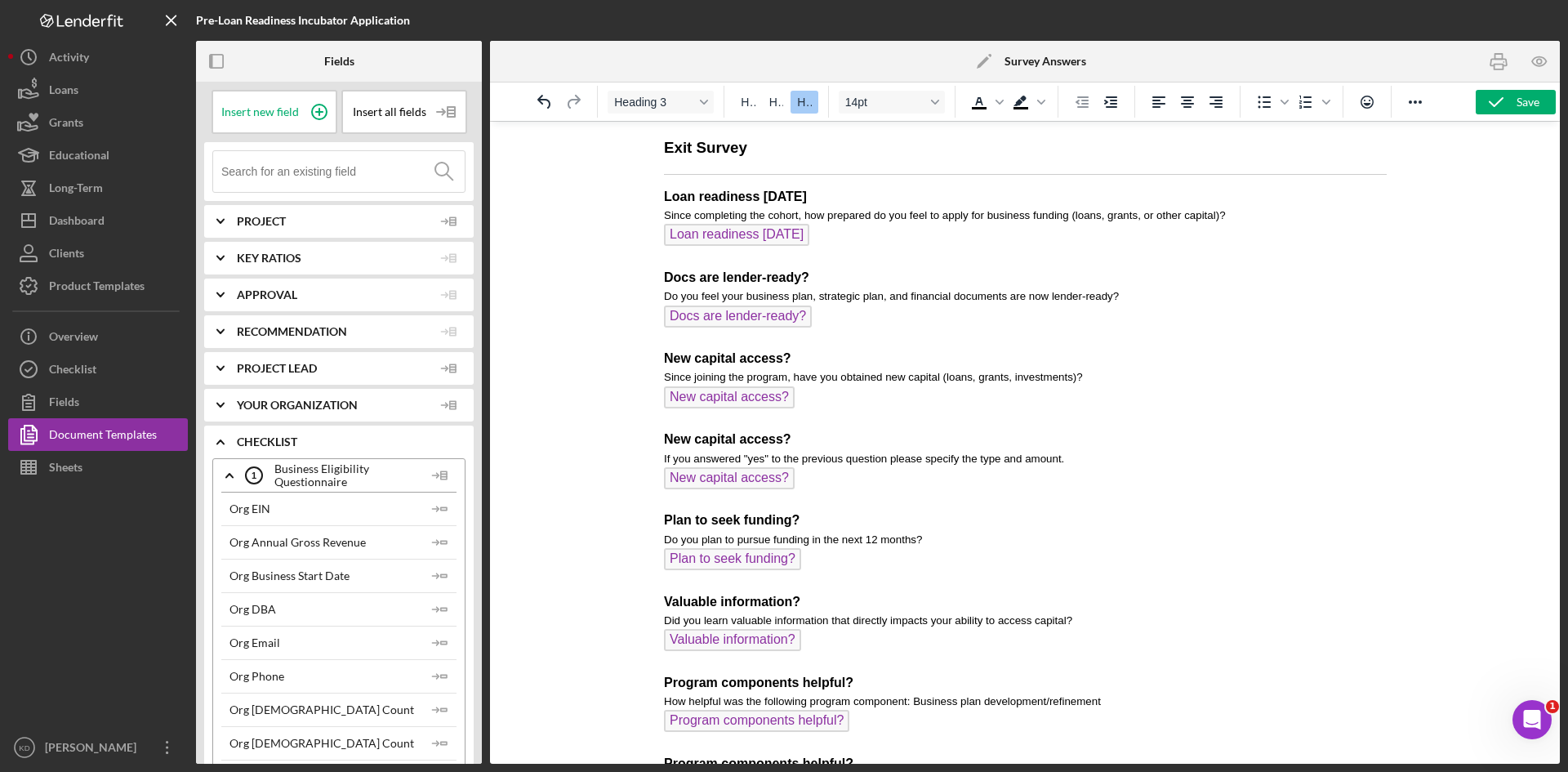
click at [664, 144] on h3 "Exit Survey" at bounding box center [1024, 148] width 723 height 21
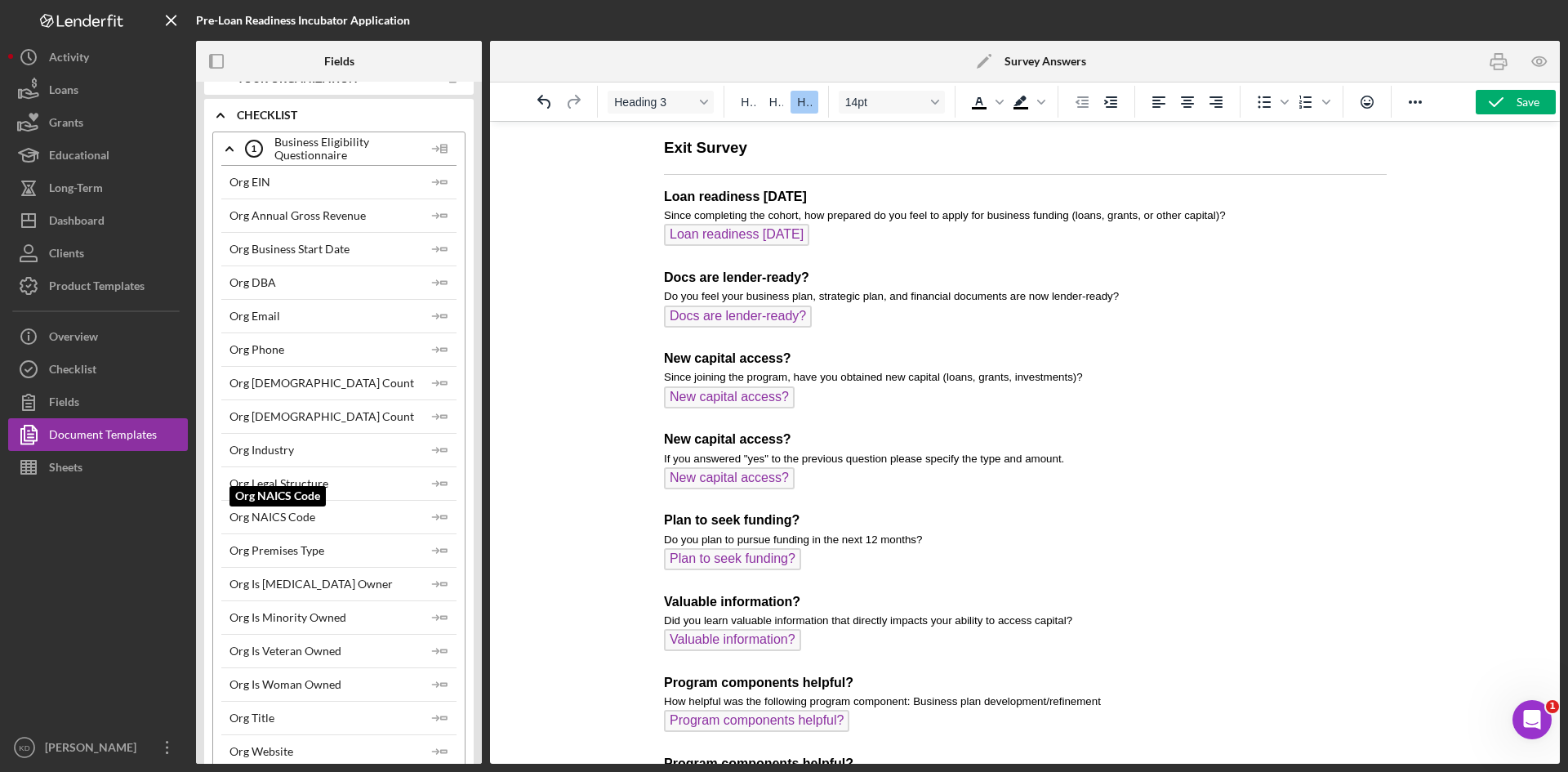
scroll to position [408, 0]
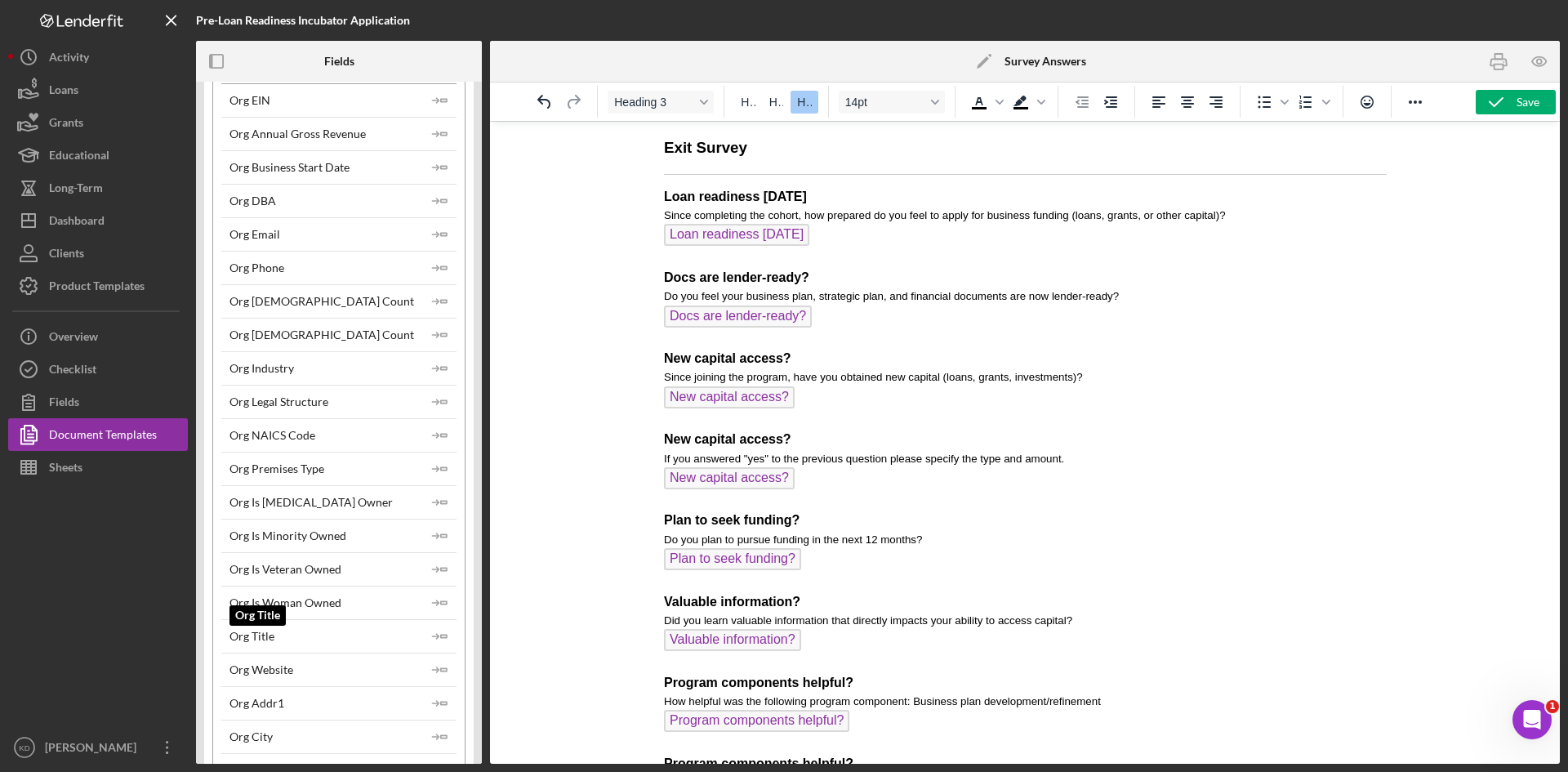
click at [258, 636] on div "Org Title" at bounding box center [252, 636] width 45 height 13
click at [266, 637] on div "Org Title" at bounding box center [252, 636] width 45 height 13
click at [426, 639] on icon "Icon/Insert Field" at bounding box center [440, 635] width 33 height 33
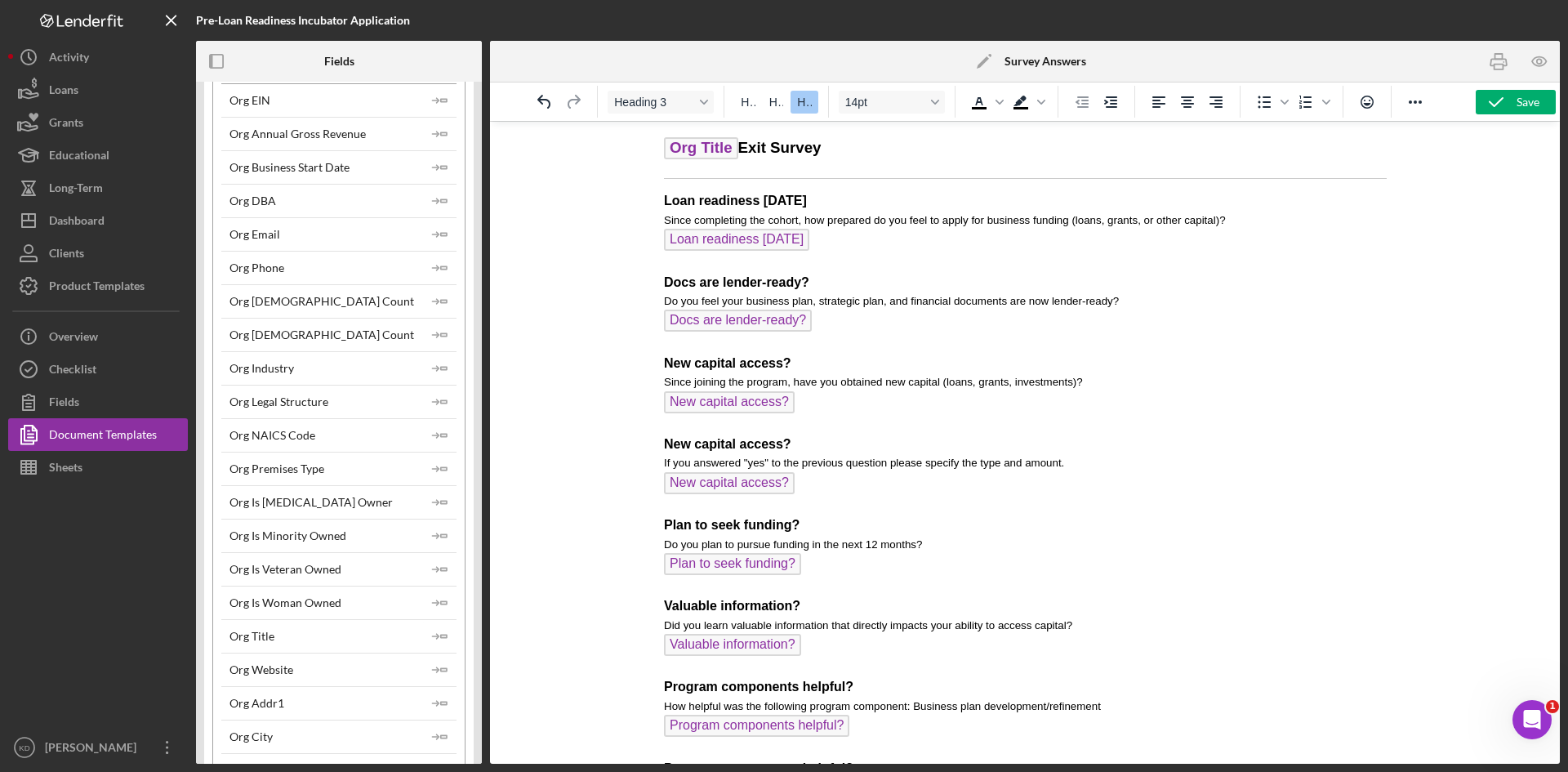
click at [738, 151] on h3 "﻿ Org Title Exit Survey" at bounding box center [1024, 151] width 723 height 26
click at [847, 153] on h3 "Org Title Exit Survey" at bounding box center [1024, 151] width 723 height 26
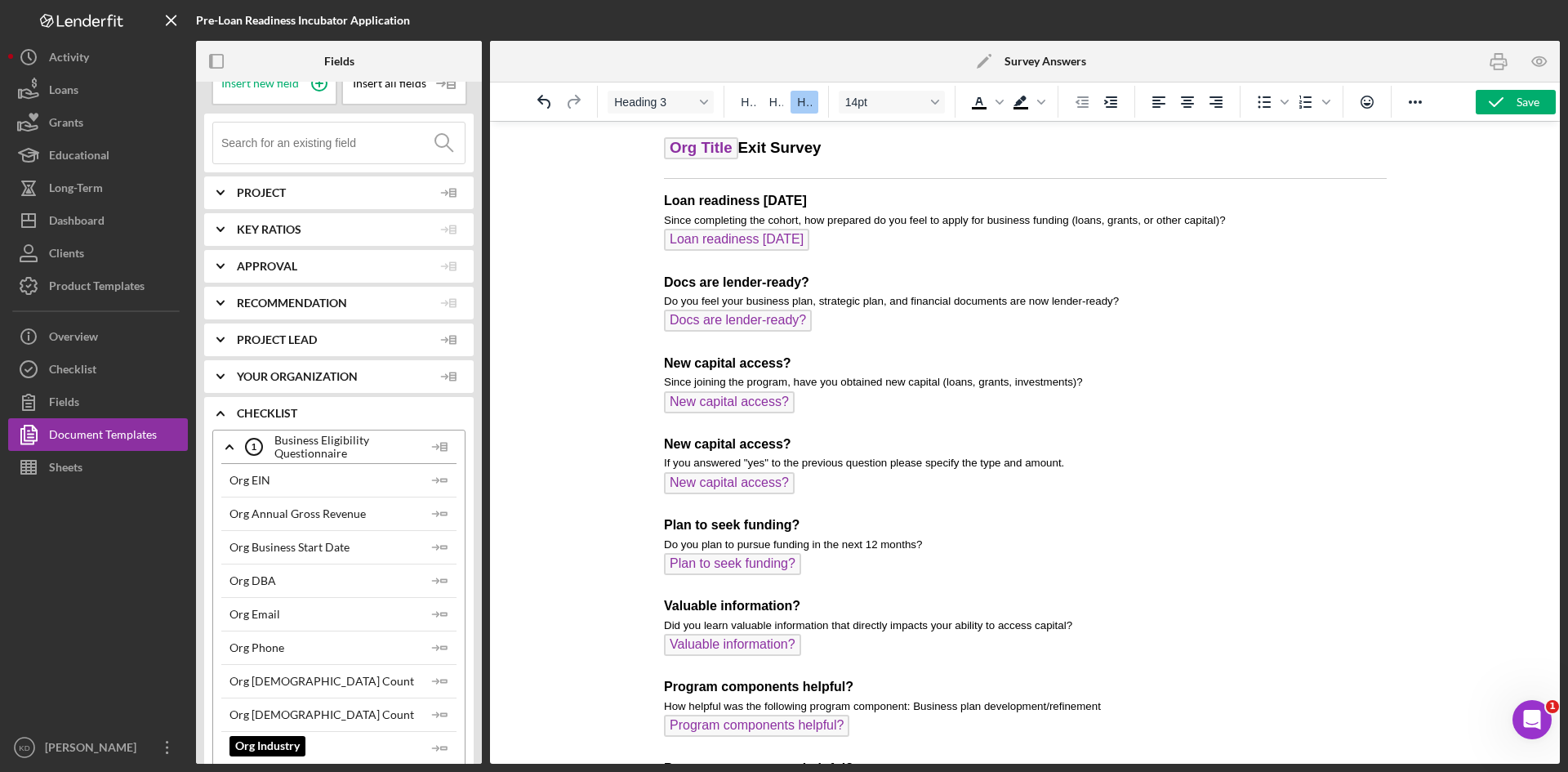
scroll to position [0, 0]
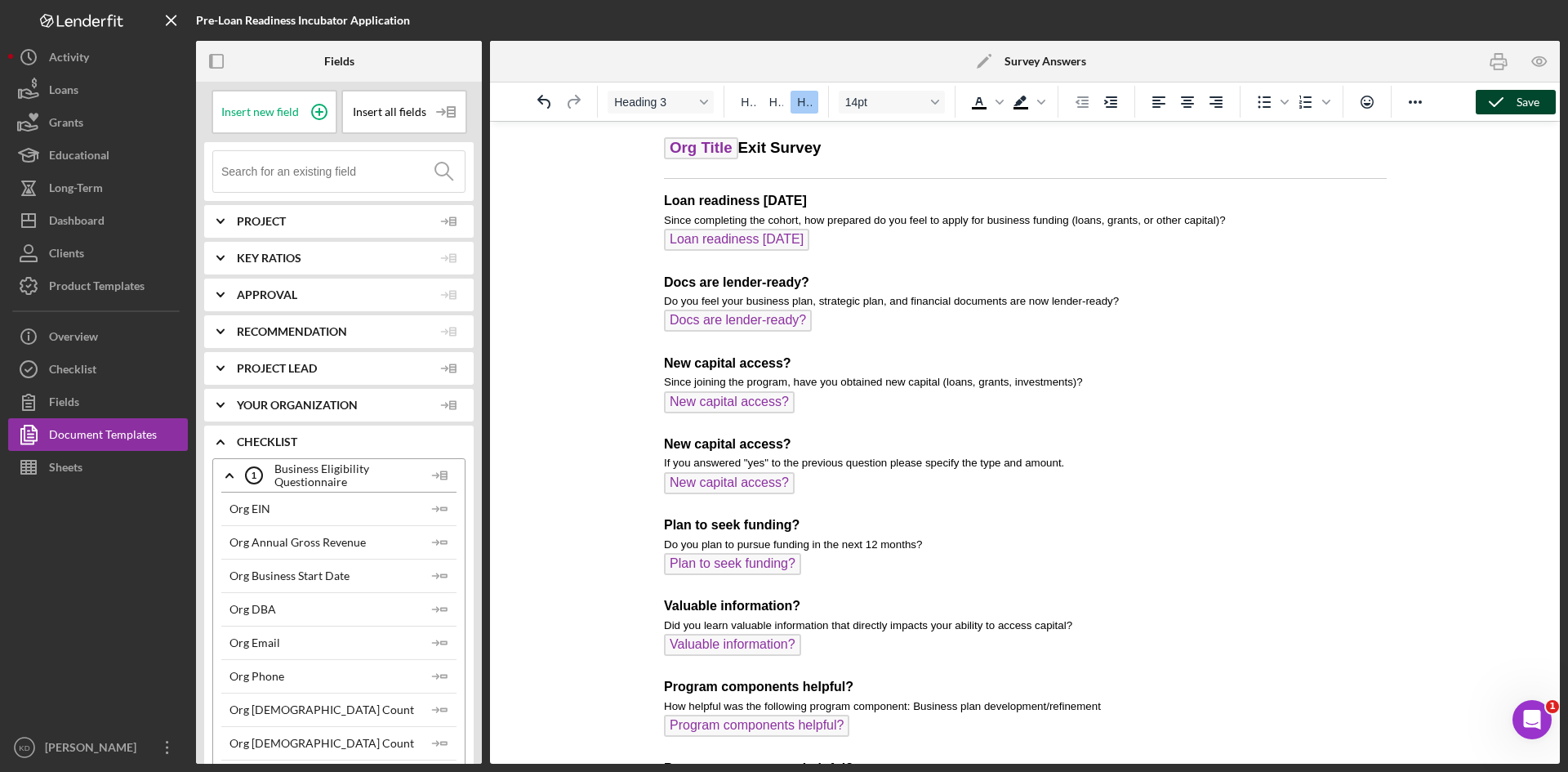
click at [1520, 99] on div "Save" at bounding box center [1528, 102] width 23 height 24
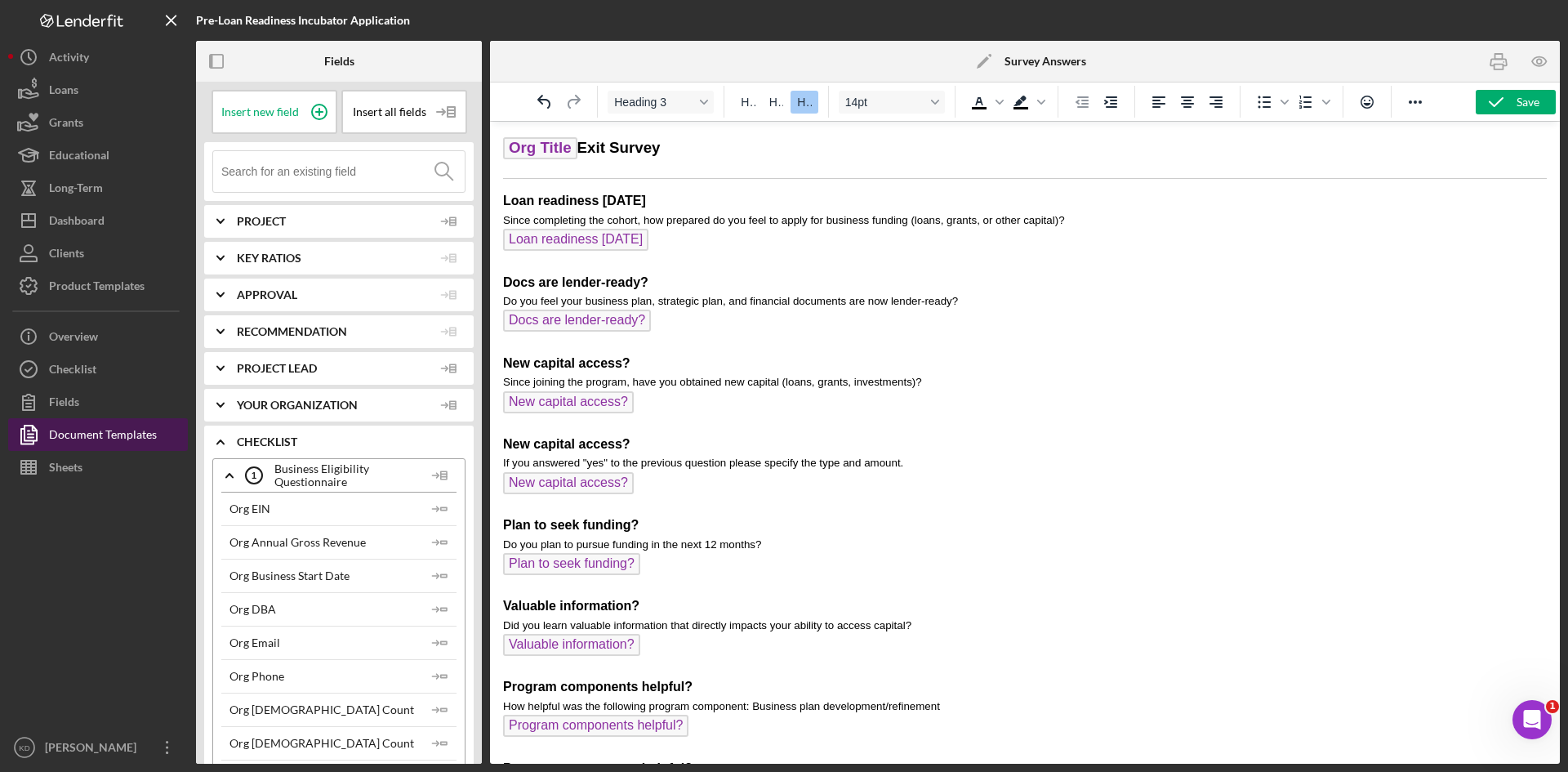
click at [108, 433] on div "Document Templates" at bounding box center [103, 437] width 108 height 37
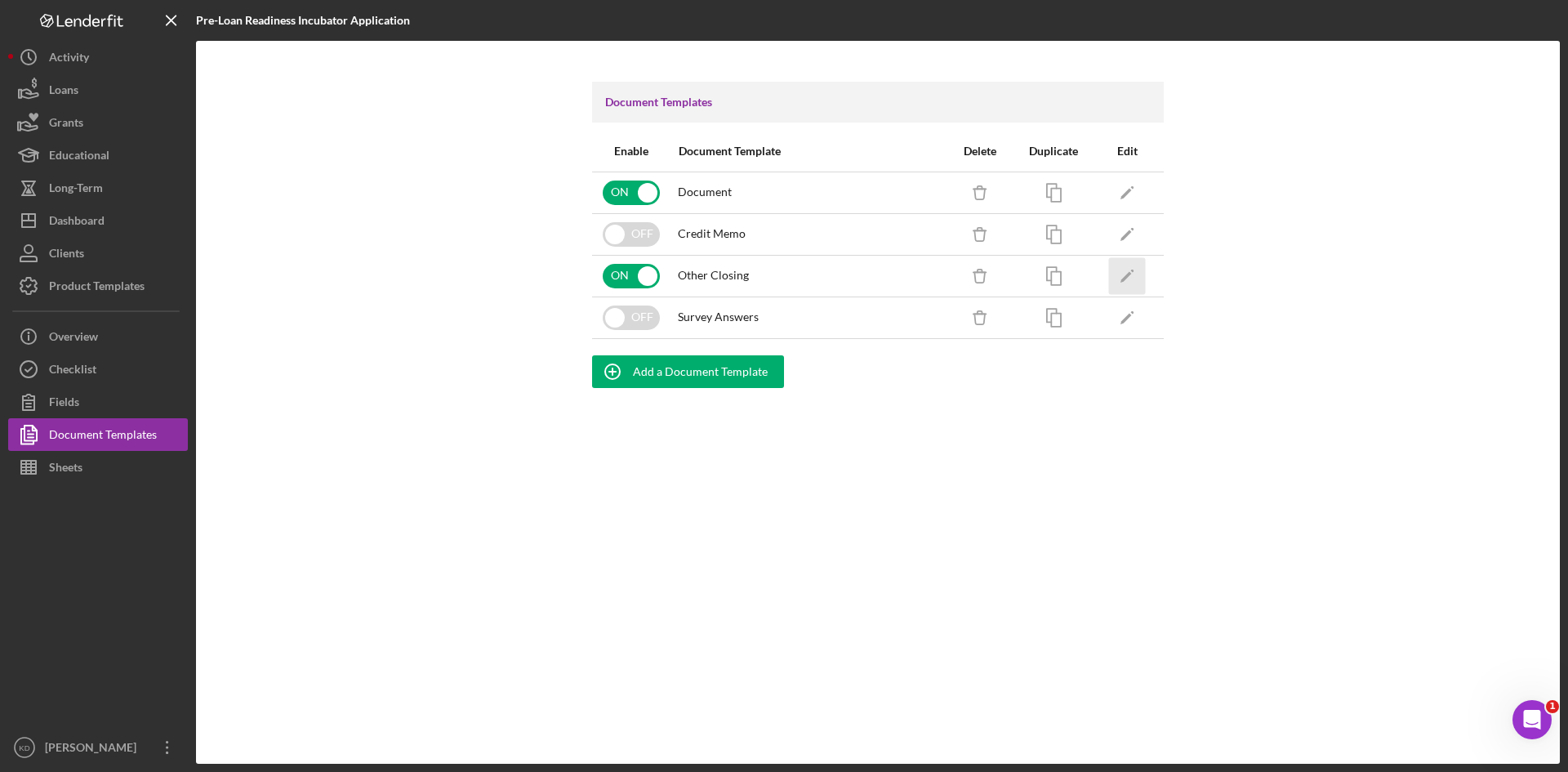
click at [1129, 278] on icon "Icon/Edit" at bounding box center [1127, 276] width 37 height 37
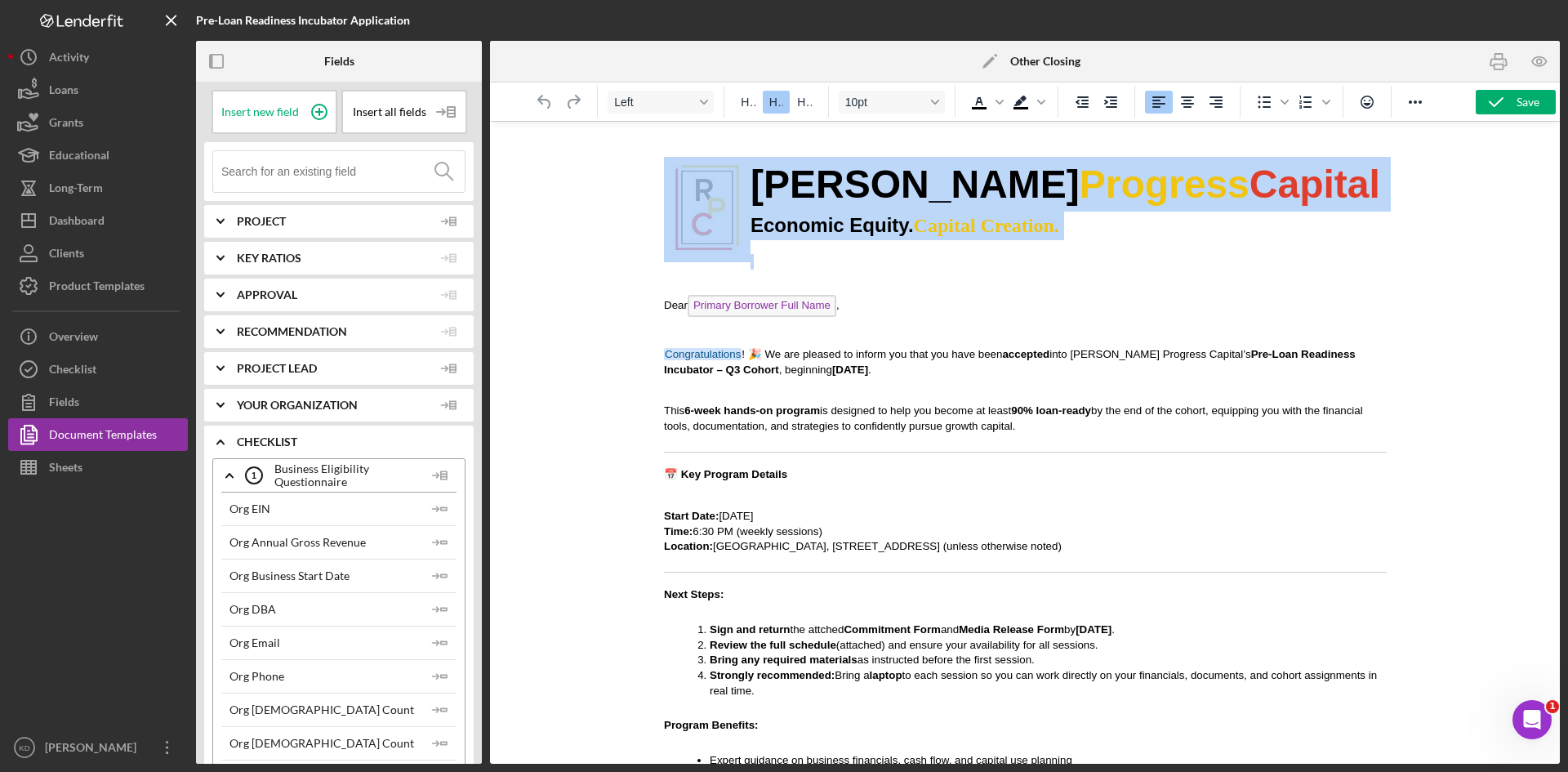
drag, startPoint x: 1219, startPoint y: 244, endPoint x: 681, endPoint y: 193, distance: 540.4
click at [681, 193] on div "Rende Progress Capital Economic Equity. Capital Creation." at bounding box center [1024, 202] width 723 height 134
copy div "Rende Progress Capital Economic Equity. Capital Creation."
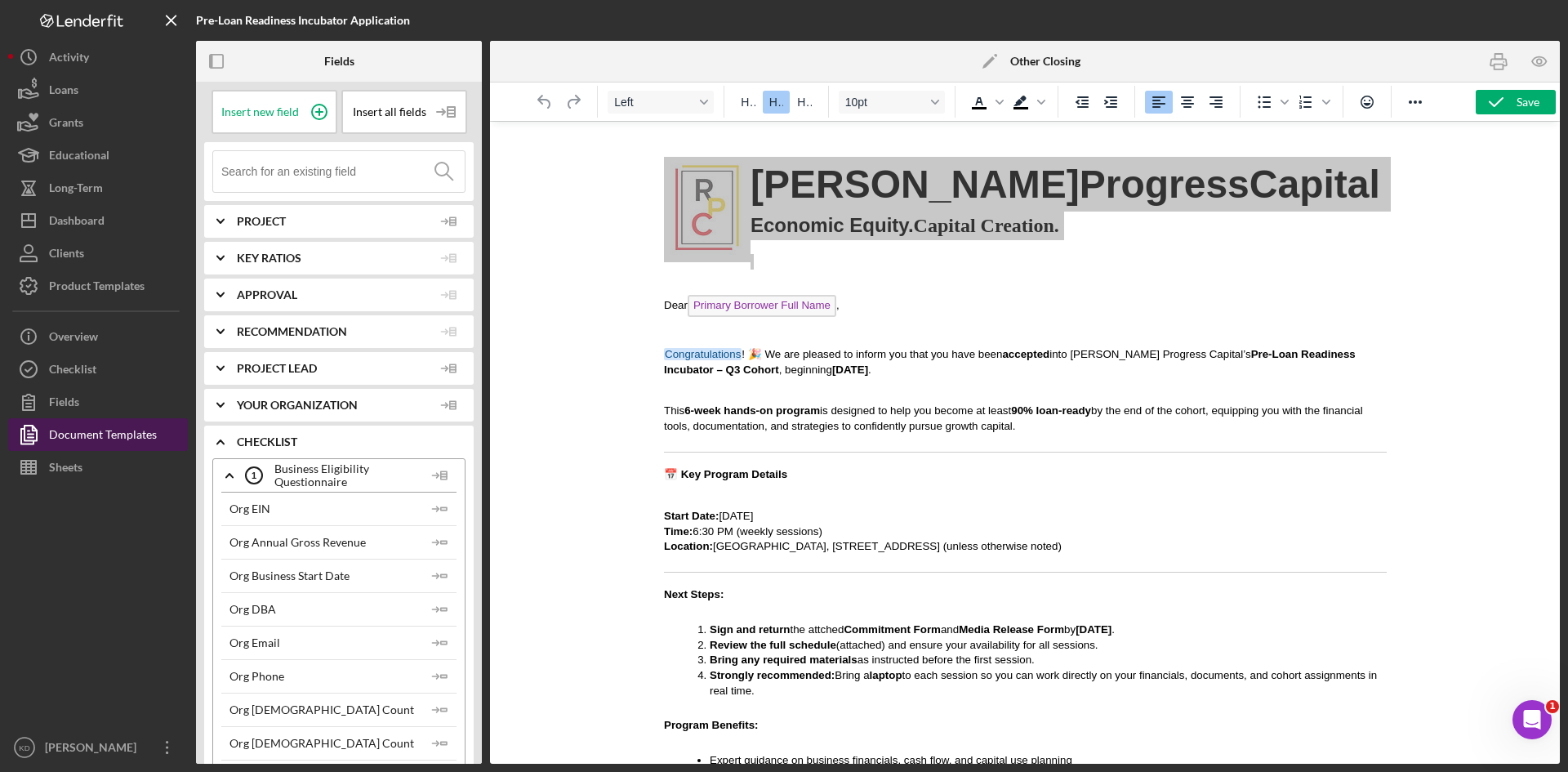
click at [69, 425] on div "Document Templates" at bounding box center [103, 437] width 108 height 37
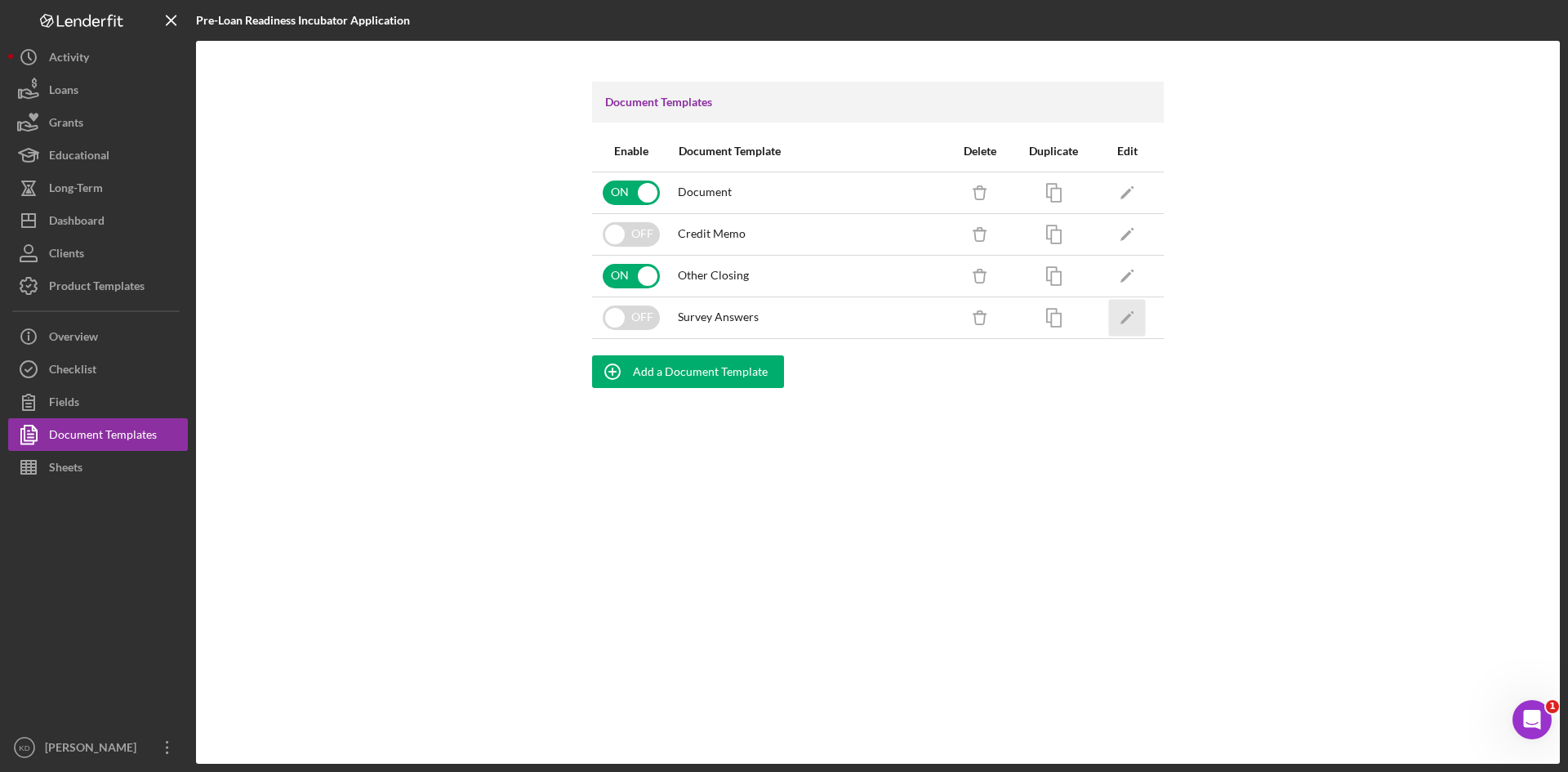
click at [1131, 318] on icon "Icon/Edit" at bounding box center [1127, 317] width 37 height 37
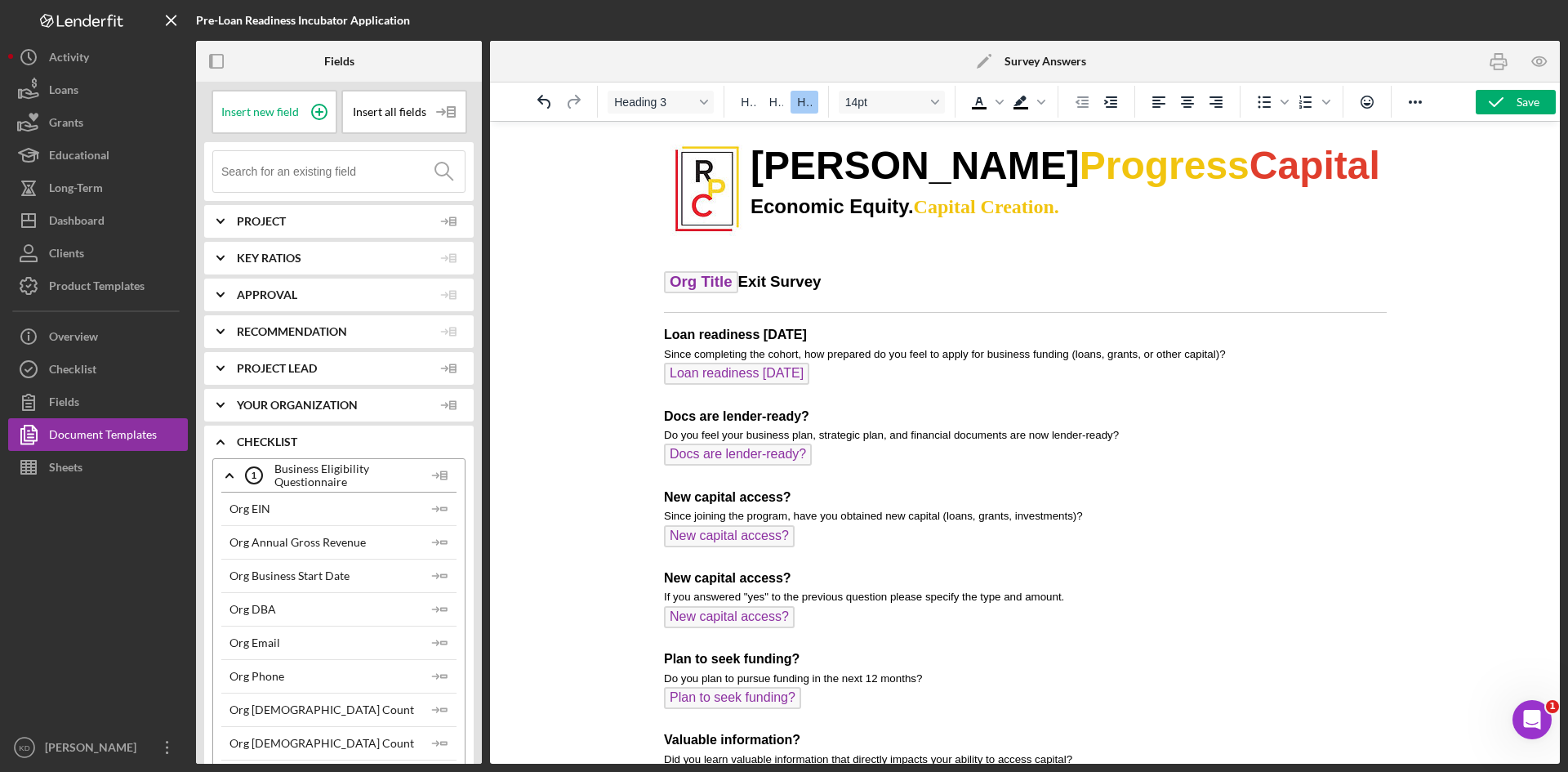
click at [746, 285] on h3 "Org Title Exit Survey" at bounding box center [1024, 285] width 723 height 26
click at [744, 280] on h3 "Org Title Exit Survey" at bounding box center [1024, 285] width 723 height 26
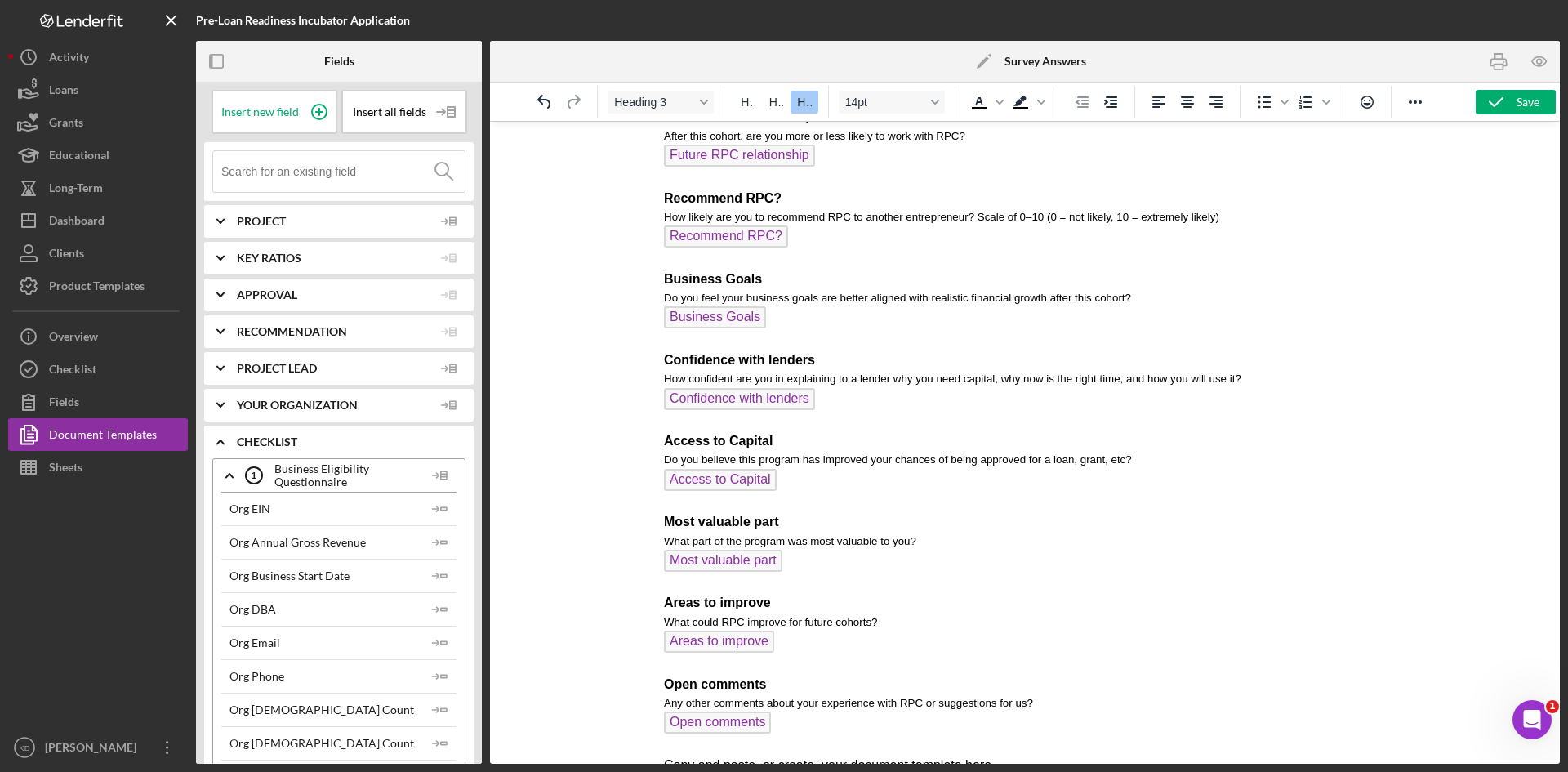
scroll to position [1618, 0]
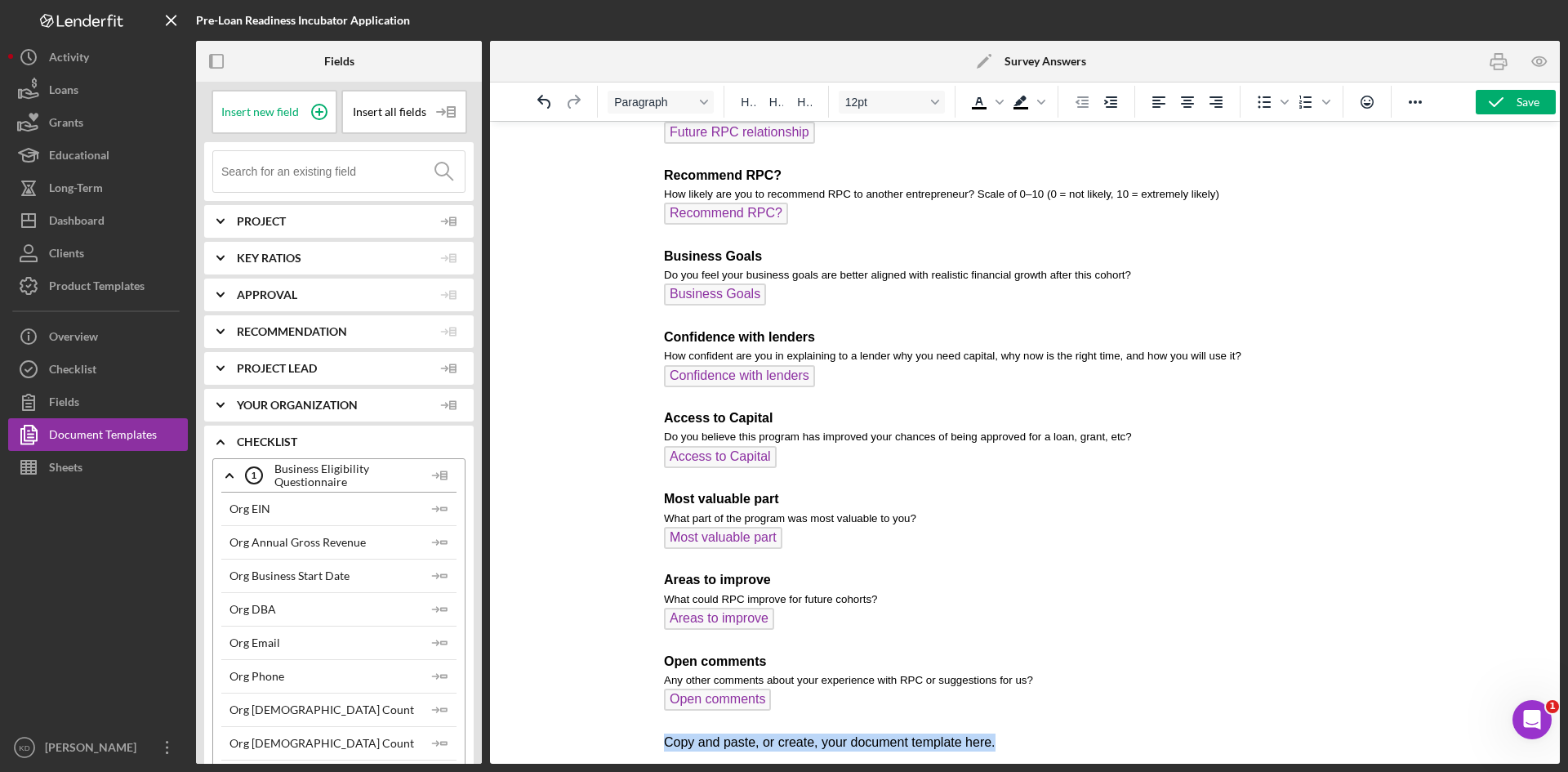
drag, startPoint x: 1022, startPoint y: 739, endPoint x: 646, endPoint y: 755, distance: 376.3
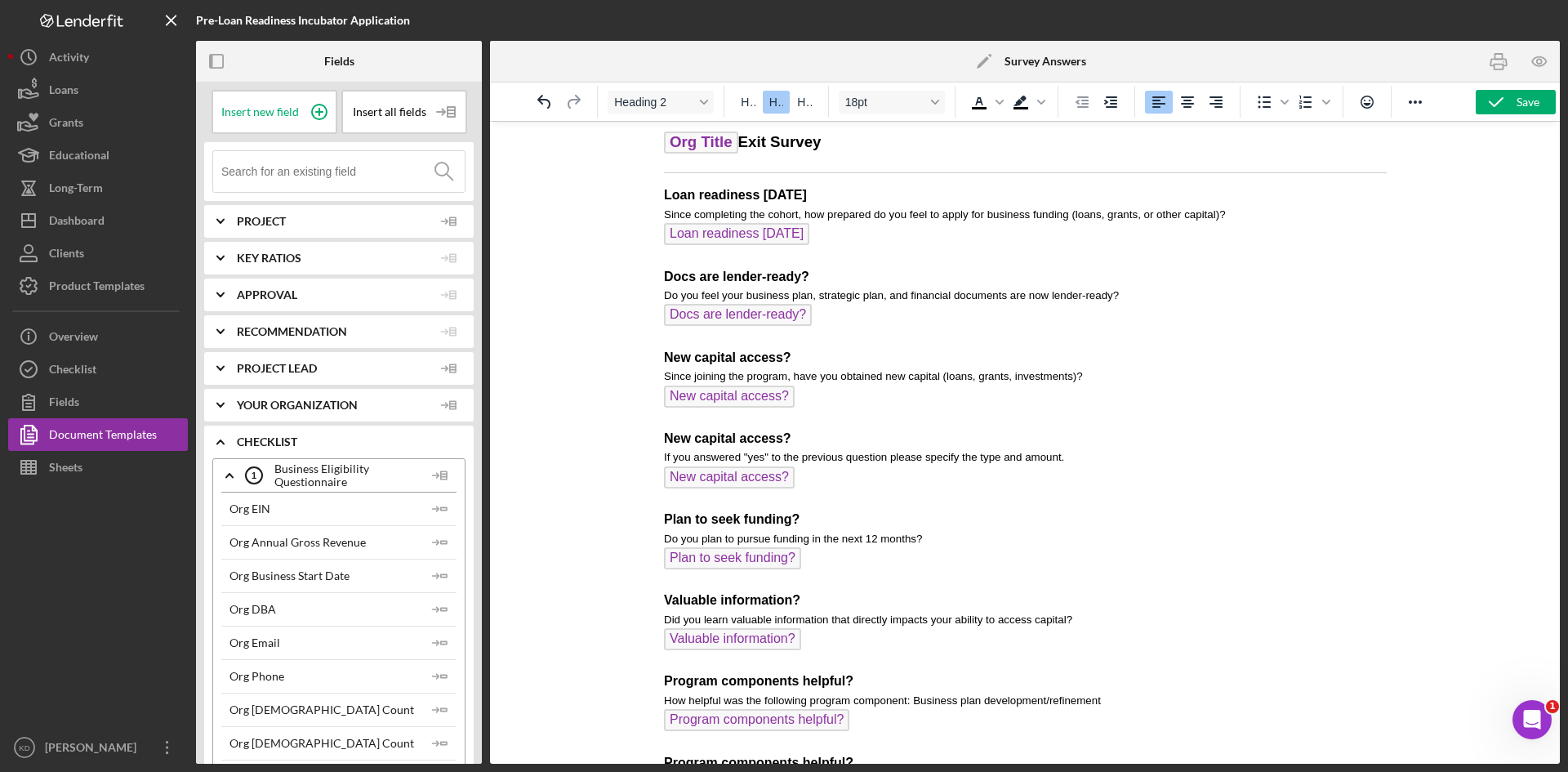
scroll to position [0, 0]
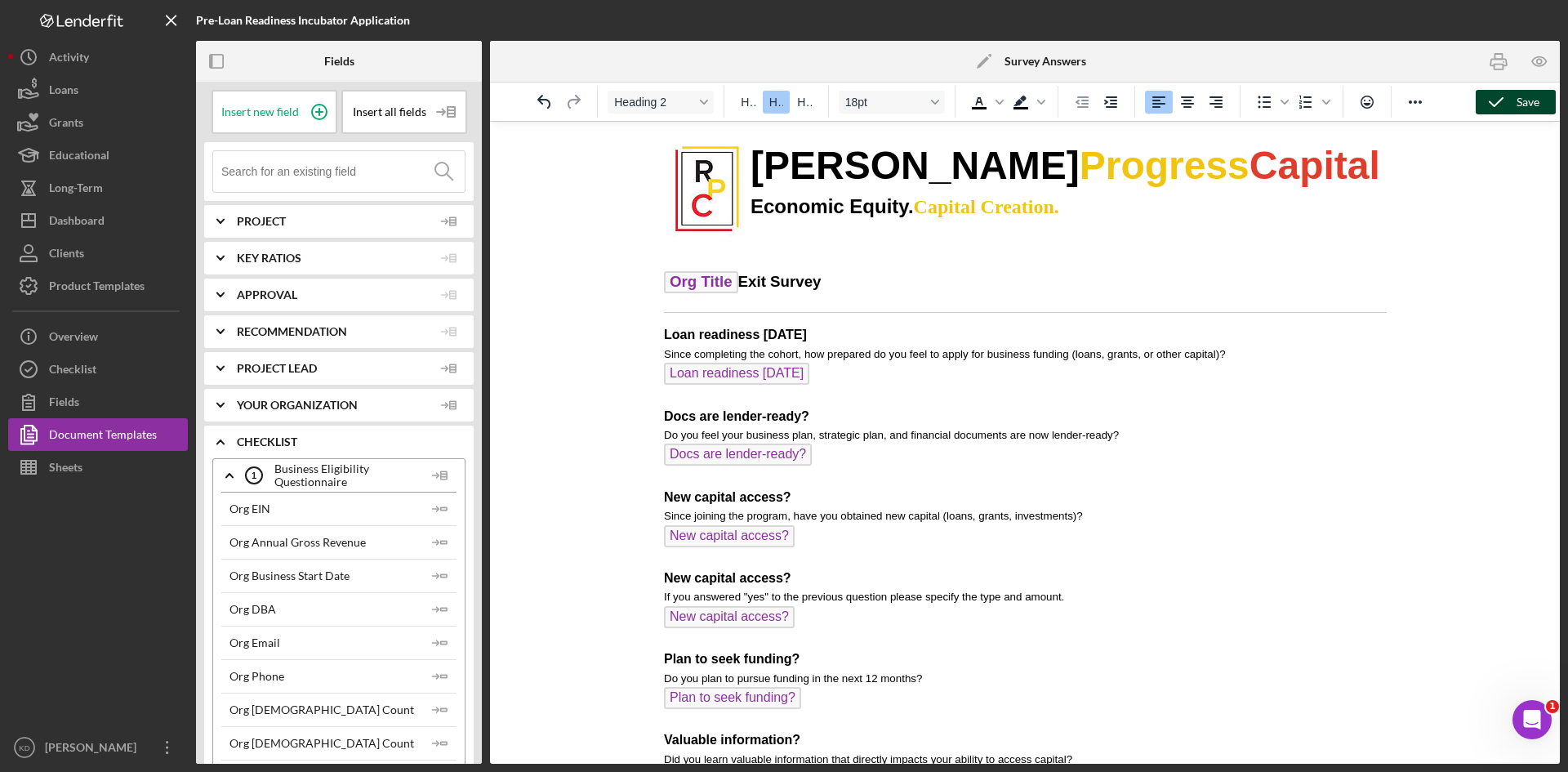
click at [1518, 96] on div "Save" at bounding box center [1528, 102] width 23 height 24
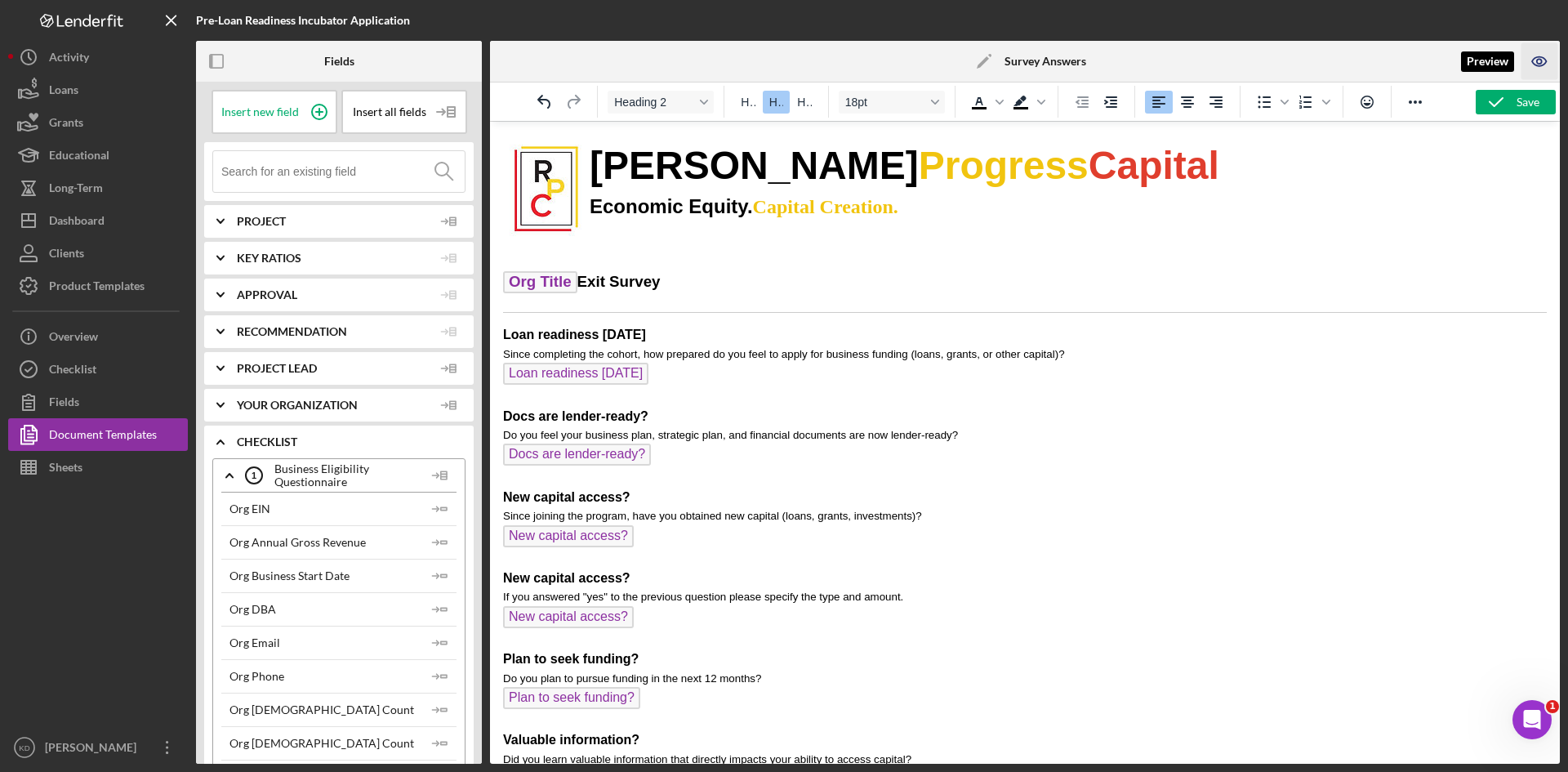
click at [1539, 59] on icon "button" at bounding box center [1539, 60] width 5 height 5
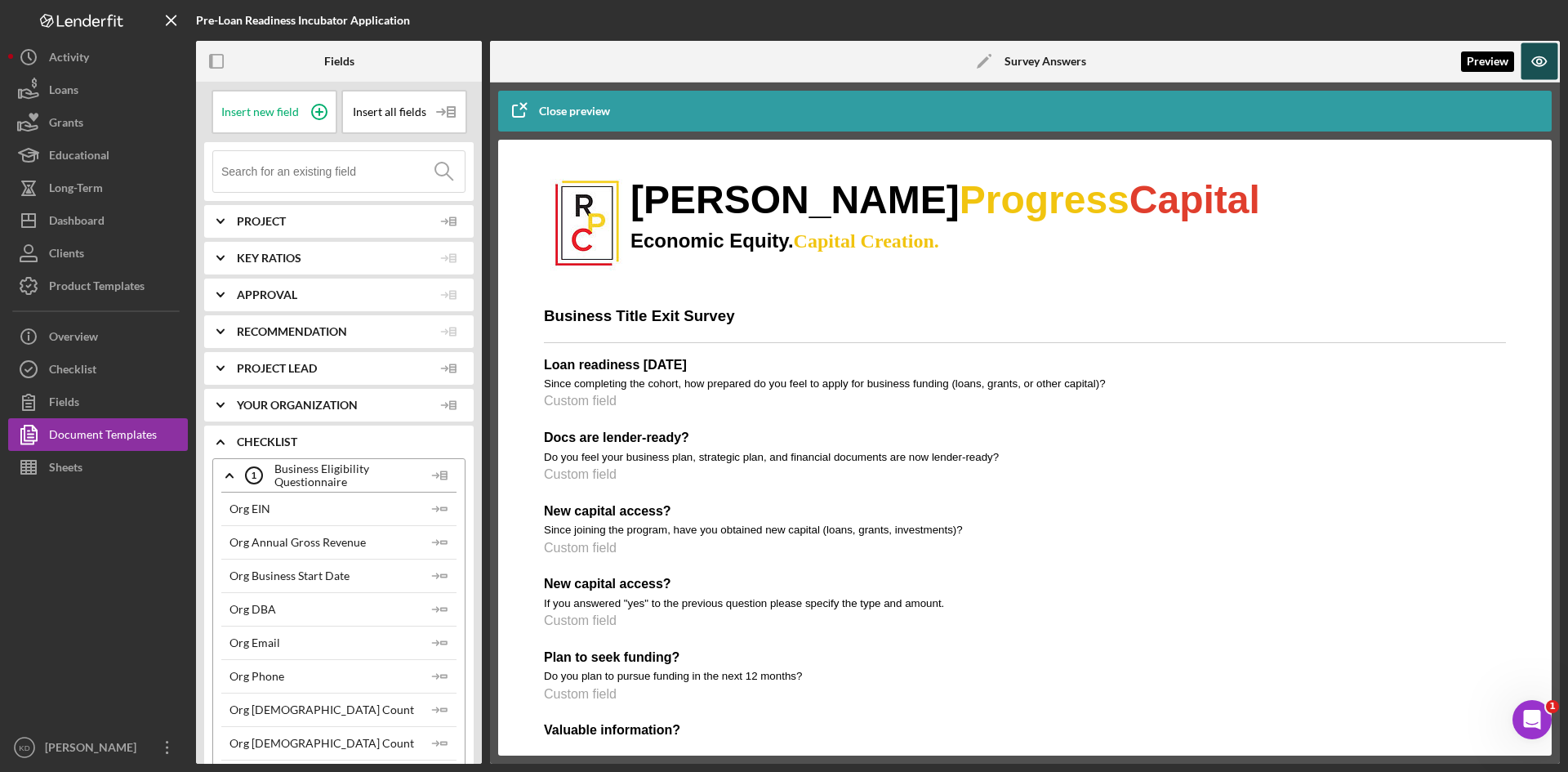
click at [1544, 58] on icon "button" at bounding box center [1538, 61] width 14 height 9
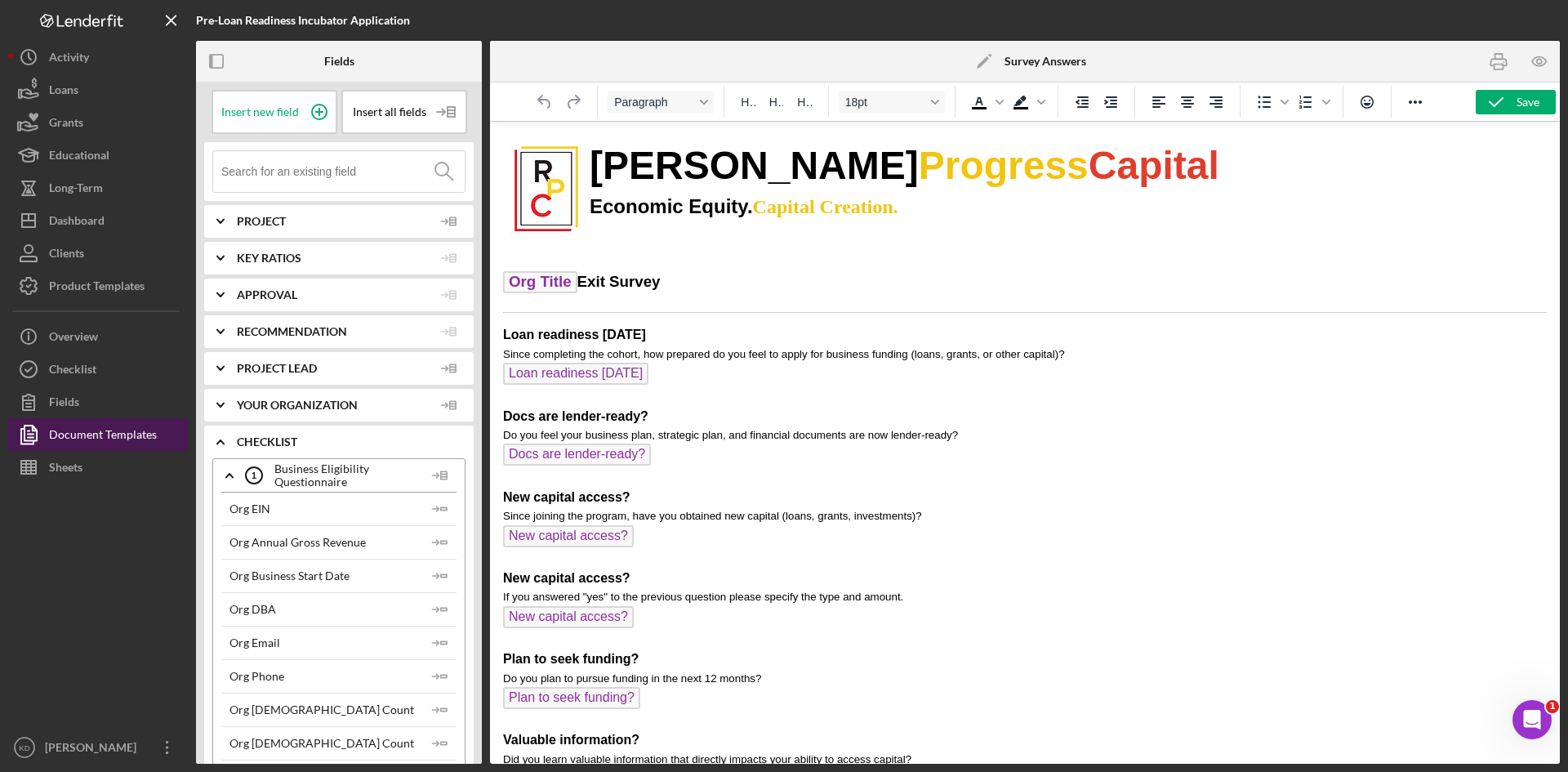
click at [109, 437] on div "Document Templates" at bounding box center [103, 437] width 108 height 37
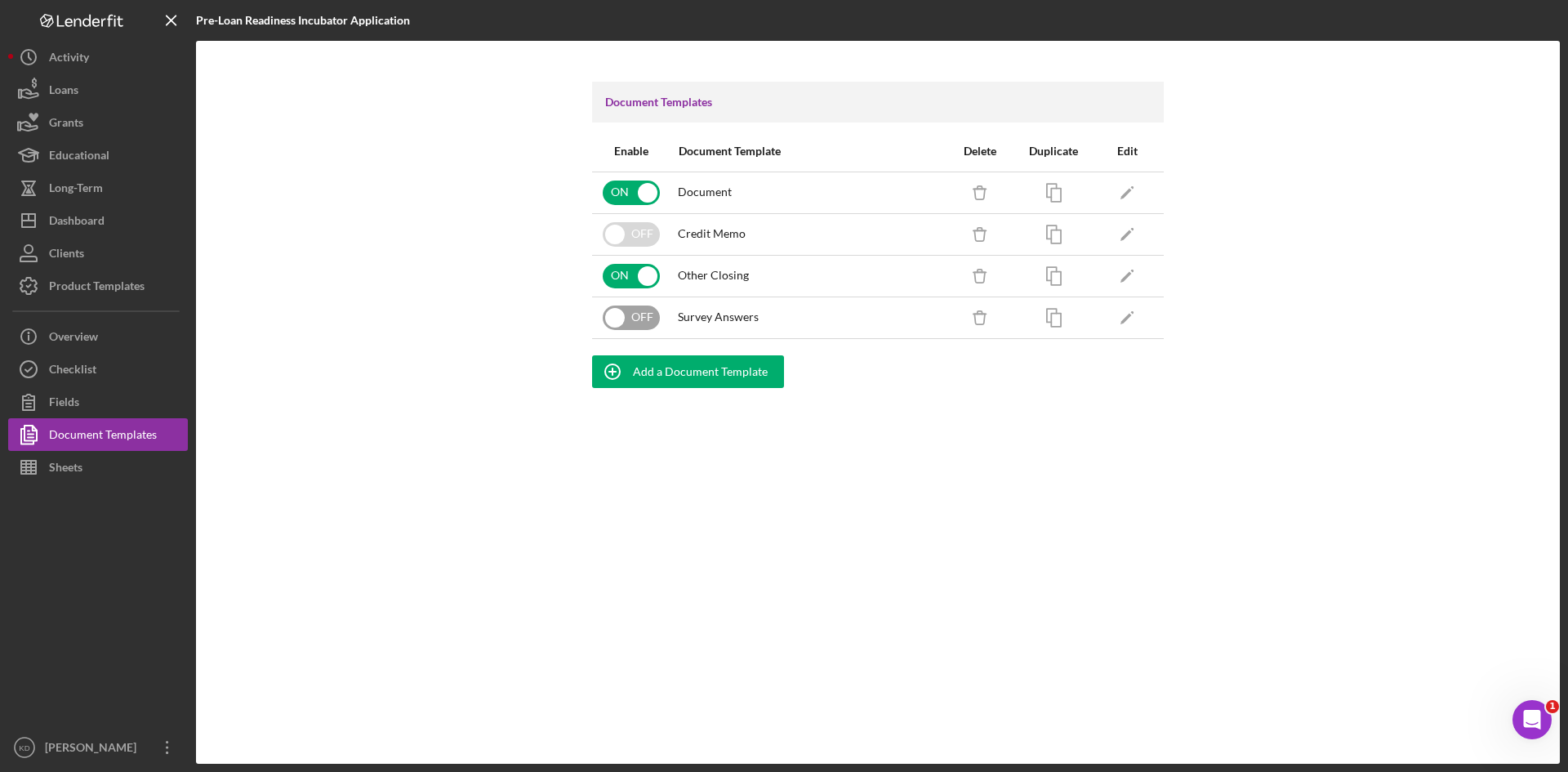
click at [625, 318] on input "checkbox" at bounding box center [631, 317] width 57 height 24
checkbox input "true"
click at [114, 218] on button "Icon/Dashboard Dashboard" at bounding box center [98, 220] width 179 height 33
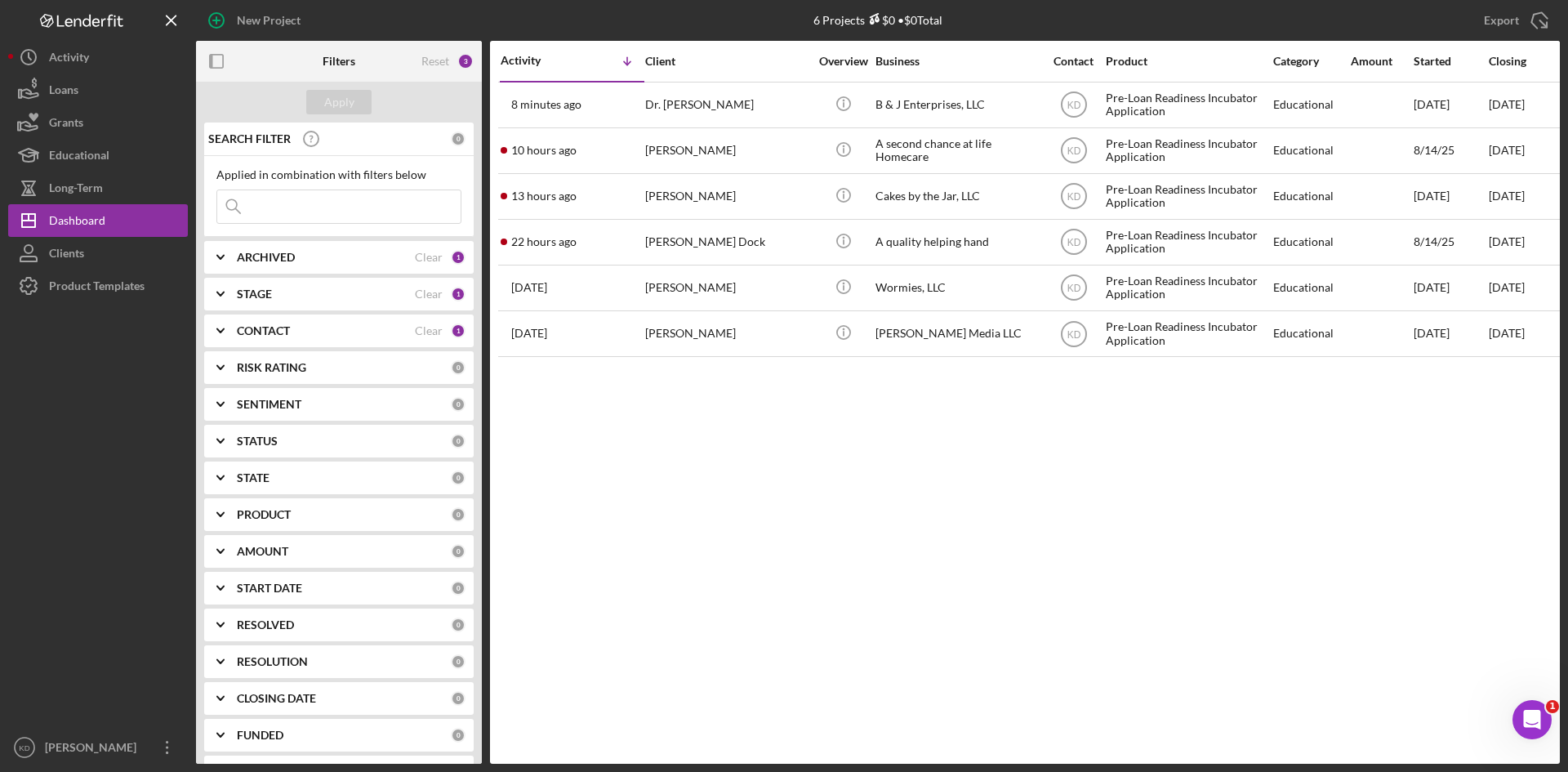
click at [774, 522] on div "Activity Icon/Table Sort Arrow Client Overview Business Contact Product Categor…" at bounding box center [1025, 402] width 1070 height 723
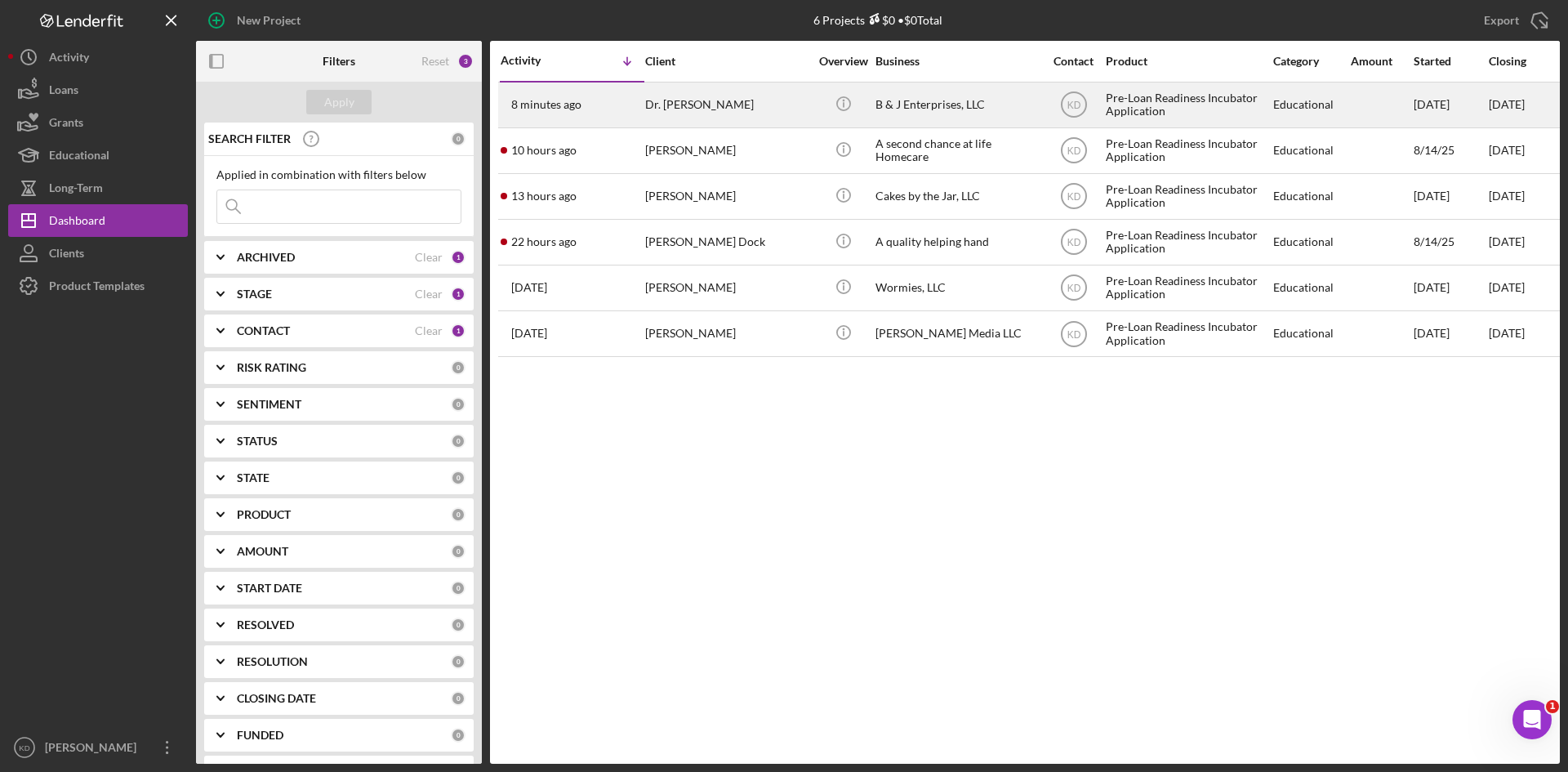
click at [735, 106] on div "Dr. [PERSON_NAME]" at bounding box center [727, 105] width 164 height 44
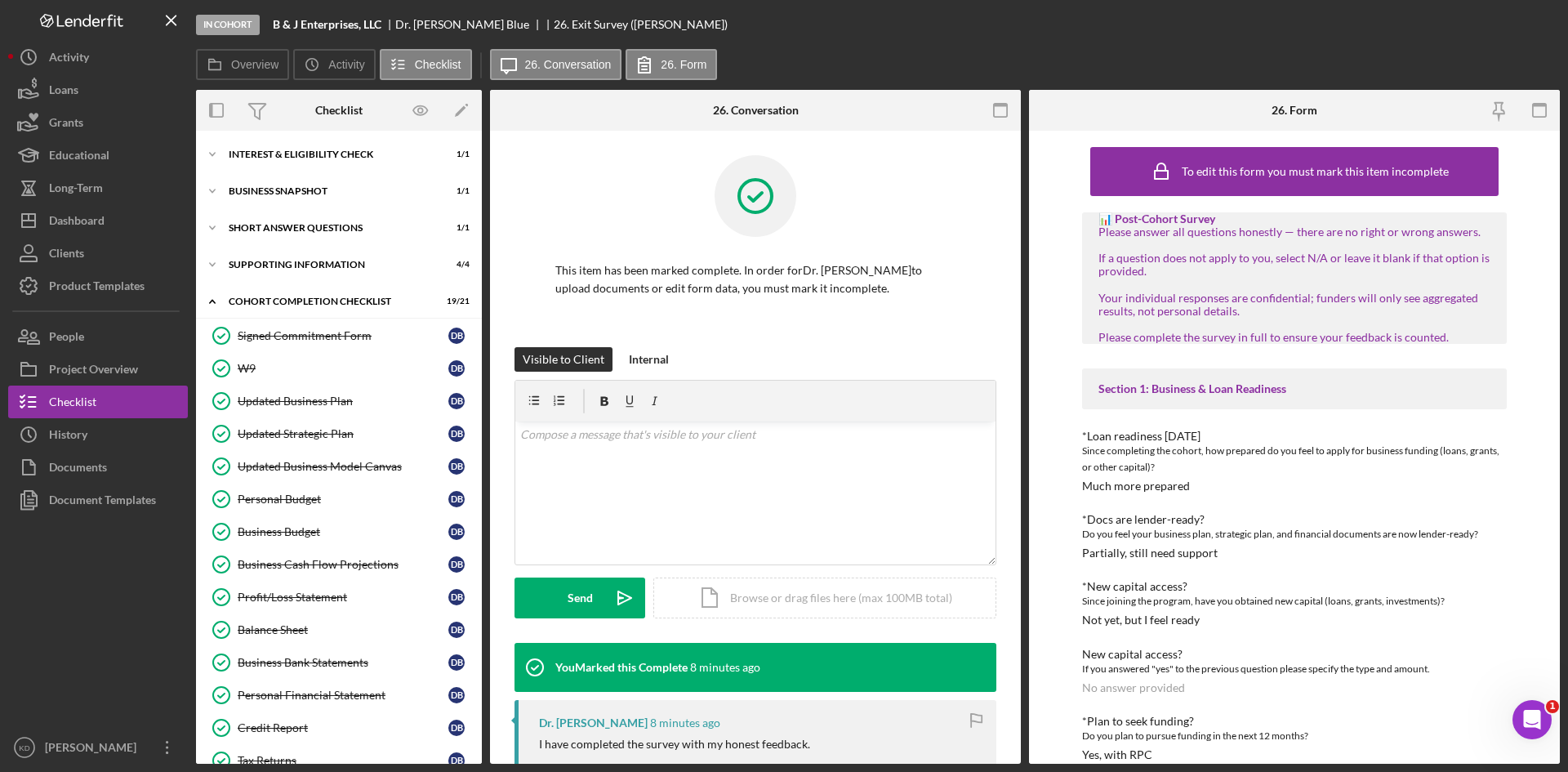
scroll to position [257, 0]
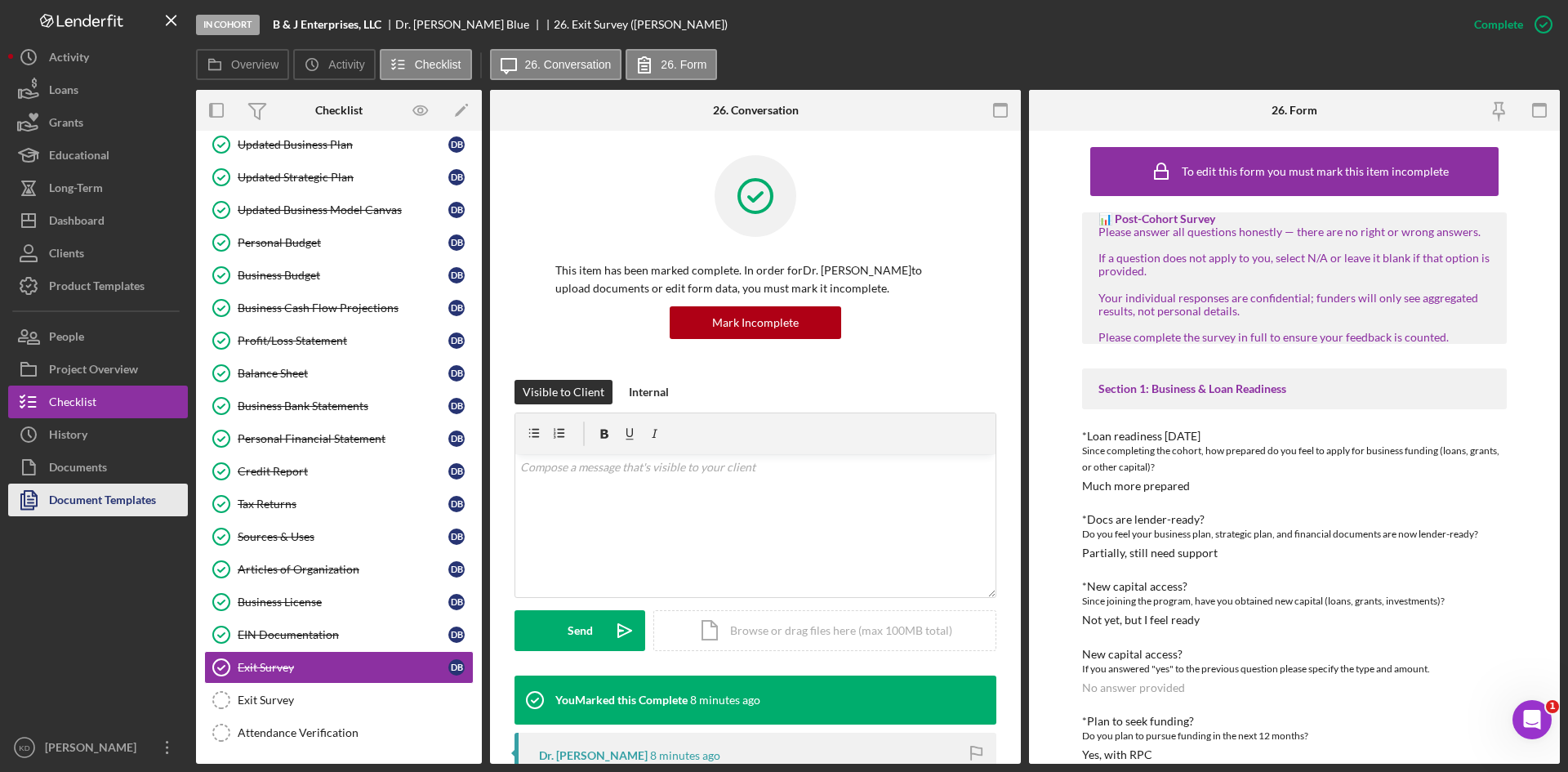
click at [108, 499] on div "Document Templates" at bounding box center [102, 502] width 107 height 37
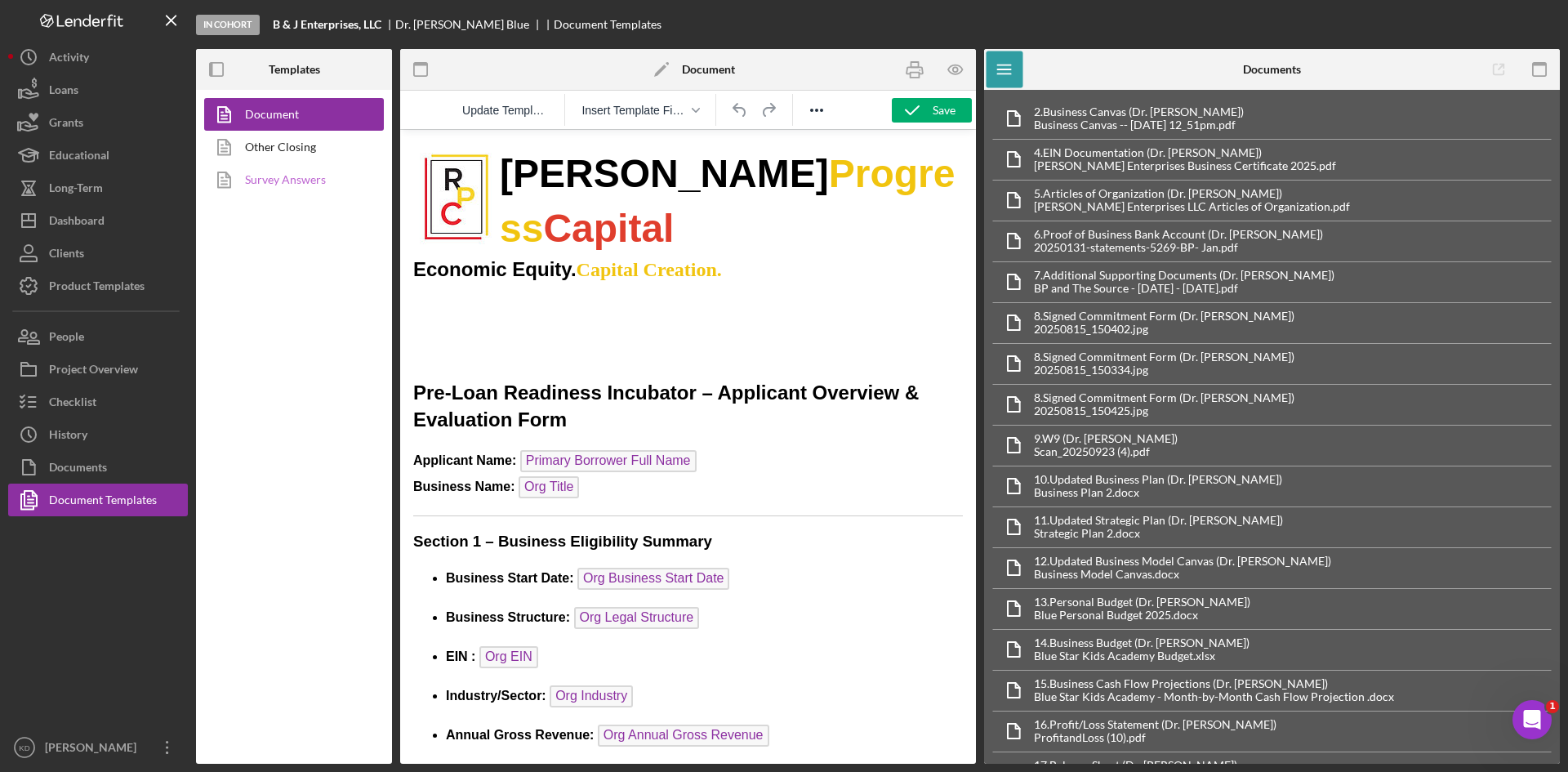
click at [289, 184] on link "Survey Answers" at bounding box center [290, 180] width 171 height 33
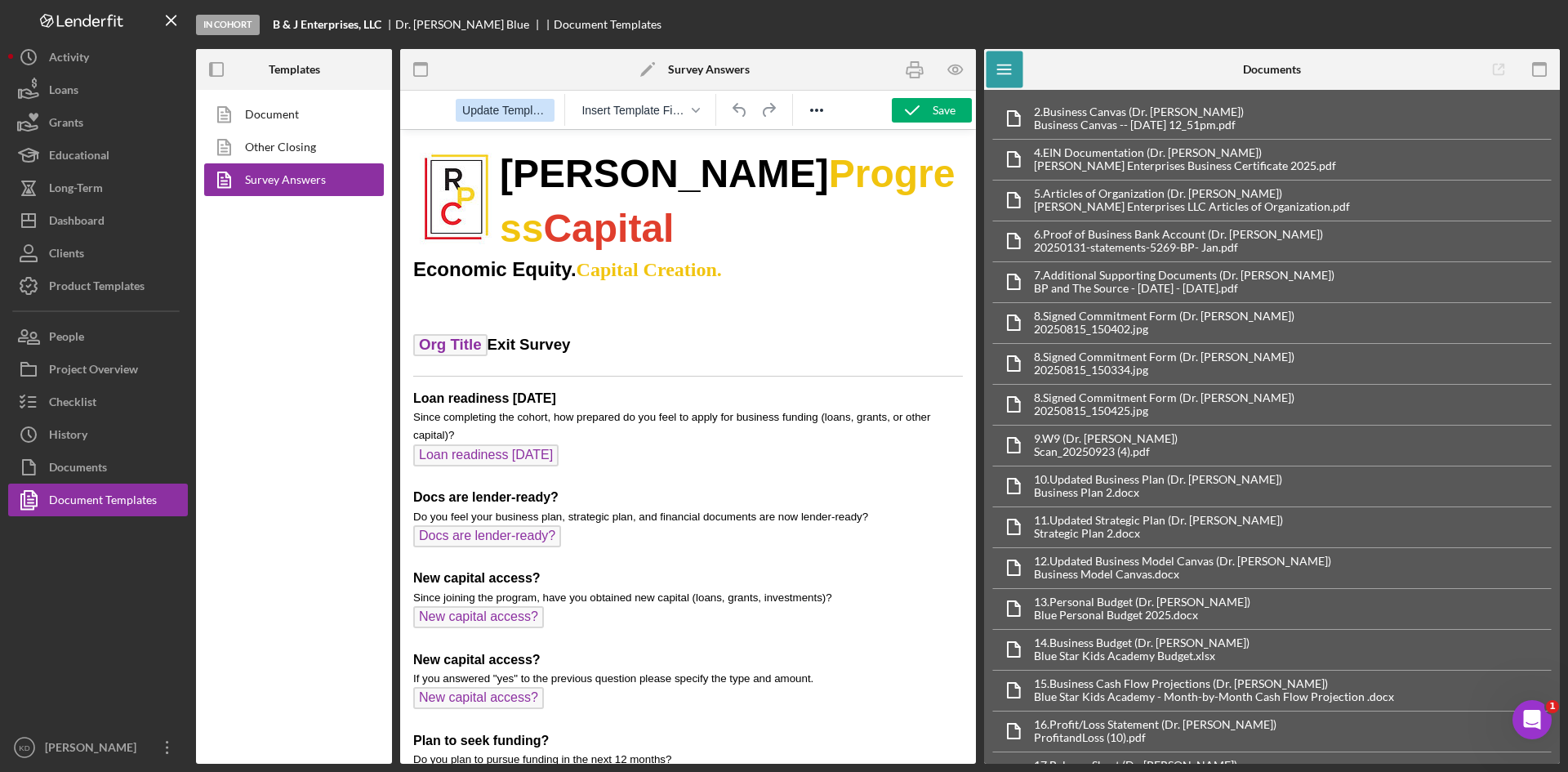
click at [517, 109] on span "Update Template" at bounding box center [505, 111] width 86 height 13
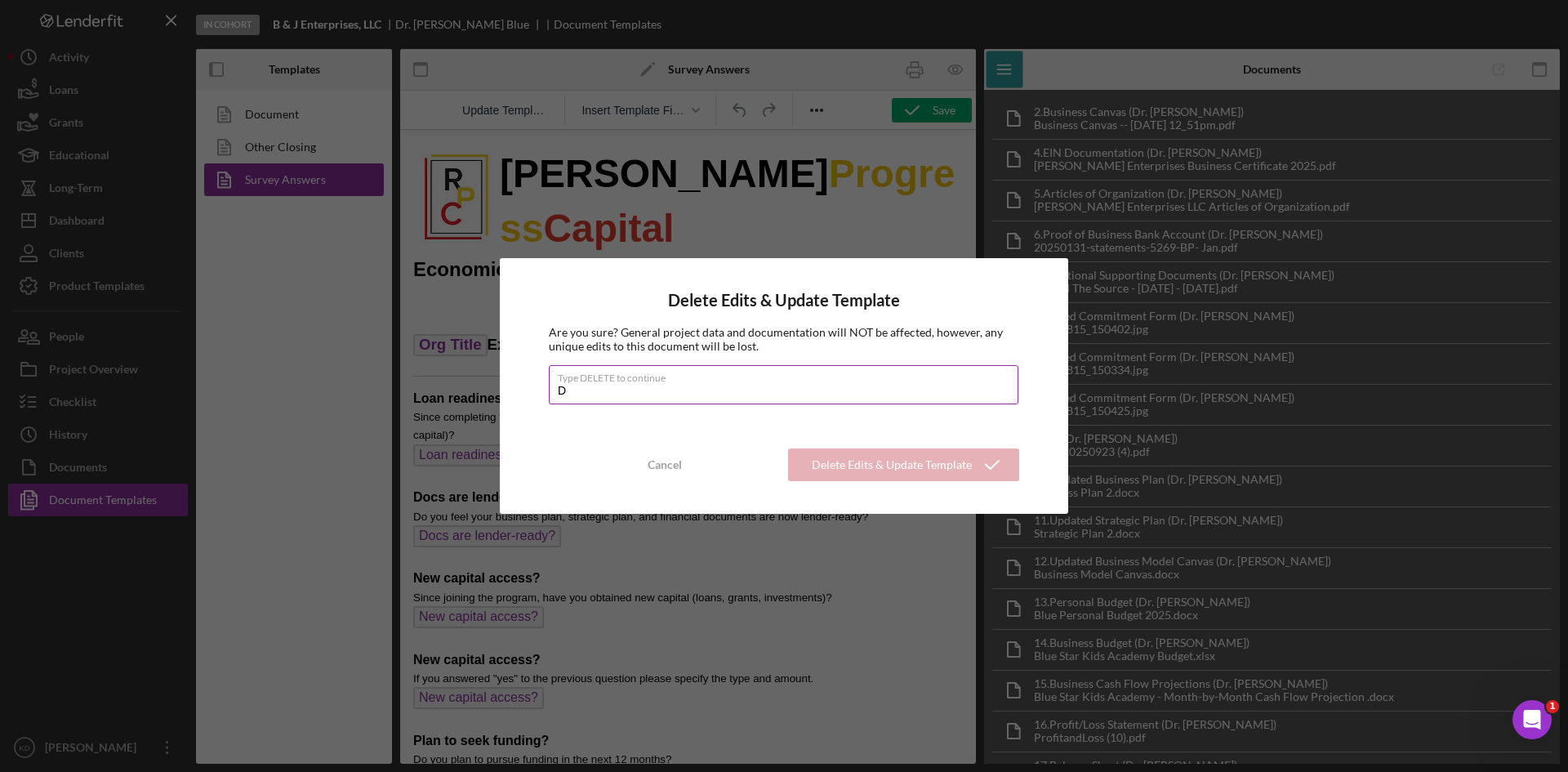
type input "DELETE"
click at [910, 467] on div "Delete Edits & Update Template" at bounding box center [892, 464] width 160 height 33
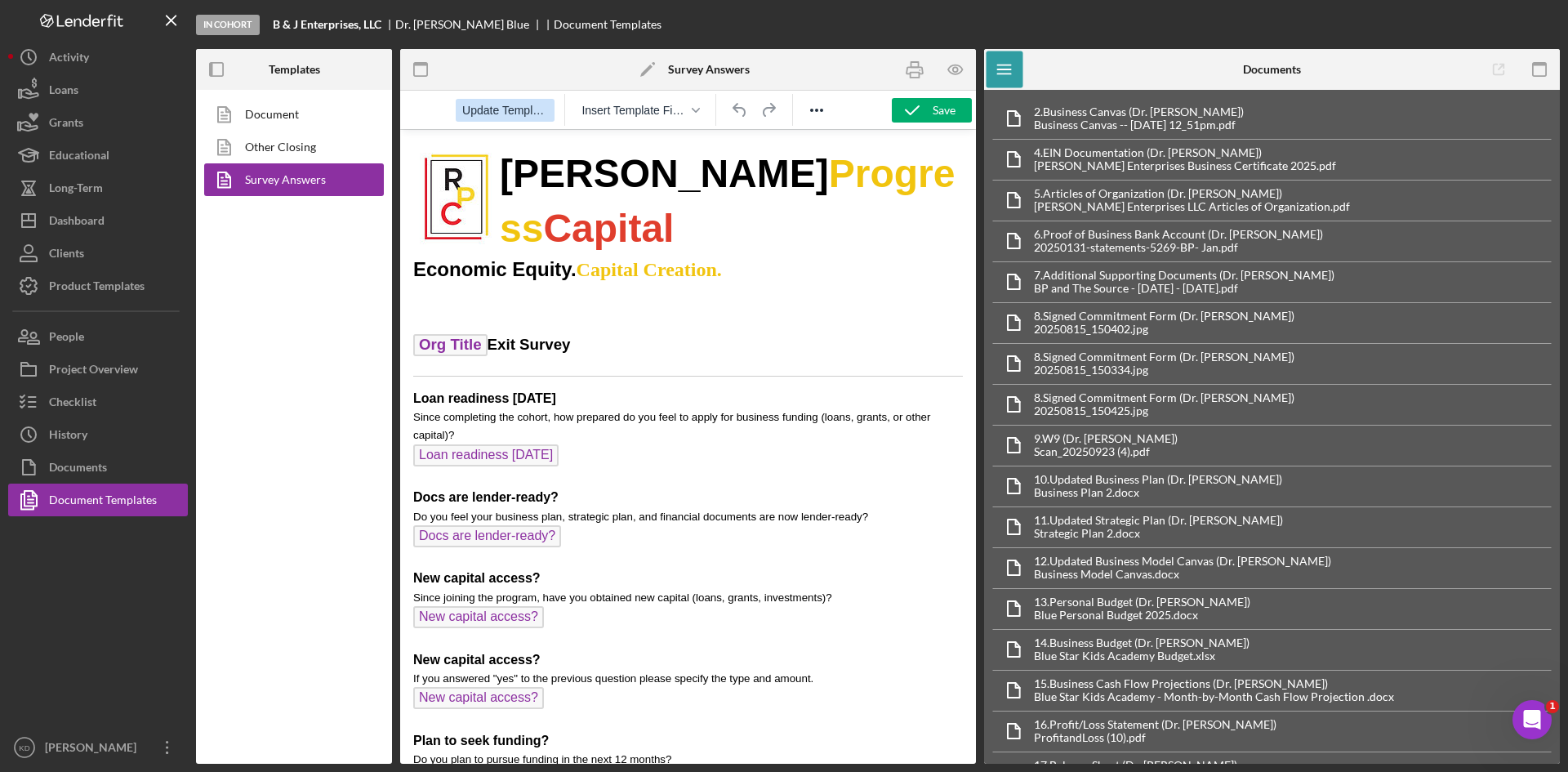
click at [511, 112] on span "Update Template" at bounding box center [505, 111] width 86 height 13
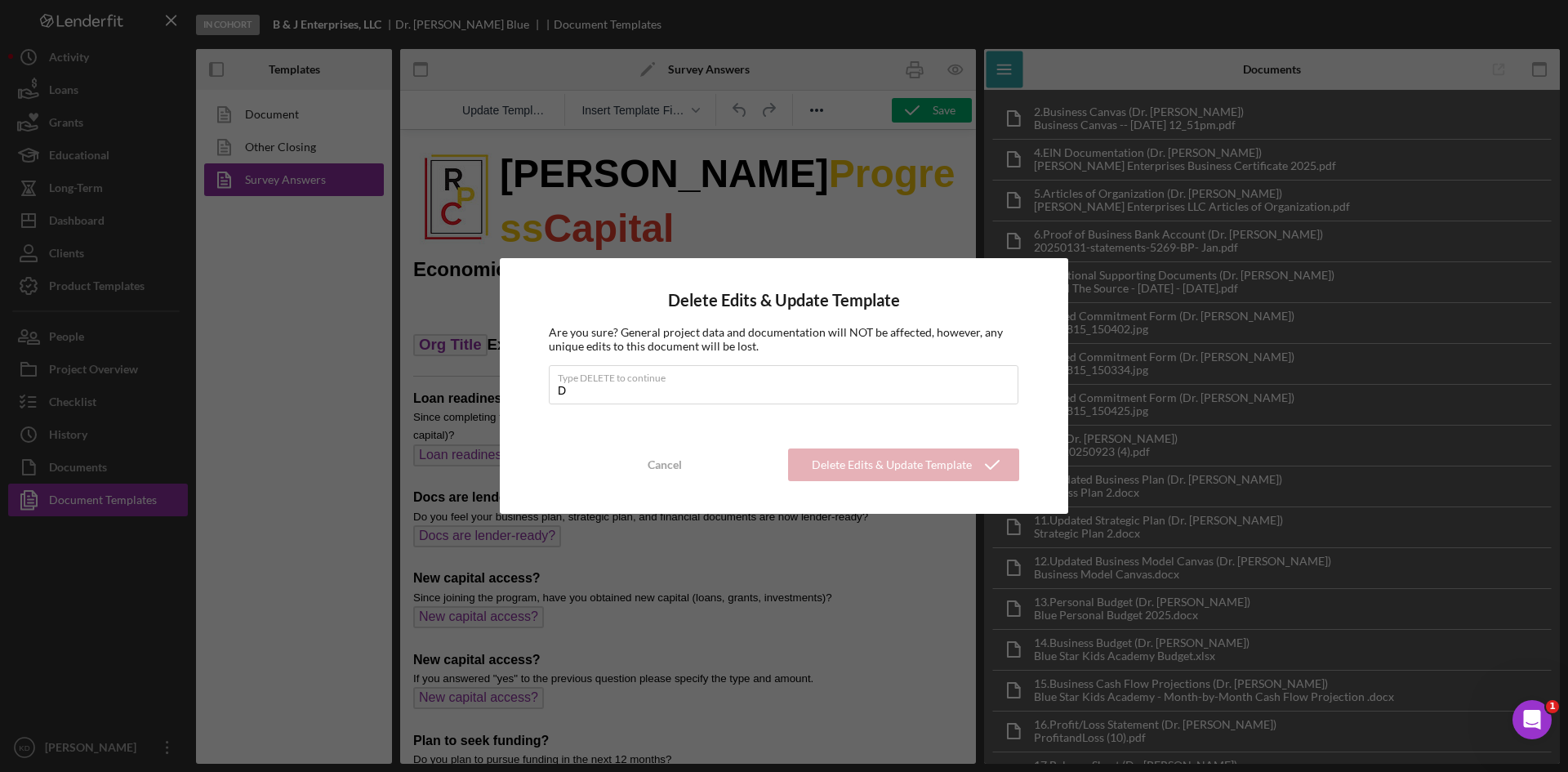
type input "DELETE"
click at [898, 466] on div "Delete Edits & Update Template" at bounding box center [892, 464] width 160 height 33
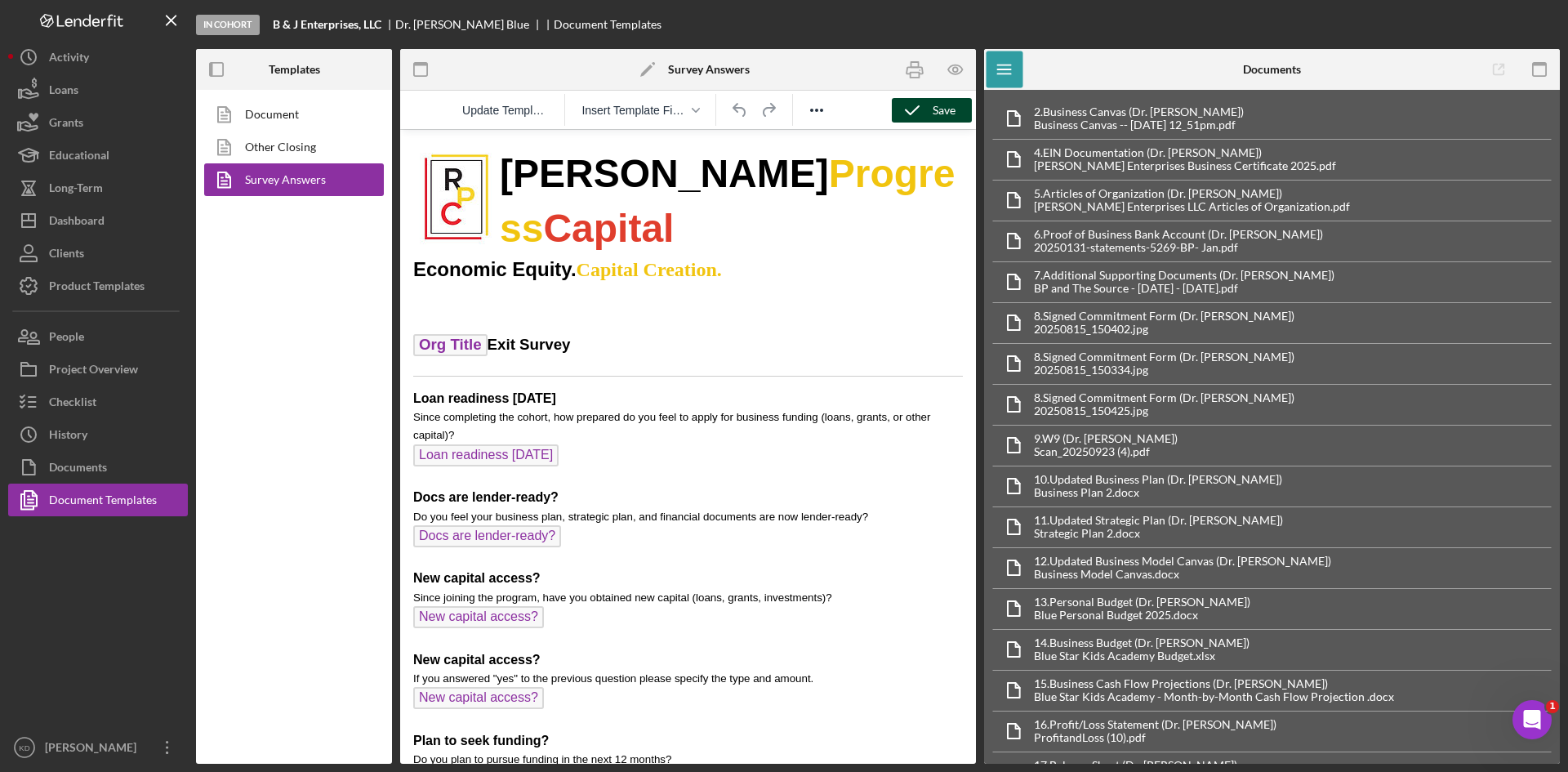
click at [947, 120] on div "Save" at bounding box center [944, 110] width 23 height 24
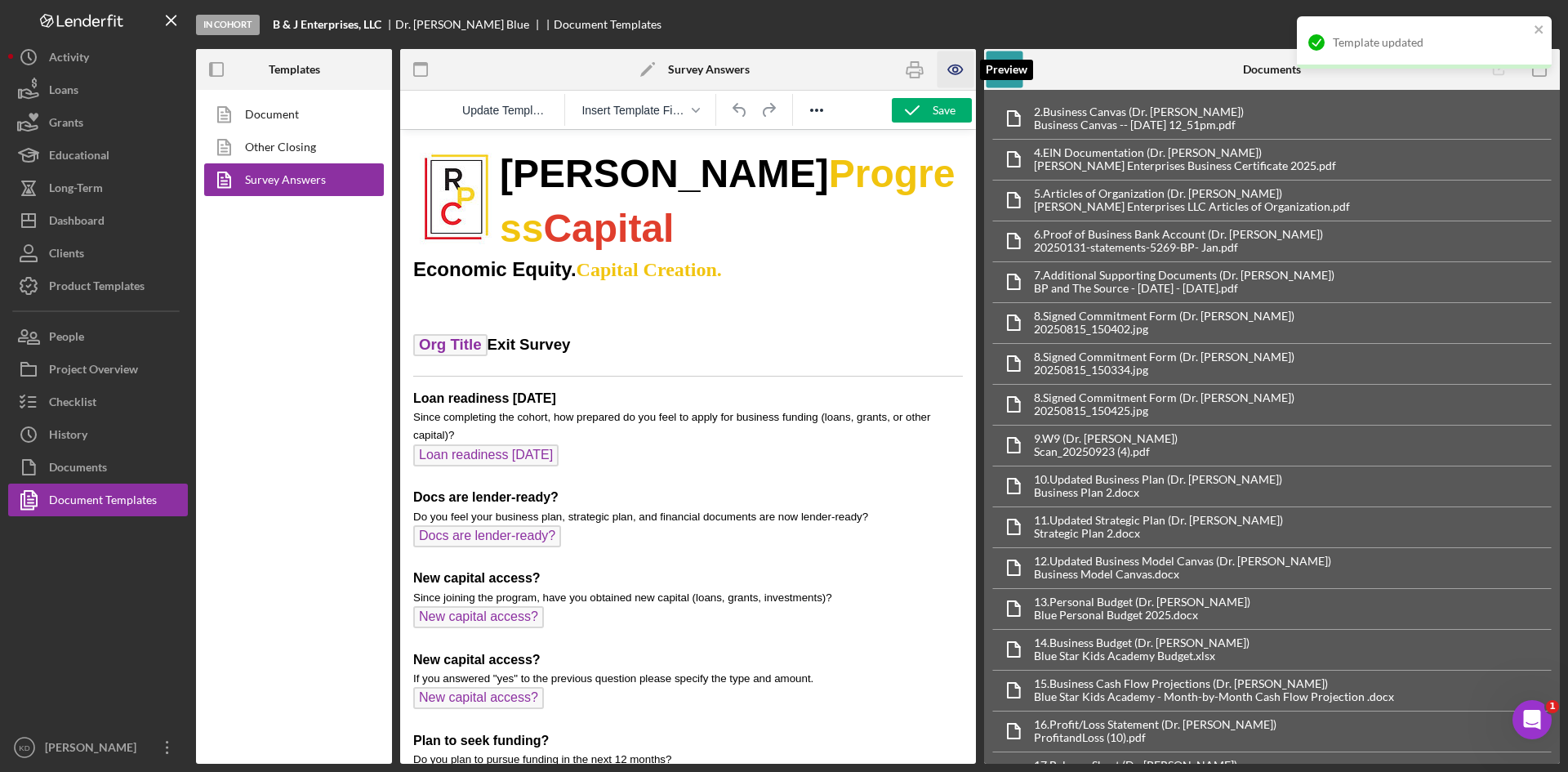
click at [963, 74] on icon "button" at bounding box center [956, 70] width 37 height 37
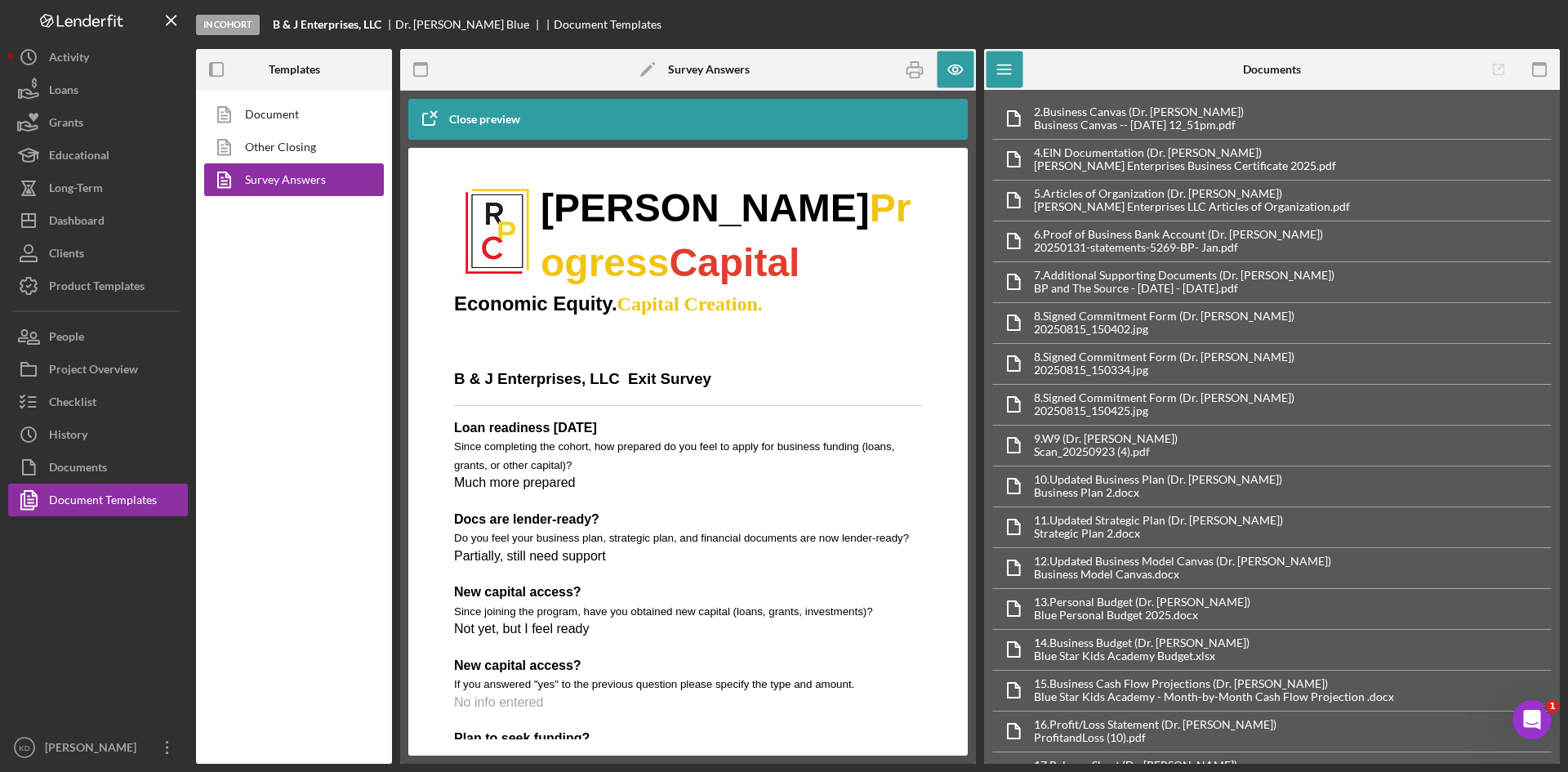
click at [539, 268] on img "Rich Text Area. Press ALT-0 for help." at bounding box center [497, 233] width 86 height 105
click at [921, 67] on icon "button" at bounding box center [915, 70] width 17 height 7
click at [126, 466] on button "Documents" at bounding box center [98, 467] width 179 height 33
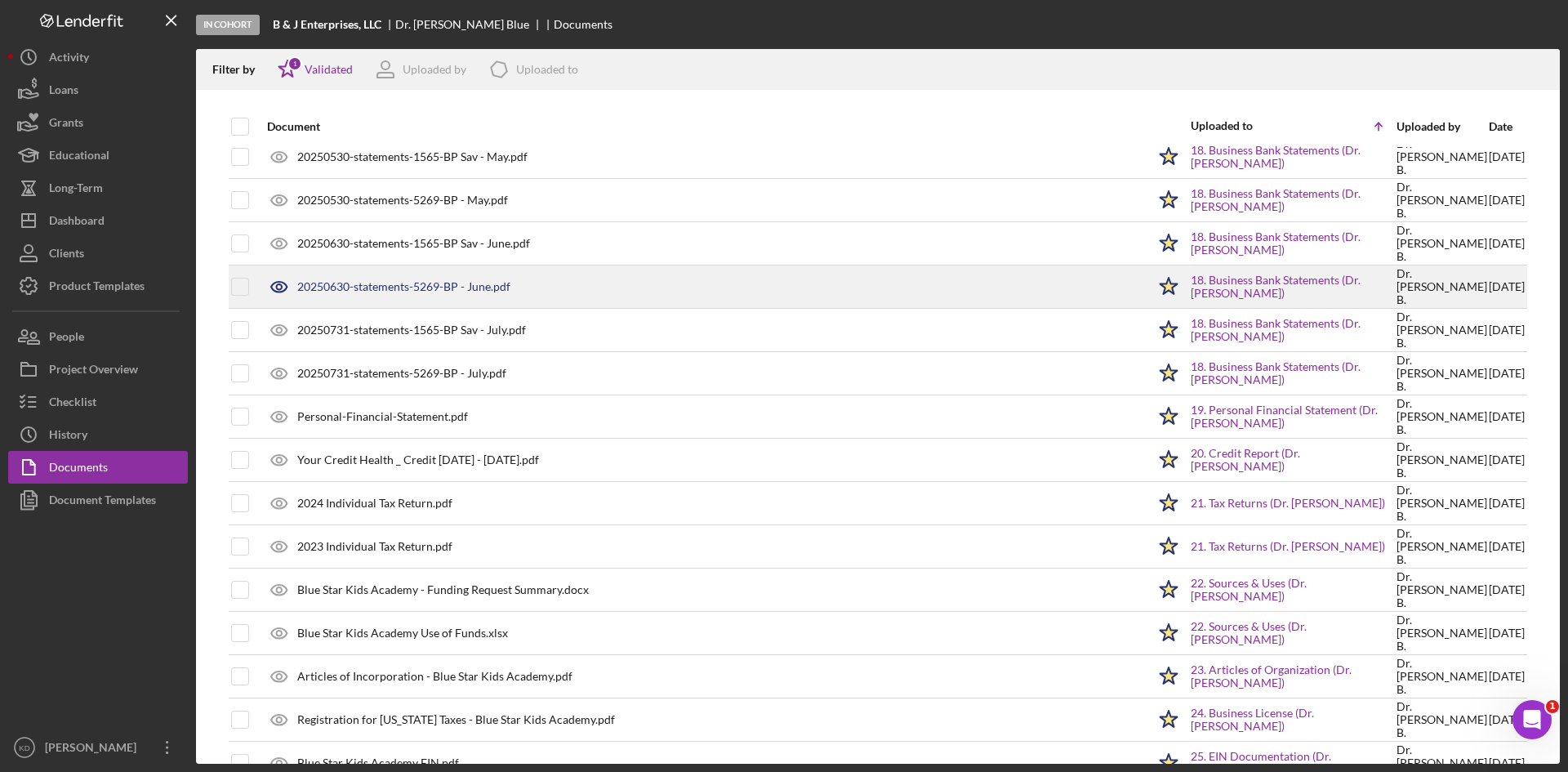
scroll to position [786, 0]
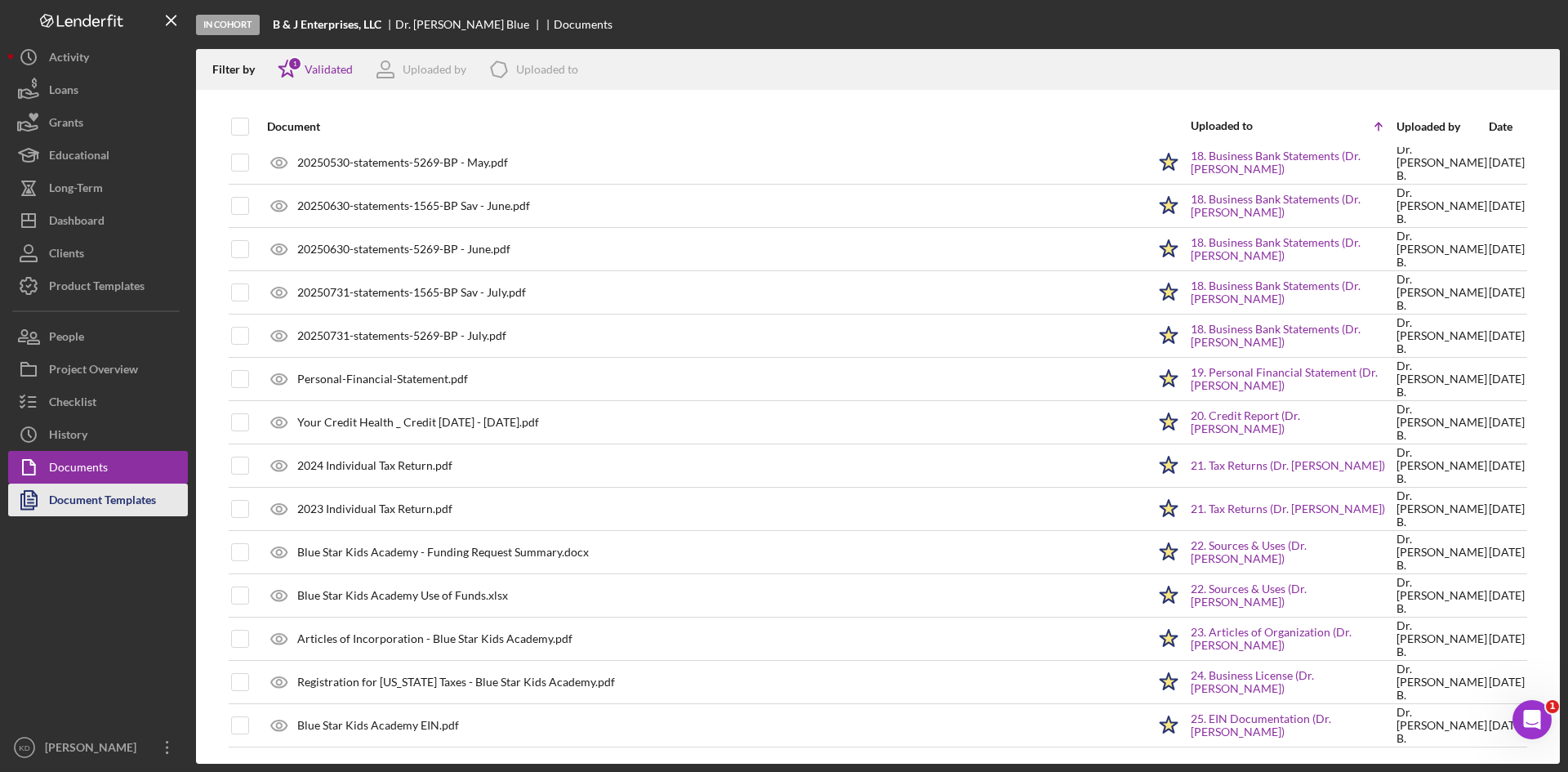
click at [77, 495] on div "Document Templates" at bounding box center [102, 502] width 107 height 37
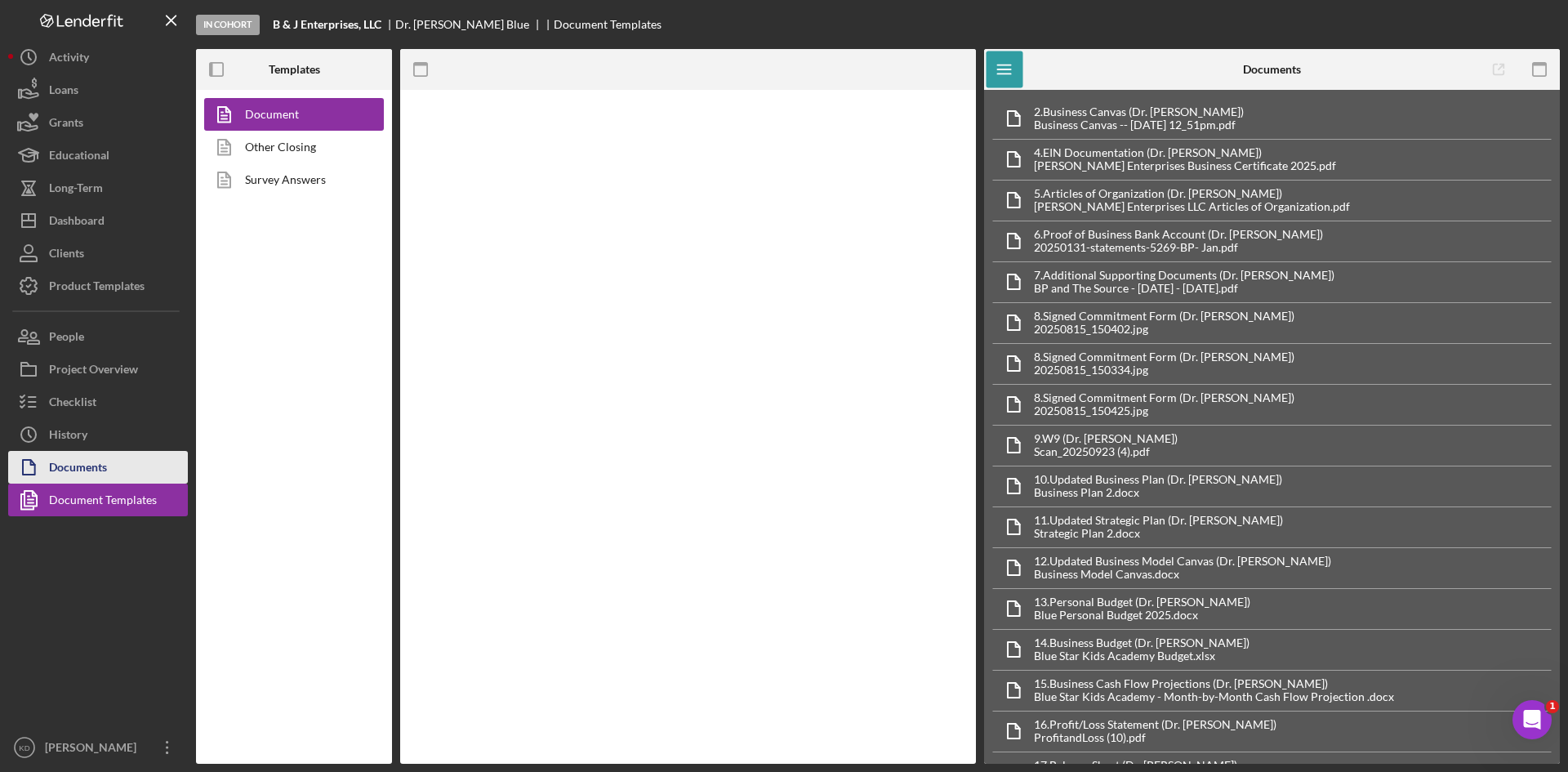
click at [85, 457] on div "Documents" at bounding box center [78, 470] width 58 height 37
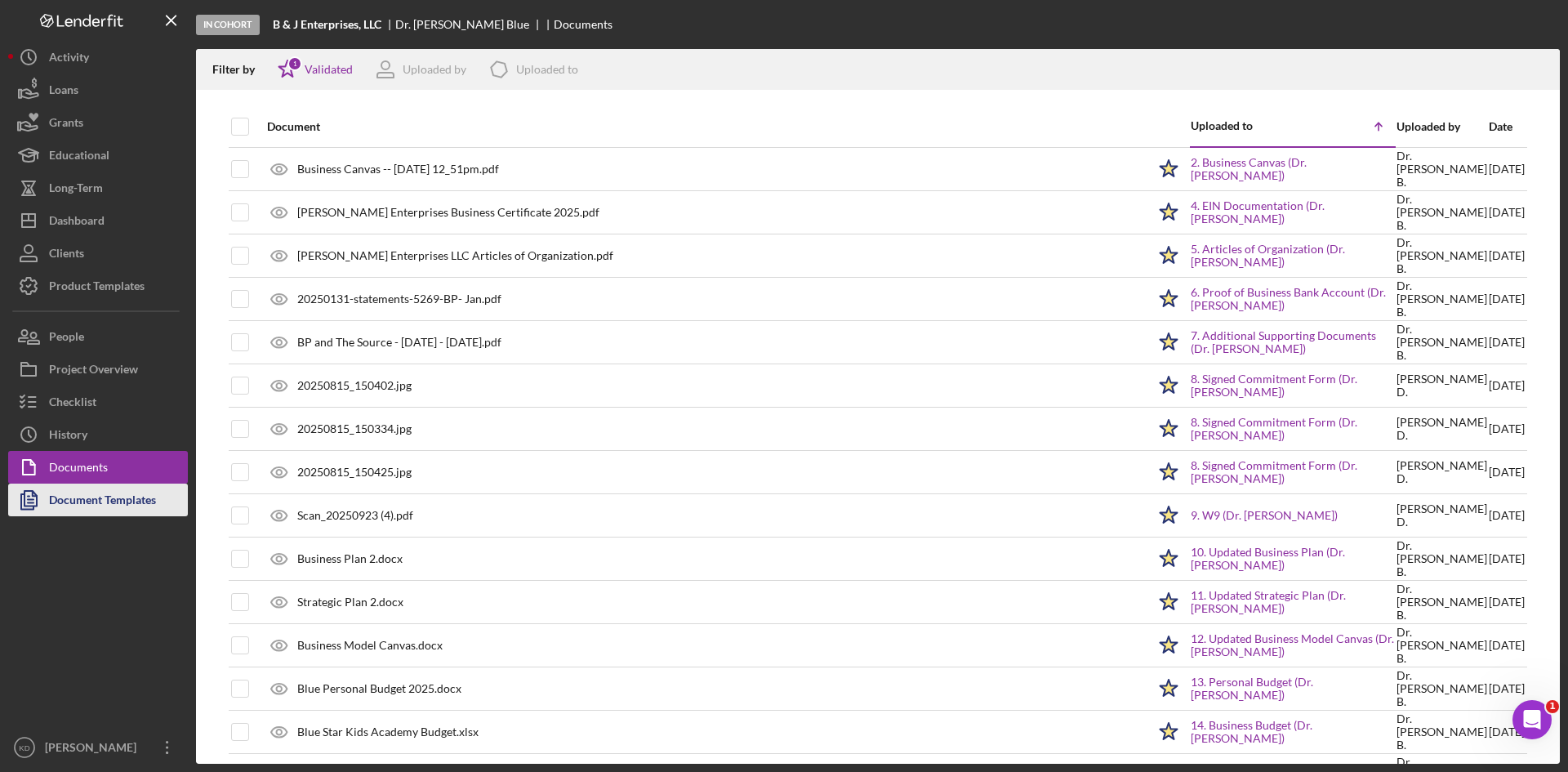
click at [90, 493] on div "Document Templates" at bounding box center [102, 502] width 107 height 37
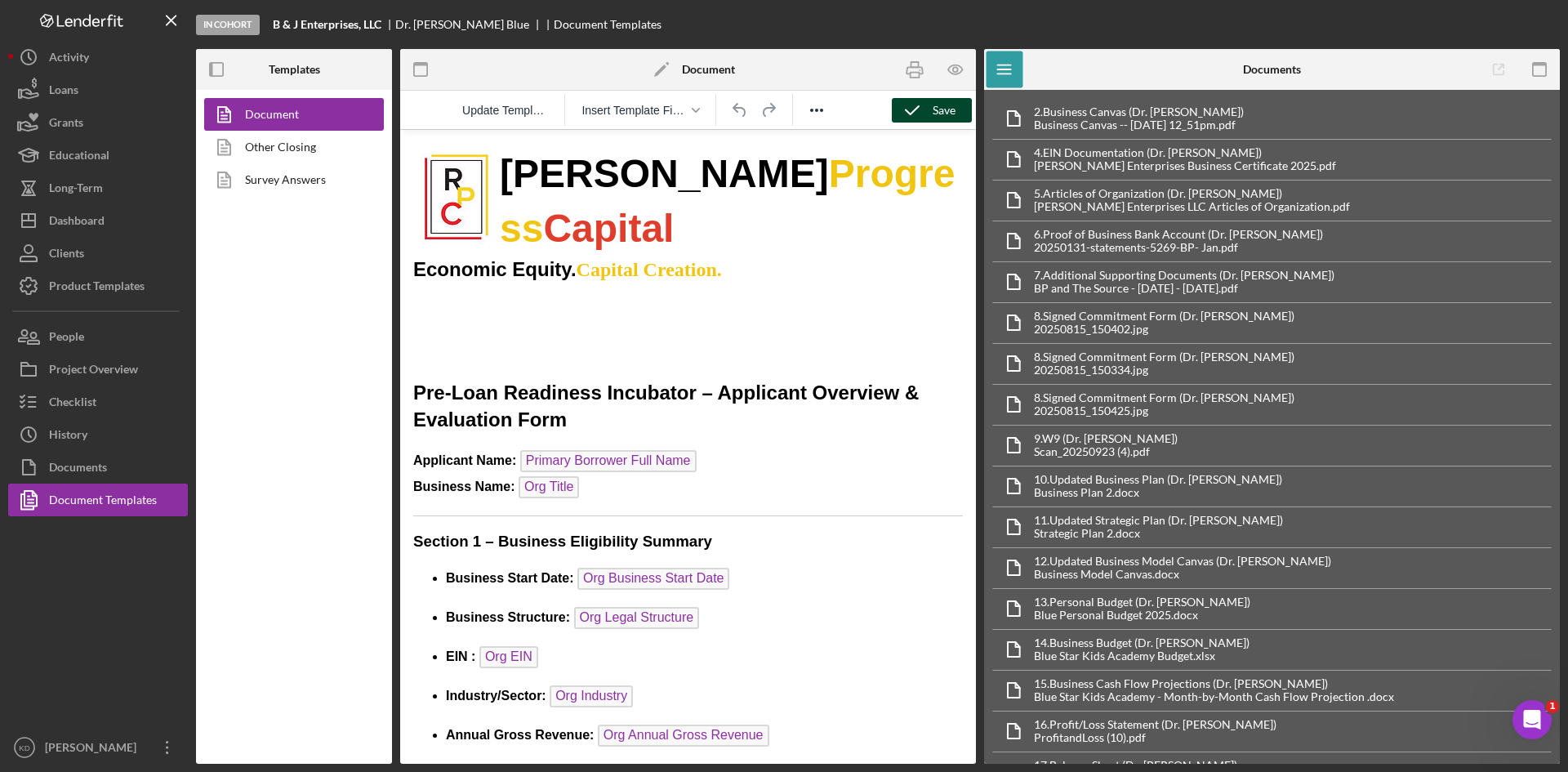
click at [931, 101] on button "Save" at bounding box center [932, 110] width 80 height 24
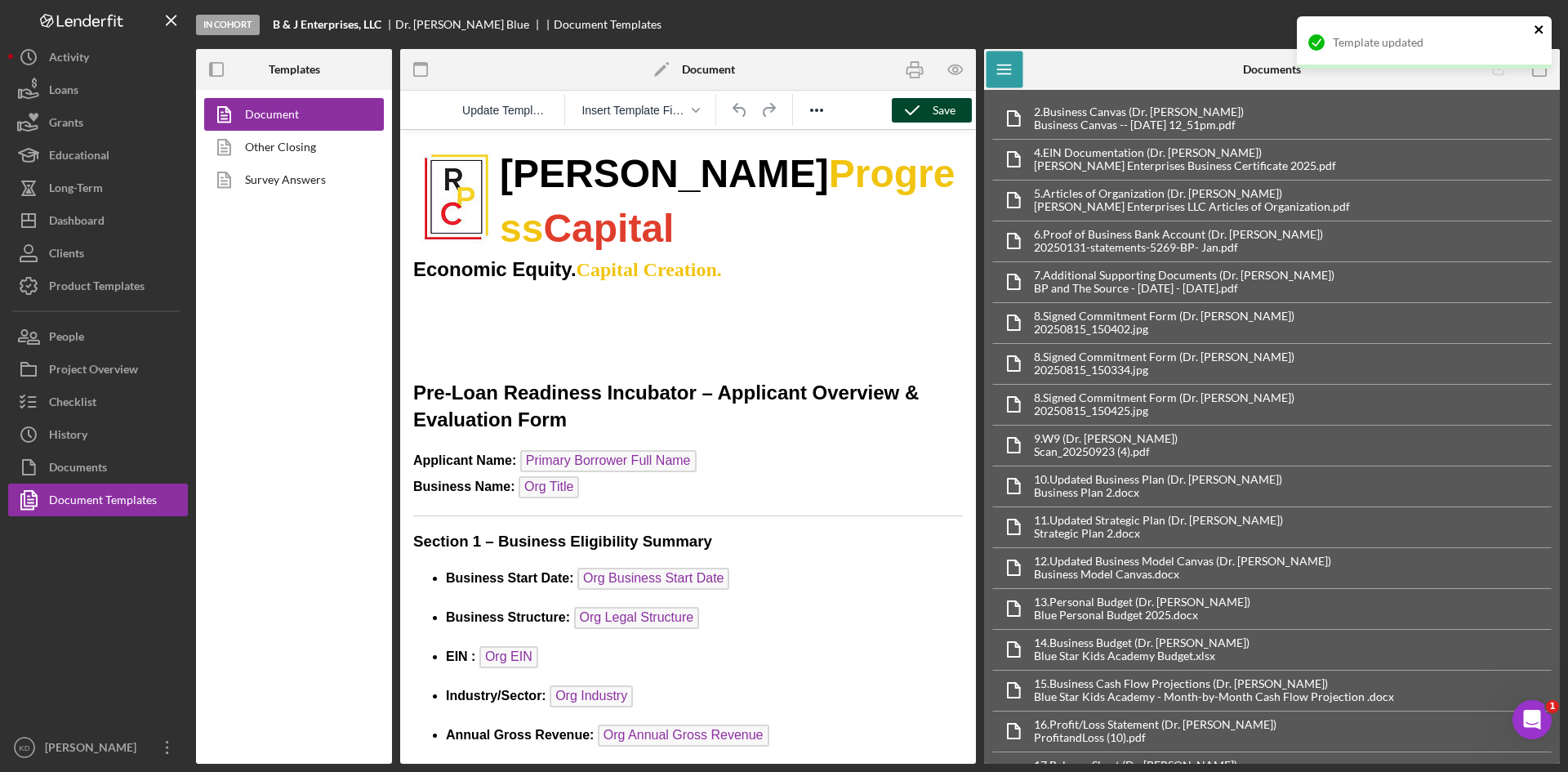
click at [1542, 30] on icon "close" at bounding box center [1539, 30] width 11 height 13
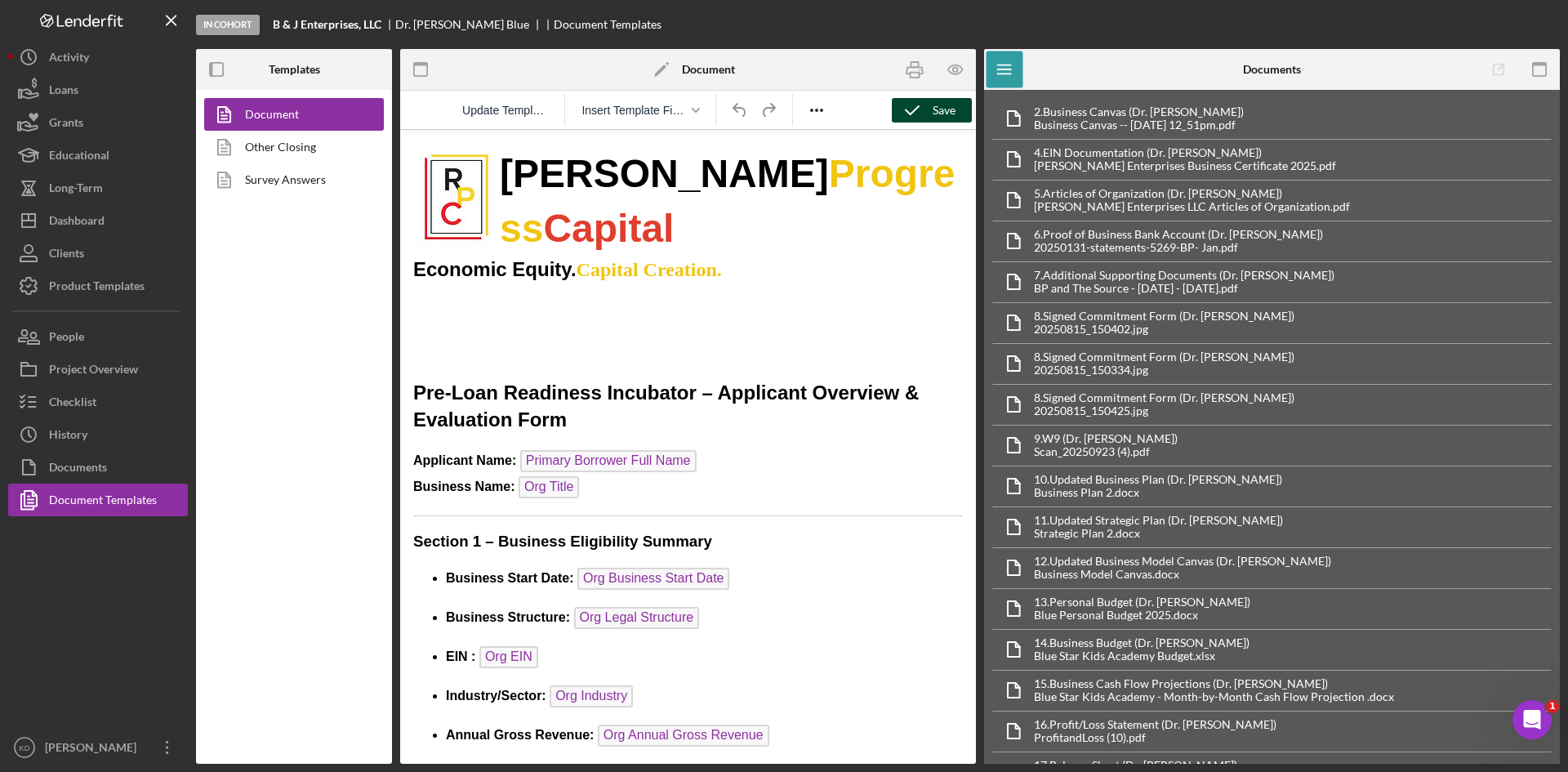
click at [1540, 72] on icon "button" at bounding box center [1540, 70] width 37 height 37
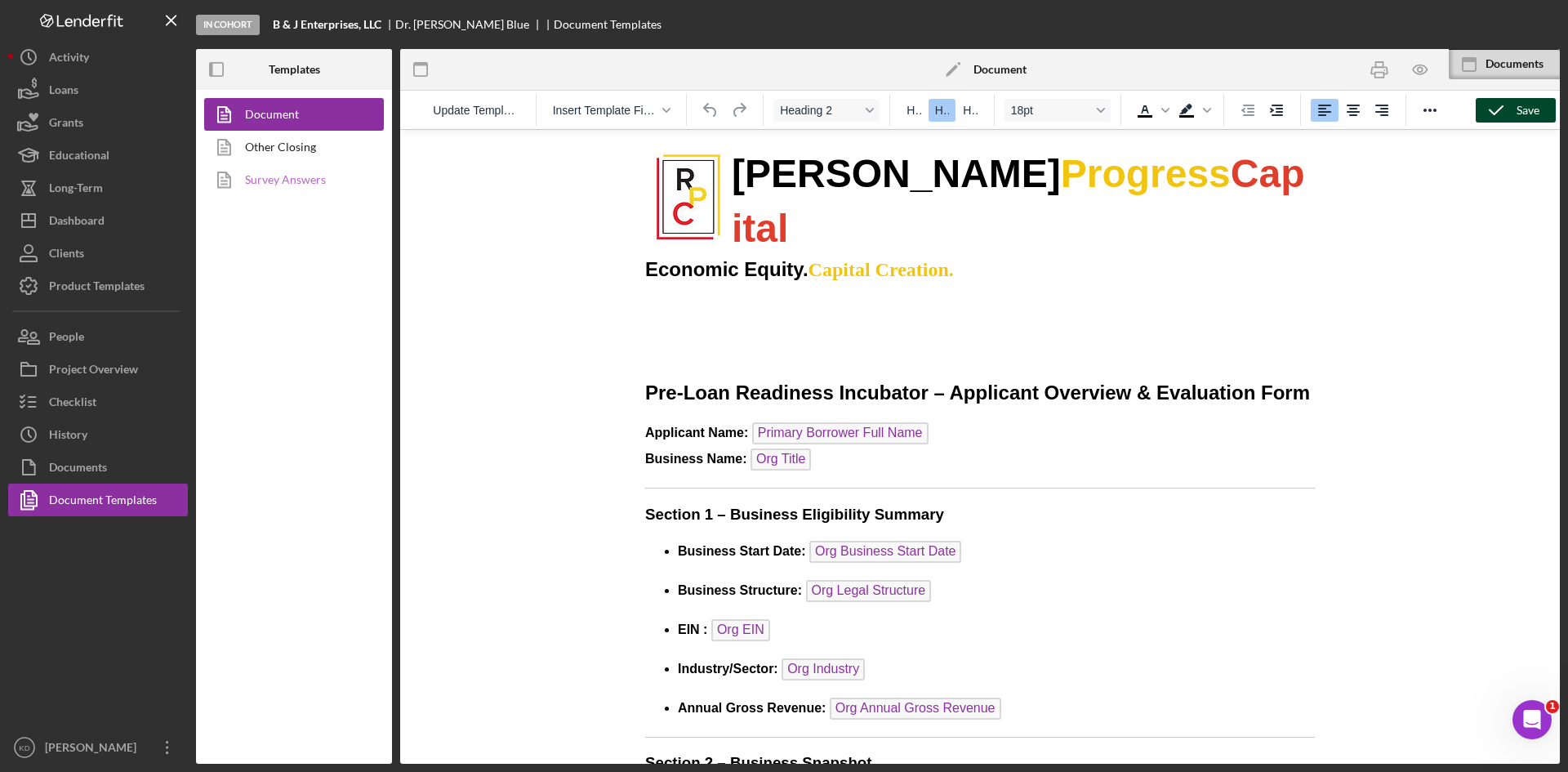
click at [339, 189] on link "Survey Answers" at bounding box center [290, 180] width 171 height 33
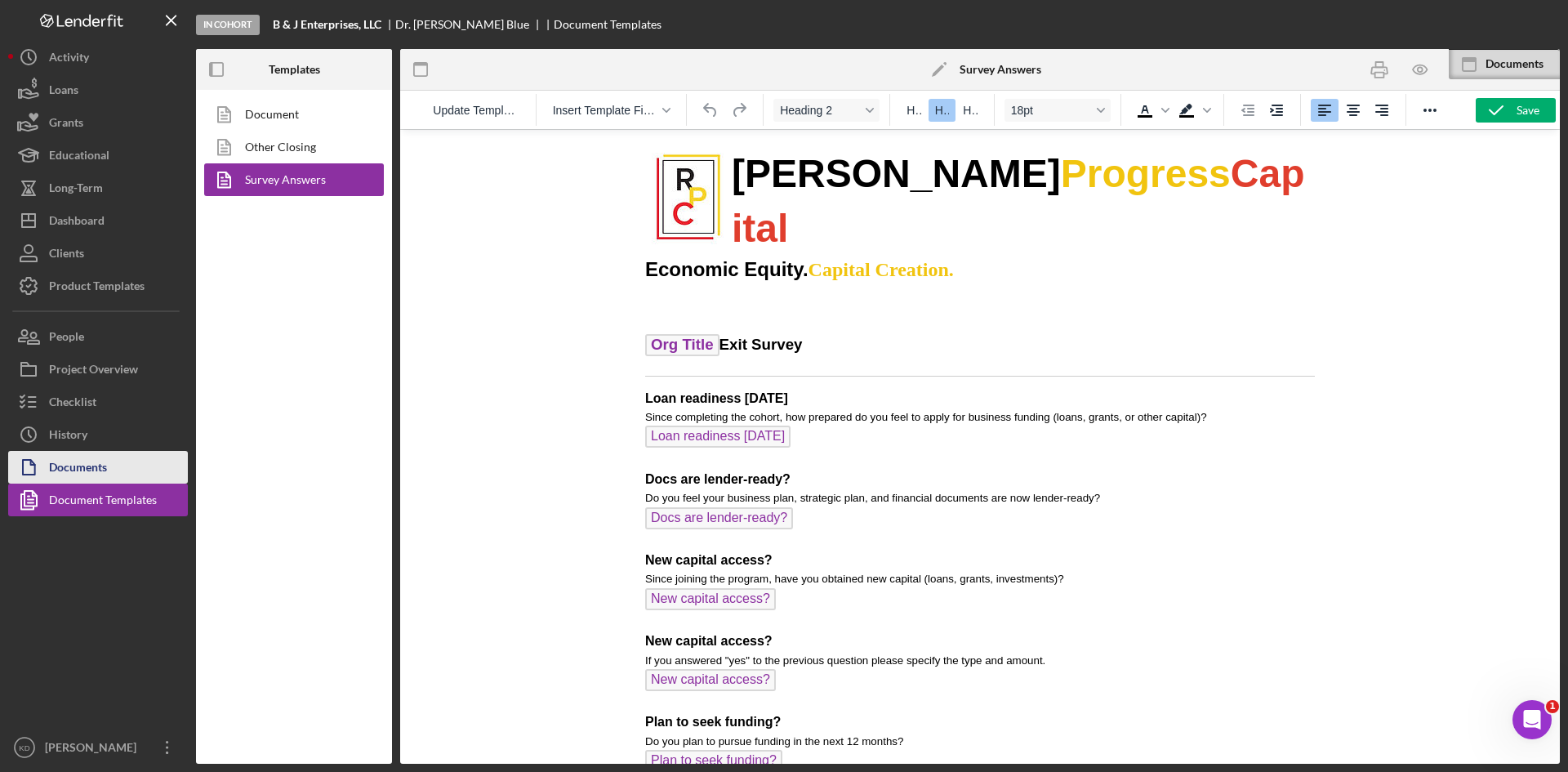
click at [81, 462] on div "Documents" at bounding box center [78, 470] width 58 height 37
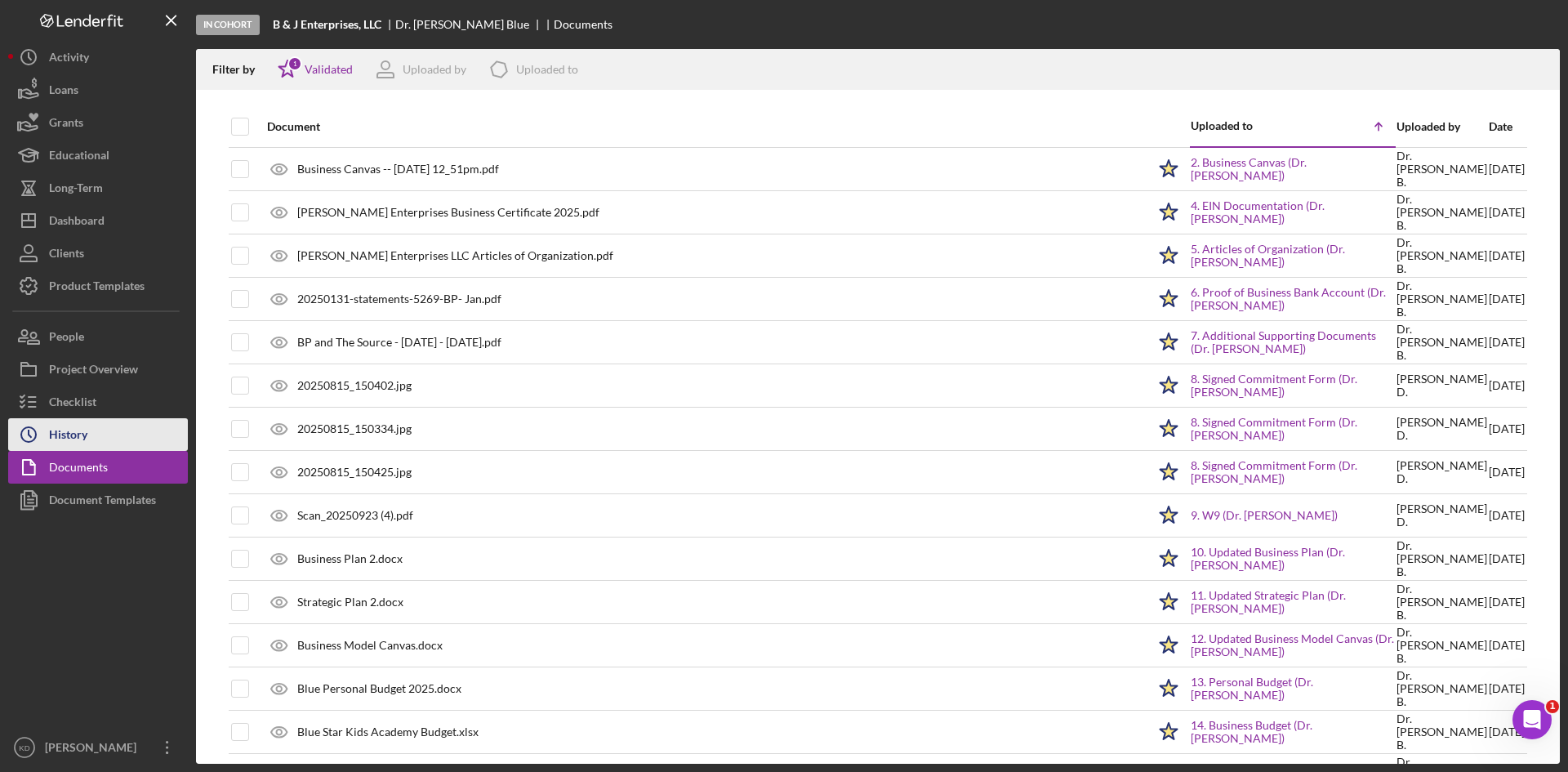
click at [91, 434] on button "Icon/History History" at bounding box center [98, 434] width 179 height 33
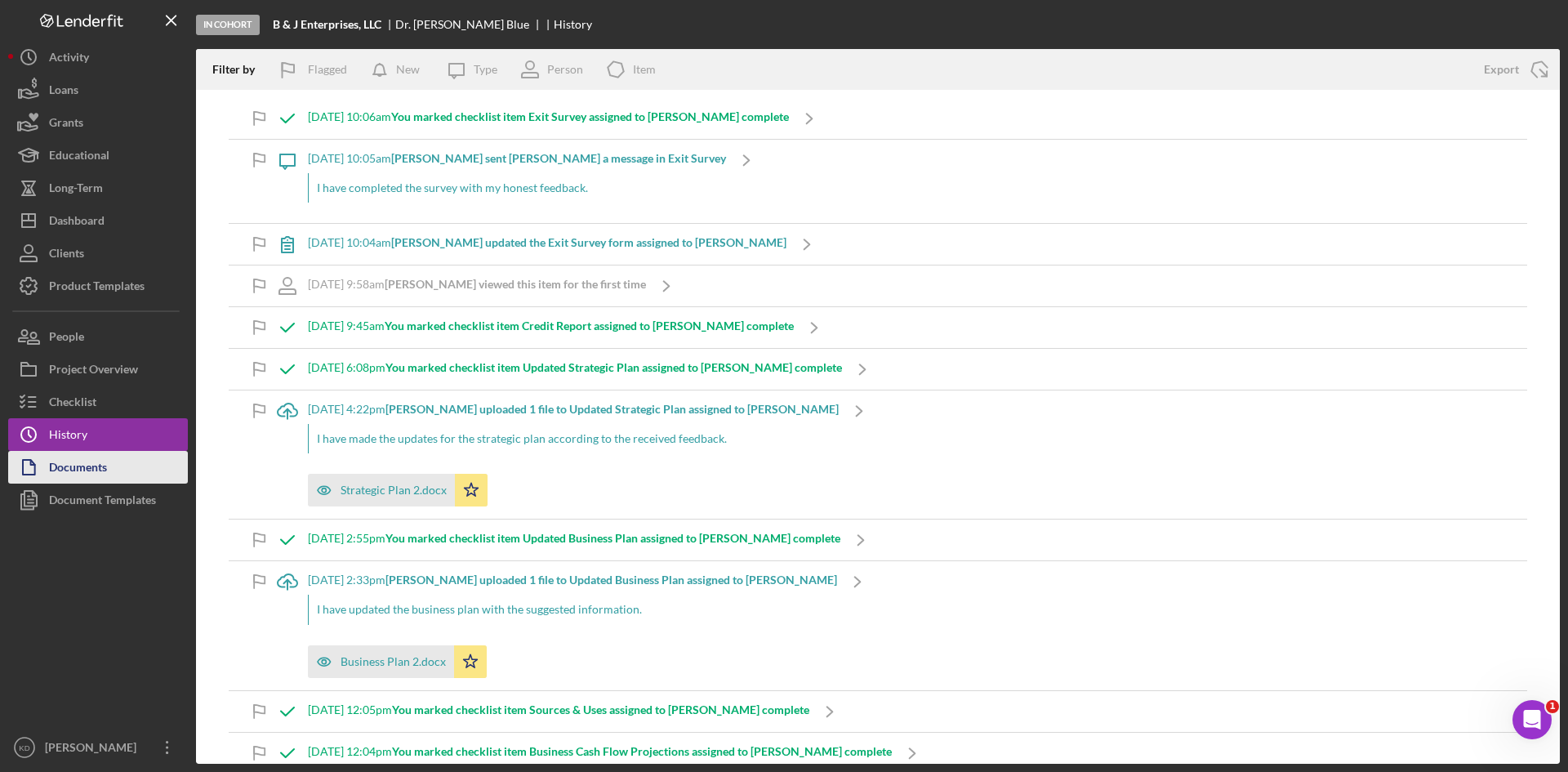
click at [83, 468] on div "Documents" at bounding box center [78, 470] width 58 height 37
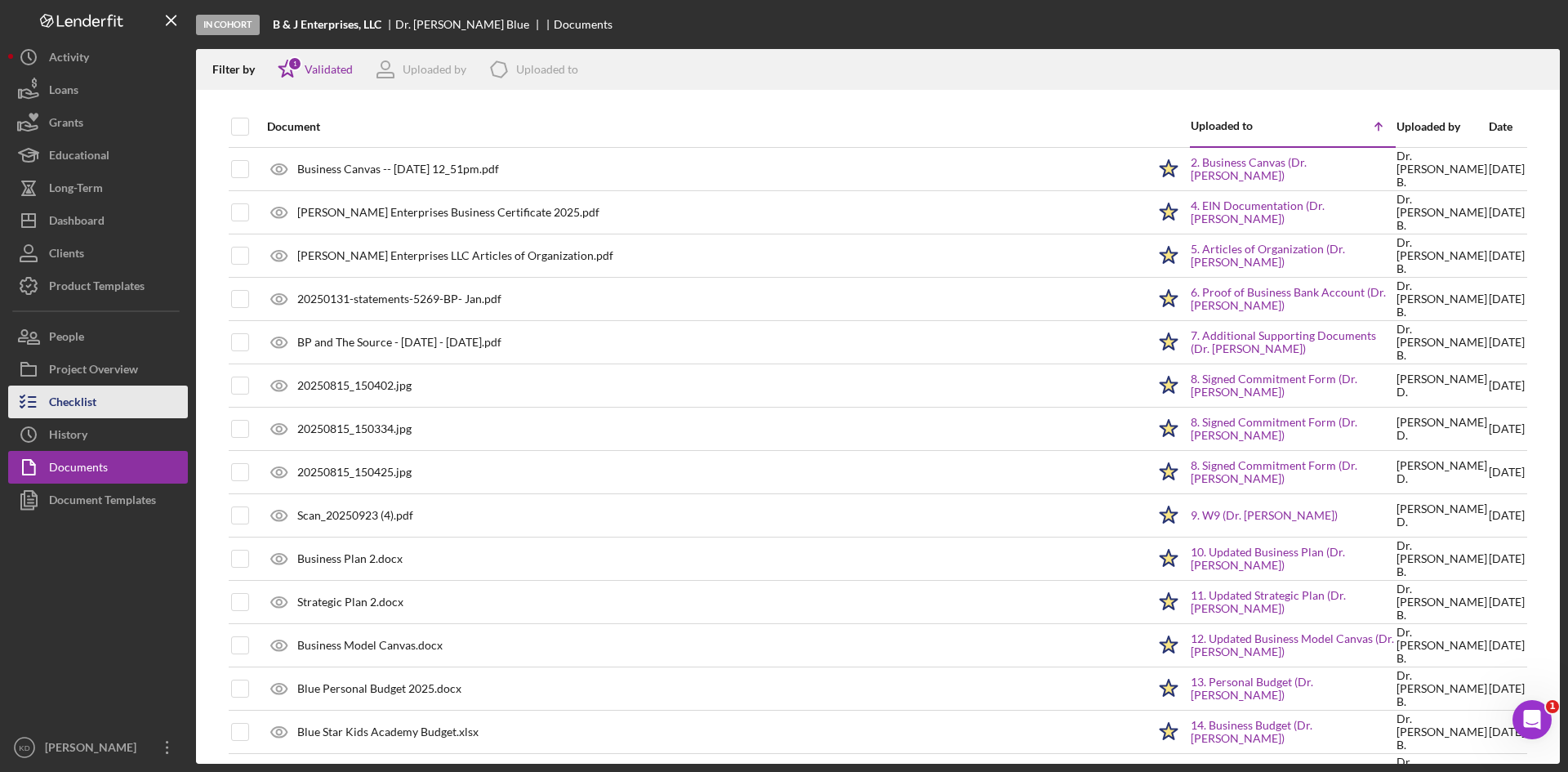
click at [92, 404] on div "Checklist" at bounding box center [73, 404] width 47 height 37
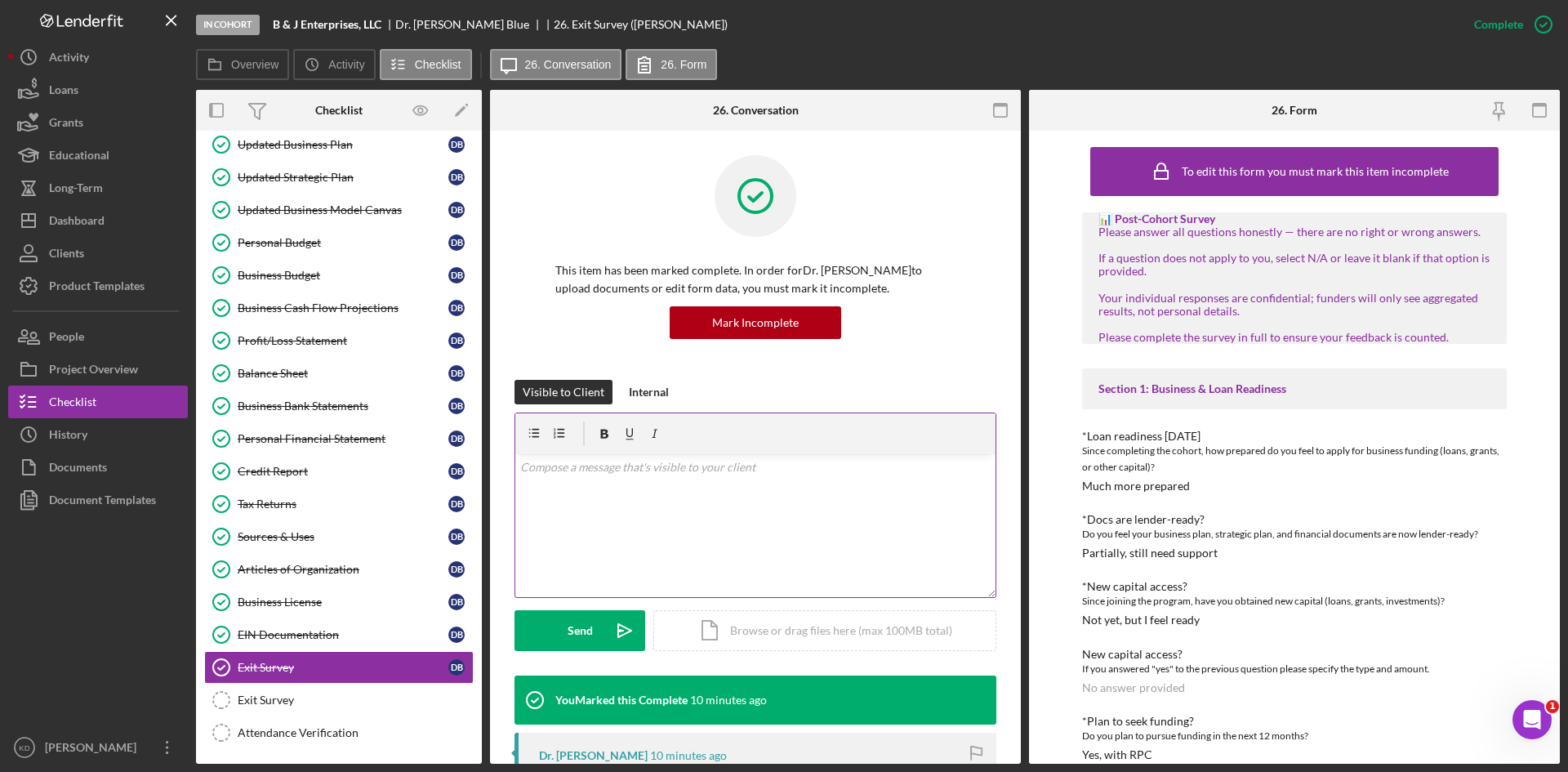
scroll to position [82, 0]
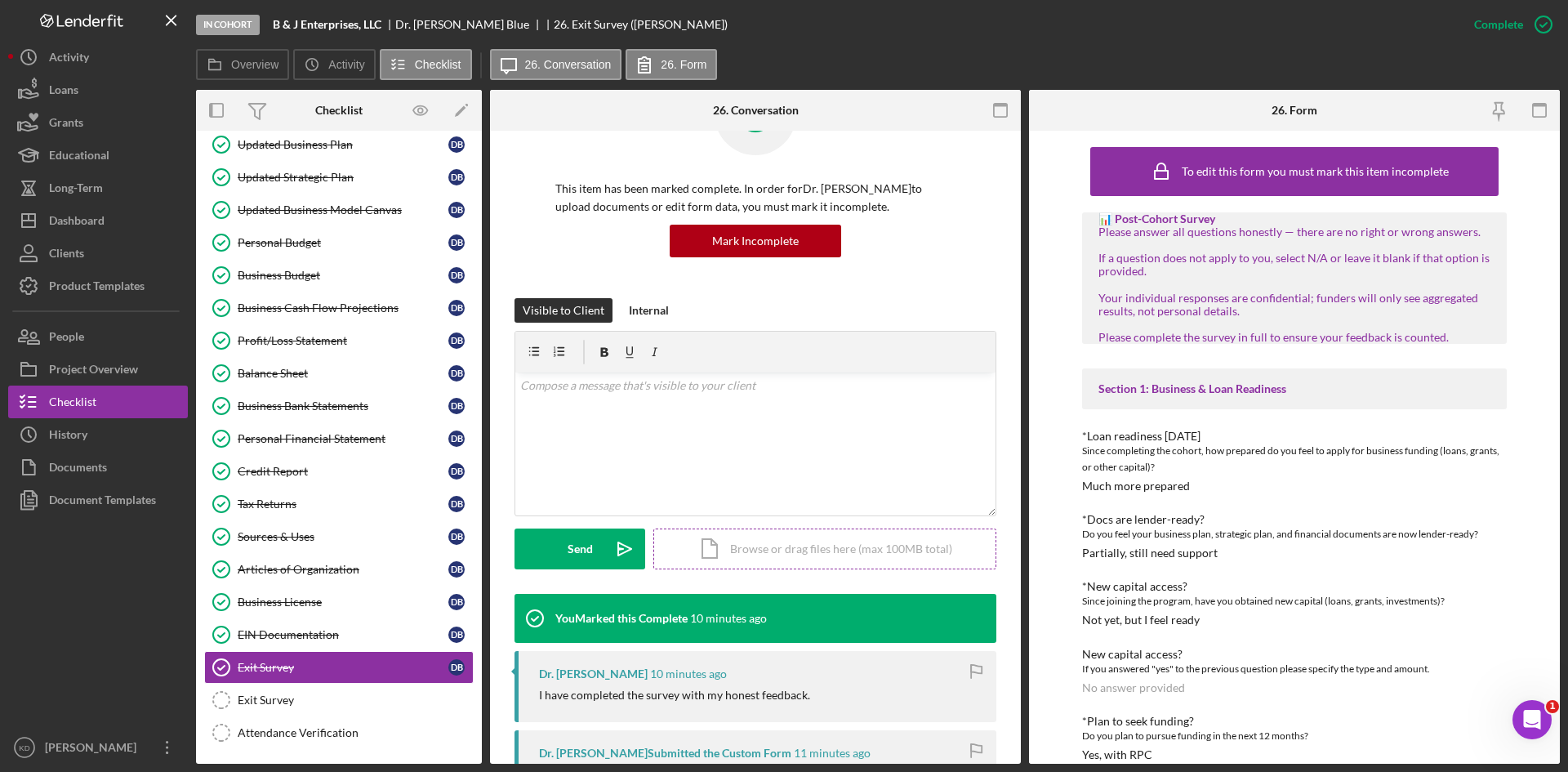
click at [781, 550] on div "Icon/Document Browse or drag files here (max 100MB total) Tap to choose files o…" at bounding box center [824, 549] width 343 height 41
drag, startPoint x: 565, startPoint y: 550, endPoint x: 575, endPoint y: 550, distance: 10.0
click at [571, 550] on div "Upload" at bounding box center [580, 549] width 37 height 41
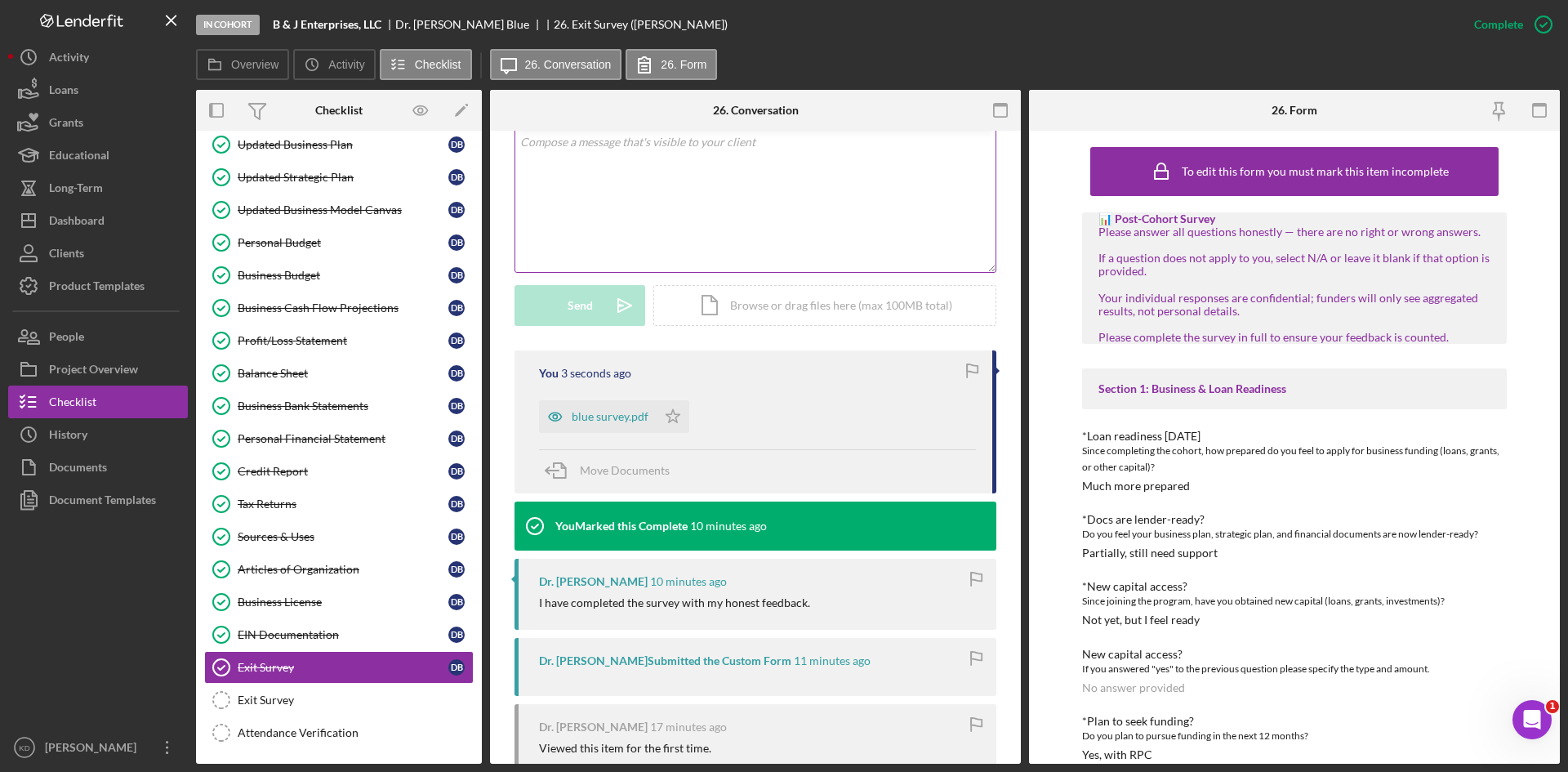
scroll to position [326, 0]
click at [669, 419] on icon "Icon/Star" at bounding box center [672, 415] width 33 height 33
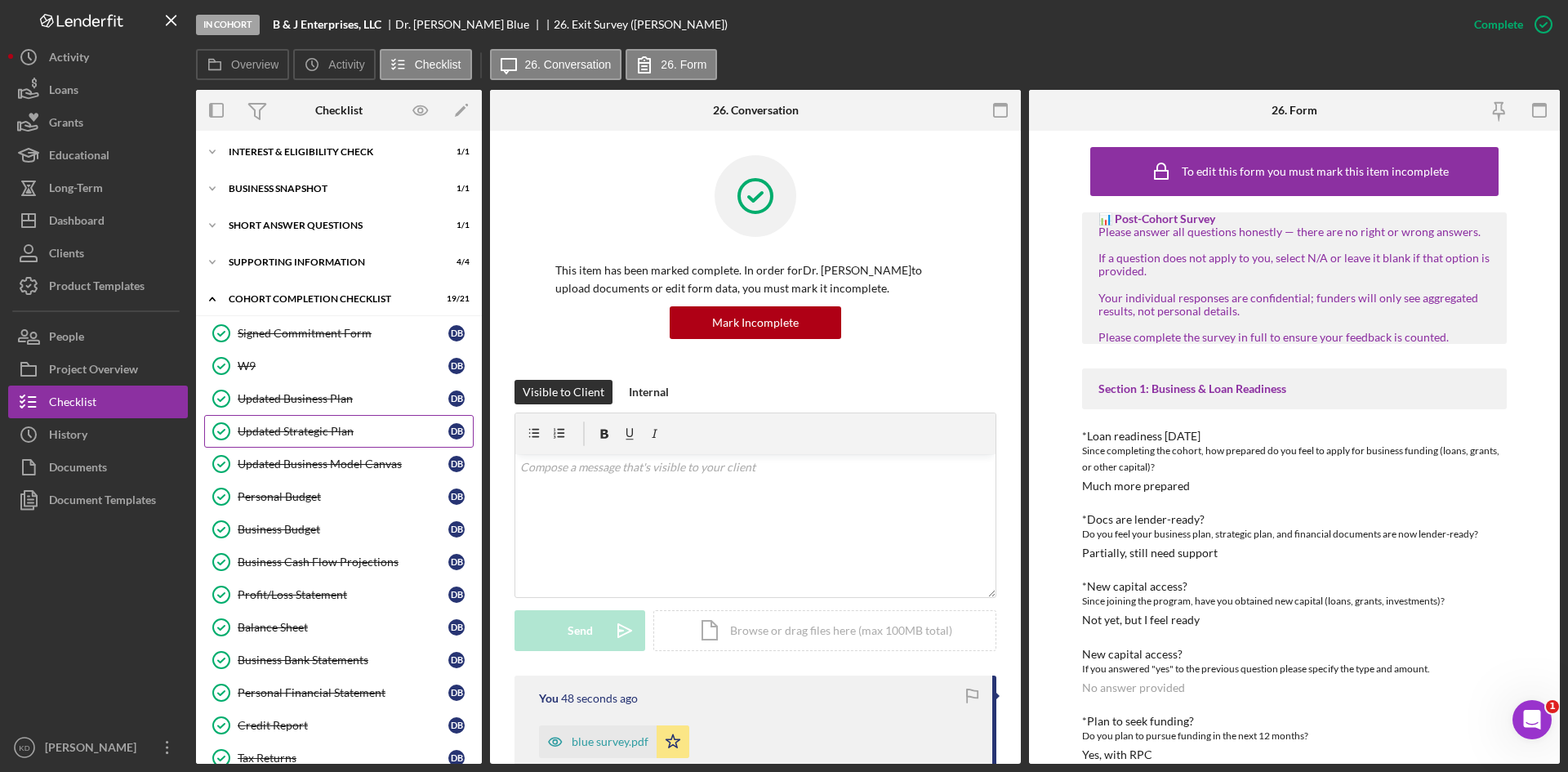
scroll to position [0, 0]
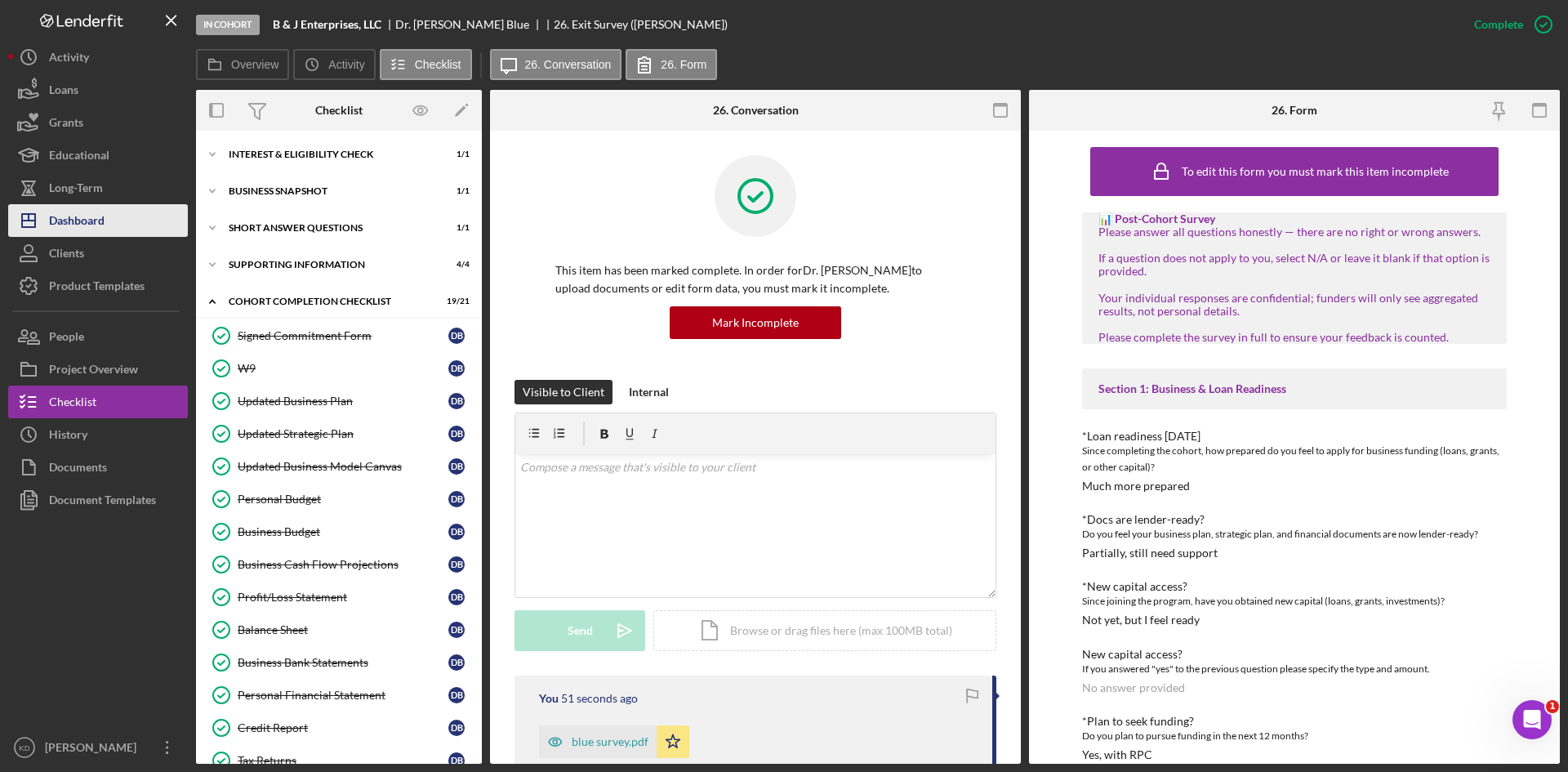
click at [77, 223] on div "Dashboard" at bounding box center [77, 223] width 56 height 37
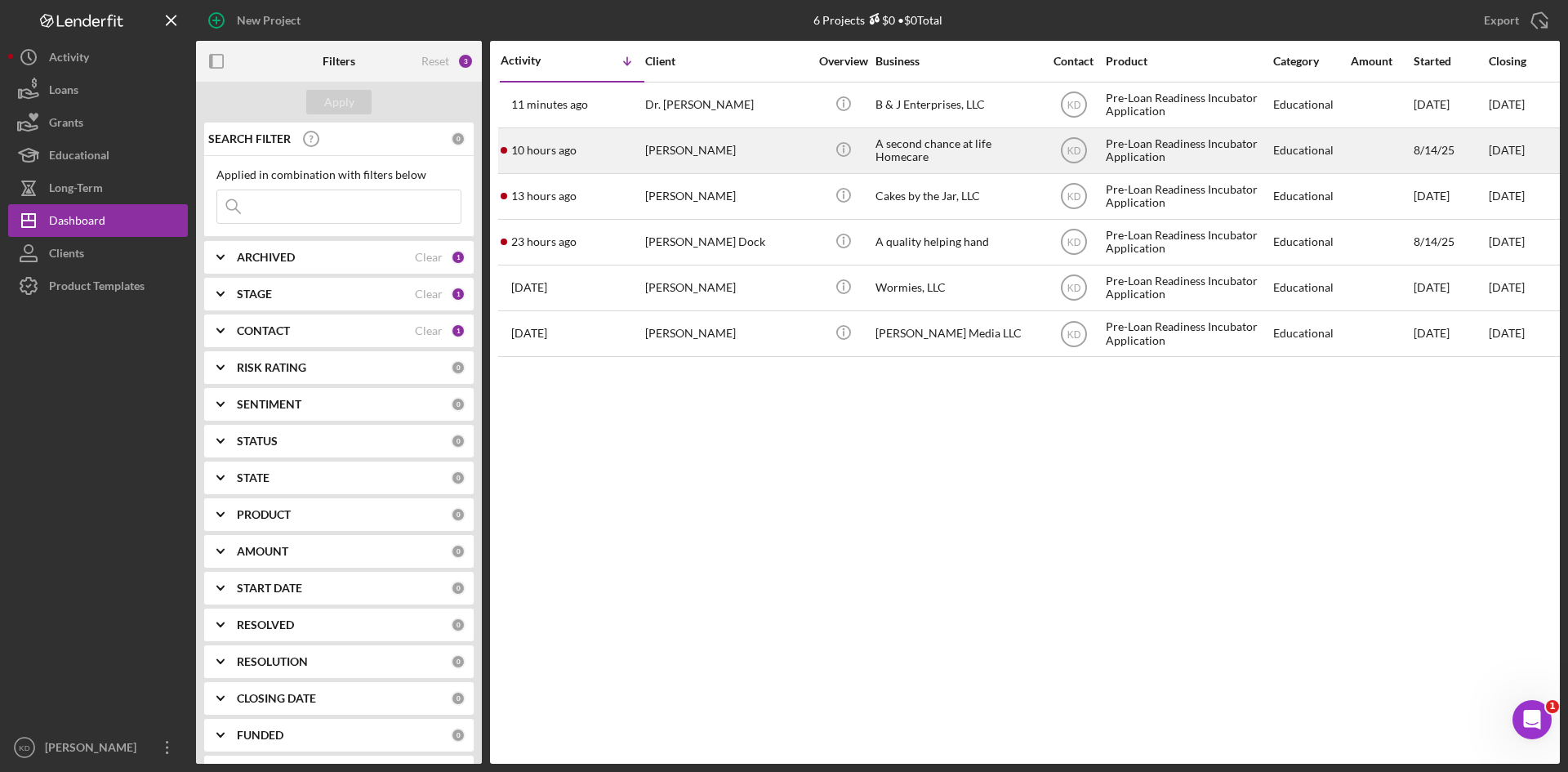
click at [748, 154] on div "[PERSON_NAME]" at bounding box center [727, 151] width 164 height 44
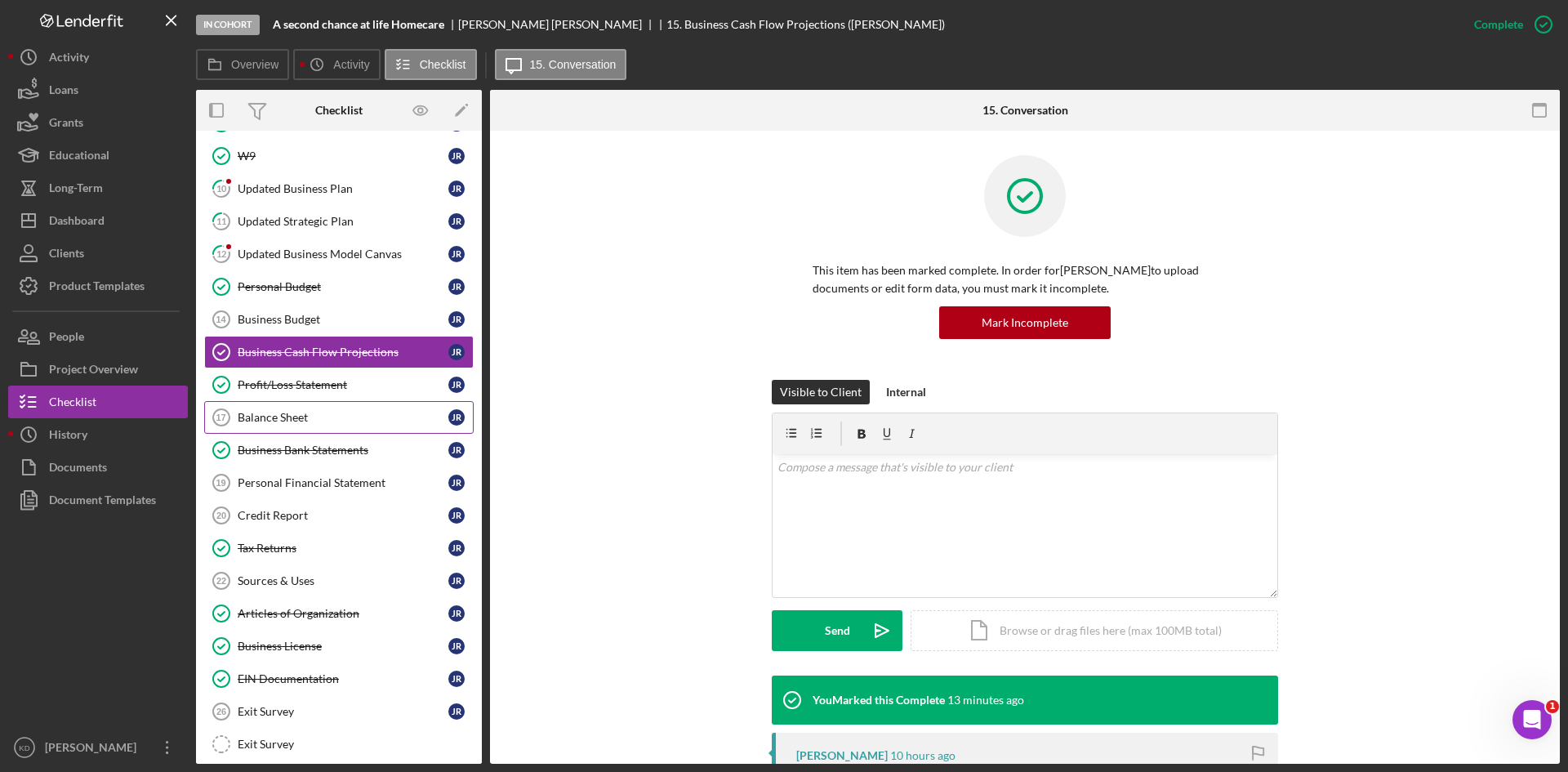
scroll to position [291, 0]
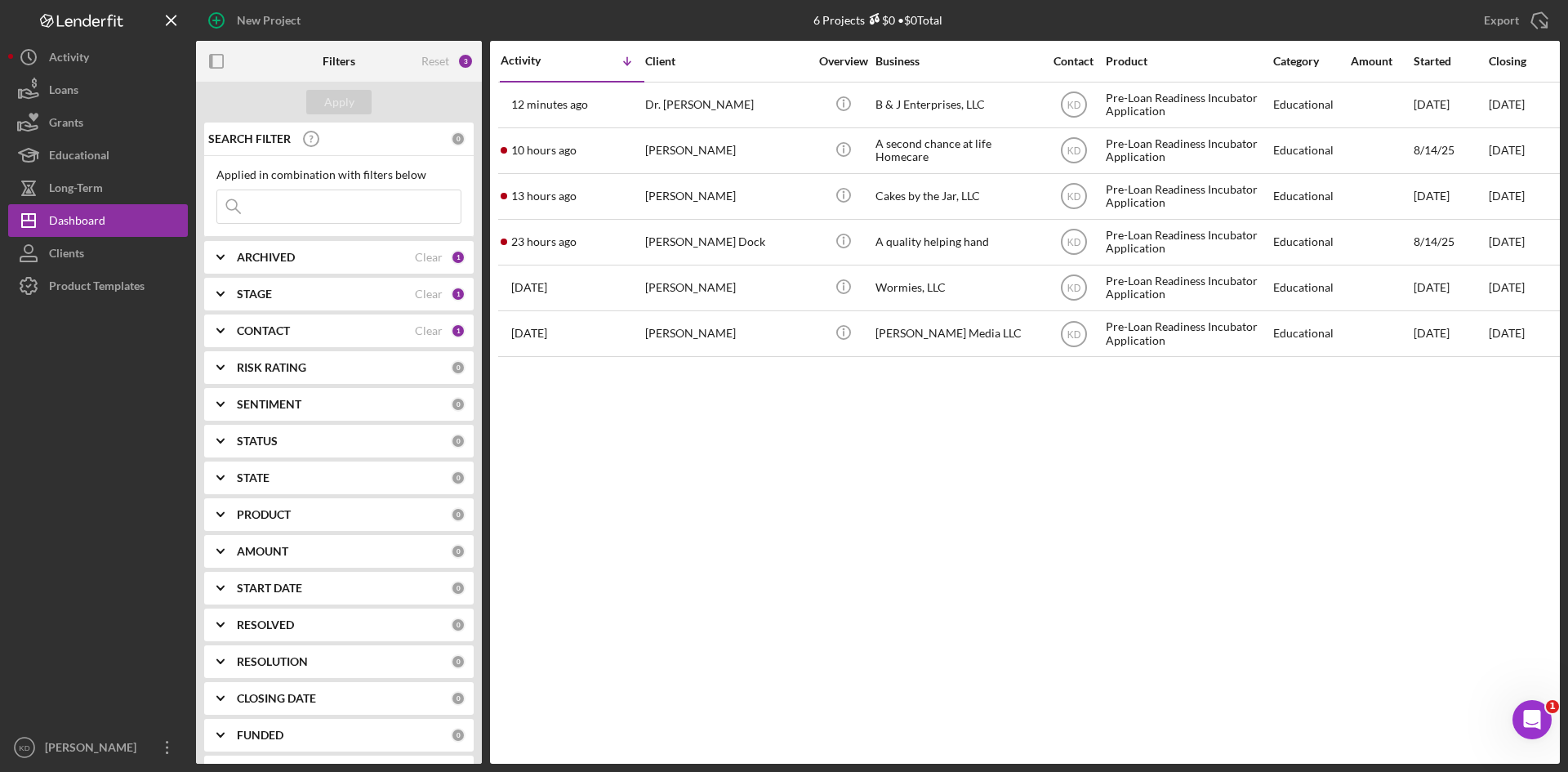
click at [761, 460] on div "Activity Icon/Table Sort Arrow Client Overview Business Contact Product Categor…" at bounding box center [1025, 402] width 1070 height 723
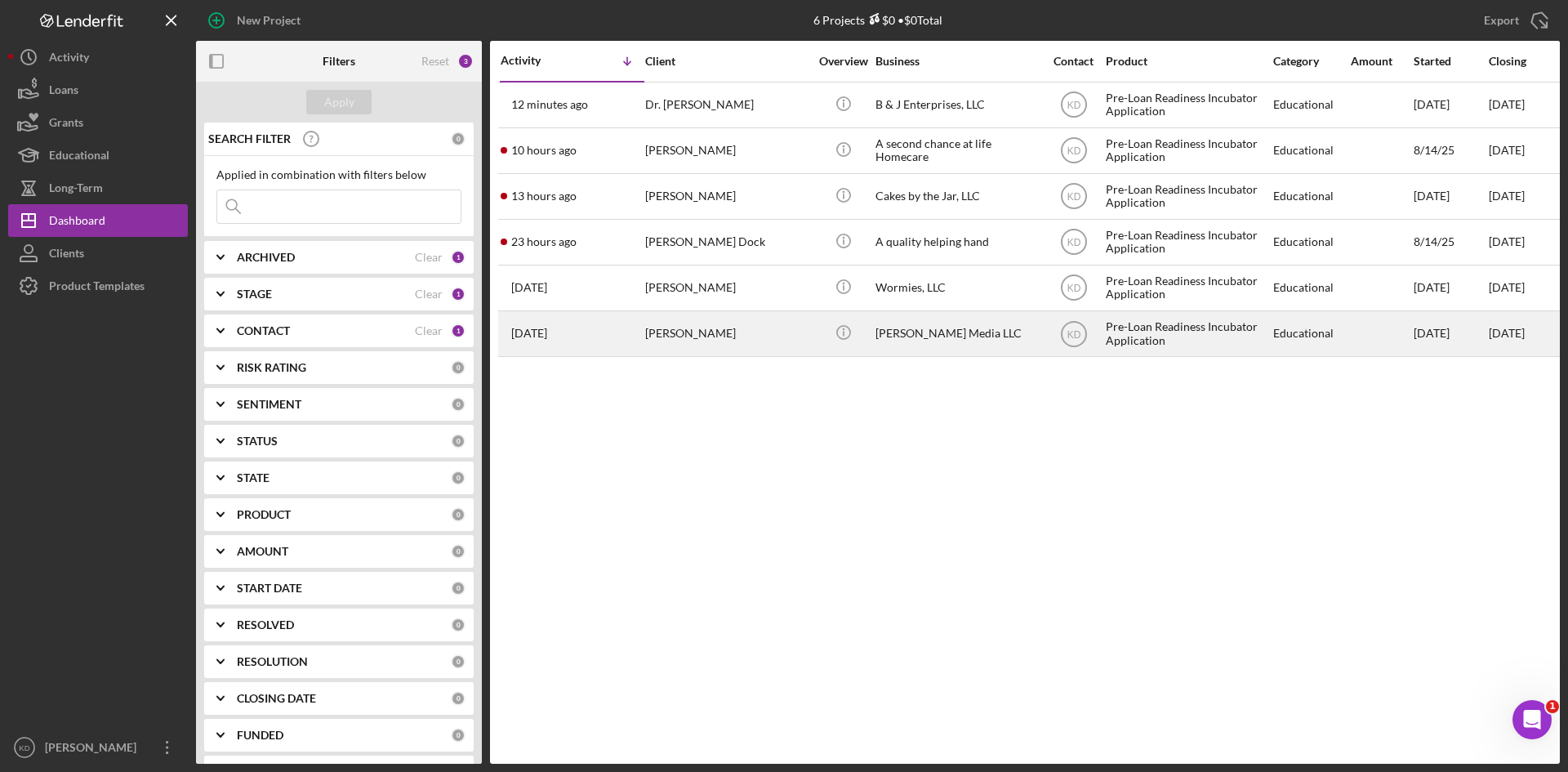
click at [754, 342] on div "[PERSON_NAME]" at bounding box center [727, 333] width 164 height 44
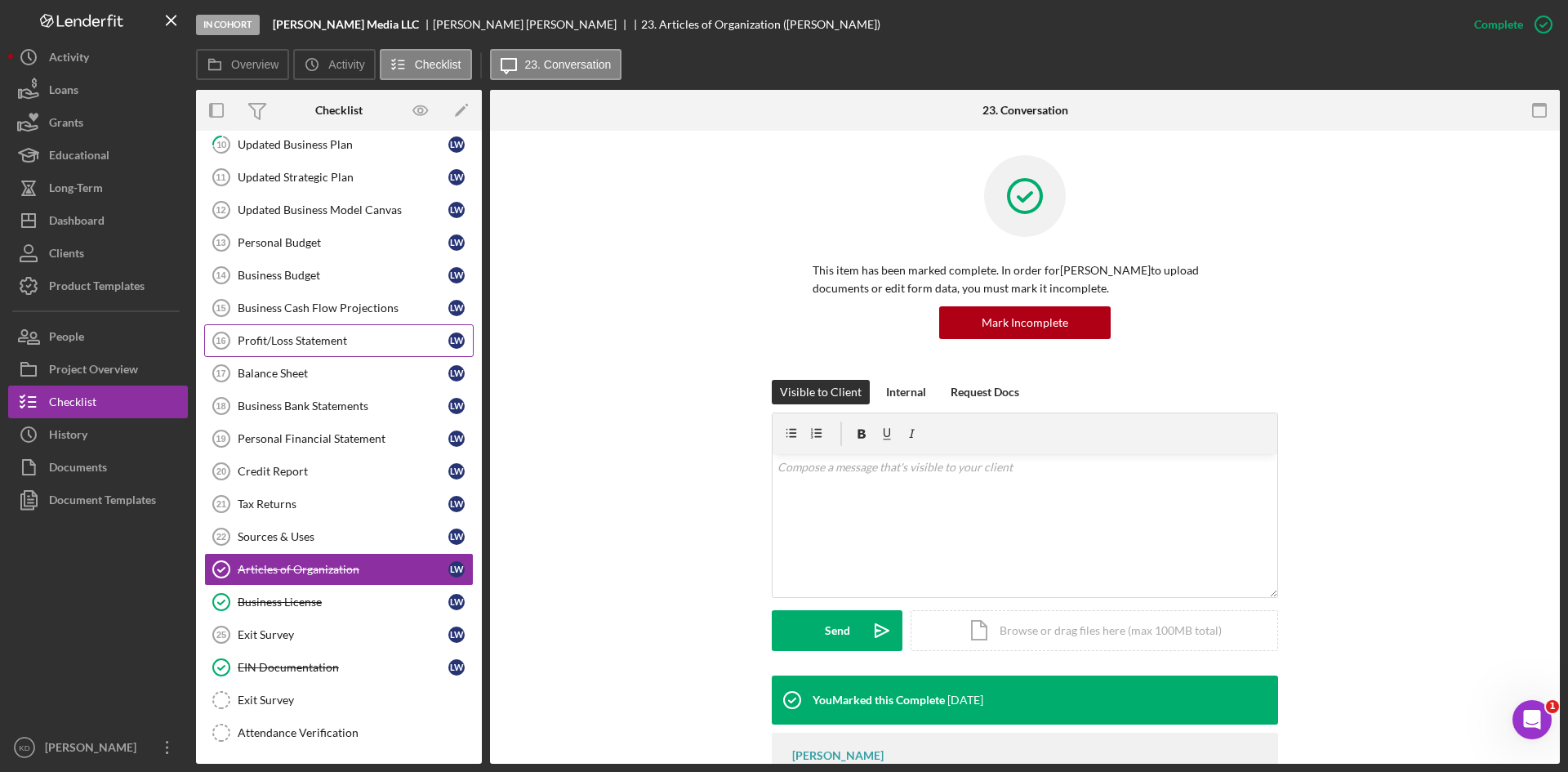
scroll to position [258, 0]
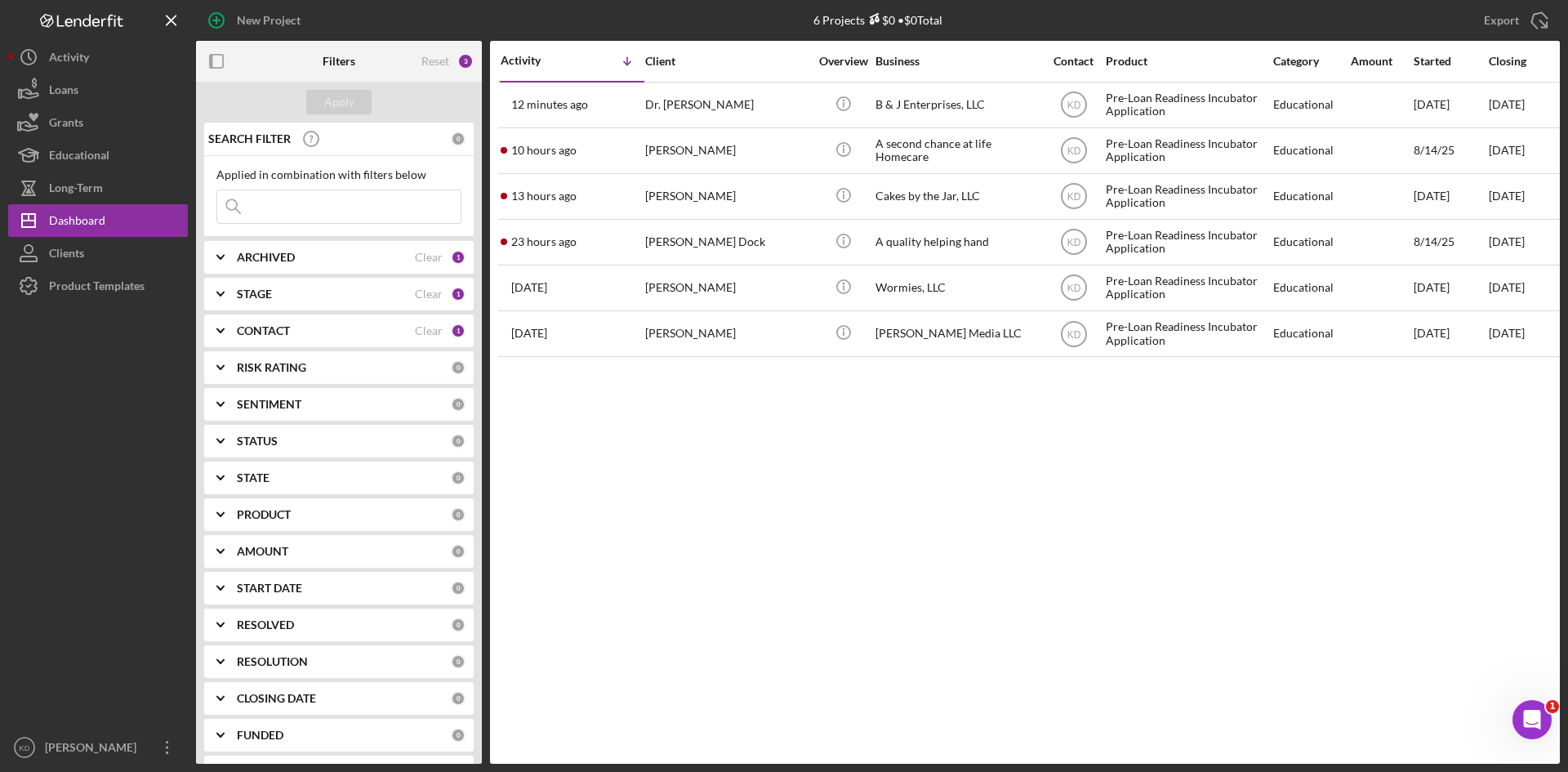
click at [804, 526] on div "Activity Icon/Table Sort Arrow Client Overview Business Contact Product Categor…" at bounding box center [1025, 402] width 1070 height 723
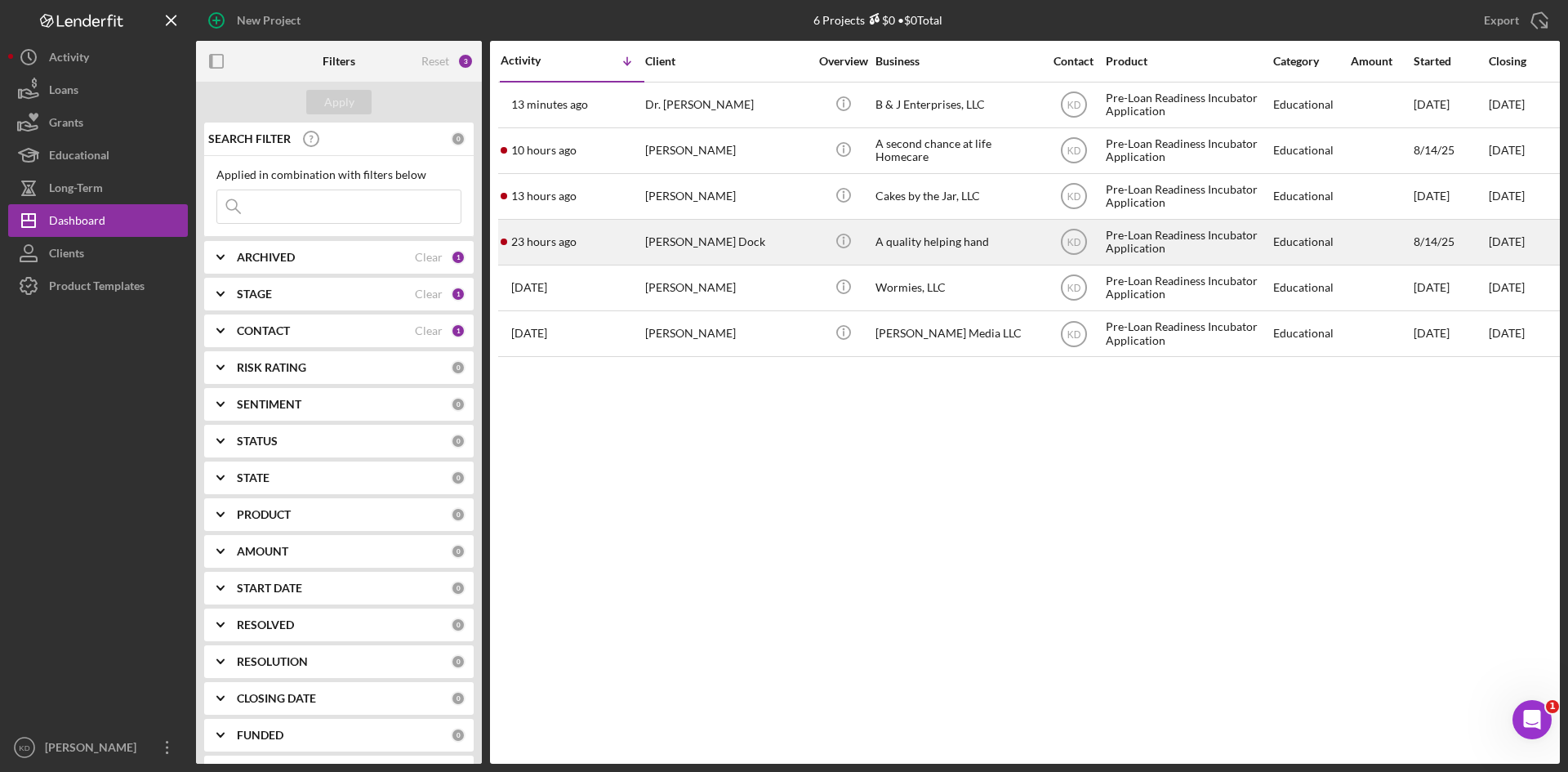
click at [631, 246] on div "23 hours ago Abraham Dock" at bounding box center [572, 242] width 143 height 44
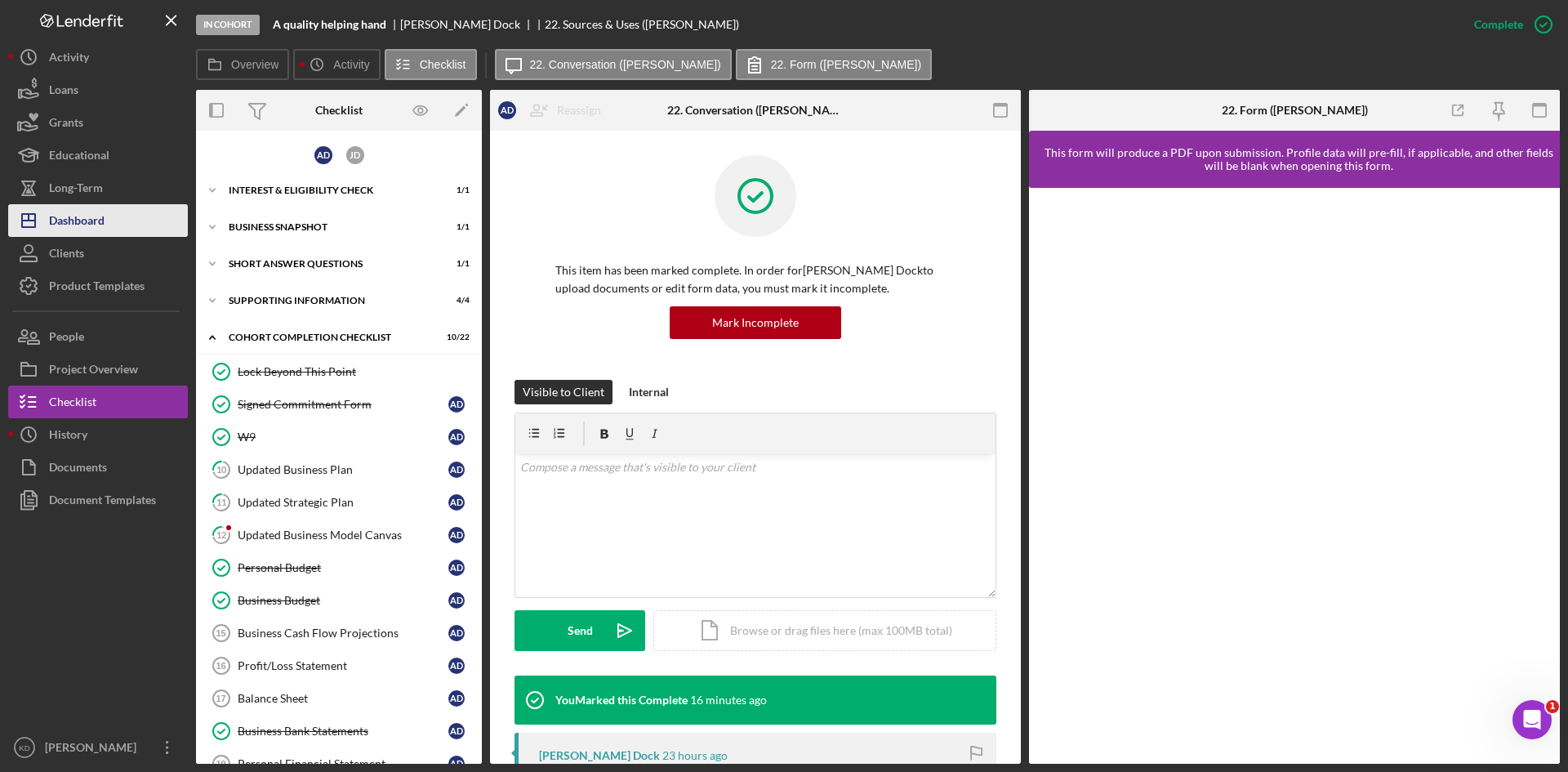
click at [86, 219] on div "Dashboard" at bounding box center [77, 223] width 56 height 37
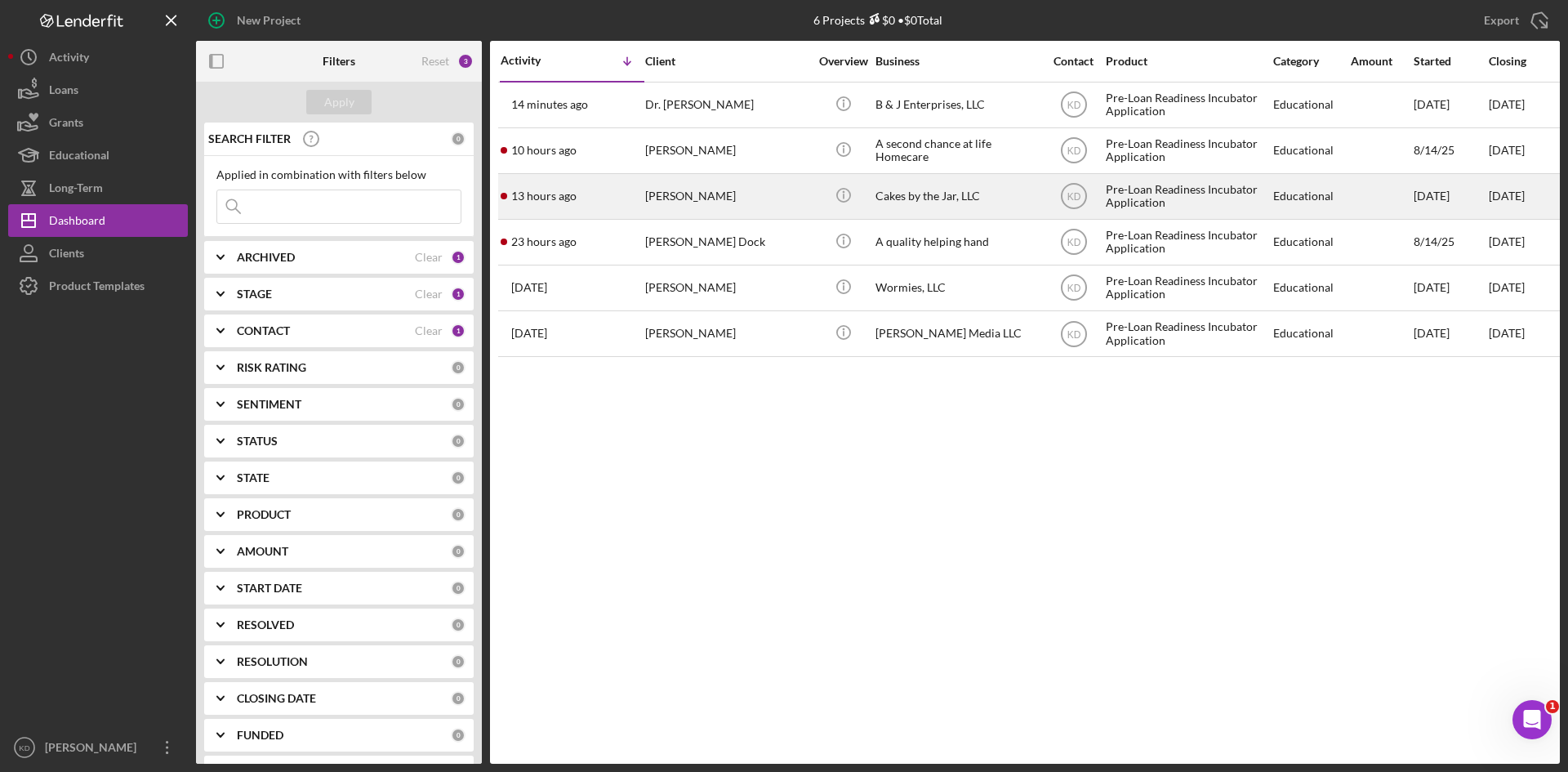
click at [589, 200] on div "13 hours ago Maneeka Brown" at bounding box center [572, 196] width 143 height 44
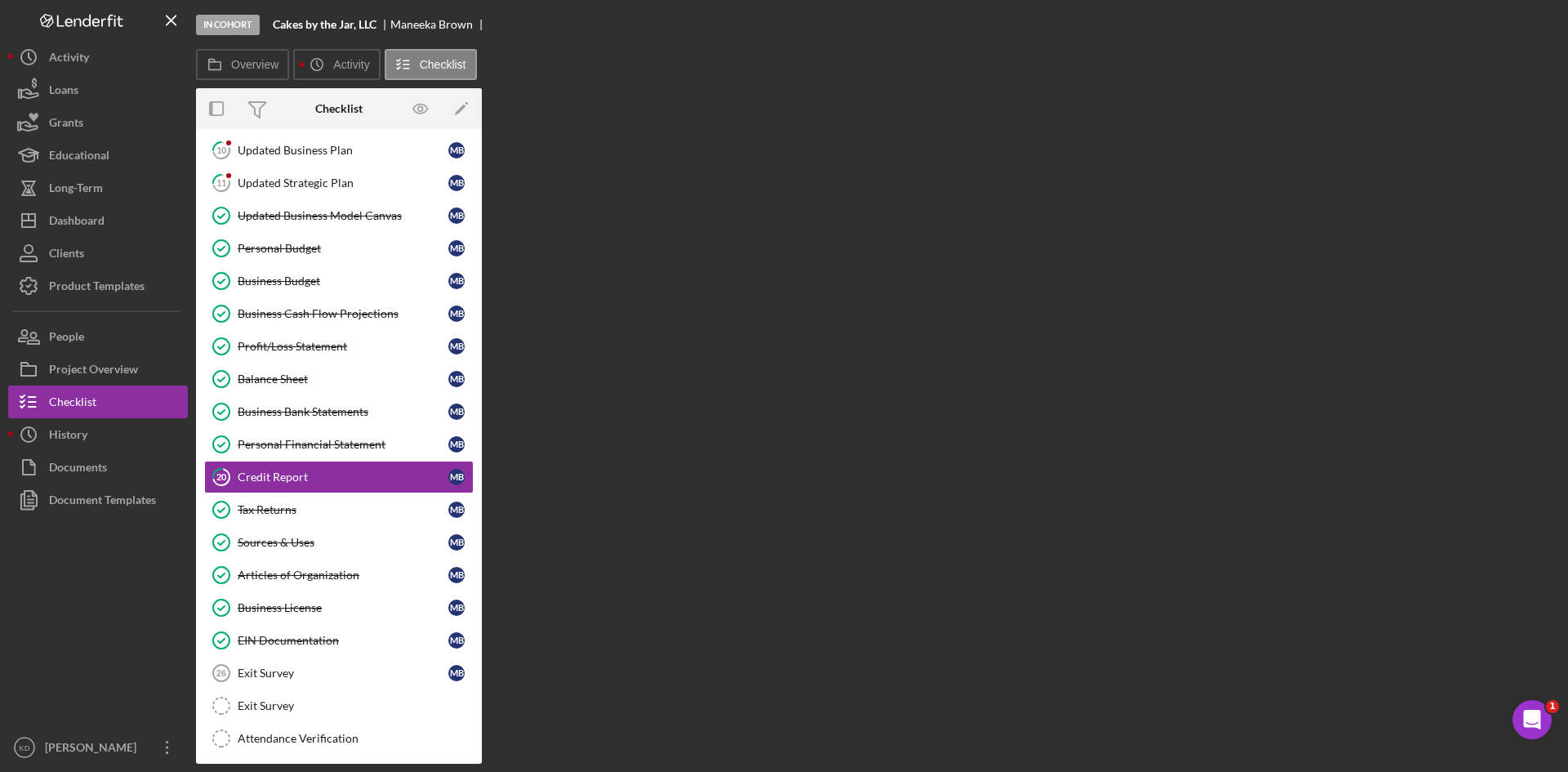
scroll to position [257, 0]
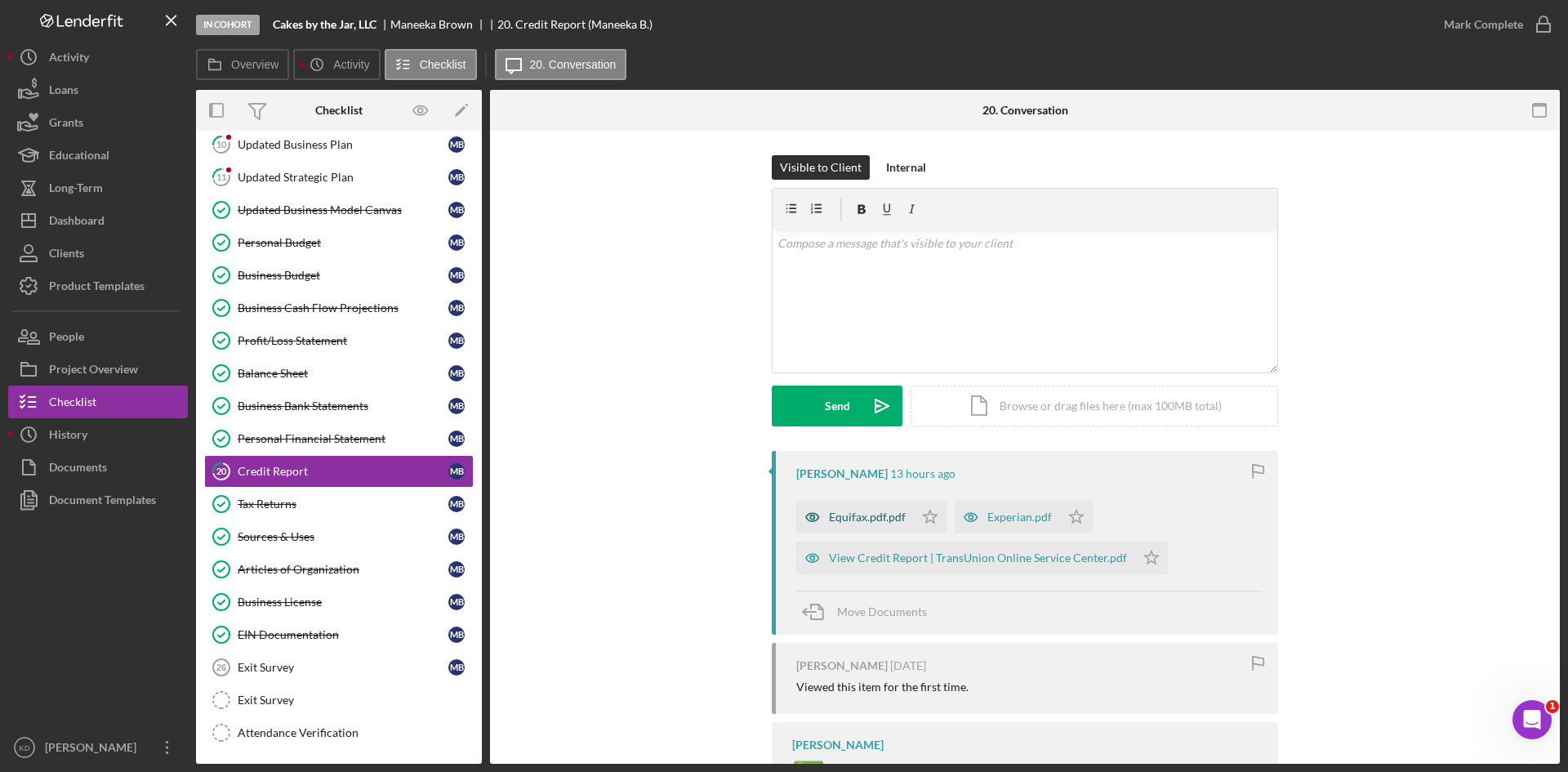
click at [861, 518] on div "Equifax.pdf.pdf" at bounding box center [867, 517] width 77 height 13
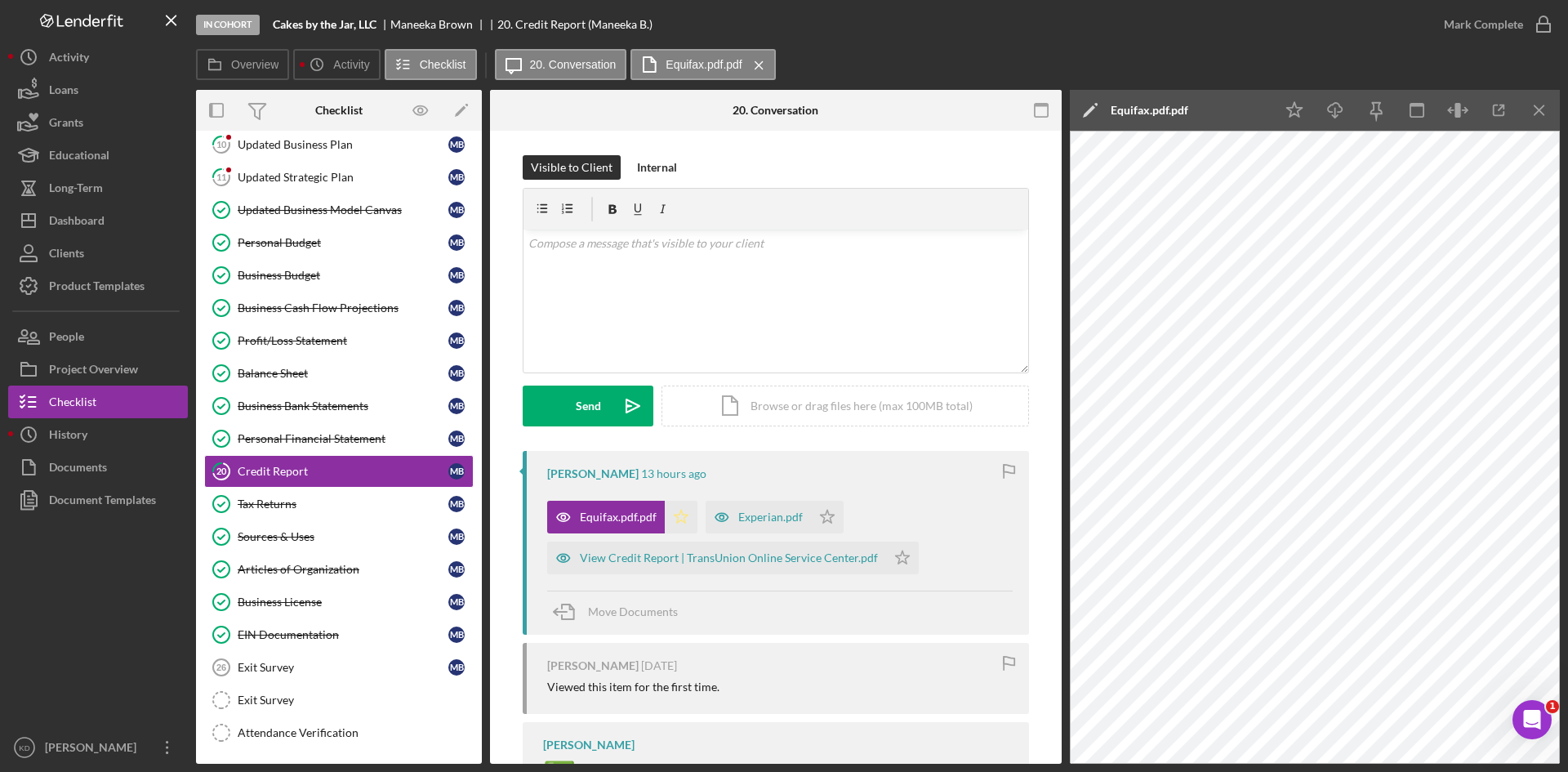
click at [670, 517] on icon "Icon/Star" at bounding box center [681, 516] width 33 height 33
click at [821, 518] on polygon "button" at bounding box center [828, 516] width 14 height 13
click at [891, 557] on icon "Icon/Star" at bounding box center [902, 557] width 33 height 33
click at [1521, 30] on button "Mark Complete" at bounding box center [1494, 24] width 132 height 33
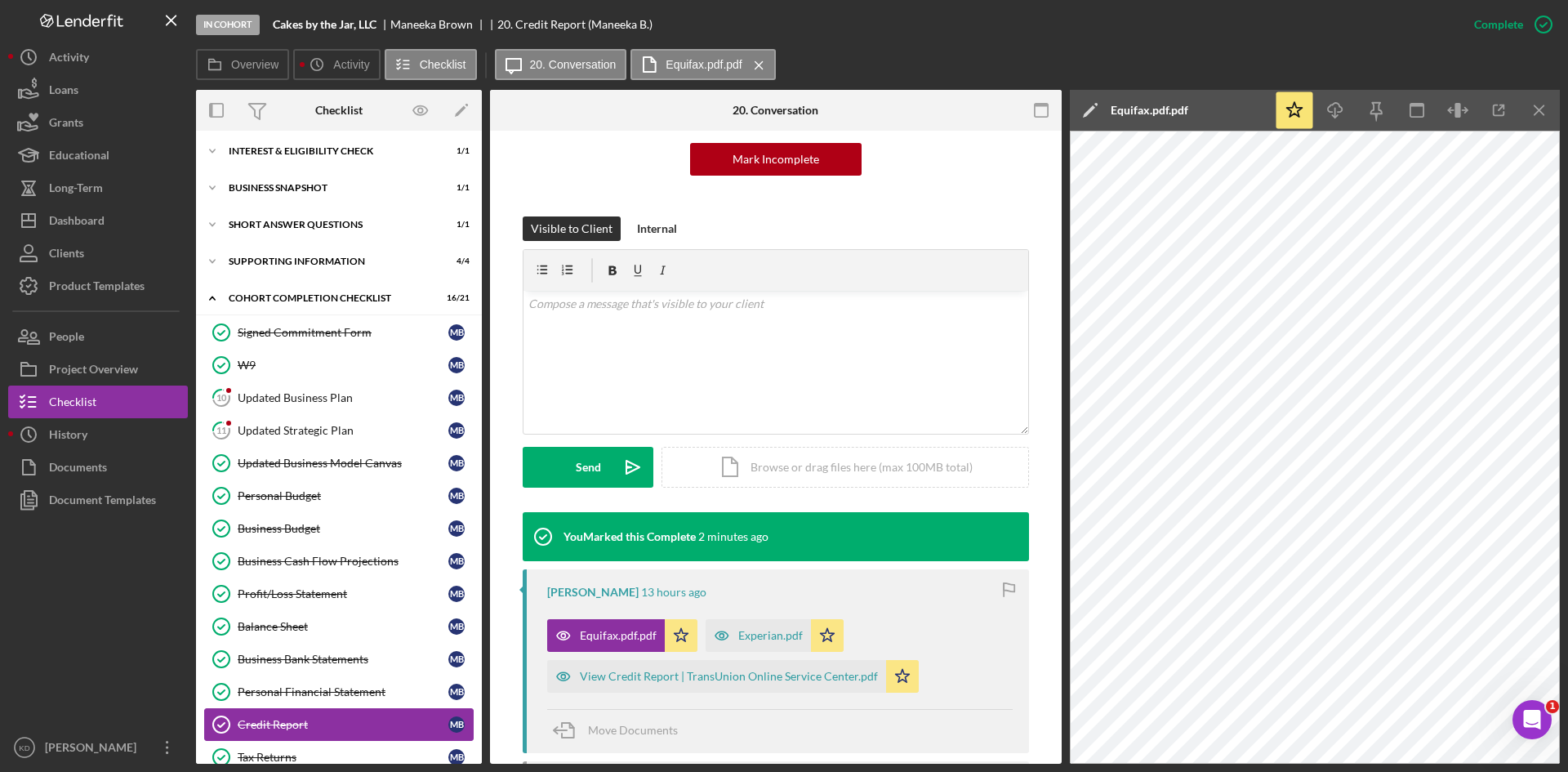
scroll to position [0, 0]
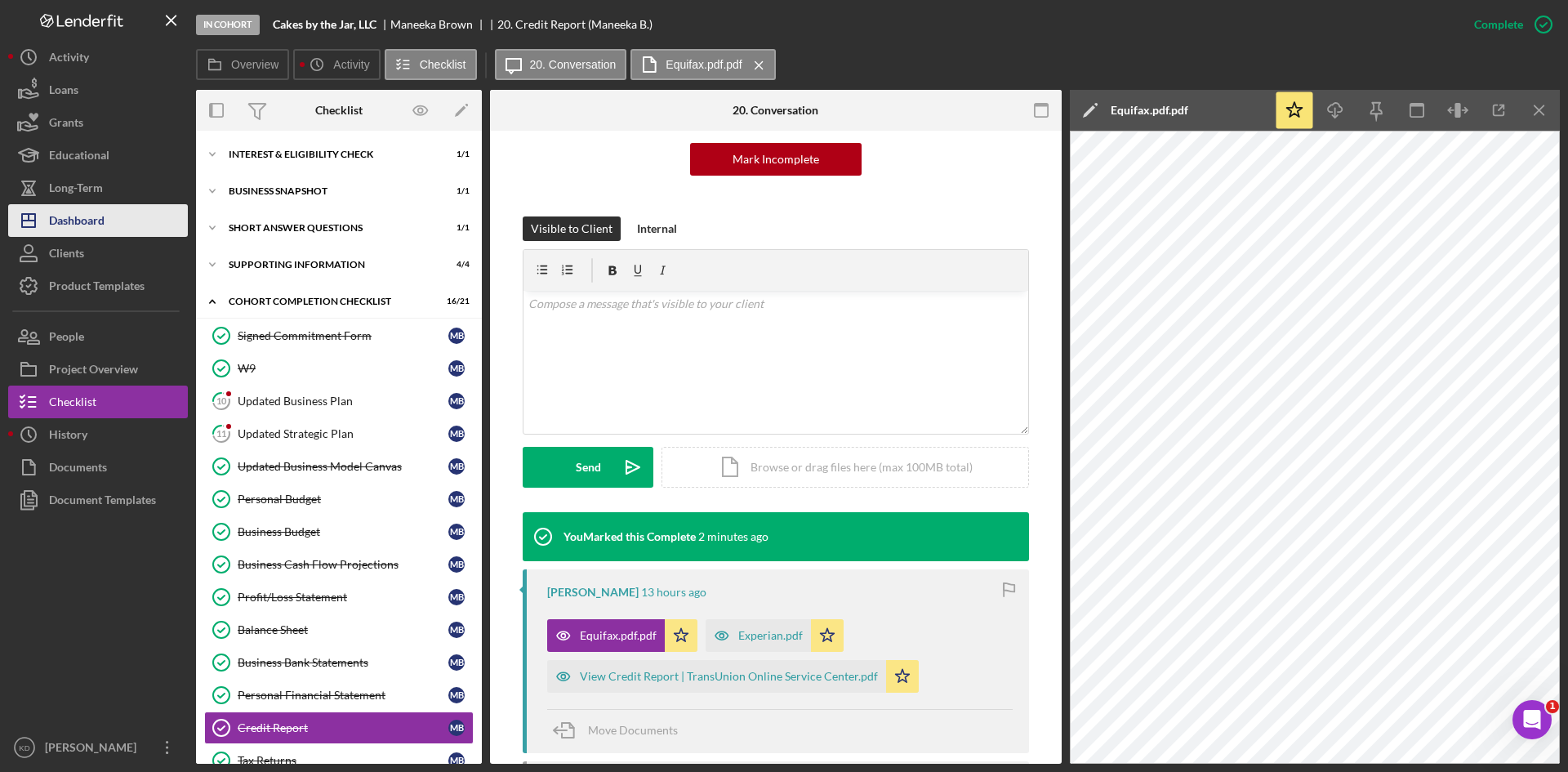
click at [85, 224] on div "Dashboard" at bounding box center [77, 223] width 56 height 37
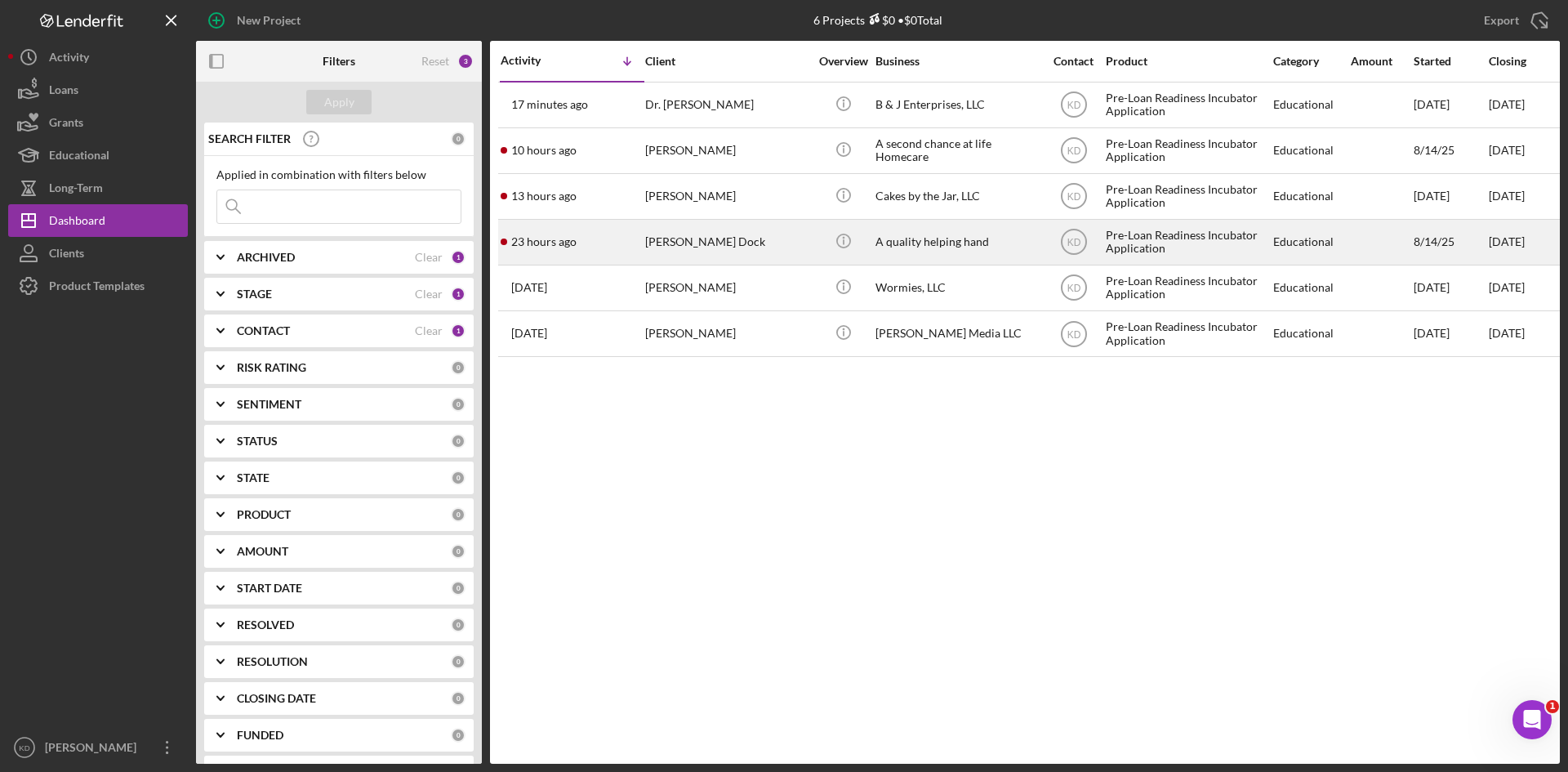
click at [674, 244] on div "[PERSON_NAME] Dock" at bounding box center [727, 242] width 164 height 44
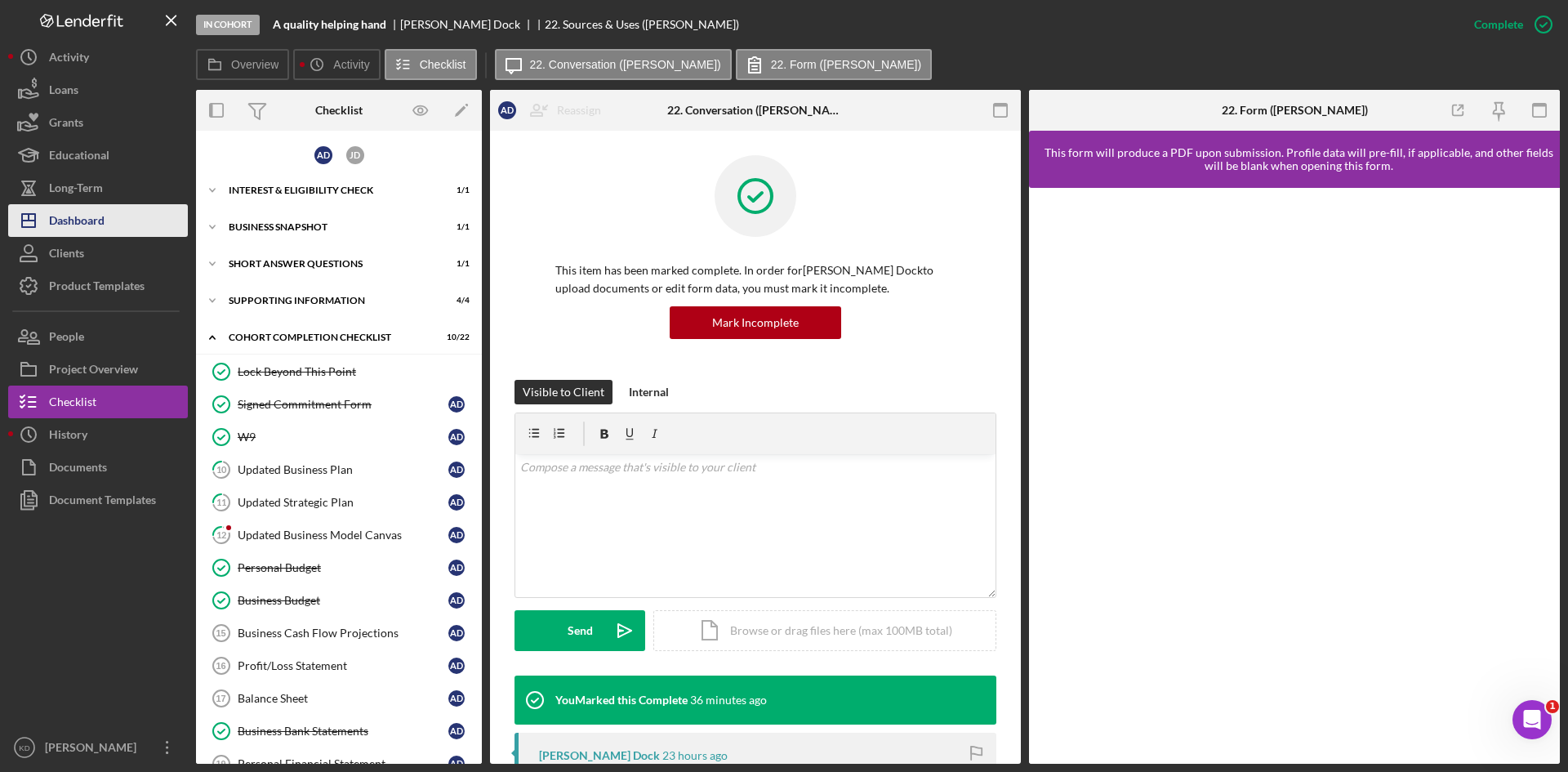
click at [97, 224] on div "Dashboard" at bounding box center [77, 223] width 56 height 37
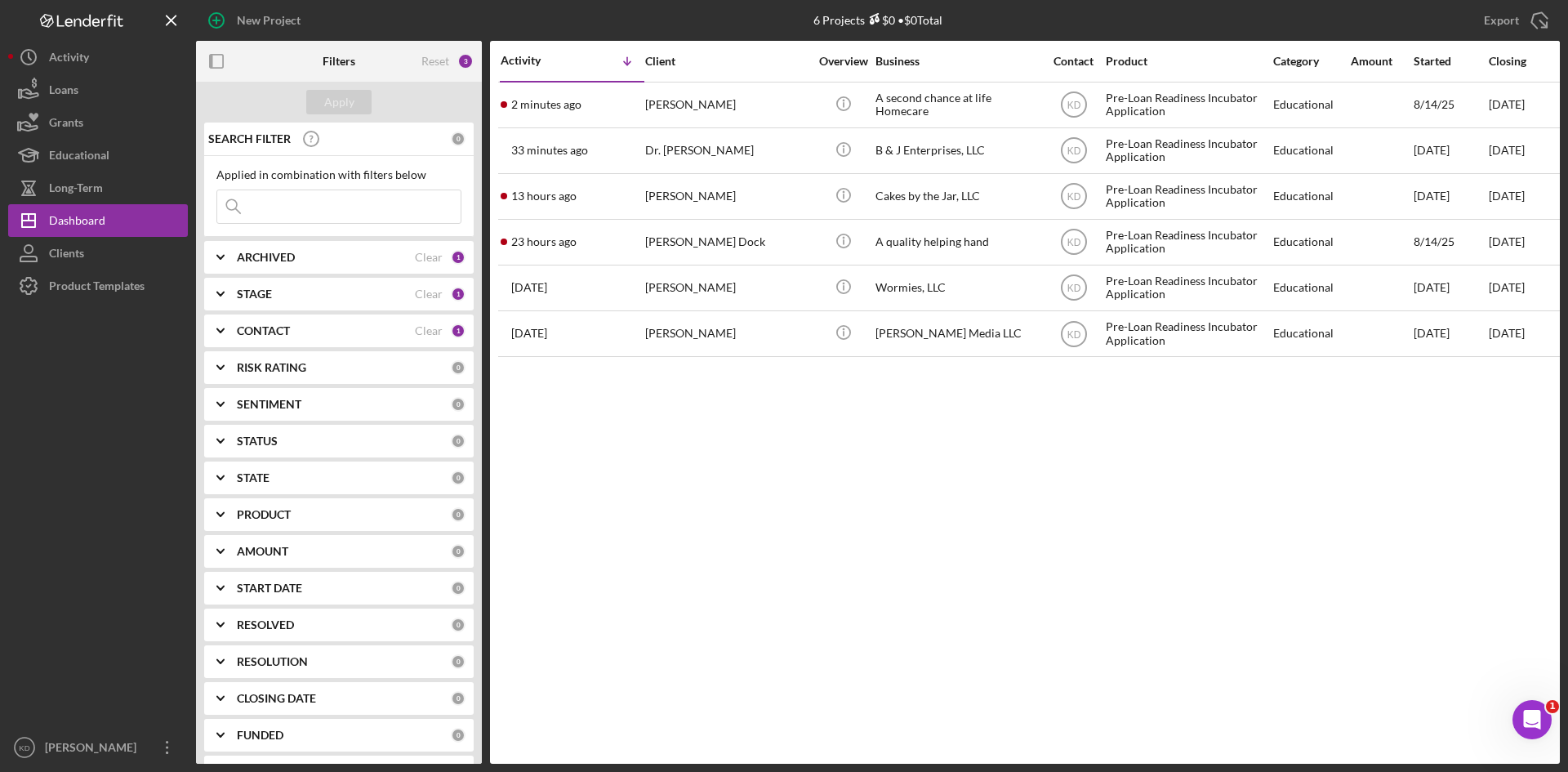
click at [239, 292] on icon "Icon/Expander" at bounding box center [220, 294] width 41 height 41
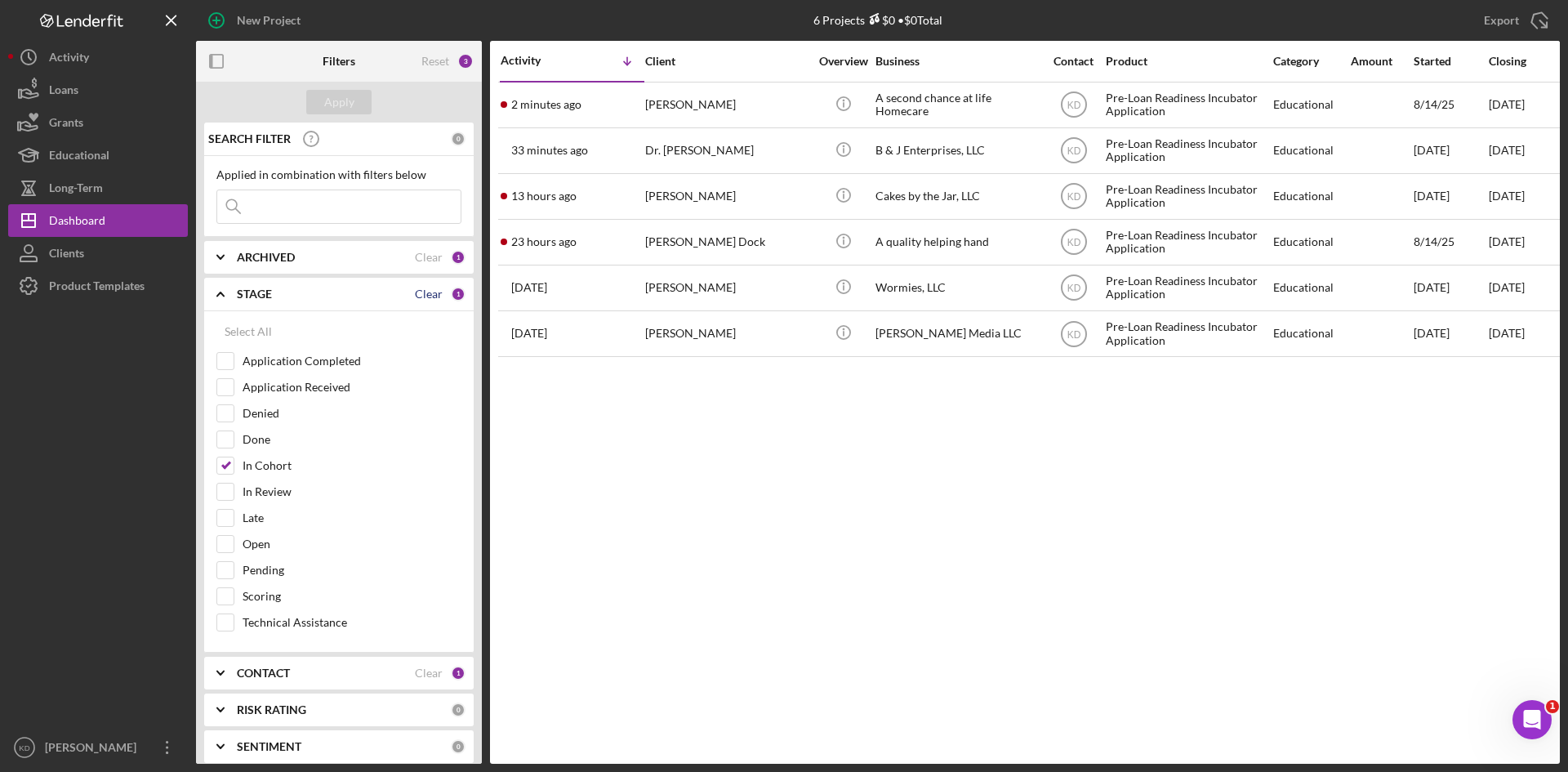
click at [428, 299] on div "Clear" at bounding box center [429, 294] width 28 height 13
checkbox input "false"
click at [259, 291] on b "STAGE" at bounding box center [255, 294] width 35 height 13
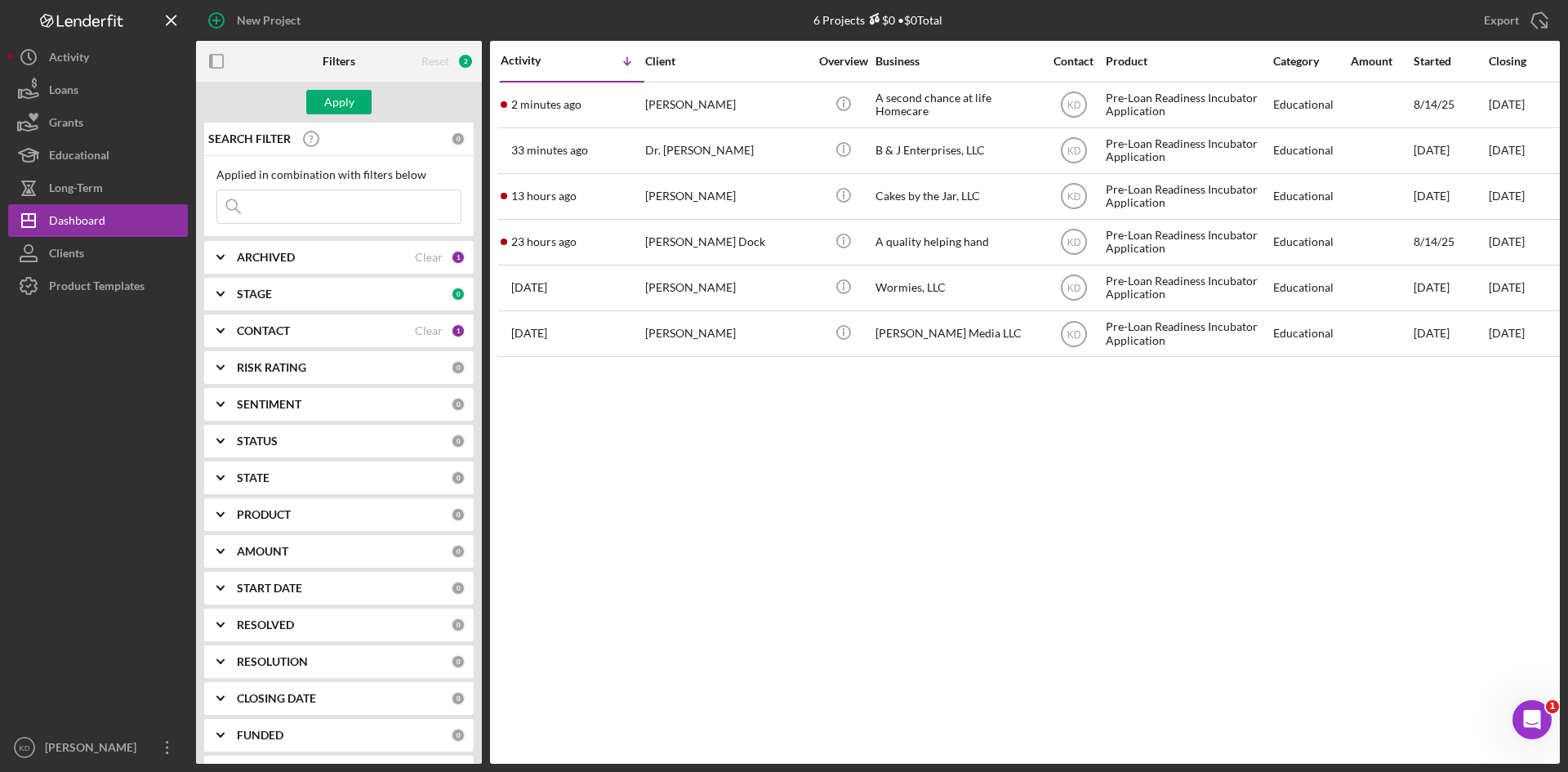
click at [259, 331] on b "CONTACT" at bounding box center [263, 331] width 53 height 13
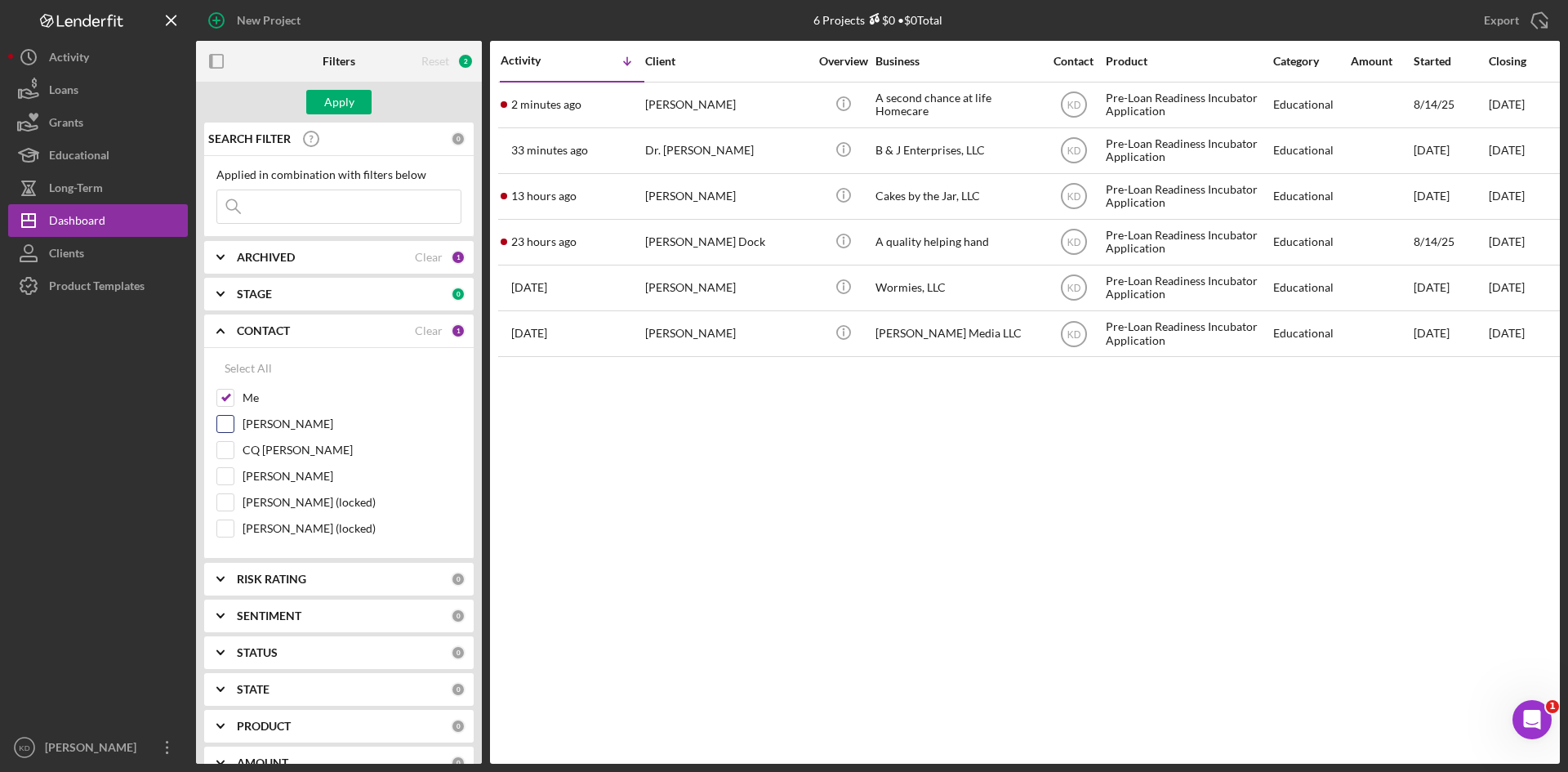
click at [230, 423] on input "Elisa Starnes" at bounding box center [226, 424] width 17 height 17
checkbox input "true"
click at [227, 393] on input "Me" at bounding box center [226, 398] width 17 height 17
checkbox input "false"
click at [341, 104] on div "Apply" at bounding box center [339, 102] width 30 height 24
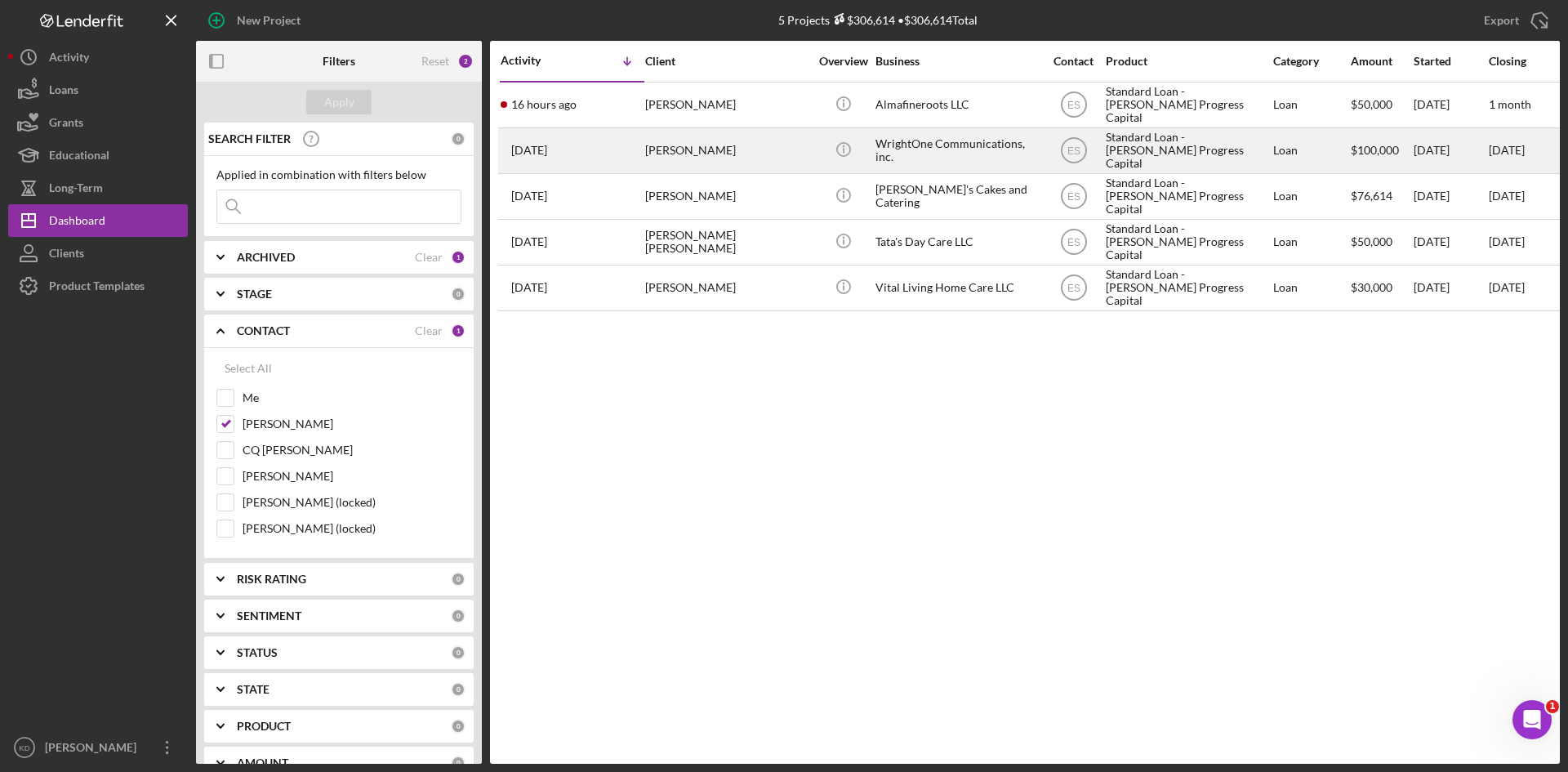
click at [952, 156] on div "WrightOne Communications, inc." at bounding box center [957, 151] width 164 height 44
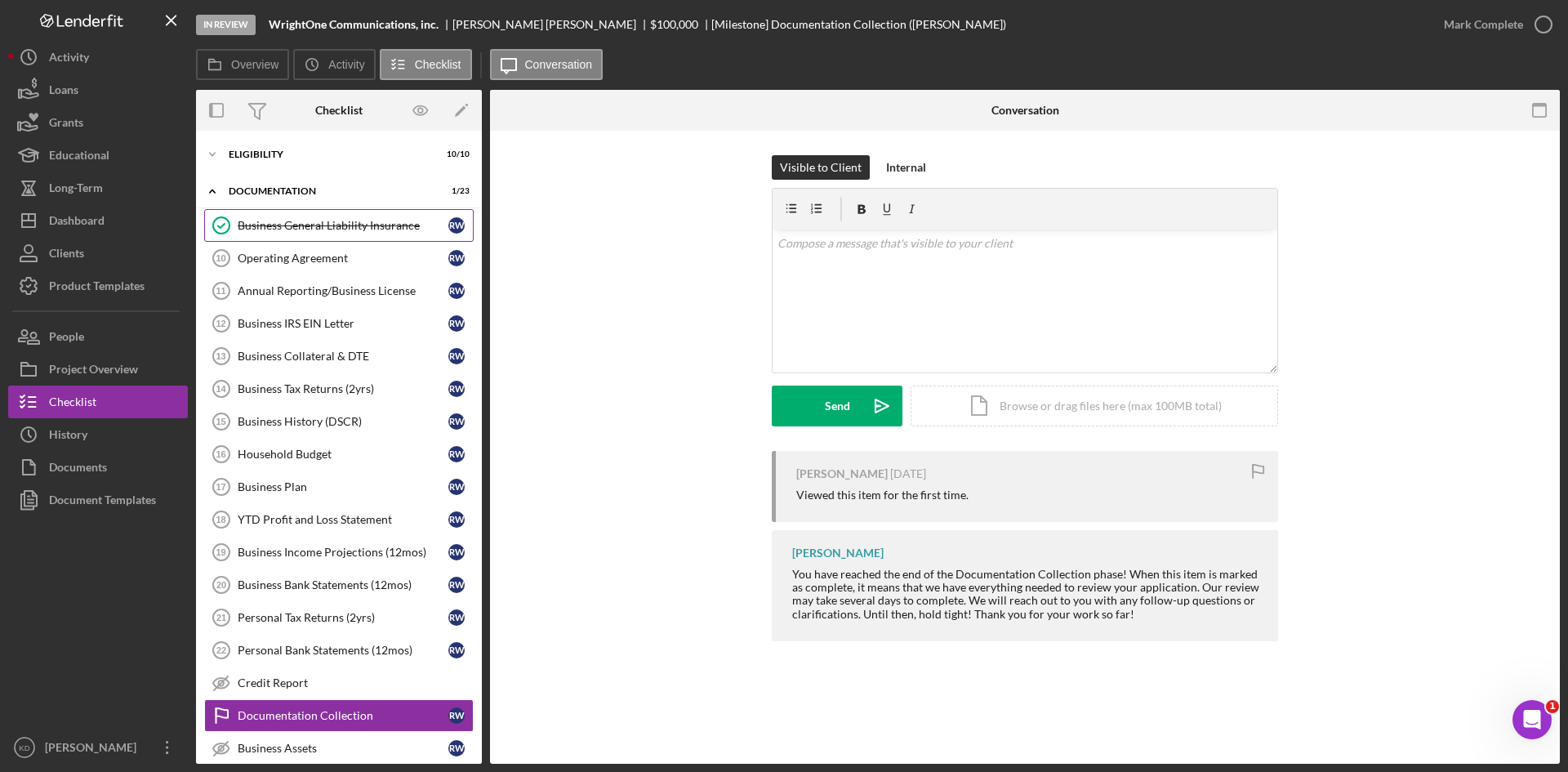
click at [331, 232] on div "Business General Liability Insurance" at bounding box center [343, 225] width 211 height 13
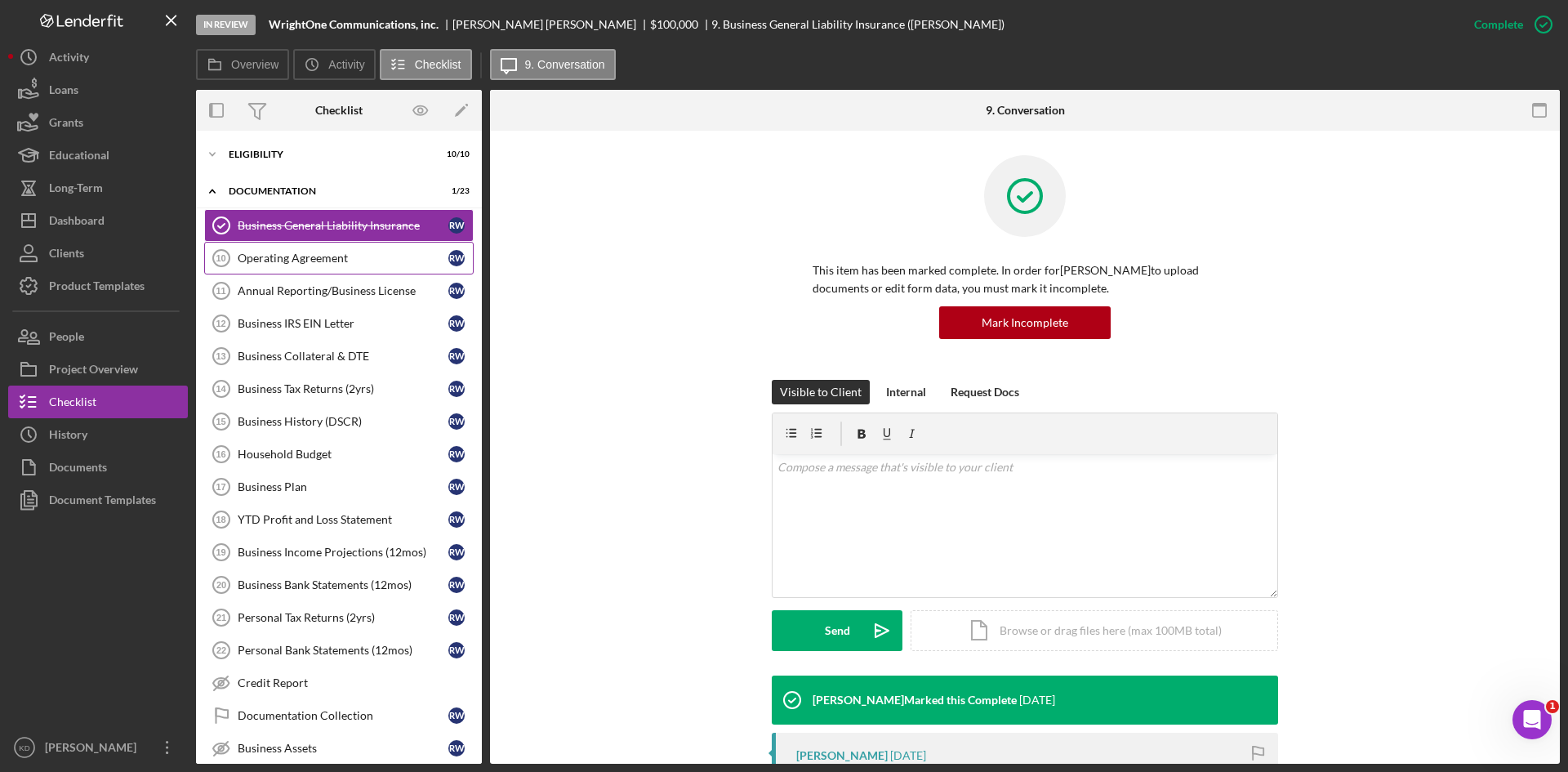
click at [327, 258] on div "Operating Agreement" at bounding box center [343, 258] width 211 height 13
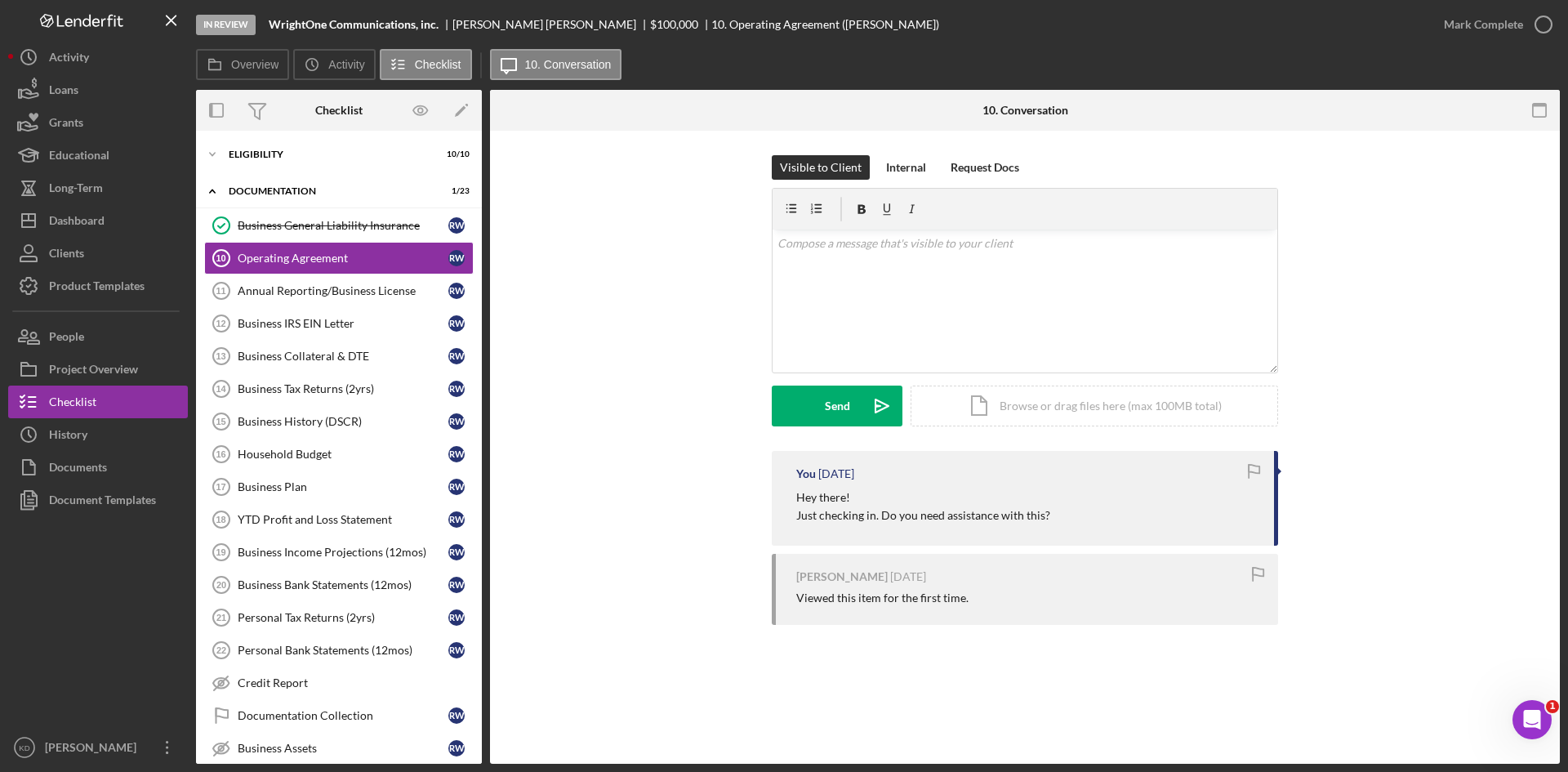
scroll to position [360, 0]
